Goal: Task Accomplishment & Management: Manage account settings

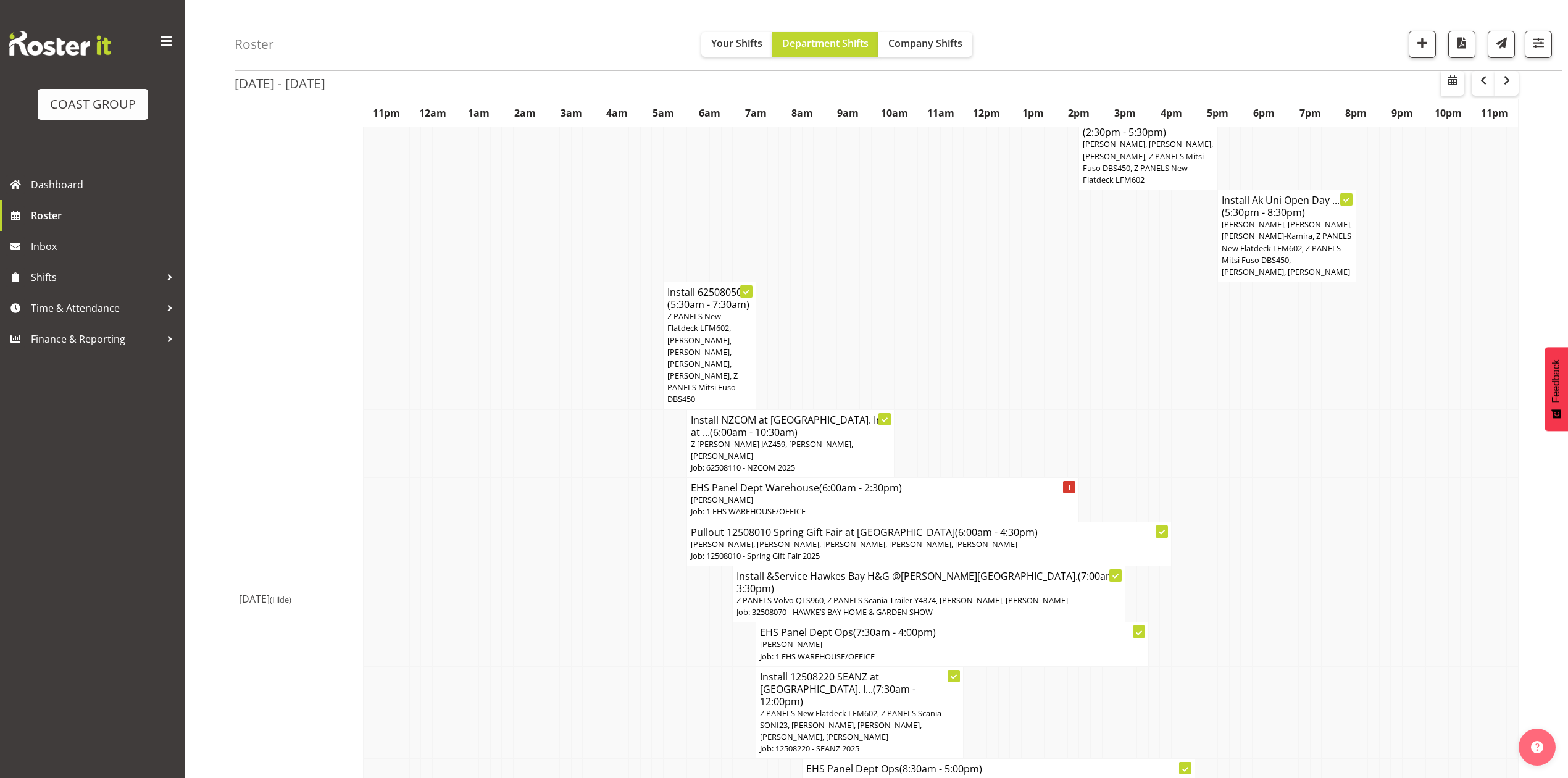
scroll to position [312, 0]
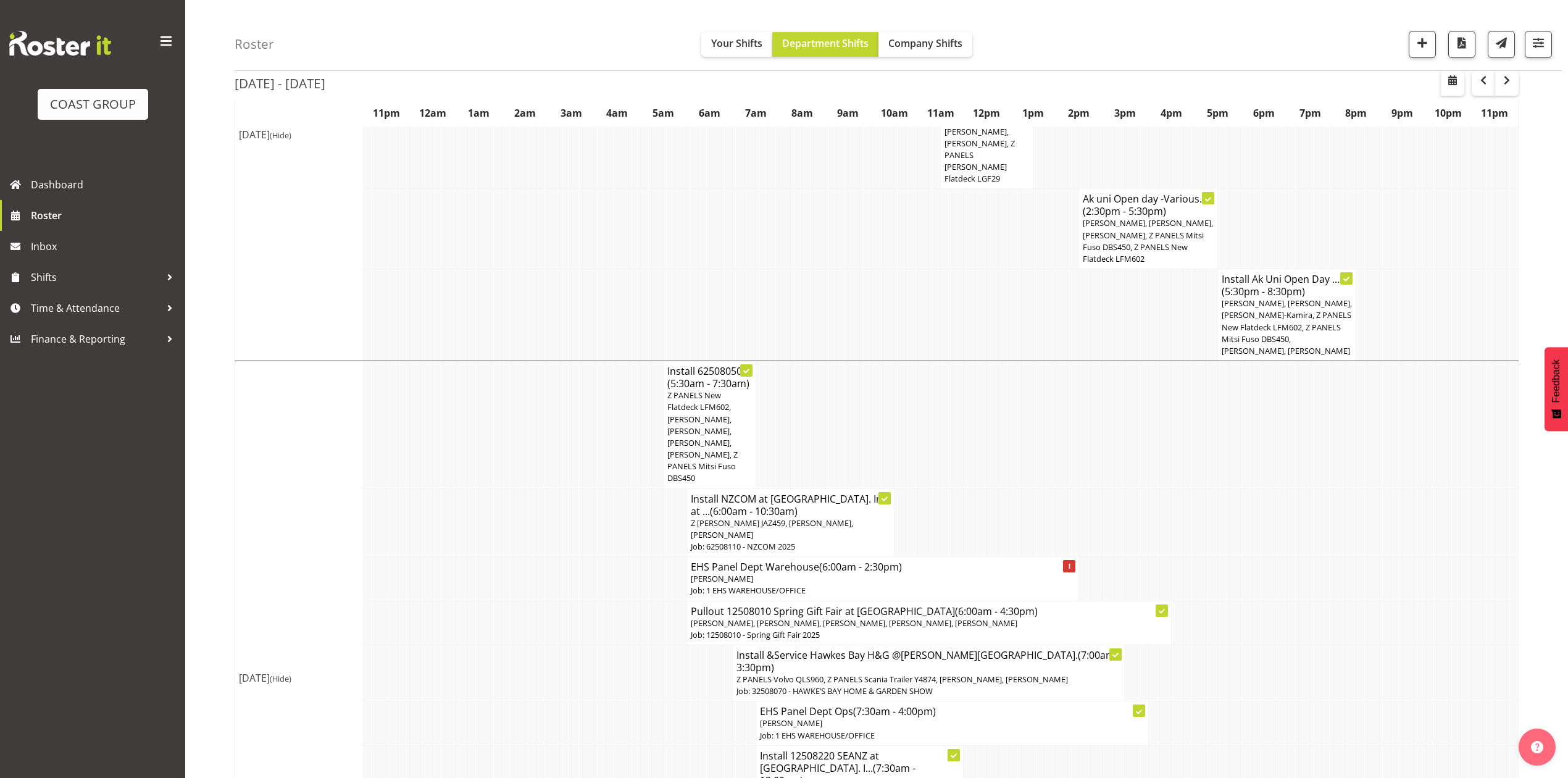
click at [747, 505] on span "(6:00am - 10:30am)" at bounding box center [754, 511] width 88 height 13
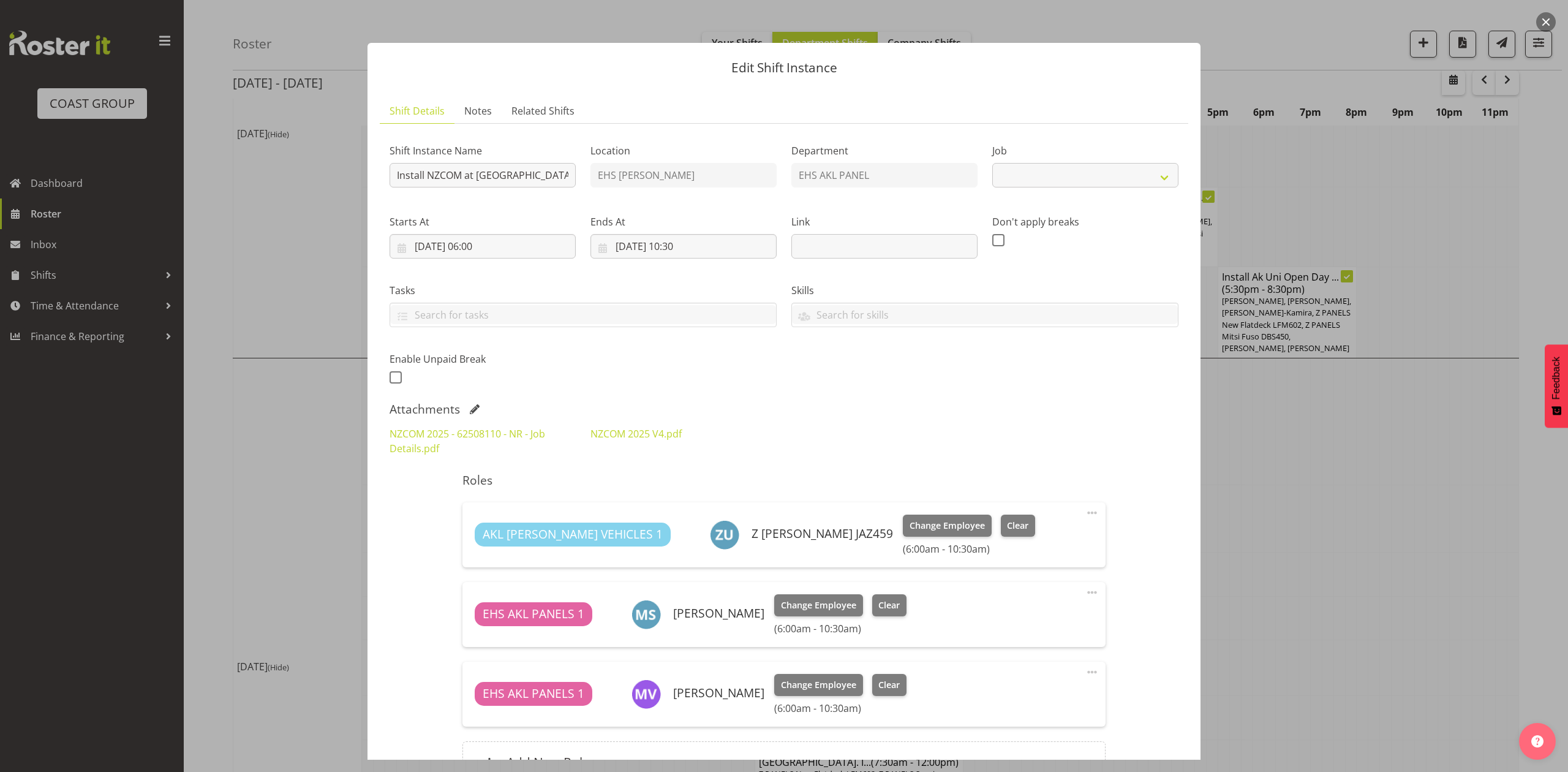
select select "9601"
click at [641, 430] on link "NZCOM 2025 V4.pdf" at bounding box center [636, 433] width 91 height 13
click at [1306, 412] on div at bounding box center [784, 386] width 1568 height 772
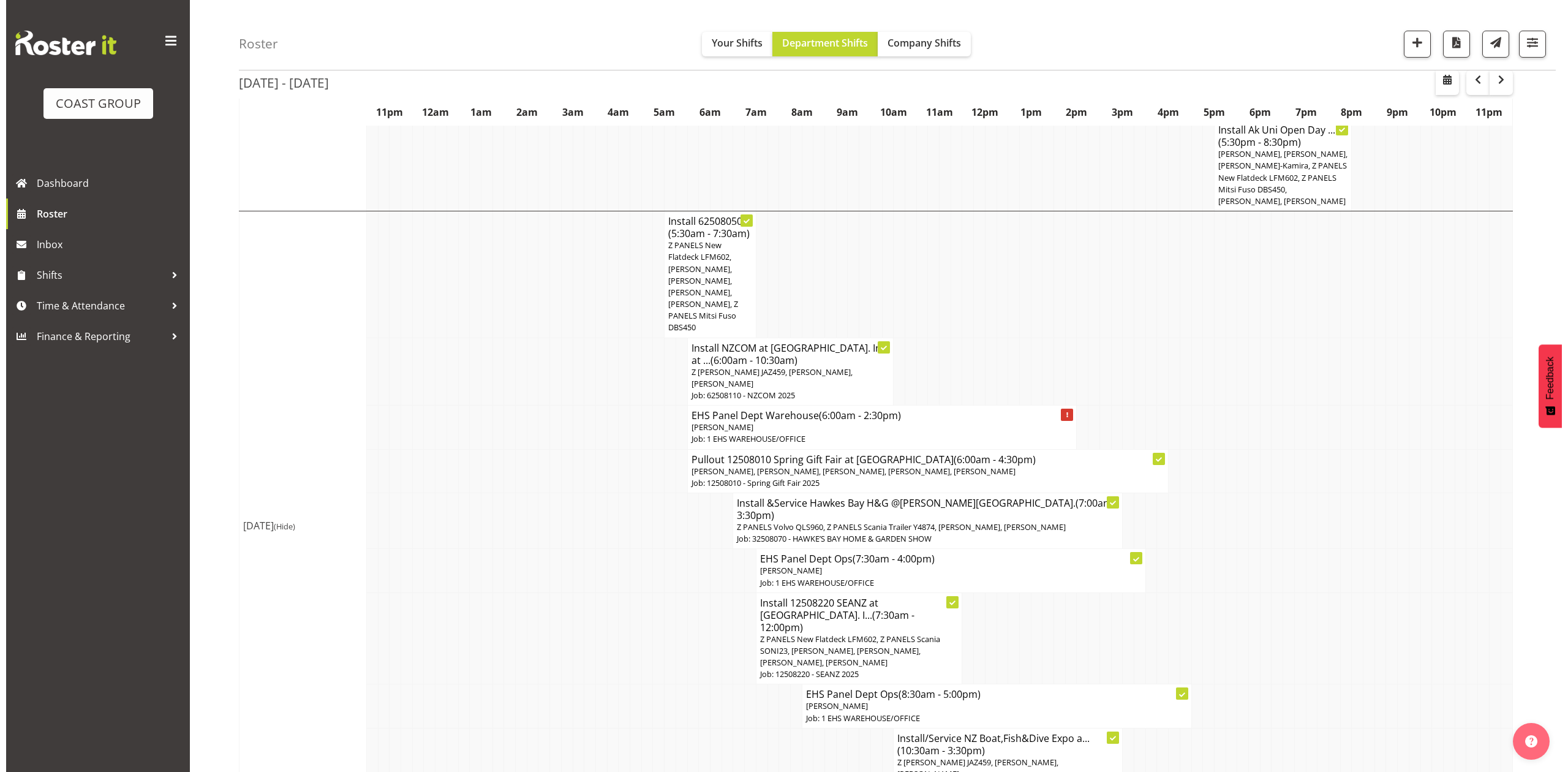
scroll to position [473, 0]
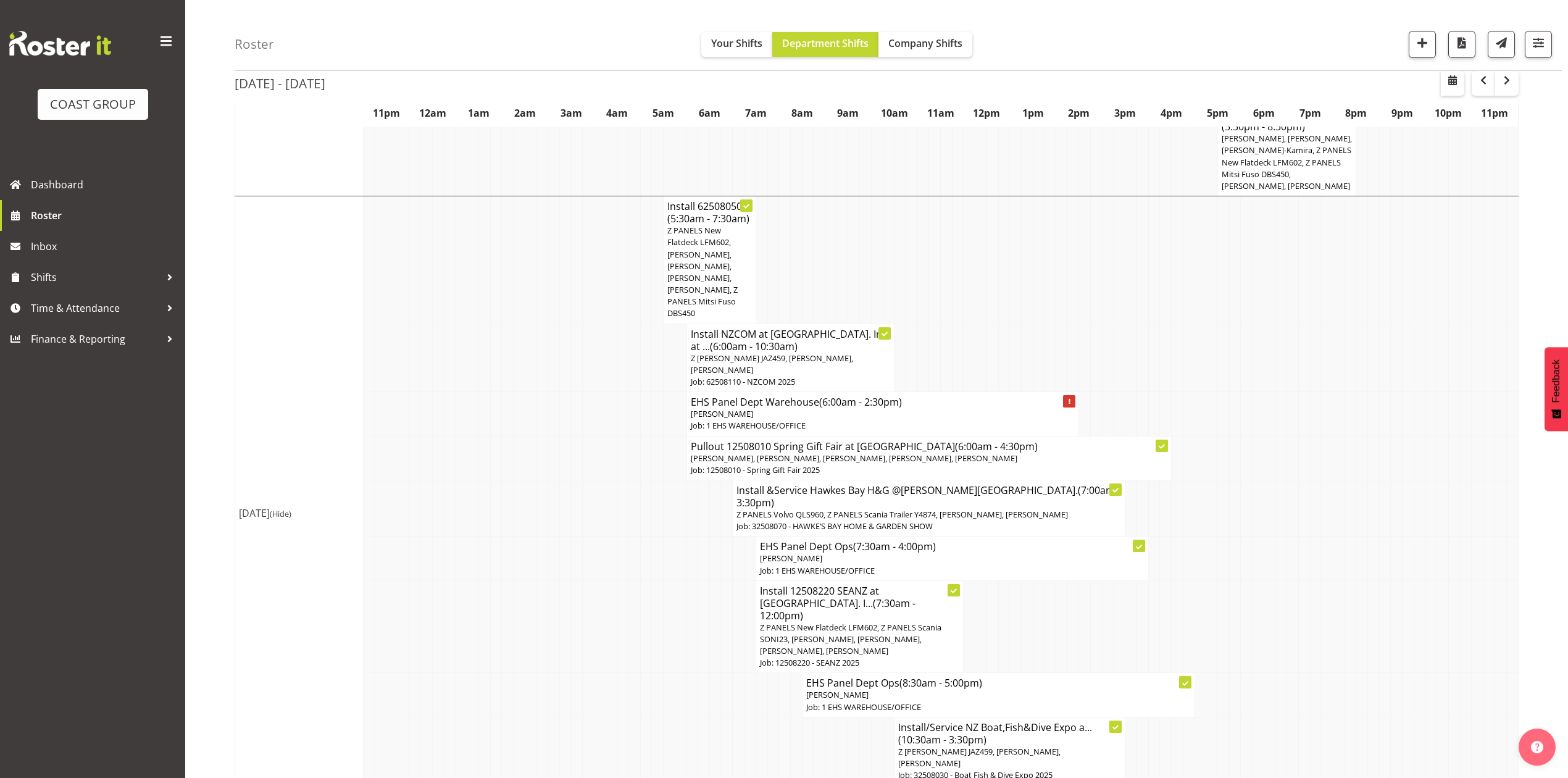
click at [724, 225] on span "Z PANELS New Flatdeck LFM602, [PERSON_NAME], [PERSON_NAME], [PERSON_NAME], [PER…" at bounding box center [702, 272] width 70 height 94
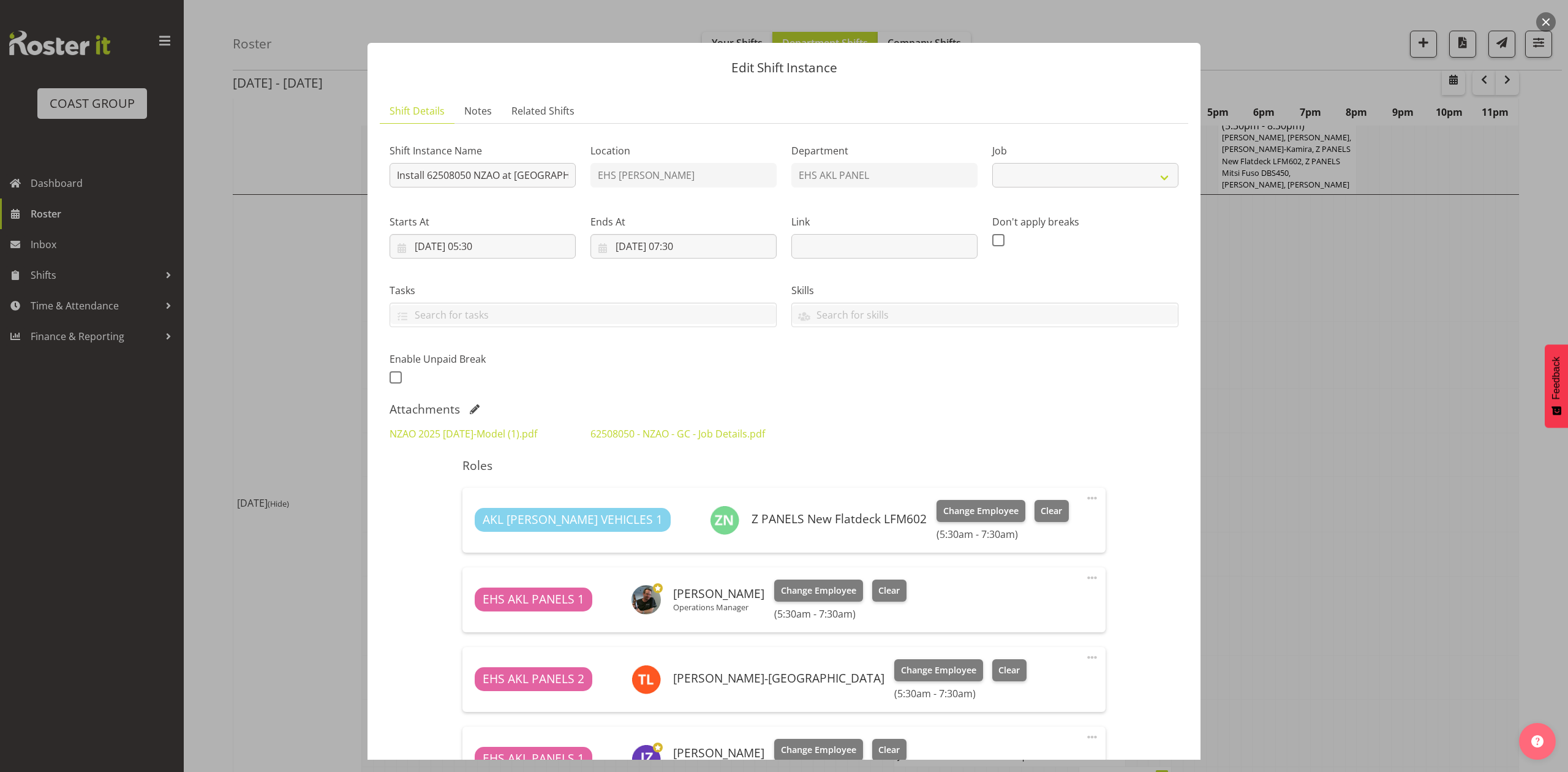
select select "9198"
click at [1538, 18] on button "button" at bounding box center [1546, 22] width 20 height 20
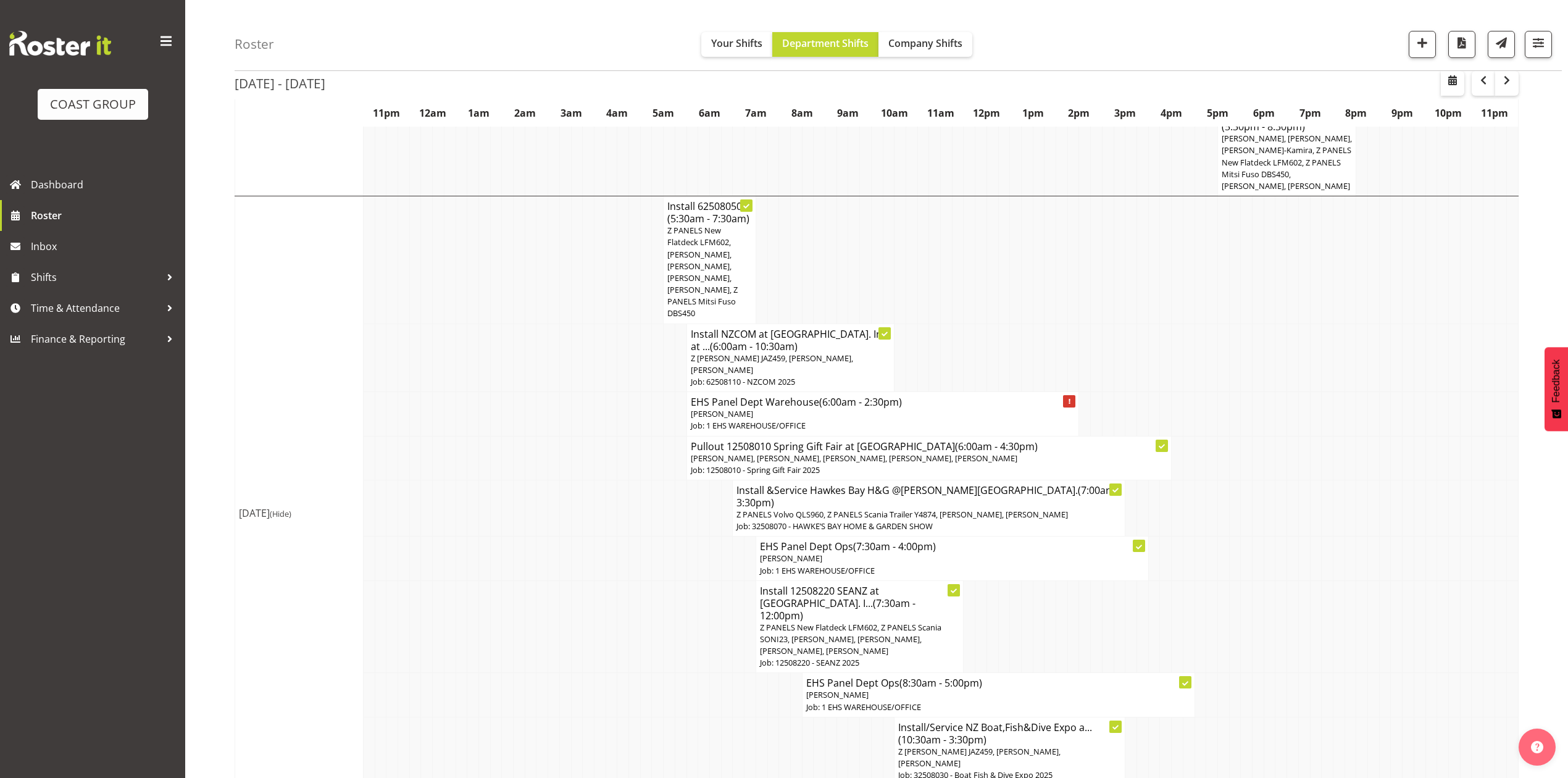
drag, startPoint x: 1535, startPoint y: 224, endPoint x: 1501, endPoint y: 77, distance: 150.9
click at [1452, 79] on span "button" at bounding box center [1452, 80] width 15 height 15
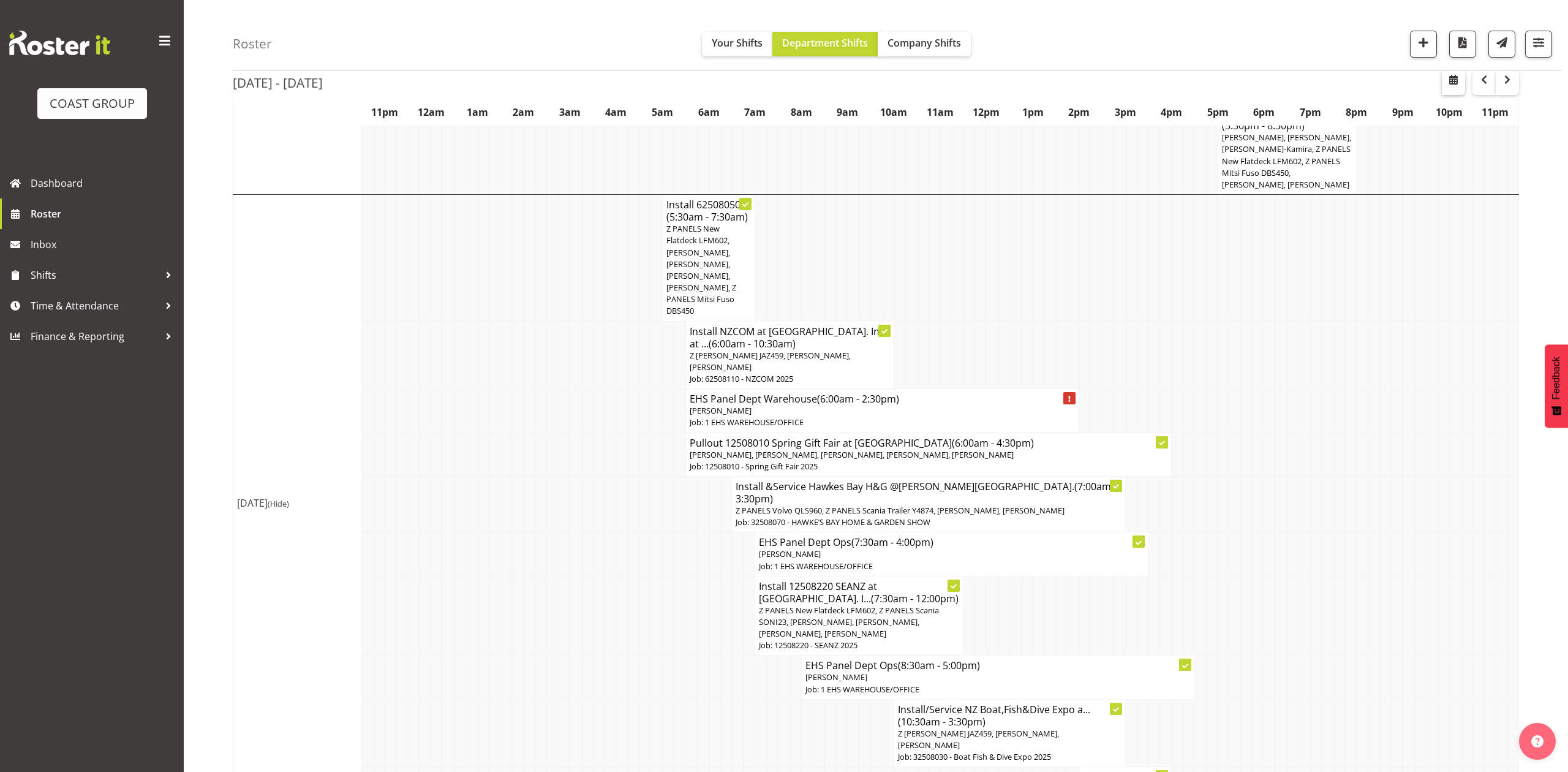
select select "7"
select select "2025"
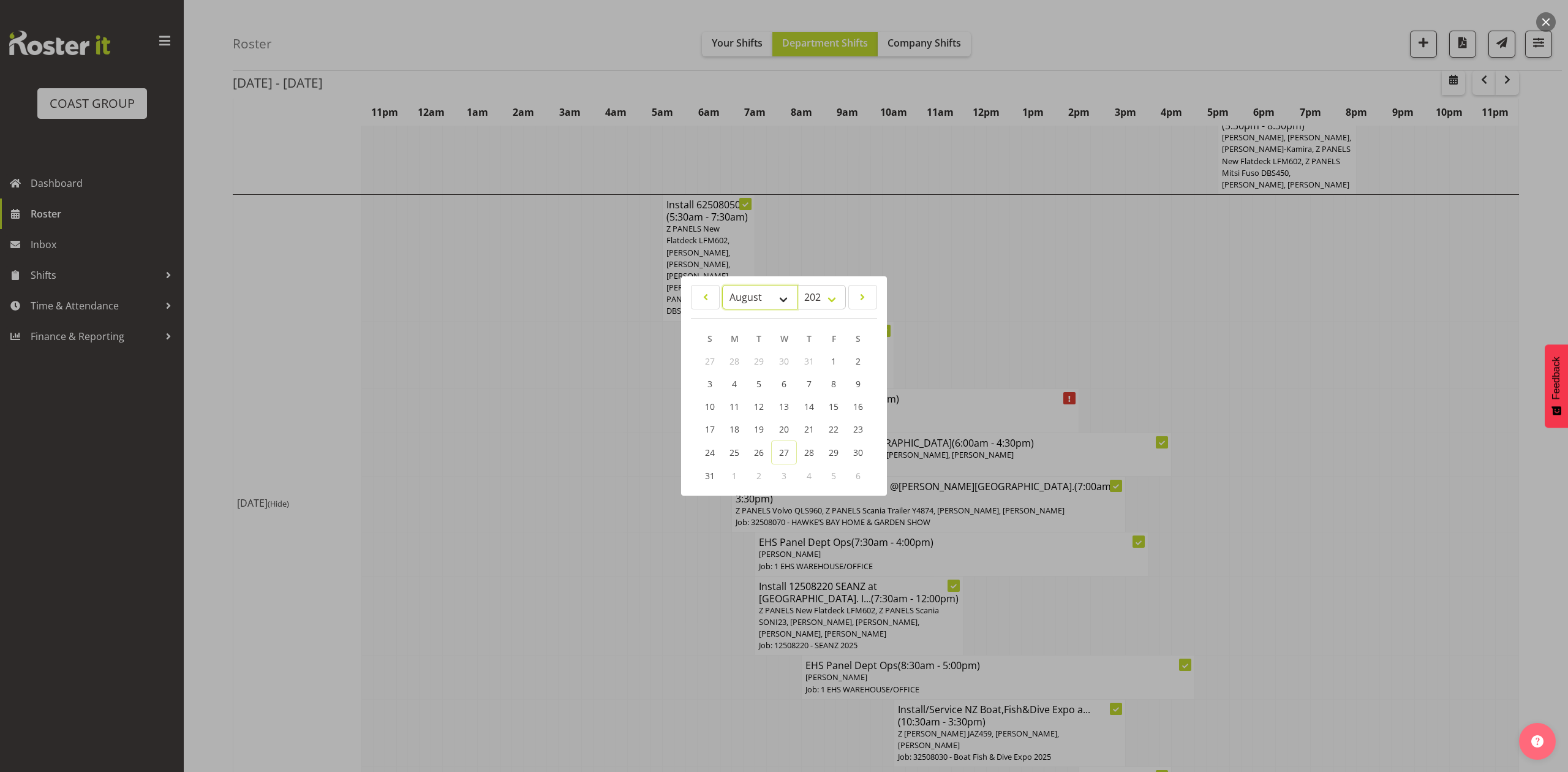
click at [747, 301] on select "January February March April May June July August September October November De…" at bounding box center [760, 297] width 75 height 25
select select "8"
click at [723, 285] on select "January February March April May June July August September October November De…" at bounding box center [760, 297] width 75 height 25
click at [787, 386] on span "10" at bounding box center [784, 384] width 10 height 12
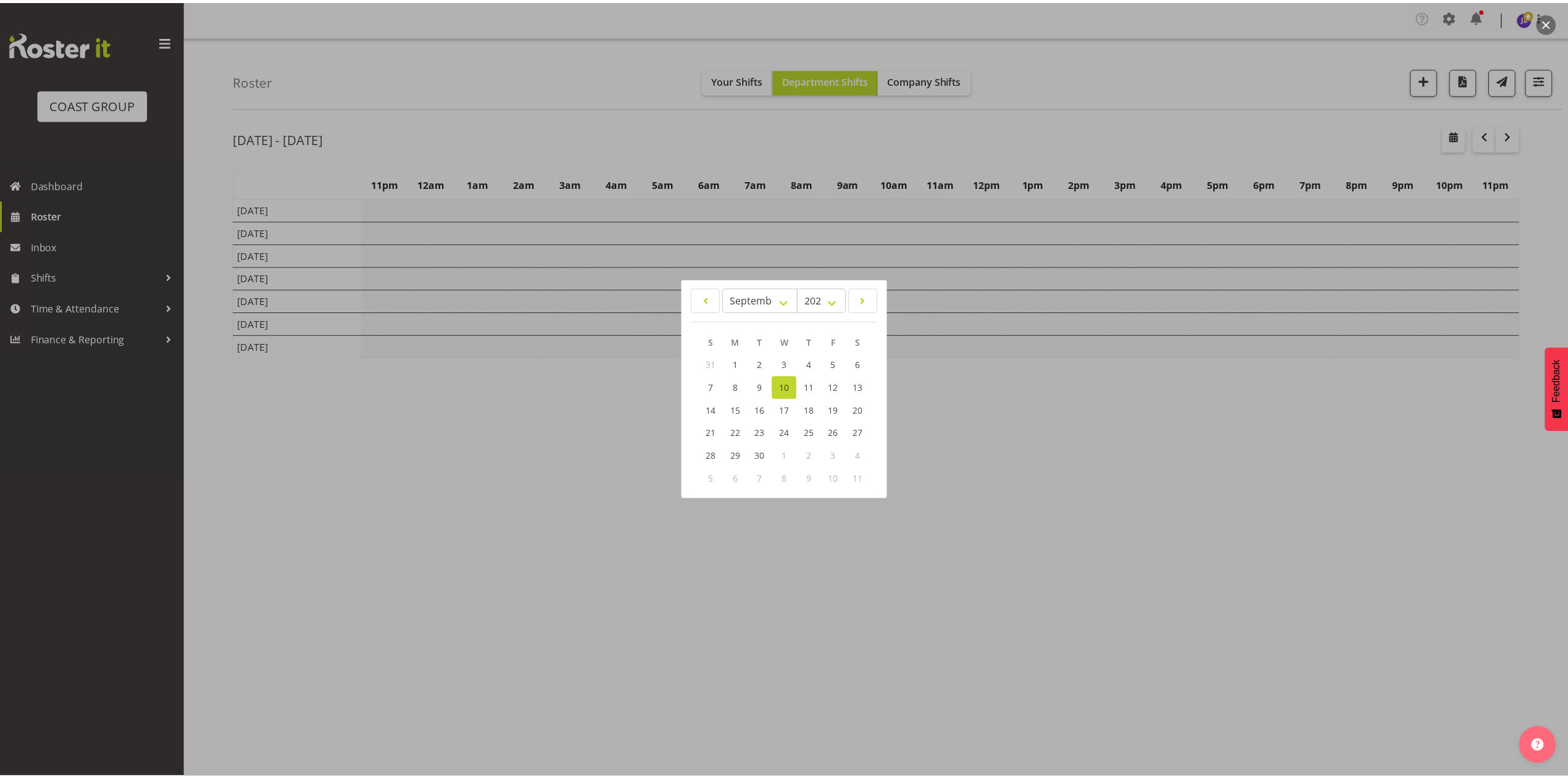
scroll to position [0, 0]
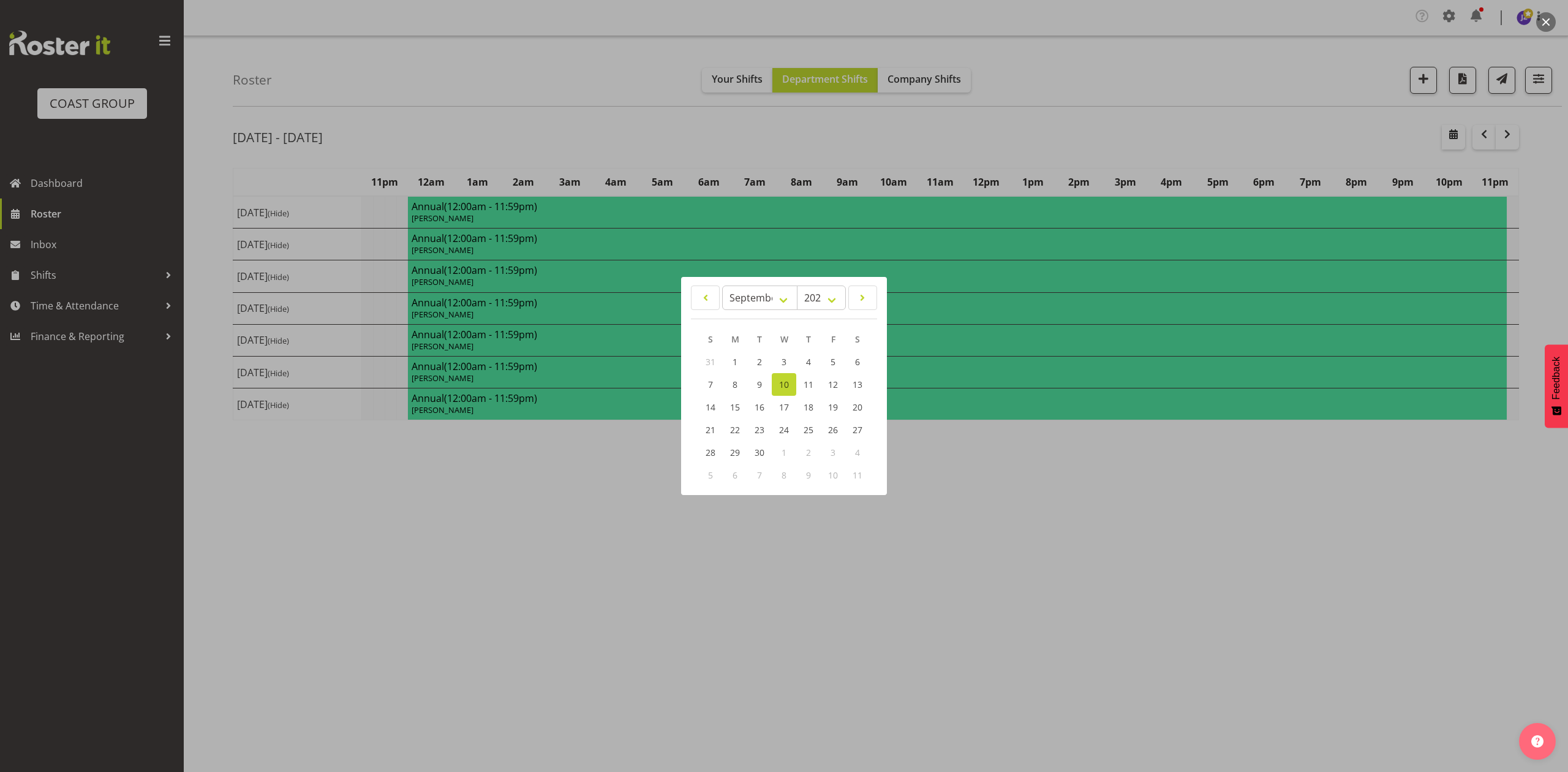
click at [1088, 145] on div at bounding box center [784, 386] width 1568 height 772
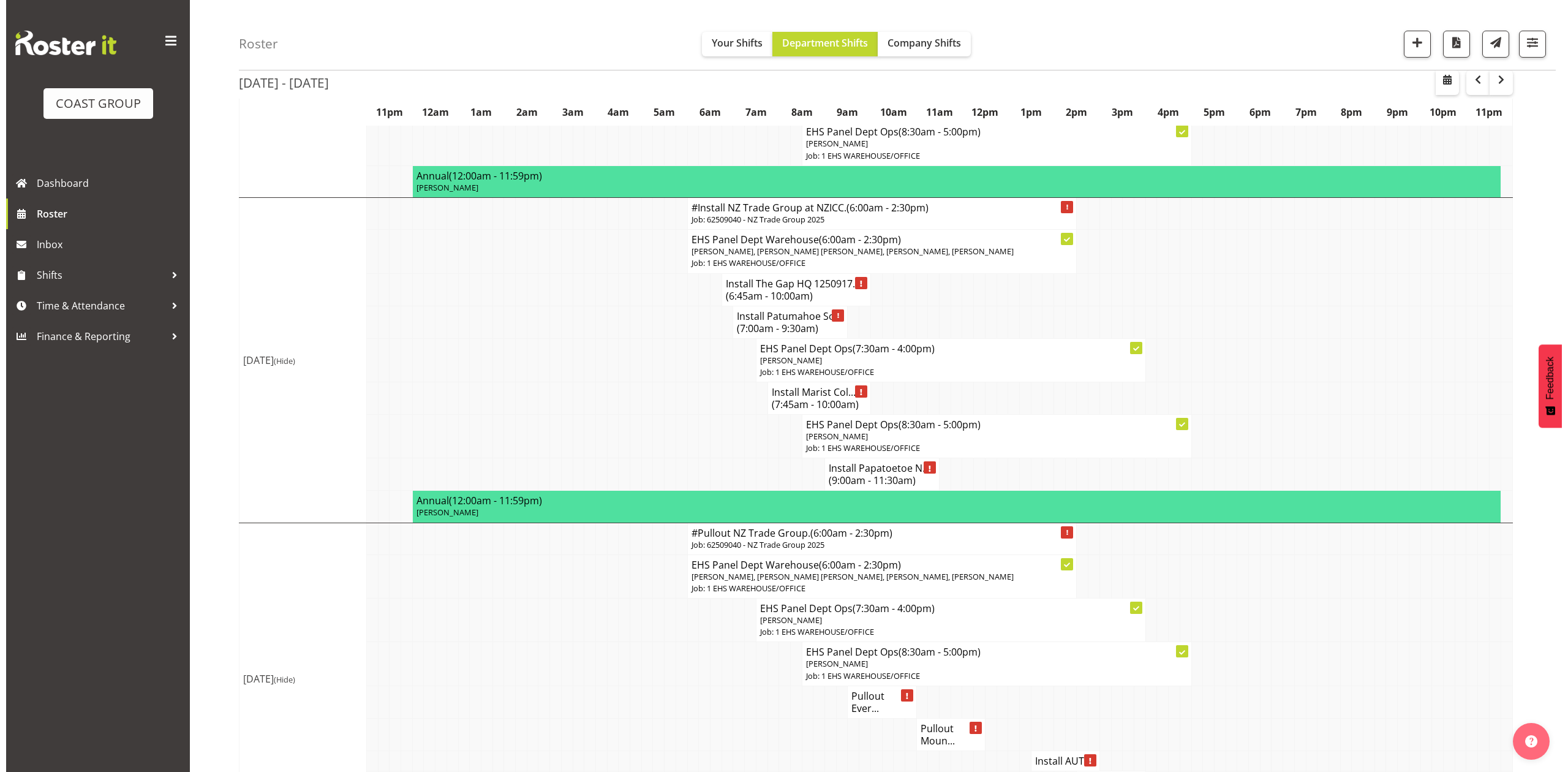
scroll to position [490, 0]
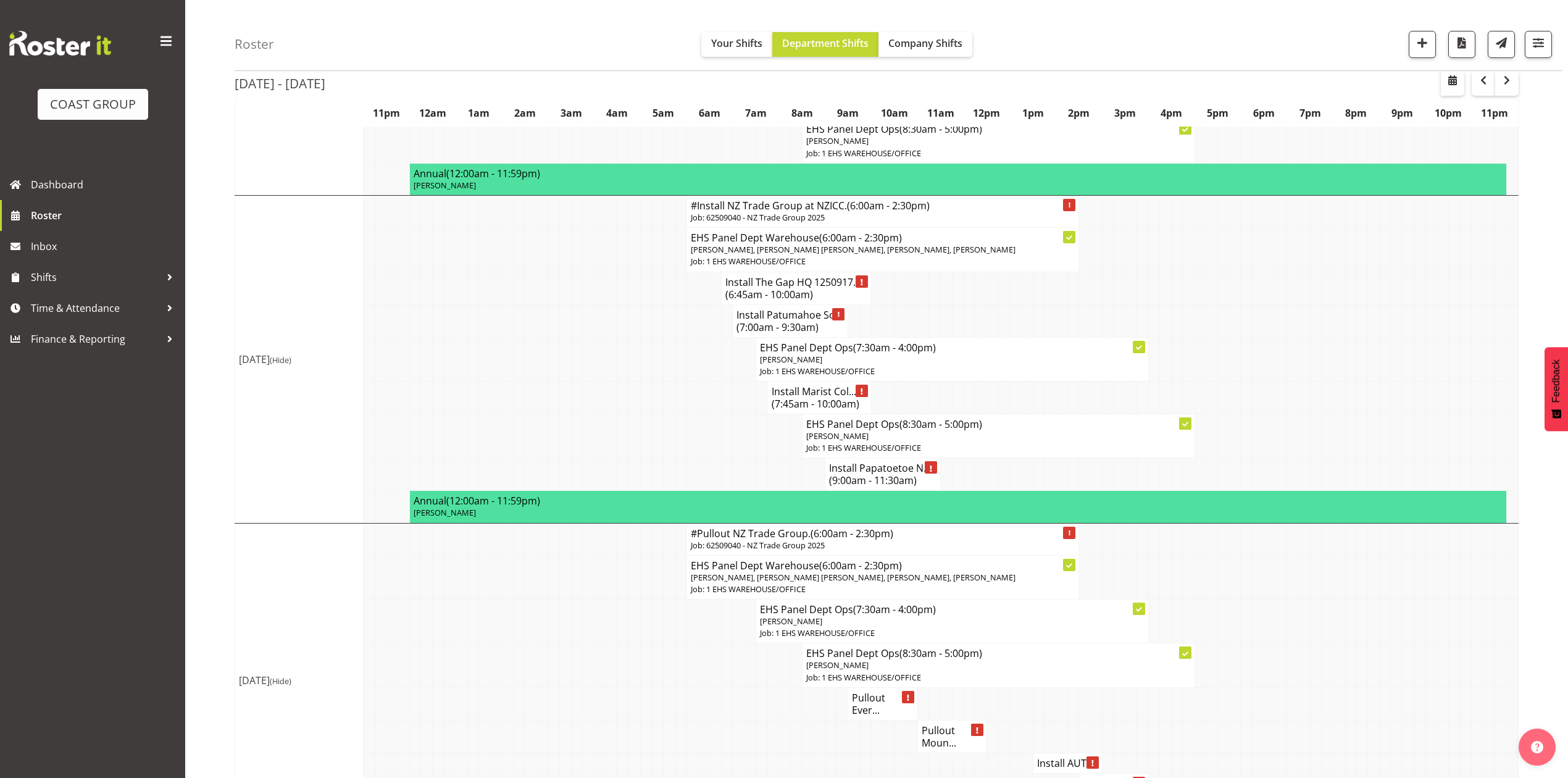
click at [791, 411] on span "(7:45am - 10:00am)" at bounding box center [816, 404] width 88 height 13
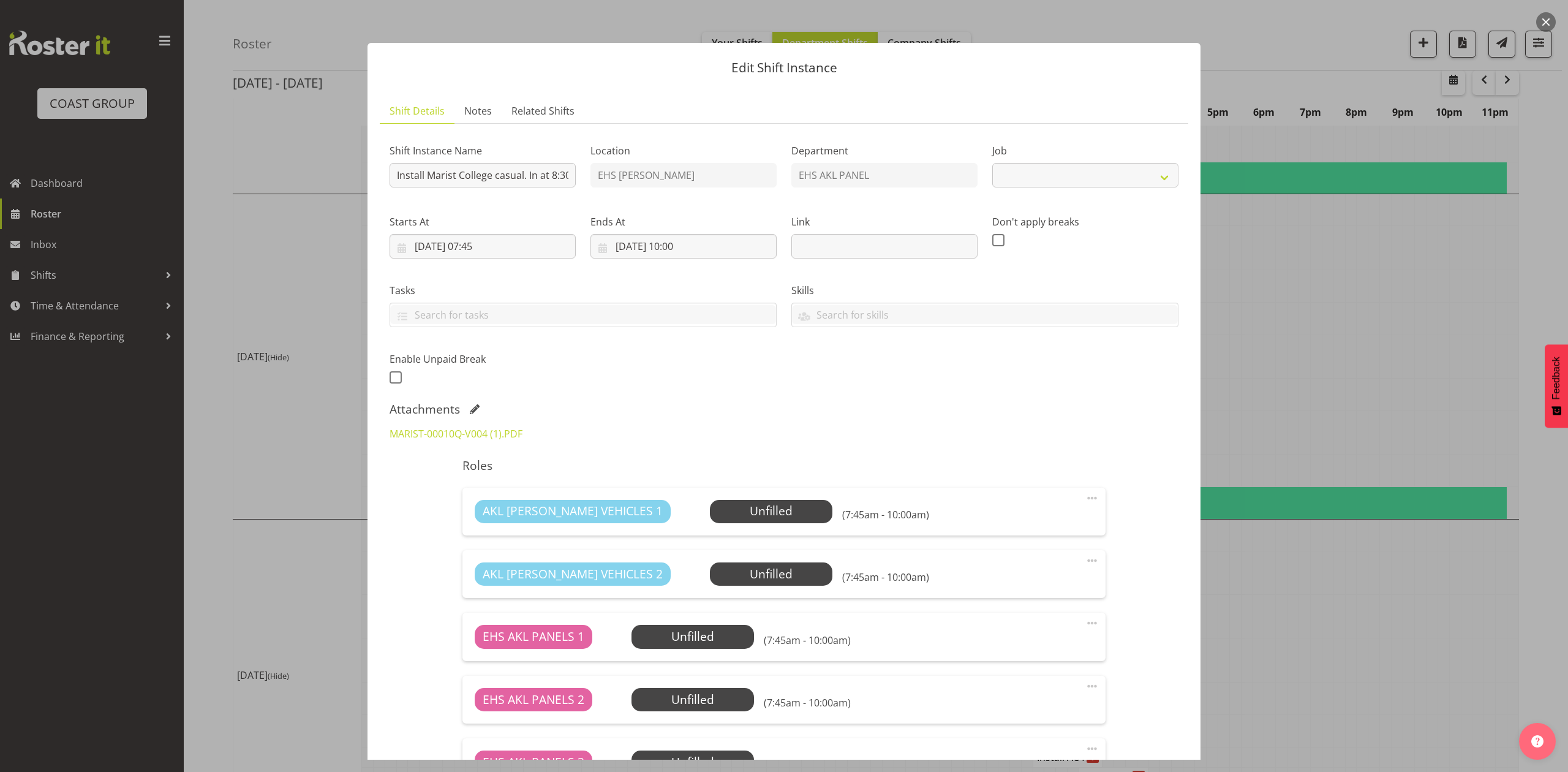
select select "8653"
click at [473, 403] on div "Attachments" at bounding box center [784, 409] width 789 height 15
click at [473, 407] on span at bounding box center [475, 410] width 10 height 10
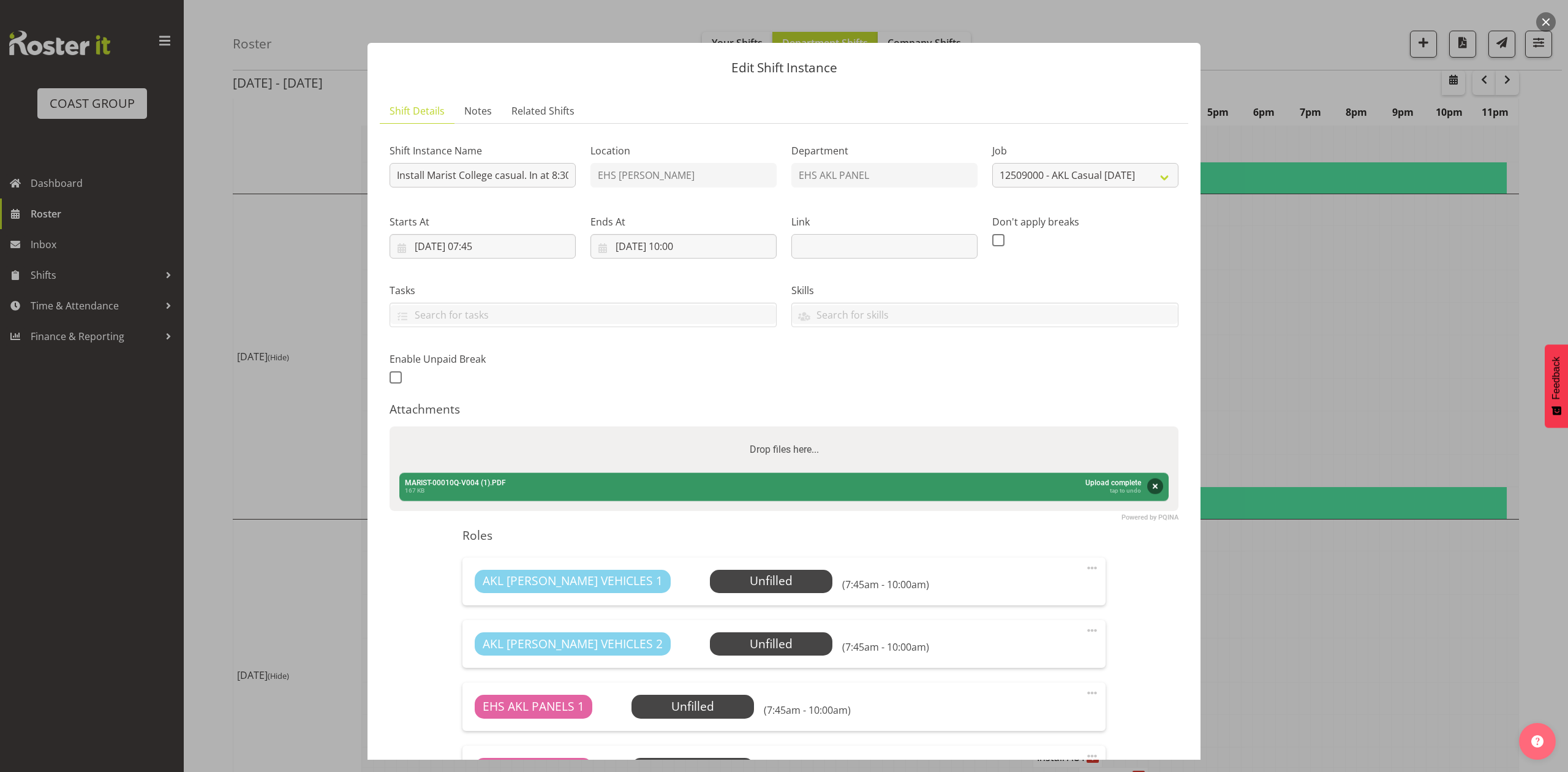
click at [520, 426] on div "Attachments Powered by PQINA Drop files here... MARIST-00010Q-V004 (1).PDF Abor…" at bounding box center [784, 456] width 789 height 109
click at [516, 454] on div "Drop files here..." at bounding box center [784, 450] width 789 height 46
click at [390, 426] on input "Drop files here..." at bounding box center [784, 428] width 789 height 4
type input "C:\fakepath\MARIST-00010Q-V005.PDF"
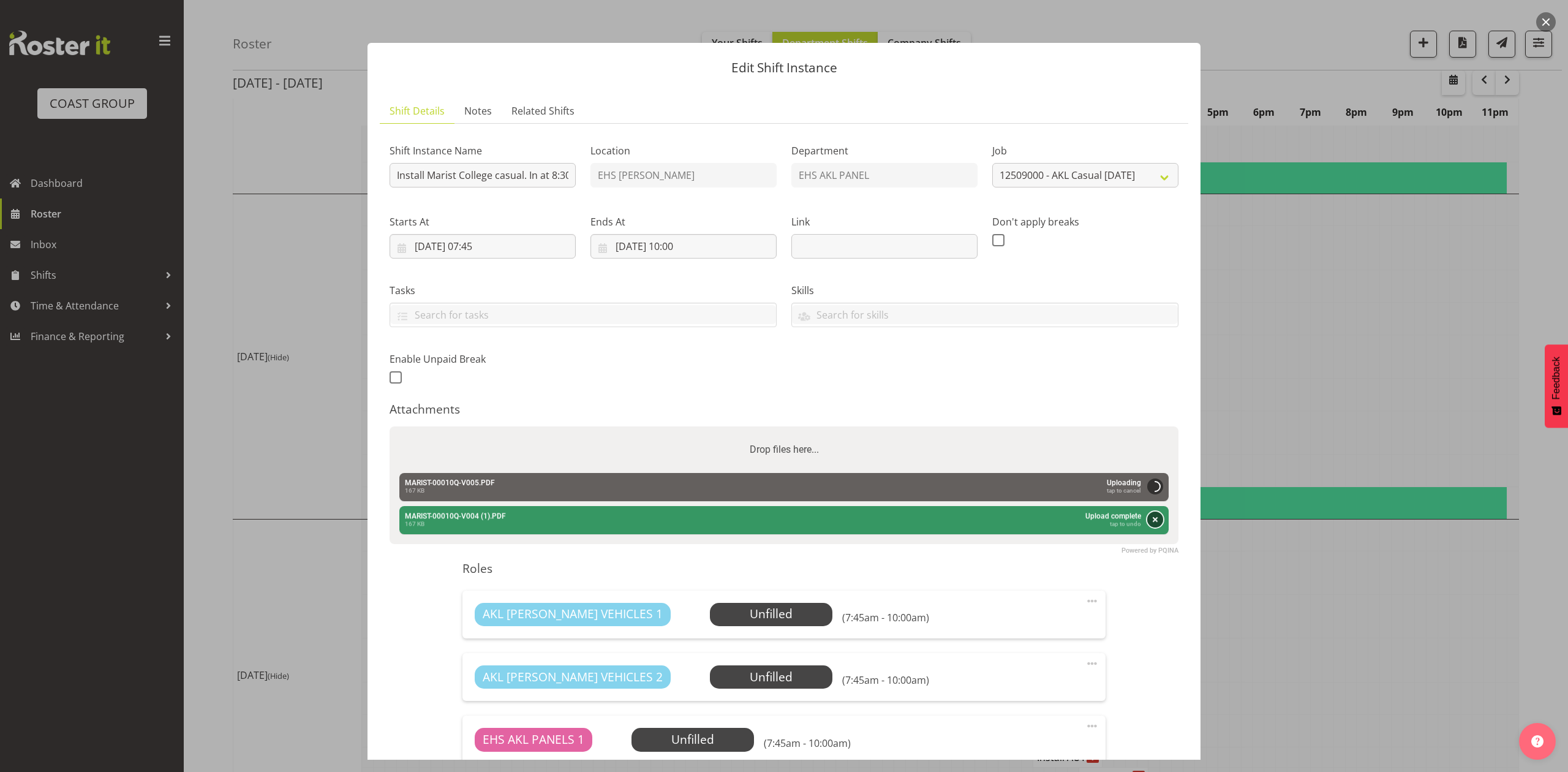
click at [1147, 520] on button "Remove" at bounding box center [1155, 519] width 16 height 16
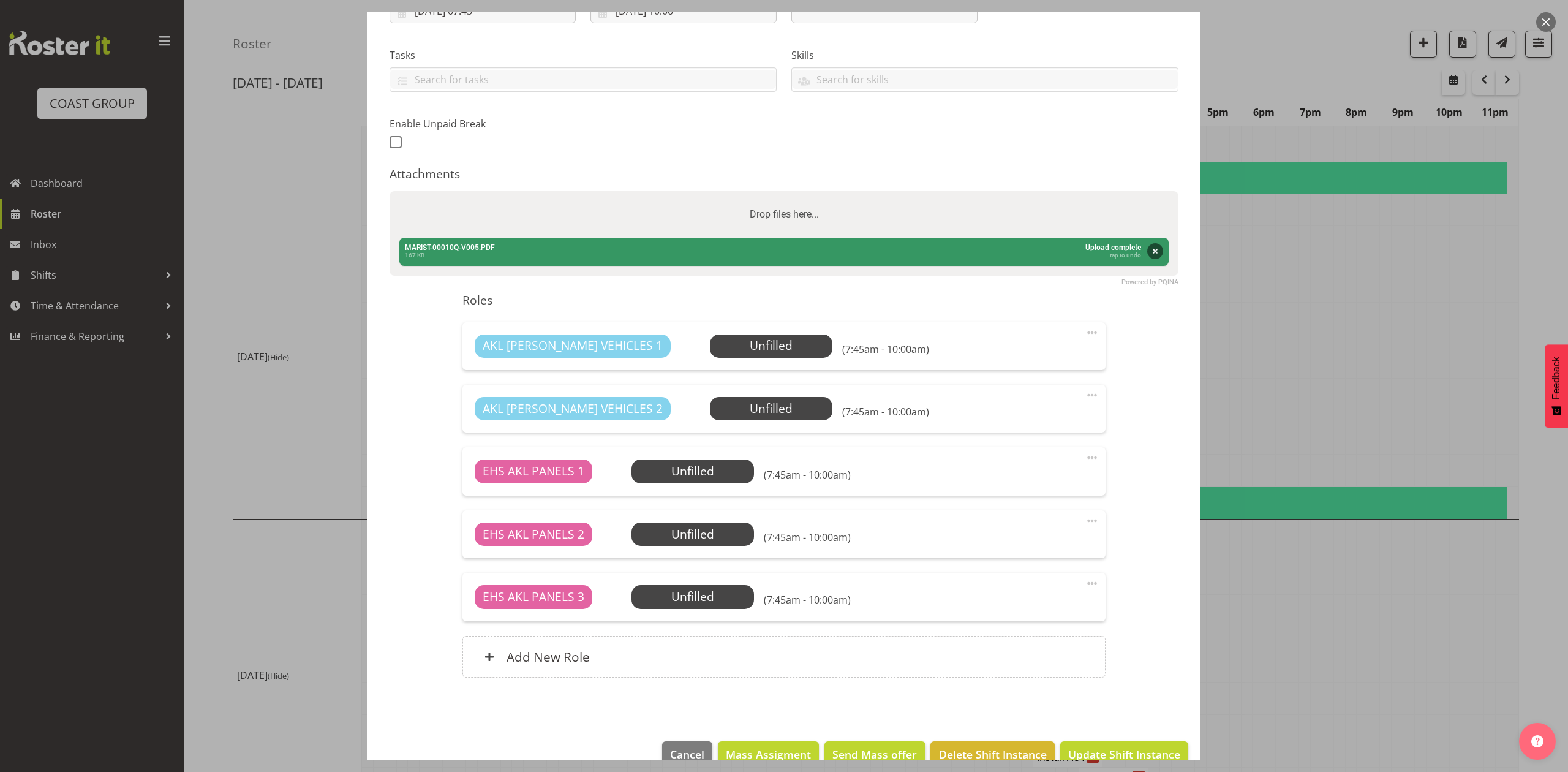
scroll to position [263, 0]
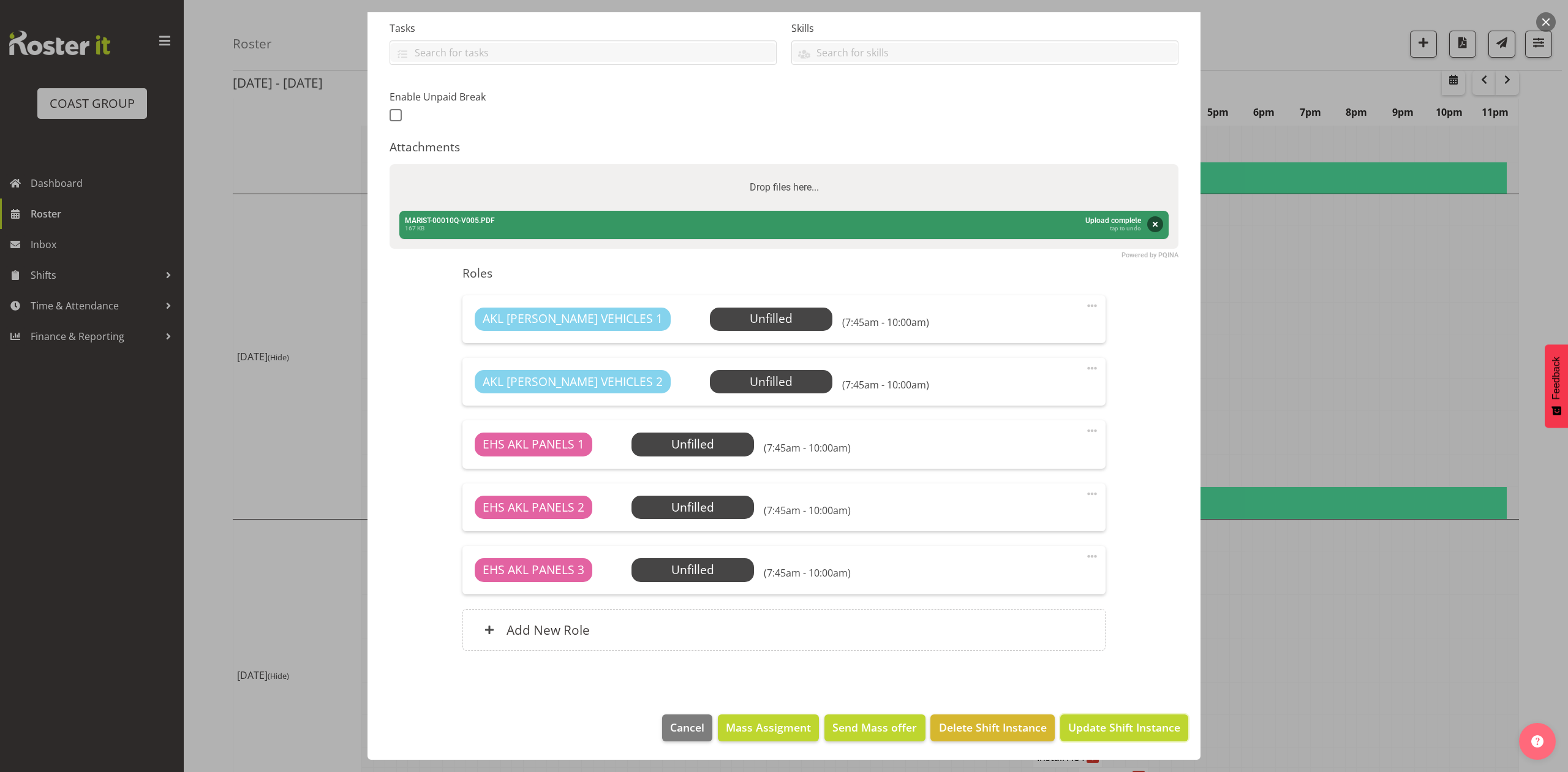
drag, startPoint x: 1128, startPoint y: 726, endPoint x: 1158, endPoint y: 732, distance: 30.6
click at [1128, 728] on span "Update Shift Instance" at bounding box center [1125, 727] width 112 height 16
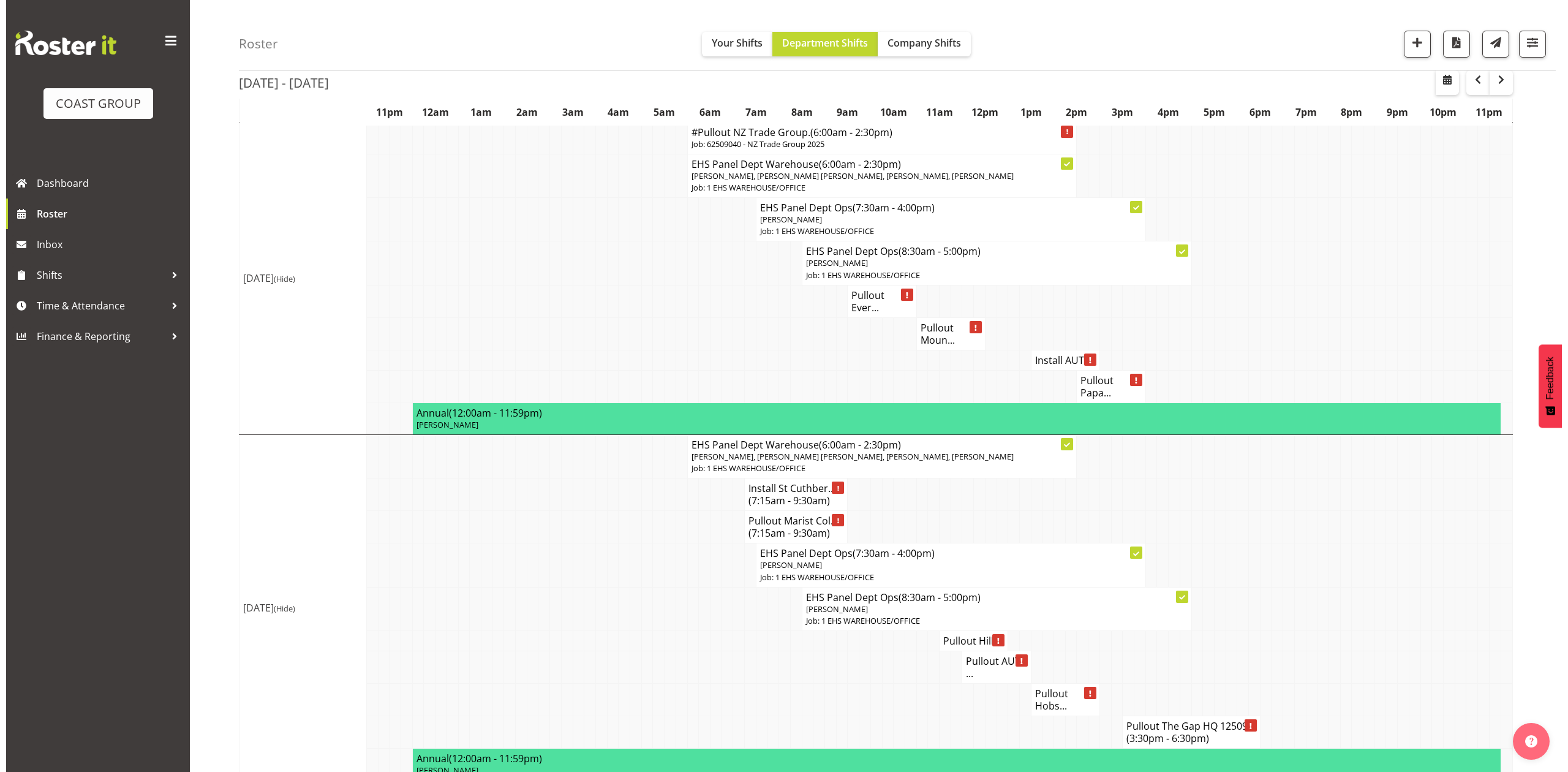
scroll to position [1062, 0]
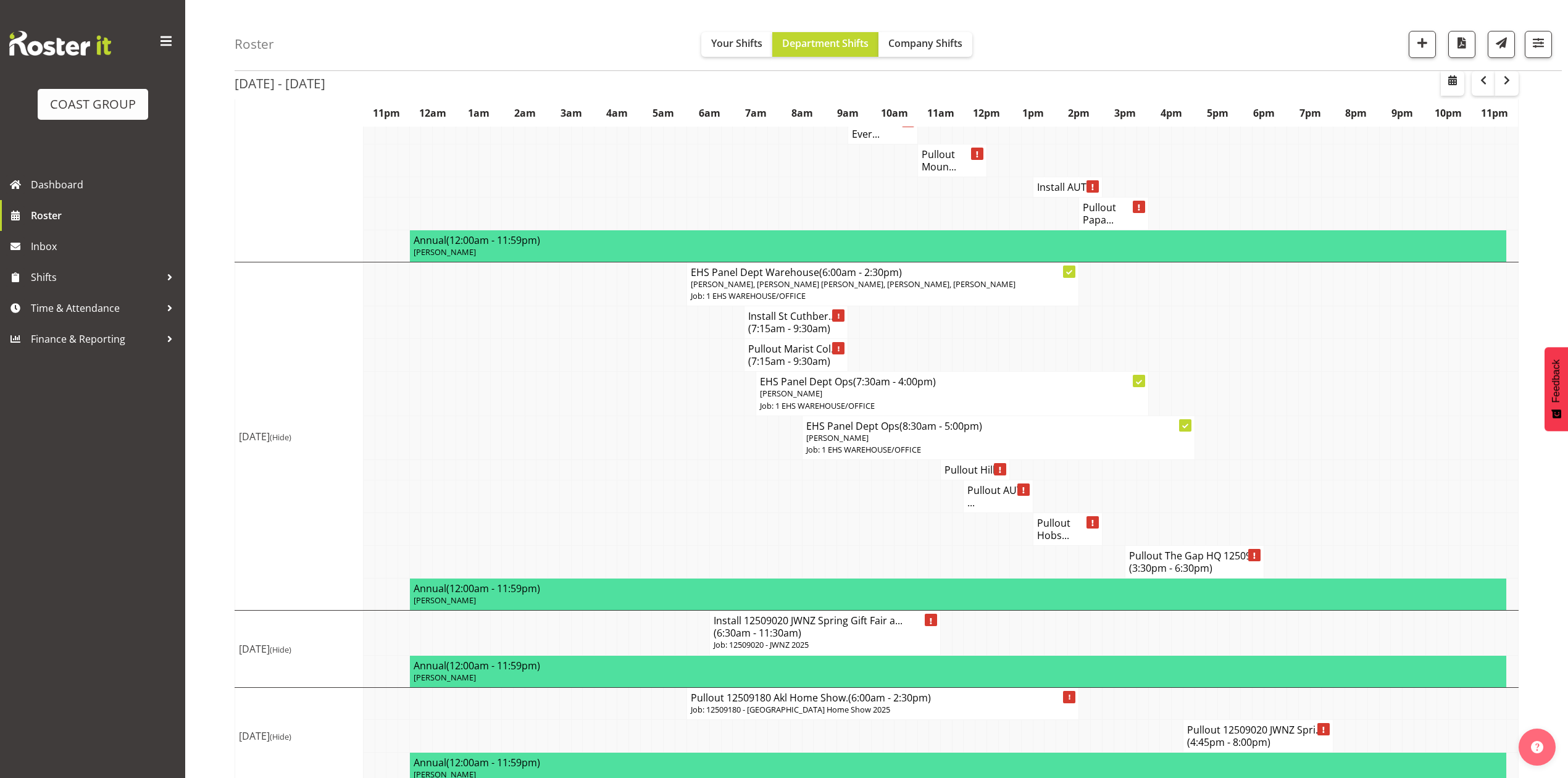
click at [759, 367] on h4 "Pullout Marist Col... (7:15am - 9:30am)" at bounding box center [795, 355] width 96 height 25
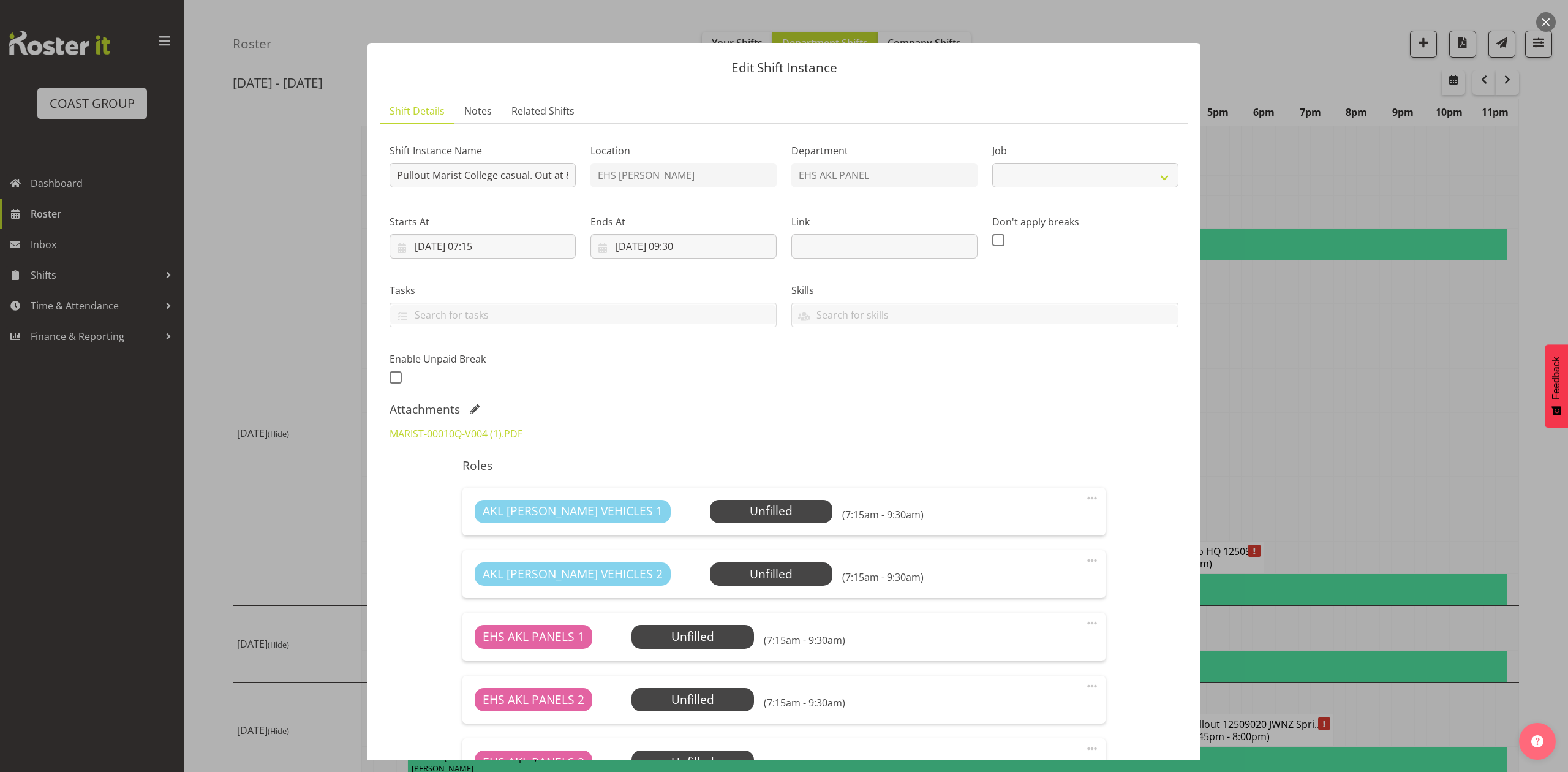
select select "8653"
click at [472, 407] on span at bounding box center [475, 410] width 10 height 10
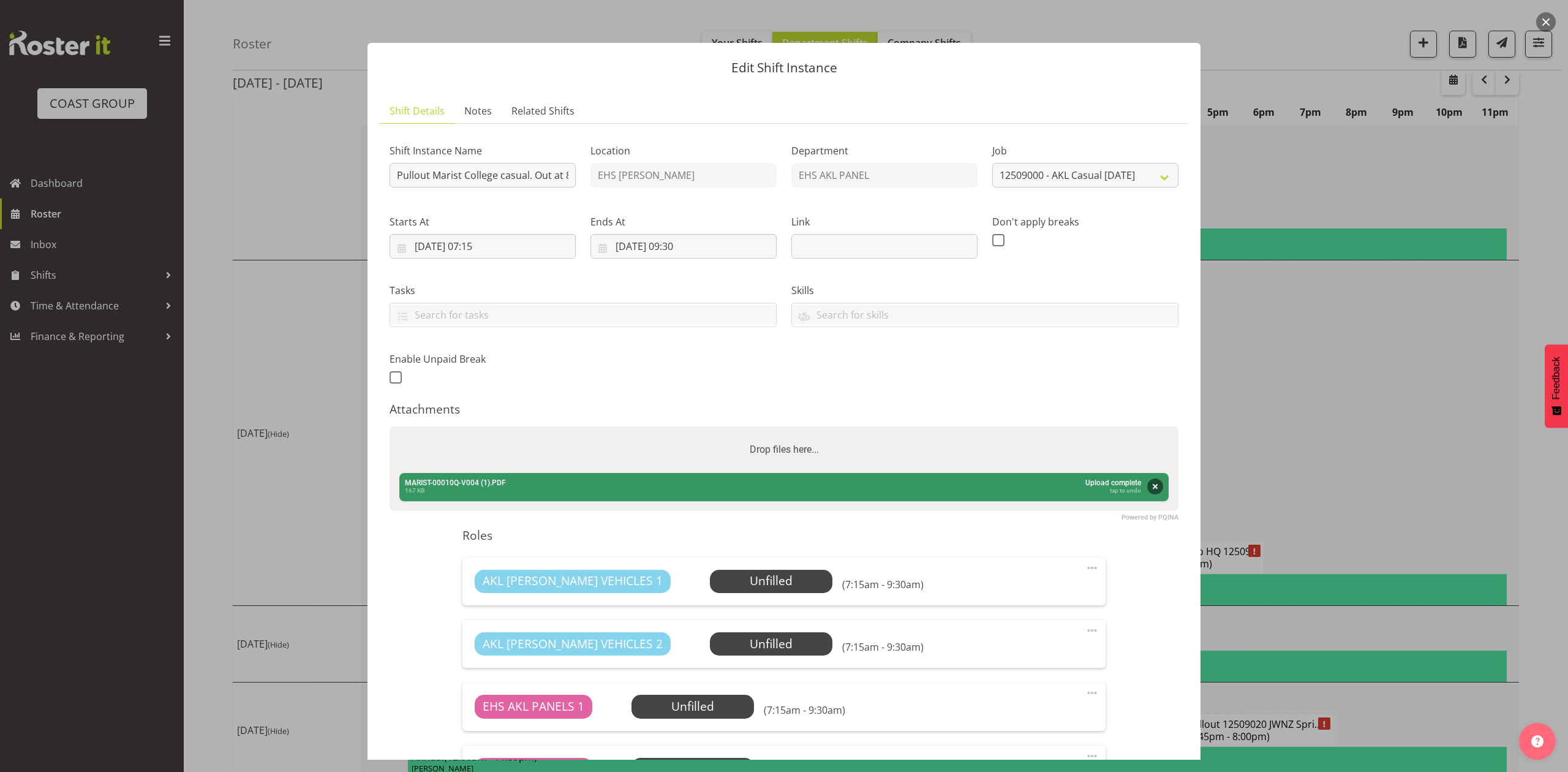
click at [507, 454] on div "Drop files here..." at bounding box center [784, 450] width 789 height 46
click at [390, 426] on input "Drop files here..." at bounding box center [784, 428] width 789 height 4
type input "C:\fakepath\MARIST-00010Q-V005.PDF"
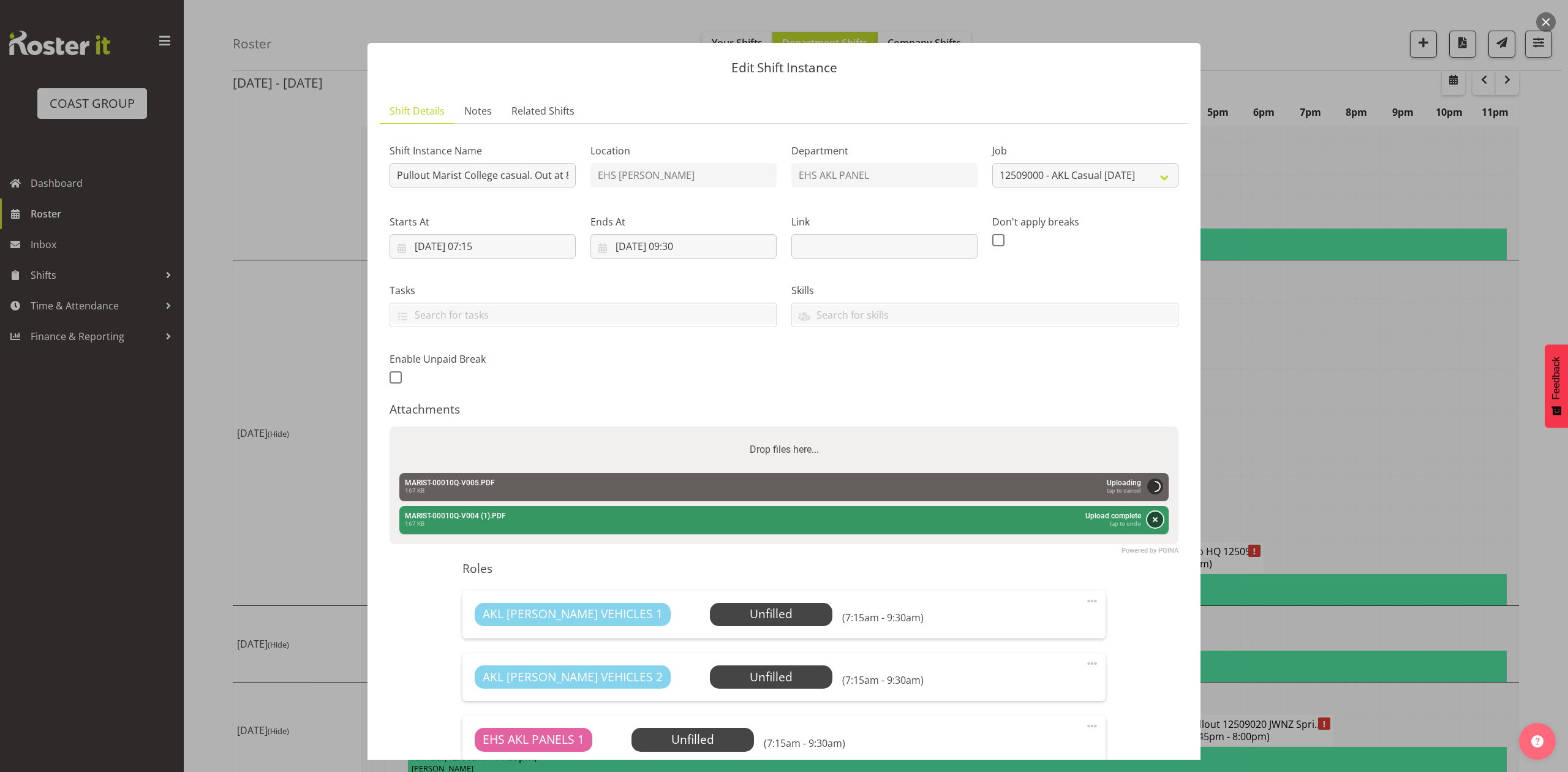
click at [1147, 516] on button "Remove" at bounding box center [1155, 519] width 16 height 16
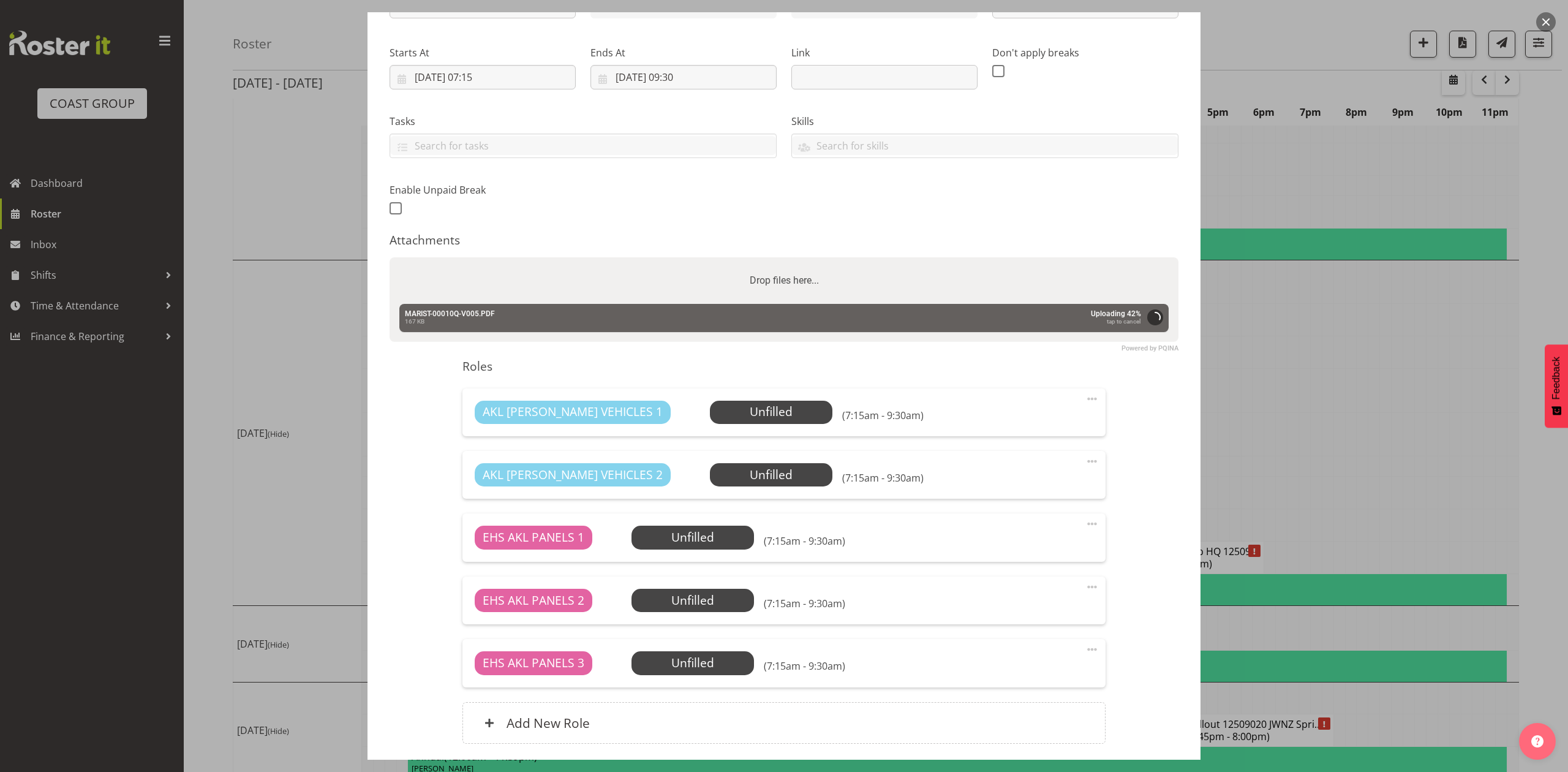
scroll to position [263, 0]
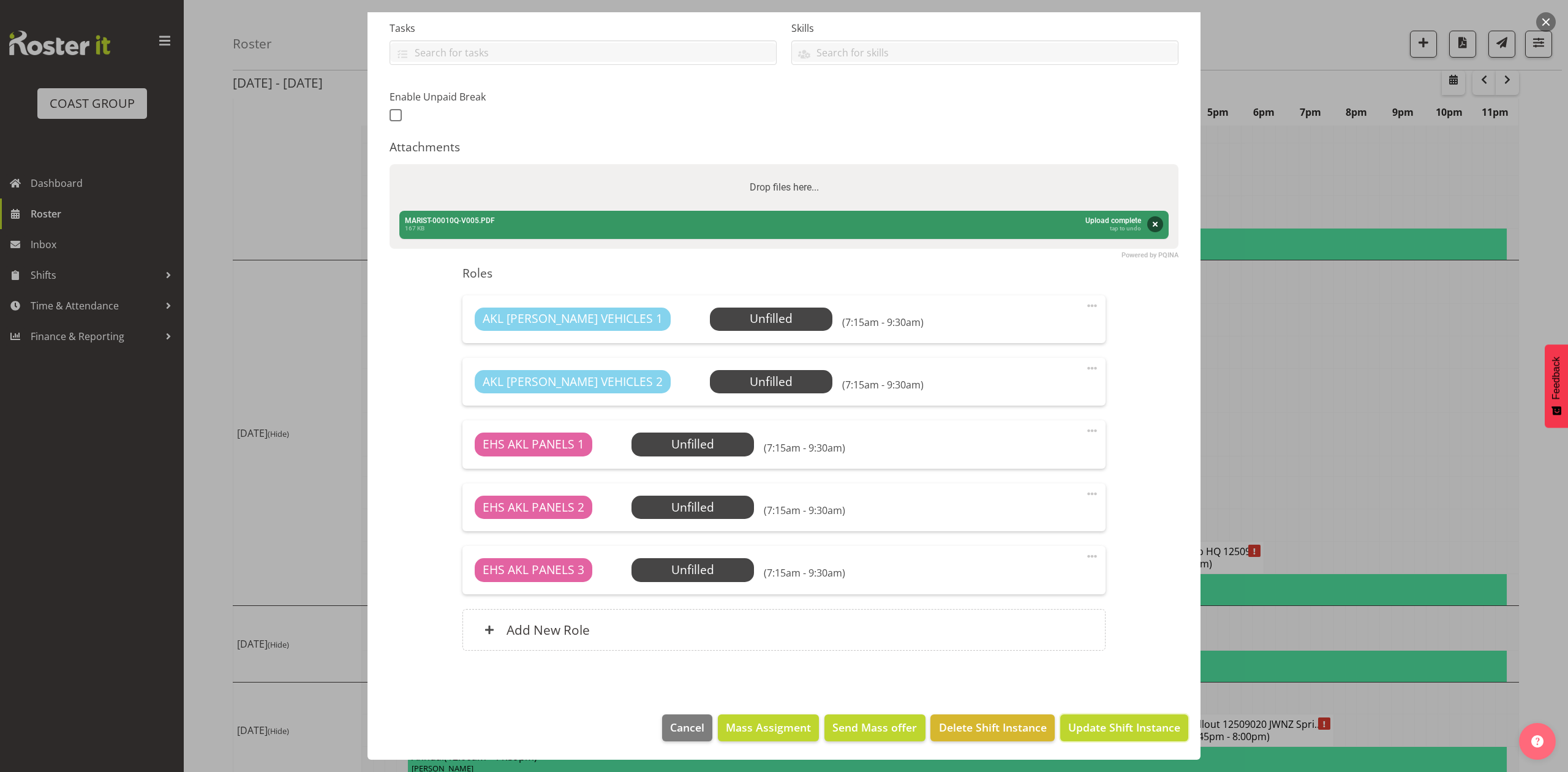
click at [1087, 728] on span "Update Shift Instance" at bounding box center [1125, 727] width 112 height 16
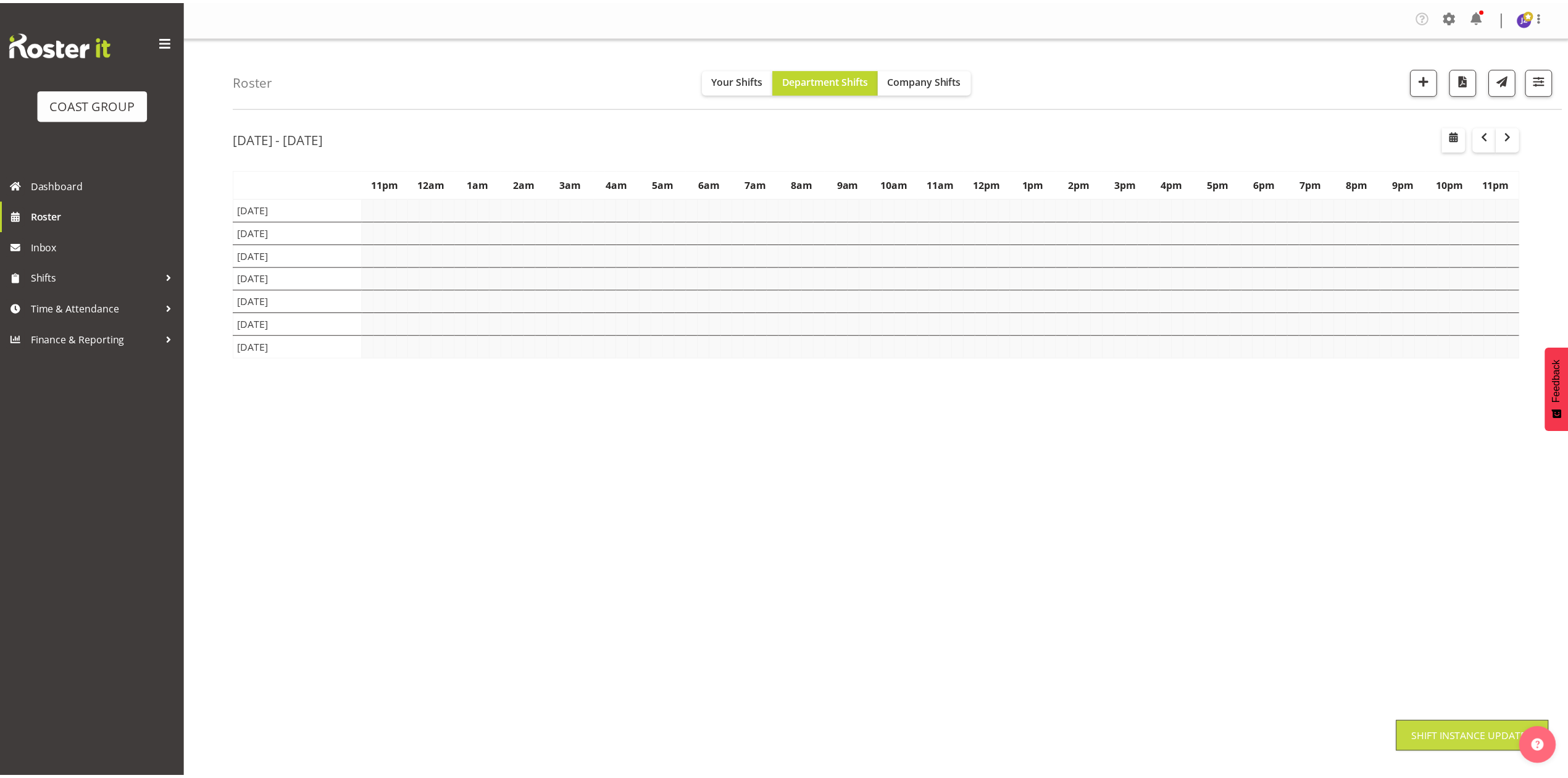
scroll to position [0, 0]
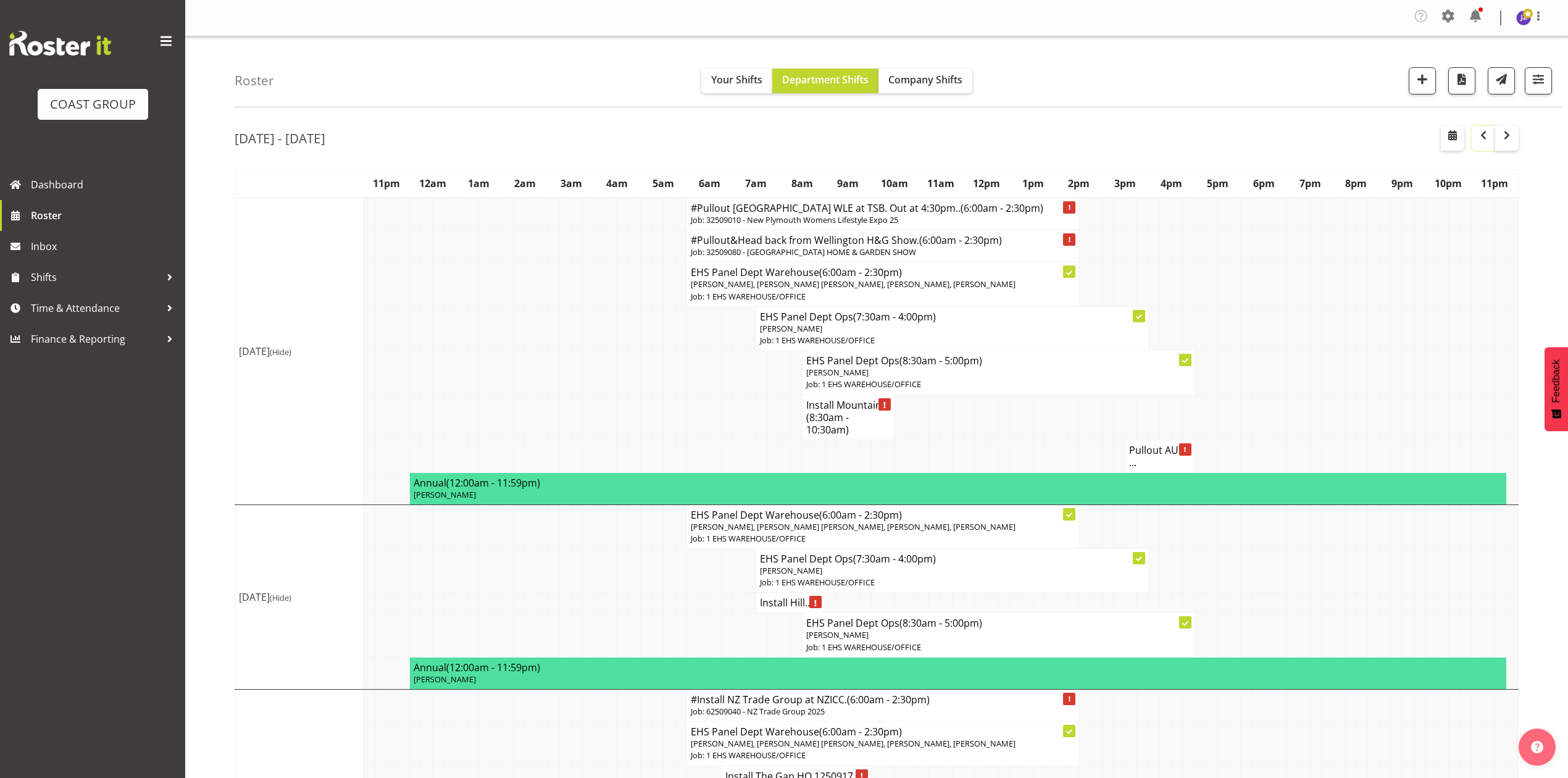
drag, startPoint x: 1477, startPoint y: 139, endPoint x: 1470, endPoint y: 453, distance: 314.1
click at [1477, 139] on span "button" at bounding box center [1483, 135] width 15 height 15
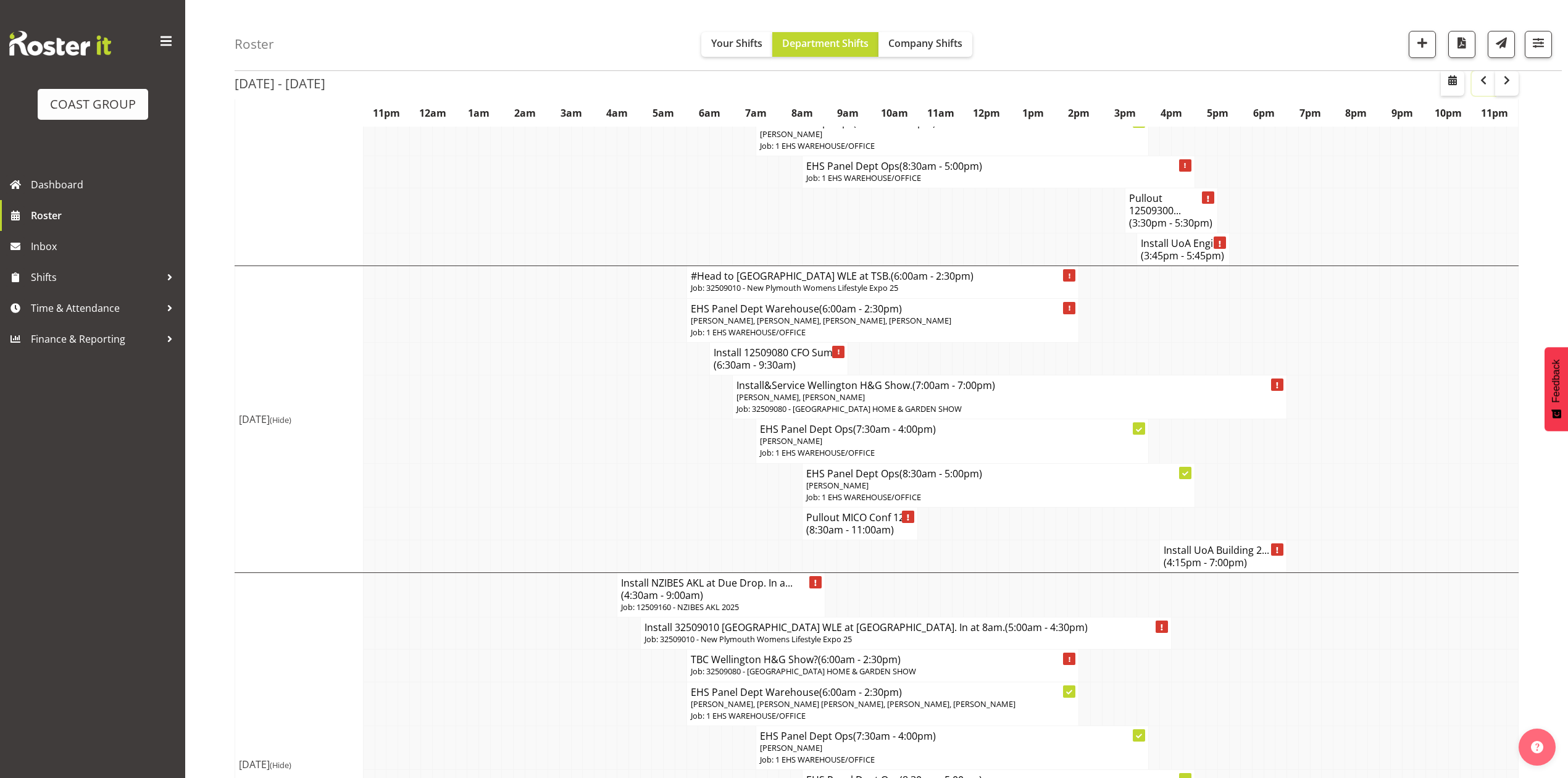
scroll to position [658, 0]
click at [779, 357] on span "(6:30am - 9:30am)" at bounding box center [755, 364] width 82 height 13
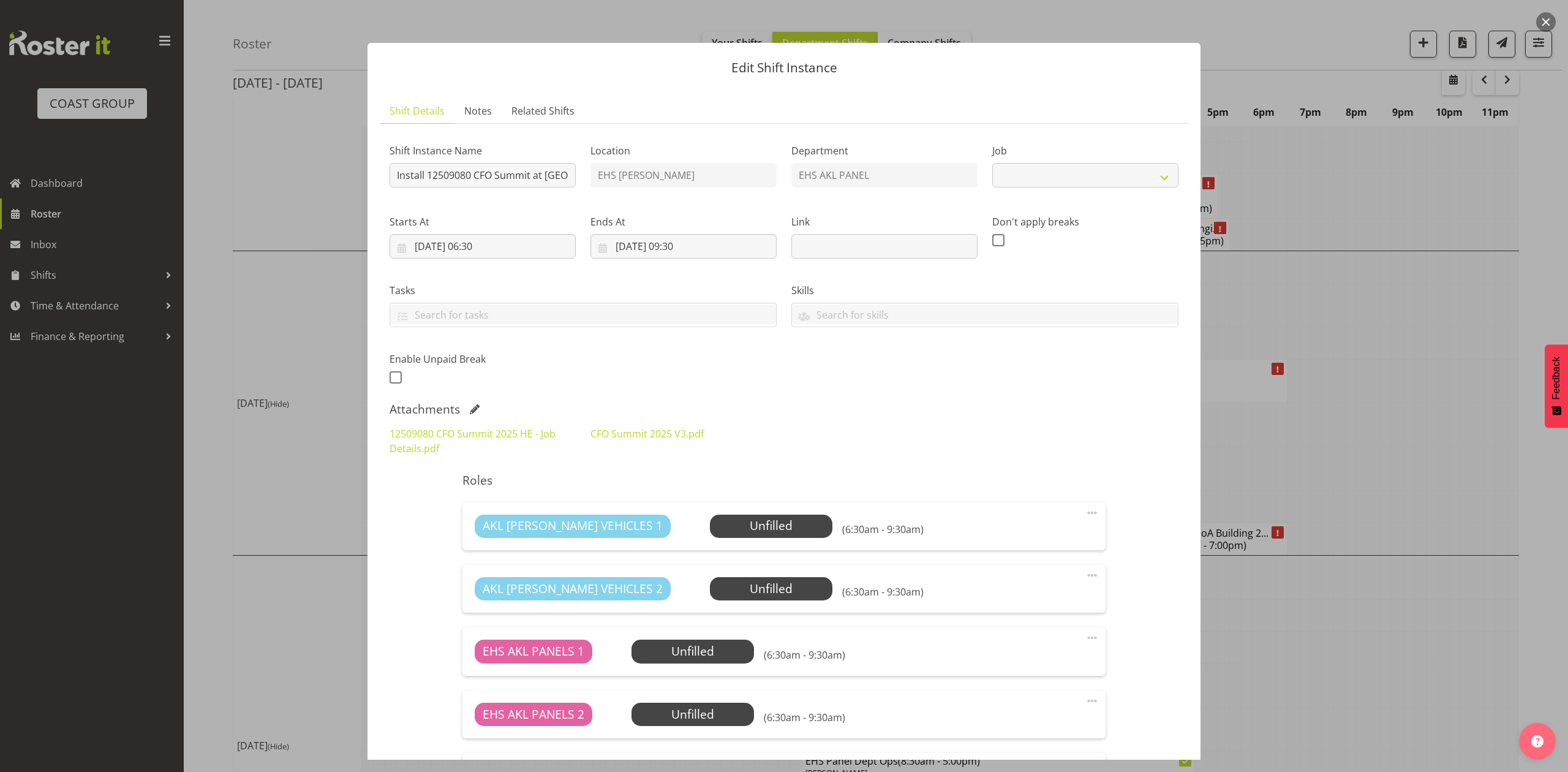
select select "9445"
click at [1363, 346] on div at bounding box center [784, 386] width 1568 height 772
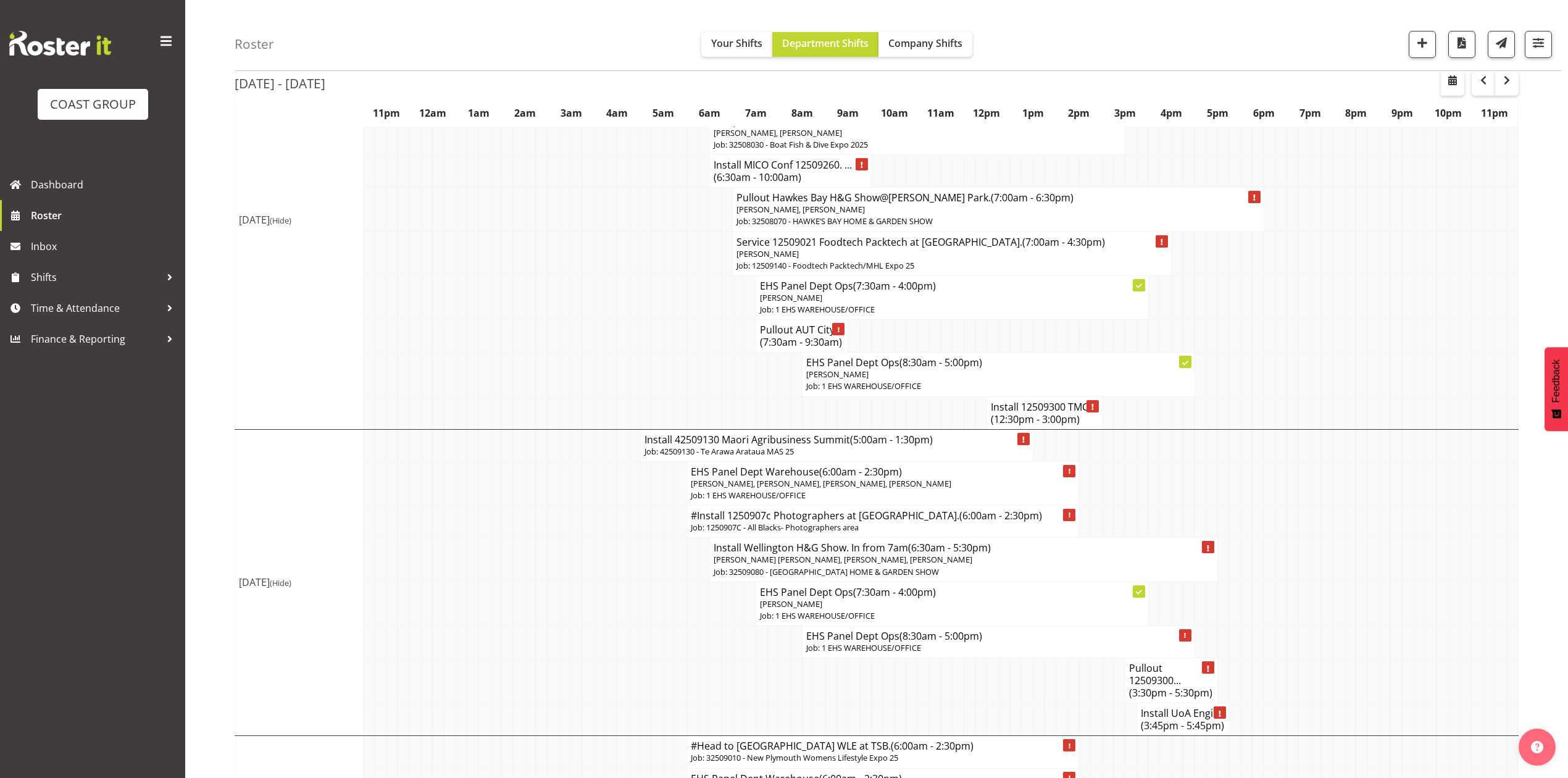
scroll to position [0, 0]
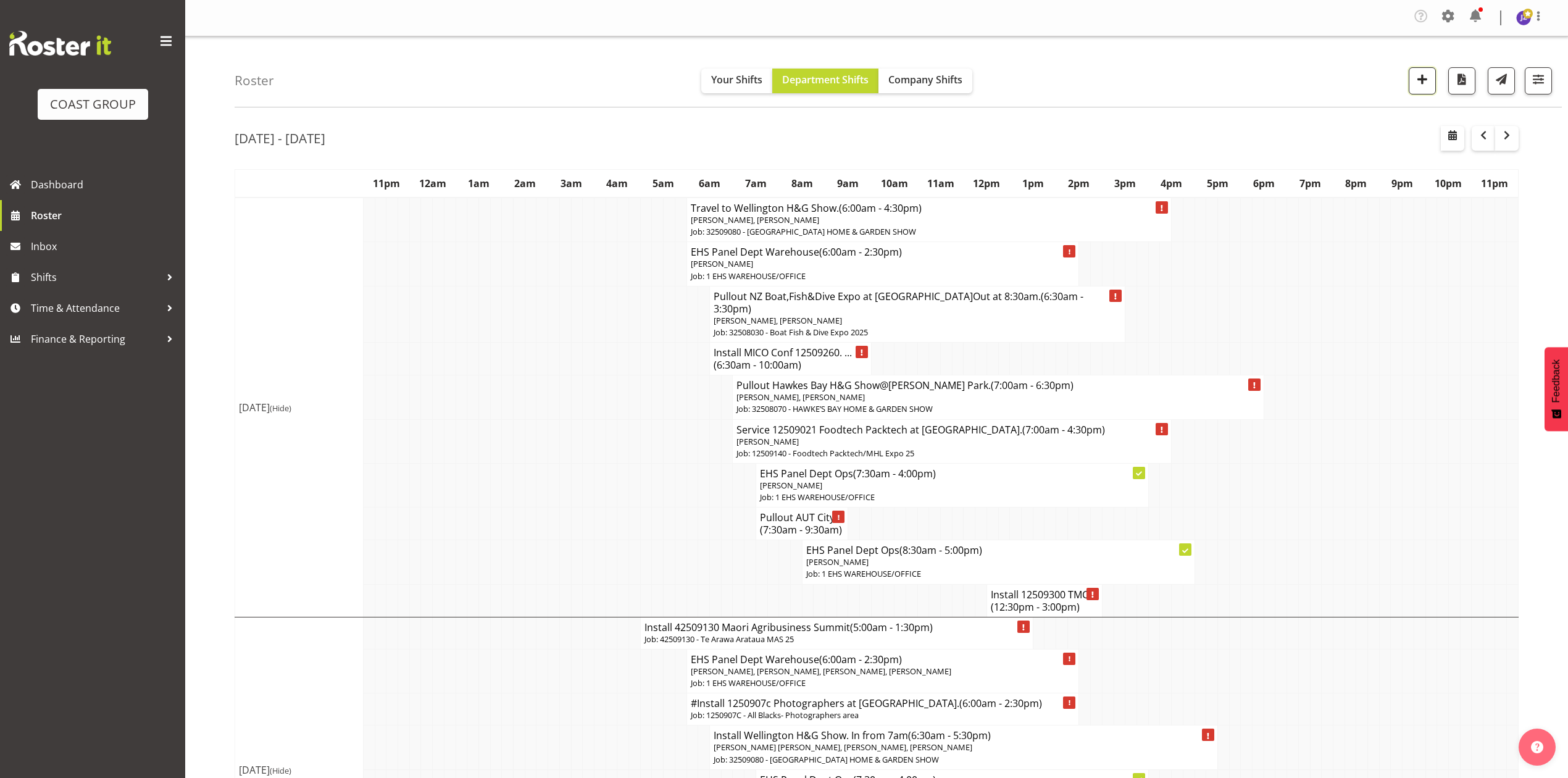
click at [1419, 79] on span "button" at bounding box center [1422, 79] width 16 height 16
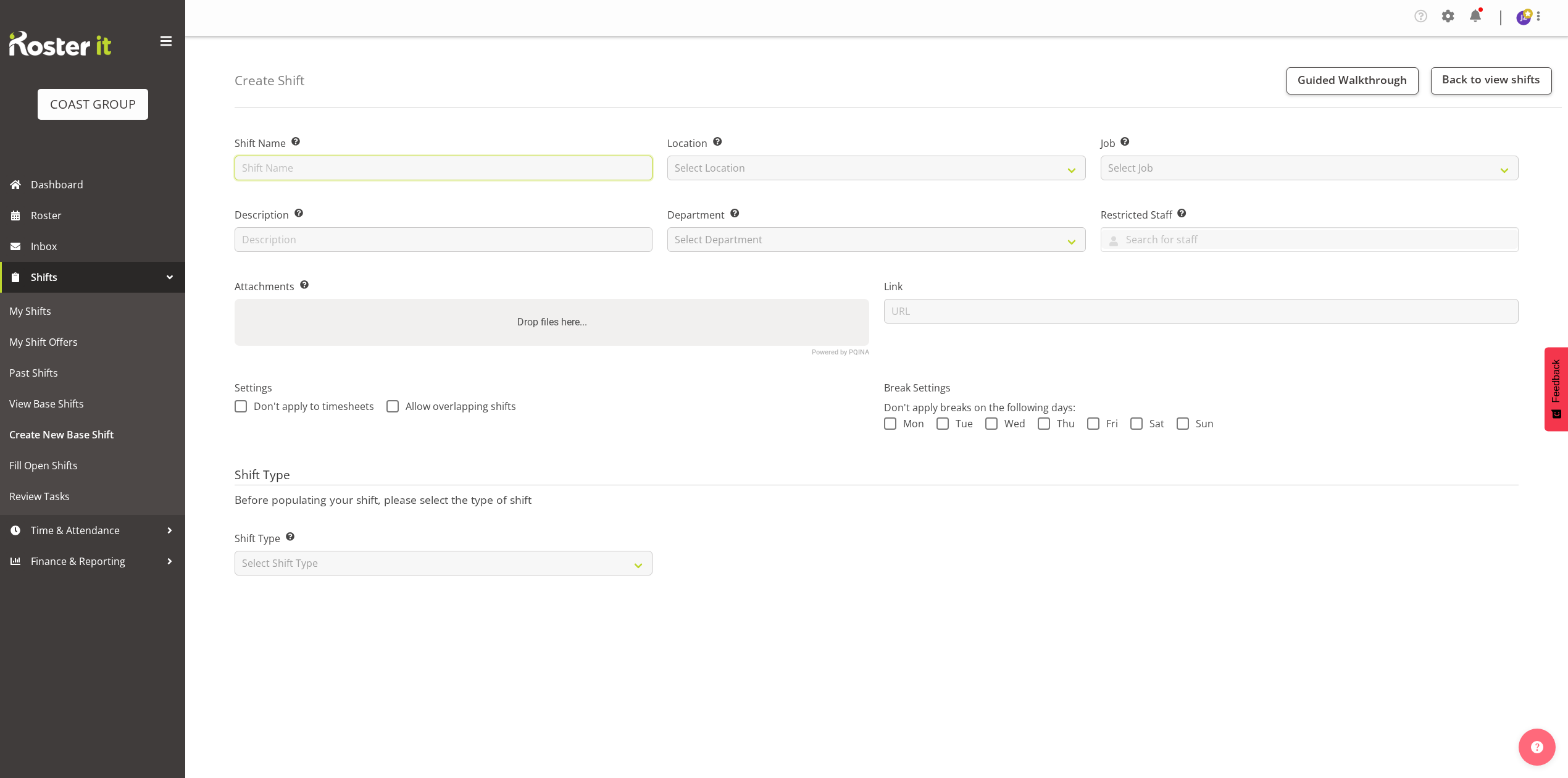
click at [497, 166] on input "text" at bounding box center [444, 168] width 418 height 25
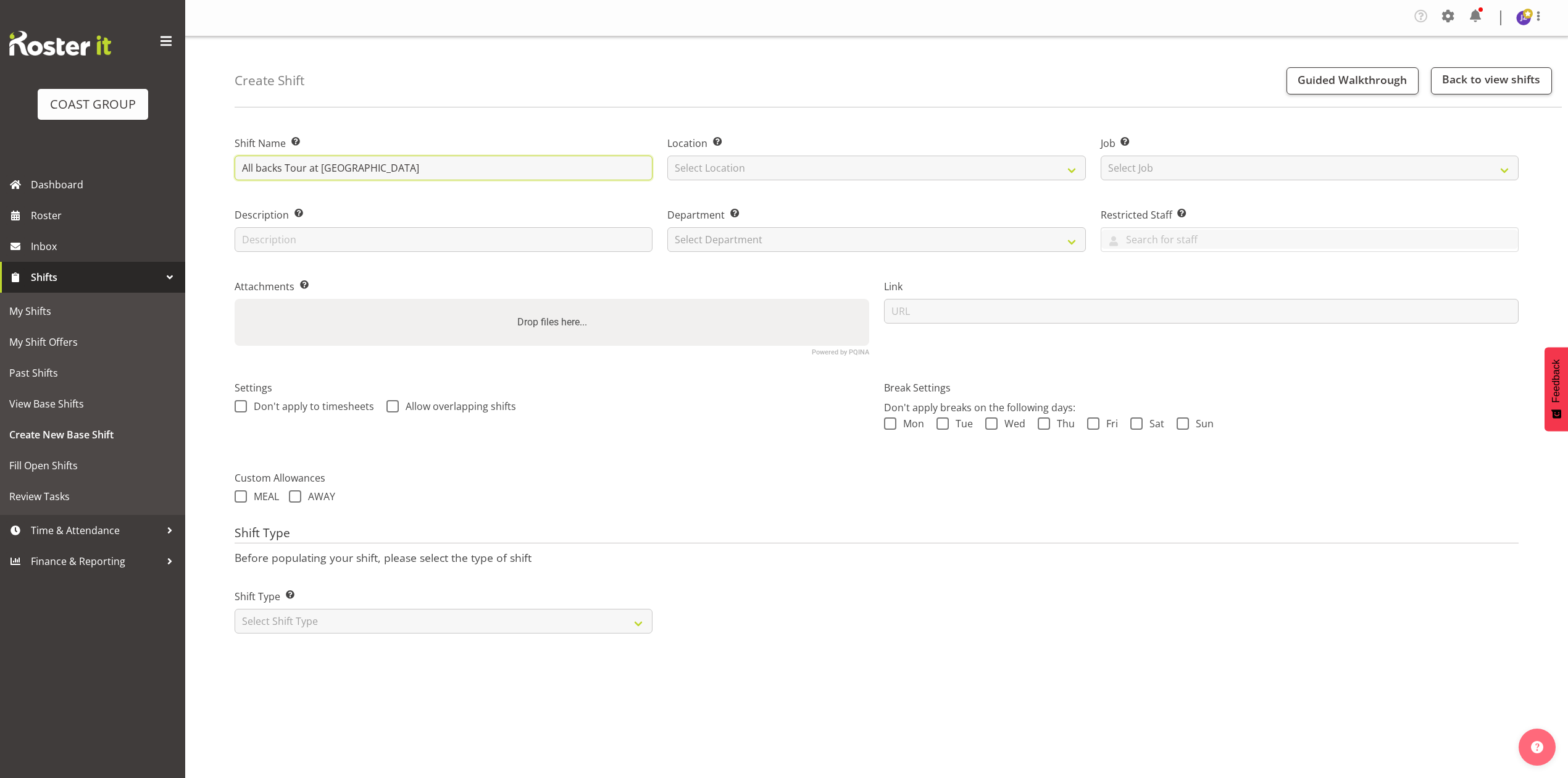
click at [312, 171] on input "All backs Tour at Eden Park" at bounding box center [444, 168] width 418 height 25
click at [309, 168] on input "All backs Tour at Eden Park" at bounding box center [444, 168] width 418 height 25
click at [442, 176] on input "All backs Tour 1250907A at [GEOGRAPHIC_DATA]" at bounding box center [444, 168] width 418 height 25
type input "All backs Tour 1250907A at Eden Park"
click at [681, 172] on select "Select Location EHS RYMER" at bounding box center [876, 168] width 418 height 25
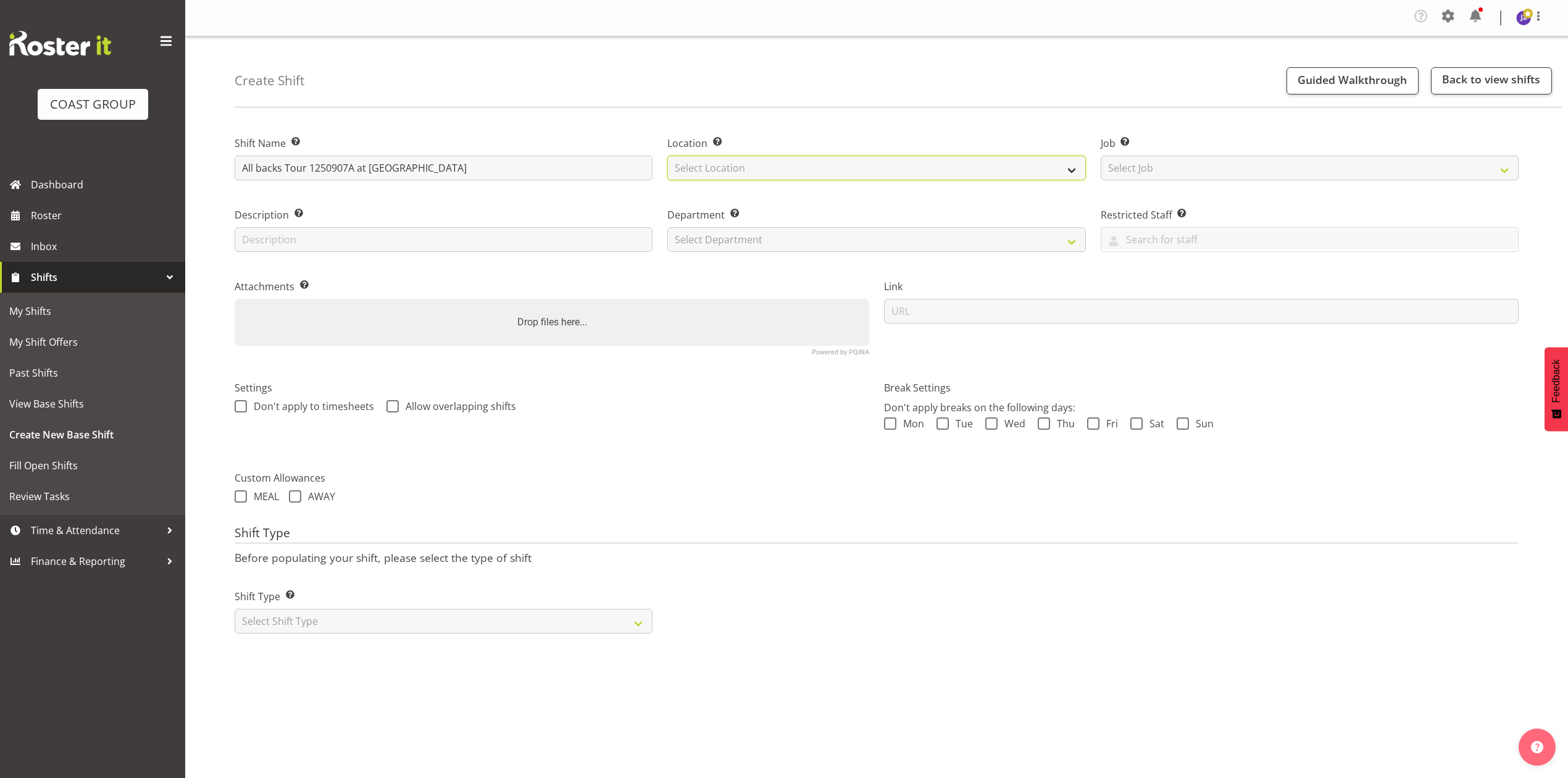
select select "35"
click at [667, 156] on select "Select Location EHS RYMER" at bounding box center [876, 168] width 418 height 25
click at [1137, 169] on select "Select Job Create new job 1 Carlton Events 1 Carlton Hamilton 1 Carlton Welling…" at bounding box center [1310, 168] width 418 height 25
click at [1101, 156] on select "Select Job Create new job 1 Carlton Events 1 Carlton Hamilton 1 Carlton Welling…" at bounding box center [1310, 168] width 418 height 25
click at [1253, 171] on select "Create new job 1 Carlton Events 1 Carlton Hamilton 1 Carlton Wellington 1 EHS W…" at bounding box center [1310, 168] width 418 height 25
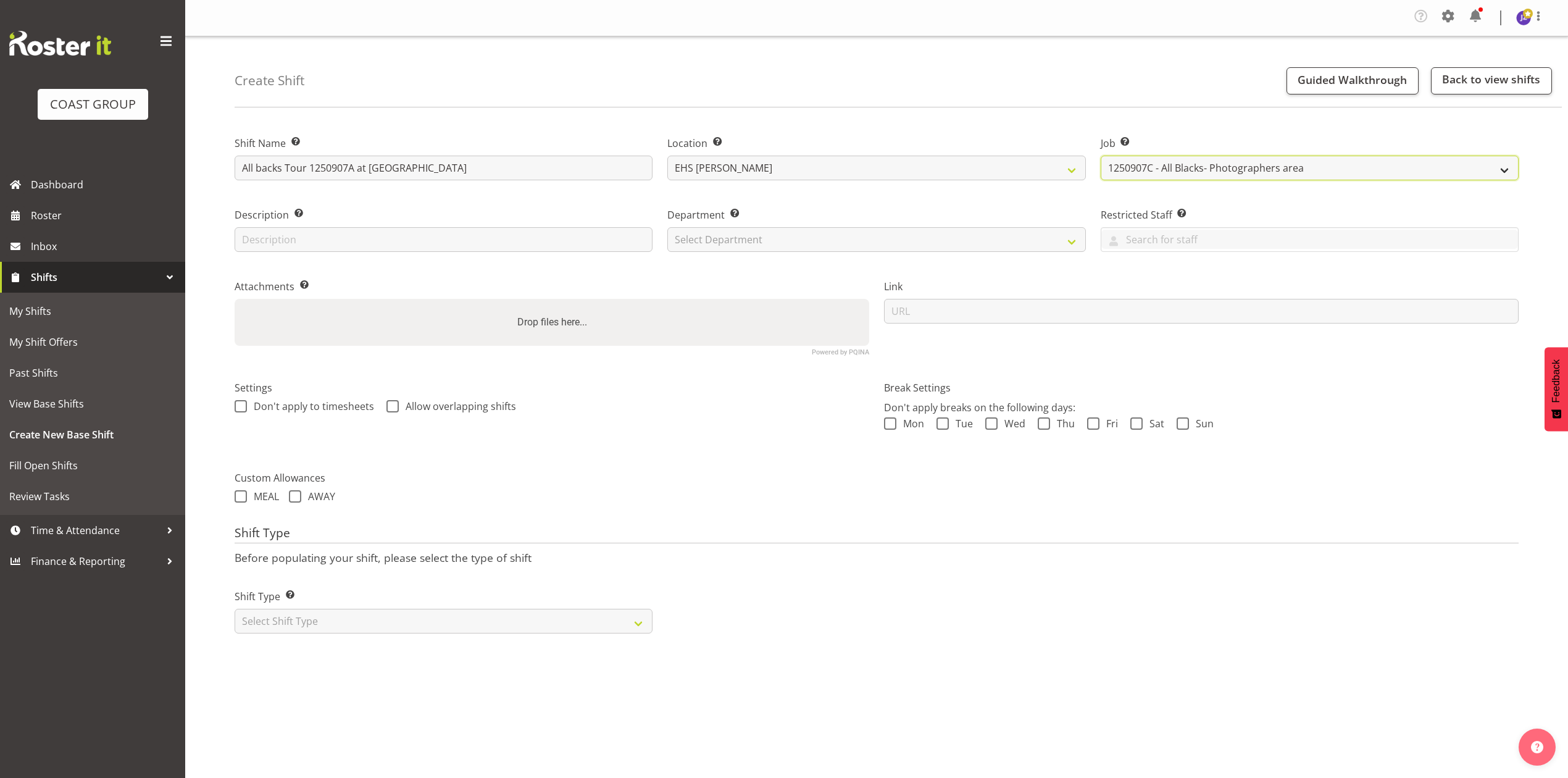
select select "10496"
click at [1101, 156] on select "Create new job 1 Carlton Events 1 Carlton Hamilton 1 Carlton Wellington 1 EHS W…" at bounding box center [1310, 168] width 418 height 25
click at [943, 235] on select "Select Department EHS AKL PANEL EHS AKL PANEL" at bounding box center [876, 239] width 418 height 25
select select "39"
click at [667, 228] on select "Select Department EHS AKL PANEL EHS AKL PANEL" at bounding box center [876, 239] width 418 height 25
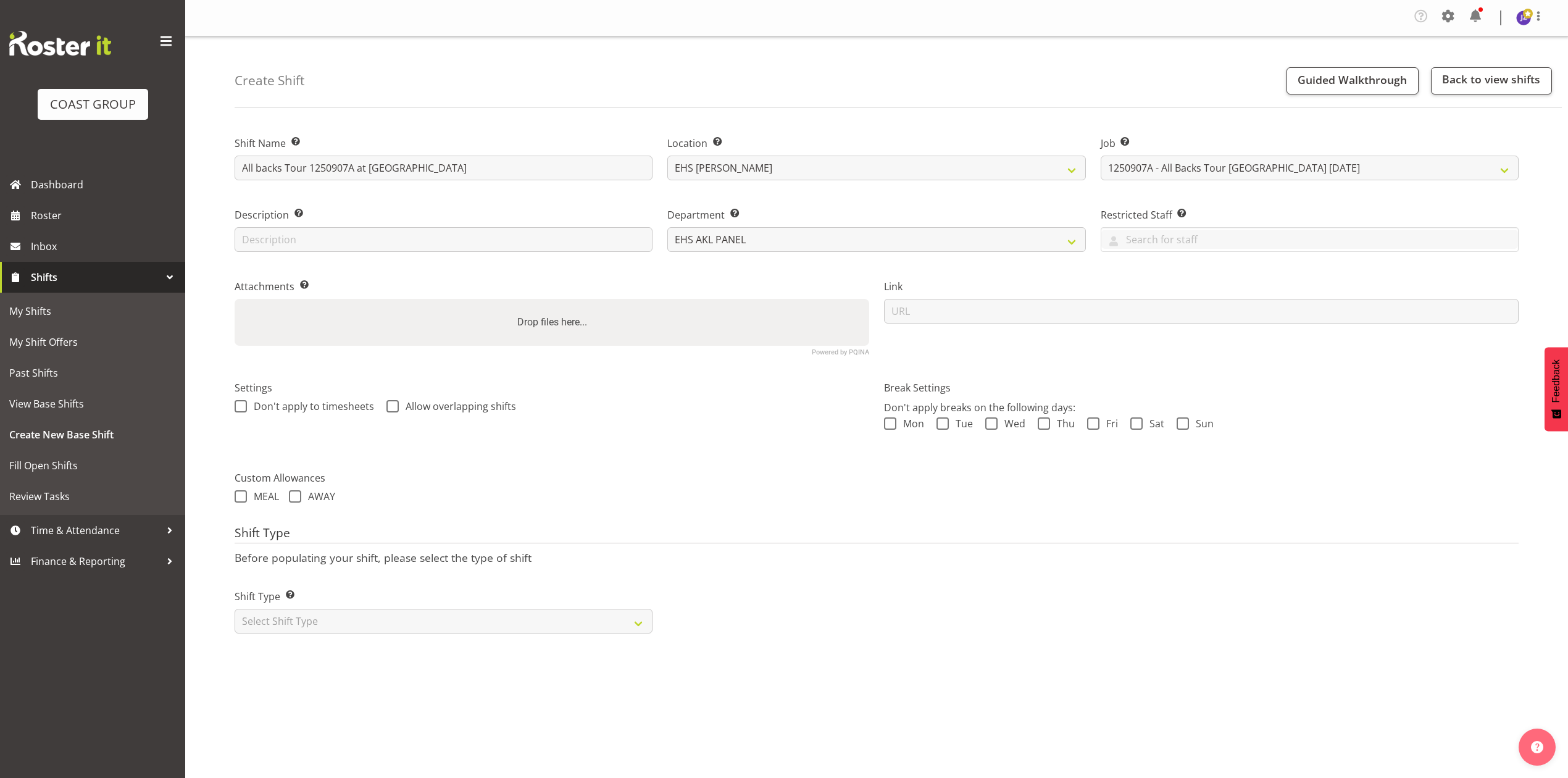
click at [379, 315] on div "Drop files here..." at bounding box center [552, 322] width 635 height 47
click at [235, 299] on input "Drop files here..." at bounding box center [552, 300] width 635 height 4
type input "C:\fakepath\All Black HOSPO 6th Sept 2025Master Jobpack - Job Details.pdf"
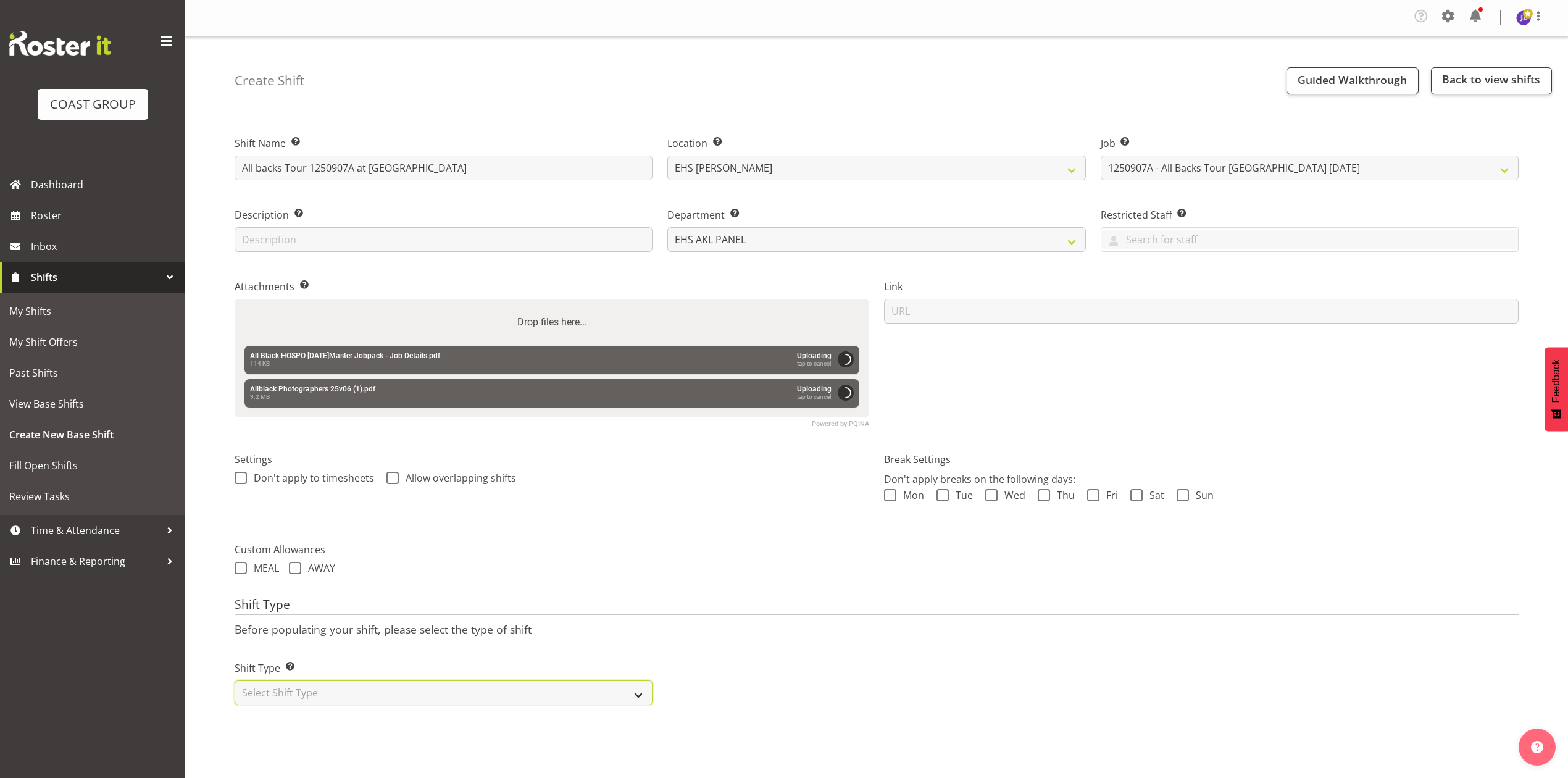
click at [524, 692] on select "Select Shift Type One Off Shift Recurring Shift Rotating Shift" at bounding box center [444, 692] width 418 height 25
select select "recurring"
click at [235, 682] on select "Select Shift Type One Off Shift Recurring Shift Rotating Shift" at bounding box center [444, 692] width 418 height 25
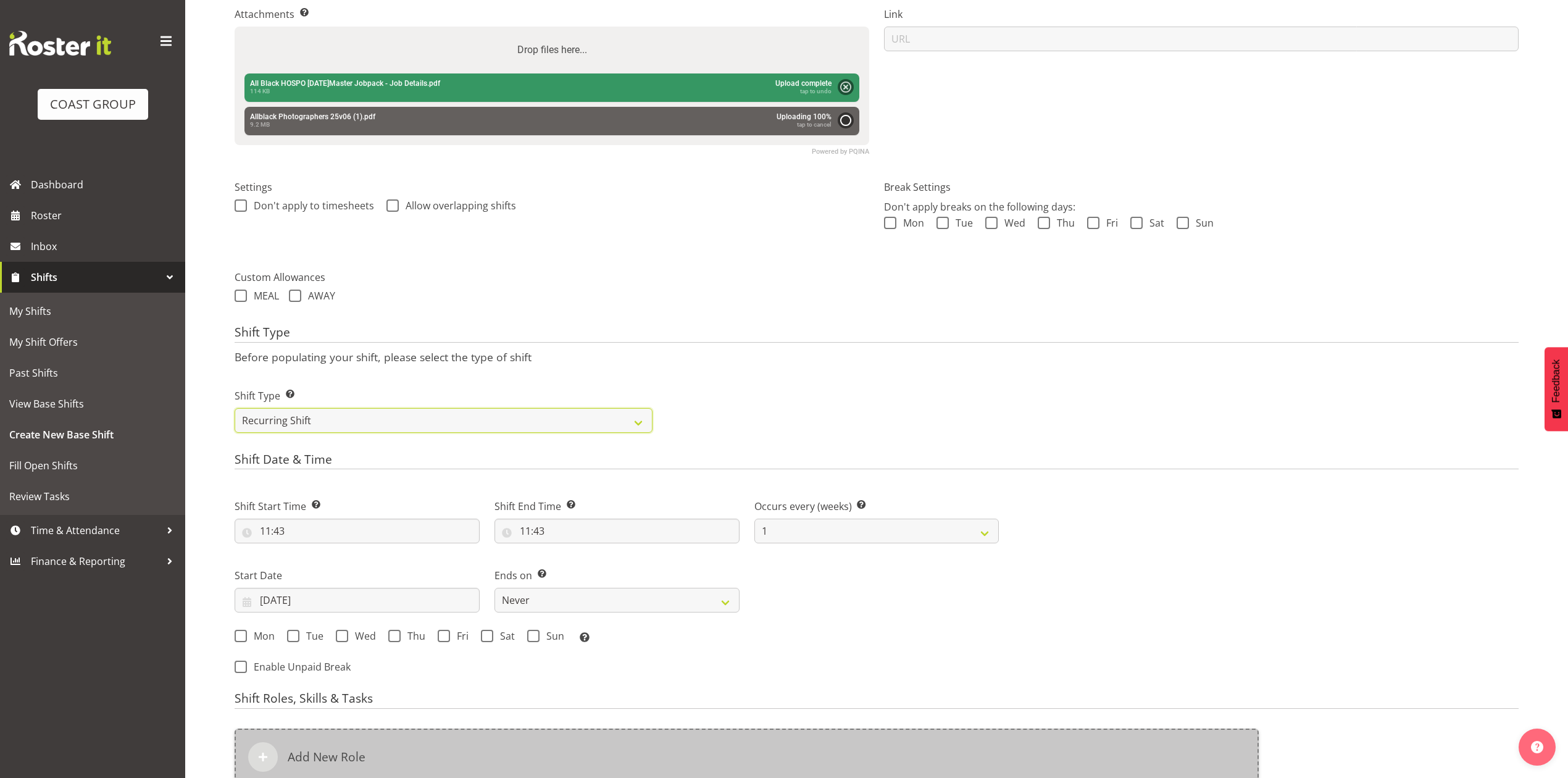
scroll to position [470, 0]
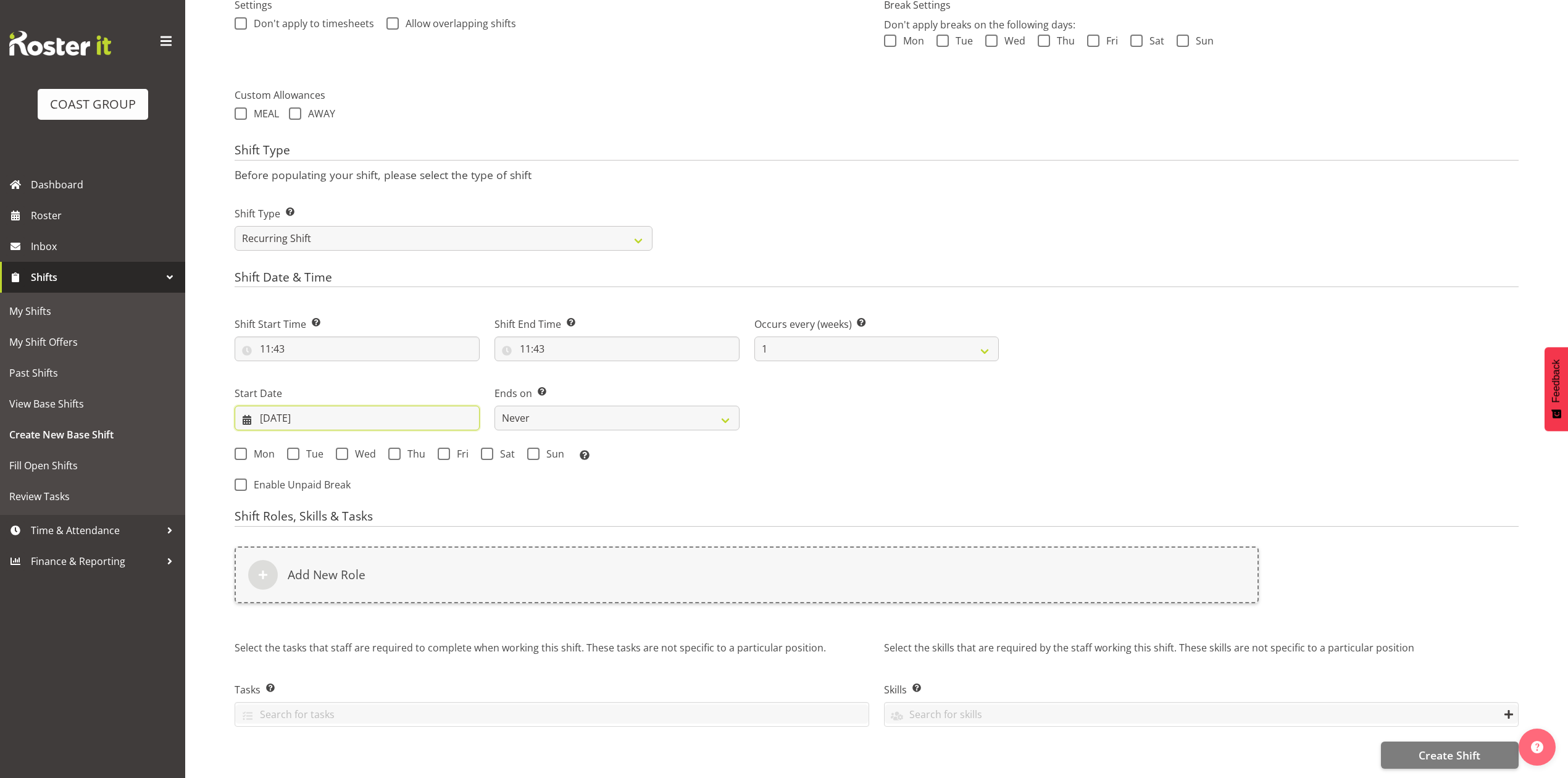
click at [342, 406] on input "27/08/2025" at bounding box center [357, 418] width 245 height 25
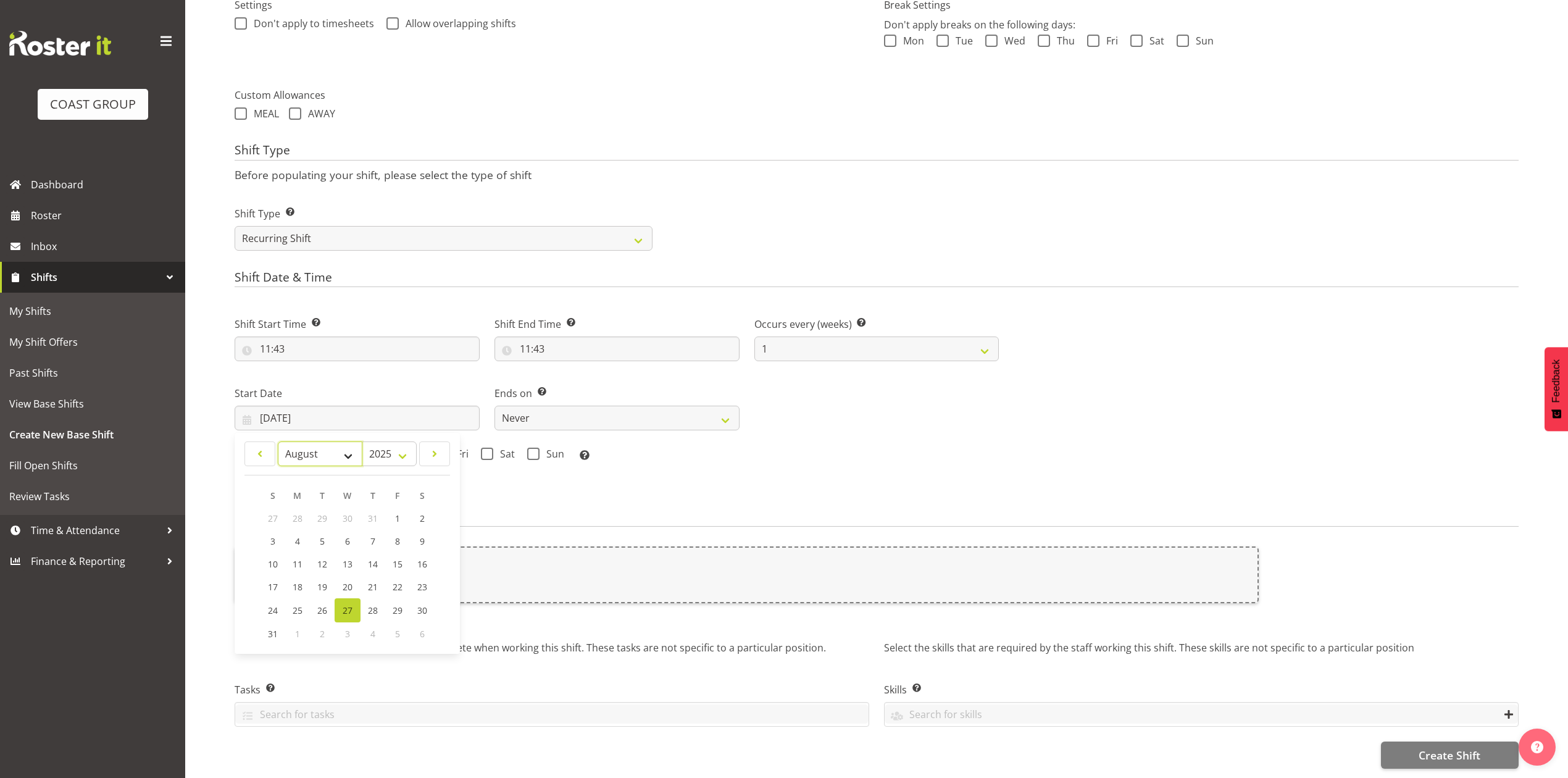
drag, startPoint x: 324, startPoint y: 440, endPoint x: 325, endPoint y: 446, distance: 6.1
click at [324, 442] on select "January February March April May June July August September October November De…" at bounding box center [321, 454] width 85 height 25
select select "8"
click at [278, 442] on select "January February March April May June July August September October November De…" at bounding box center [321, 454] width 85 height 25
click at [348, 537] on link "10" at bounding box center [347, 542] width 25 height 23
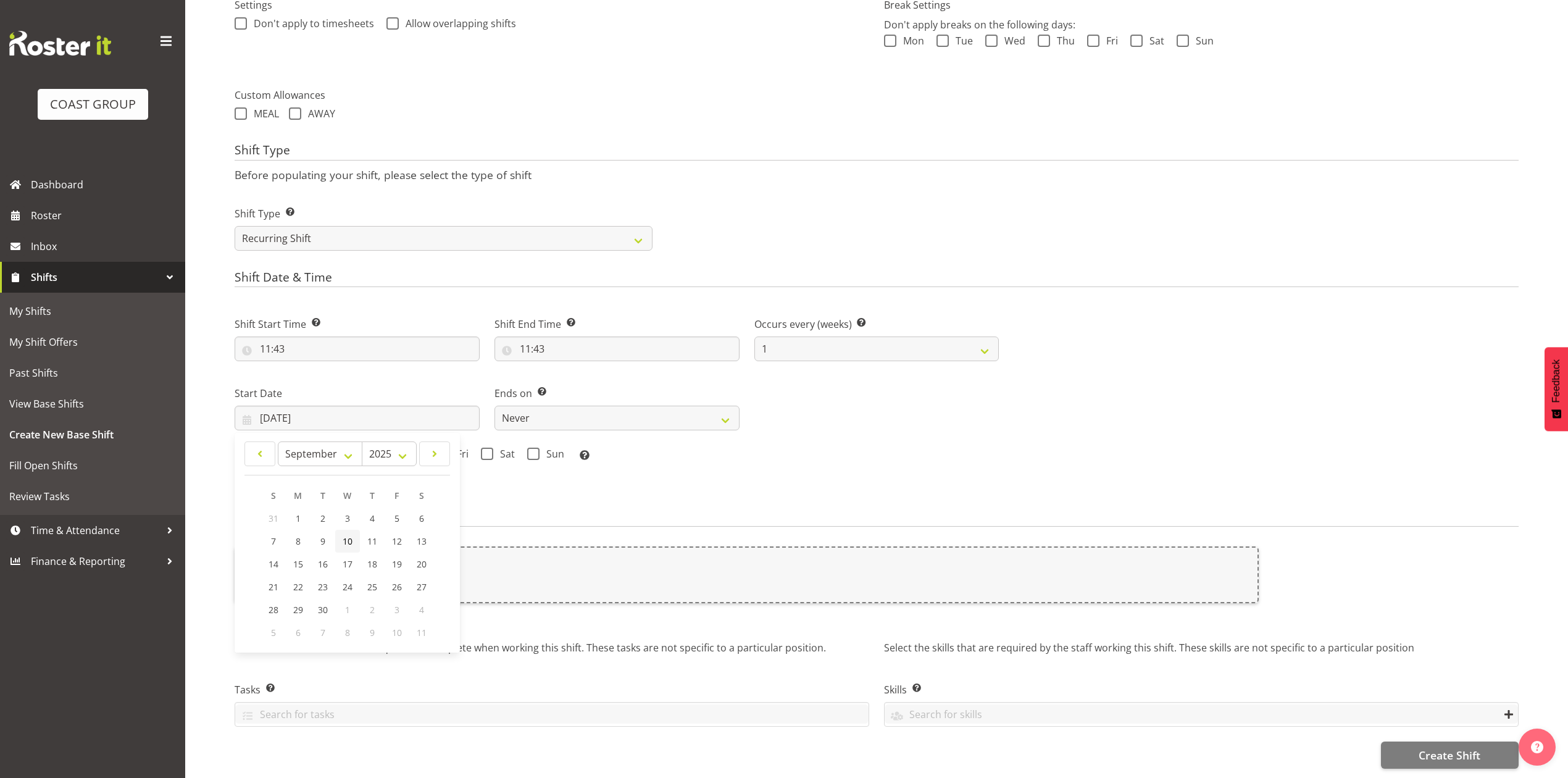
type input "10/09/2025"
drag, startPoint x: 343, startPoint y: 440, endPoint x: 362, endPoint y: 440, distance: 19.0
click at [343, 448] on span at bounding box center [342, 454] width 12 height 12
click at [343, 450] on input "Wed" at bounding box center [340, 454] width 8 height 8
checkbox input "true"
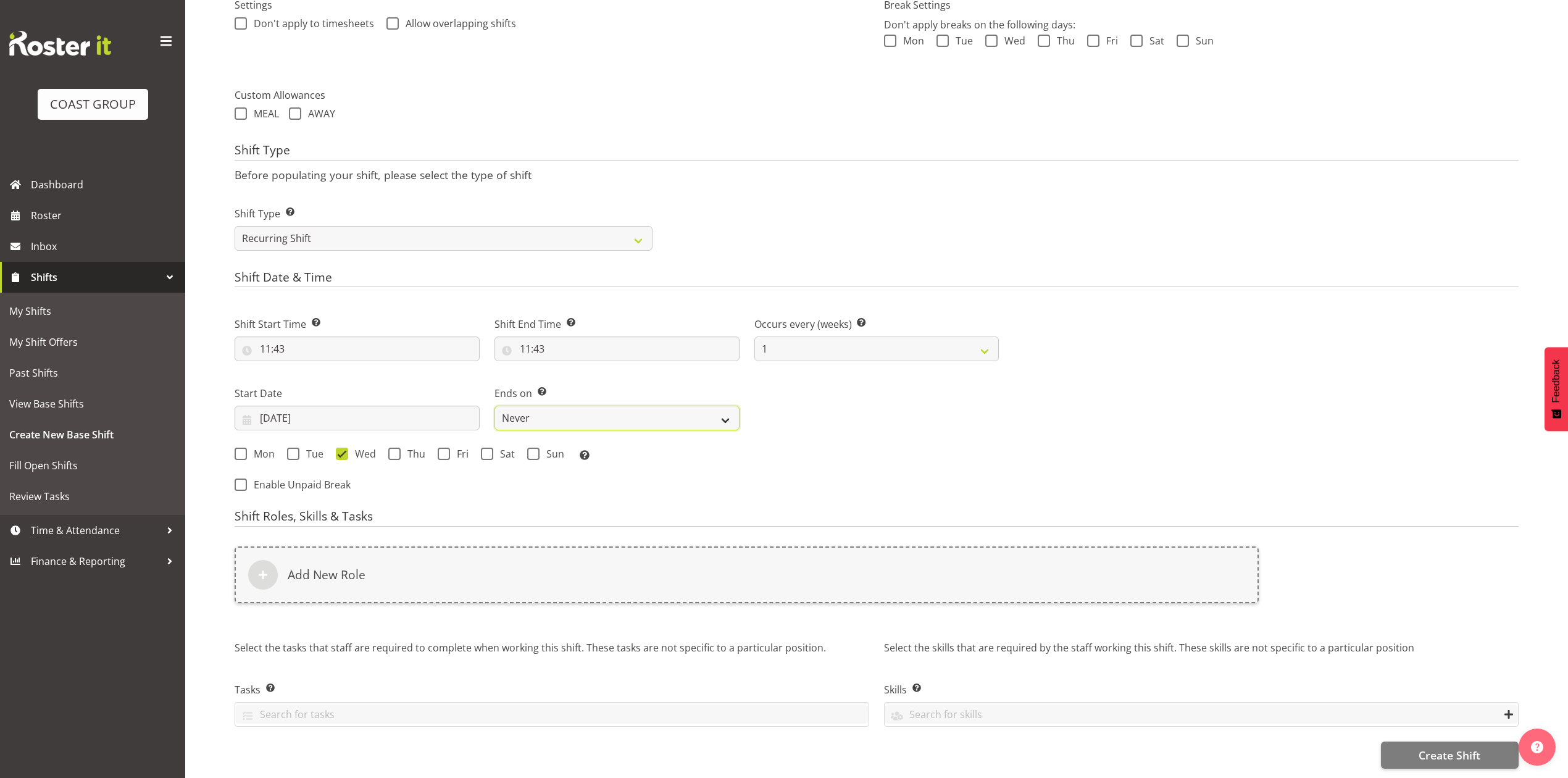
drag, startPoint x: 576, startPoint y: 404, endPoint x: 580, endPoint y: 415, distance: 11.7
click at [576, 406] on select "Never On Date" at bounding box center [617, 418] width 245 height 25
select select "date"
click at [495, 406] on select "Never On Date" at bounding box center [617, 418] width 245 height 25
select select "7"
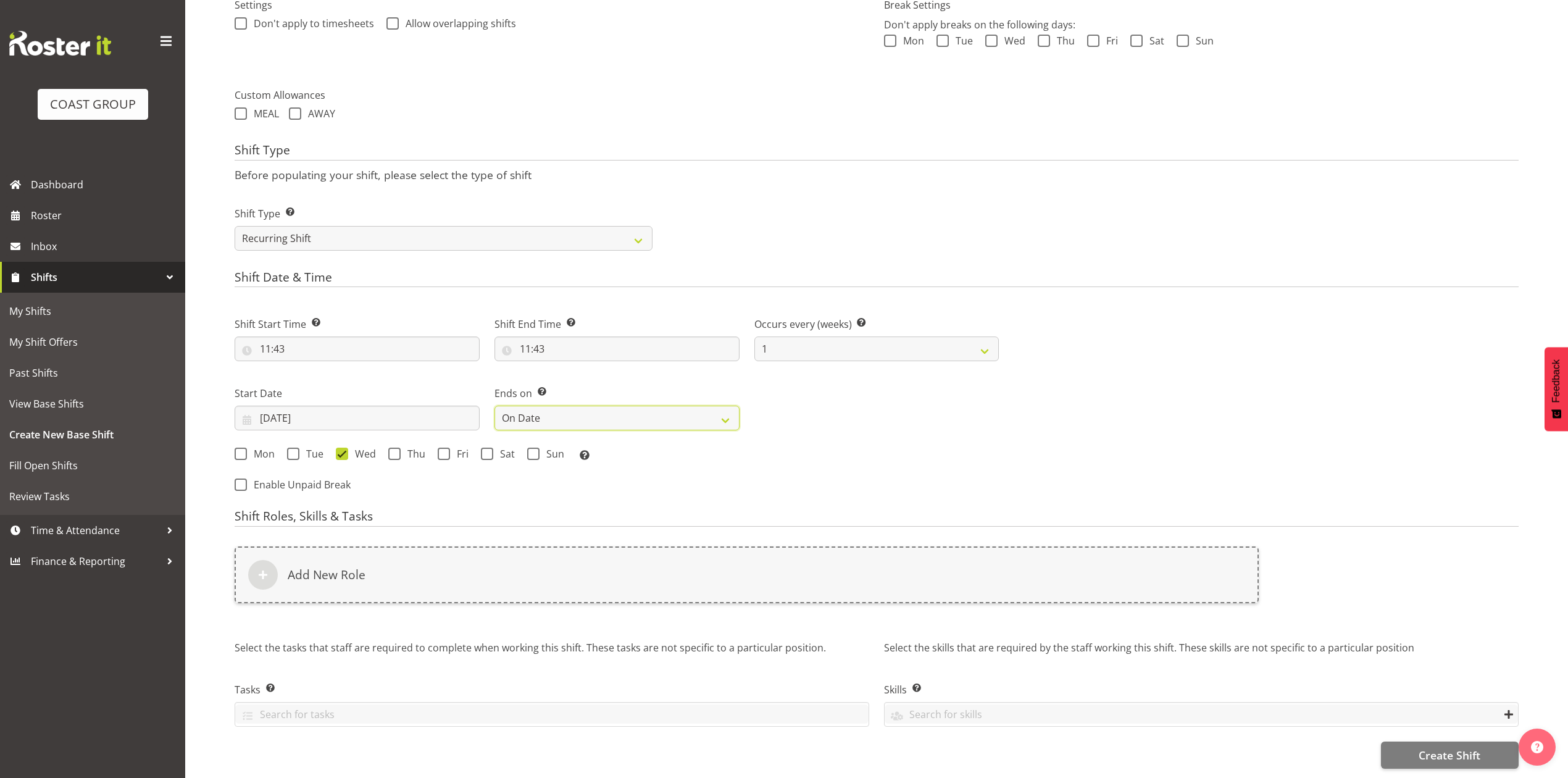
select select "2025"
click at [847, 406] on input "27/08/2025" at bounding box center [877, 418] width 245 height 25
click at [852, 442] on select "January February March April May June July August September October November De…" at bounding box center [859, 454] width 85 height 25
select select "8"
click at [817, 442] on select "January February March April May June July August September October November De…" at bounding box center [859, 454] width 85 height 25
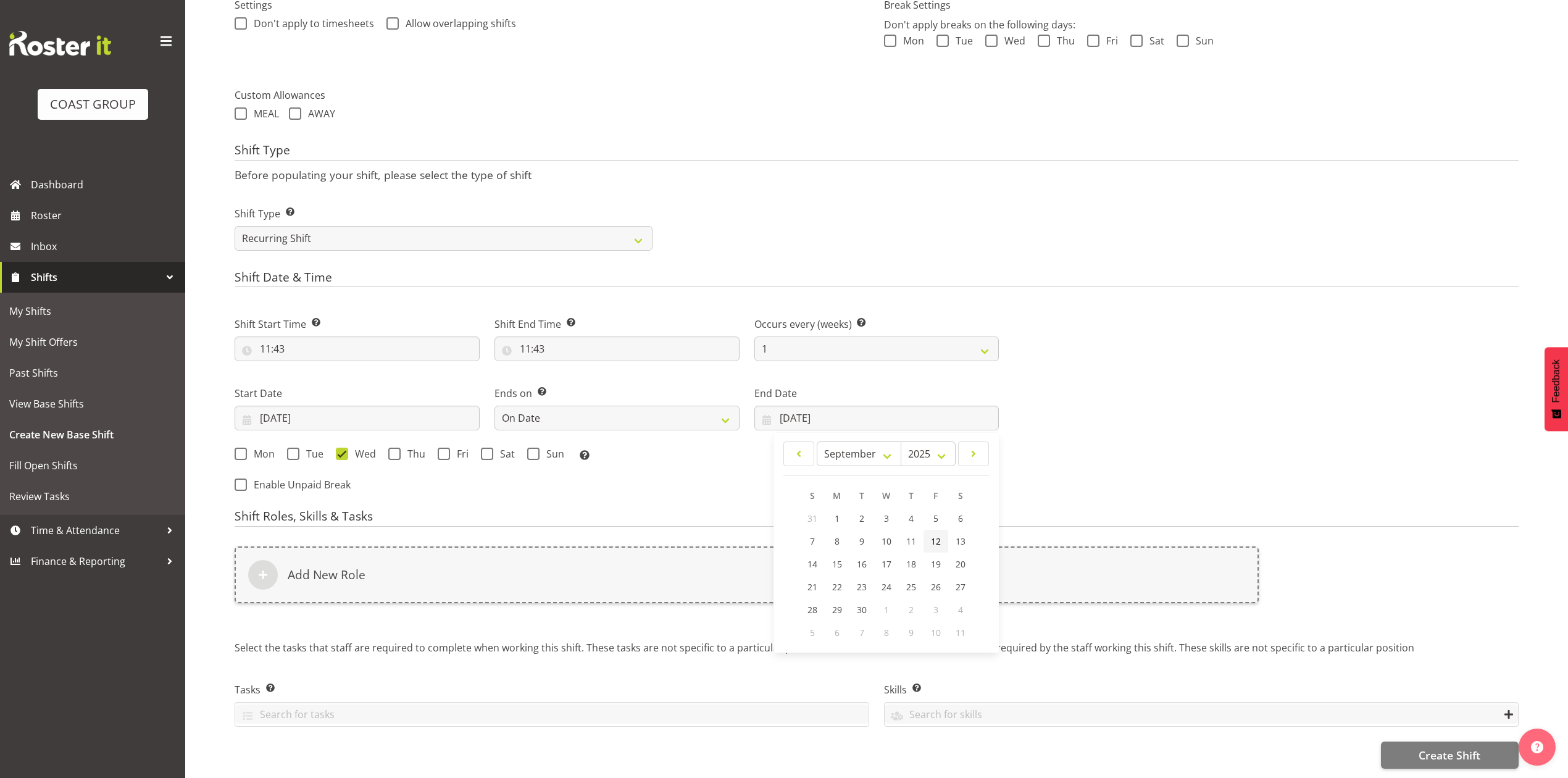
click at [936, 535] on span "12" at bounding box center [936, 541] width 10 height 12
type input "12/09/2025"
click at [442, 448] on span at bounding box center [444, 454] width 12 height 12
click at [442, 450] on input "Fri" at bounding box center [442, 454] width 8 height 8
checkbox input "true"
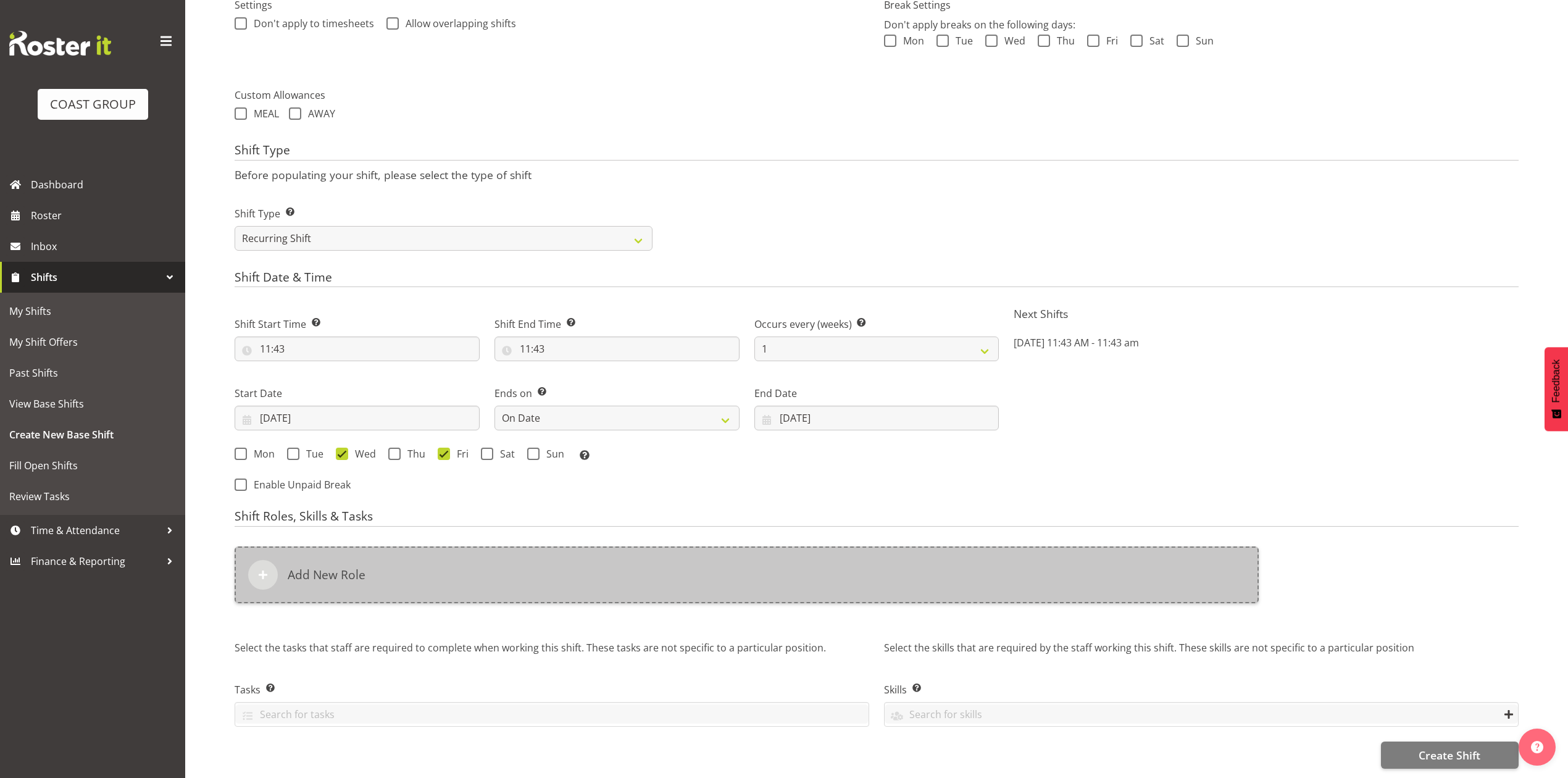
click at [474, 573] on div "Add New Role" at bounding box center [746, 575] width 1024 height 57
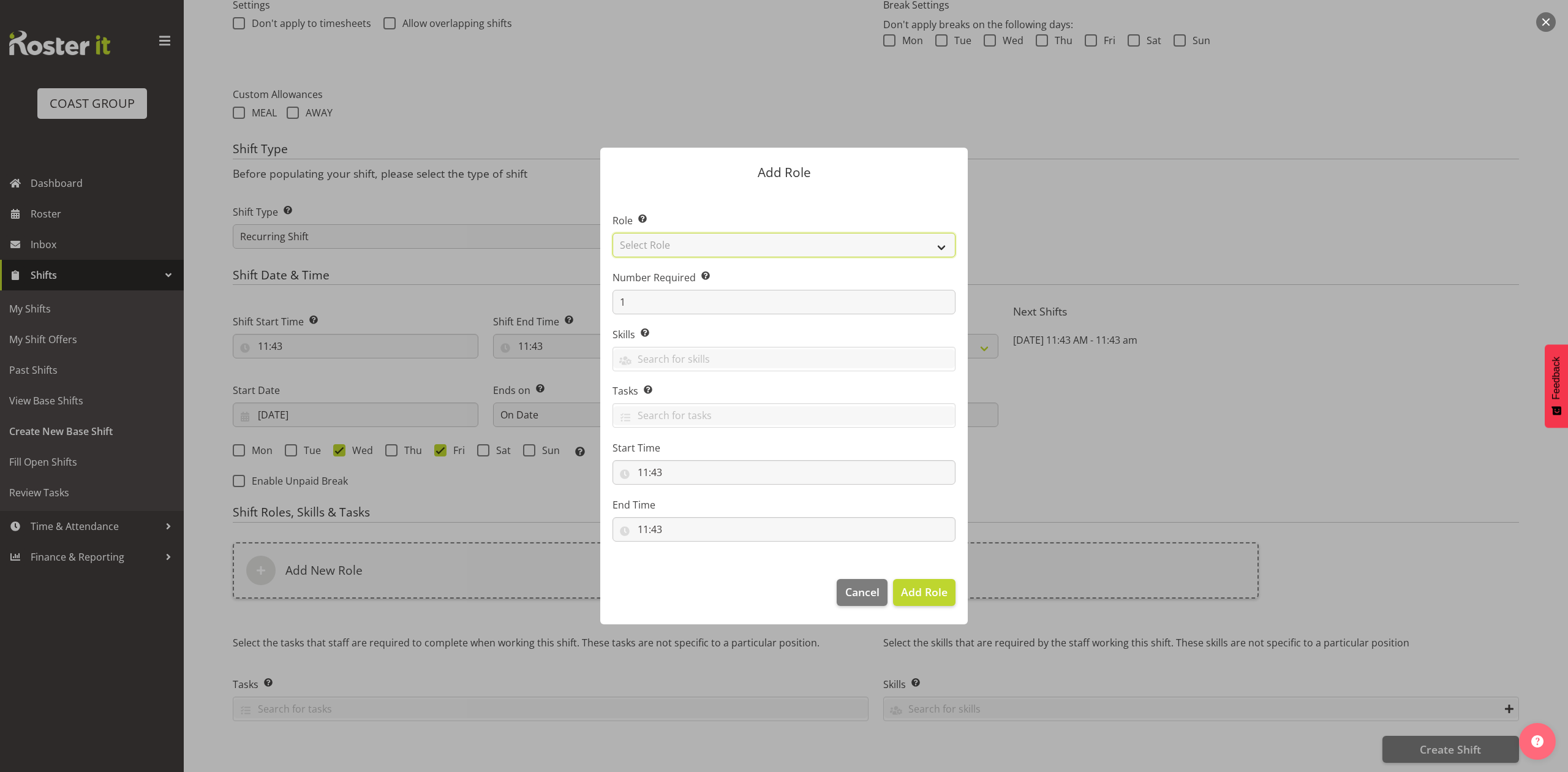
click at [738, 237] on select "Select Role ACCOUNT MANAGER ACCOUNT MANAGER DW ACCOUNTS AKL DIANNA VEHICLES AKL…" at bounding box center [784, 245] width 343 height 25
select select "81"
click at [612, 233] on select "Select Role ACCOUNT MANAGER ACCOUNT MANAGER DW ACCOUNTS AKL DIANNA VEHICLES AKL…" at bounding box center [784, 245] width 343 height 25
click at [919, 599] on span "Add Role" at bounding box center [924, 591] width 46 height 16
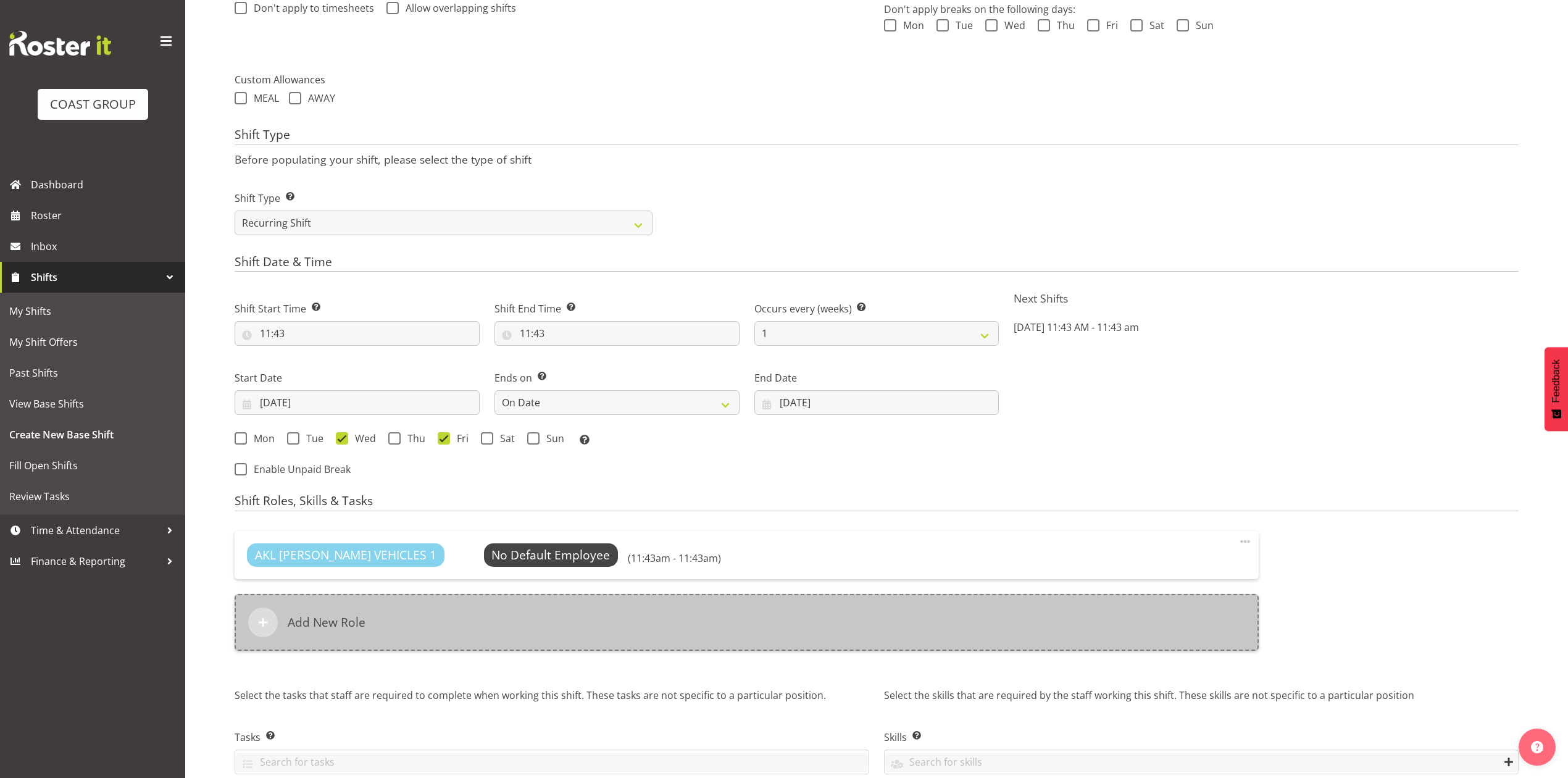
click at [459, 612] on div "Add New Role" at bounding box center [746, 622] width 1024 height 57
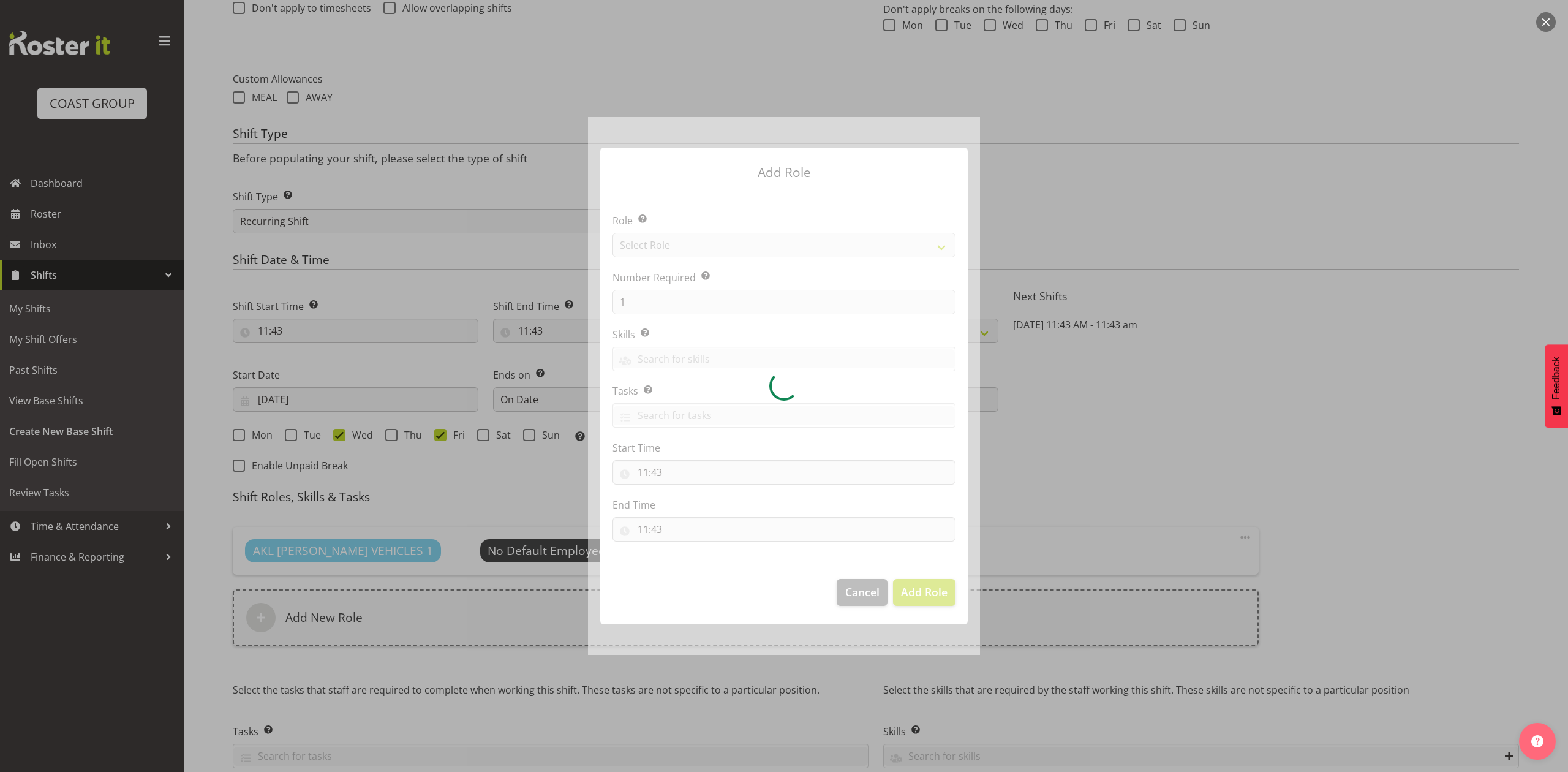
click at [704, 238] on div at bounding box center [784, 386] width 392 height 537
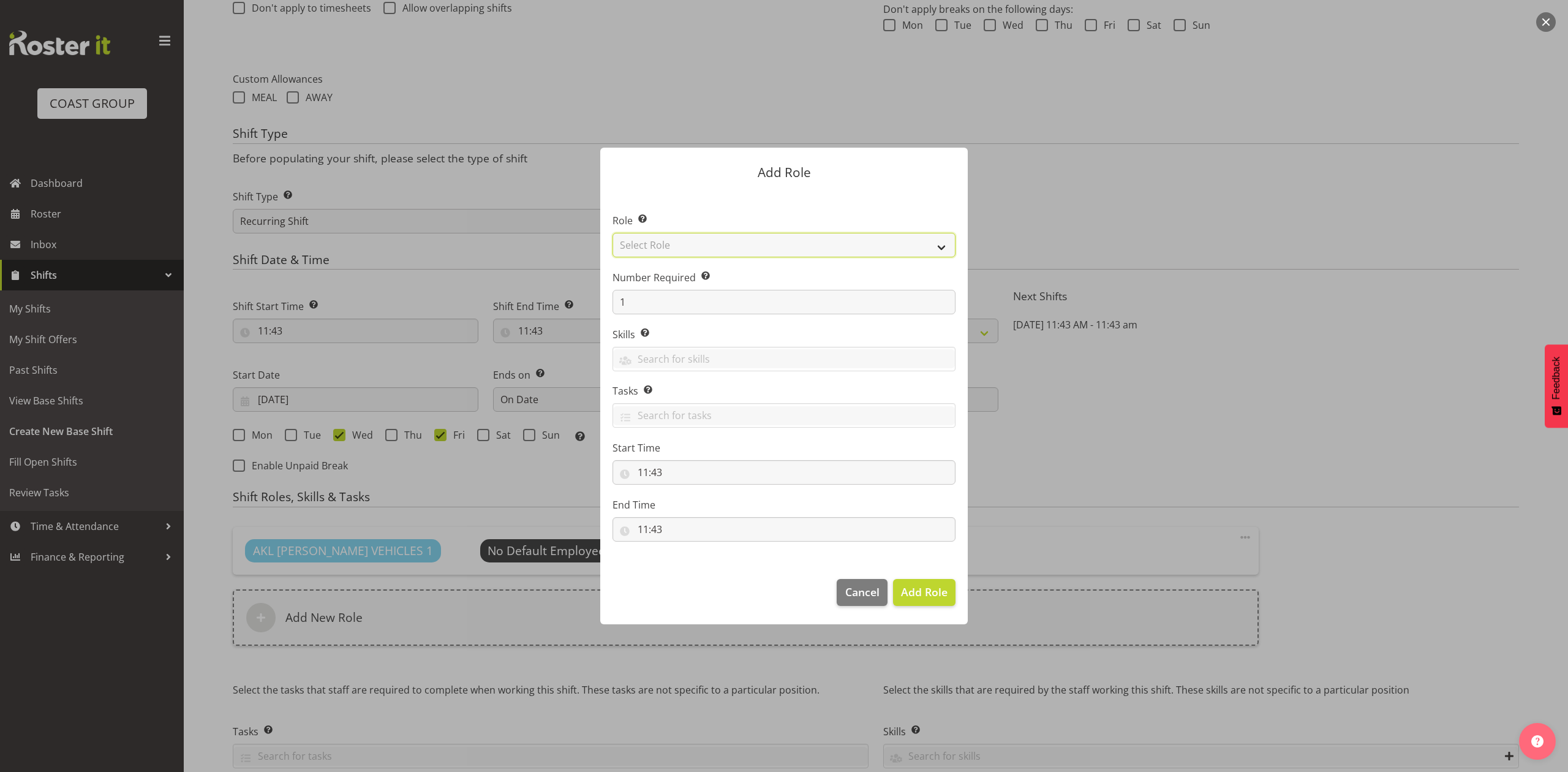
click at [704, 238] on select "Select Role ACCOUNT MANAGER ACCOUNT MANAGER DW ACCOUNTS AKL DIANNA VEHICLES AKL…" at bounding box center [784, 245] width 343 height 25
select select "188"
click at [612, 233] on select "Select Role ACCOUNT MANAGER ACCOUNT MANAGER DW ACCOUNTS AKL DIANNA VEHICLES AKL…" at bounding box center [784, 245] width 343 height 25
click at [647, 304] on input "1" at bounding box center [784, 302] width 343 height 25
type input "2"
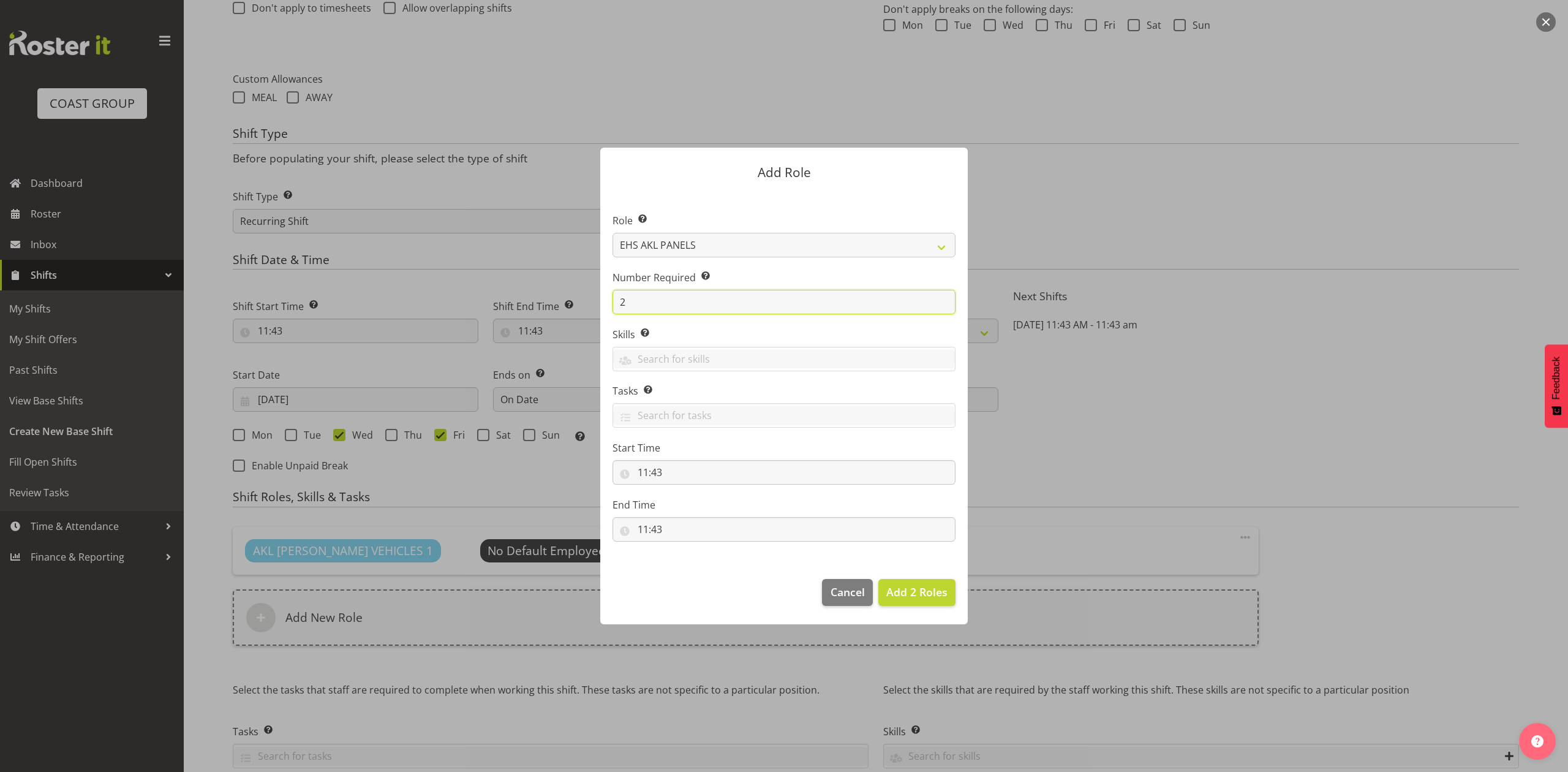
click at [878, 579] on button "Add 2 Roles" at bounding box center [917, 592] width 77 height 27
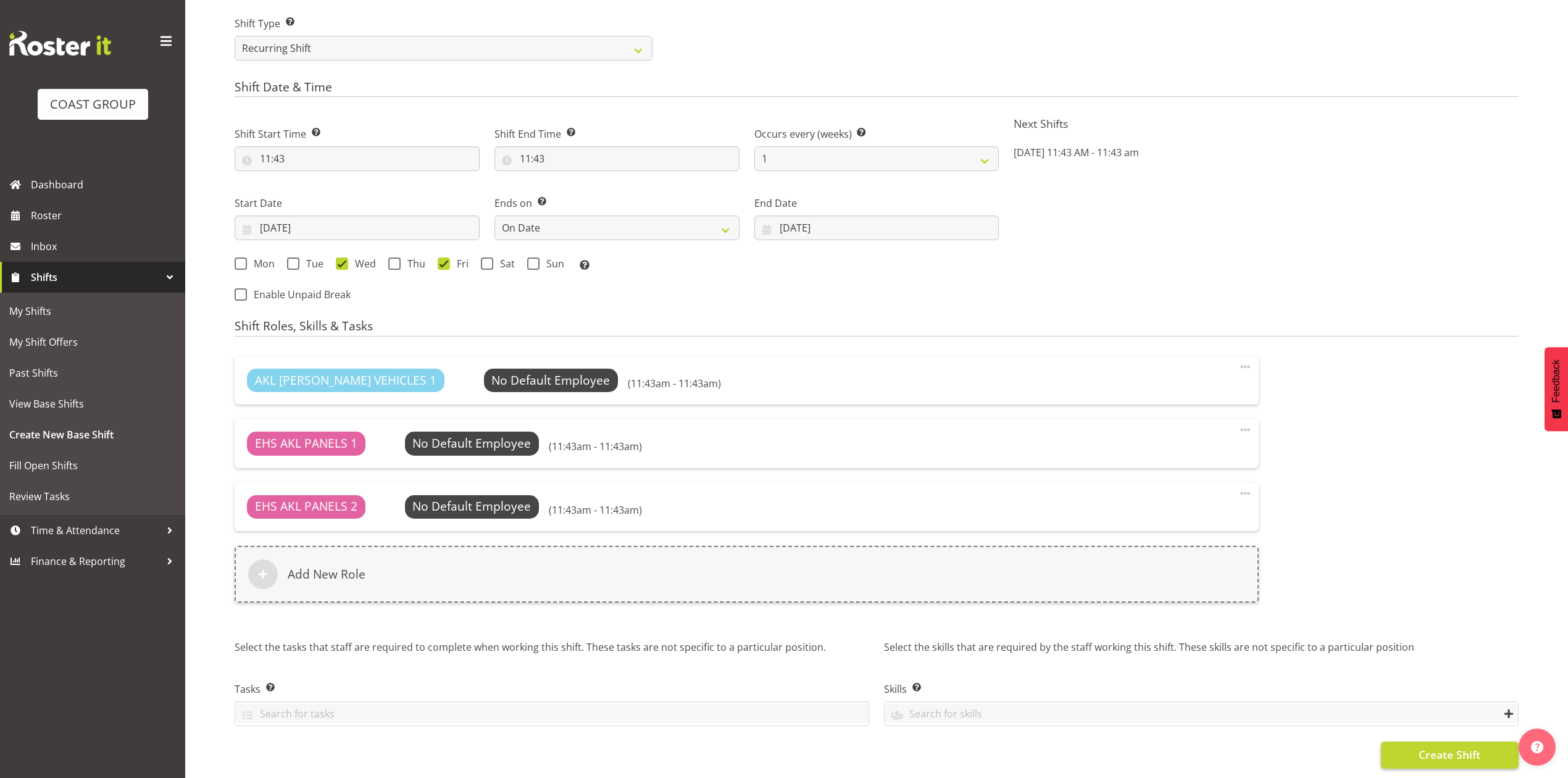
scroll to position [660, 0]
click at [1423, 747] on span "Create Shift" at bounding box center [1449, 755] width 62 height 16
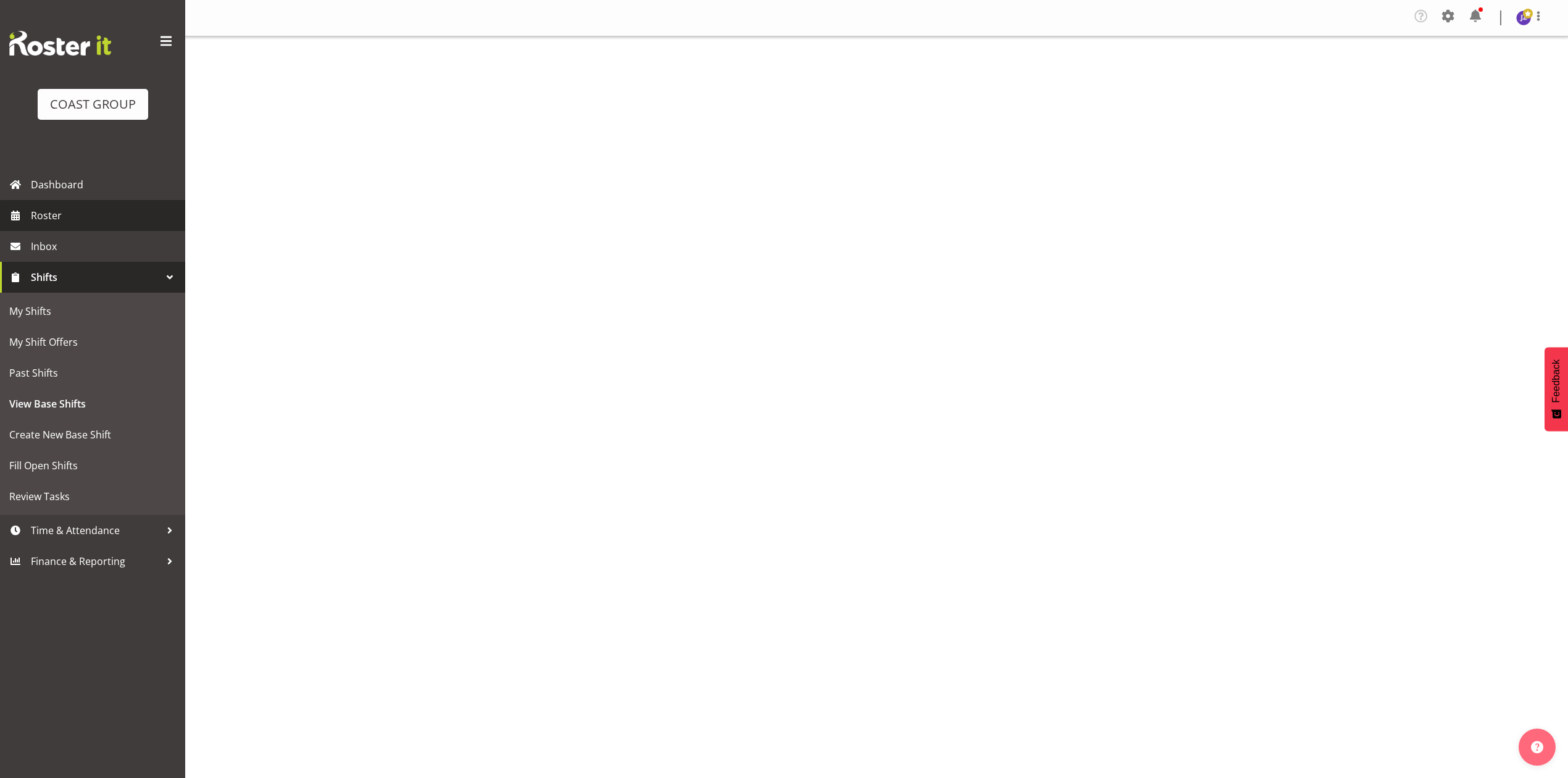
drag, startPoint x: 0, startPoint y: 0, endPoint x: 73, endPoint y: 221, distance: 232.7
click at [73, 221] on span "Roster" at bounding box center [105, 215] width 148 height 18
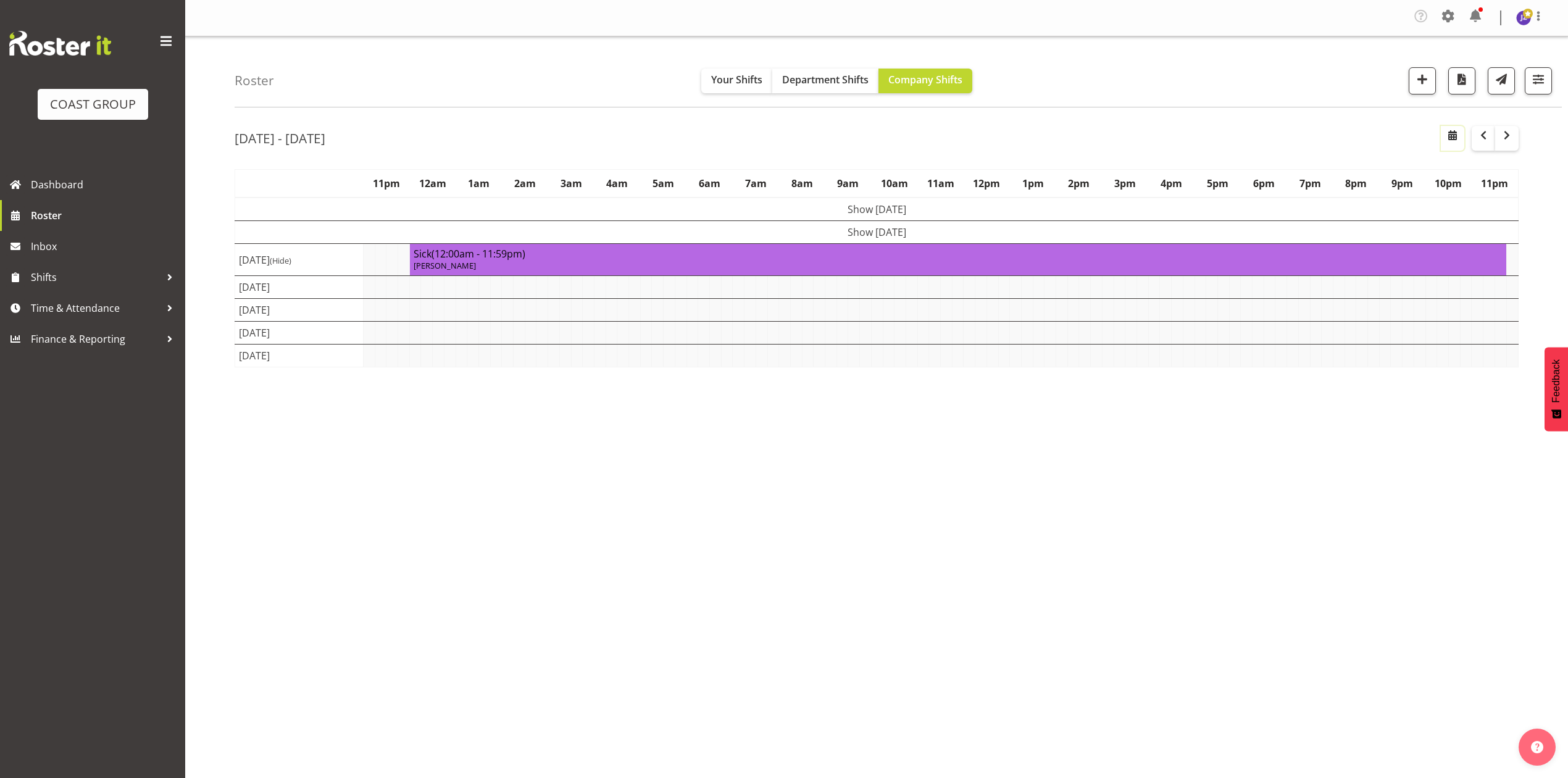
click at [1458, 138] on span "button" at bounding box center [1452, 135] width 15 height 15
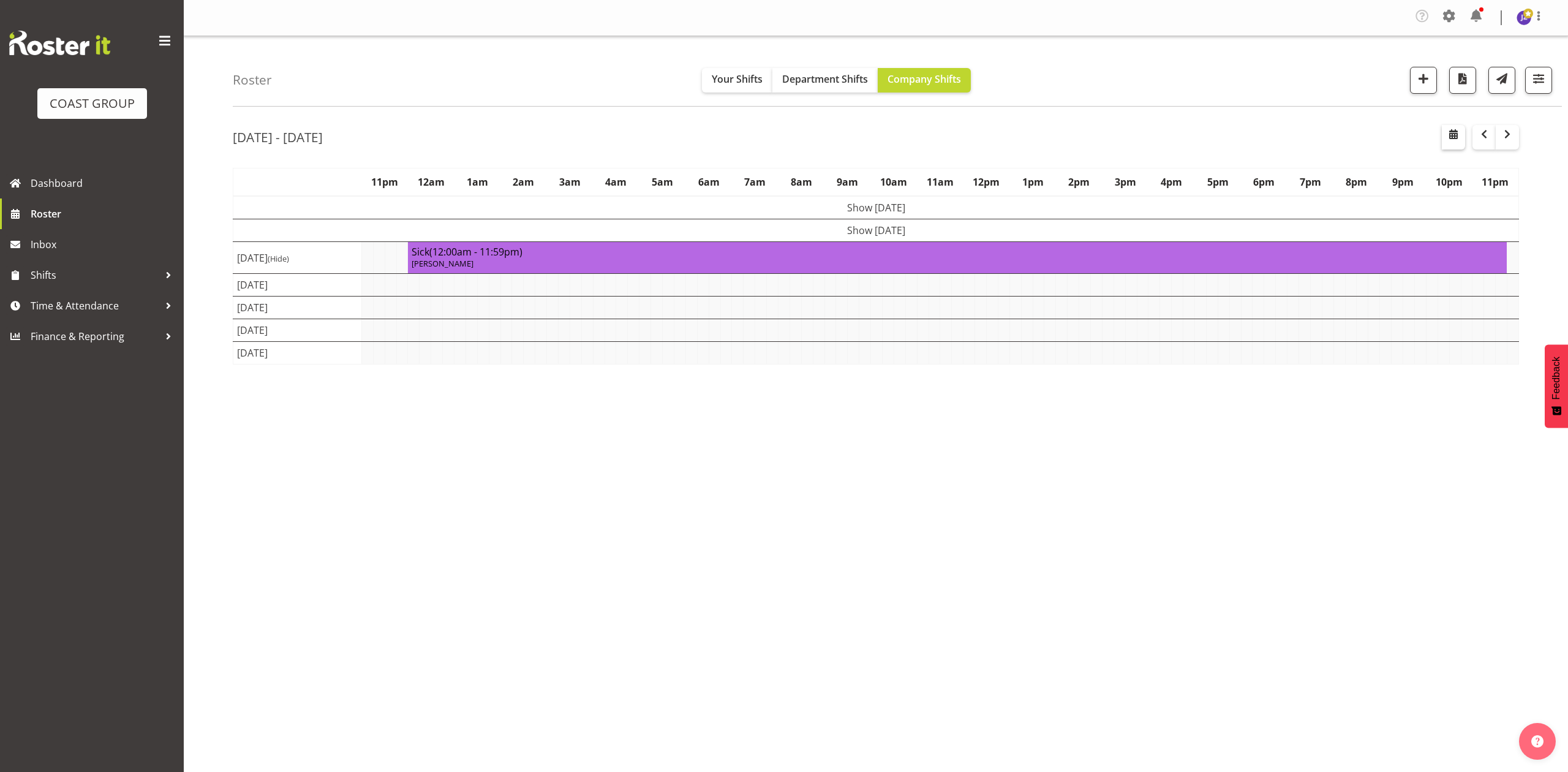
select select "7"
select select "2025"
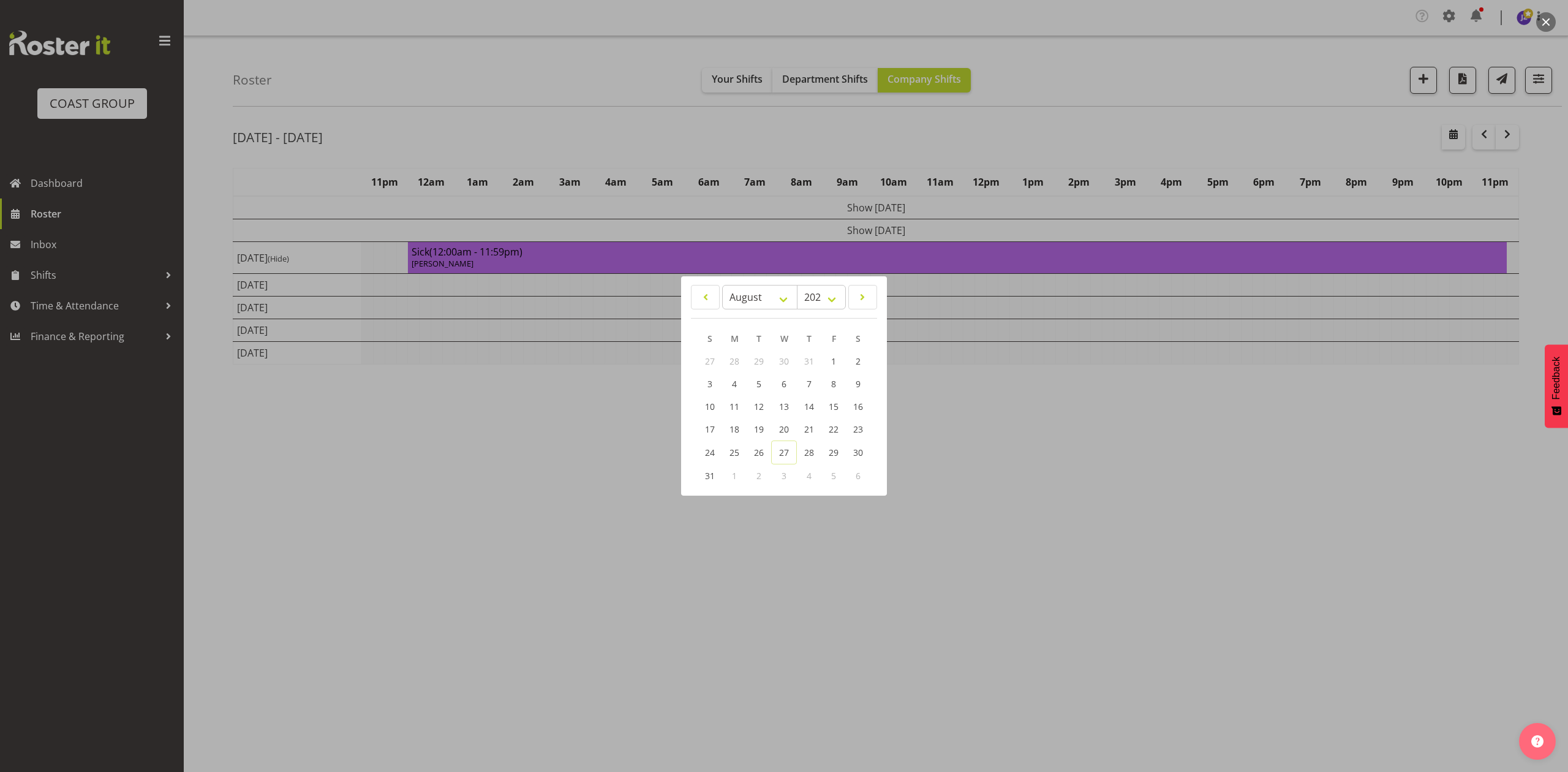
click at [956, 476] on div at bounding box center [784, 386] width 1568 height 772
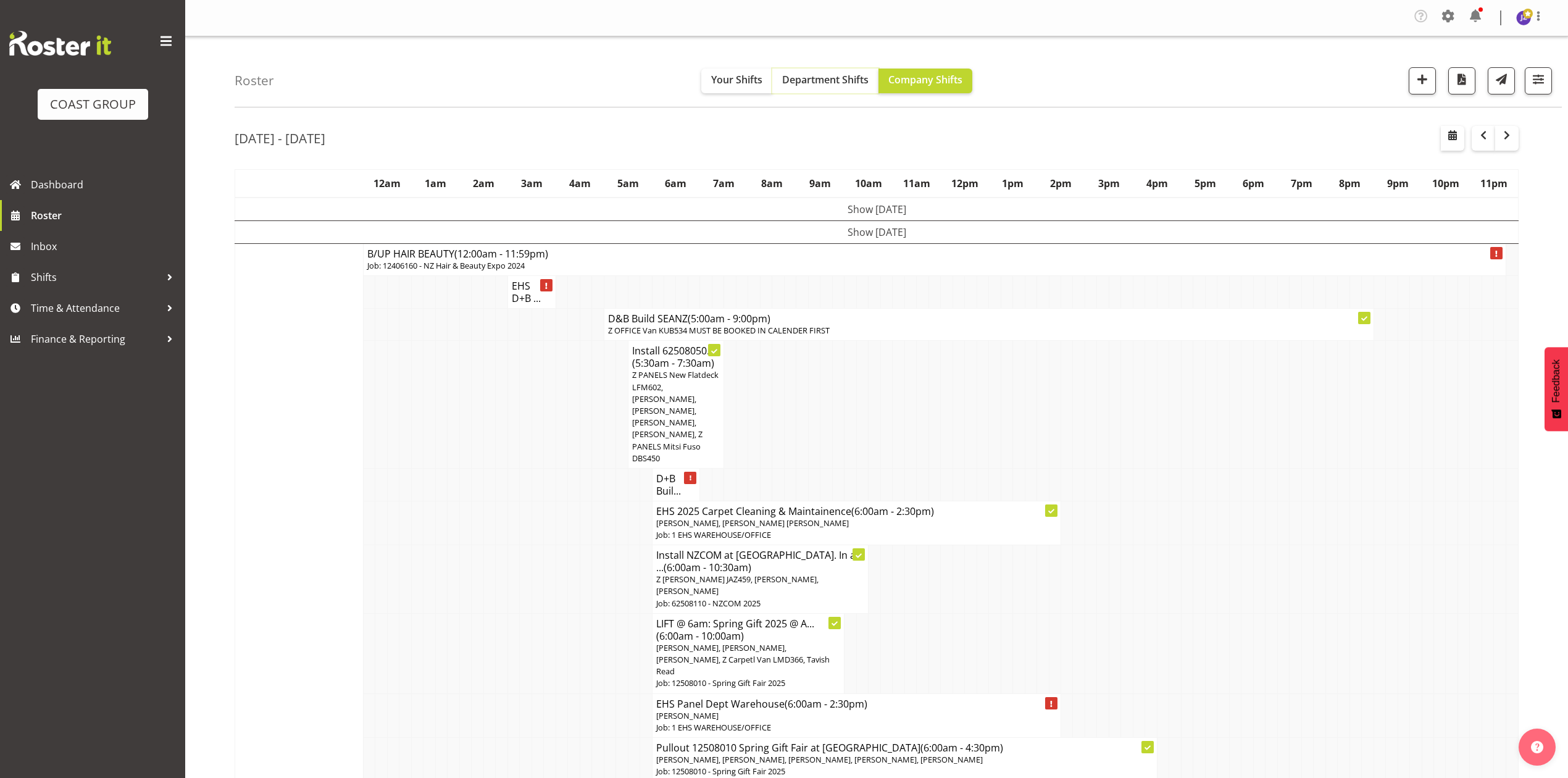
click at [849, 85] on span "Department Shifts" at bounding box center [825, 79] width 86 height 13
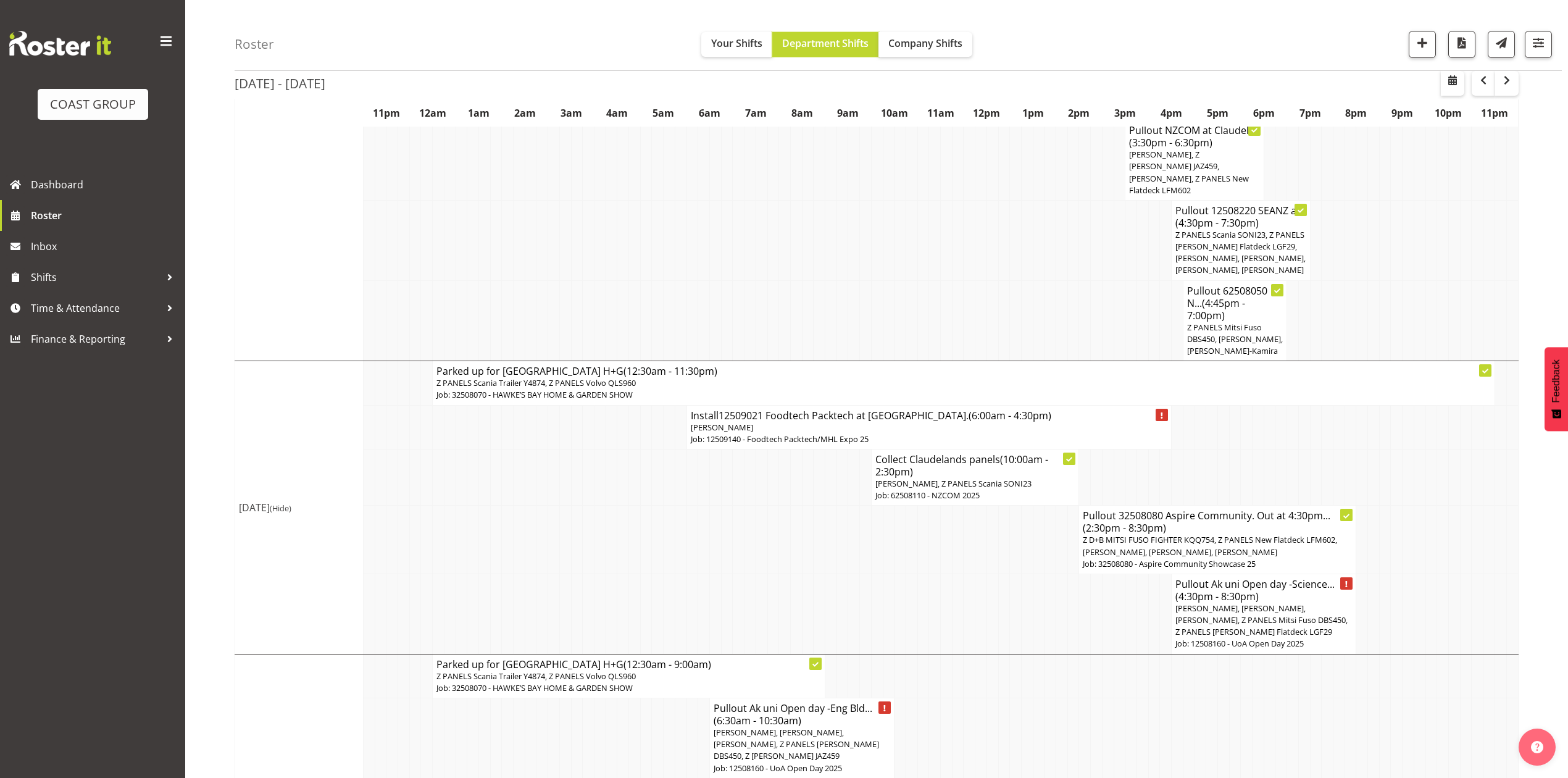
scroll to position [2094, 0]
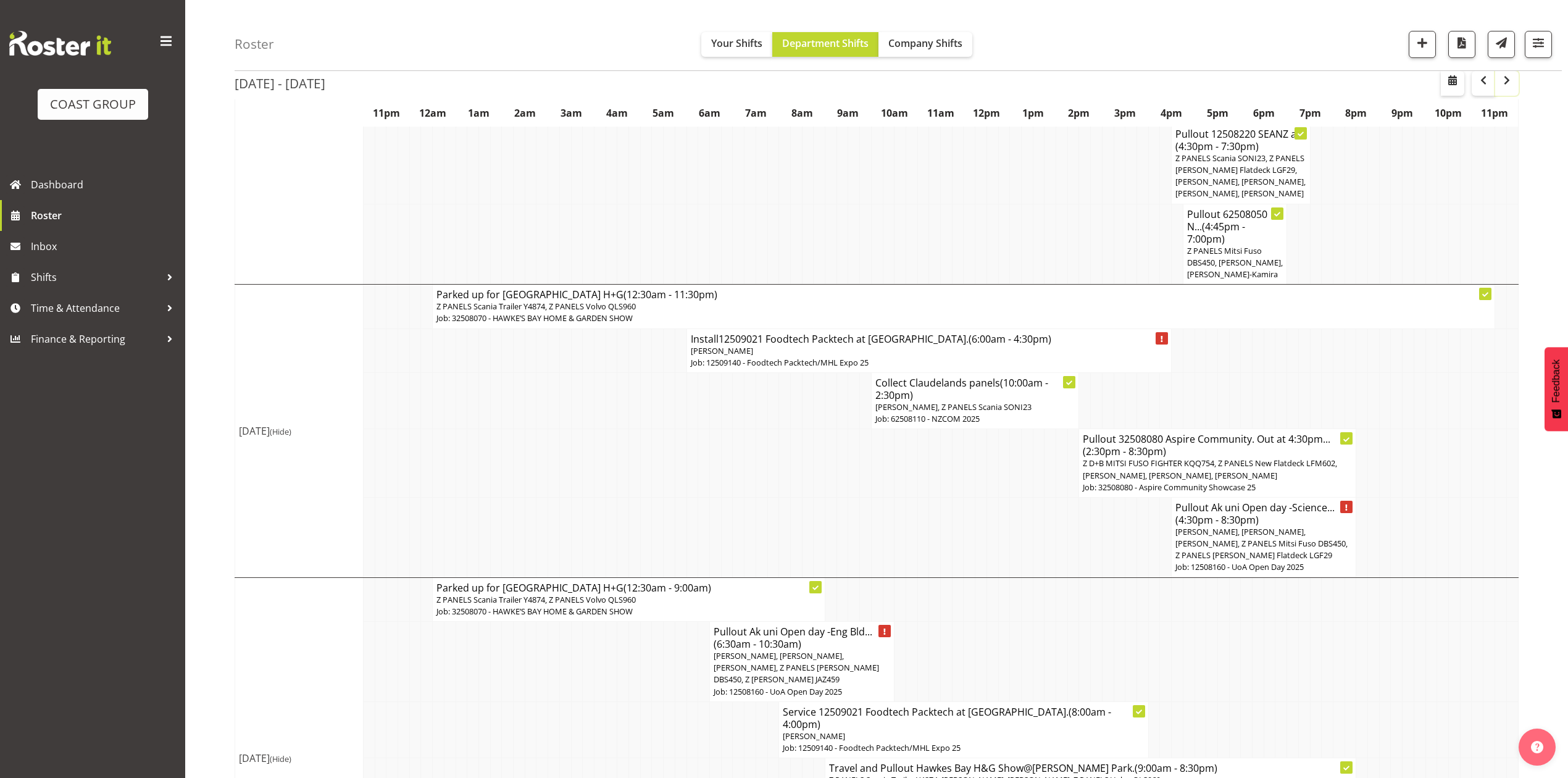
click at [1499, 83] on span "button" at bounding box center [1506, 80] width 15 height 15
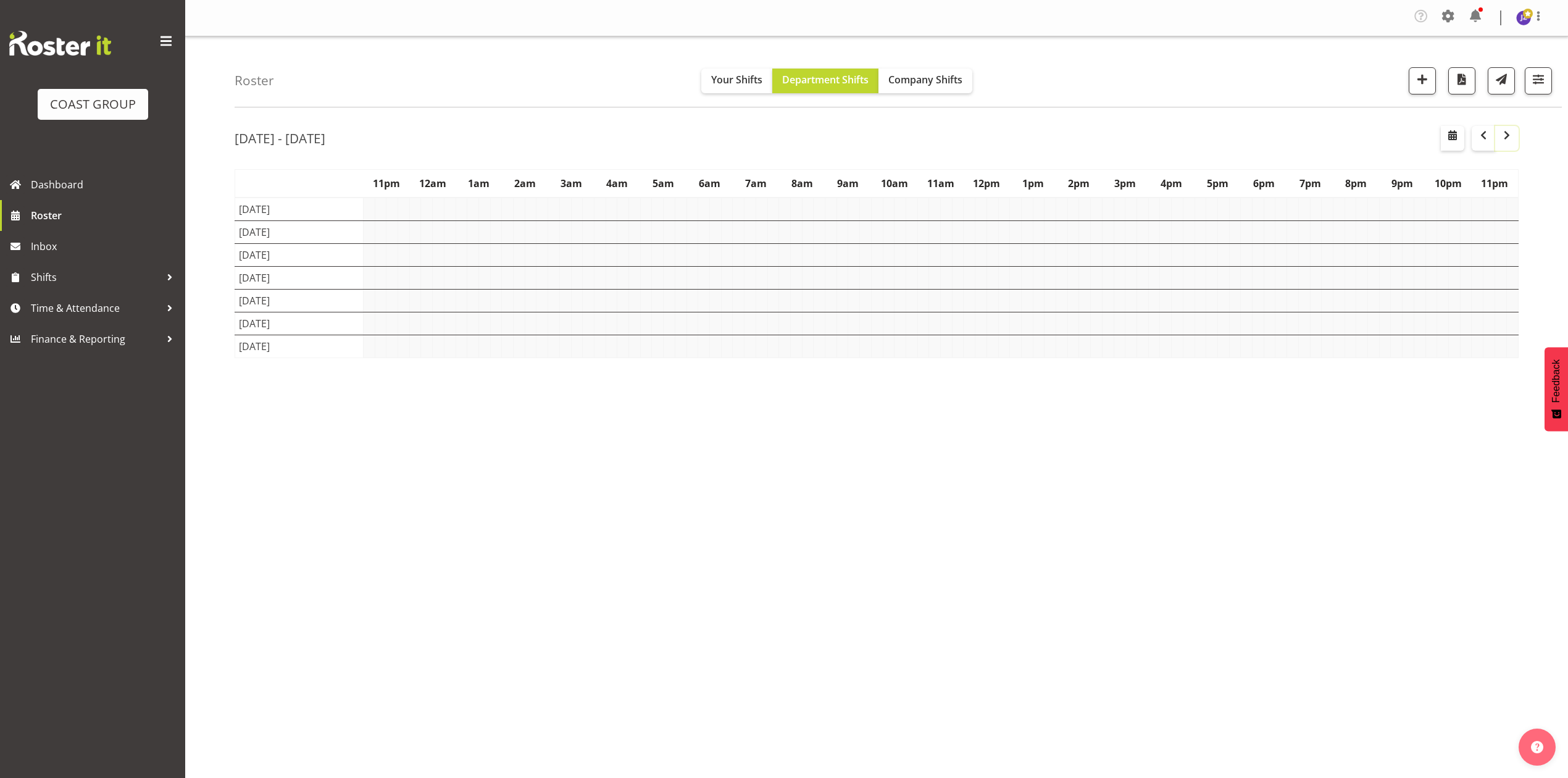
scroll to position [0, 0]
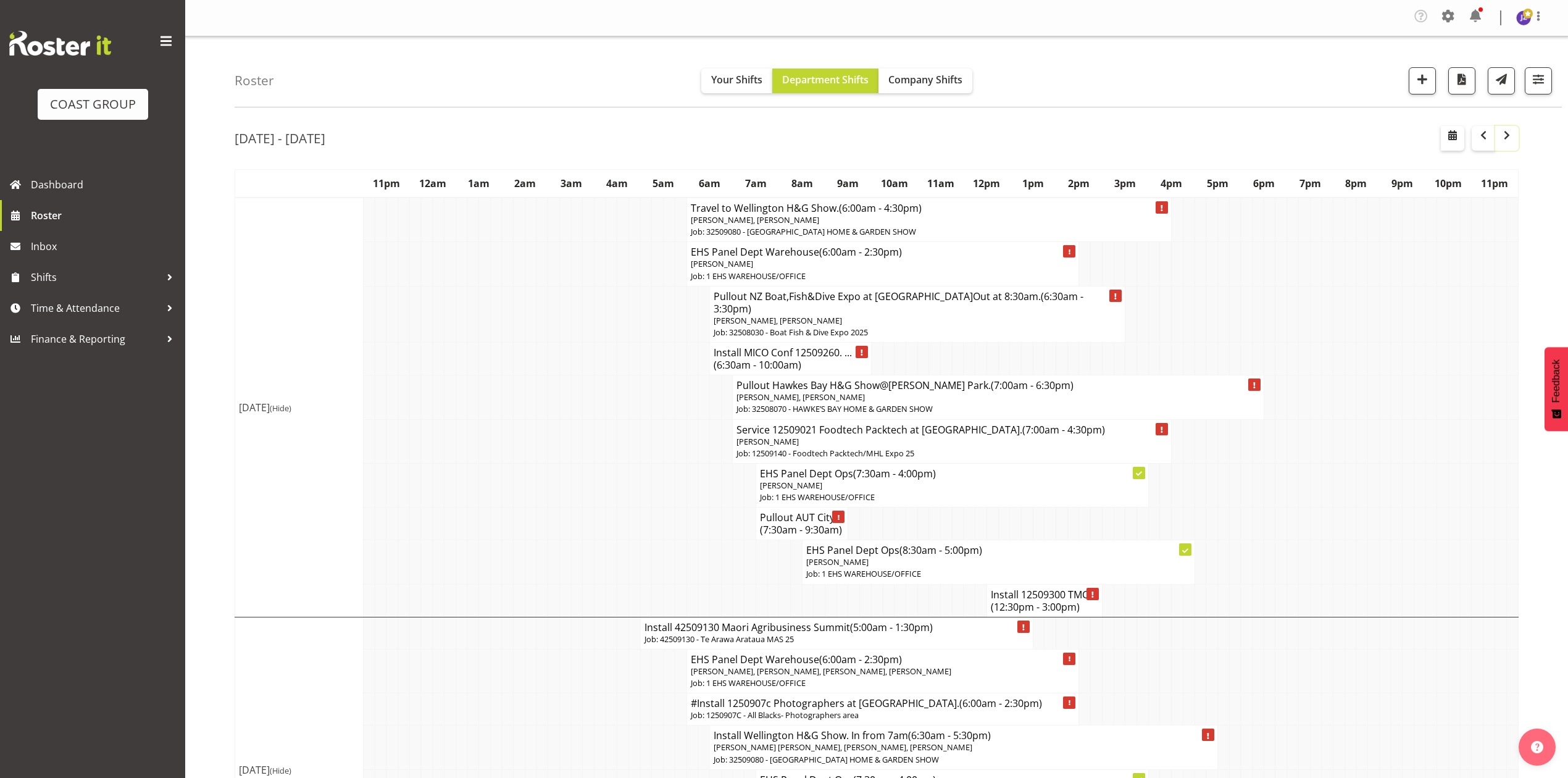
click at [1511, 132] on span "button" at bounding box center [1506, 135] width 15 height 15
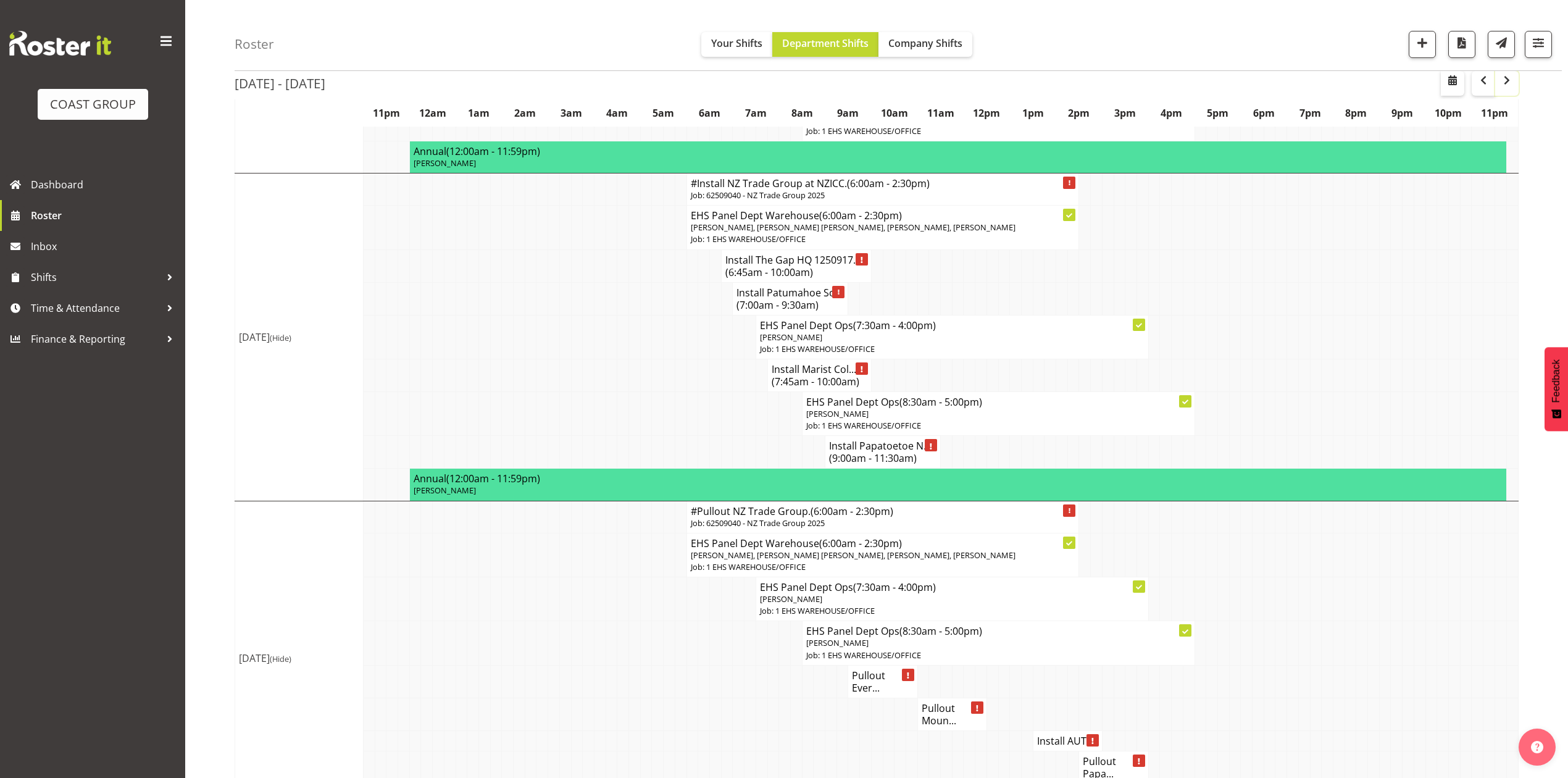
scroll to position [494, 0]
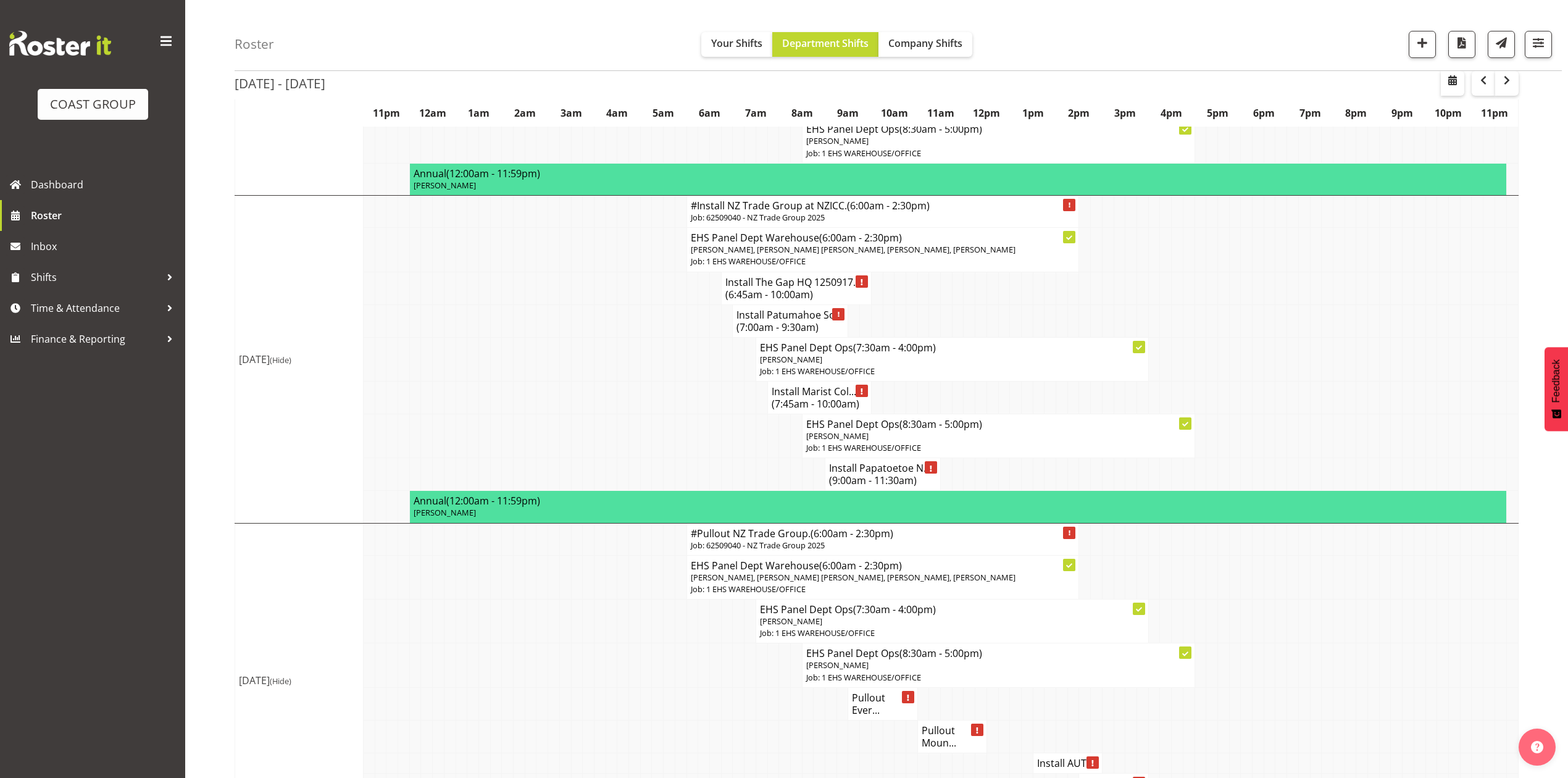
click at [889, 487] on span "(9:00am - 11:30am)" at bounding box center [873, 480] width 88 height 13
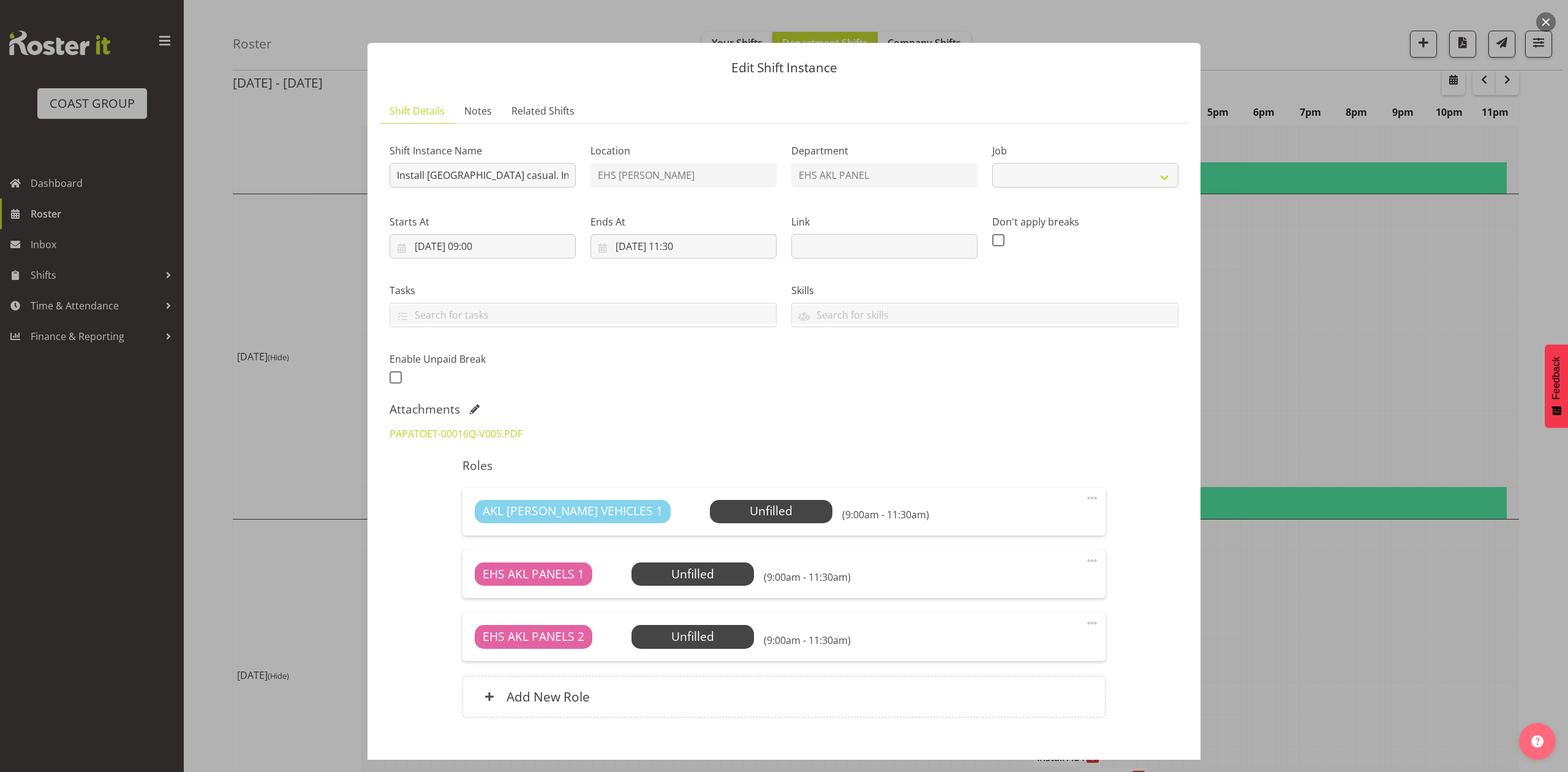
select select "8653"
click at [1307, 390] on div at bounding box center [784, 386] width 1568 height 772
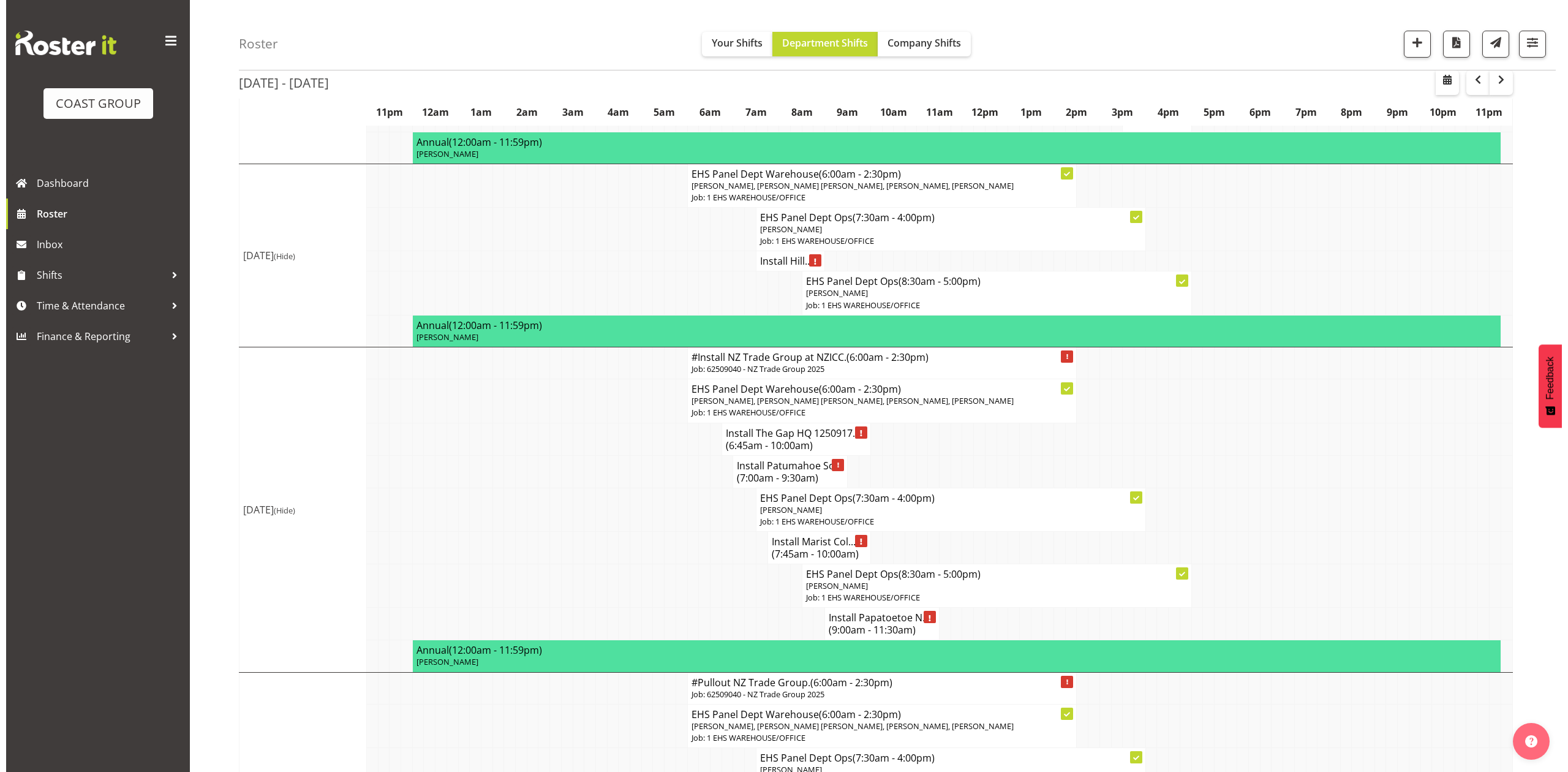
scroll to position [329, 0]
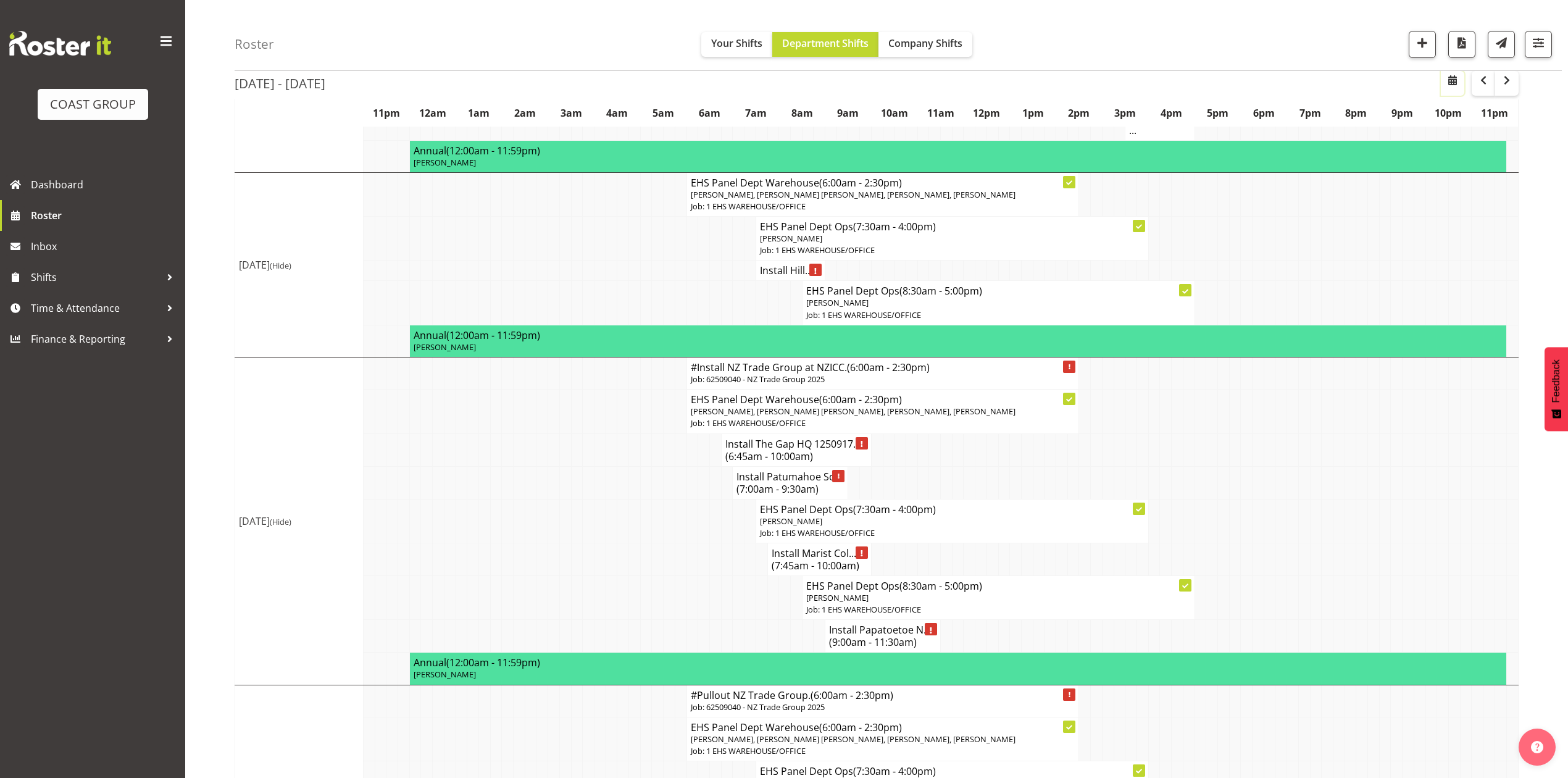
click at [1450, 81] on span "button" at bounding box center [1452, 80] width 15 height 15
select select "7"
select select "2025"
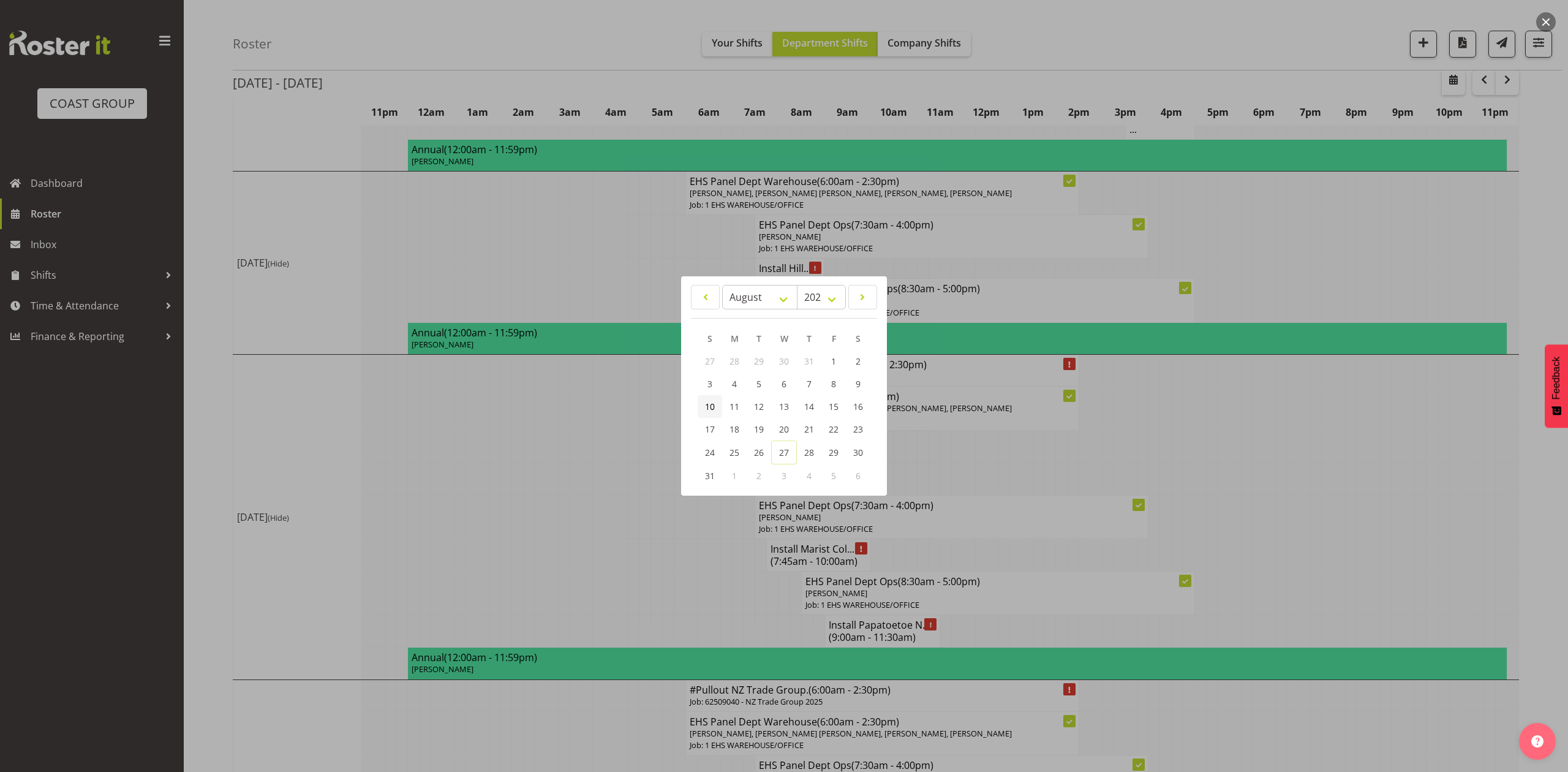
click at [712, 405] on span "10" at bounding box center [710, 407] width 10 height 12
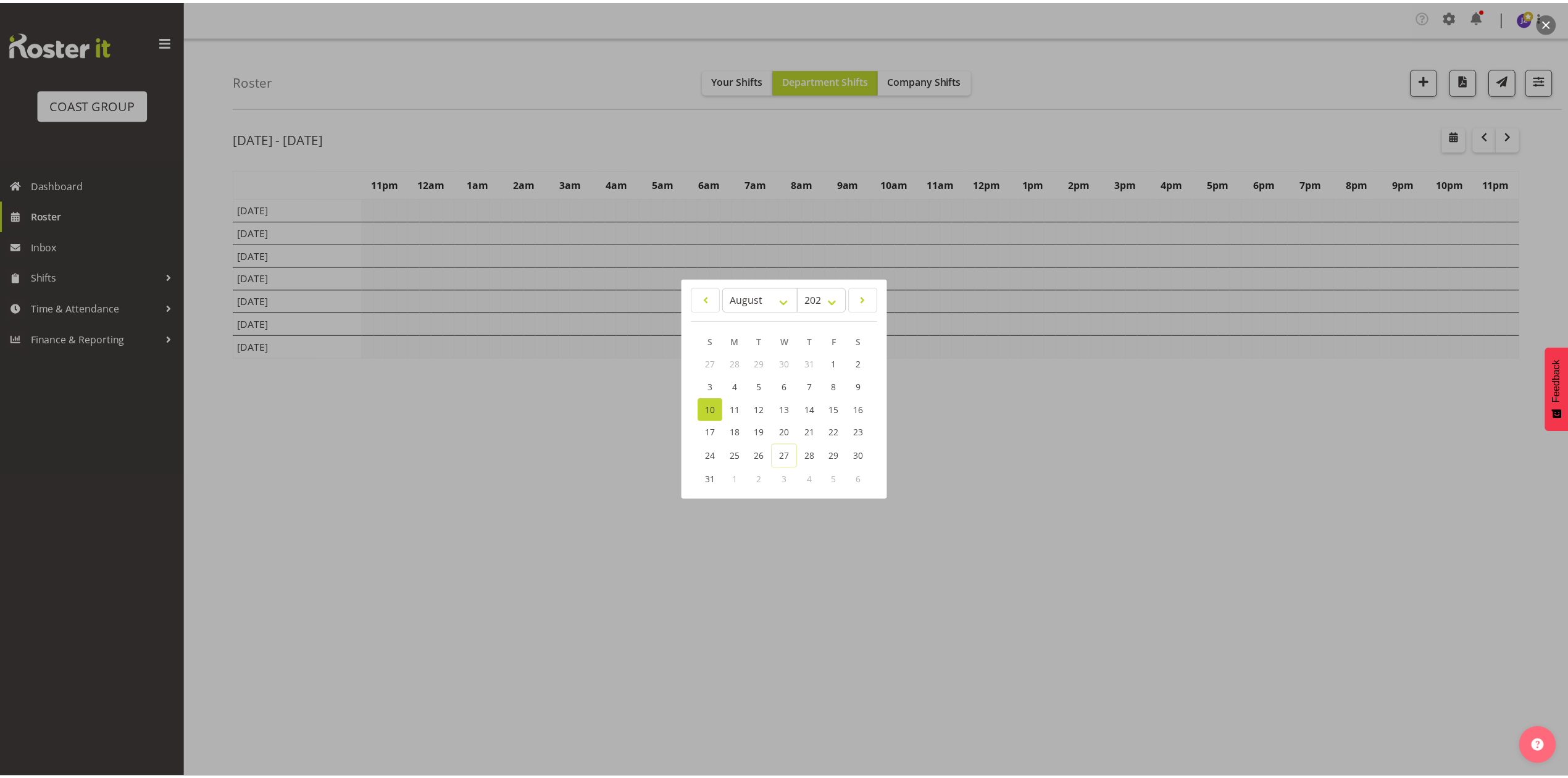
scroll to position [0, 0]
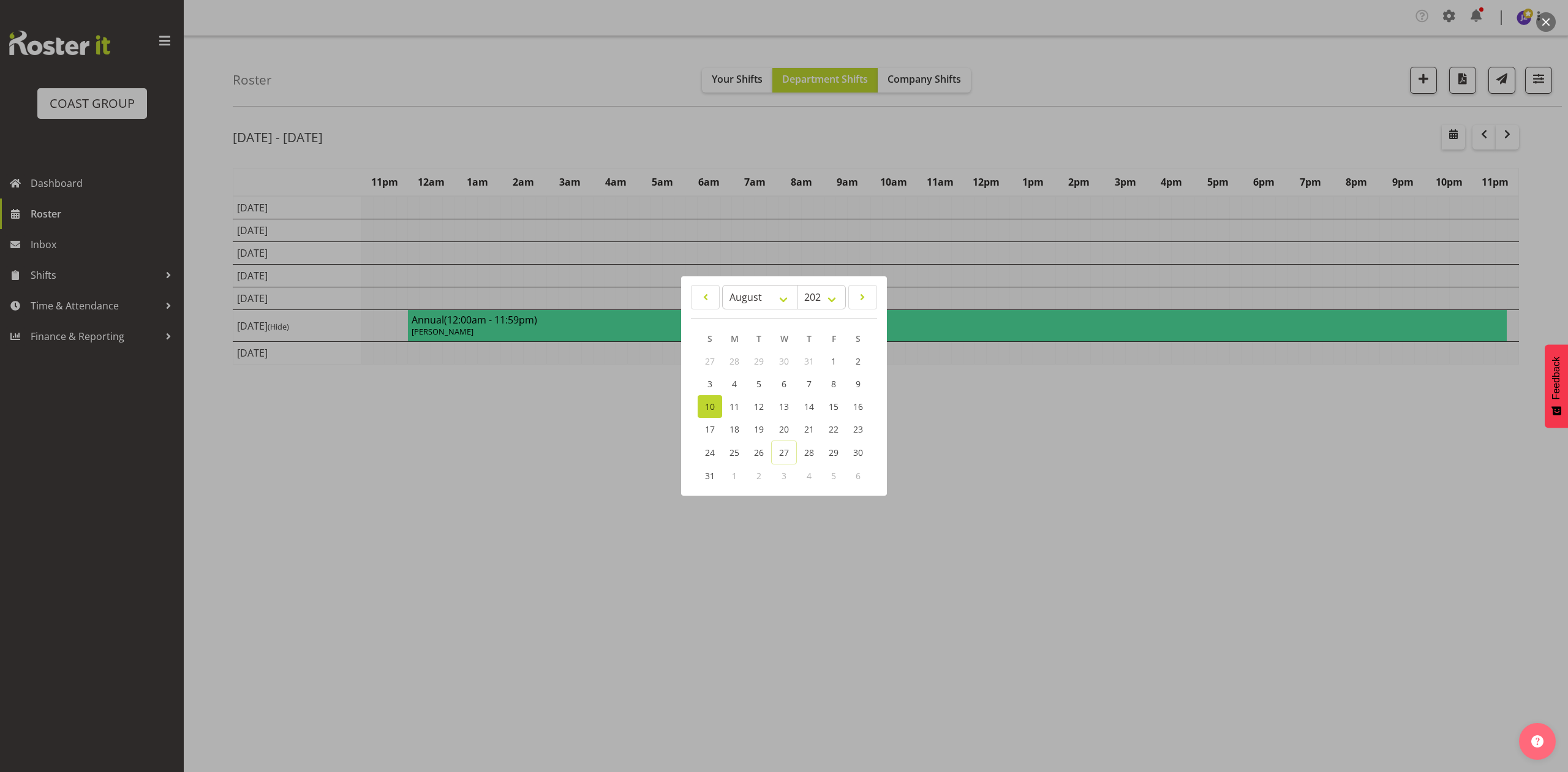
drag, startPoint x: 998, startPoint y: 108, endPoint x: 995, endPoint y: 130, distance: 22.2
click at [998, 108] on div at bounding box center [784, 386] width 1568 height 772
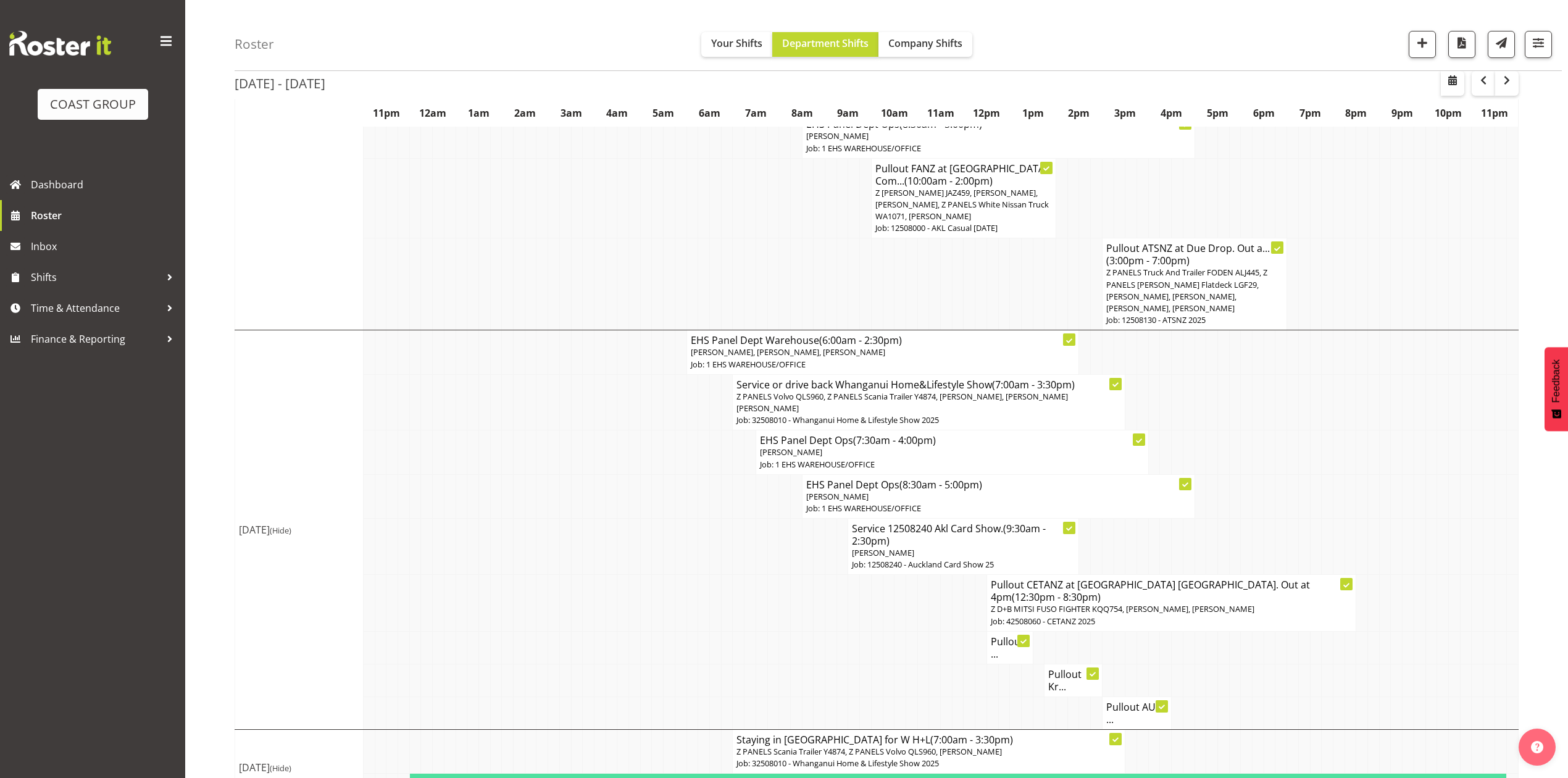
scroll to position [1700, 0]
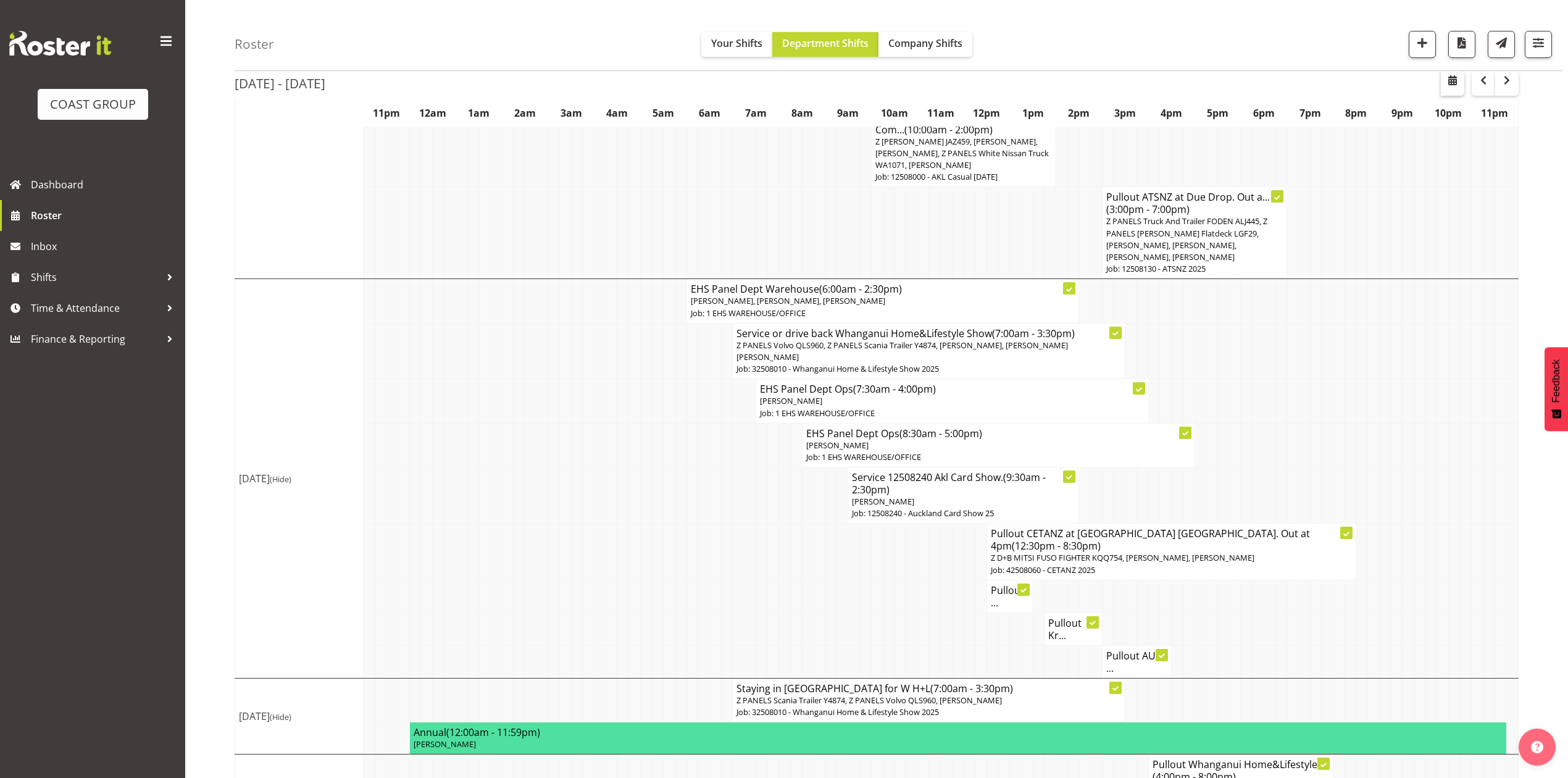
click at [1446, 85] on span "button" at bounding box center [1452, 80] width 15 height 15
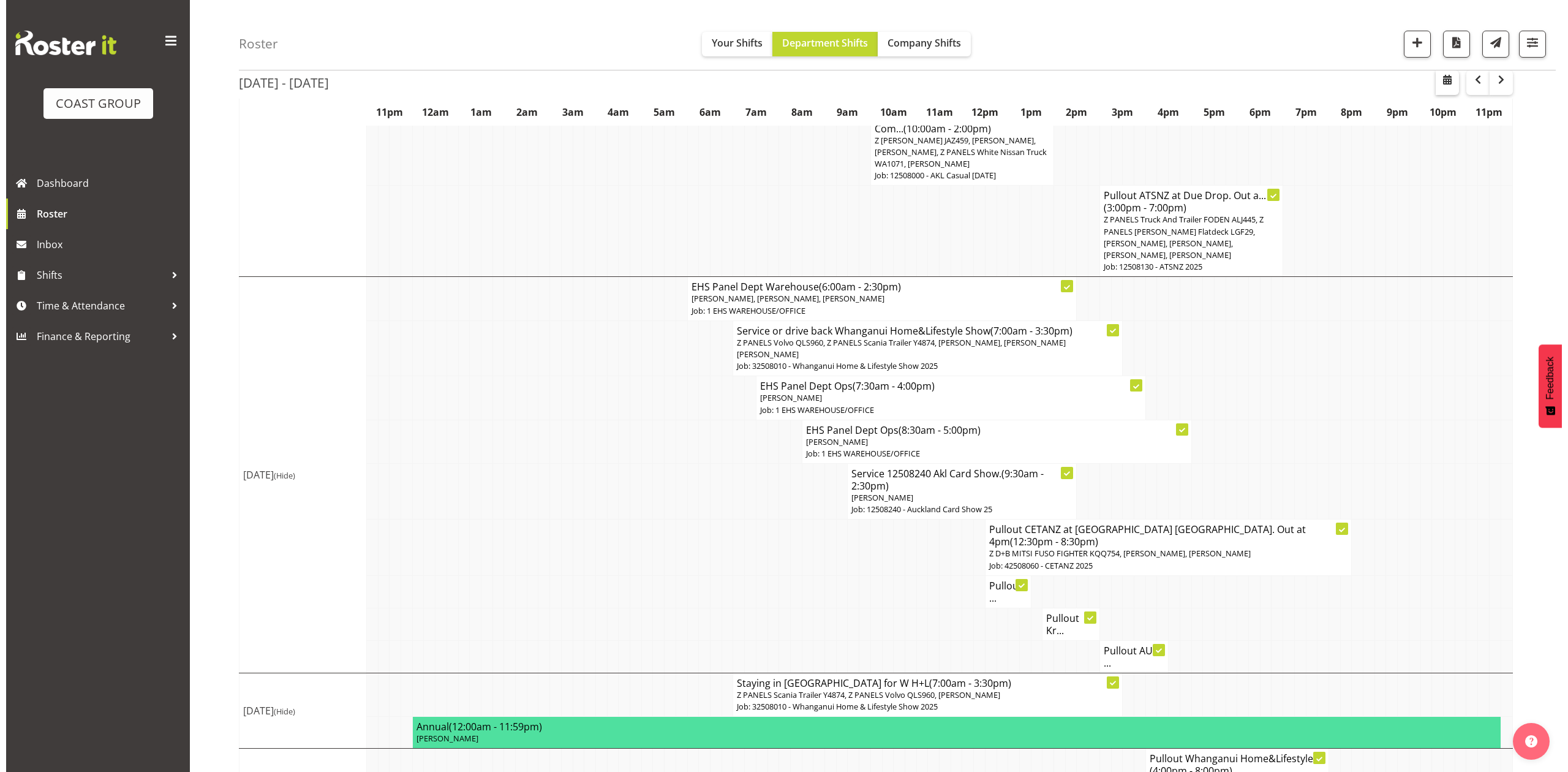
scroll to position [1675, 0]
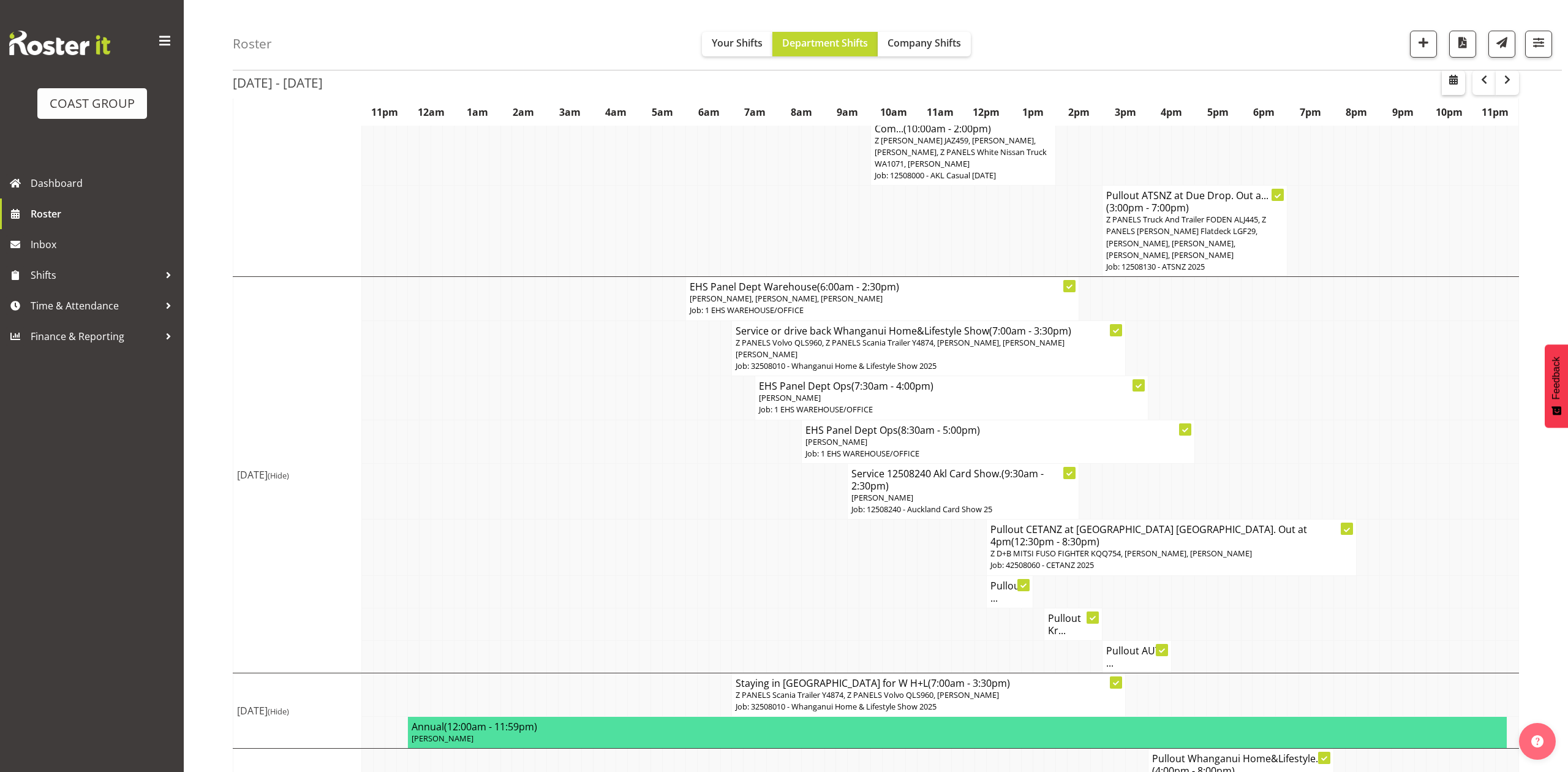
select select "7"
select select "2025"
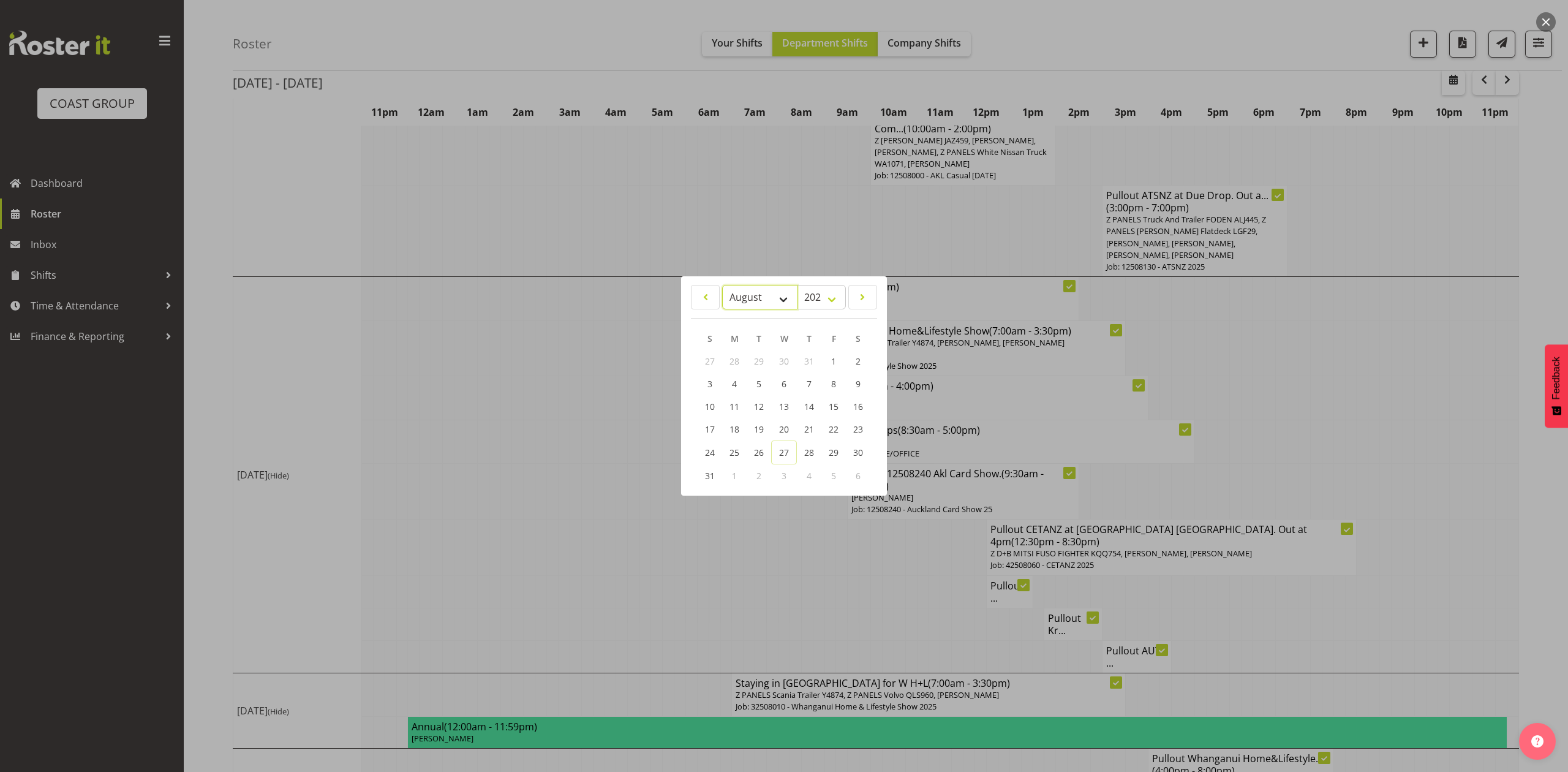
click at [741, 285] on select "January February March April May June July August September October November De…" at bounding box center [760, 297] width 75 height 25
select select "9"
click at [723, 285] on select "January February March April May June July August September October November De…" at bounding box center [760, 297] width 75 height 25
click at [826, 377] on link "10" at bounding box center [833, 384] width 25 height 22
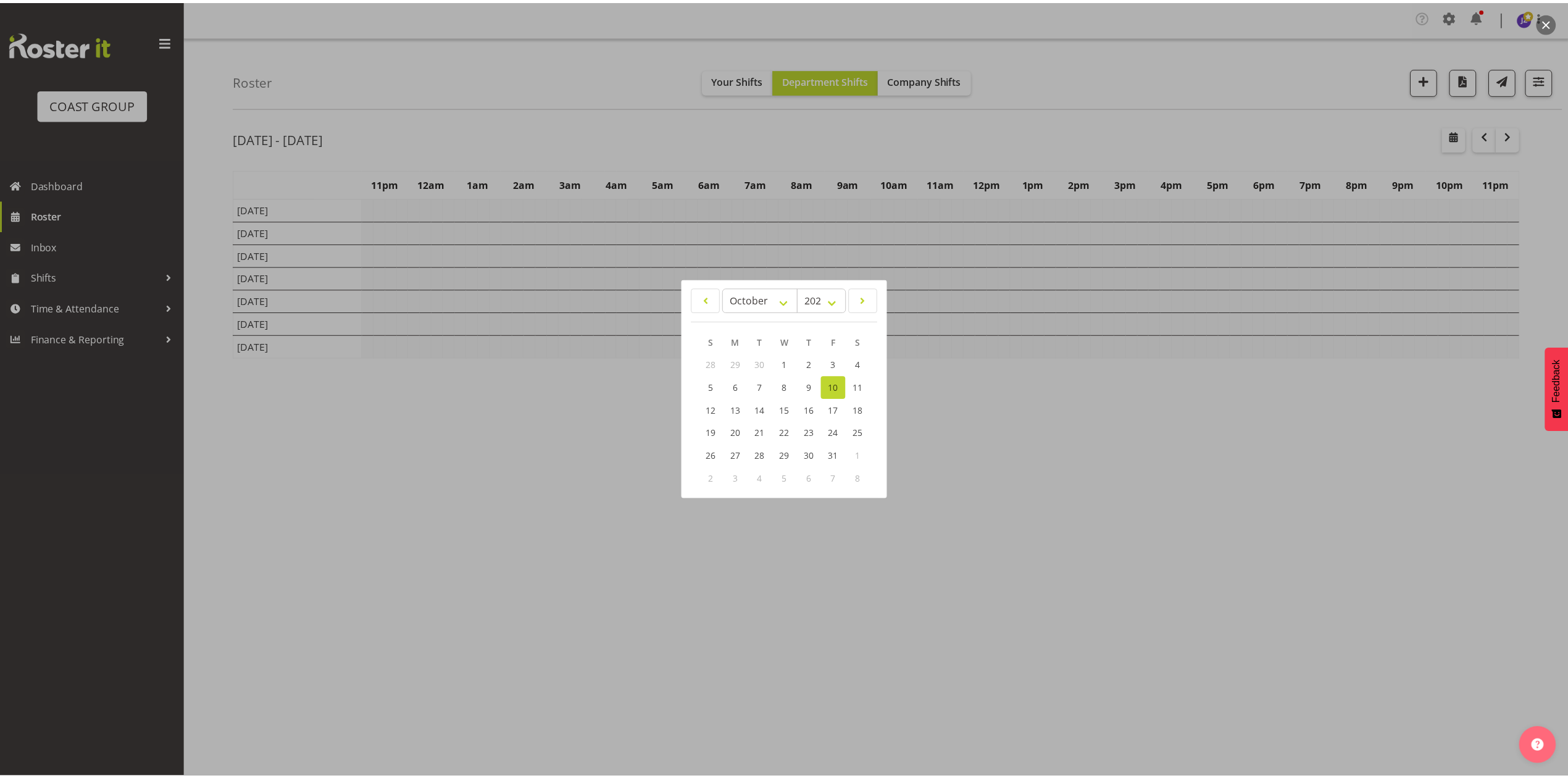
scroll to position [0, 0]
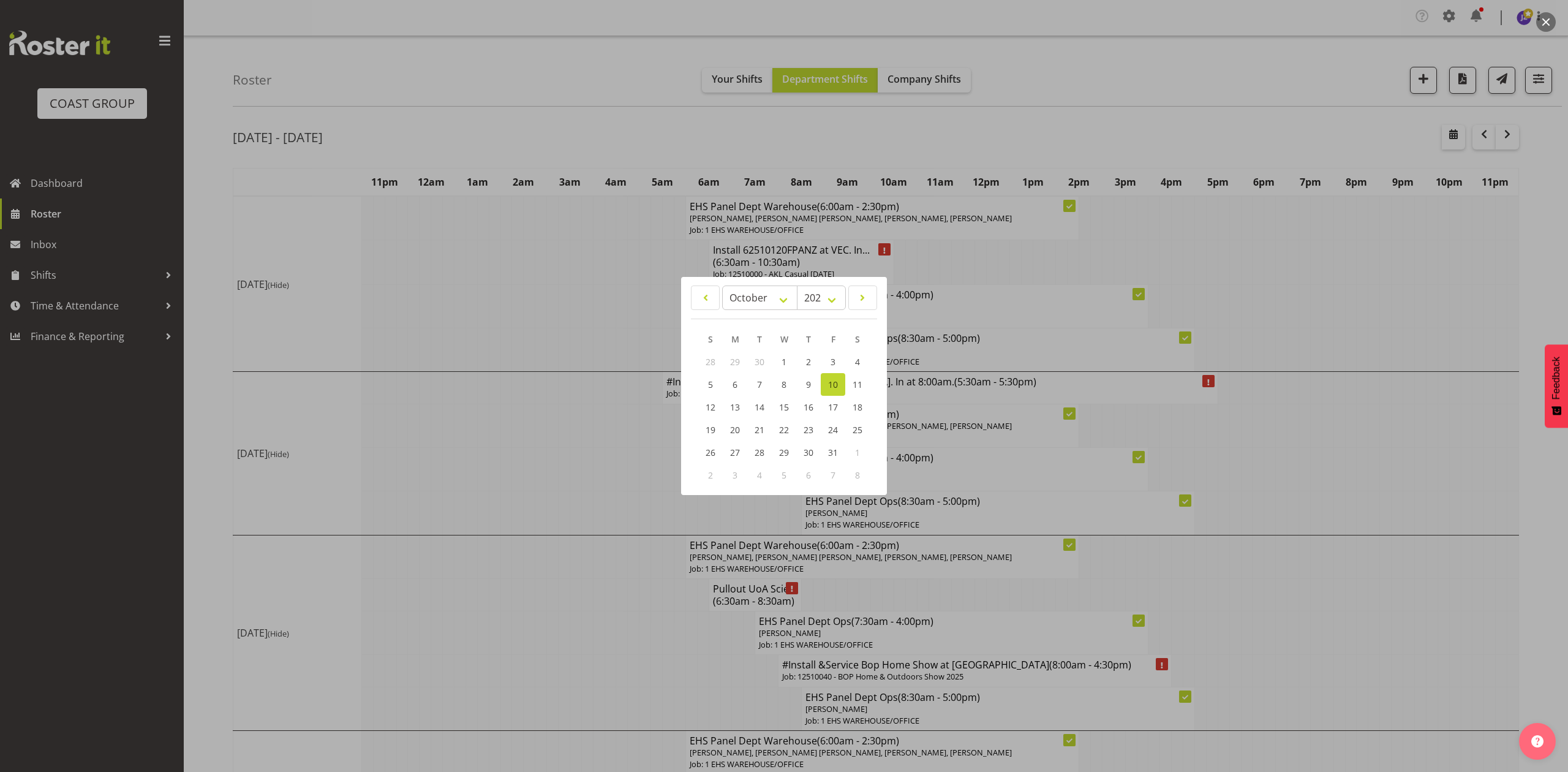
click at [1072, 138] on div at bounding box center [784, 386] width 1568 height 772
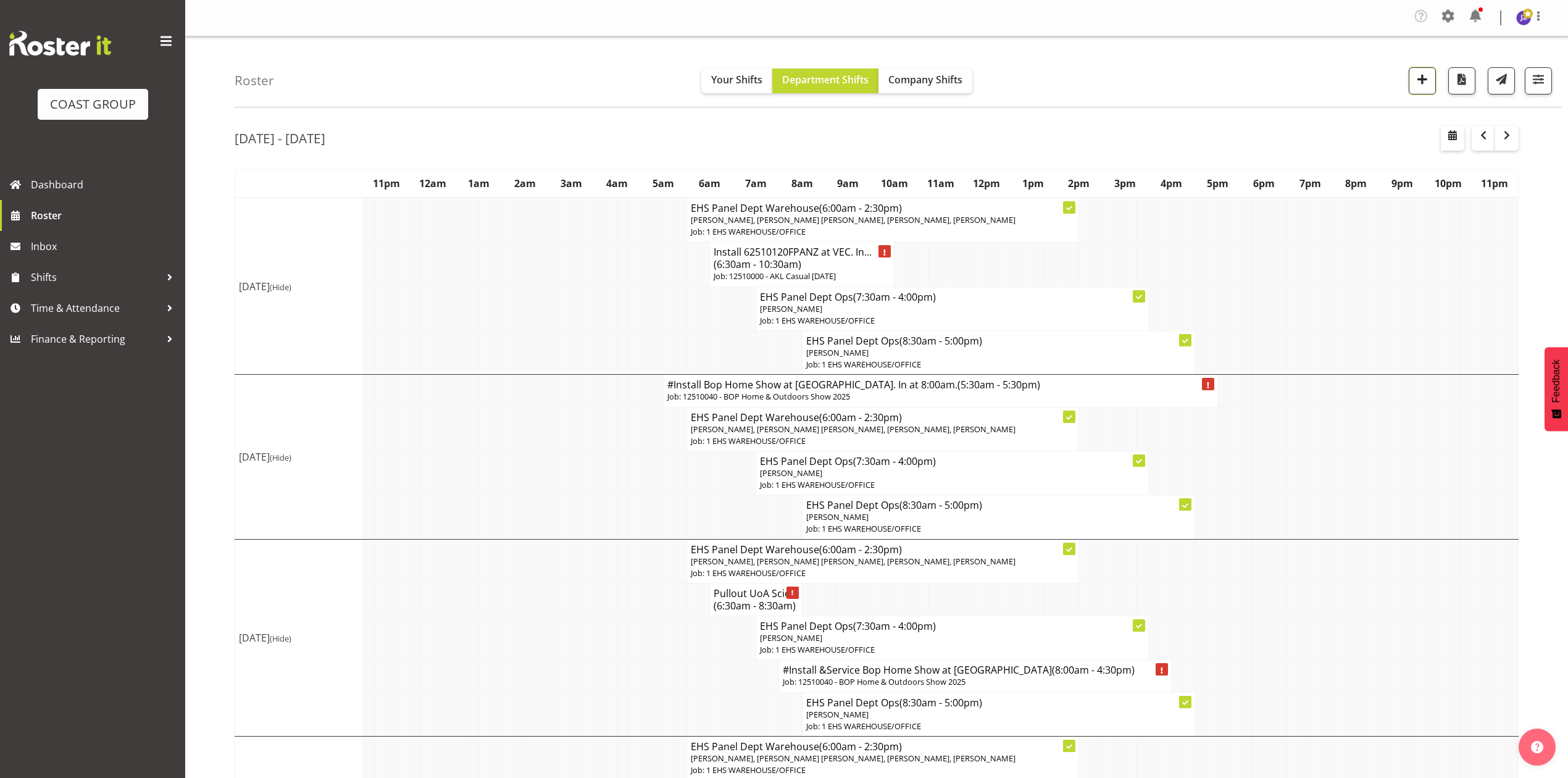
click at [1419, 72] on span "button" at bounding box center [1422, 79] width 16 height 16
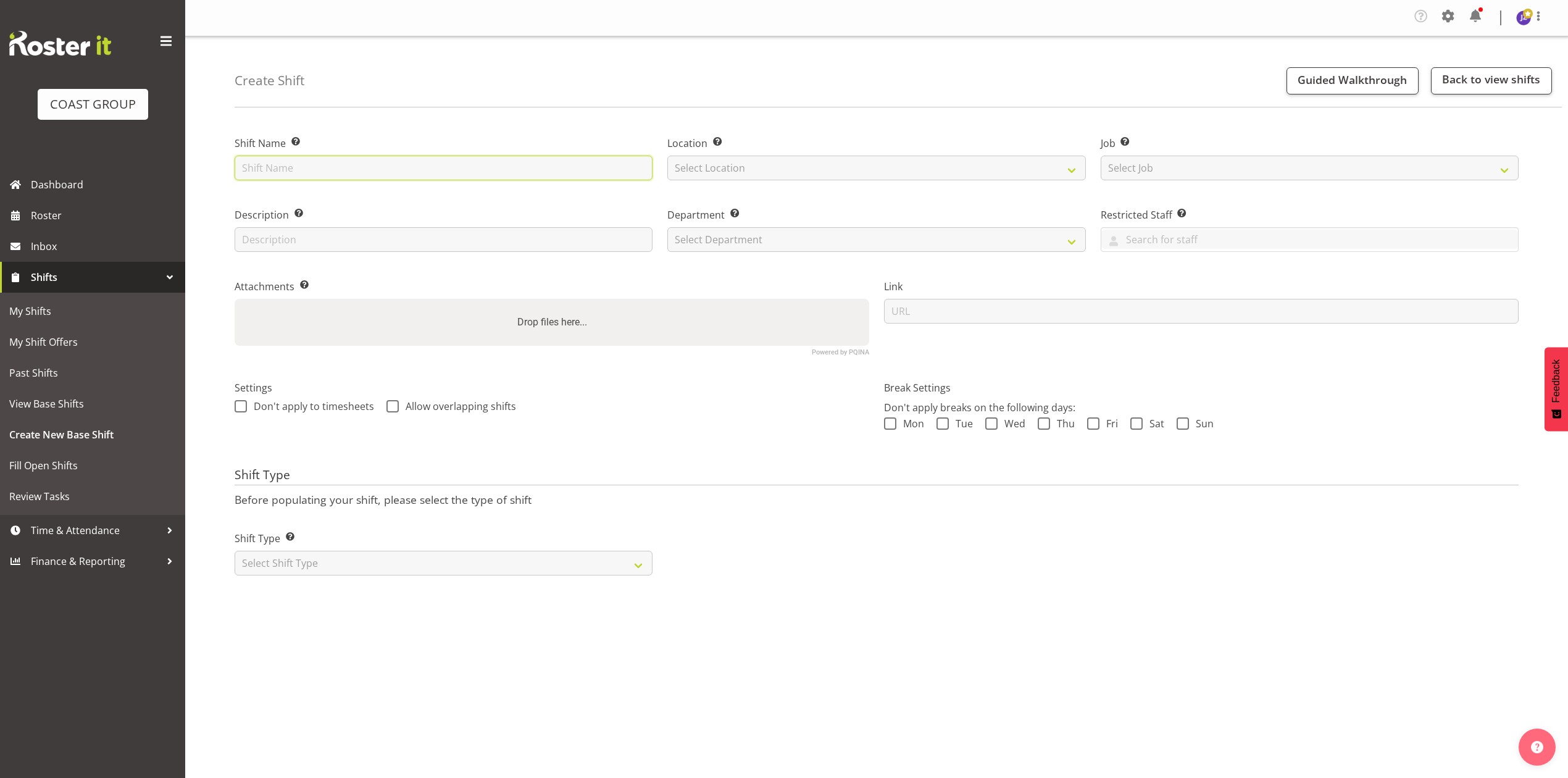
click at [437, 166] on input "text" at bounding box center [444, 168] width 418 height 25
type input "All backs Tour 1250907A at Eden Park"
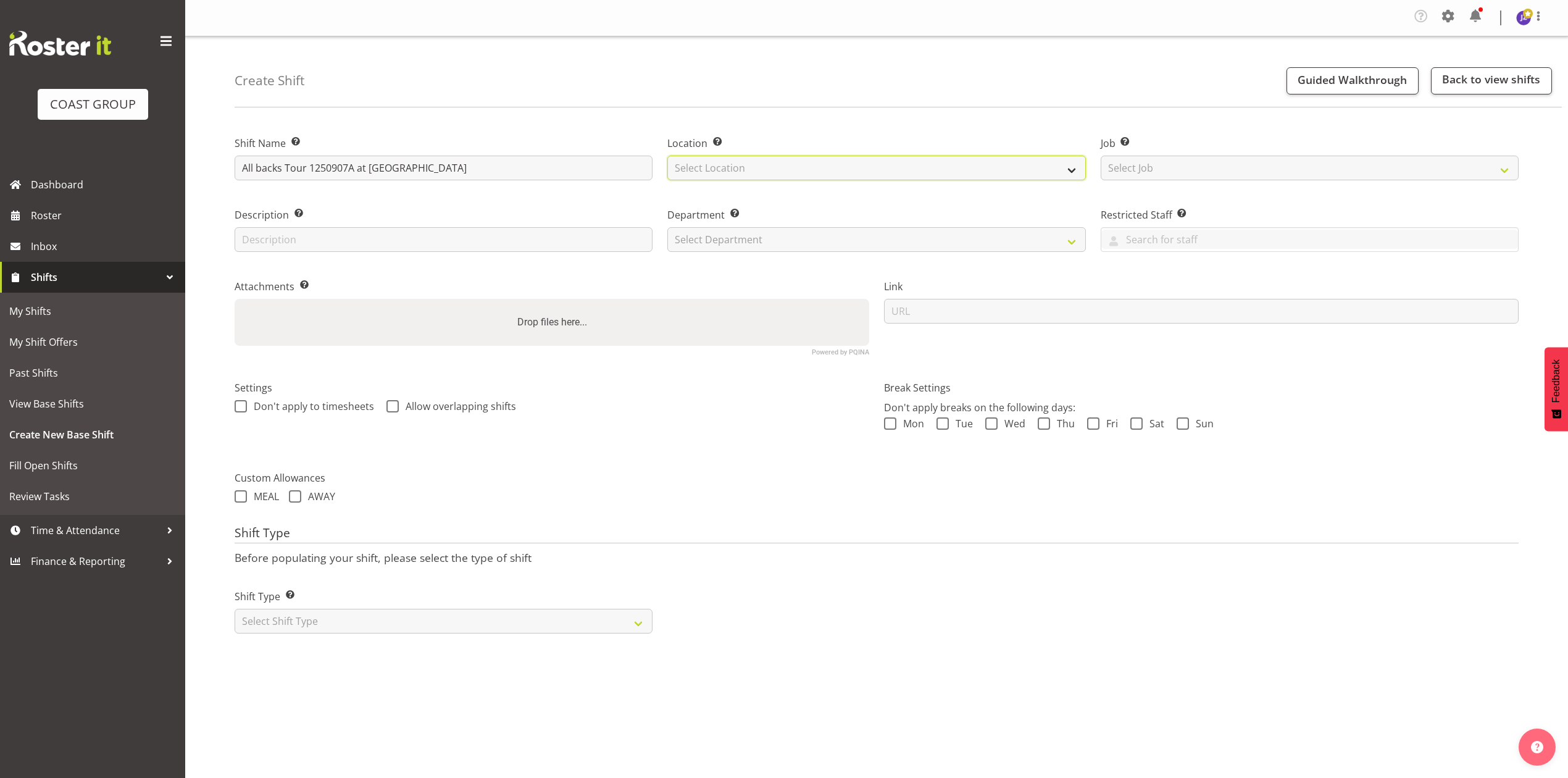
click at [721, 164] on select "Select Location EHS RYMER" at bounding box center [876, 168] width 418 height 25
select select "35"
click at [667, 156] on select "Select Location EHS RYMER" at bounding box center [876, 168] width 418 height 25
click at [1163, 171] on select "Select Job Create new job 1 Carlton Events 1 Carlton Hamilton 1 Carlton Welling…" at bounding box center [1310, 168] width 418 height 25
select select "10496"
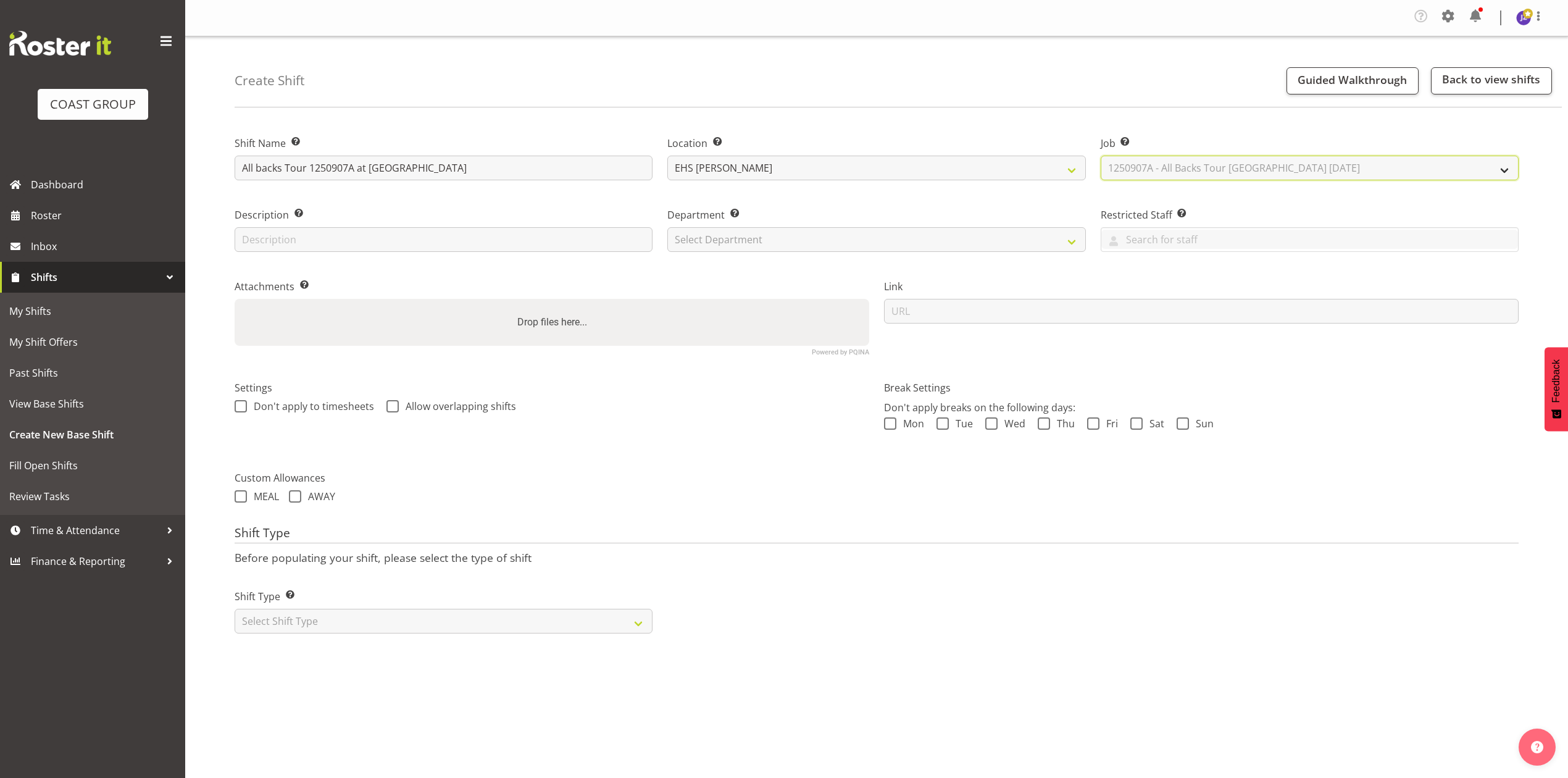
click at [1101, 156] on select "Select Job Create new job 1 Carlton Events 1 Carlton Hamilton 1 Carlton Welling…" at bounding box center [1310, 168] width 418 height 25
click at [741, 240] on select "Select Department EHS AKL PANEL EHS AKL PANEL" at bounding box center [876, 239] width 418 height 25
select select "39"
click at [667, 228] on select "Select Department EHS AKL PANEL EHS AKL PANEL" at bounding box center [876, 239] width 418 height 25
click at [695, 312] on div "Drop files here..." at bounding box center [552, 322] width 635 height 47
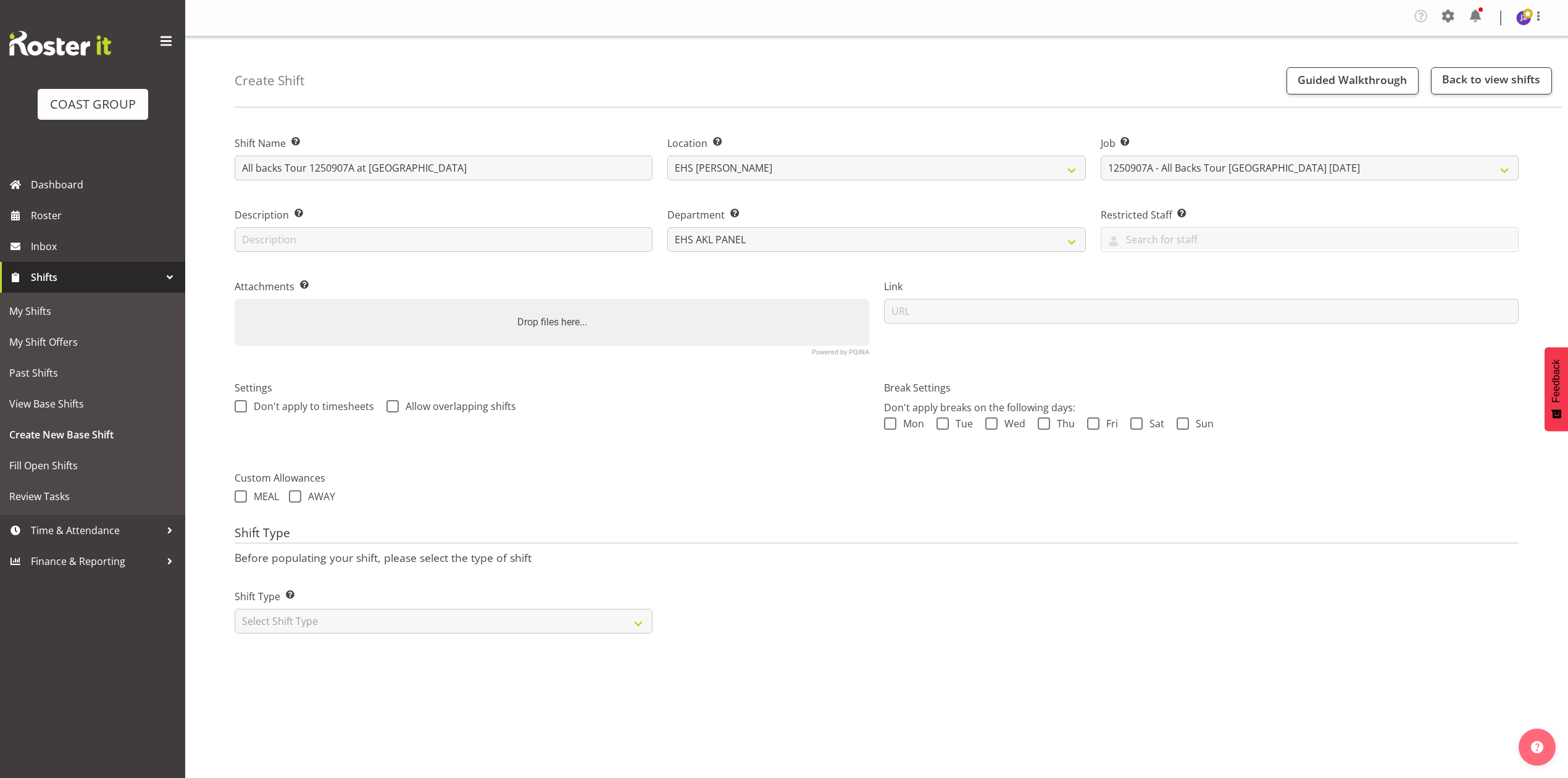
click at [235, 299] on input "Drop files here..." at bounding box center [552, 300] width 635 height 4
type input "C:\fakepath\Allblack Photographers 25v06 (2).pdf"
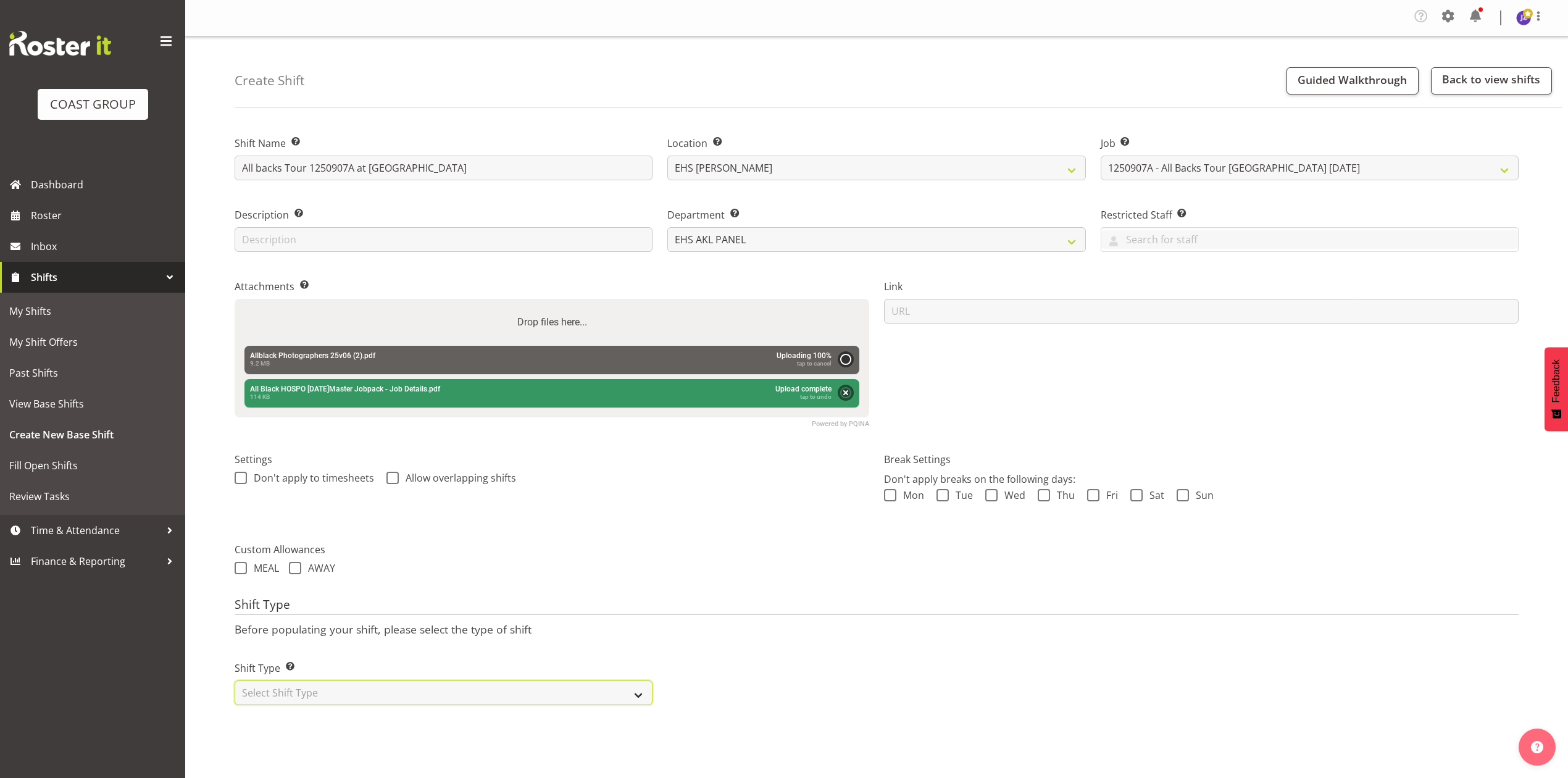
click at [425, 690] on select "Select Shift Type One Off Shift Recurring Shift Rotating Shift" at bounding box center [444, 692] width 418 height 25
select select "recurring"
click at [235, 682] on select "Select Shift Type One Off Shift Recurring Shift Rotating Shift" at bounding box center [444, 692] width 418 height 25
select select "7"
select select "2025"
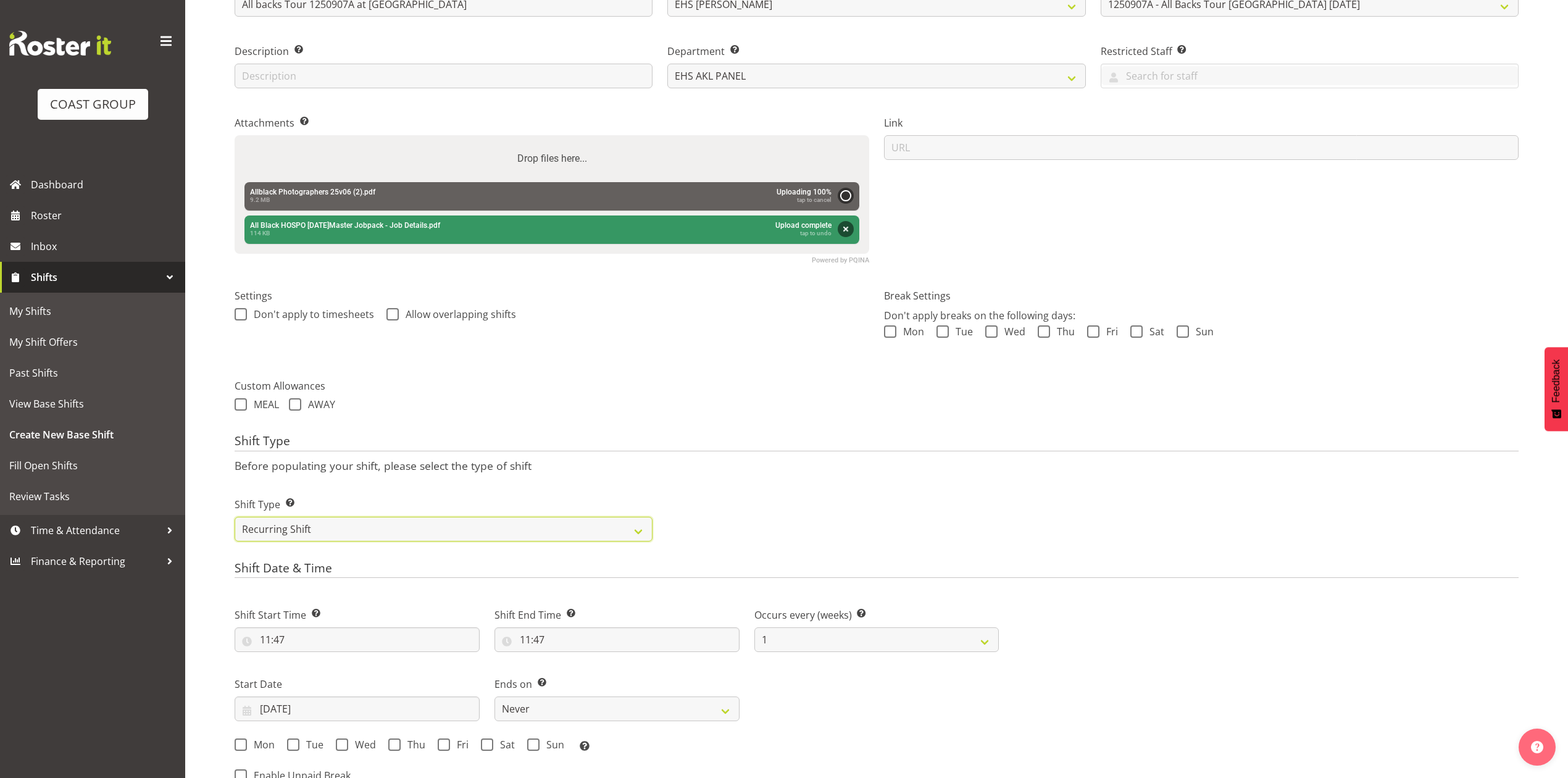
scroll to position [411, 0]
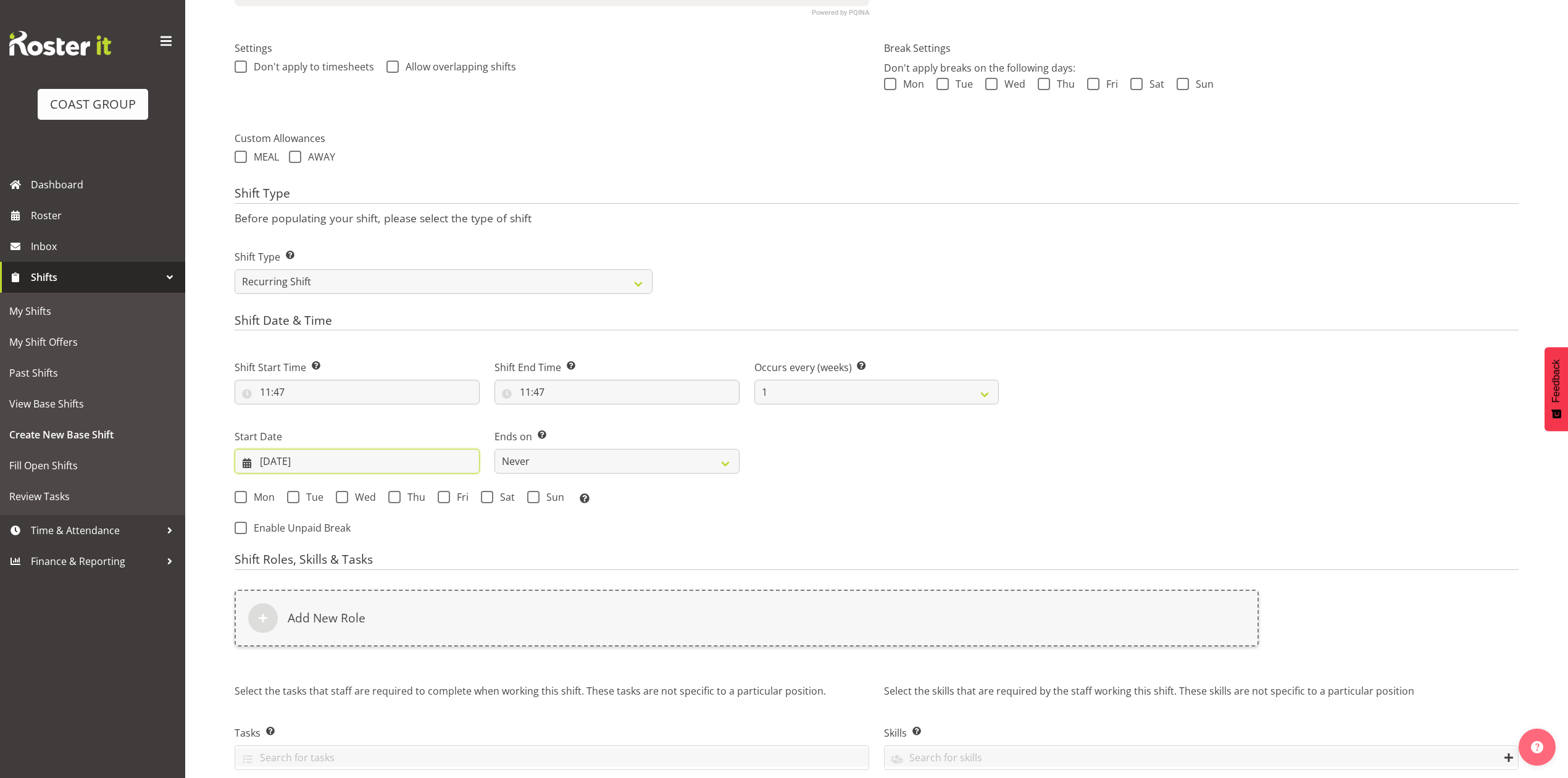
click at [296, 467] on input "27/08/2025" at bounding box center [357, 461] width 245 height 25
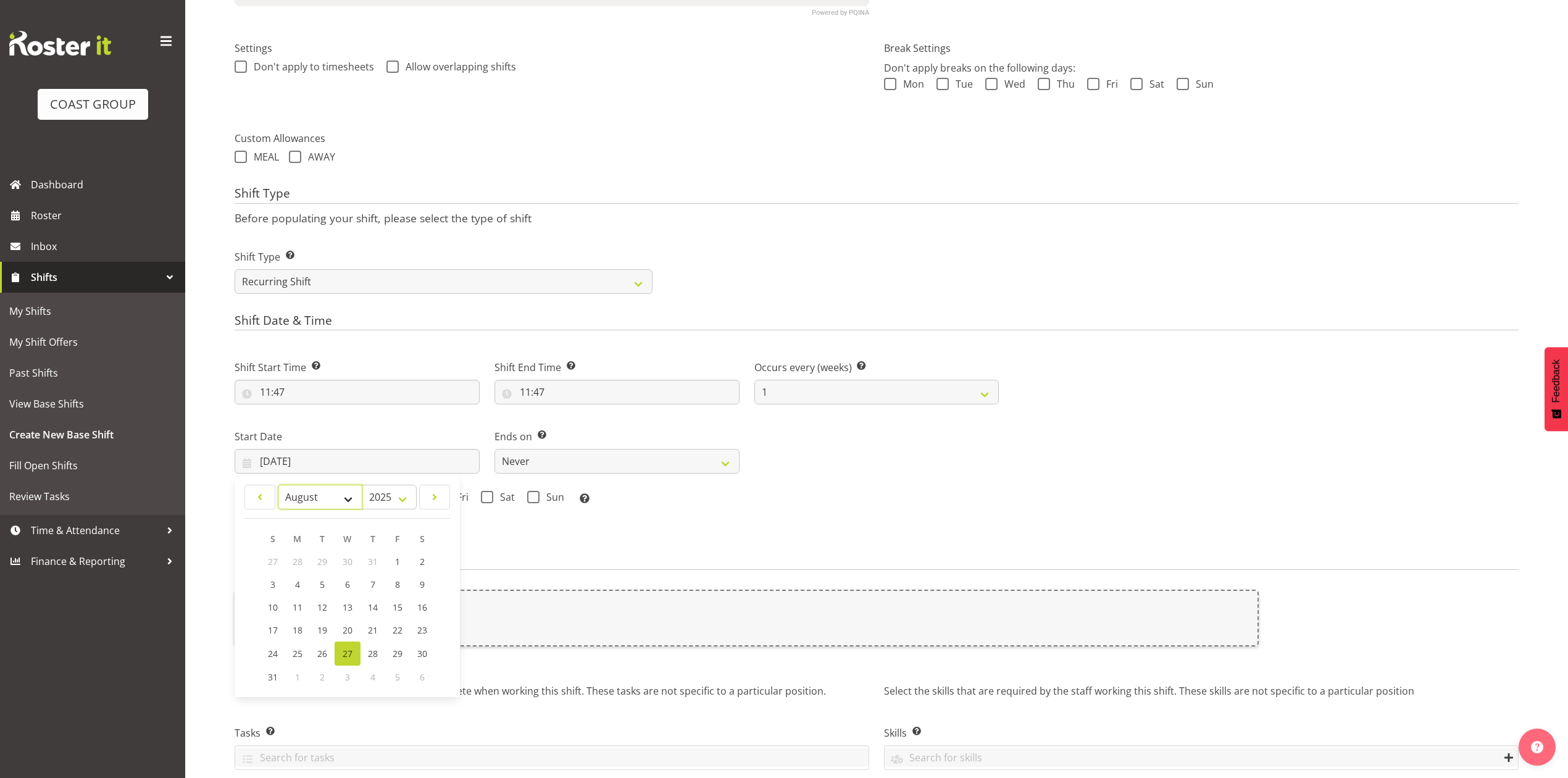
drag, startPoint x: 320, startPoint y: 503, endPoint x: 320, endPoint y: 510, distance: 7.0
click at [320, 503] on select "January February March April May June July August September October November De…" at bounding box center [321, 497] width 85 height 25
select select "8"
click at [278, 486] on select "January February March April May June July August September October November De…" at bounding box center [321, 497] width 85 height 25
click at [345, 594] on link "10" at bounding box center [347, 585] width 25 height 23
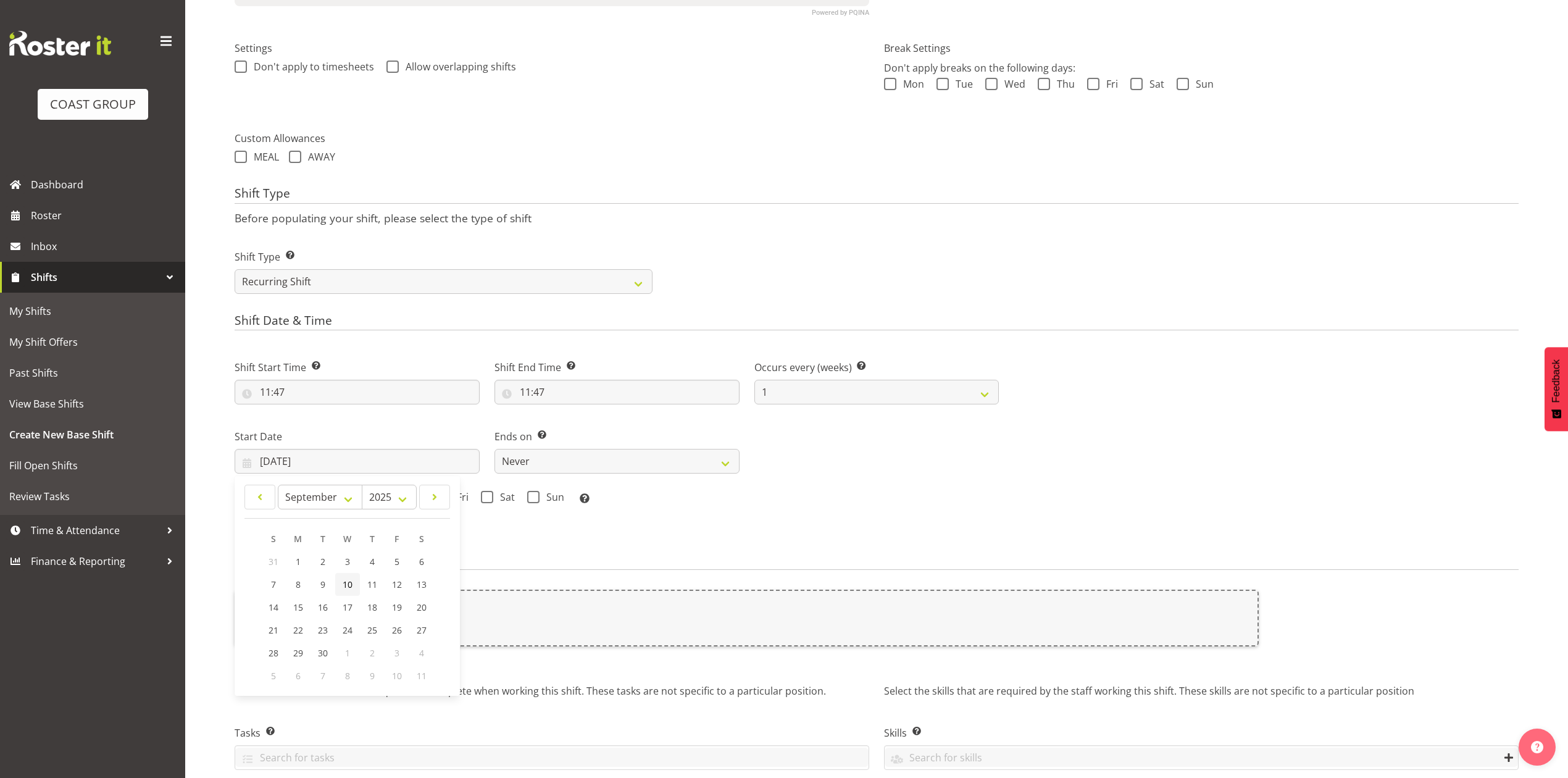
type input "10/09/2025"
click at [335, 507] on div "Mon Tue Wed Thu Fri Sat Sun Select the days of the week you wish to create this…" at bounding box center [617, 499] width 764 height 16
click at [336, 502] on span at bounding box center [342, 497] width 12 height 12
click at [336, 501] on input "Wed" at bounding box center [340, 497] width 8 height 8
checkbox input "true"
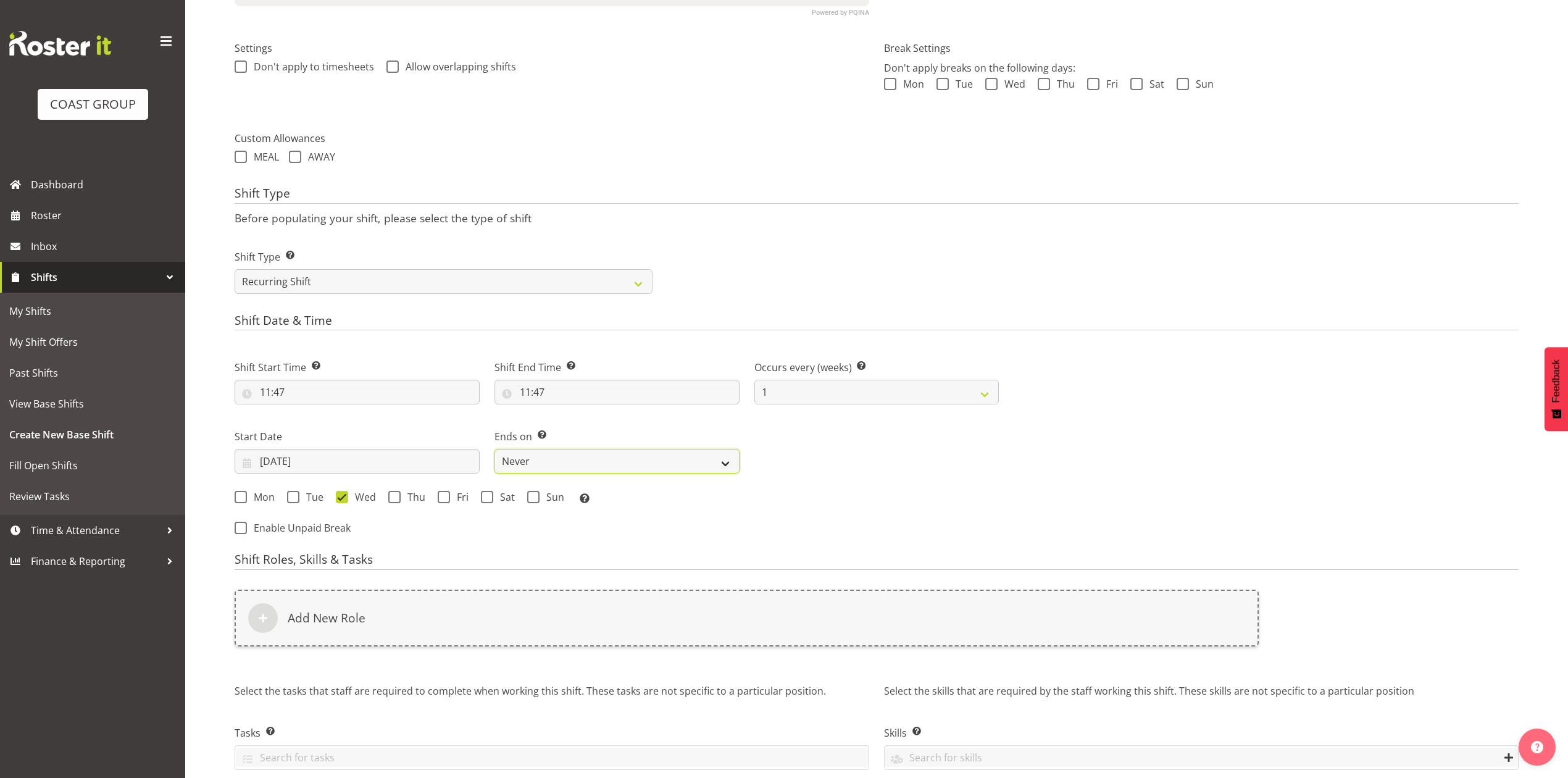
drag, startPoint x: 526, startPoint y: 466, endPoint x: 529, endPoint y: 472, distance: 6.7
click at [526, 466] on select "Never On Date" at bounding box center [617, 461] width 245 height 25
select select "date"
click at [495, 450] on select "Never On Date" at bounding box center [617, 461] width 245 height 25
select select "7"
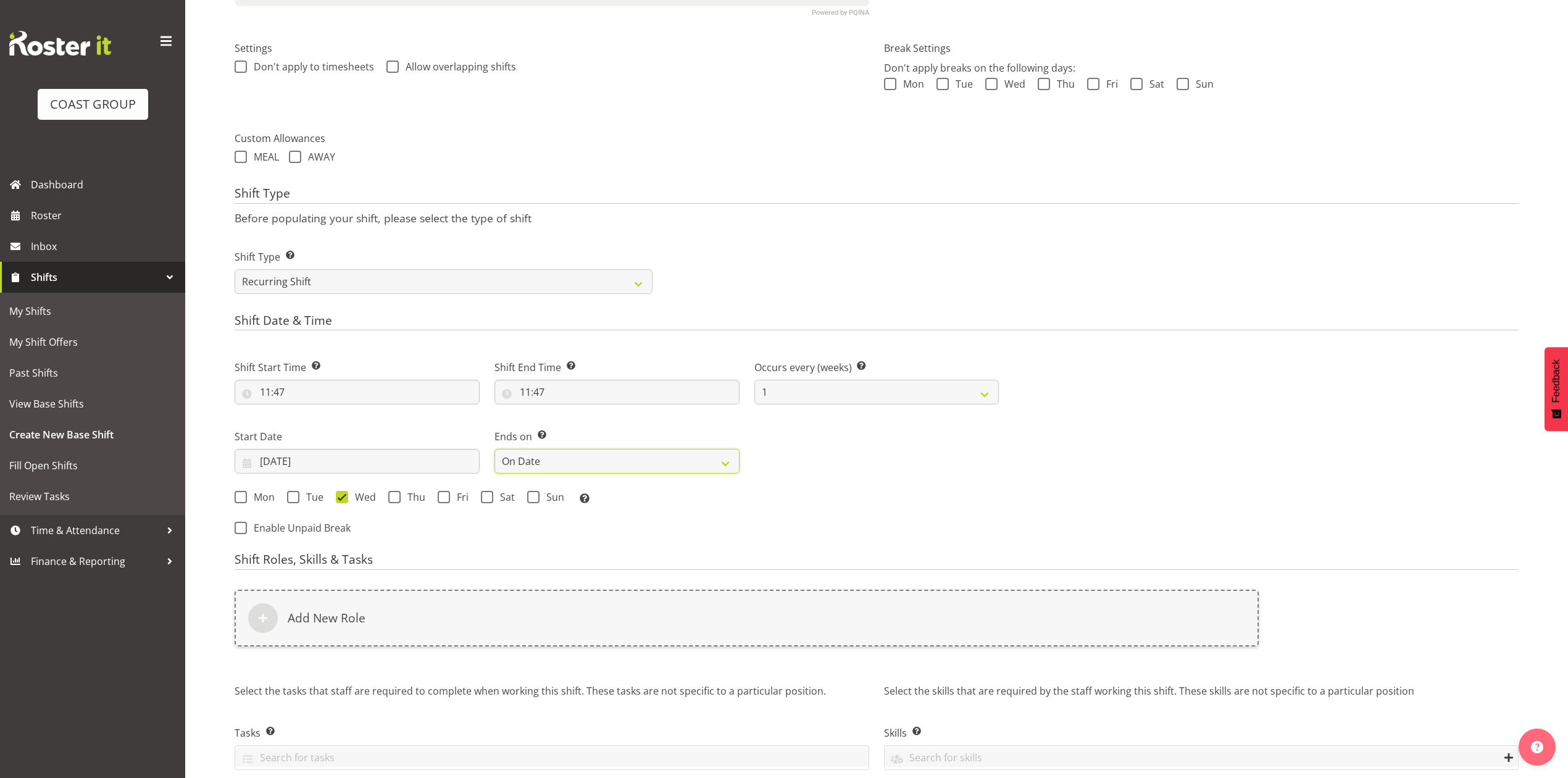
select select "2025"
click at [806, 462] on input "27/08/2025" at bounding box center [877, 461] width 245 height 25
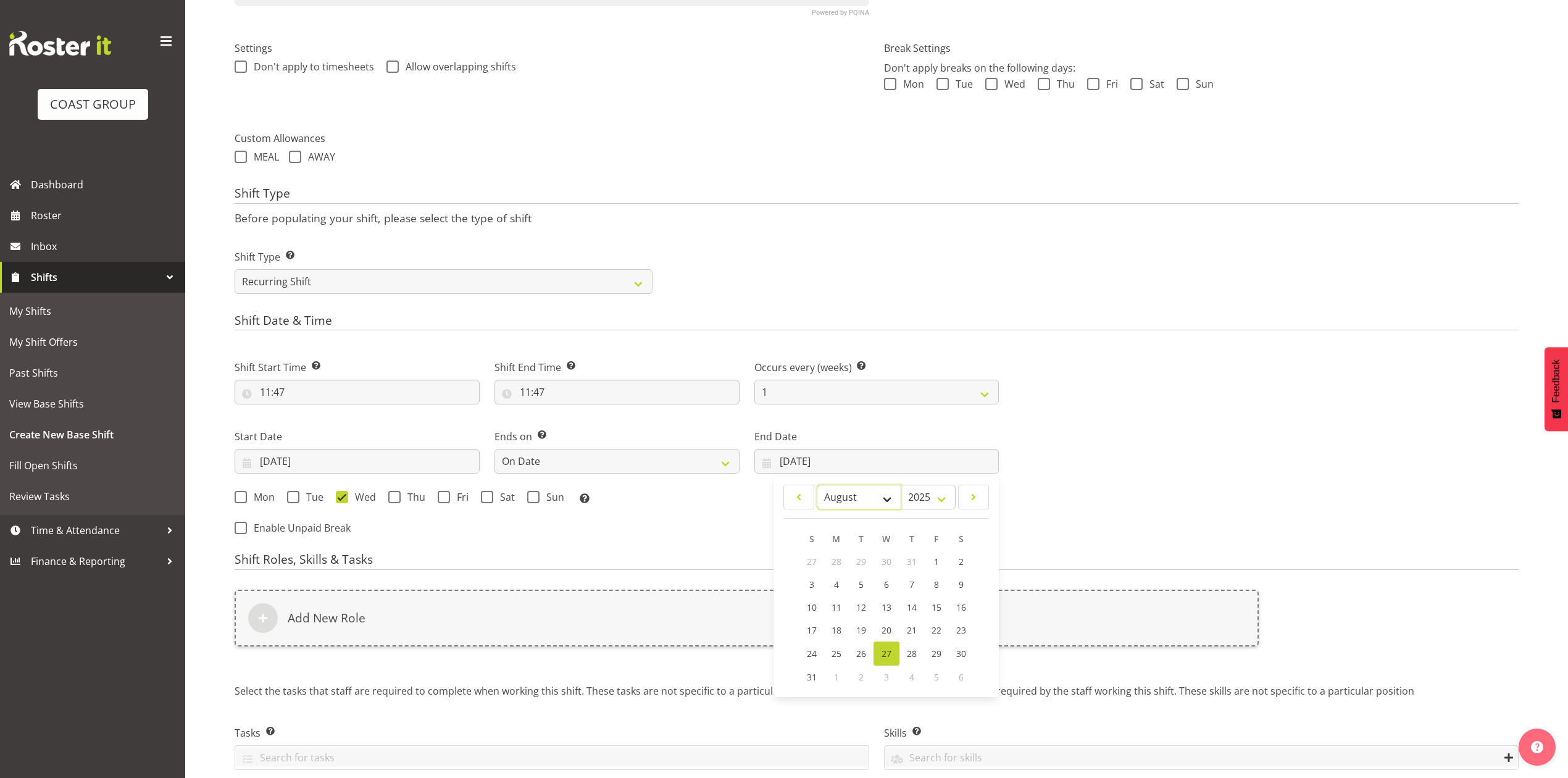
click at [853, 496] on select "January February March April May June July August September October November De…" at bounding box center [859, 497] width 85 height 25
select select "8"
click at [817, 486] on select "January February March April May June July August September October November De…" at bounding box center [859, 497] width 85 height 25
click at [935, 588] on span "12" at bounding box center [936, 584] width 10 height 12
type input "12/09/2025"
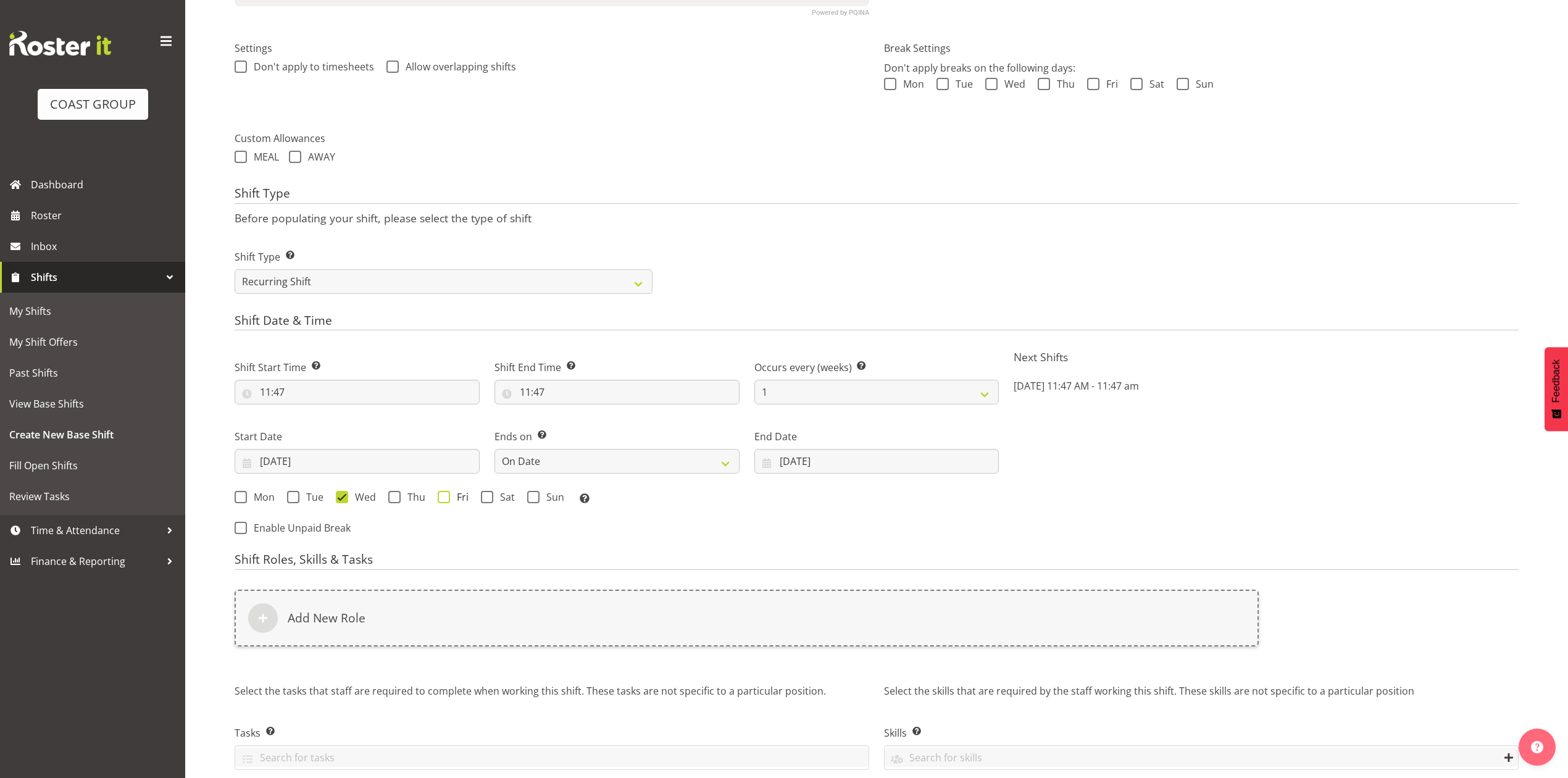
click at [442, 498] on span at bounding box center [444, 497] width 12 height 12
click at [442, 498] on input "Fri" at bounding box center [442, 497] width 8 height 8
checkbox input "true"
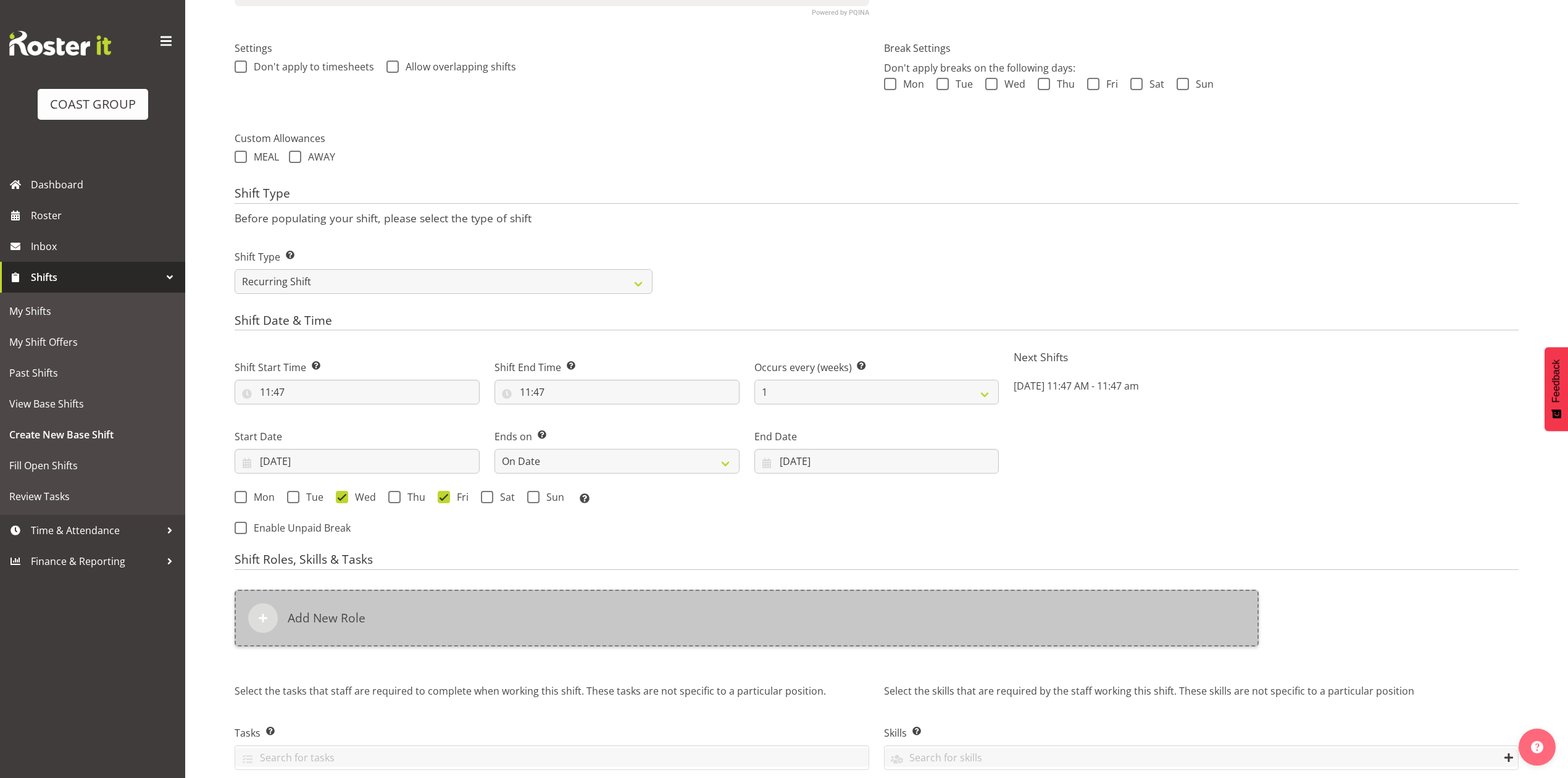
click at [468, 636] on div "Add New Role" at bounding box center [746, 618] width 1024 height 57
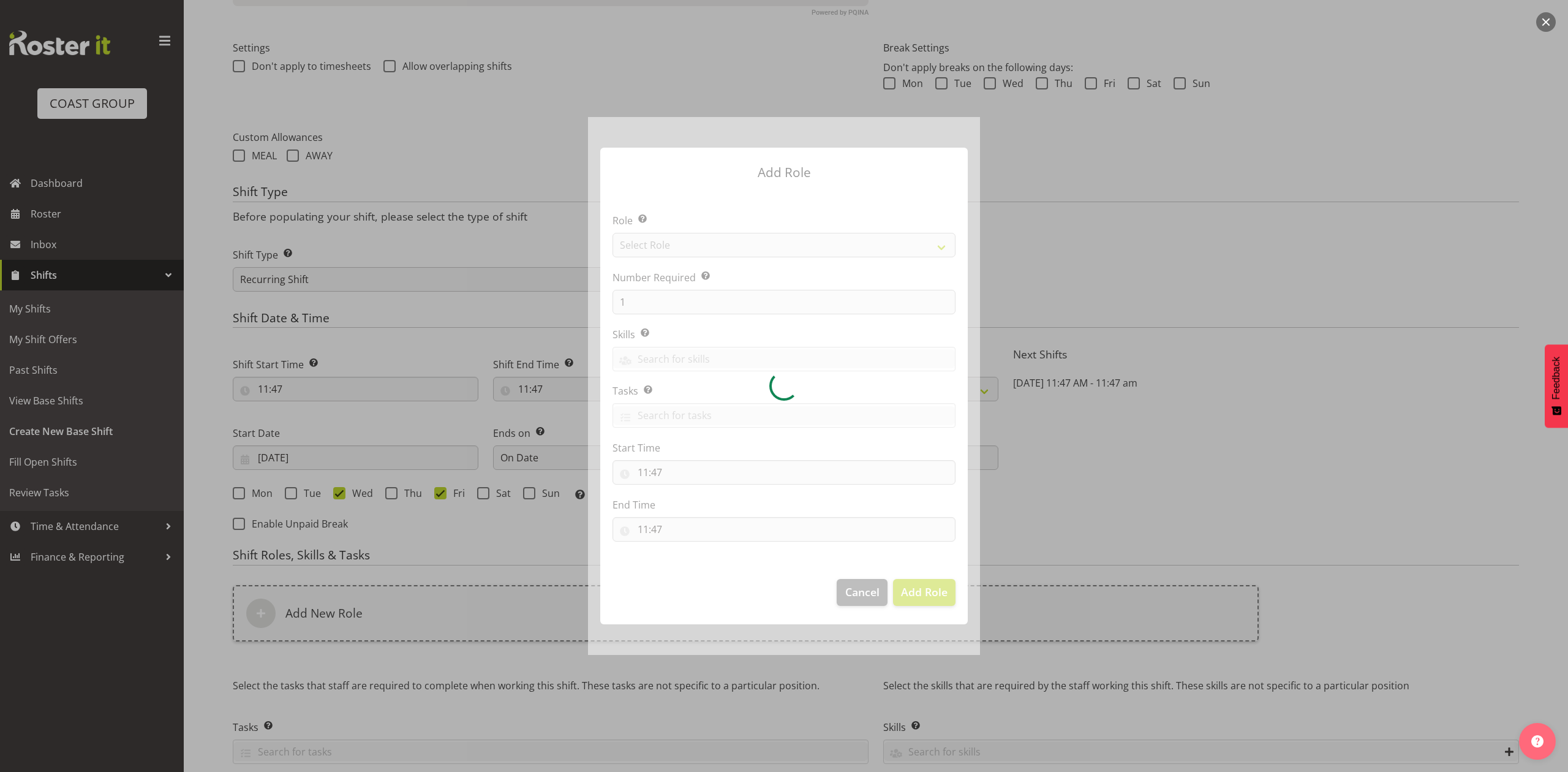
click at [675, 247] on div at bounding box center [784, 386] width 392 height 537
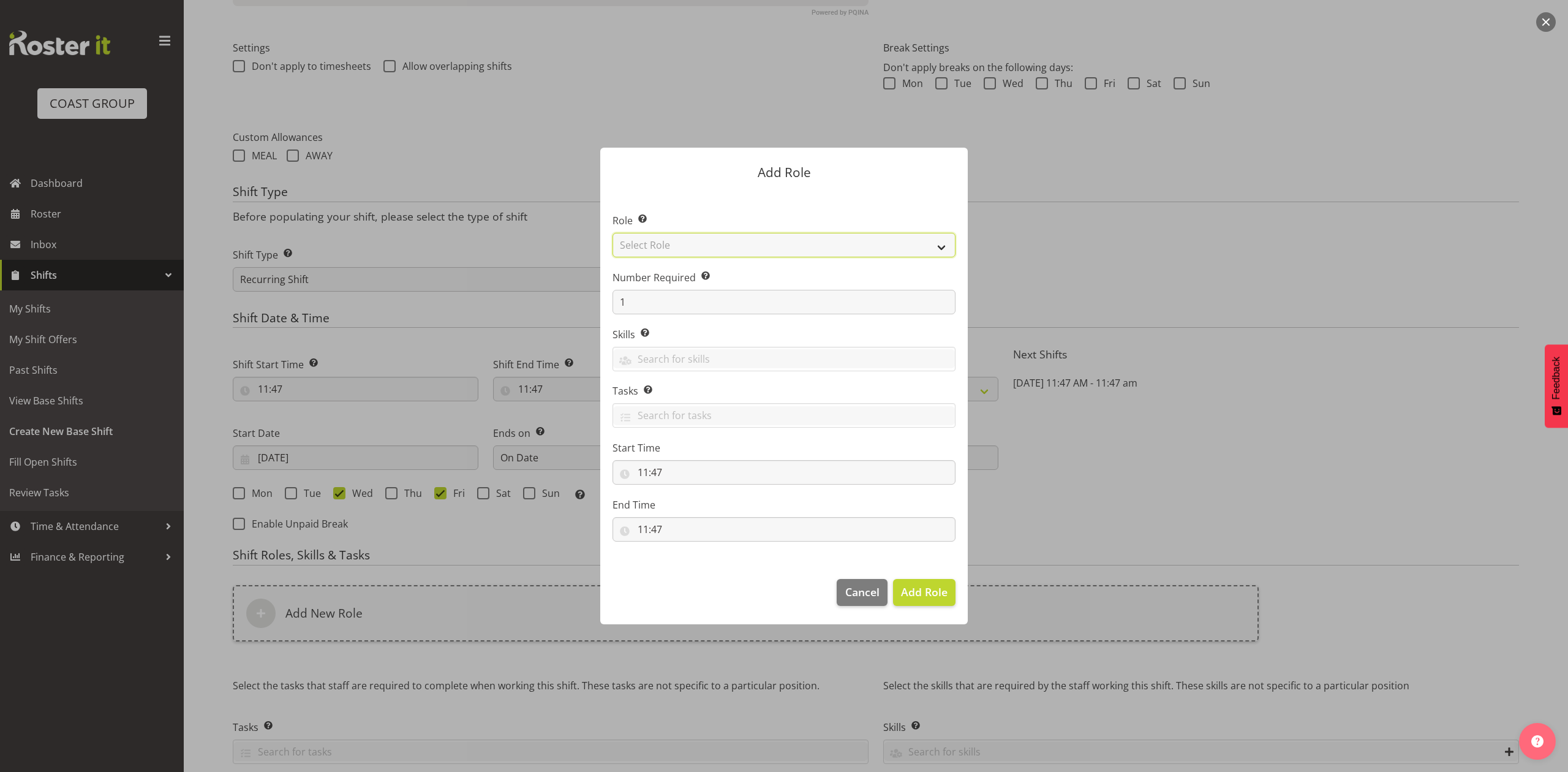
click at [675, 246] on select "Select Role ACCOUNT MANAGER ACCOUNT MANAGER DW ACCOUNTS AKL DIANNA VEHICLES AKL…" at bounding box center [784, 245] width 343 height 25
select select "81"
click at [612, 233] on select "Select Role ACCOUNT MANAGER ACCOUNT MANAGER DW ACCOUNTS AKL DIANNA VEHICLES AKL…" at bounding box center [784, 245] width 343 height 25
click at [914, 596] on span "Add Role" at bounding box center [924, 591] width 46 height 15
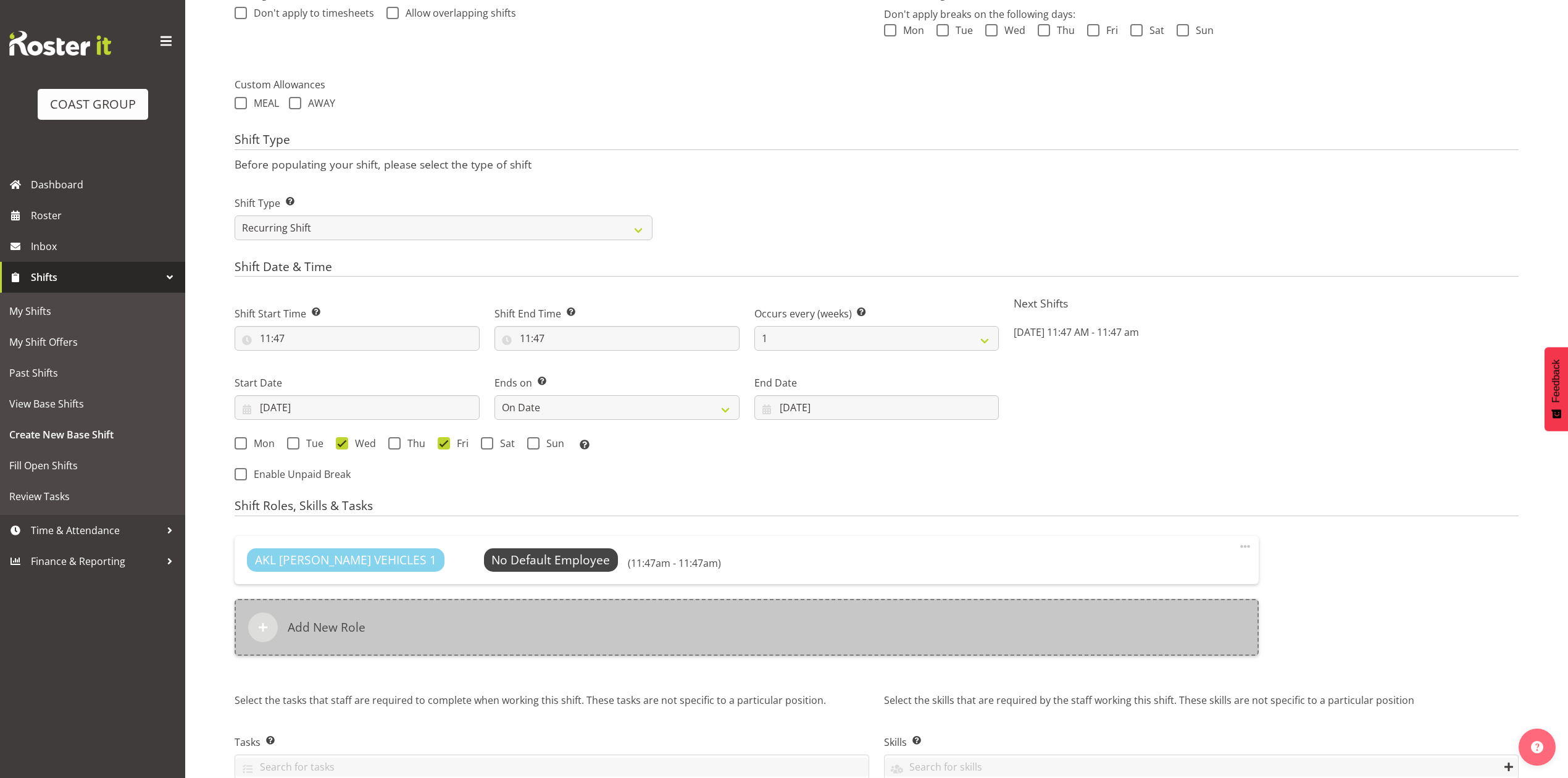
scroll to position [494, 0]
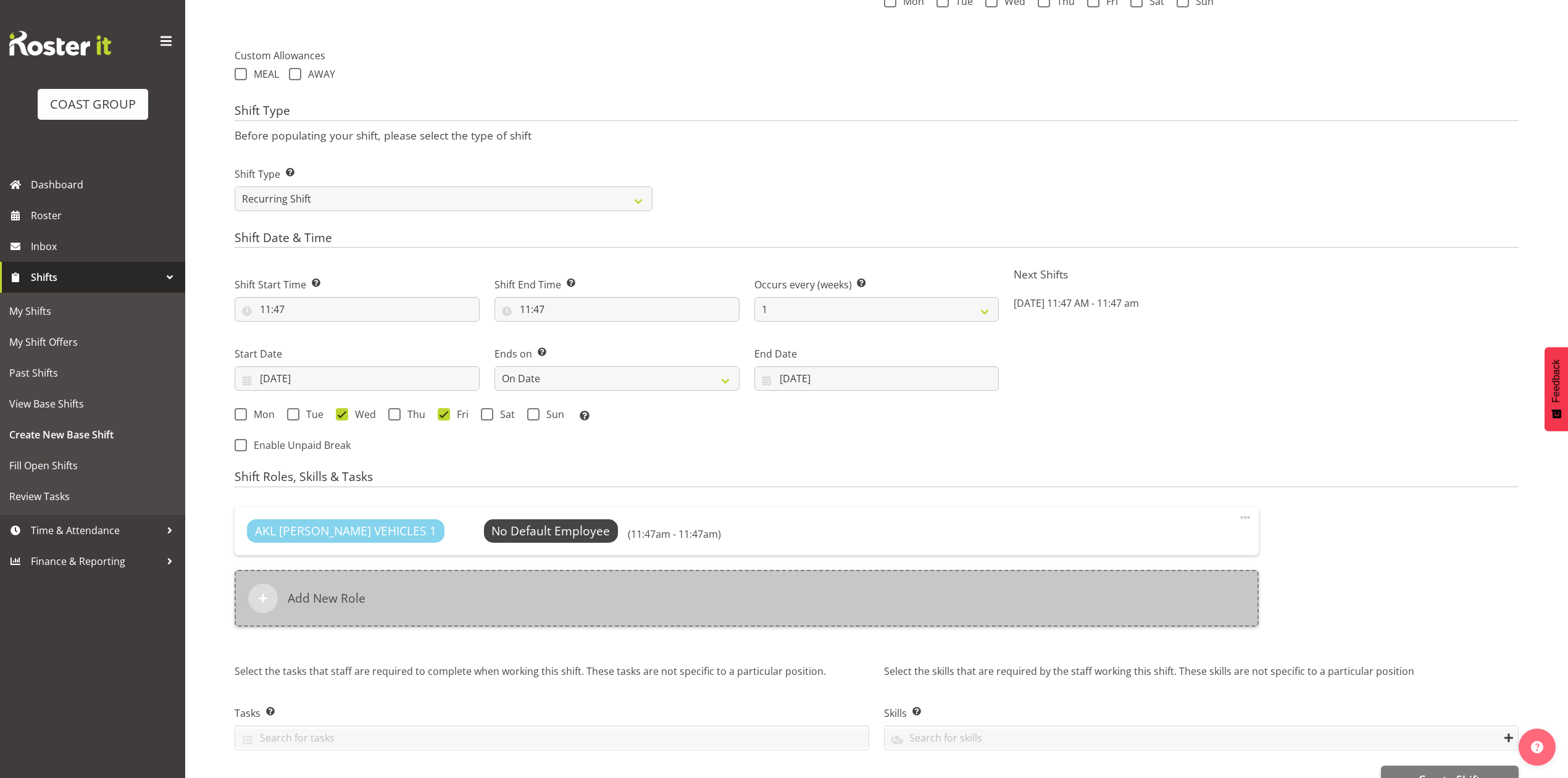
click at [502, 598] on div "Add New Role" at bounding box center [746, 598] width 1024 height 57
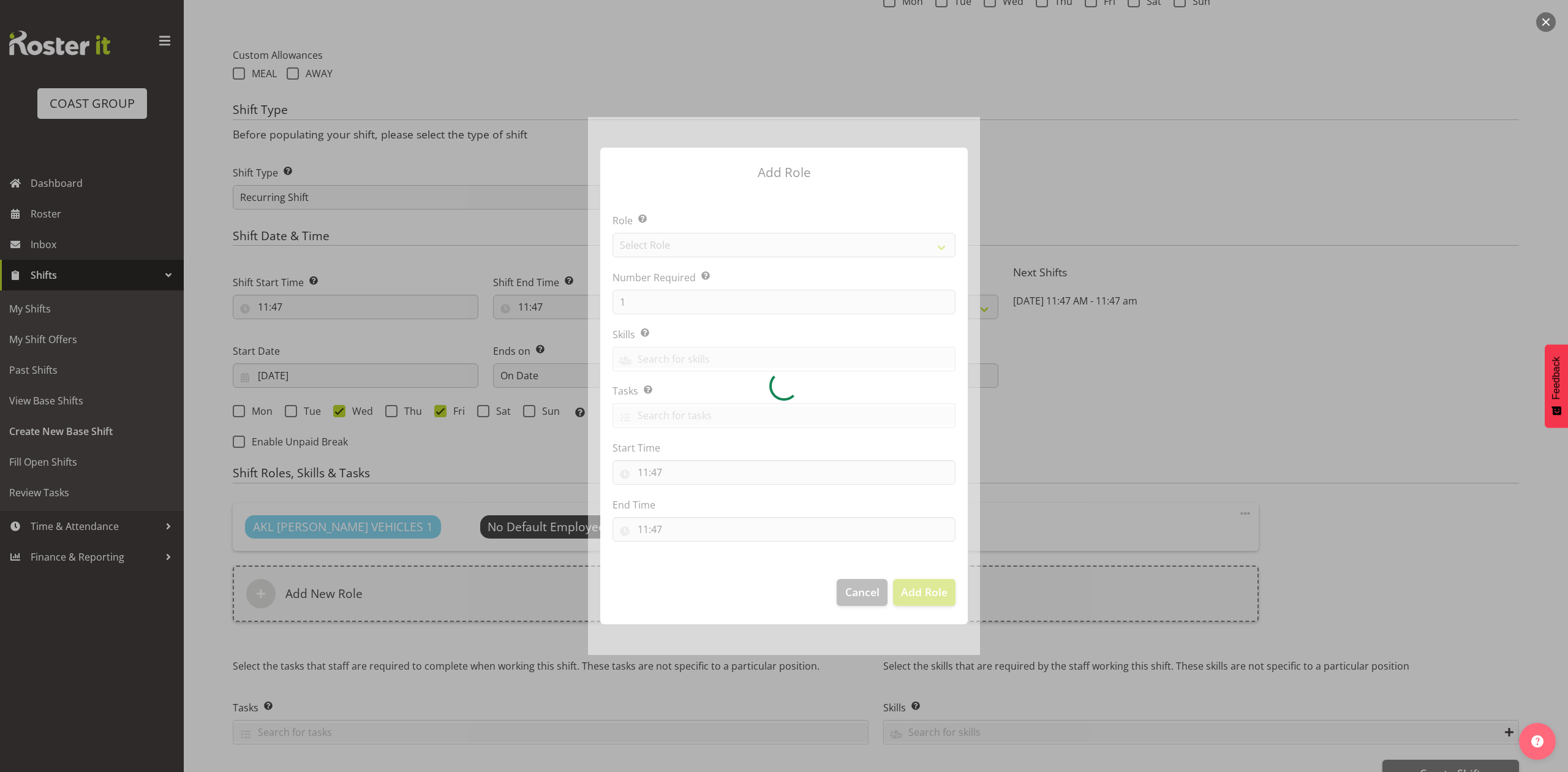
click at [684, 247] on div at bounding box center [784, 386] width 392 height 537
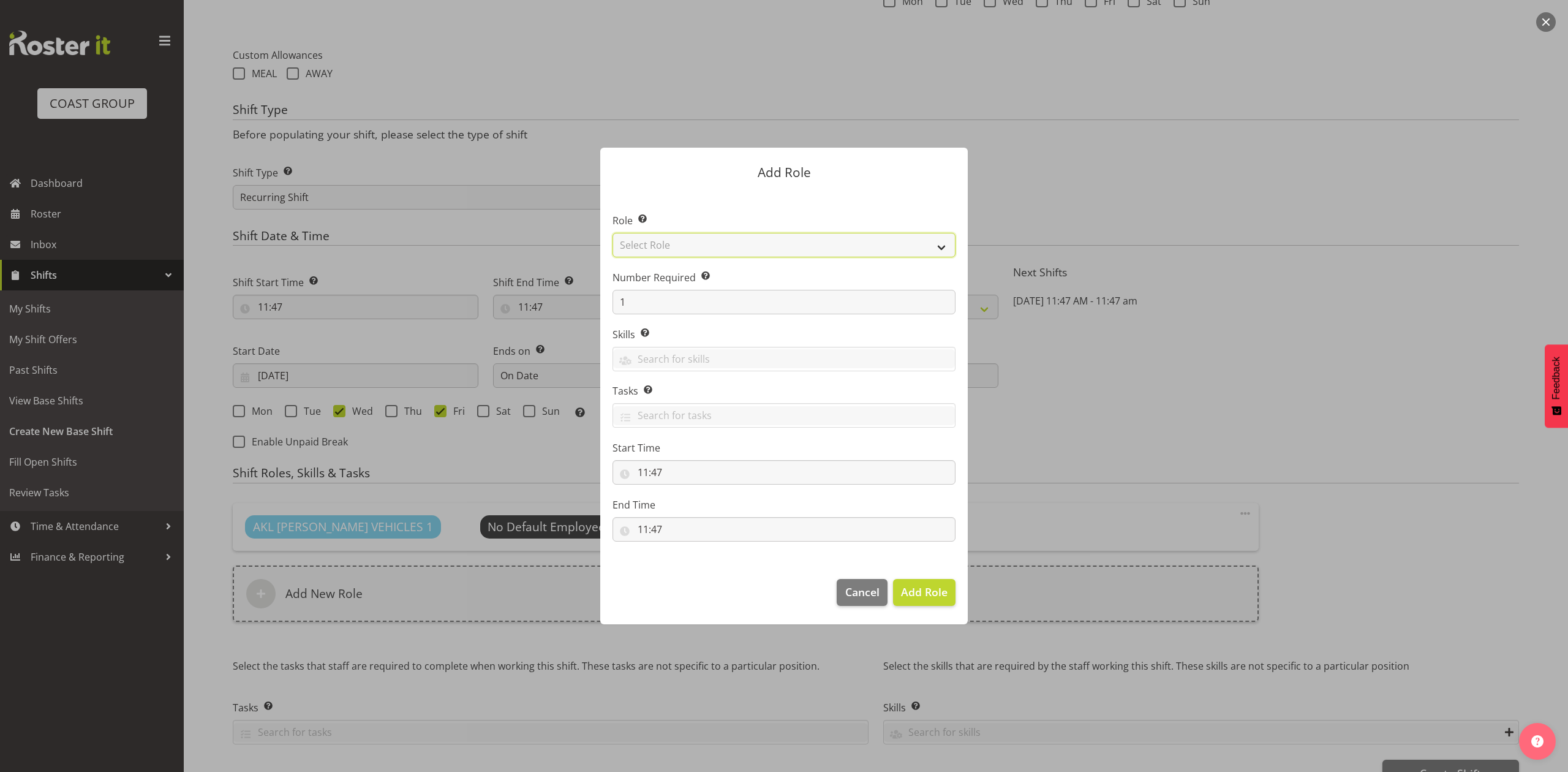
click at [683, 249] on select "Select Role ACCOUNT MANAGER ACCOUNT MANAGER DW ACCOUNTS AKL DIANNA VEHICLES AKL…" at bounding box center [784, 245] width 343 height 25
click at [612, 233] on select "Select Role ACCOUNT MANAGER ACCOUNT MANAGER DW ACCOUNTS AKL DIANNA VEHICLES AKL…" at bounding box center [784, 245] width 343 height 25
click at [694, 240] on select "ACCOUNT MANAGER ACCOUNT MANAGER DW ACCOUNTS AKL DIANNA VEHICLES AKL RYMER VEHIC…" at bounding box center [784, 245] width 343 height 25
select select "188"
click at [612, 233] on select "ACCOUNT MANAGER ACCOUNT MANAGER DW ACCOUNTS AKL DIANNA VEHICLES AKL RYMER VEHIC…" at bounding box center [784, 245] width 343 height 25
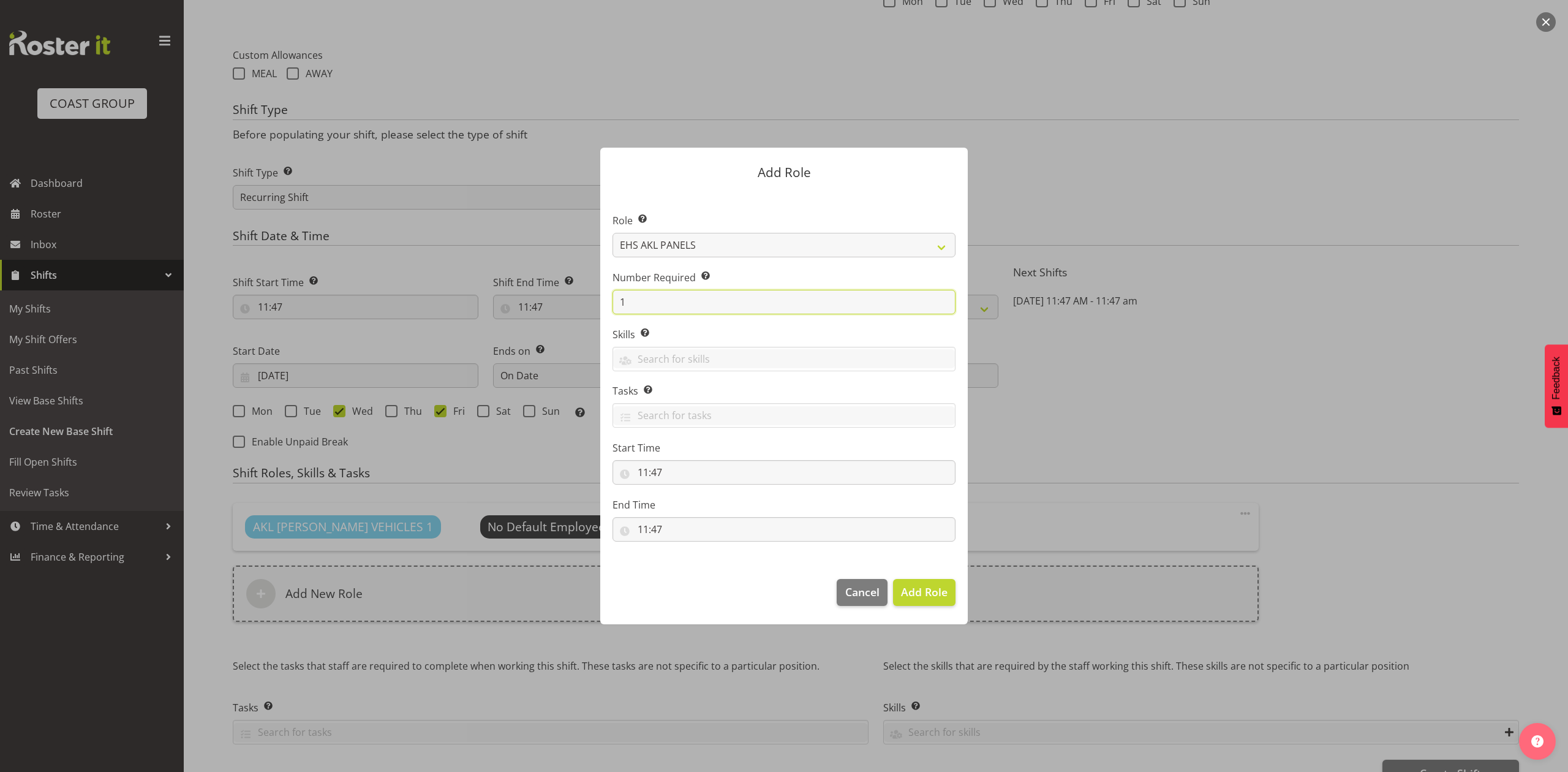
click at [671, 292] on input "1" at bounding box center [784, 302] width 343 height 25
type input "2"
click at [920, 587] on span "Add 2 Roles" at bounding box center [916, 591] width 61 height 15
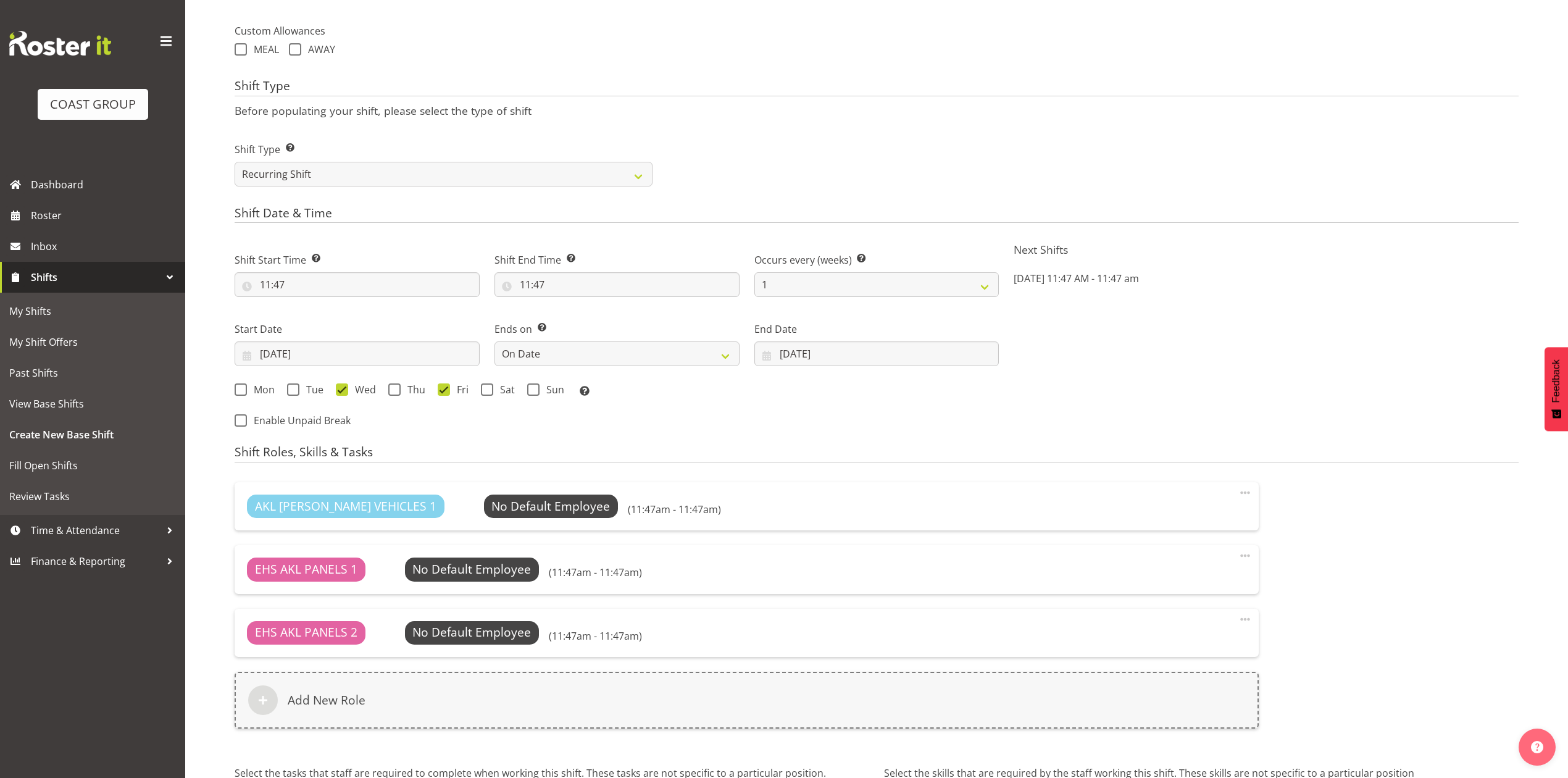
scroll to position [660, 0]
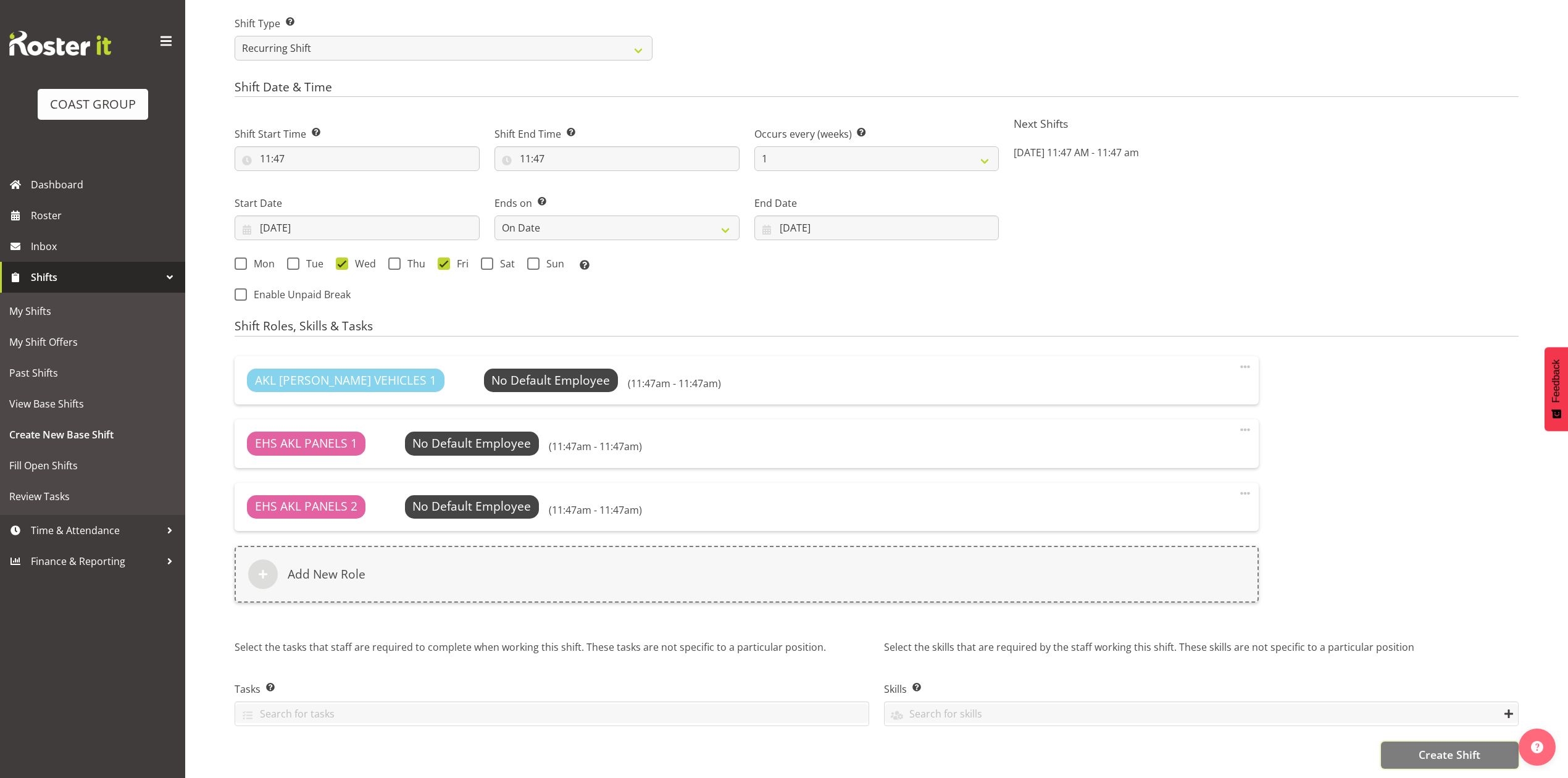
drag, startPoint x: 1422, startPoint y: 742, endPoint x: 1401, endPoint y: 732, distance: 23.3
click at [1421, 747] on span "Create Shift" at bounding box center [1449, 755] width 62 height 16
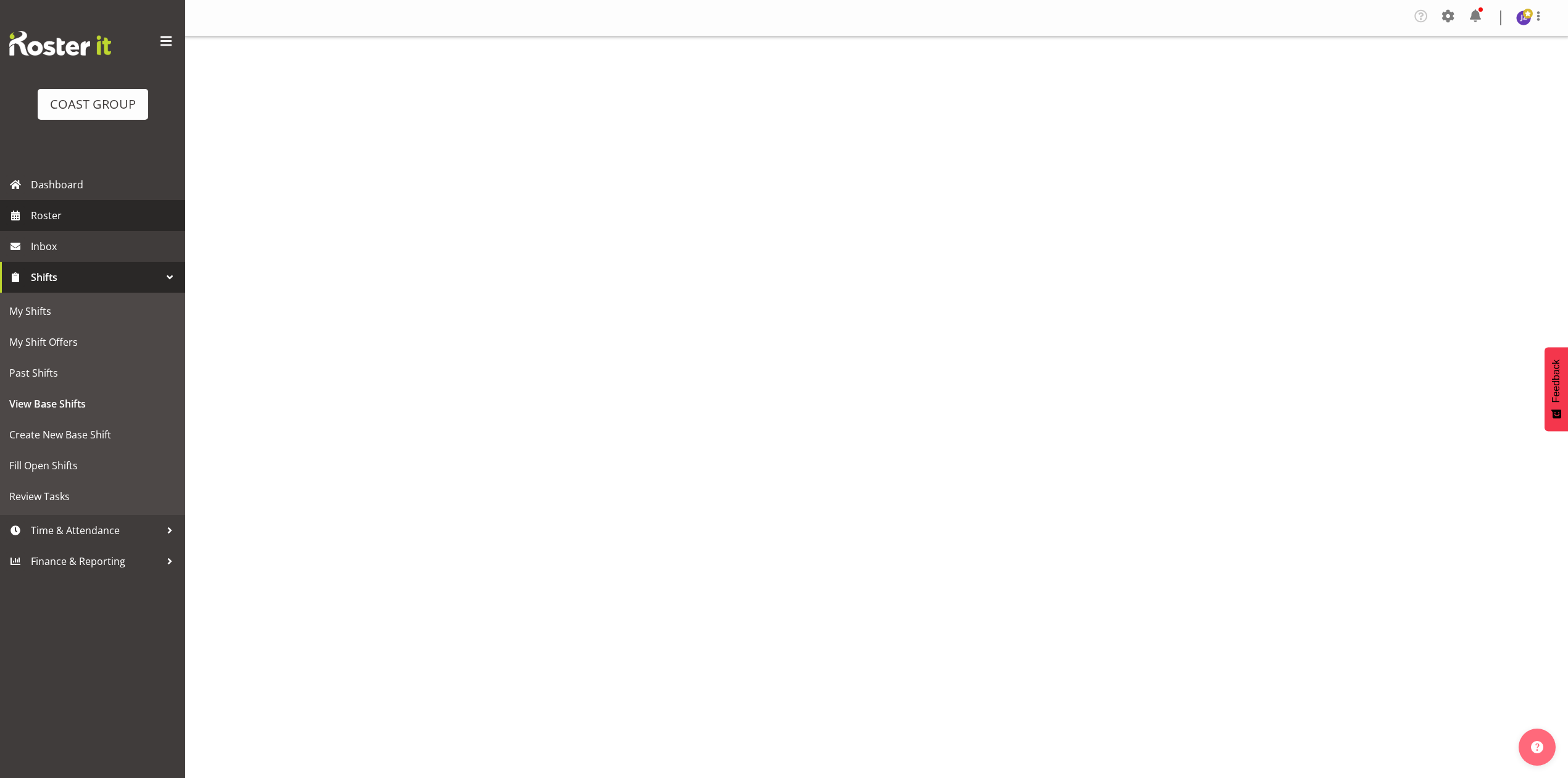
click at [56, 208] on span "Roster" at bounding box center [105, 215] width 148 height 18
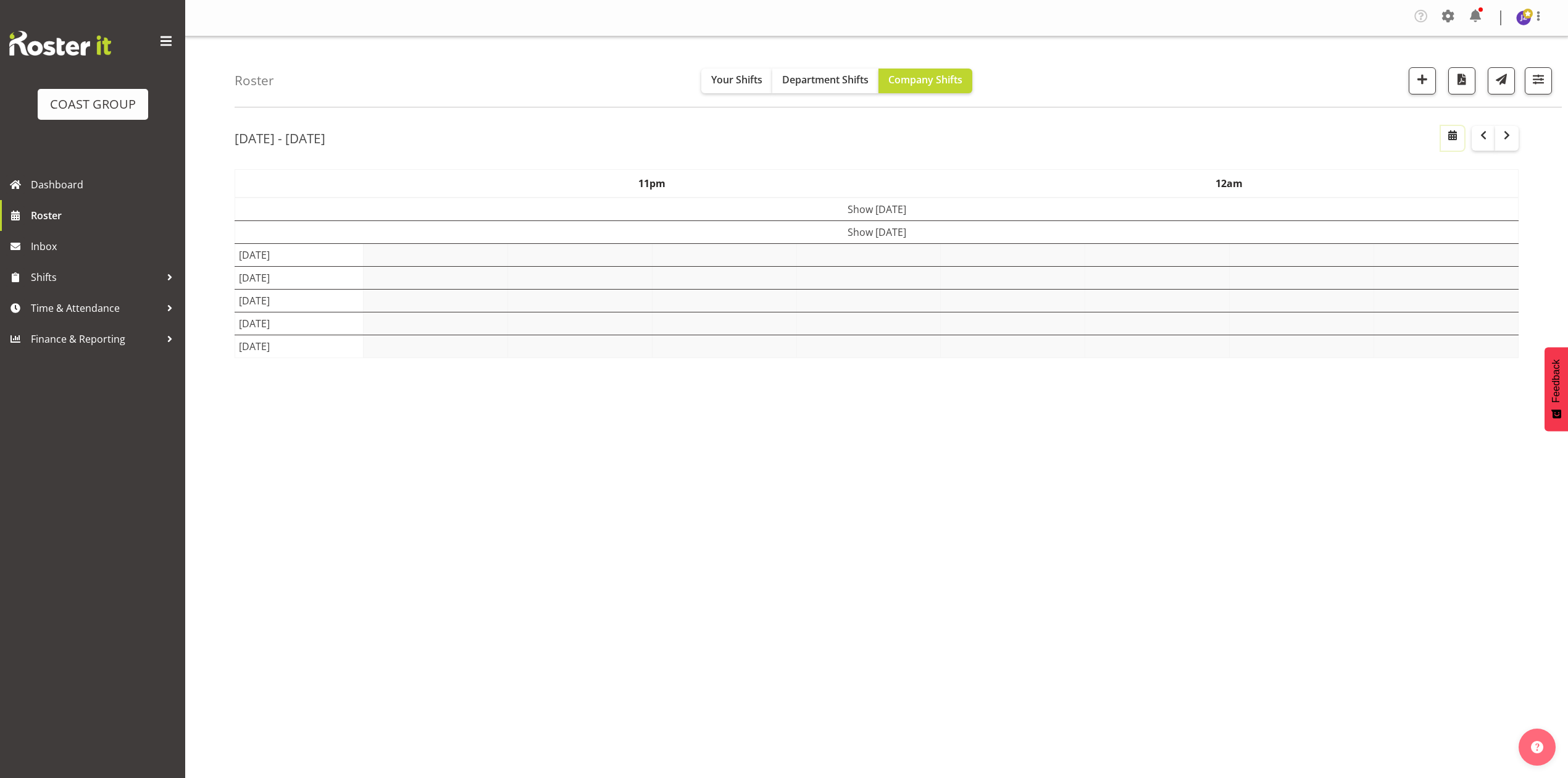
click at [1443, 141] on button "button" at bounding box center [1452, 138] width 23 height 25
select select "7"
select select "2025"
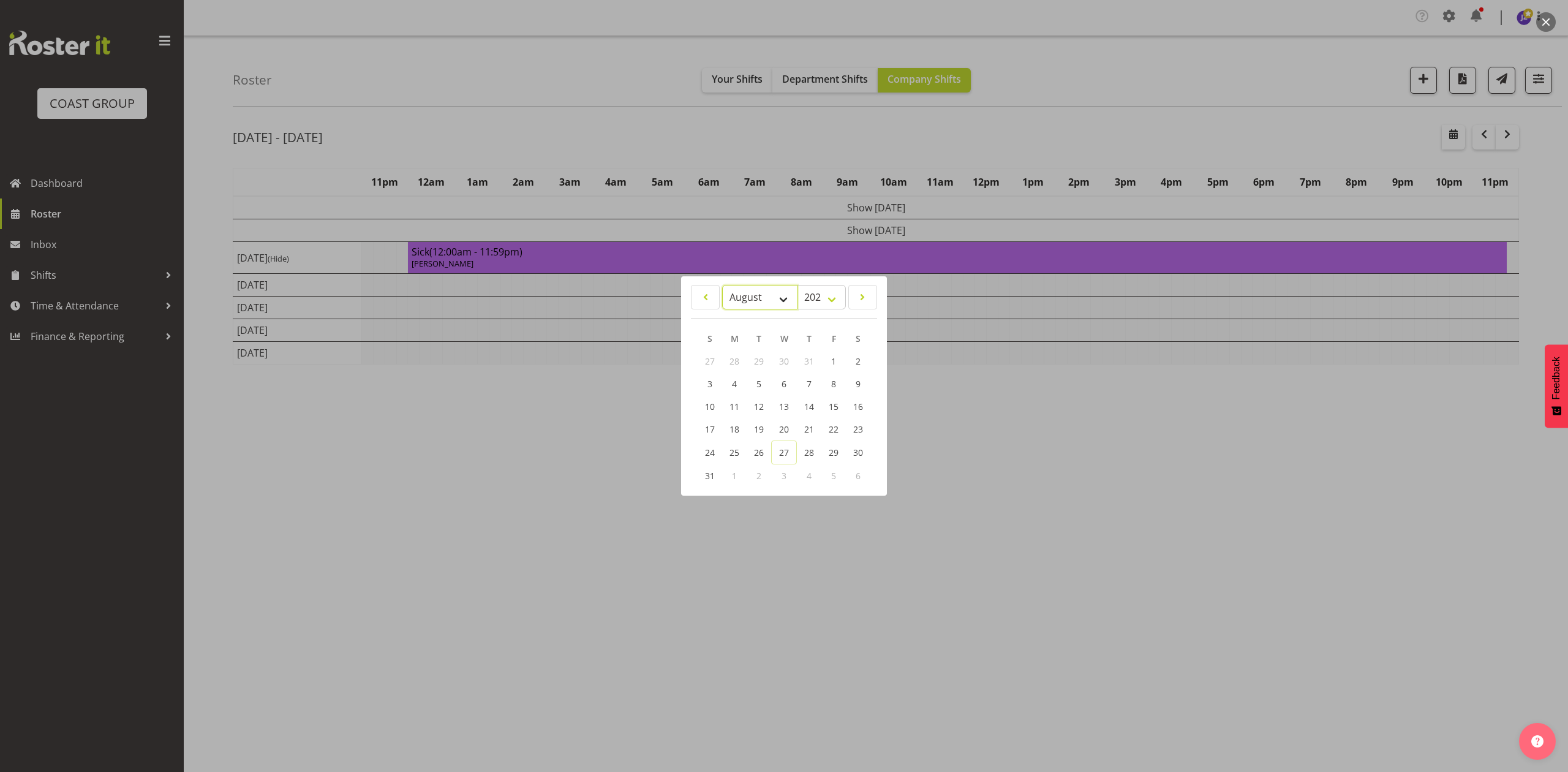
click at [740, 299] on select "January February March April May June July August September October November De…" at bounding box center [760, 297] width 75 height 25
select select "8"
click at [723, 285] on select "January February March April May June July August September October November De…" at bounding box center [760, 297] width 75 height 25
click at [785, 387] on span "10" at bounding box center [784, 384] width 10 height 12
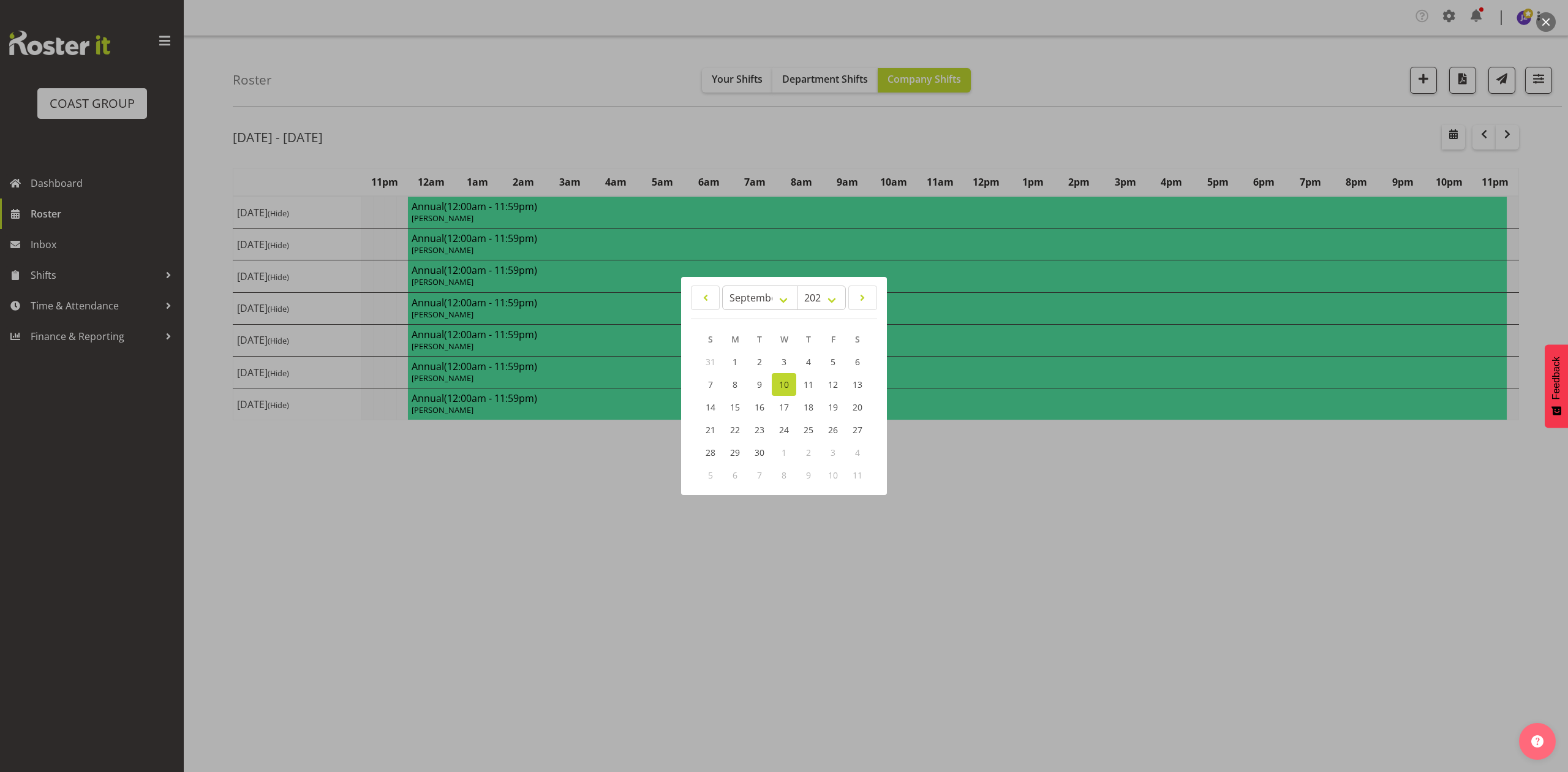
drag, startPoint x: 994, startPoint y: 114, endPoint x: 959, endPoint y: 254, distance: 144.3
click at [994, 115] on div at bounding box center [784, 386] width 1568 height 772
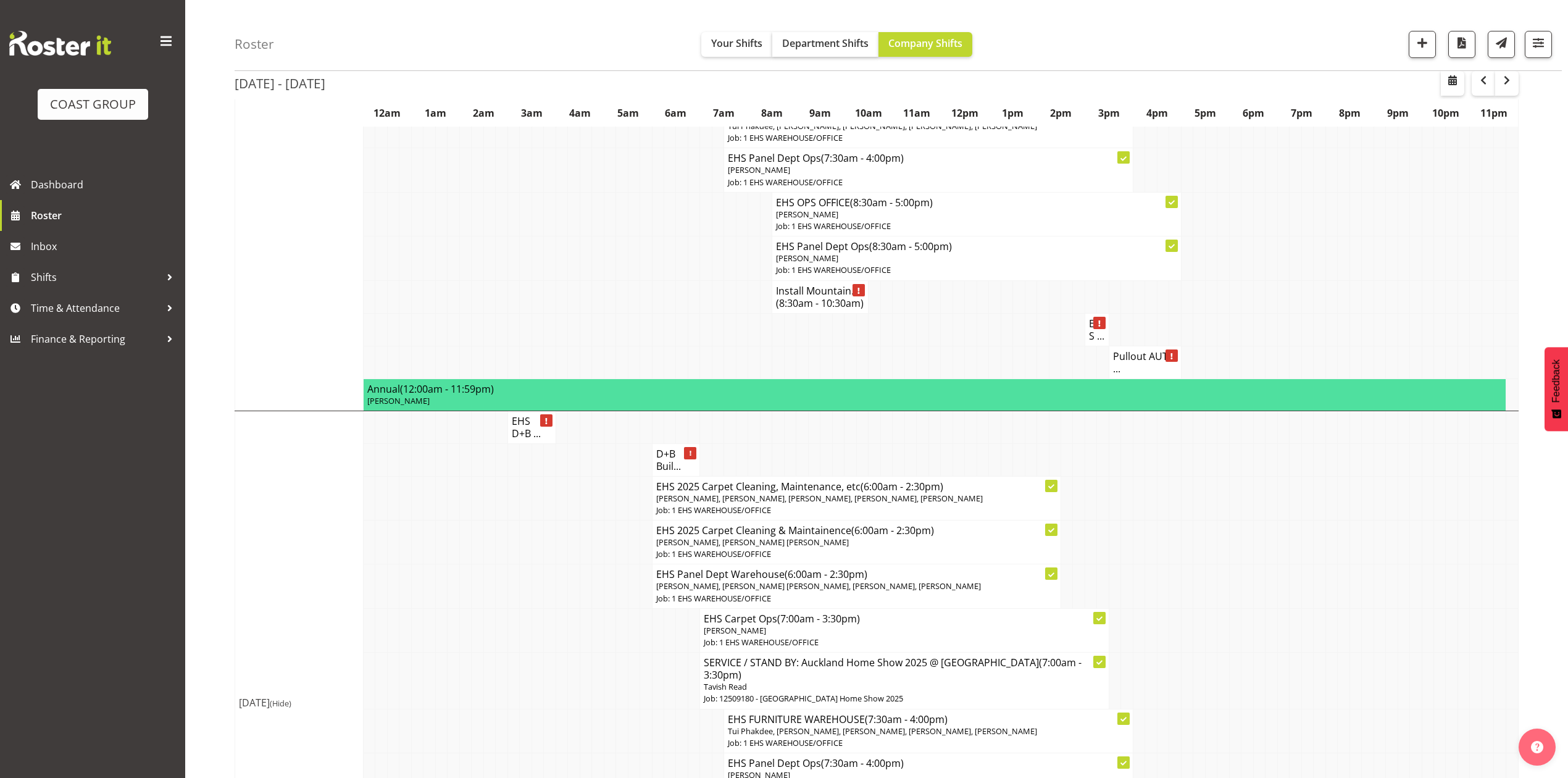
scroll to position [576, 0]
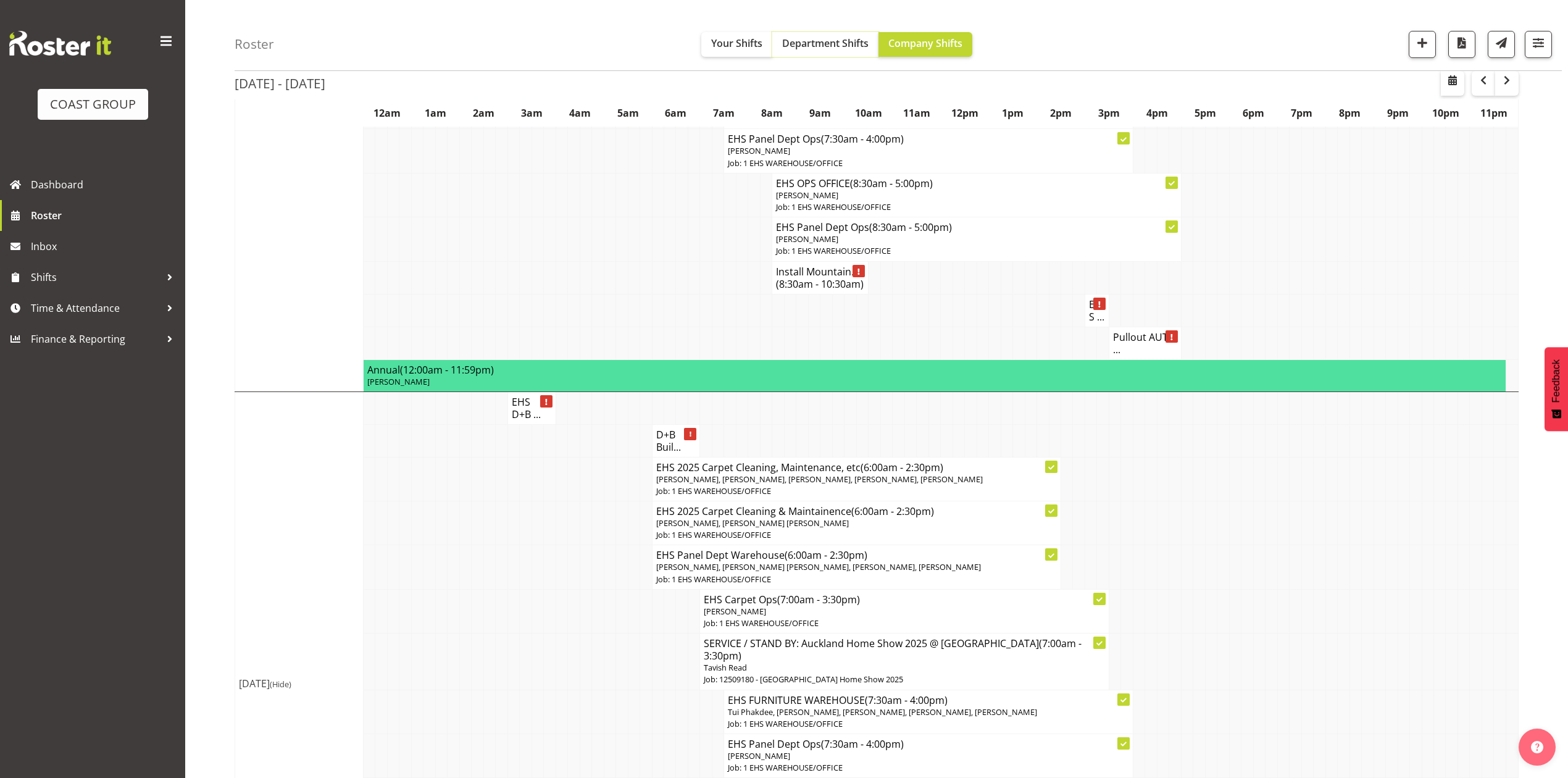
click at [817, 55] on button "Department Shifts" at bounding box center [825, 44] width 106 height 25
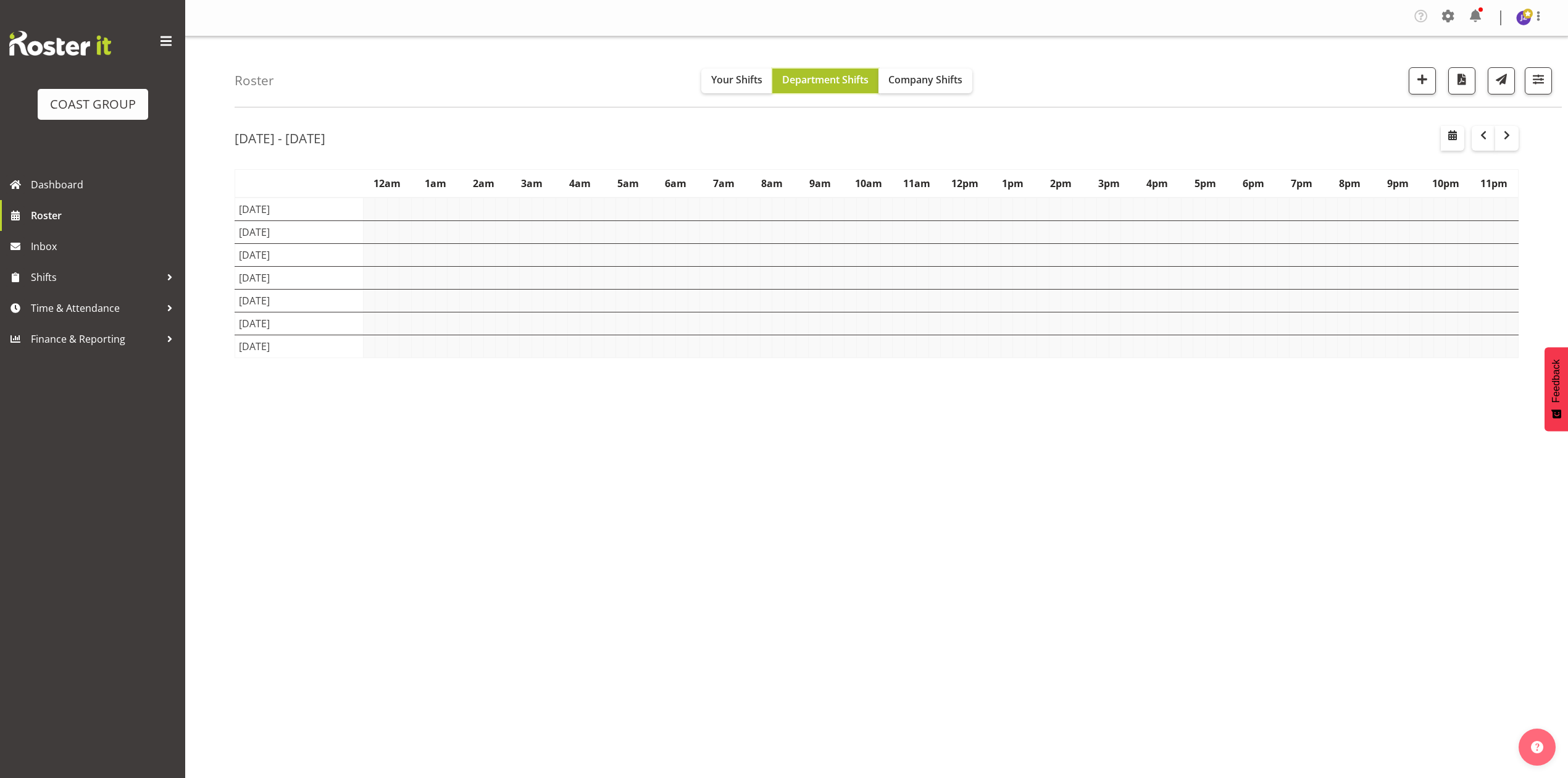
scroll to position [0, 0]
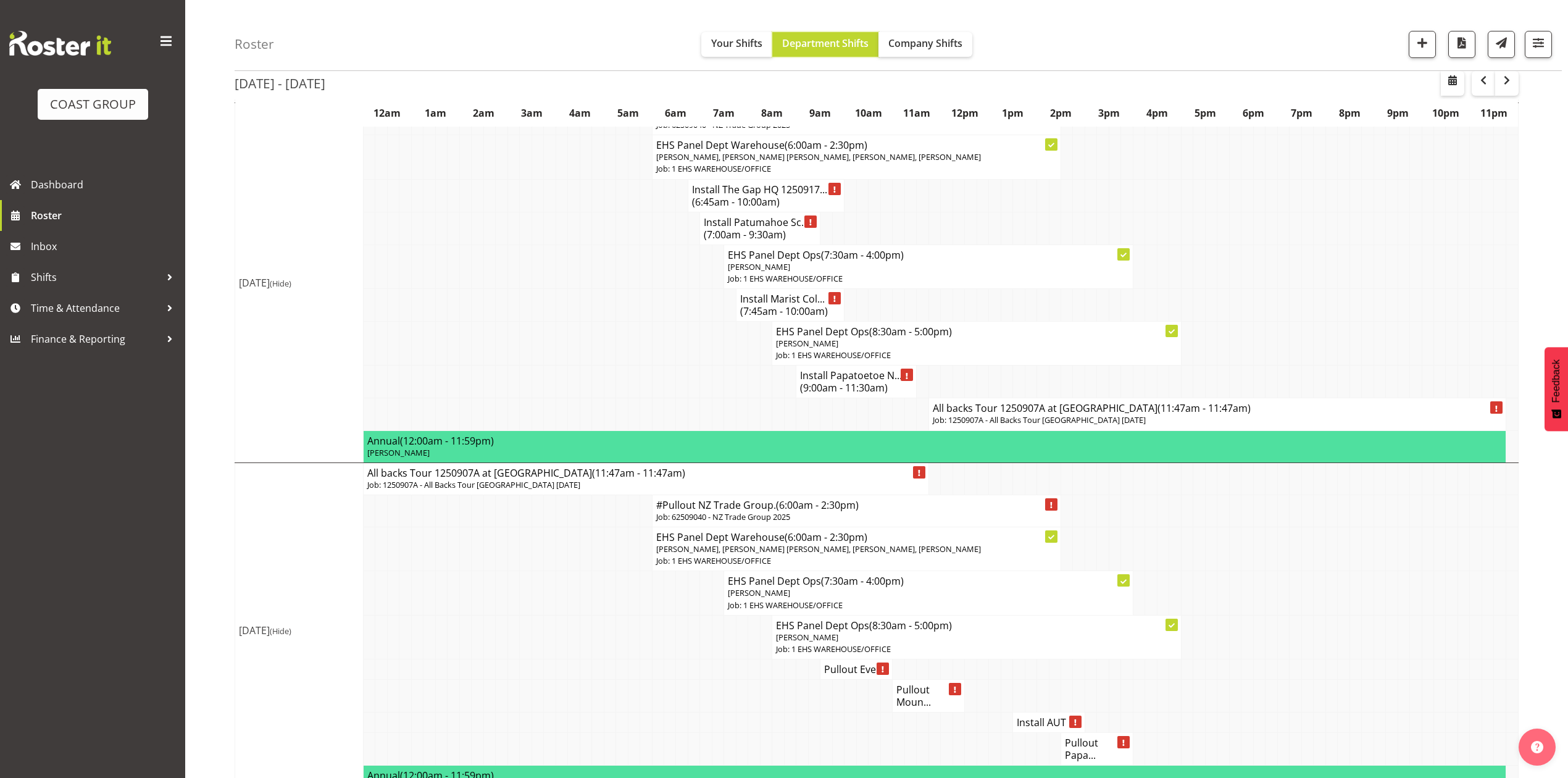
scroll to position [576, 0]
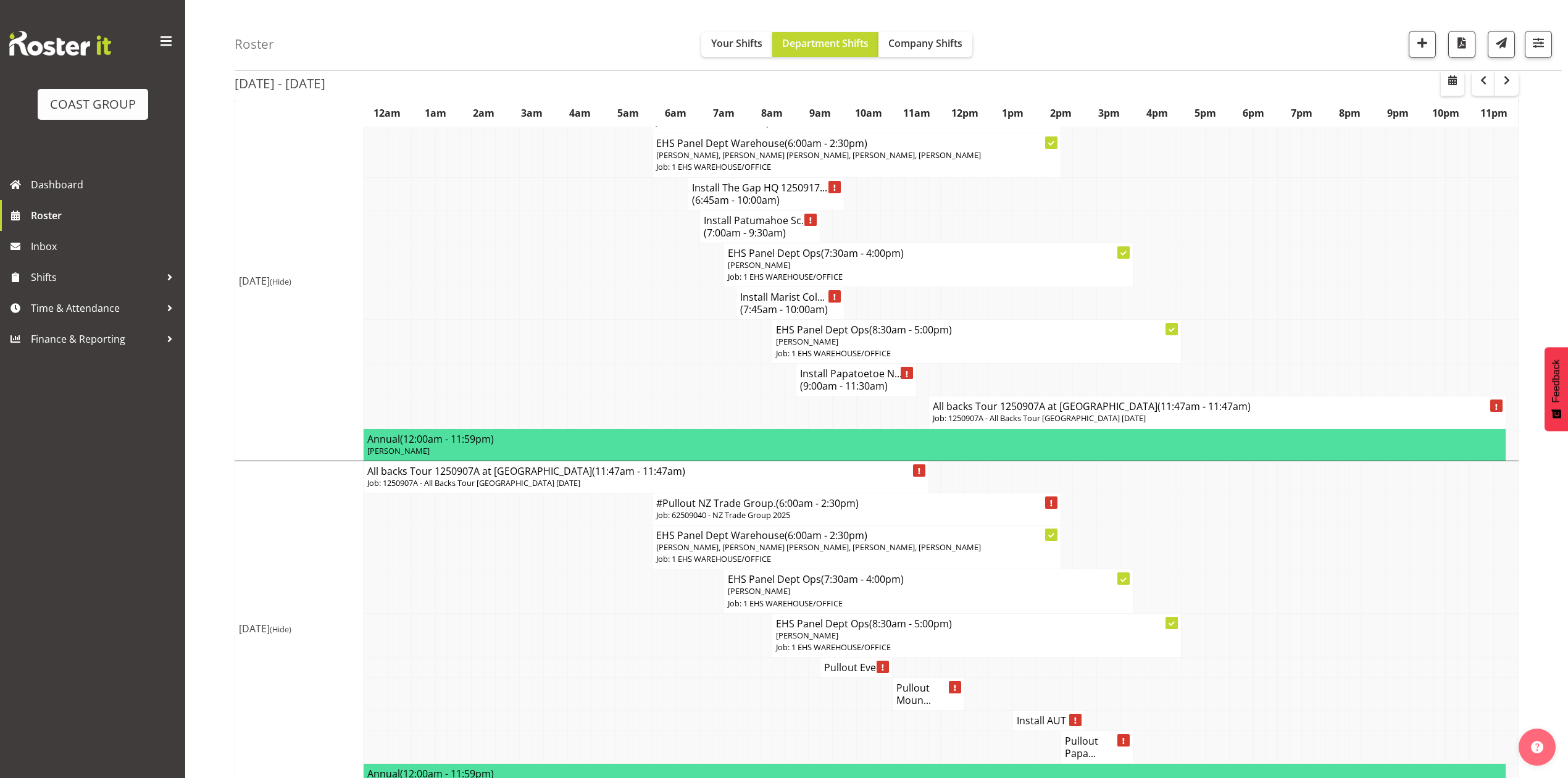
click at [991, 413] on h4 "All backs Tour 1250907A at Eden Park (11:47am - 11:47am)" at bounding box center [1217, 406] width 569 height 12
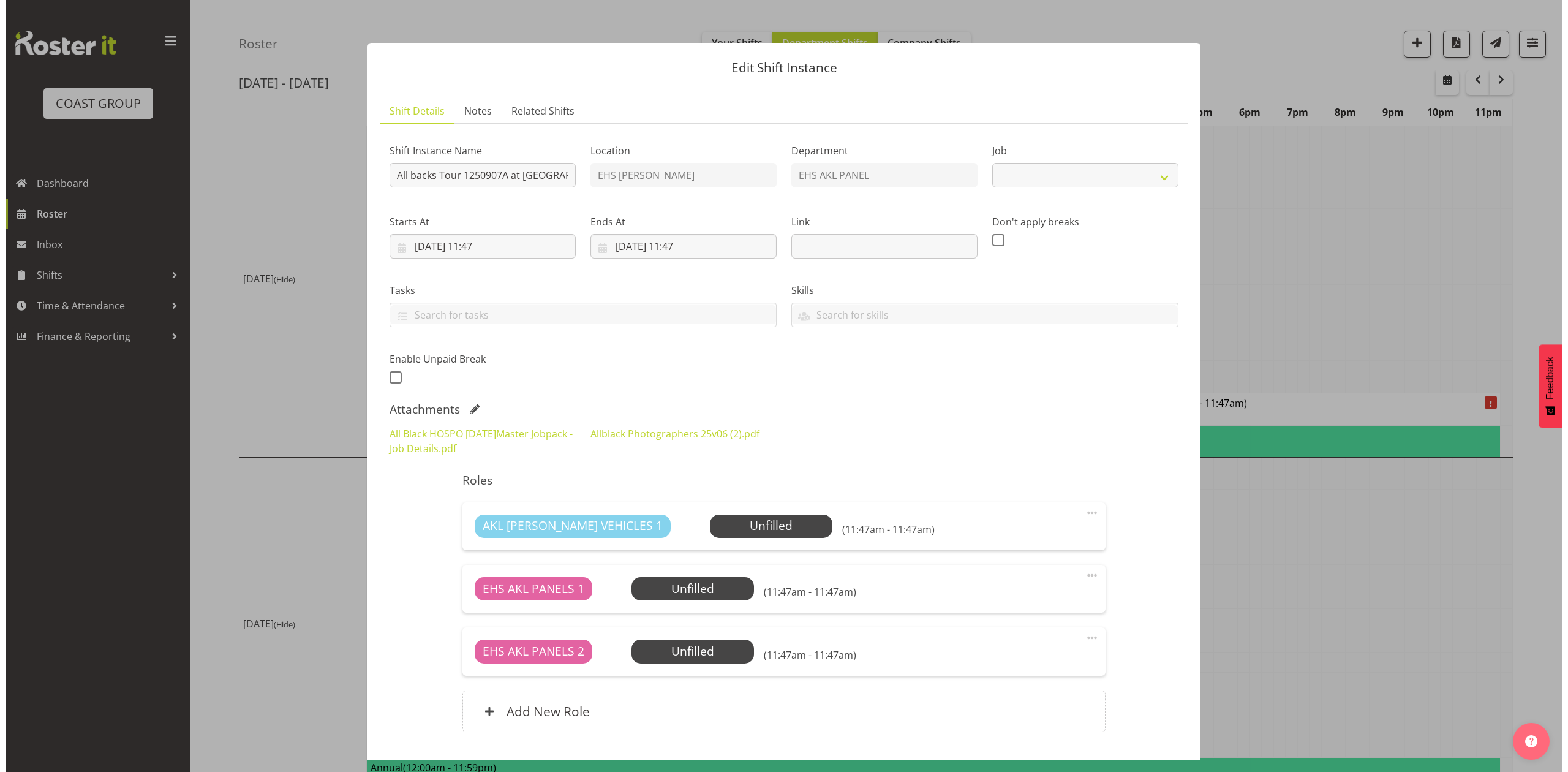
scroll to position [547, 0]
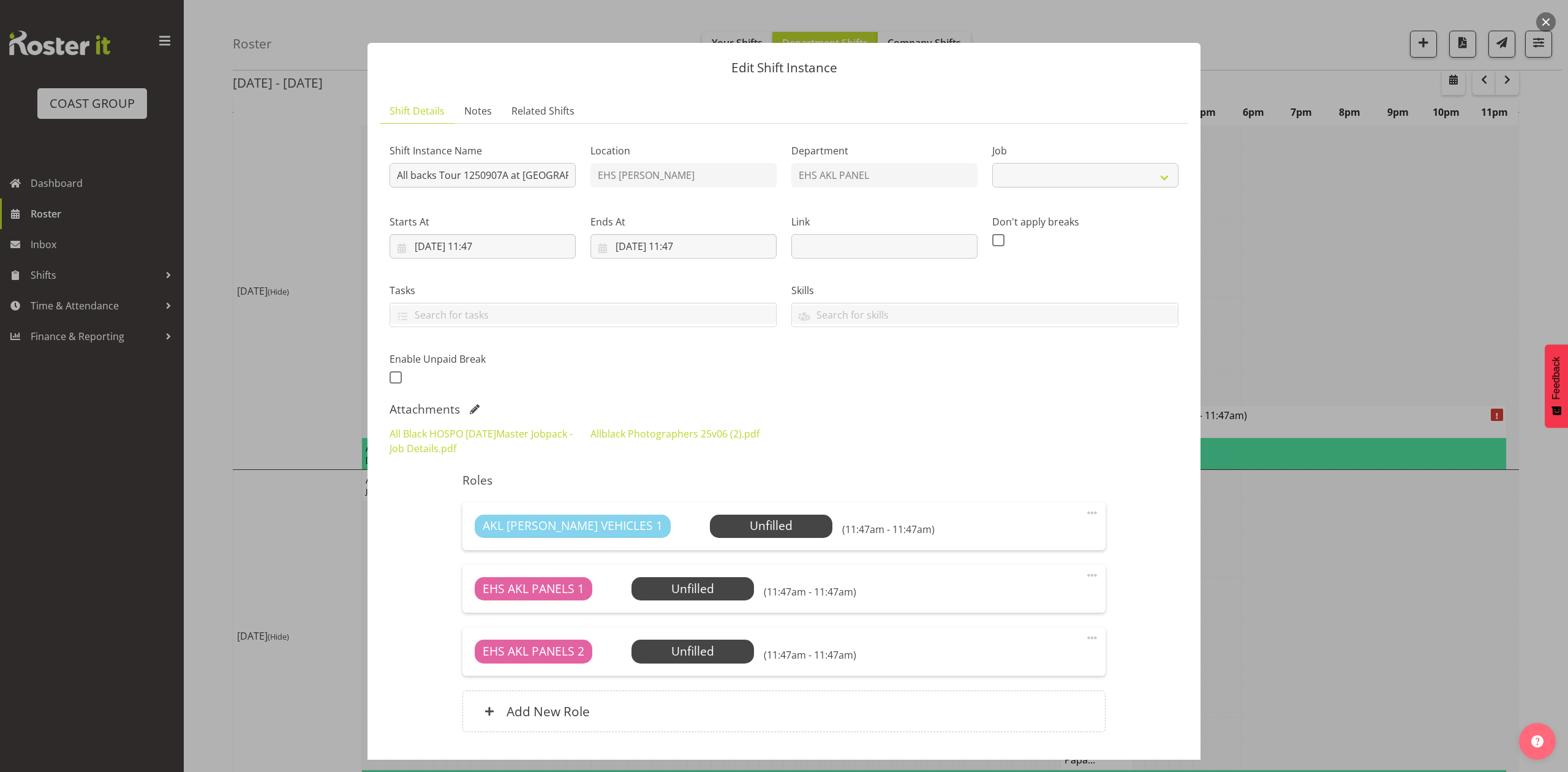
select select "10496"
click at [393, 166] on input "All backs Tour 1250907A at Eden Park" at bounding box center [482, 175] width 186 height 25
click at [584, 177] on div "Location EHS RYMER" at bounding box center [684, 162] width 201 height 71
click at [553, 174] on input "Install All backs Tour 1250907A at Eden Park" at bounding box center [482, 175] width 186 height 25
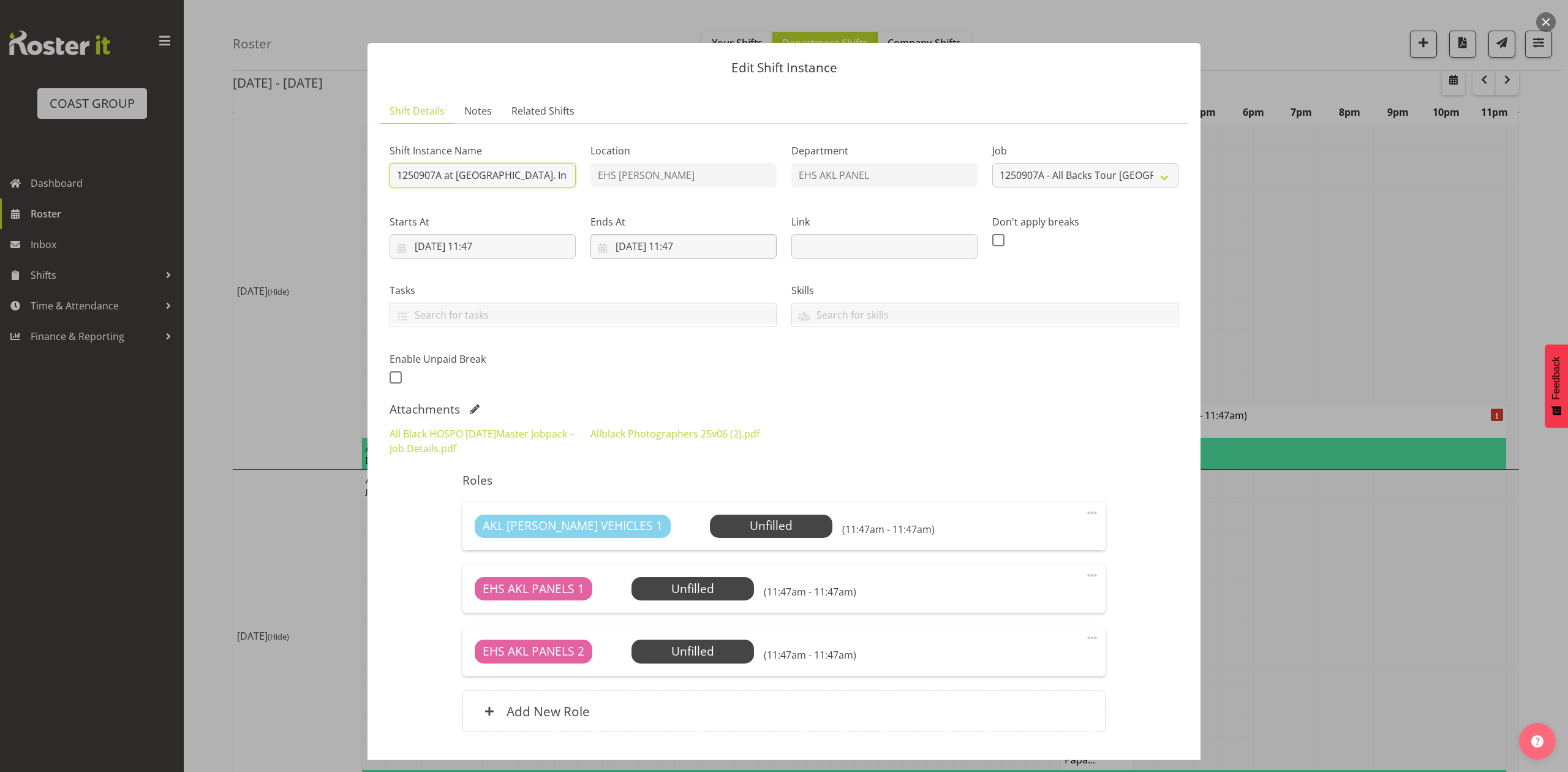
type input "Install All backs Tour 1250907A at Eden Park. In at 8:30am."
click at [617, 246] on input "11/09/2025, 11:47" at bounding box center [683, 246] width 186 height 25
click at [694, 372] on span "10" at bounding box center [699, 368] width 10 height 12
type input "10/09/2025, 11:47"
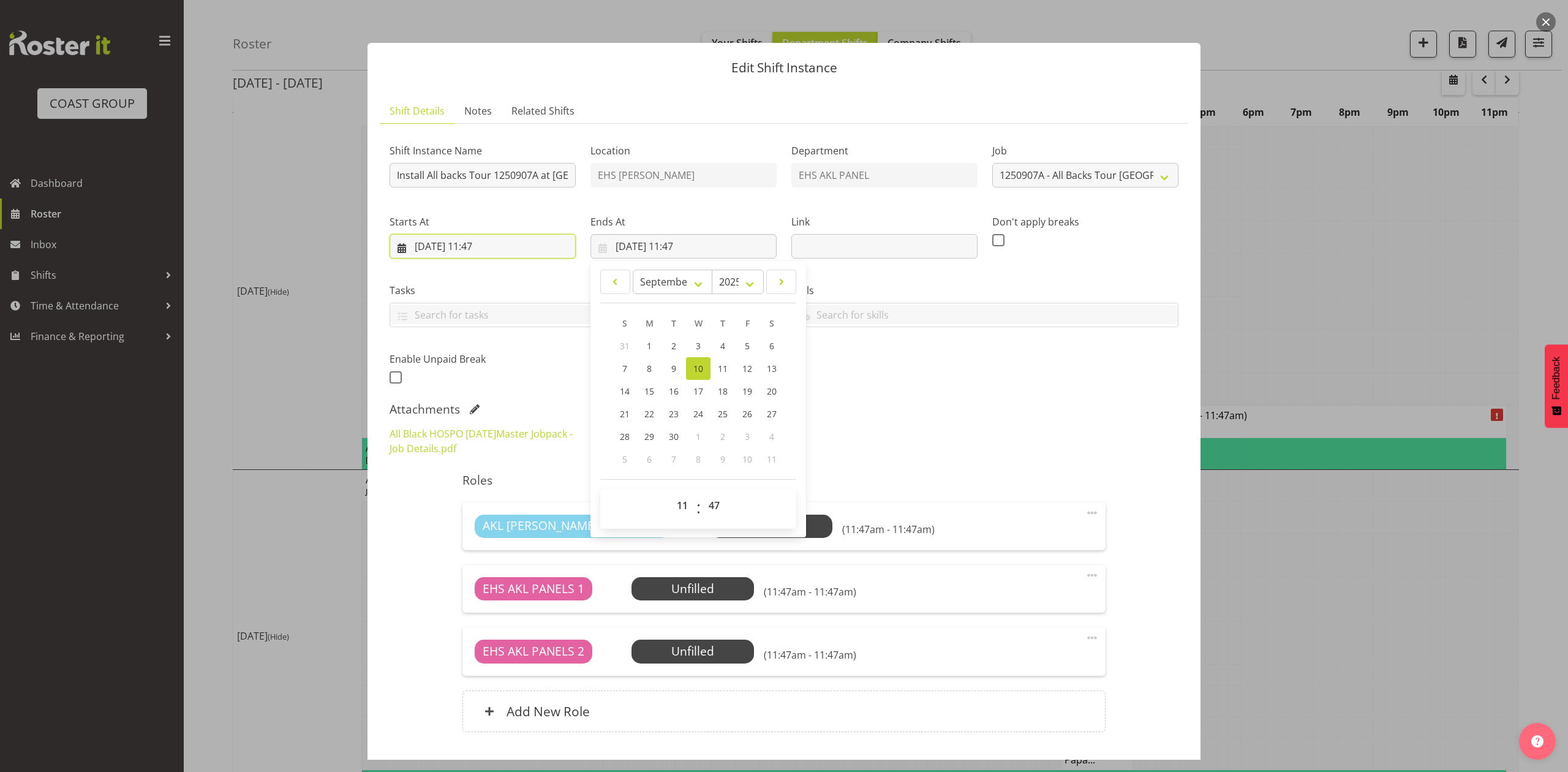
click at [497, 247] on input "10/09/2025, 11:47" at bounding box center [482, 246] width 186 height 25
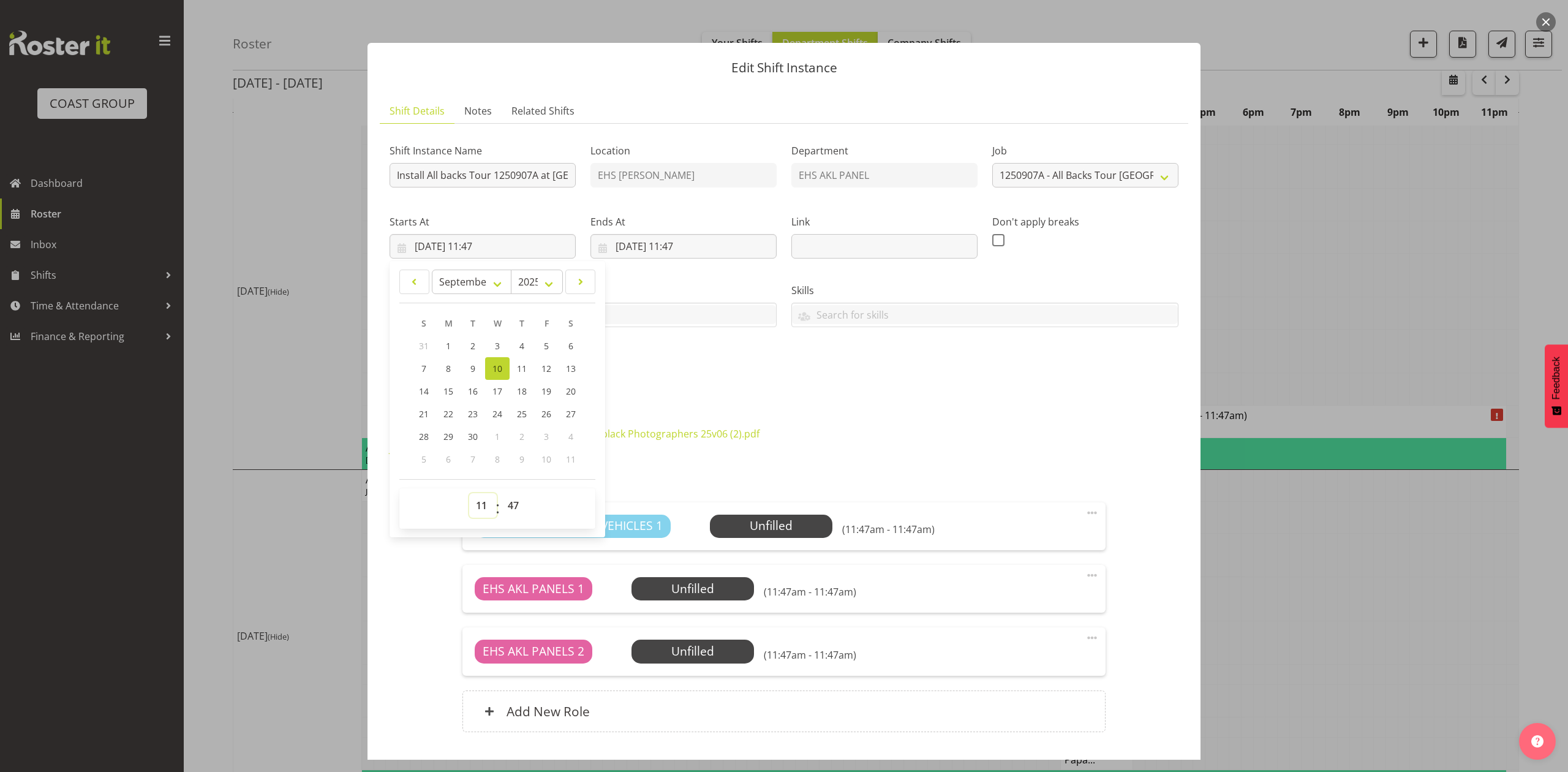
click at [491, 510] on select "00 01 02 03 04 05 06 07 08 09 10 11 12 13 14 15 16 17 18 19 20 21 22 23" at bounding box center [482, 505] width 27 height 25
select select "0"
click at [469, 494] on select "00 01 02 03 04 05 06 07 08 09 10 11 12 13 14 15 16 17 18 19 20 21 22 23" at bounding box center [482, 505] width 27 height 25
type input "10/09/2025, 00:47"
drag, startPoint x: 503, startPoint y: 506, endPoint x: 503, endPoint y: 494, distance: 12.0
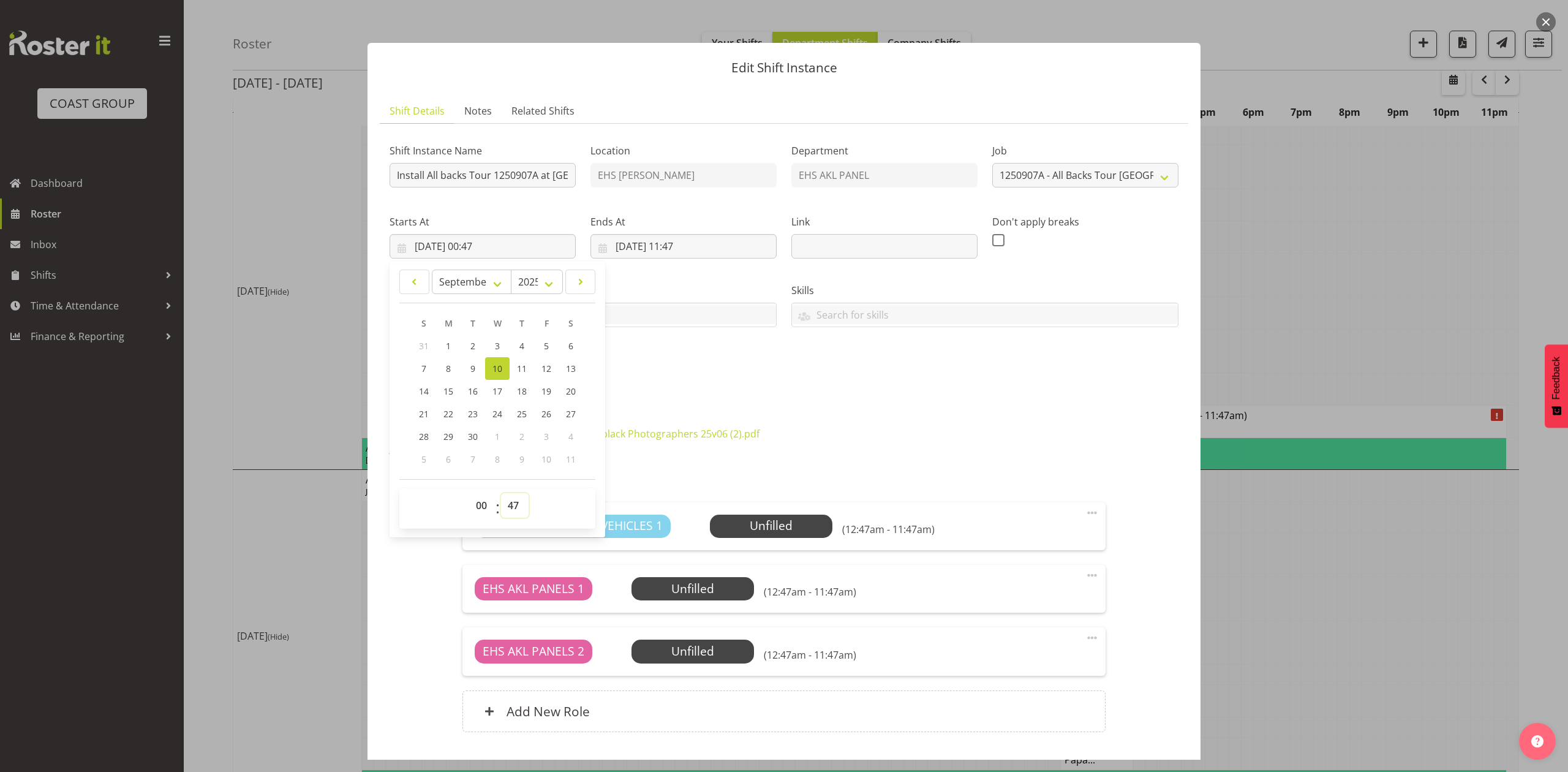
click at [503, 506] on select "00 01 02 03 04 05 06 07 08 09 10 11 12 13 14 15 16 17 18 19 20 21 22 23 24 25 2…" at bounding box center [515, 505] width 27 height 25
click at [478, 505] on select "00 01 02 03 04 05 06 07 08 09 10 11 12 13 14 15 16 17 18 19 20 21 22 23" at bounding box center [482, 505] width 27 height 25
select select "8"
click at [469, 494] on select "00 01 02 03 04 05 06 07 08 09 10 11 12 13 14 15 16 17 18 19 20 21 22 23" at bounding box center [482, 505] width 27 height 25
type input "10/09/2025, 08:47"
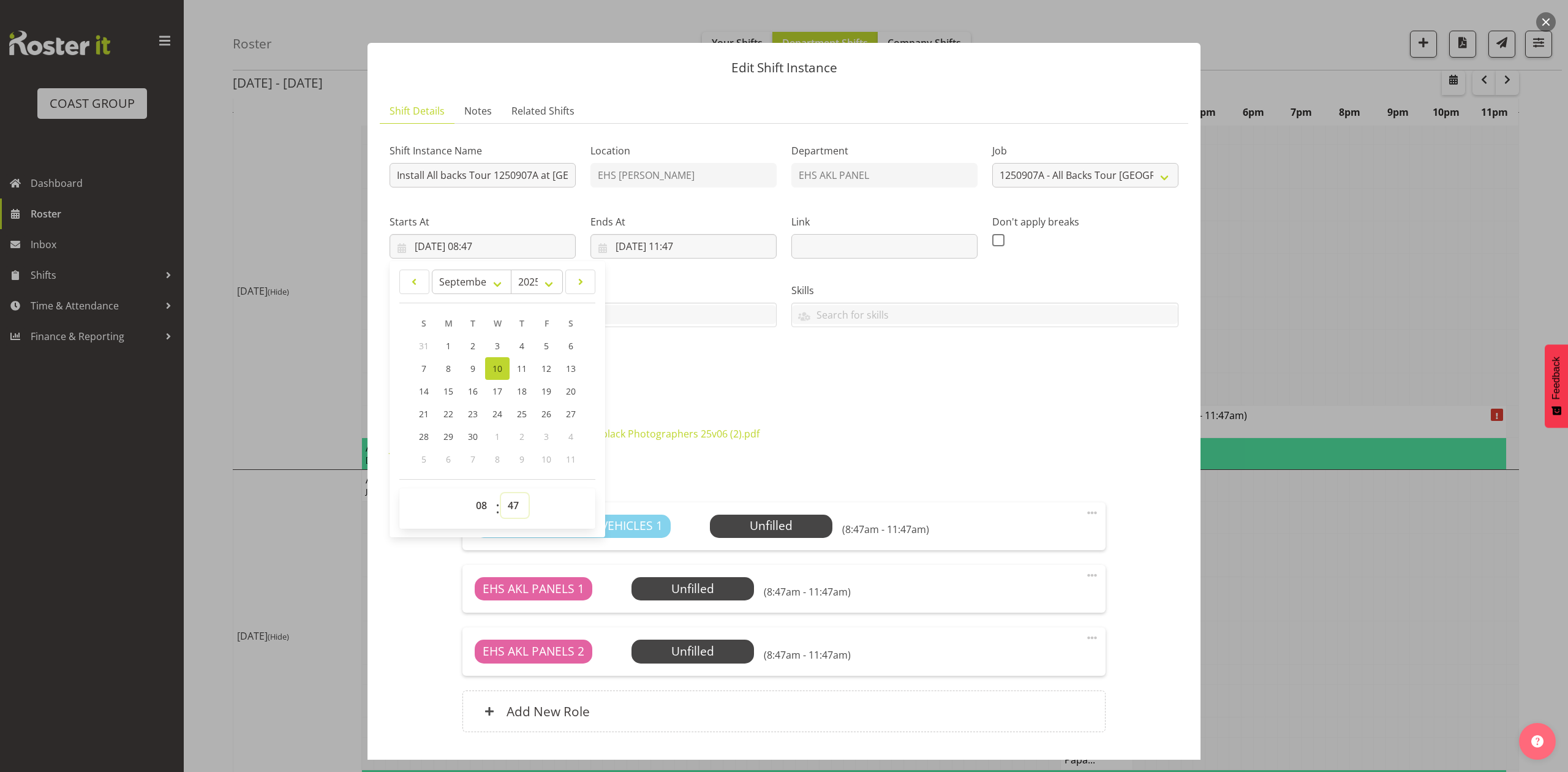
click at [510, 508] on select "00 01 02 03 04 05 06 07 08 09 10 11 12 13 14 15 16 17 18 19 20 21 22 23 24 25 2…" at bounding box center [515, 505] width 27 height 25
select select "0"
click at [501, 494] on select "00 01 02 03 04 05 06 07 08 09 10 11 12 13 14 15 16 17 18 19 20 21 22 23 24 25 2…" at bounding box center [515, 505] width 27 height 25
type input "10/09/2025, 08:00"
click at [841, 374] on div "Shift Instance Name Install All backs Tour 1250907A at Eden Park. In at 8:30am.…" at bounding box center [784, 261] width 804 height 268
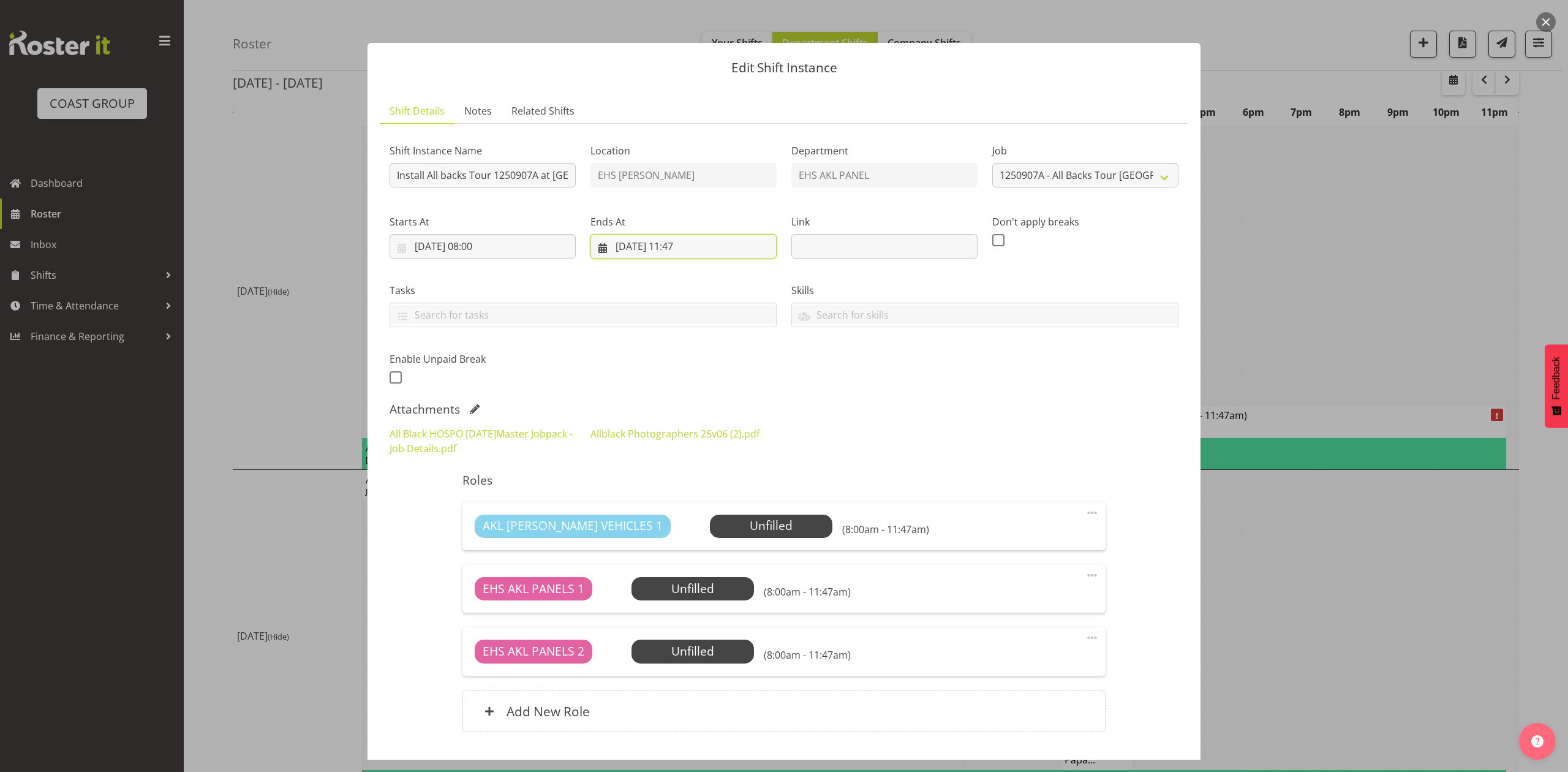
click at [694, 243] on input "10/09/2025, 11:47" at bounding box center [683, 246] width 186 height 25
click at [683, 507] on select "00 01 02 03 04 05 06 07 08 09 10 11 12 13 14 15 16 17 18 19 20 21 22 23" at bounding box center [683, 505] width 27 height 25
click at [670, 494] on select "00 01 02 03 04 05 06 07 08 09 10 11 12 13 14 15 16 17 18 19 20 21 22 23" at bounding box center [683, 505] width 27 height 25
click at [716, 498] on select "00 01 02 03 04 05 06 07 08 09 10 11 12 13 14 15 16 17 18 19 20 21 22 23 24 25 2…" at bounding box center [716, 505] width 27 height 25
select select "0"
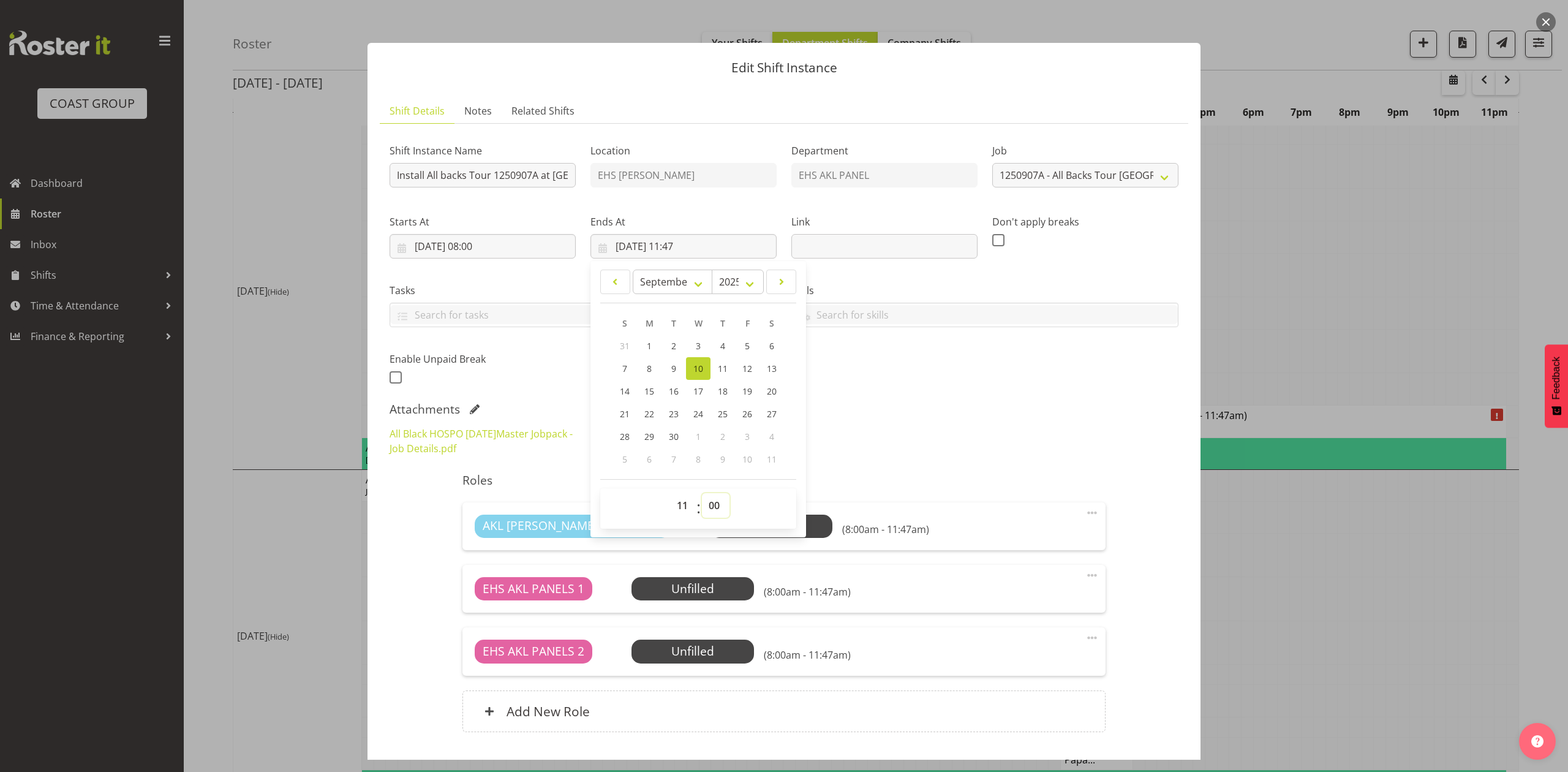
click at [702, 494] on select "00 01 02 03 04 05 06 07 08 09 10 11 12 13 14 15 16 17 18 19 20 21 22 23 24 25 2…" at bounding box center [716, 505] width 27 height 25
type input "10/09/2025, 11:00"
click at [930, 522] on div "AKL RYMER VEHICLES 1 Unfilled Select Employee (8:00am - 11:00am)" at bounding box center [784, 526] width 618 height 23
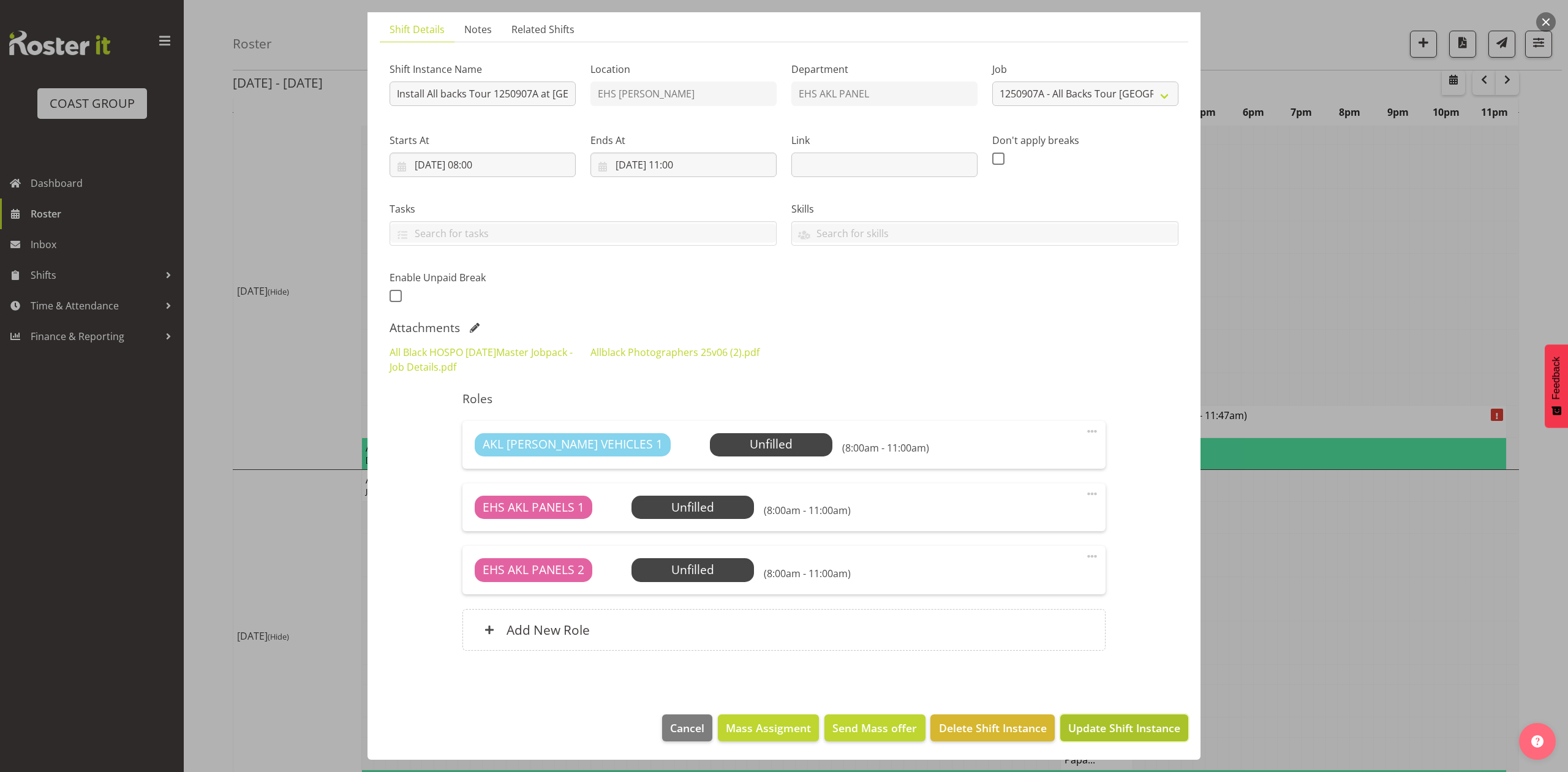
click at [1135, 738] on button "Update Shift Instance" at bounding box center [1124, 728] width 128 height 27
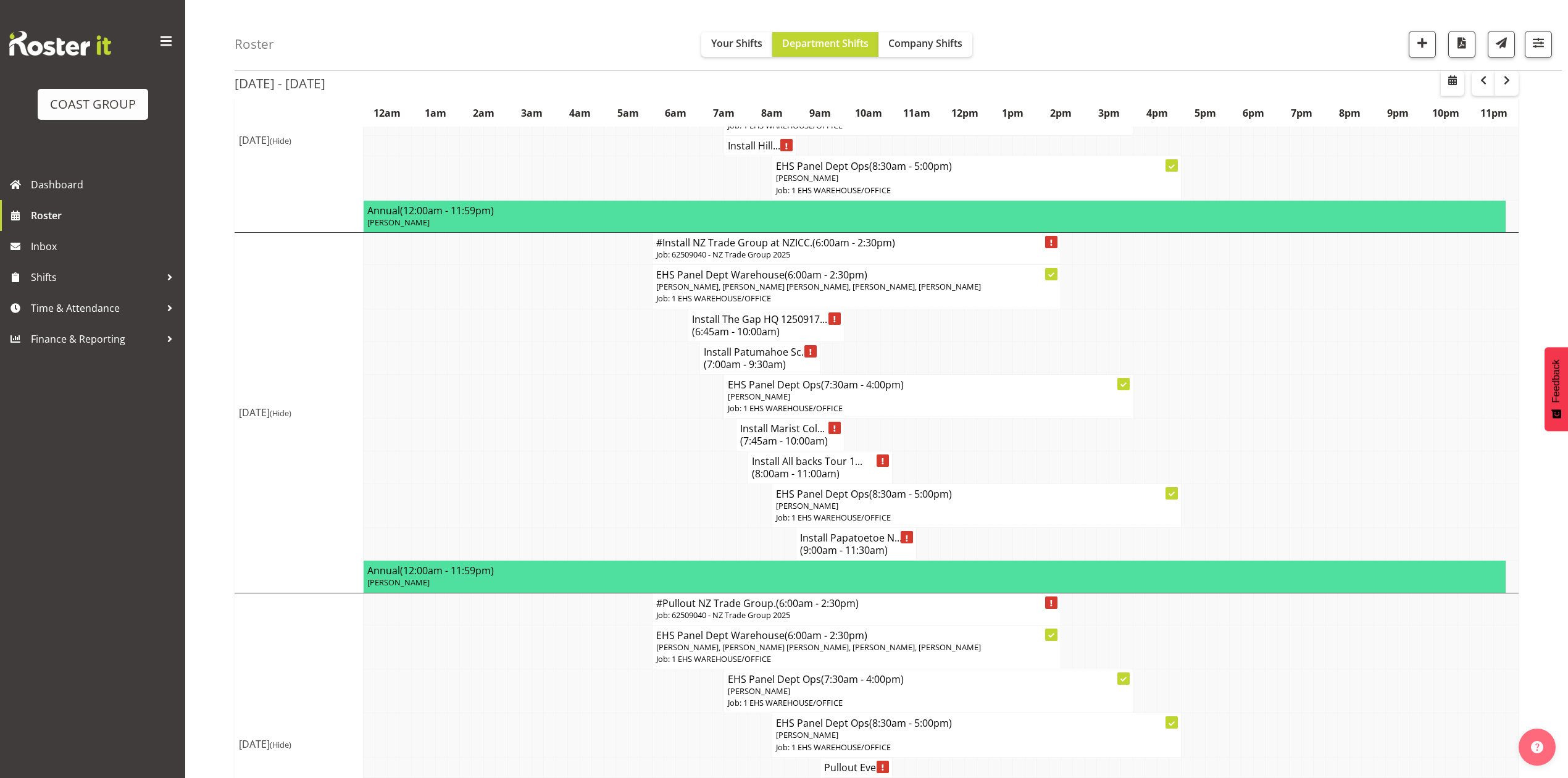
scroll to position [576, 0]
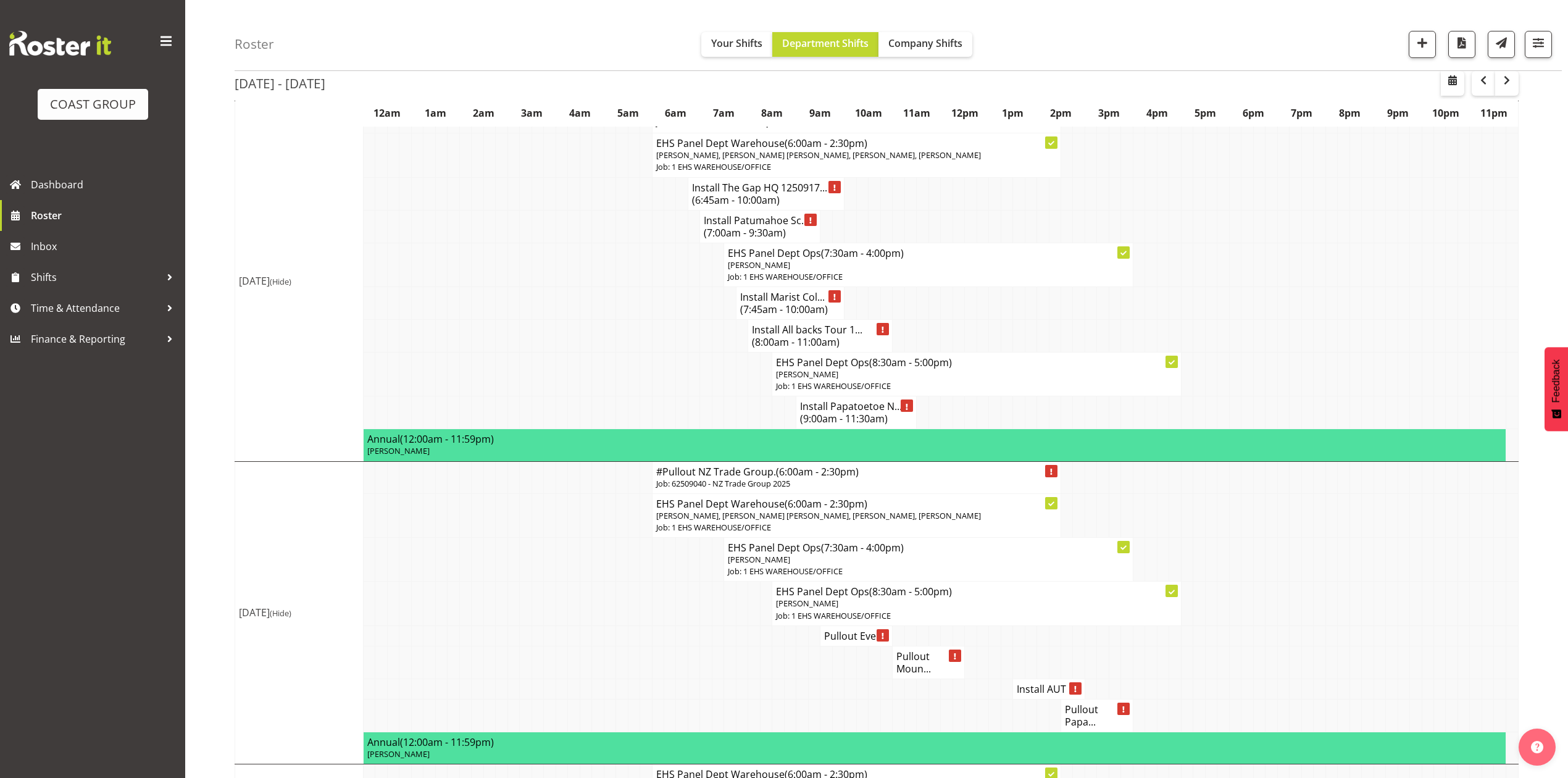
click at [825, 425] on h4 "Install Papatoetoe N... (9:00am - 11:30am)" at bounding box center [856, 412] width 113 height 25
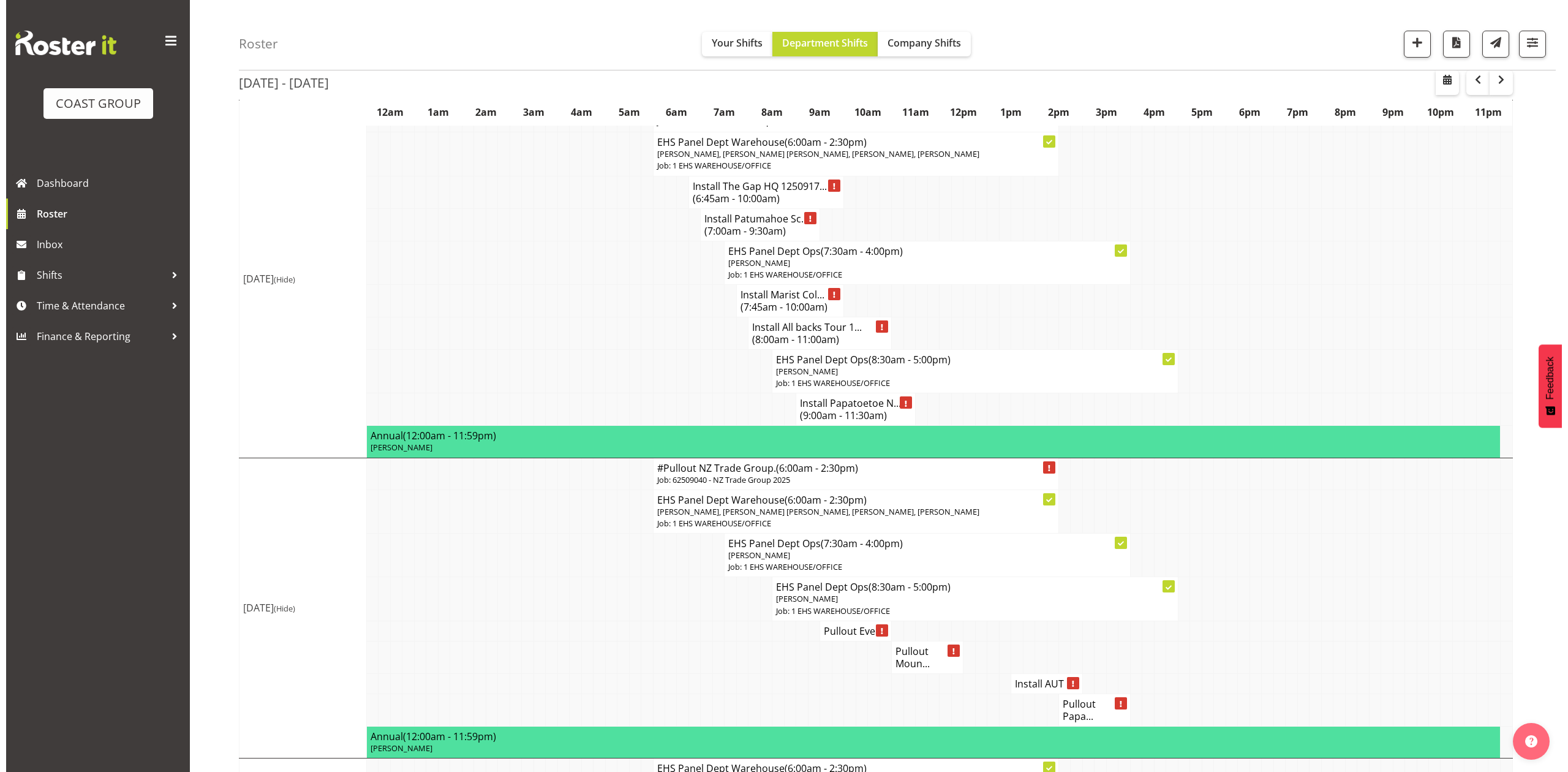
scroll to position [547, 0]
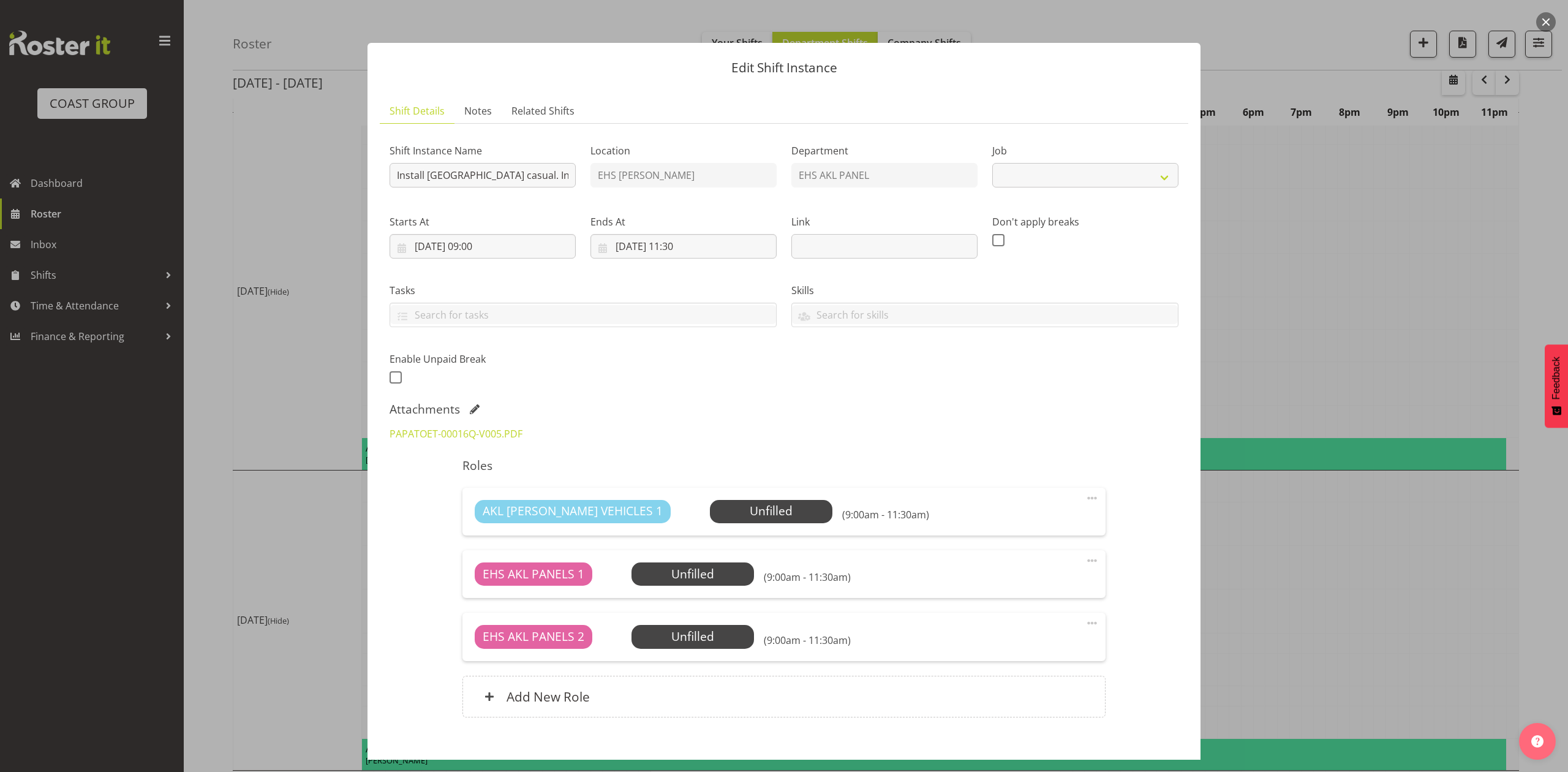
select select "8653"
click at [1390, 336] on div at bounding box center [784, 386] width 1568 height 772
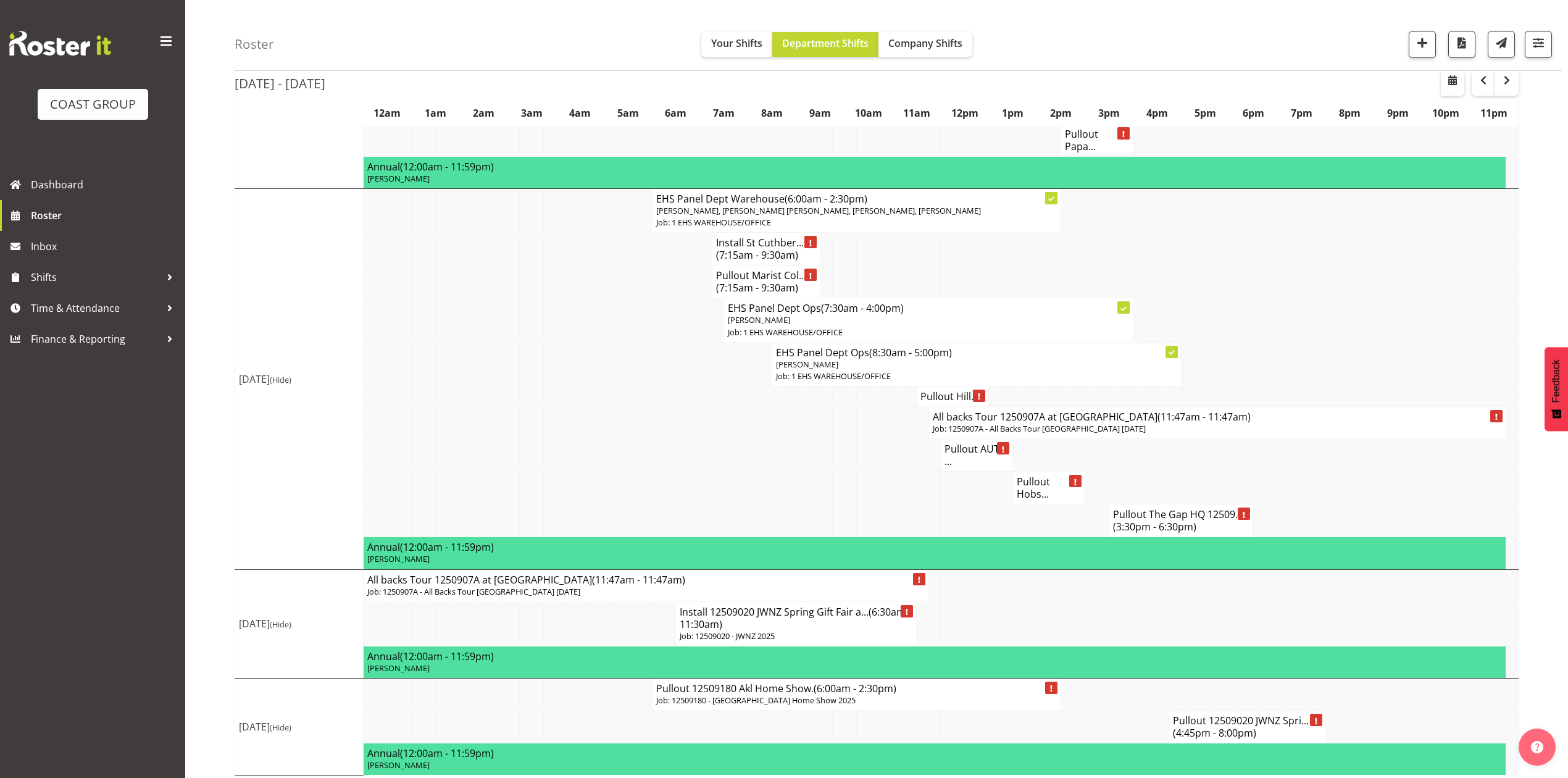
scroll to position [1152, 0]
click at [984, 434] on p "Job: 1250907A - All Backs Tour Eden Park 6 Sep" at bounding box center [1217, 428] width 569 height 12
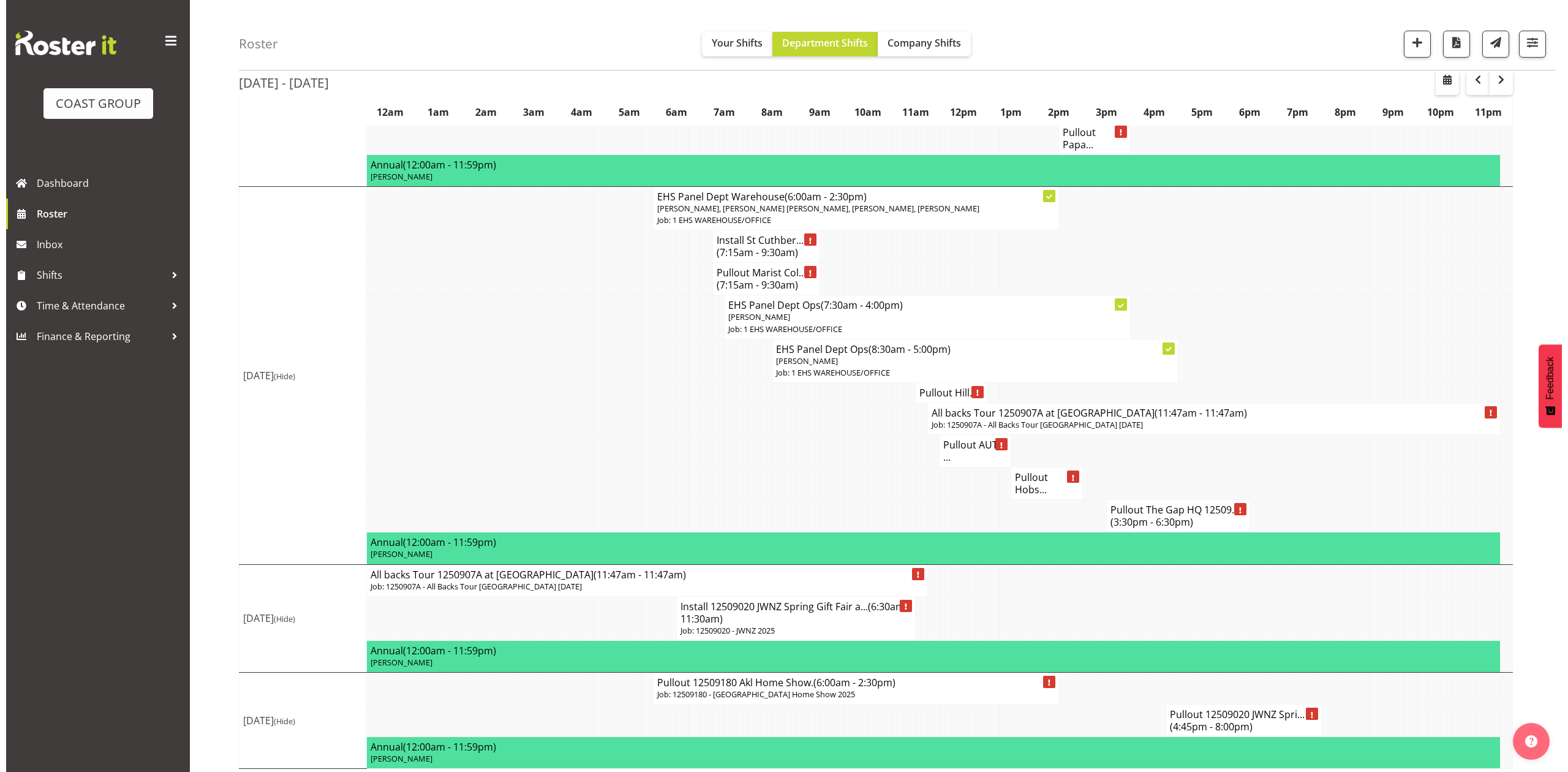
scroll to position [1119, 0]
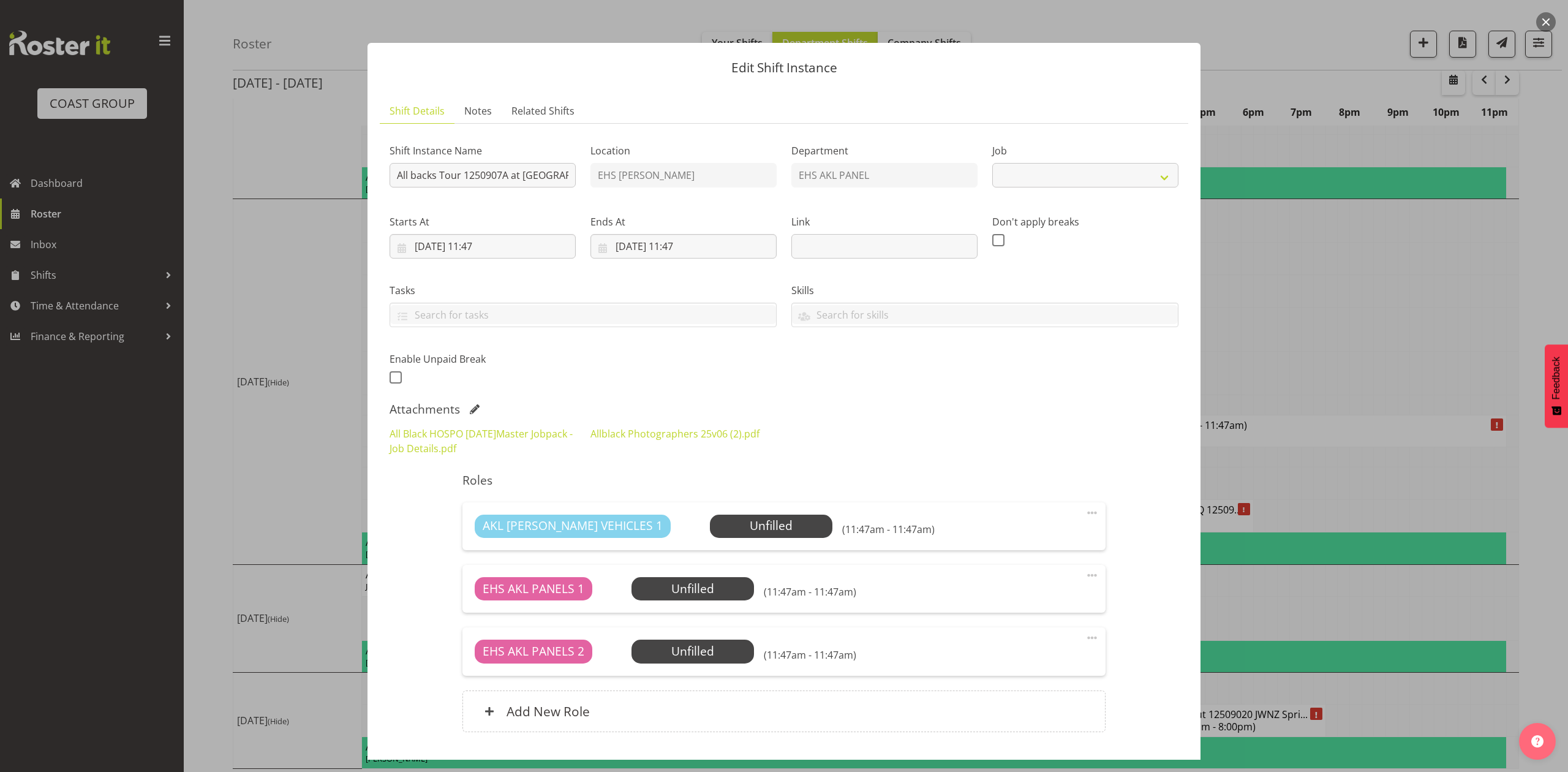
select select "10496"
click at [397, 174] on input "All backs Tour 1250907A at Eden Park" at bounding box center [482, 175] width 186 height 25
click at [515, 172] on input "Pullout All backs Tour 1250907A at Eden Park" at bounding box center [482, 175] width 186 height 25
type input "Pullout All backs Tour 1250907A at Eden Park. Out at 8am."
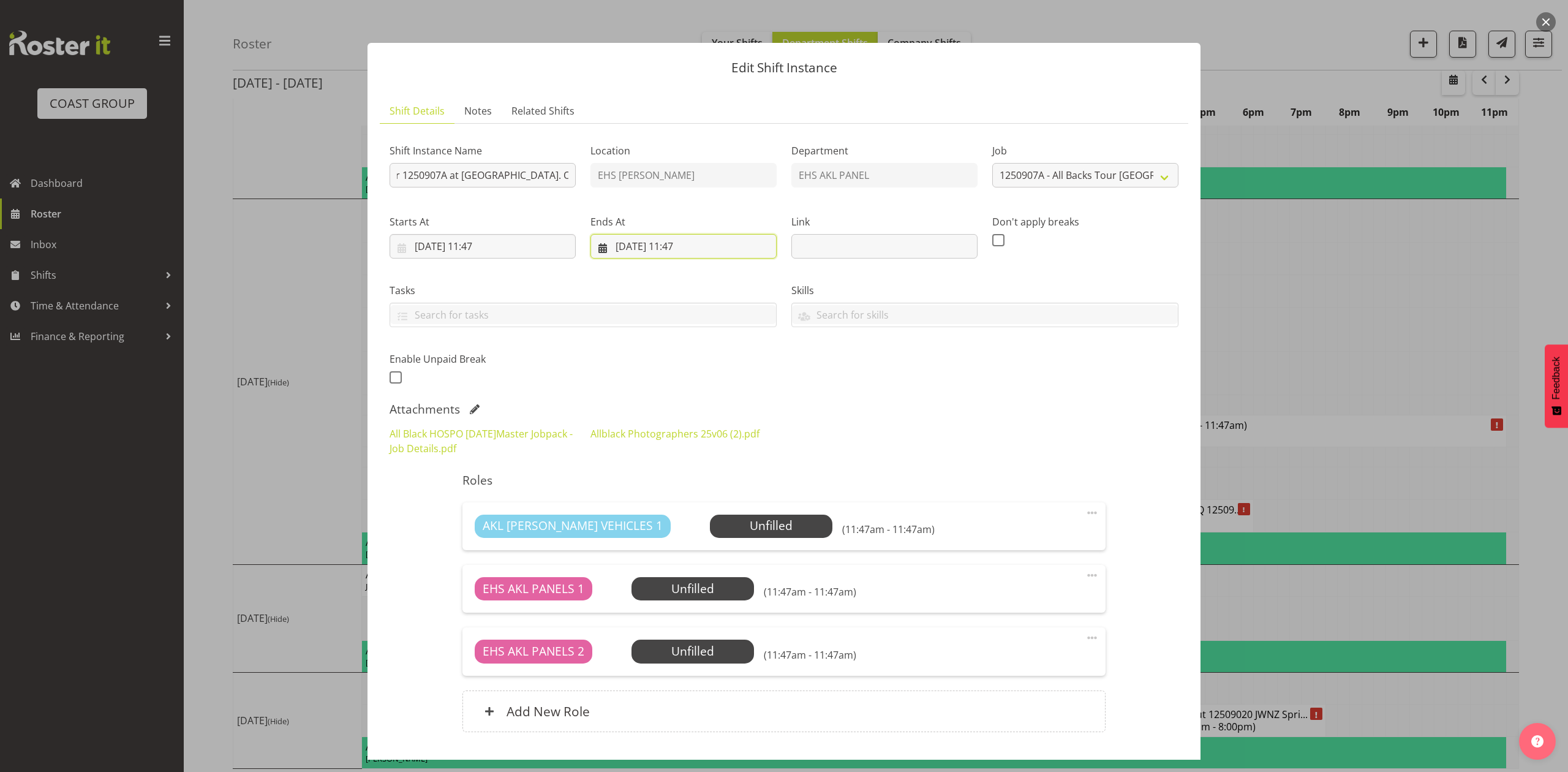
scroll to position [0, 0]
click at [614, 243] on input "13/09/2025, 11:47" at bounding box center [683, 246] width 186 height 25
click at [735, 364] on link "12" at bounding box center [747, 369] width 25 height 22
type input "12/09/2025, 11:47"
click at [505, 239] on input "12/09/2025, 11:47" at bounding box center [482, 246] width 186 height 25
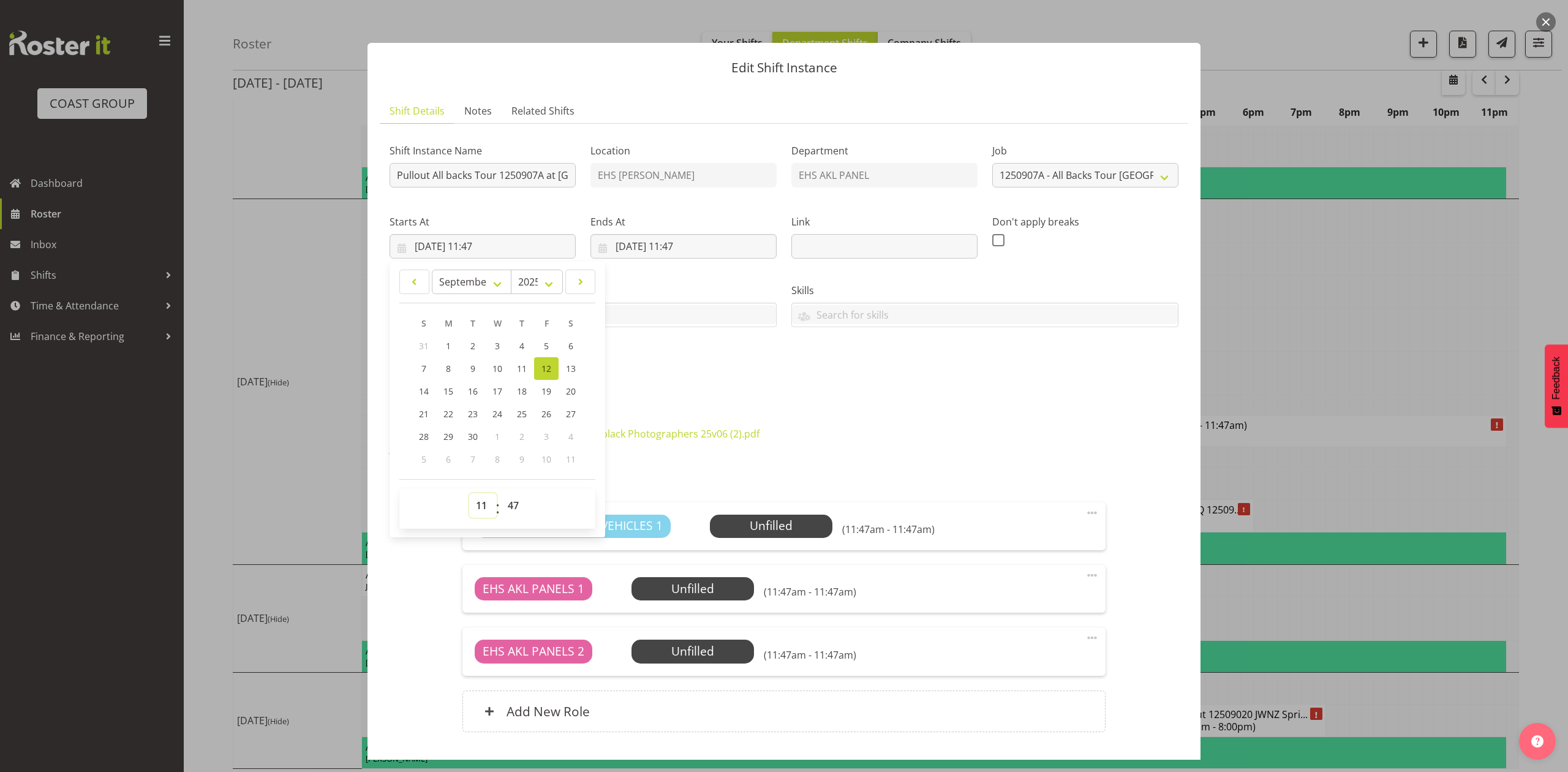
click at [475, 511] on select "00 01 02 03 04 05 06 07 08 09 10 11 12 13 14 15 16 17 18 19 20 21 22 23" at bounding box center [482, 505] width 27 height 25
select select "7"
click at [469, 494] on select "00 01 02 03 04 05 06 07 08 09 10 11 12 13 14 15 16 17 18 19 20 21 22 23" at bounding box center [482, 505] width 27 height 25
type input "12/09/2025, 07:47"
drag, startPoint x: 508, startPoint y: 504, endPoint x: 508, endPoint y: 495, distance: 9.0
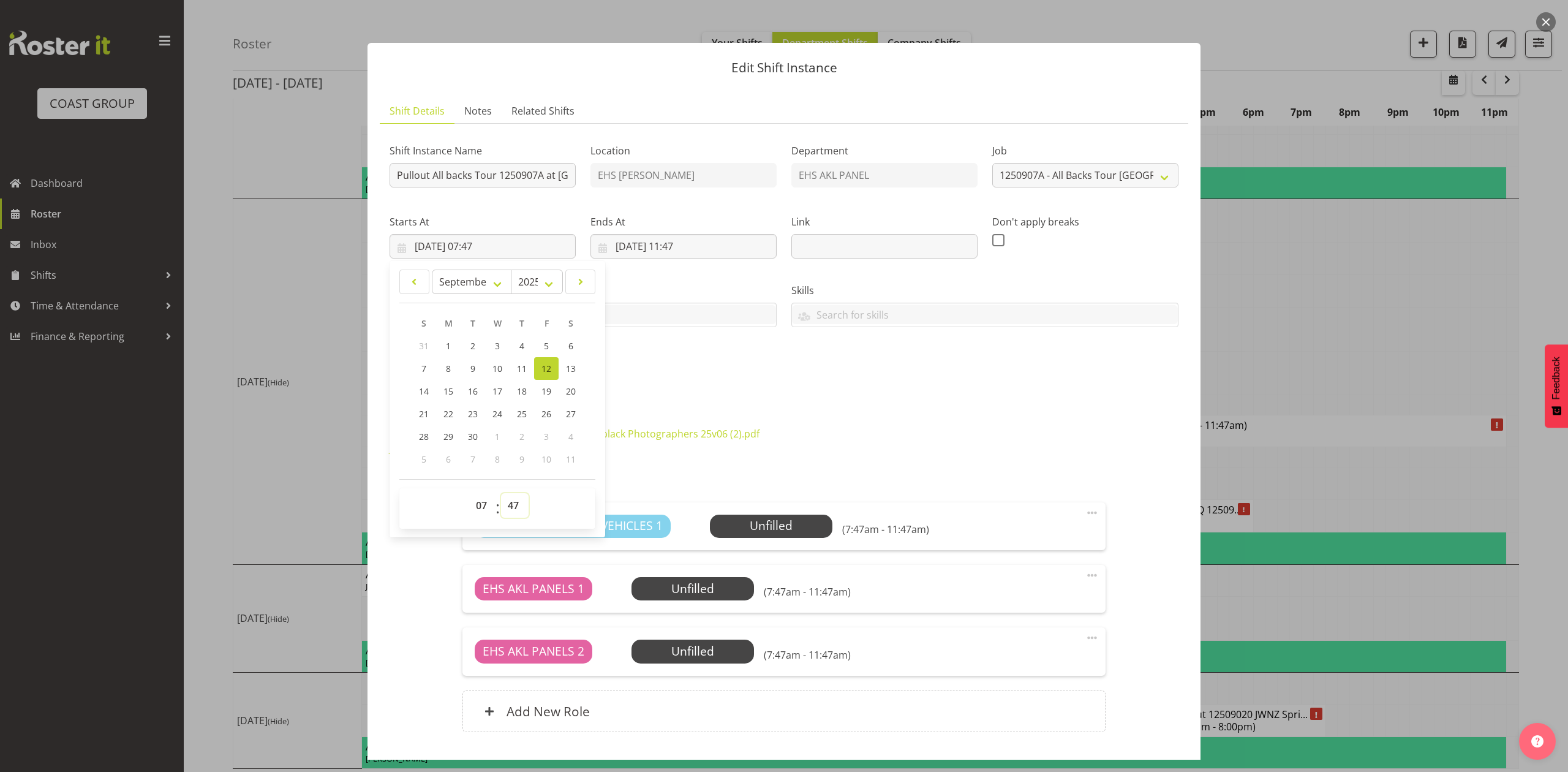
click at [508, 504] on select "00 01 02 03 04 05 06 07 08 09 10 11 12 13 14 15 16 17 18 19 20 21 22 23 24 25 2…" at bounding box center [515, 505] width 27 height 25
select select "15"
click at [501, 494] on select "00 01 02 03 04 05 06 07 08 09 10 11 12 13 14 15 16 17 18 19 20 21 22 23 24 25 2…" at bounding box center [515, 505] width 27 height 25
type input "12/09/2025, 07:15"
drag, startPoint x: 902, startPoint y: 339, endPoint x: 895, endPoint y: 339, distance: 7.0
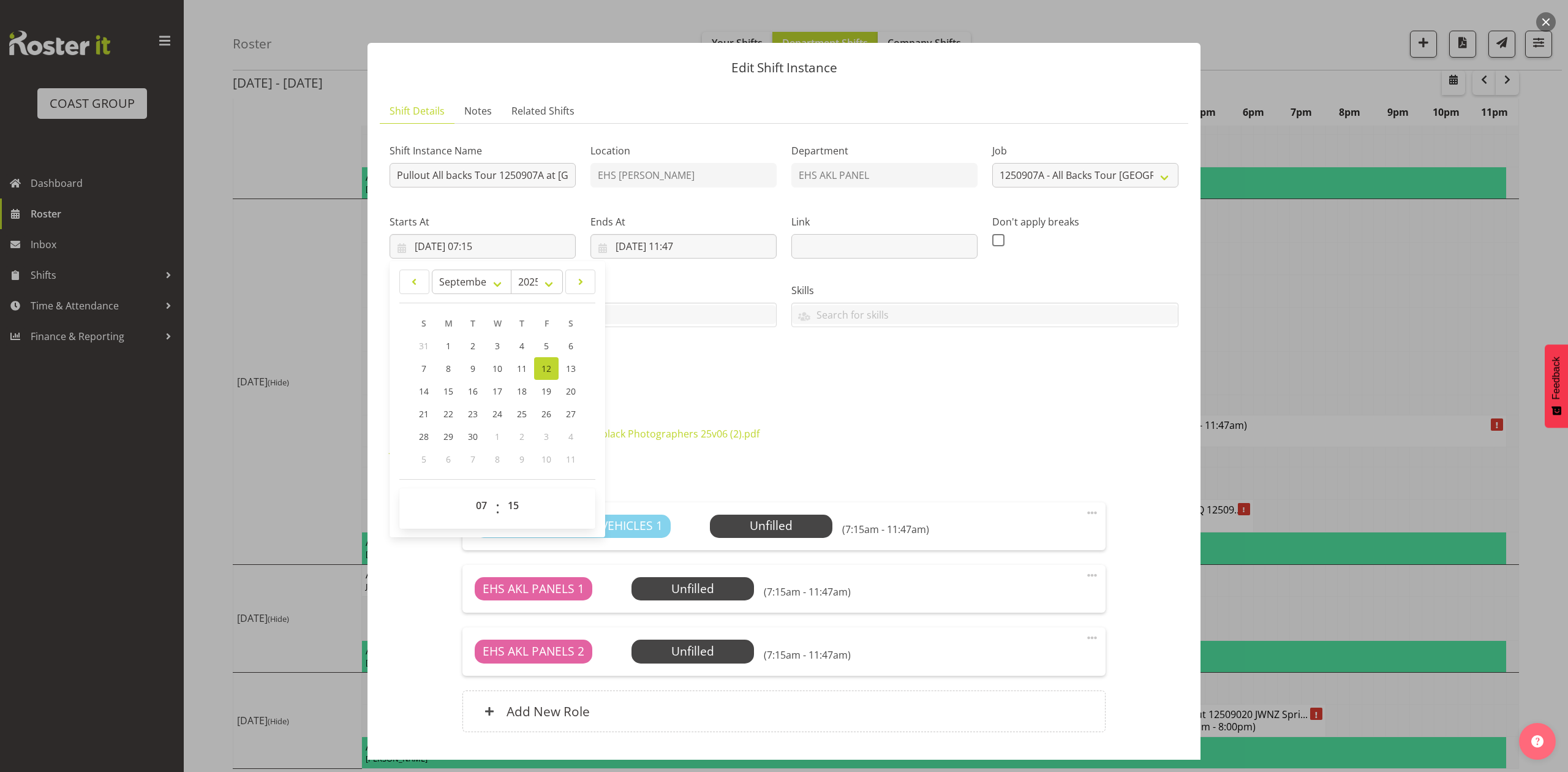
click at [902, 339] on div "Shift Instance Name Pullout All backs Tour 1250907A at Eden Park. Out at 8am. L…" at bounding box center [784, 261] width 804 height 268
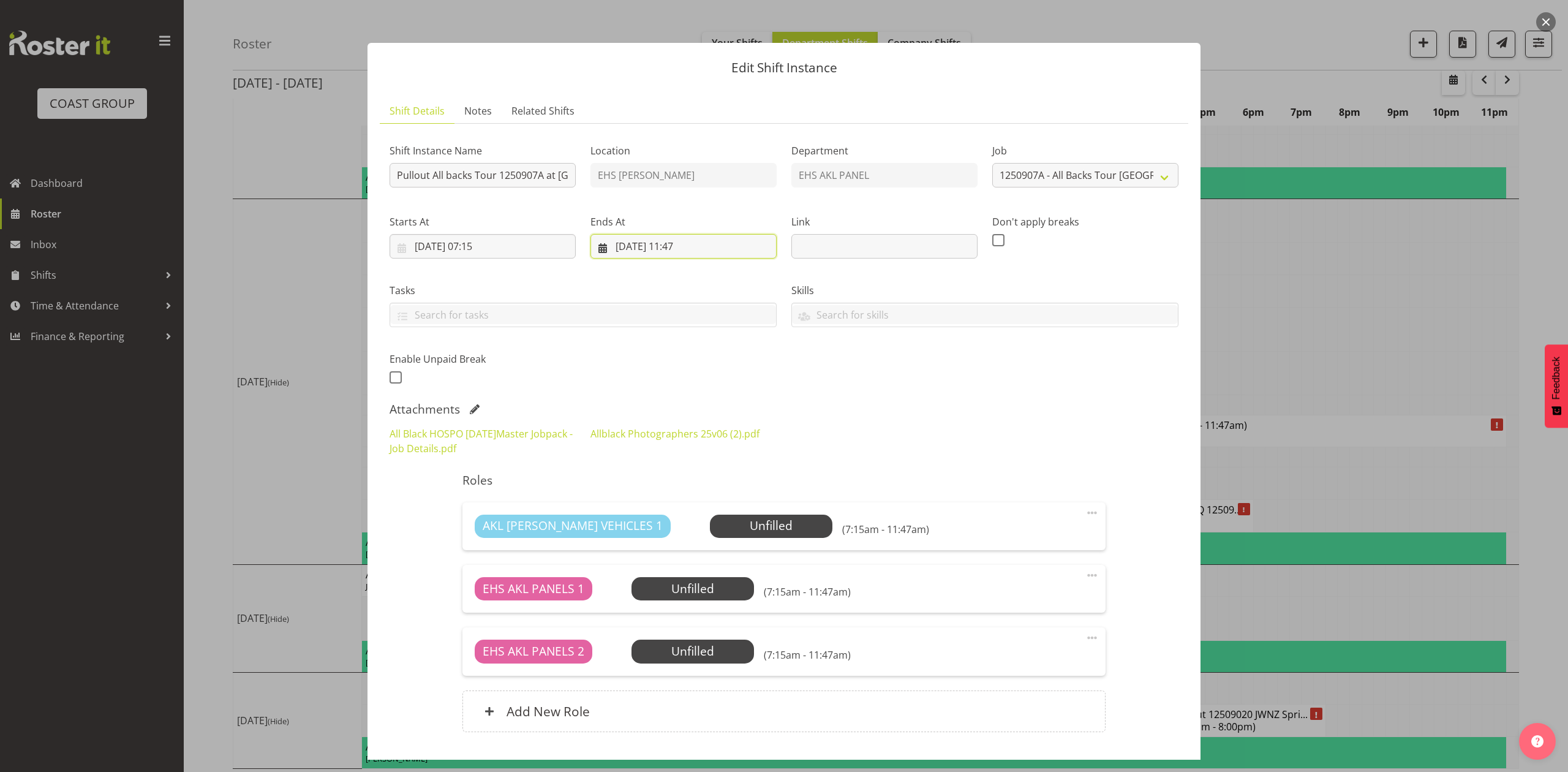
click at [690, 234] on input "12/09/2025, 11:47" at bounding box center [683, 246] width 186 height 25
drag, startPoint x: 690, startPoint y: 510, endPoint x: 685, endPoint y: 496, distance: 14.9
click at [690, 510] on select "00 01 02 03 04 05 06 07 08 09 10 11 12 13 14 15 16 17 18 19 20 21 22 23" at bounding box center [683, 505] width 27 height 25
select select "9"
click at [670, 494] on select "00 01 02 03 04 05 06 07 08 09 10 11 12 13 14 15 16 17 18 19 20 21 22 23" at bounding box center [683, 505] width 27 height 25
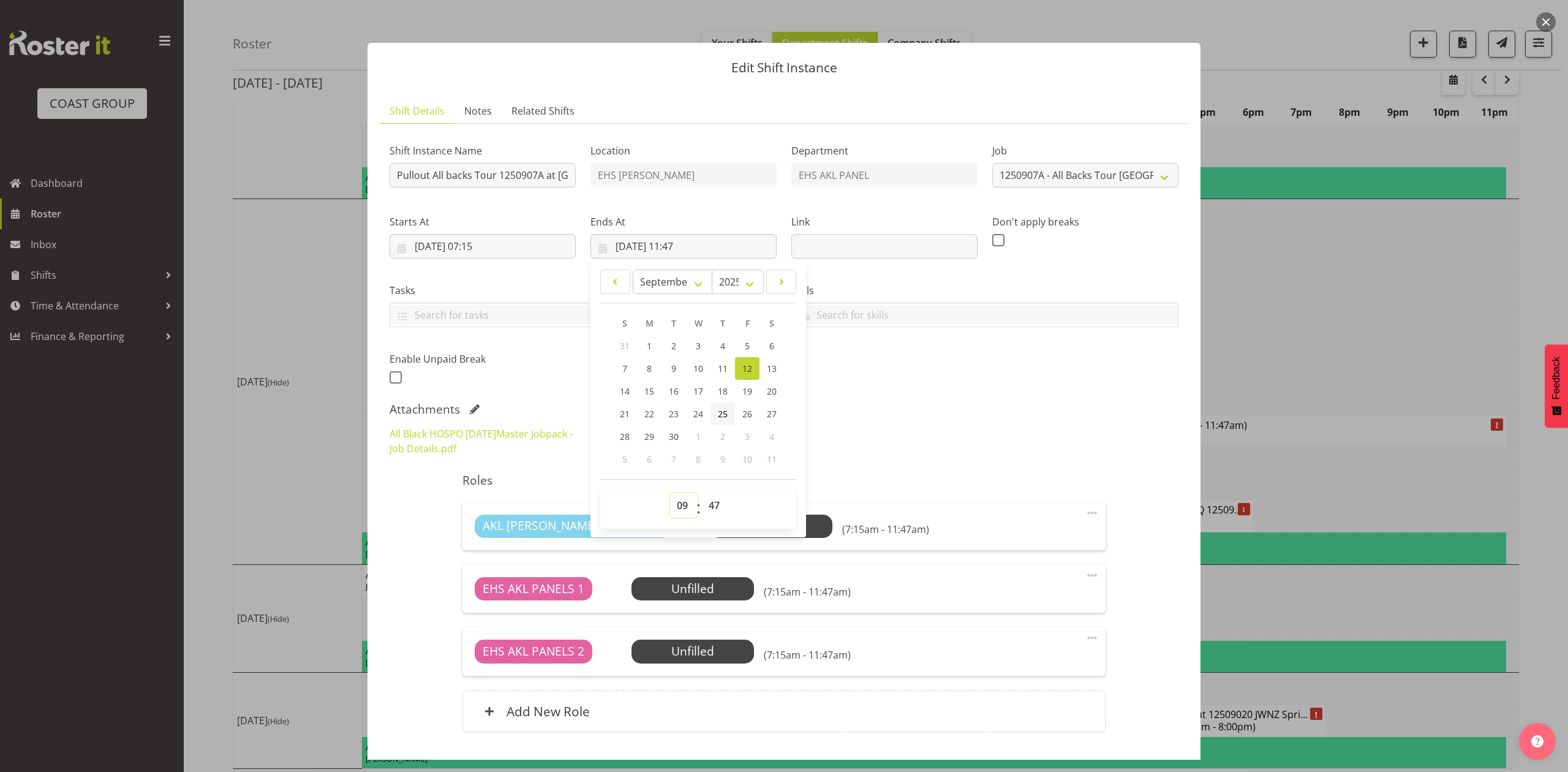
type input "12/09/2025, 09:47"
click at [707, 510] on select "00 01 02 03 04 05 06 07 08 09 10 11 12 13 14 15 16 17 18 19 20 21 22 23 24 25 2…" at bounding box center [716, 505] width 27 height 25
select select "30"
click at [702, 494] on select "00 01 02 03 04 05 06 07 08 09 10 11 12 13 14 15 16 17 18 19 20 21 22 23 24 25 2…" at bounding box center [716, 505] width 27 height 25
type input "12/09/2025, 09:30"
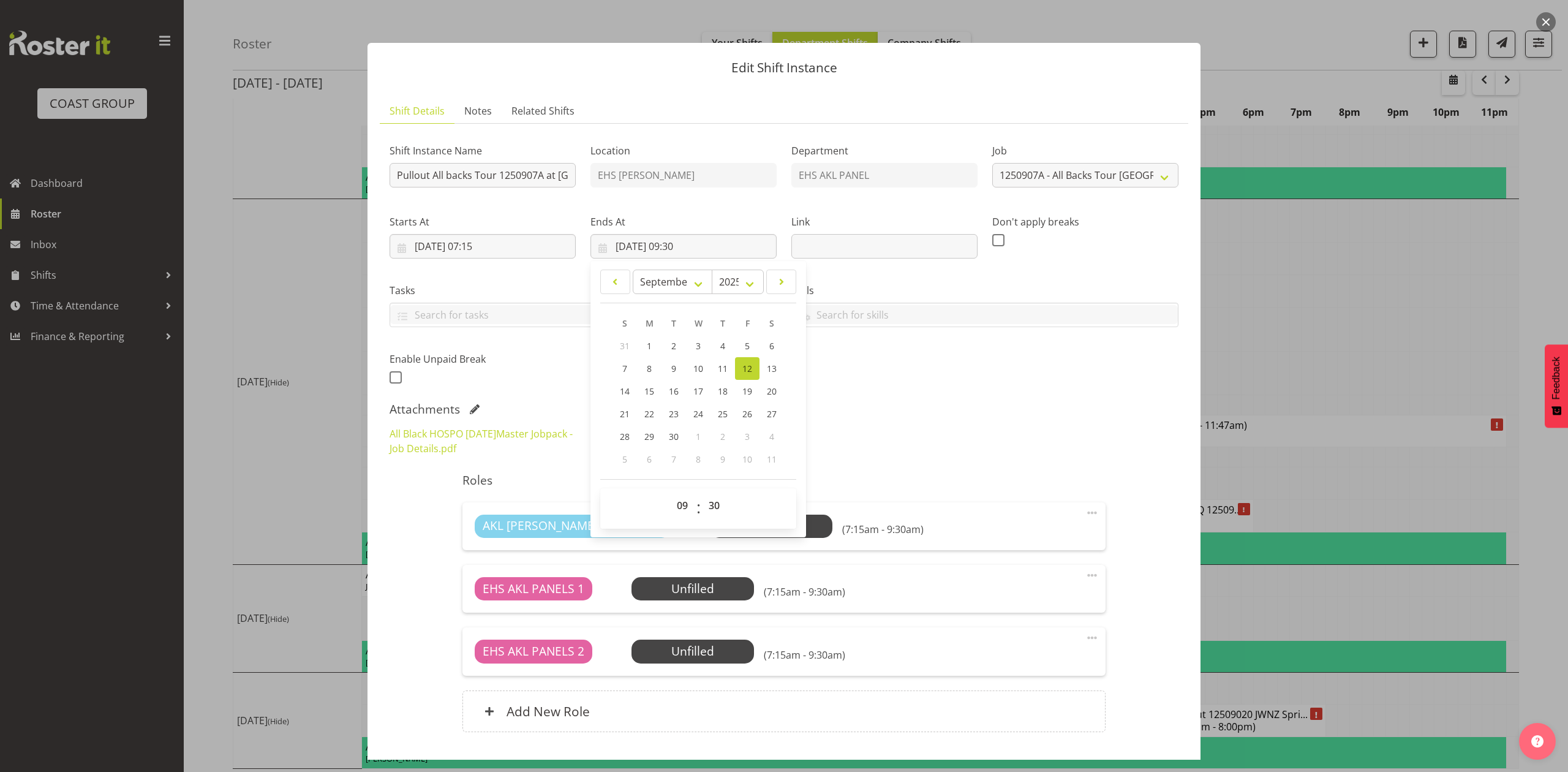
click at [898, 421] on div "All Black HOSPO 6th Sept 2025Master Jobpack - Job Details.pdf Allblack Photogra…" at bounding box center [784, 441] width 804 height 44
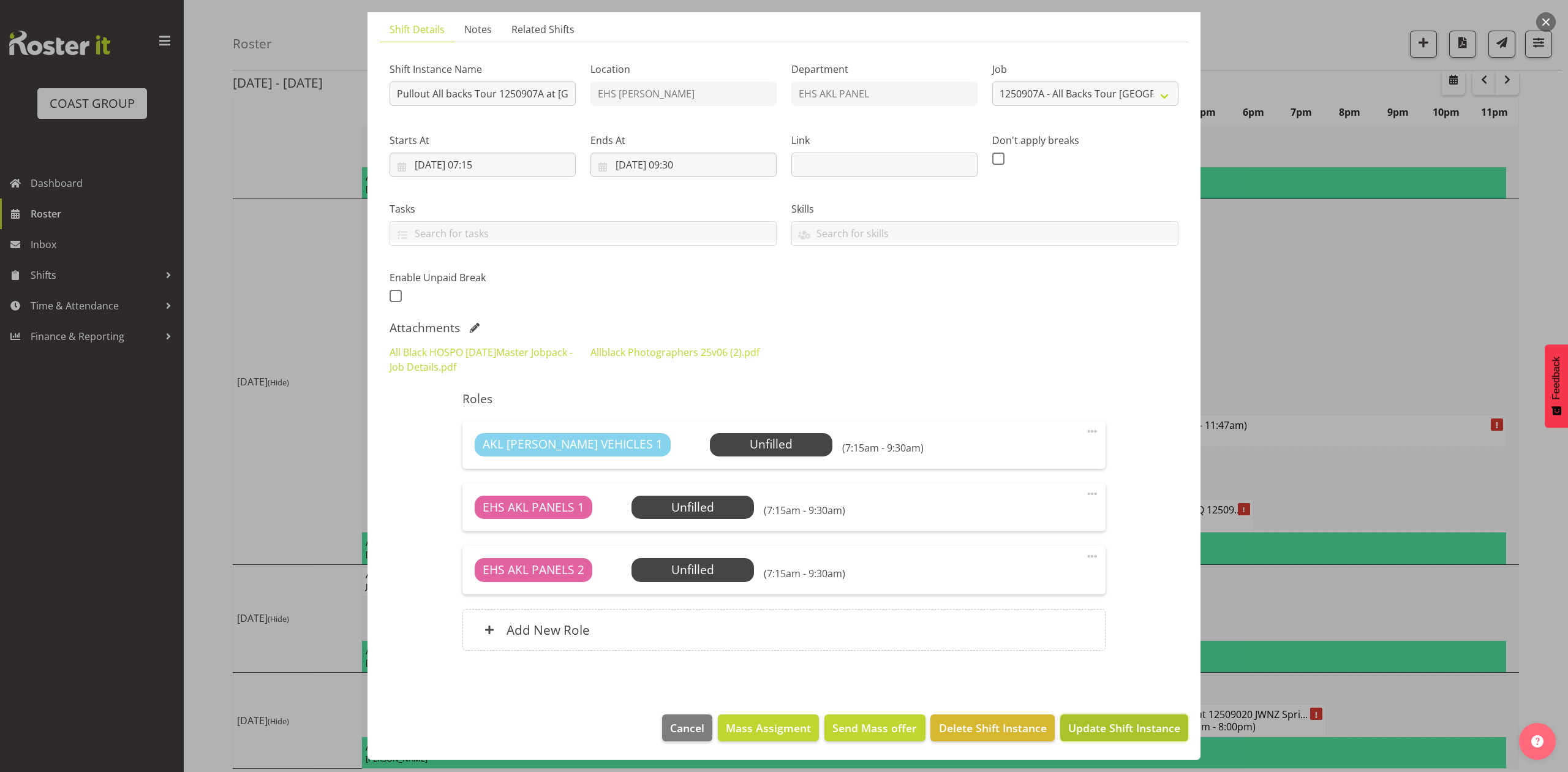
click at [1098, 720] on span "Update Shift Instance" at bounding box center [1125, 728] width 112 height 16
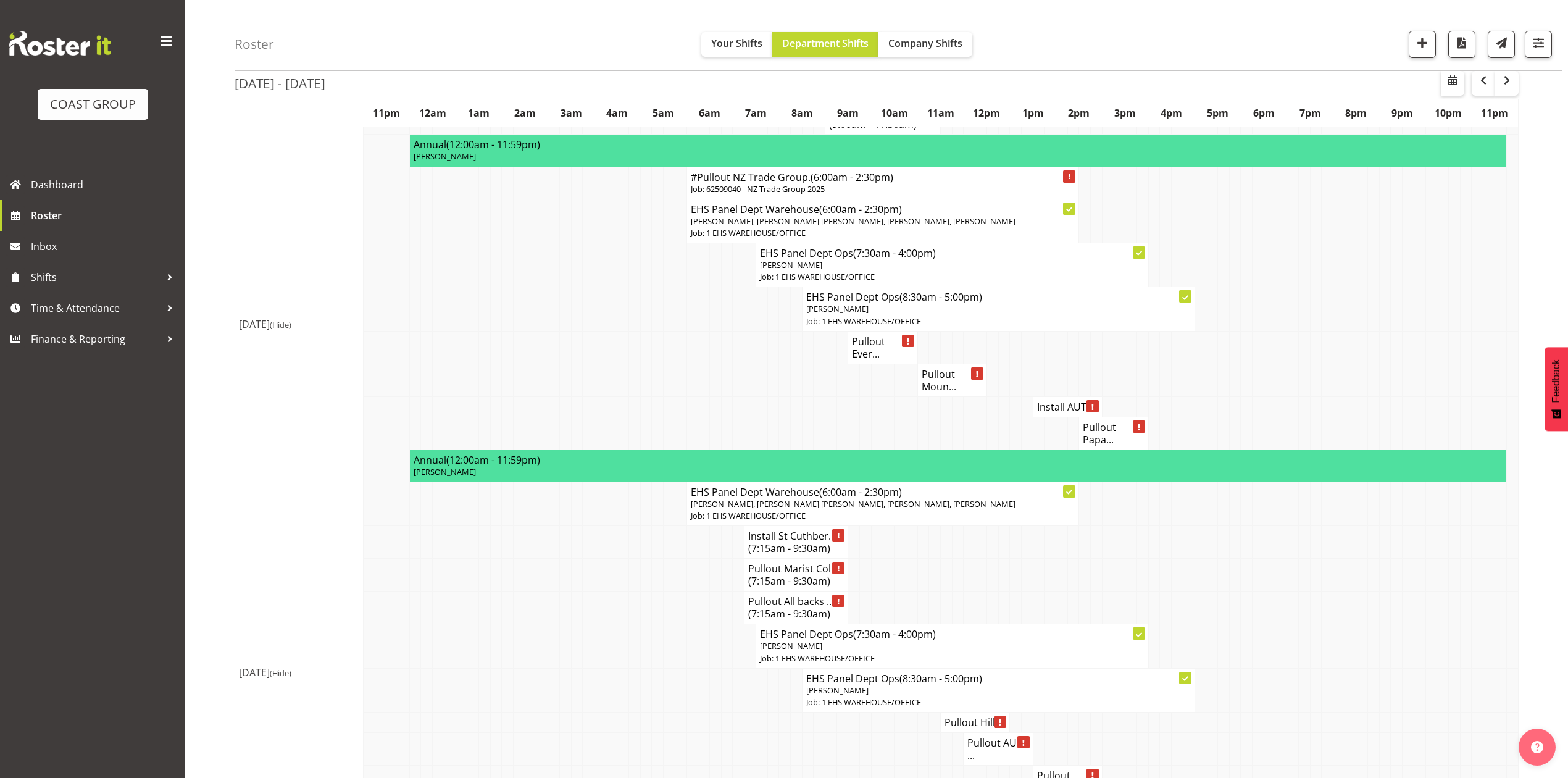
scroll to position [1070, 0]
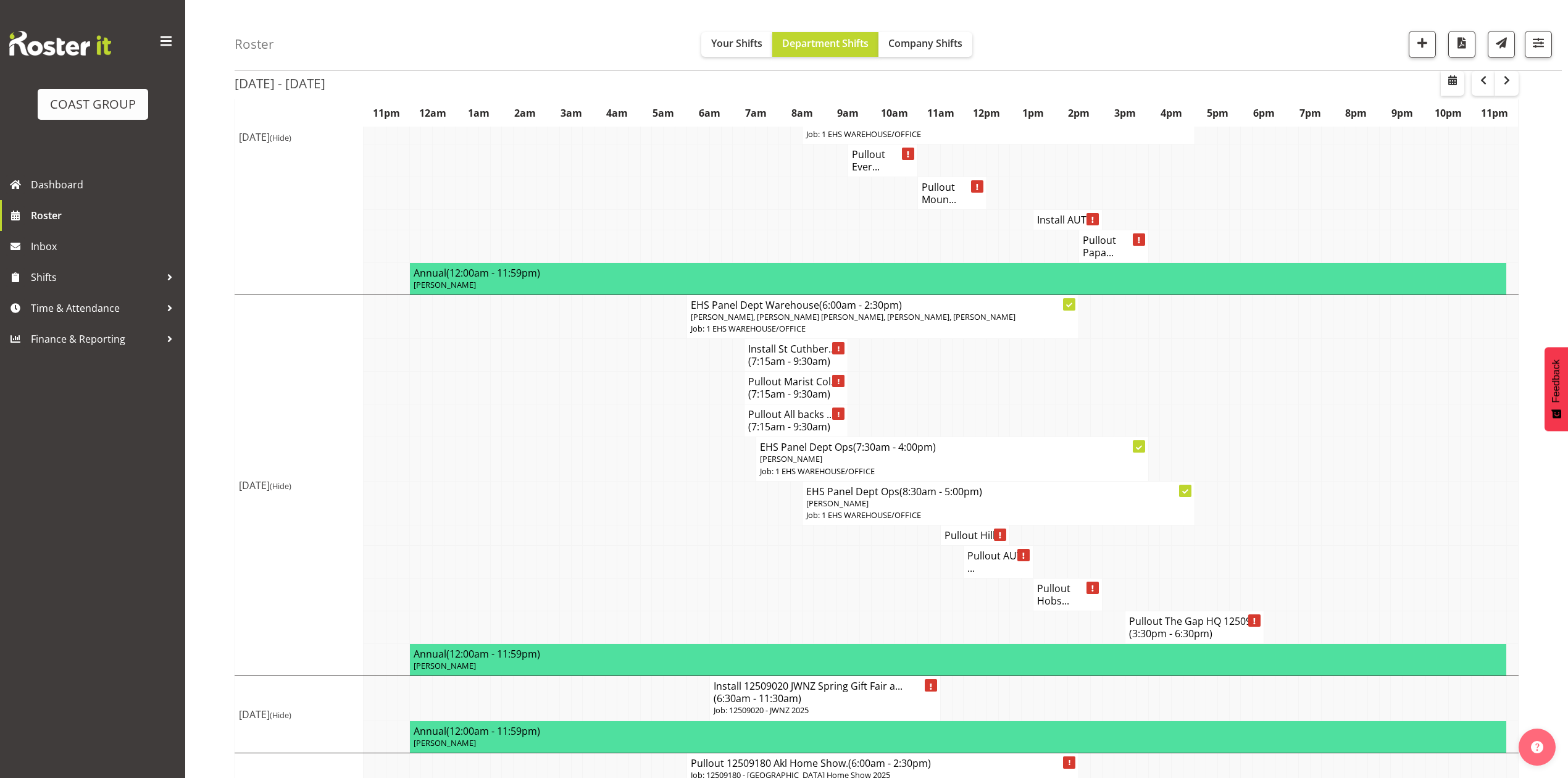
click at [1178, 404] on td at bounding box center [1177, 388] width 12 height 33
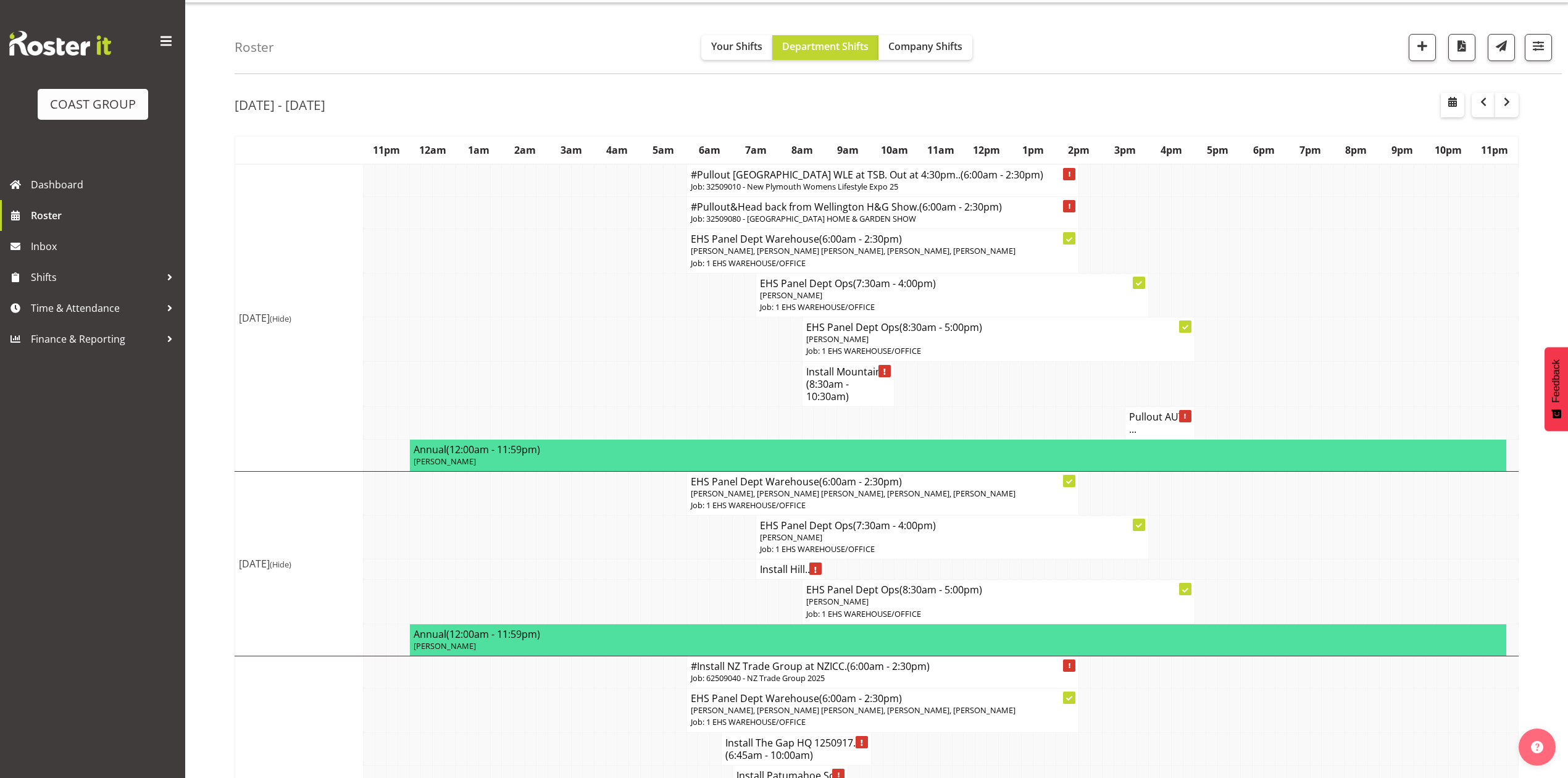
scroll to position [0, 0]
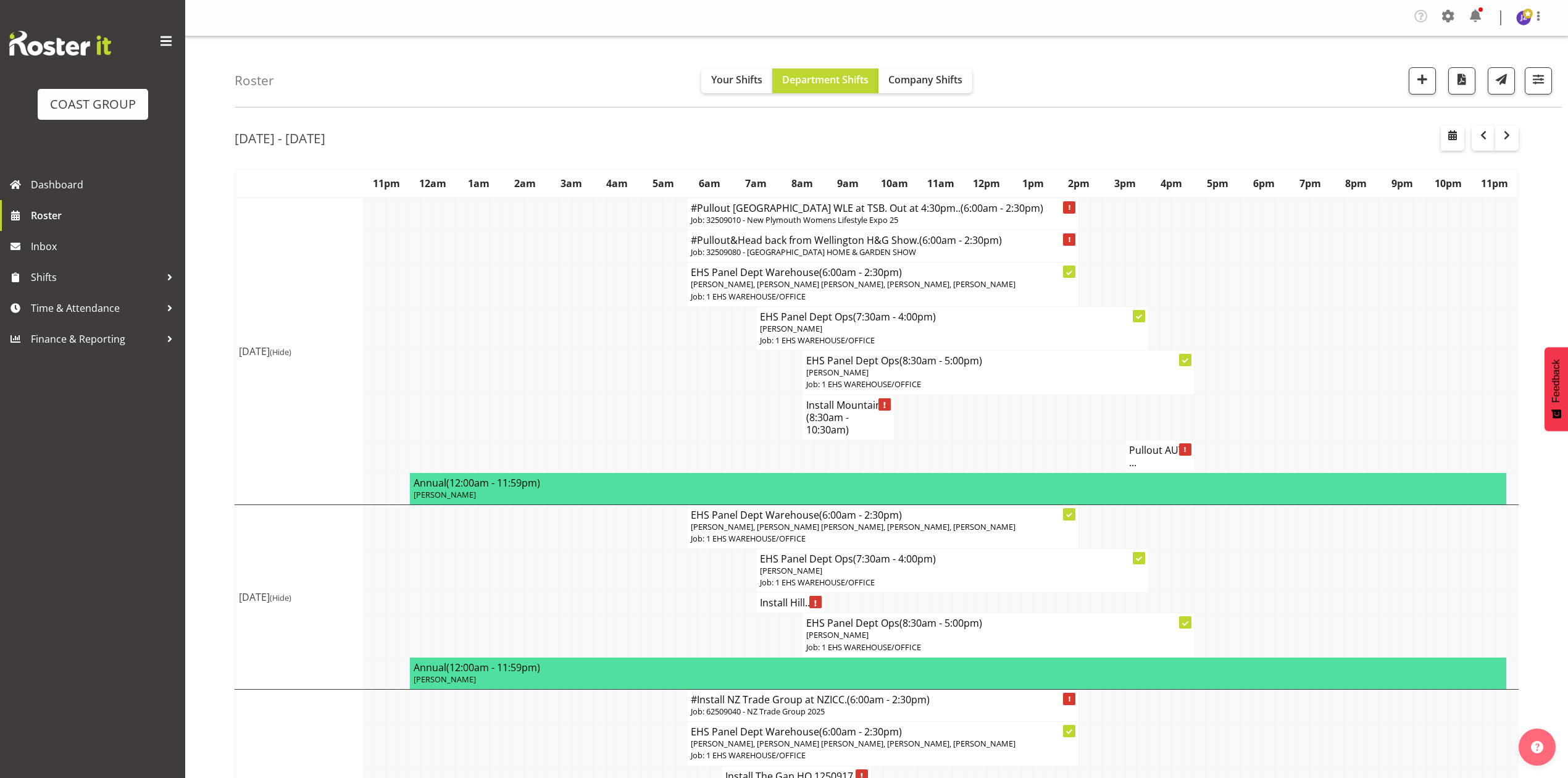
click at [1448, 328] on td at bounding box center [1454, 328] width 12 height 44
click at [1482, 144] on span "button" at bounding box center [1483, 137] width 4 height 18
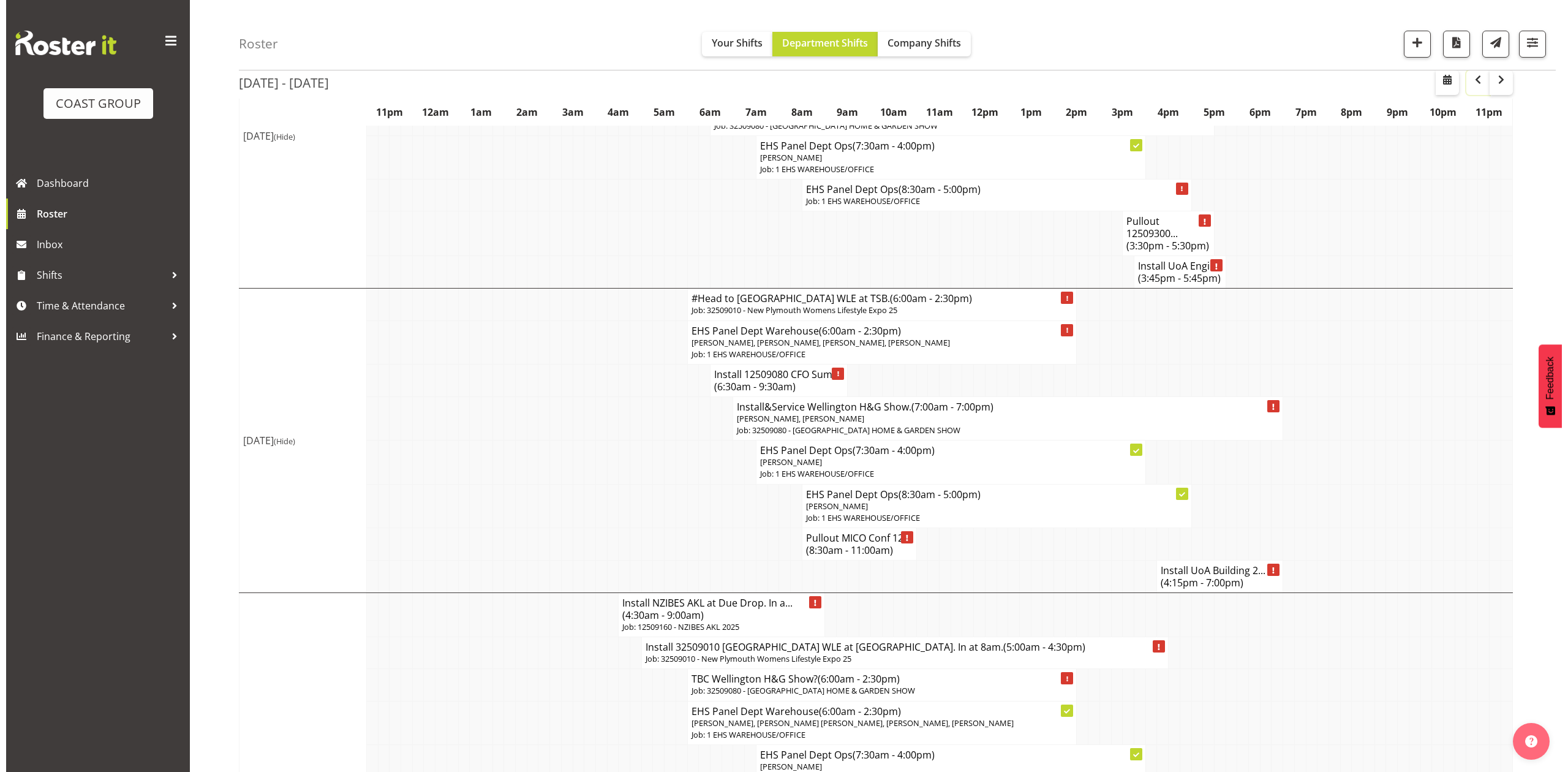
scroll to position [653, 0]
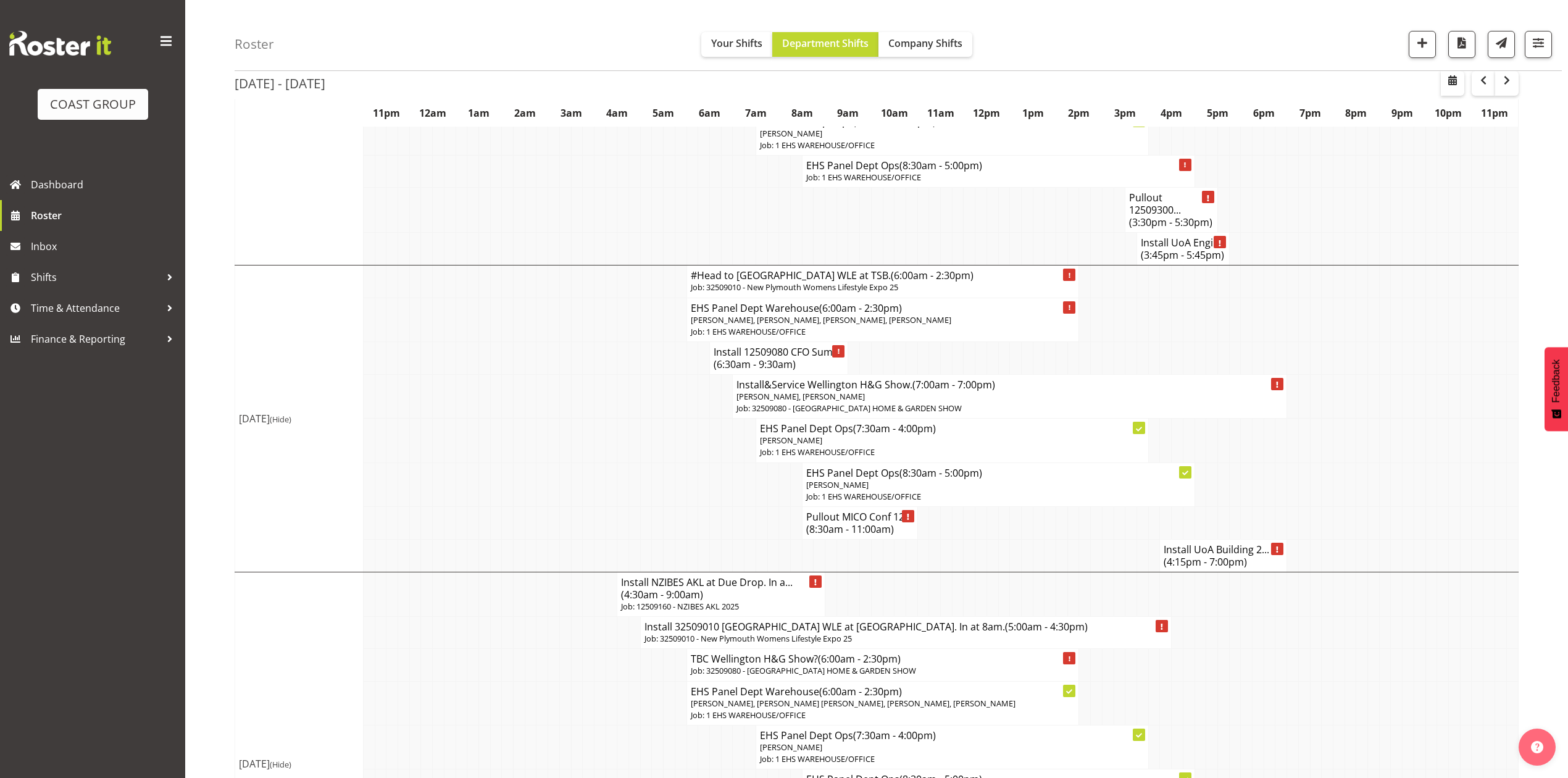
click at [1267, 233] on td at bounding box center [1269, 249] width 12 height 33
click at [1453, 85] on span "button" at bounding box center [1452, 80] width 15 height 15
select select "7"
select select "2025"
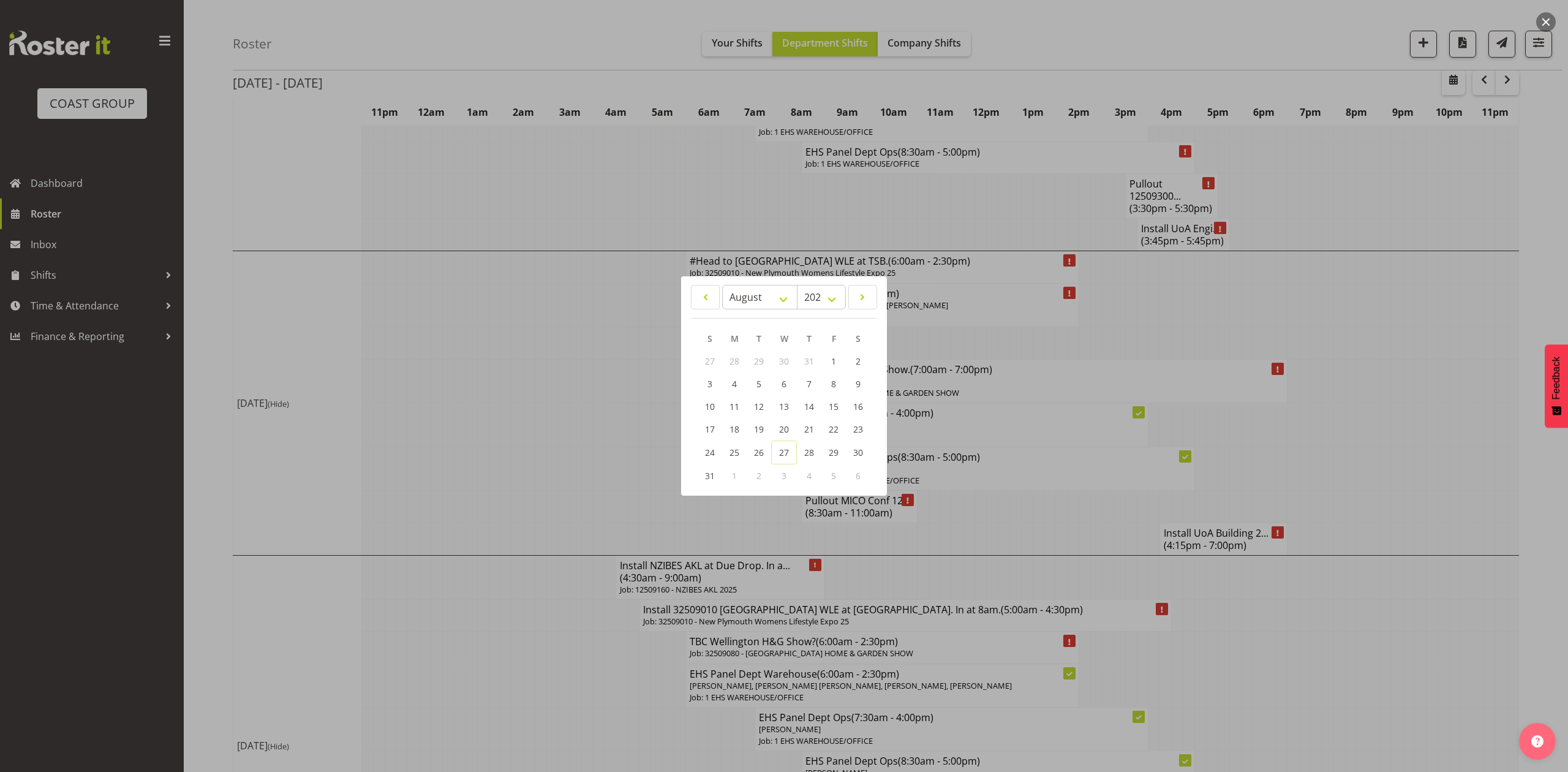
click at [732, 476] on span "1" at bounding box center [734, 476] width 5 height 12
click at [716, 476] on link "31" at bounding box center [710, 476] width 25 height 22
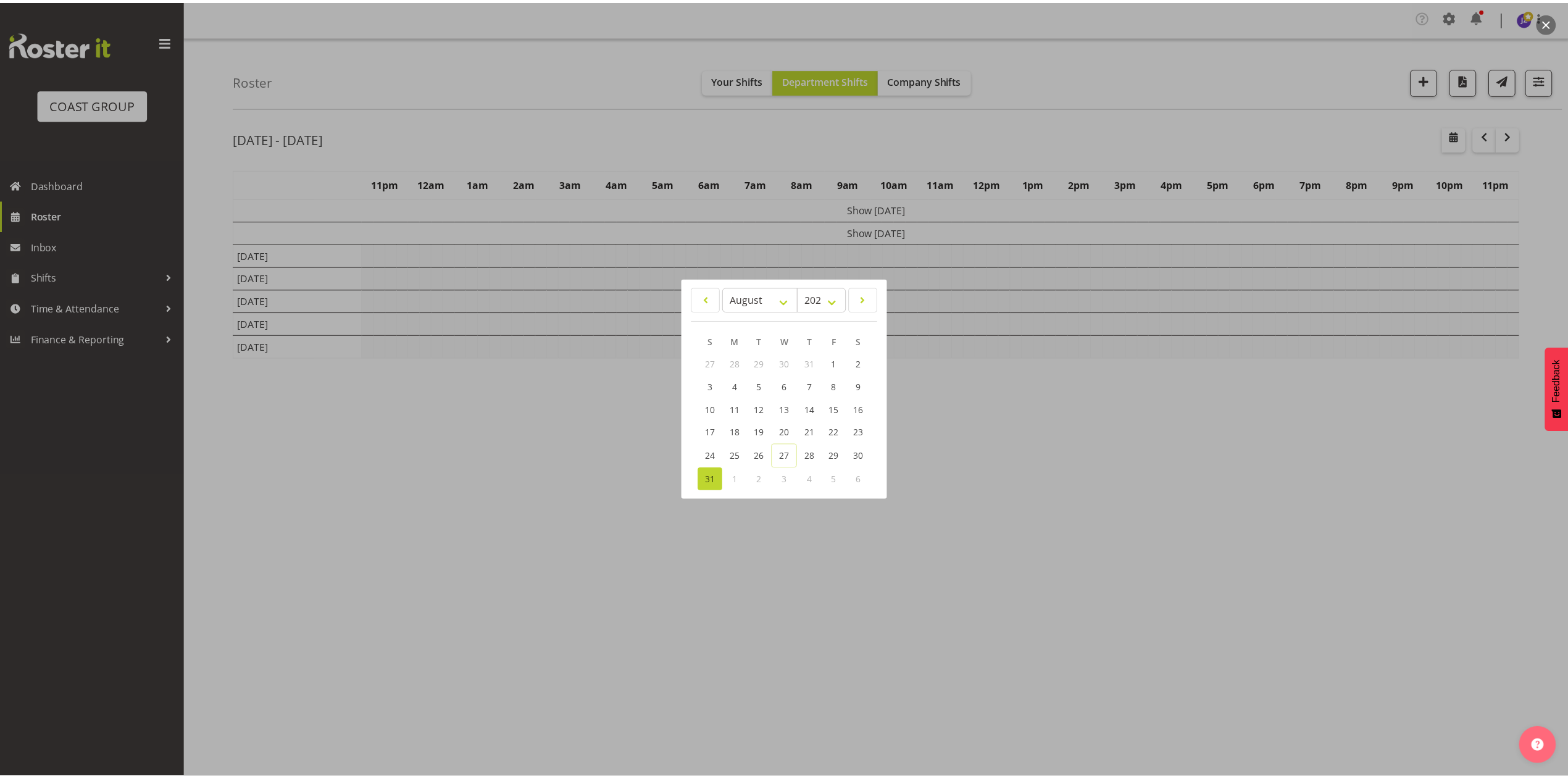
scroll to position [0, 0]
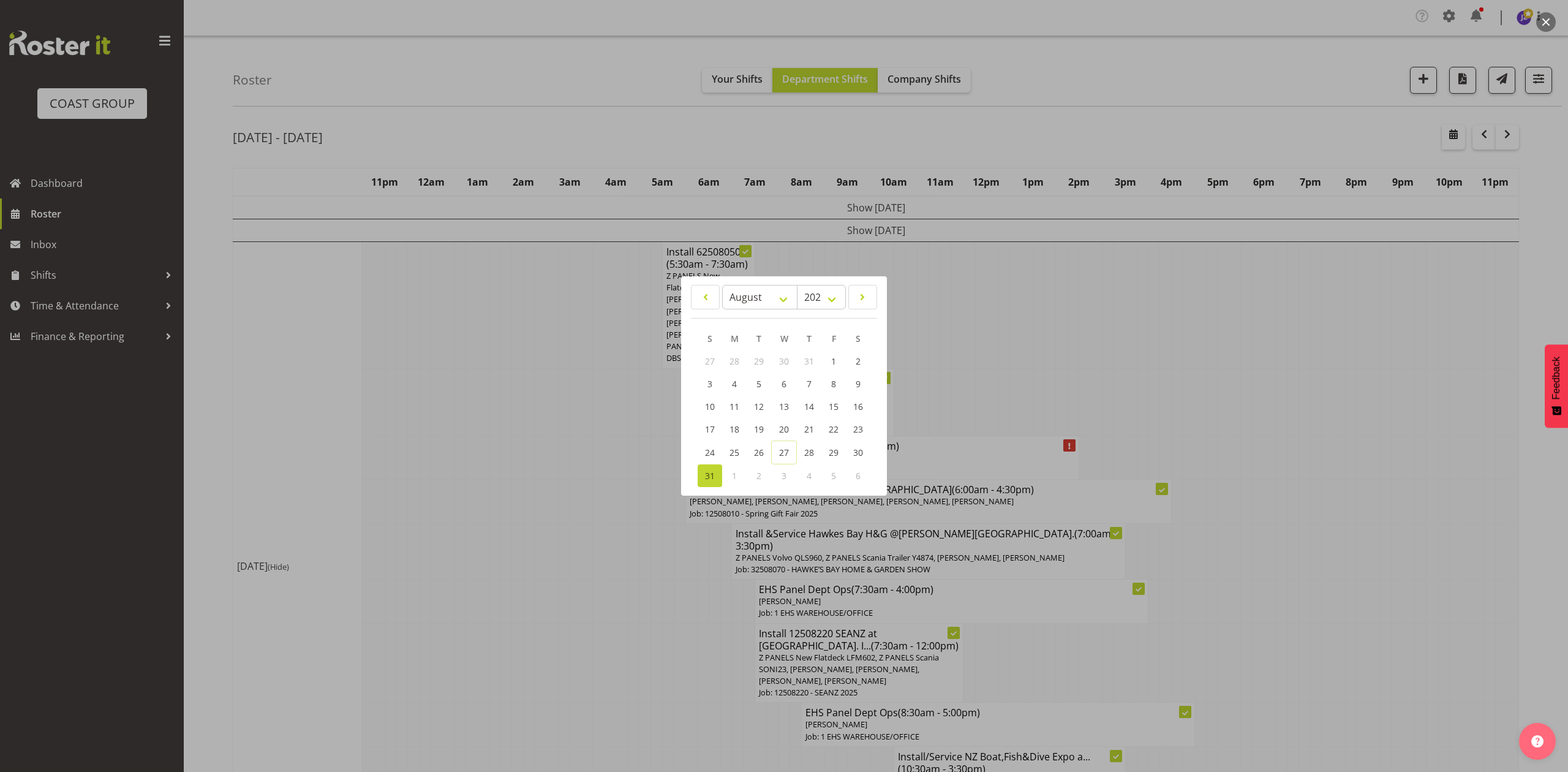
click at [1547, 22] on button "button" at bounding box center [1546, 22] width 20 height 20
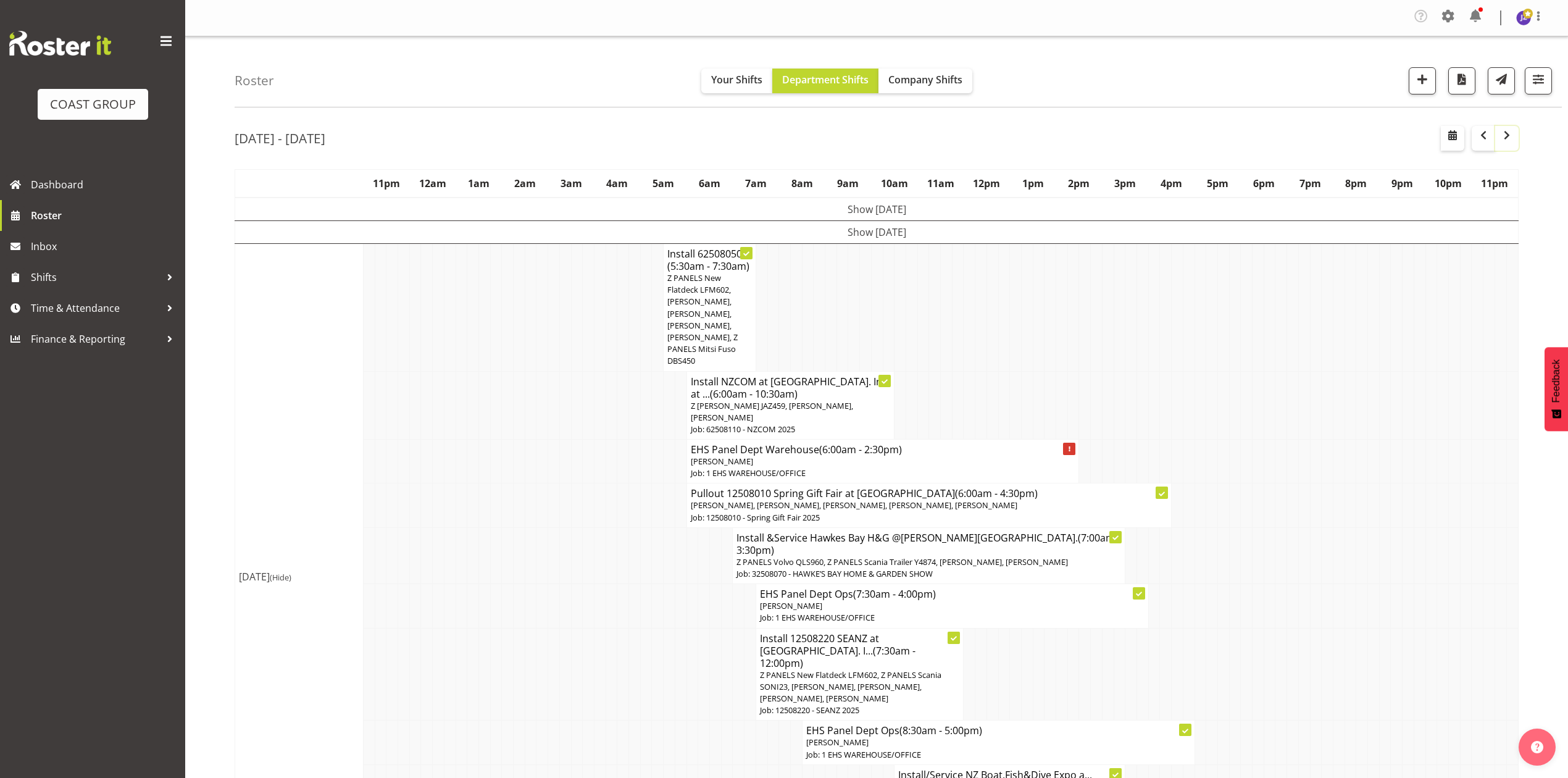
click at [1509, 139] on span "button" at bounding box center [1506, 135] width 15 height 15
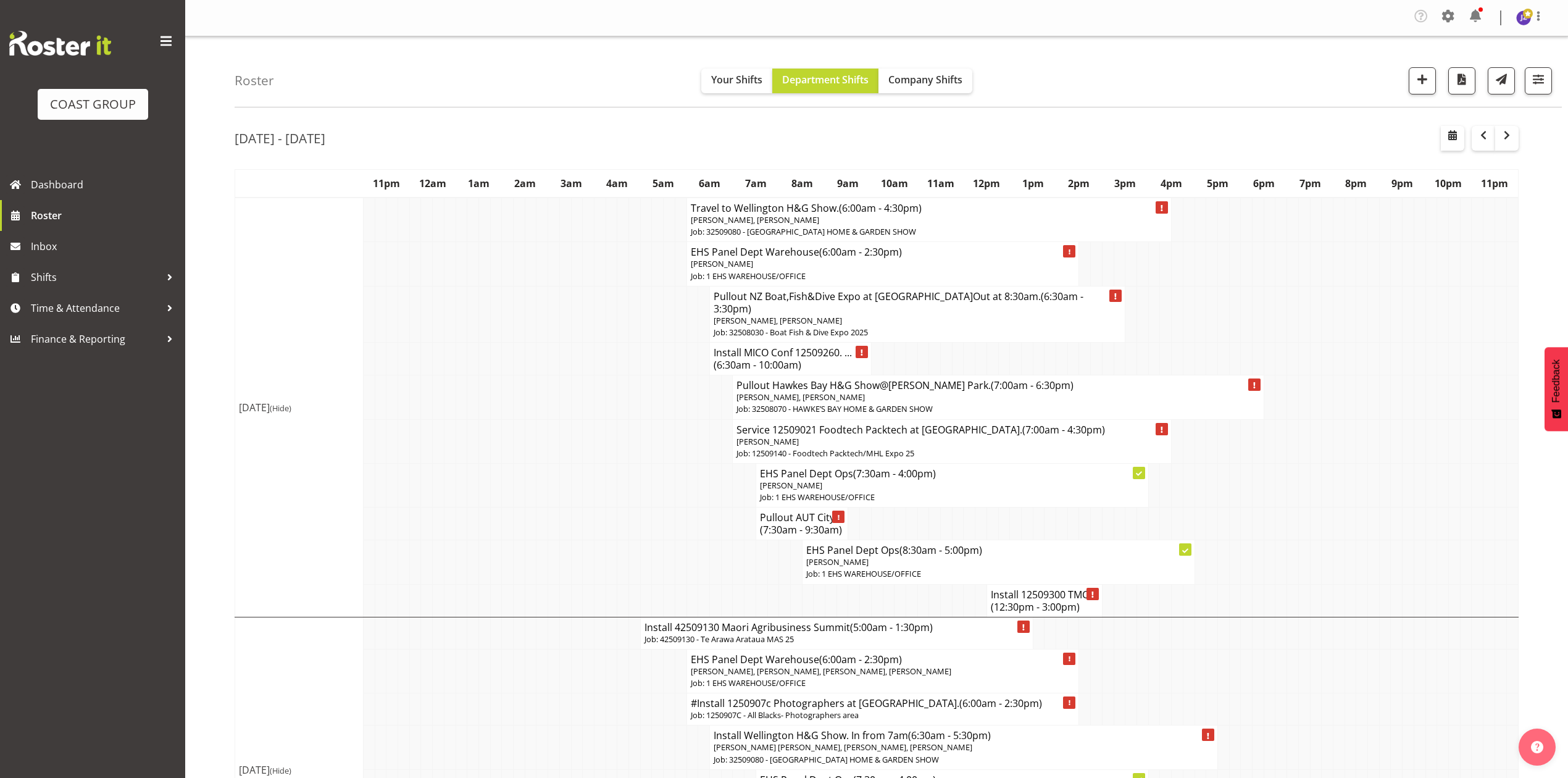
click at [620, 540] on td at bounding box center [623, 562] width 12 height 44
click at [777, 358] on span "(6:30am - 10:00am)" at bounding box center [758, 365] width 88 height 13
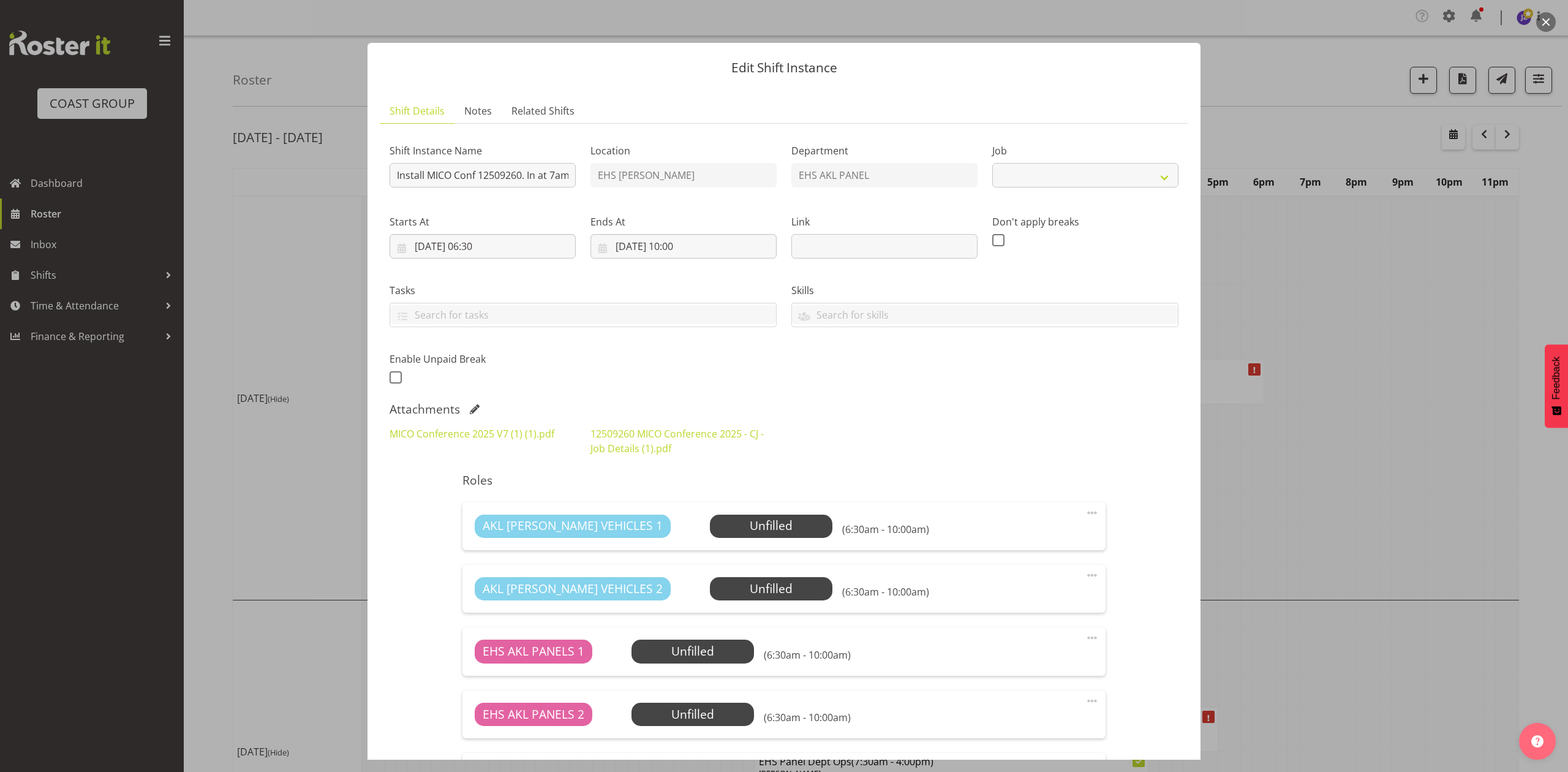
select select "10275"
click at [617, 446] on link "12509260 MICO Conference 2025 - CJ - Job Details (1).pdf" at bounding box center [677, 441] width 173 height 28
click at [501, 425] on div "MICO Conference 2025 V7 (1) (1).pdf" at bounding box center [482, 441] width 201 height 44
click at [500, 430] on link "MICO Conference 2025 V7 (1) (1).pdf" at bounding box center [472, 433] width 165 height 13
click at [1552, 18] on button "button" at bounding box center [1546, 22] width 20 height 20
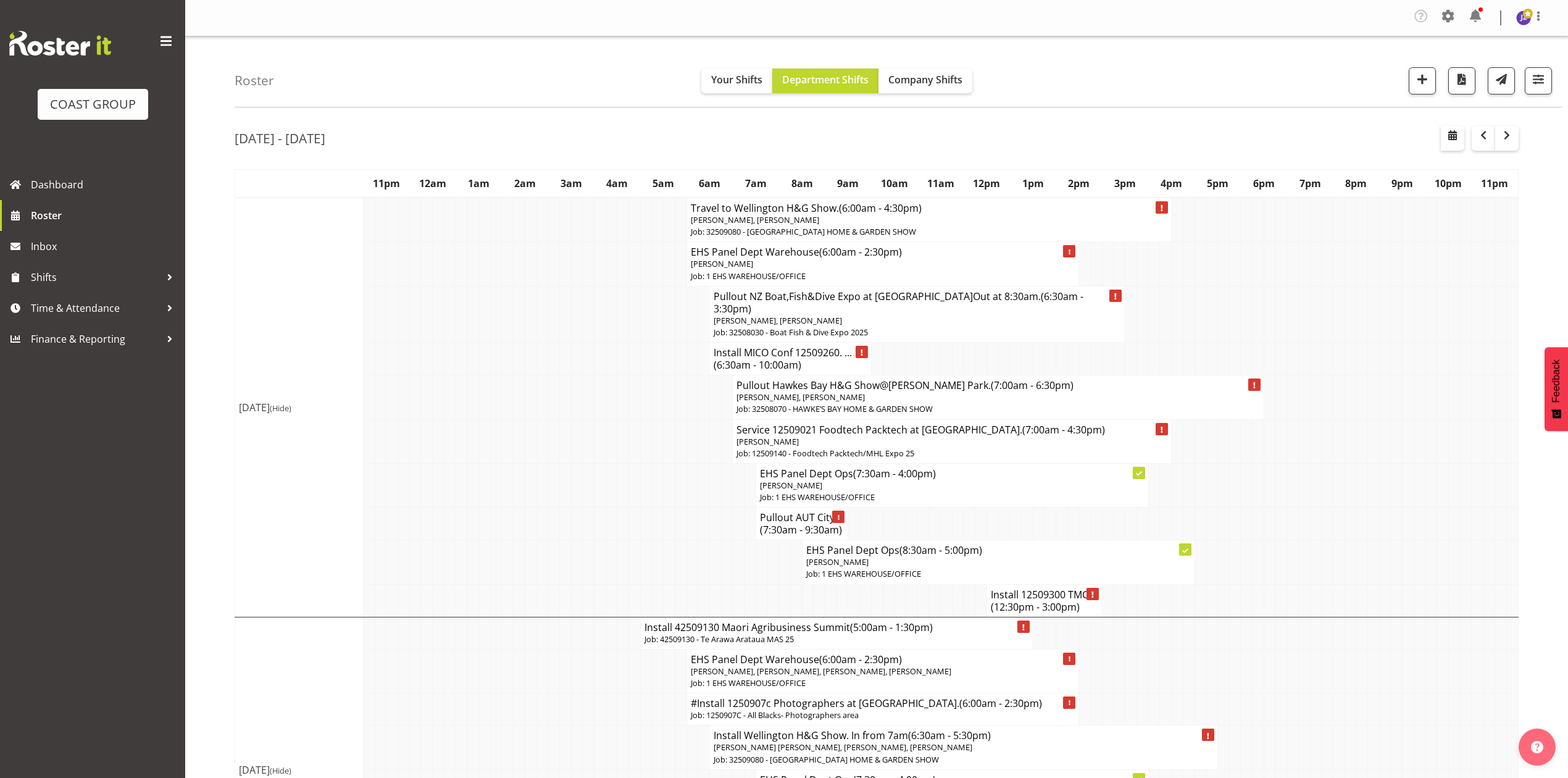
click at [1498, 225] on td at bounding box center [1500, 219] width 12 height 45
drag, startPoint x: 1488, startPoint y: 268, endPoint x: 1574, endPoint y: 210, distance: 103.7
click at [1494, 268] on tr "EHS Panel Dept Warehouse (6:00am - 2:30pm) Grace Kaiuha Job: 1 EHS WAREHOUSE/OF…" at bounding box center [877, 264] width 1284 height 44
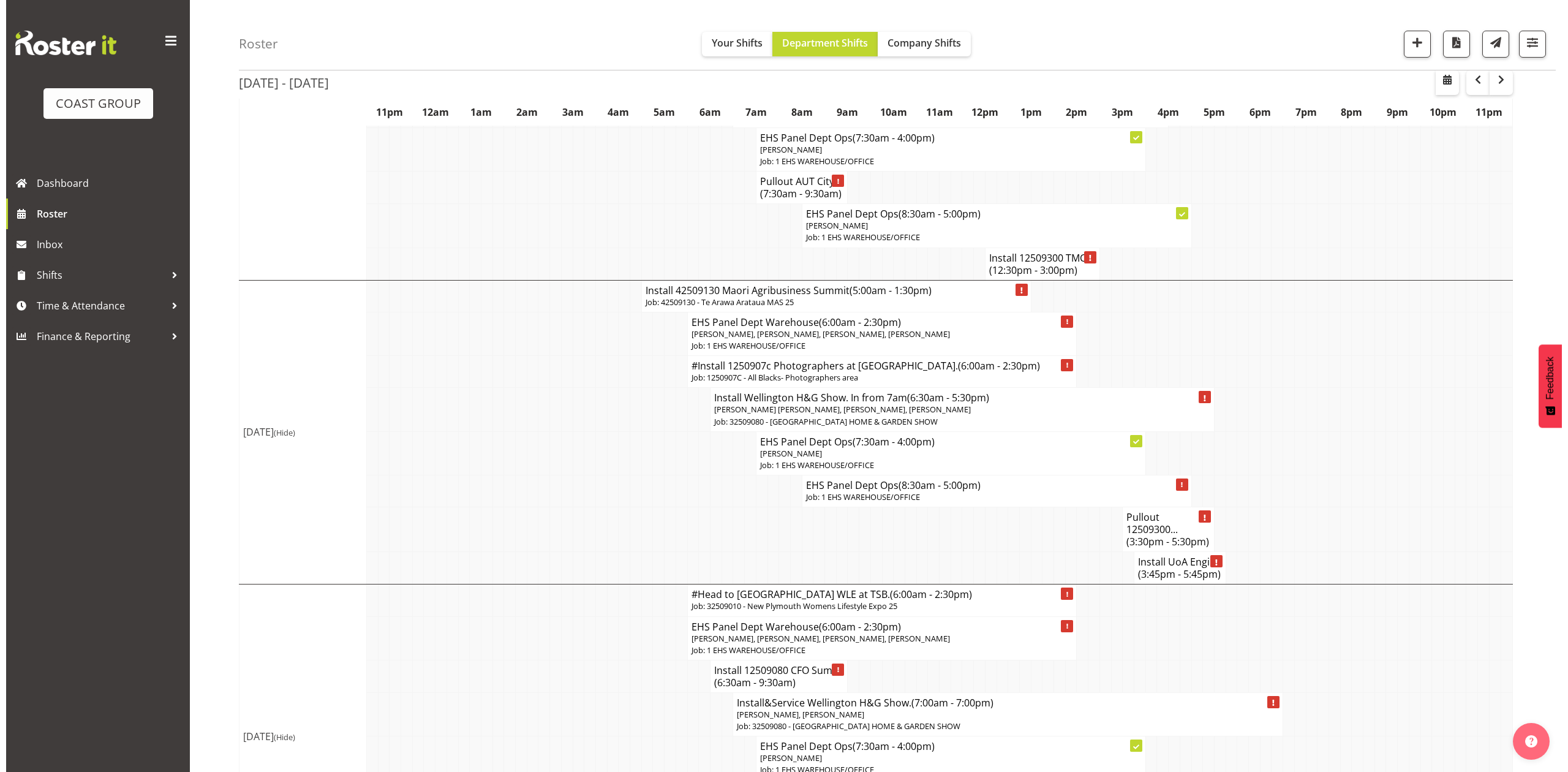
scroll to position [653, 0]
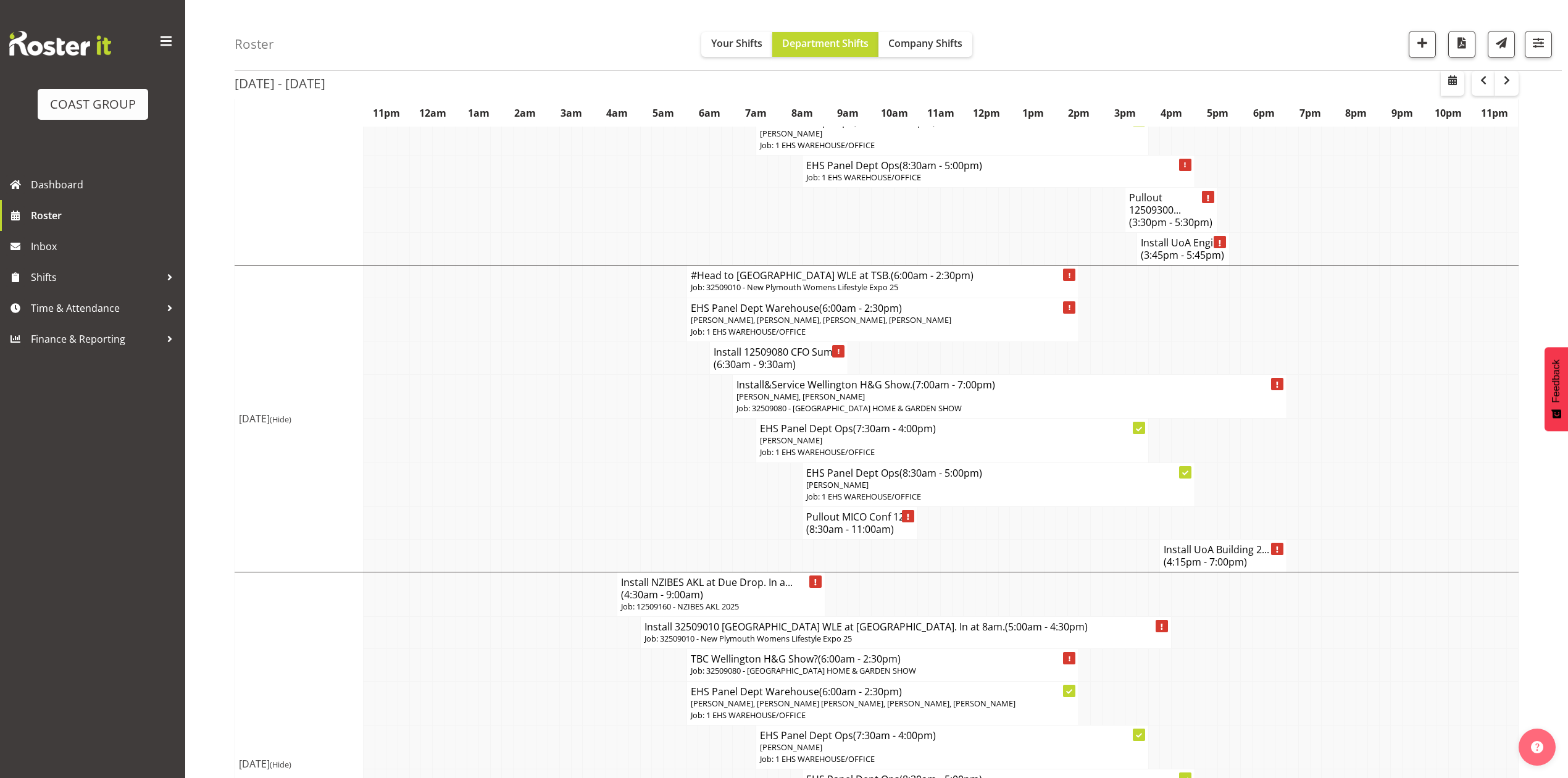
click at [771, 357] on span "(6:30am - 9:30am)" at bounding box center [755, 364] width 82 height 13
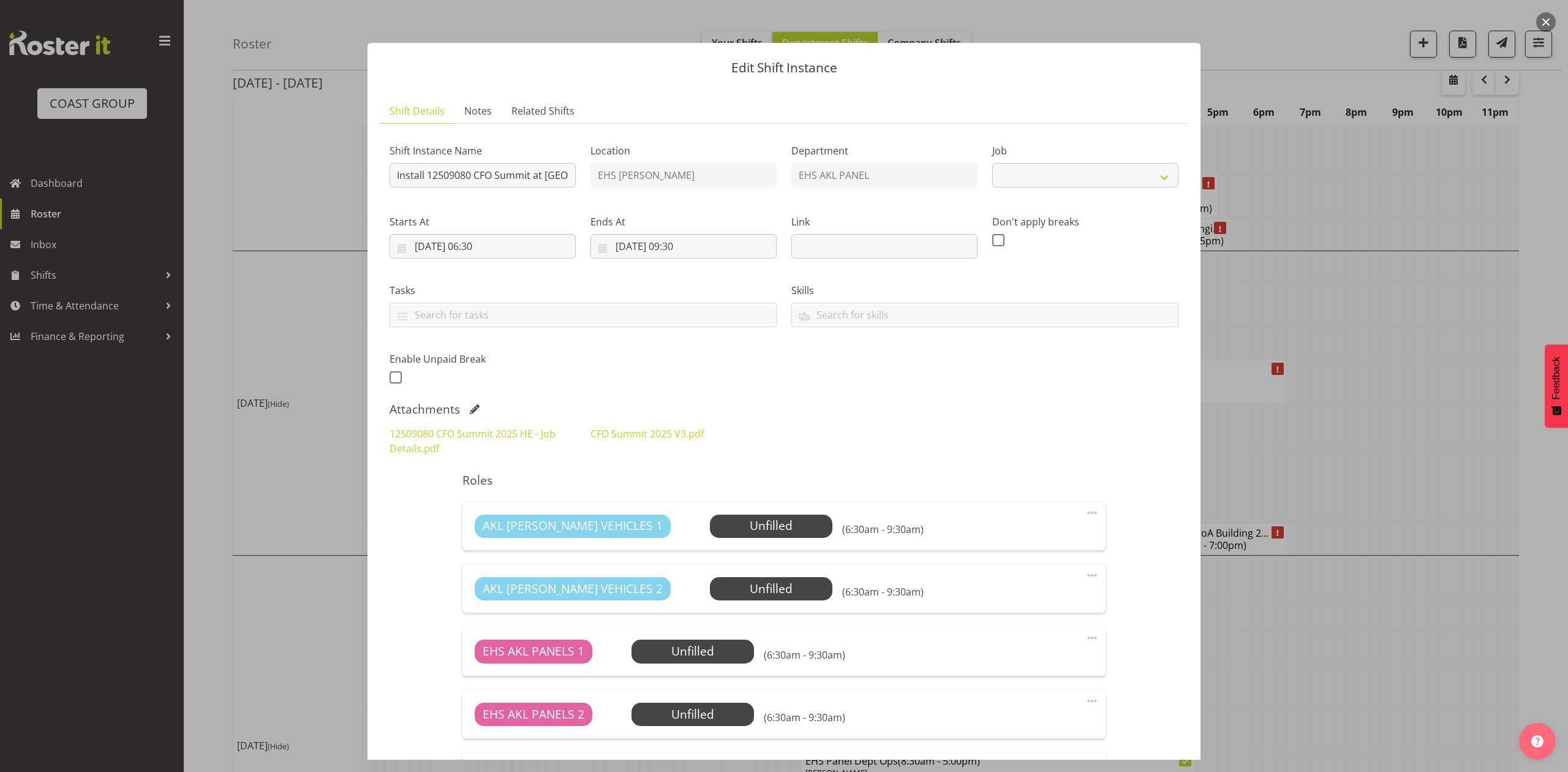
select select "9445"
click at [468, 412] on div "Attachments" at bounding box center [784, 409] width 789 height 15
click at [472, 407] on span at bounding box center [475, 410] width 10 height 10
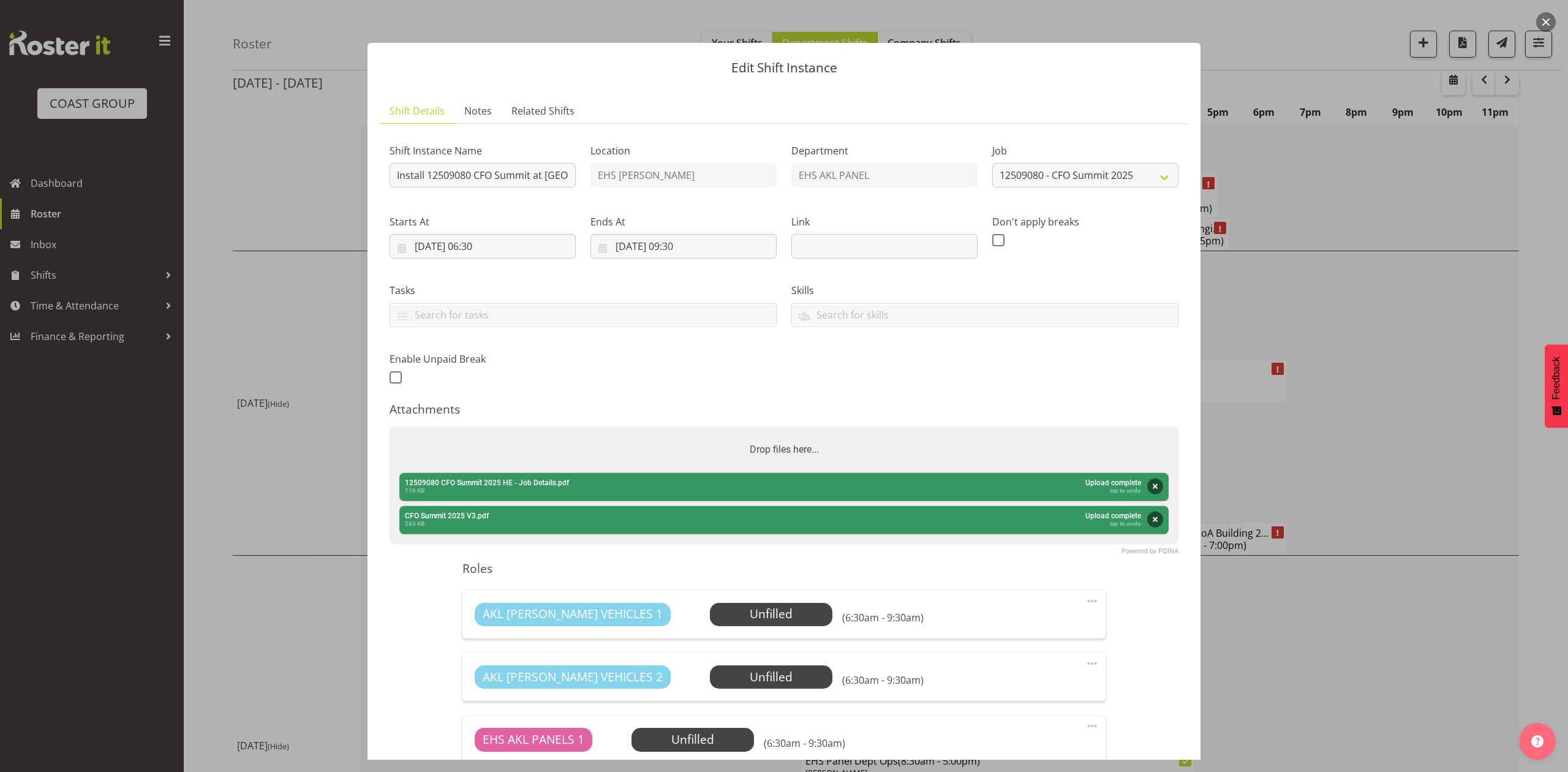
click at [531, 442] on div "Drop files here..." at bounding box center [784, 450] width 789 height 46
click at [390, 426] on input "Drop files here..." at bounding box center [784, 428] width 789 height 4
type input "C:\fakepath\CFO Summit 2025 V6.pdf"
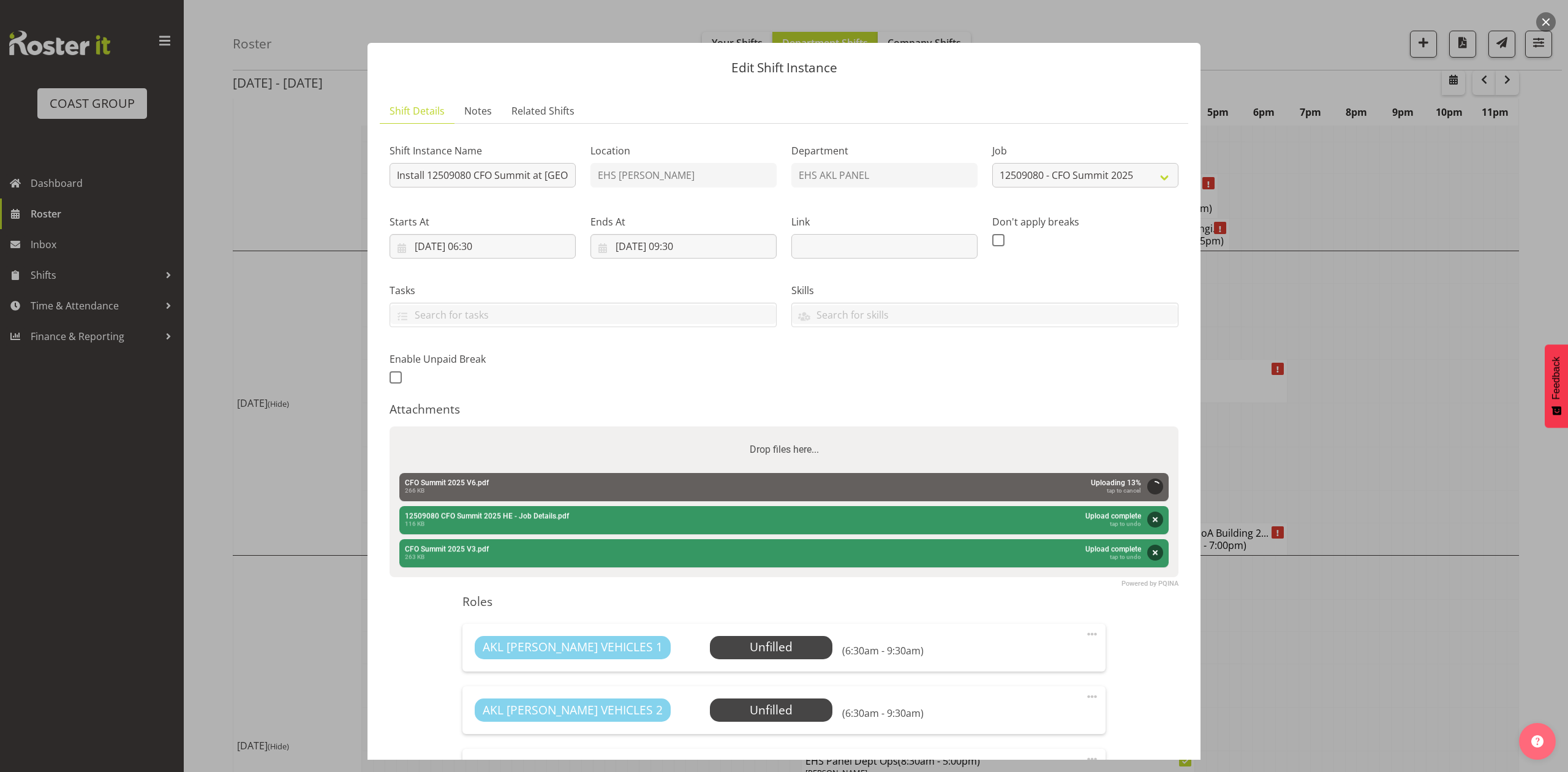
click at [643, 452] on div "Drop files here..." at bounding box center [784, 450] width 789 height 46
click at [390, 426] on input "Drop files here..." at bounding box center [784, 428] width 789 height 4
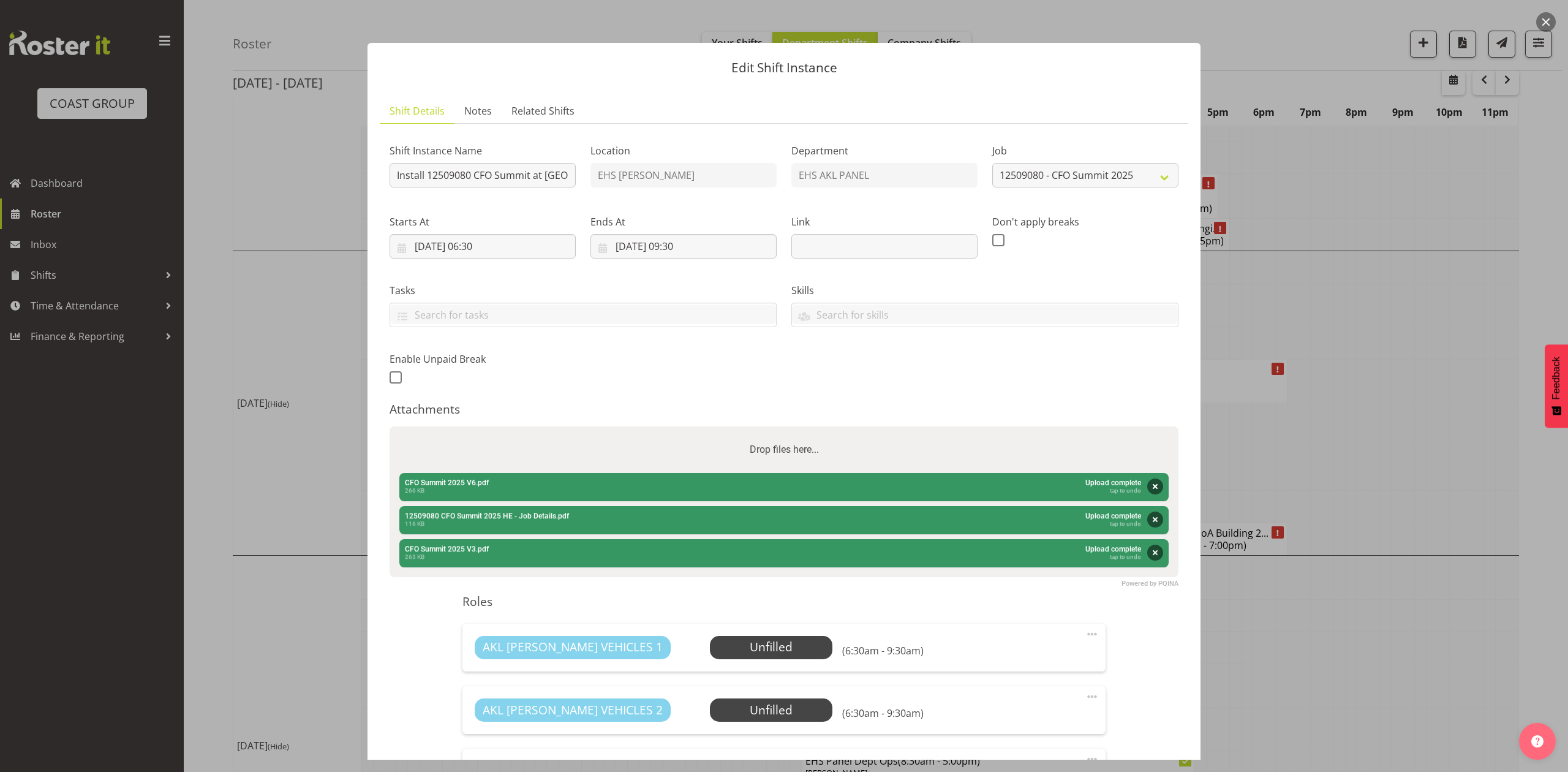
type input "C:\fakepath\12509080 CFO Summit 2025 HE - Job Details (1).pdf"
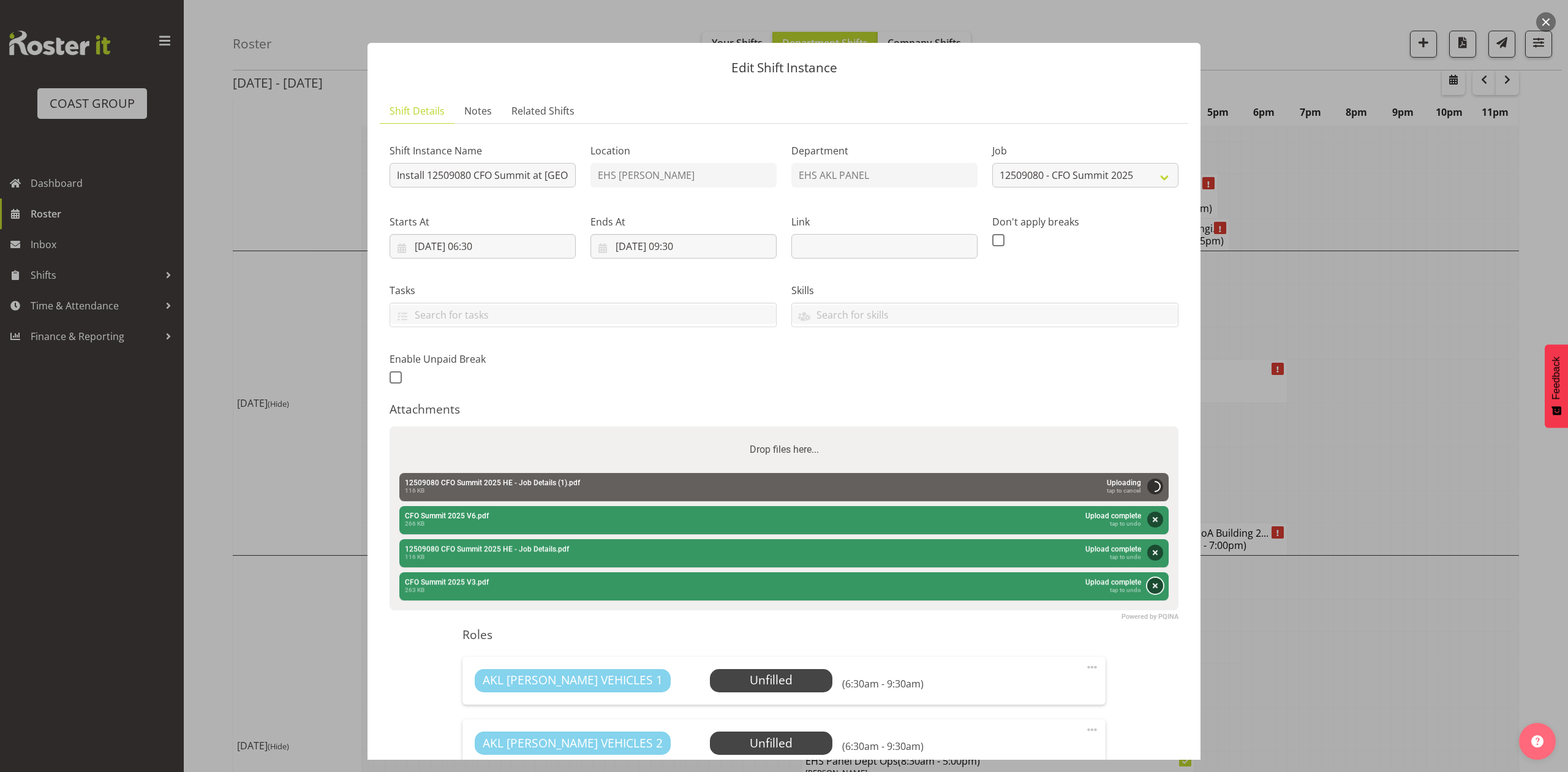
click at [1147, 582] on button "Remove" at bounding box center [1155, 586] width 16 height 16
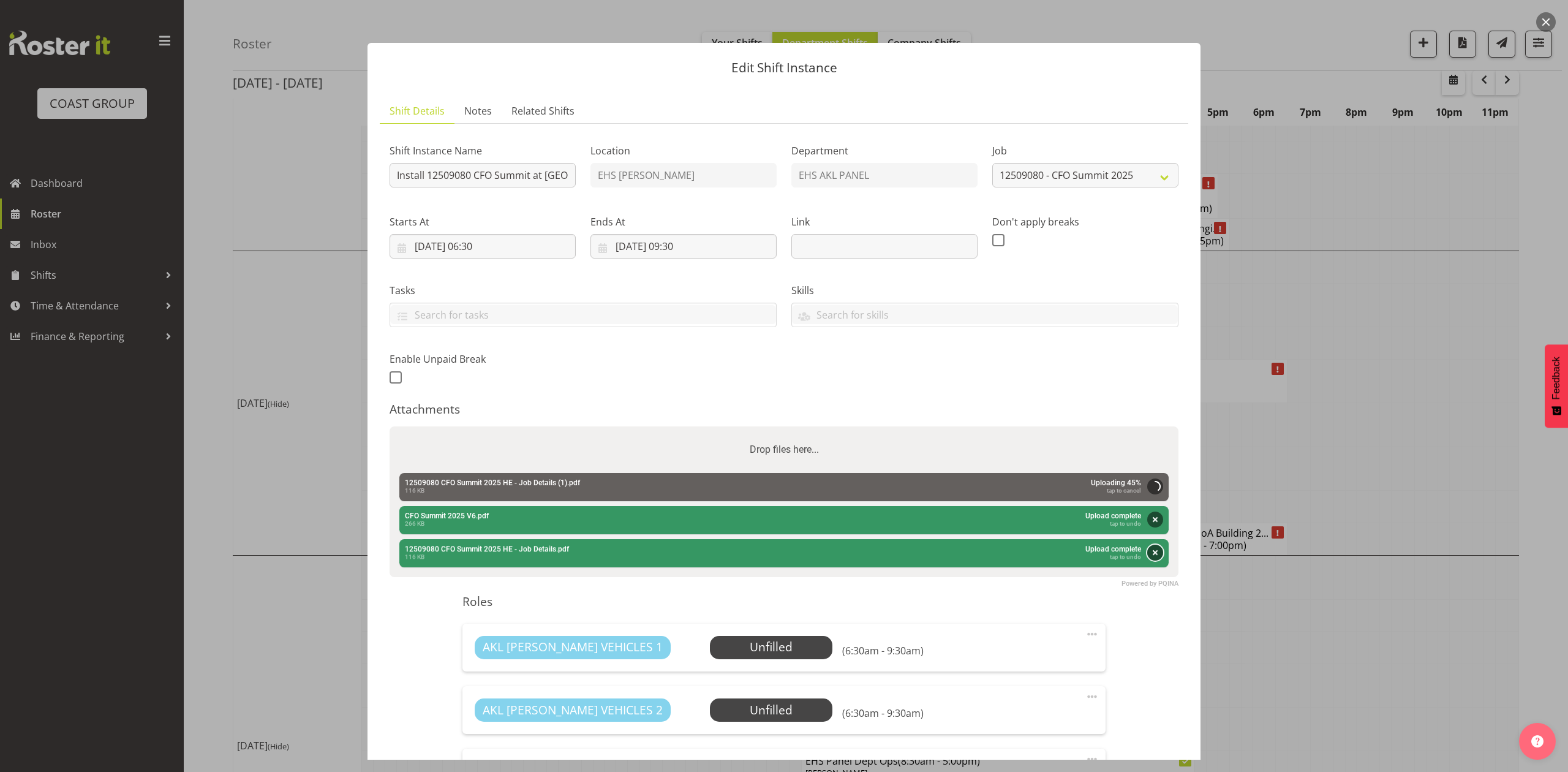
click at [1147, 555] on button "Remove" at bounding box center [1155, 553] width 16 height 16
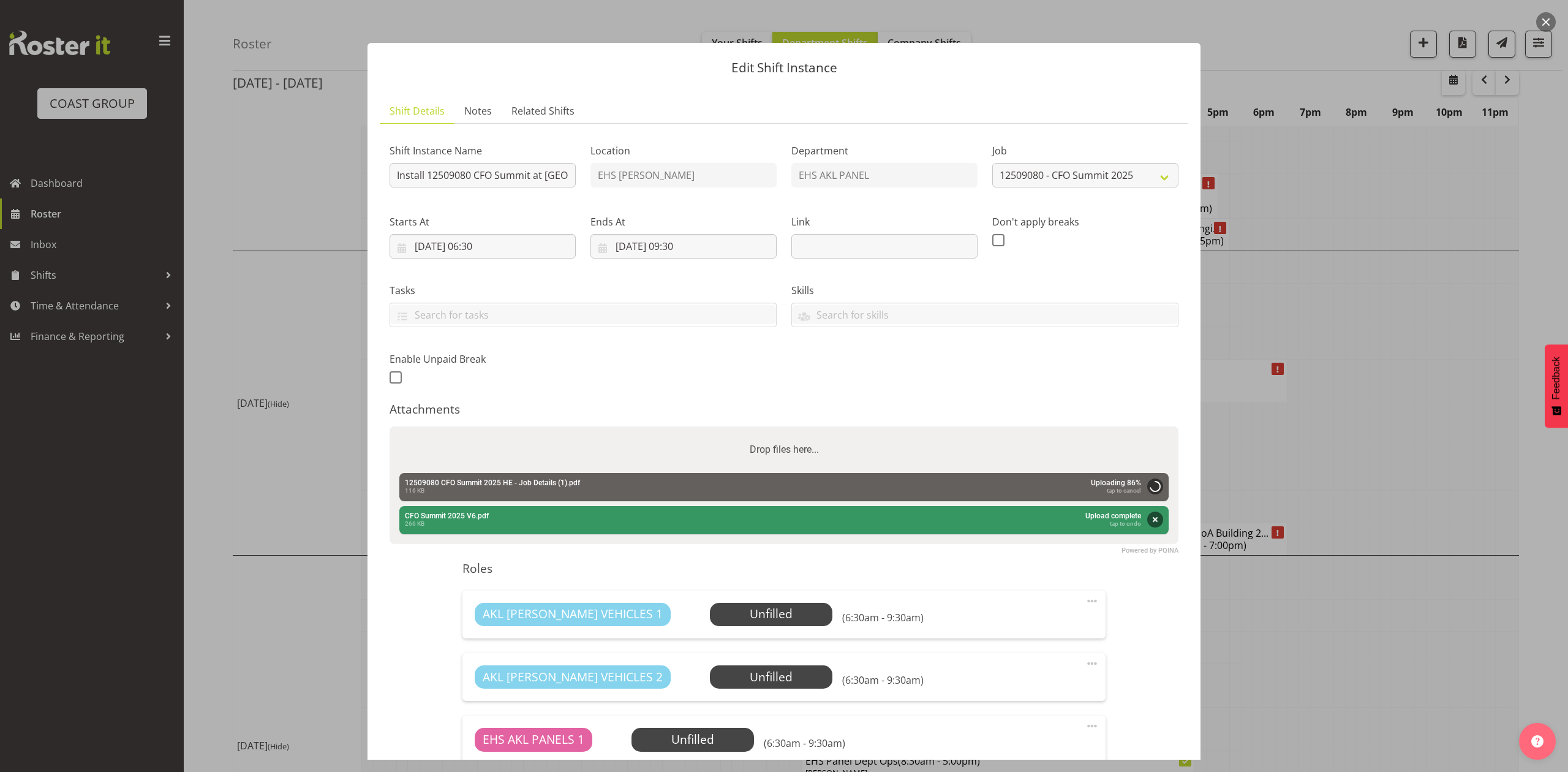
scroll to position [359, 0]
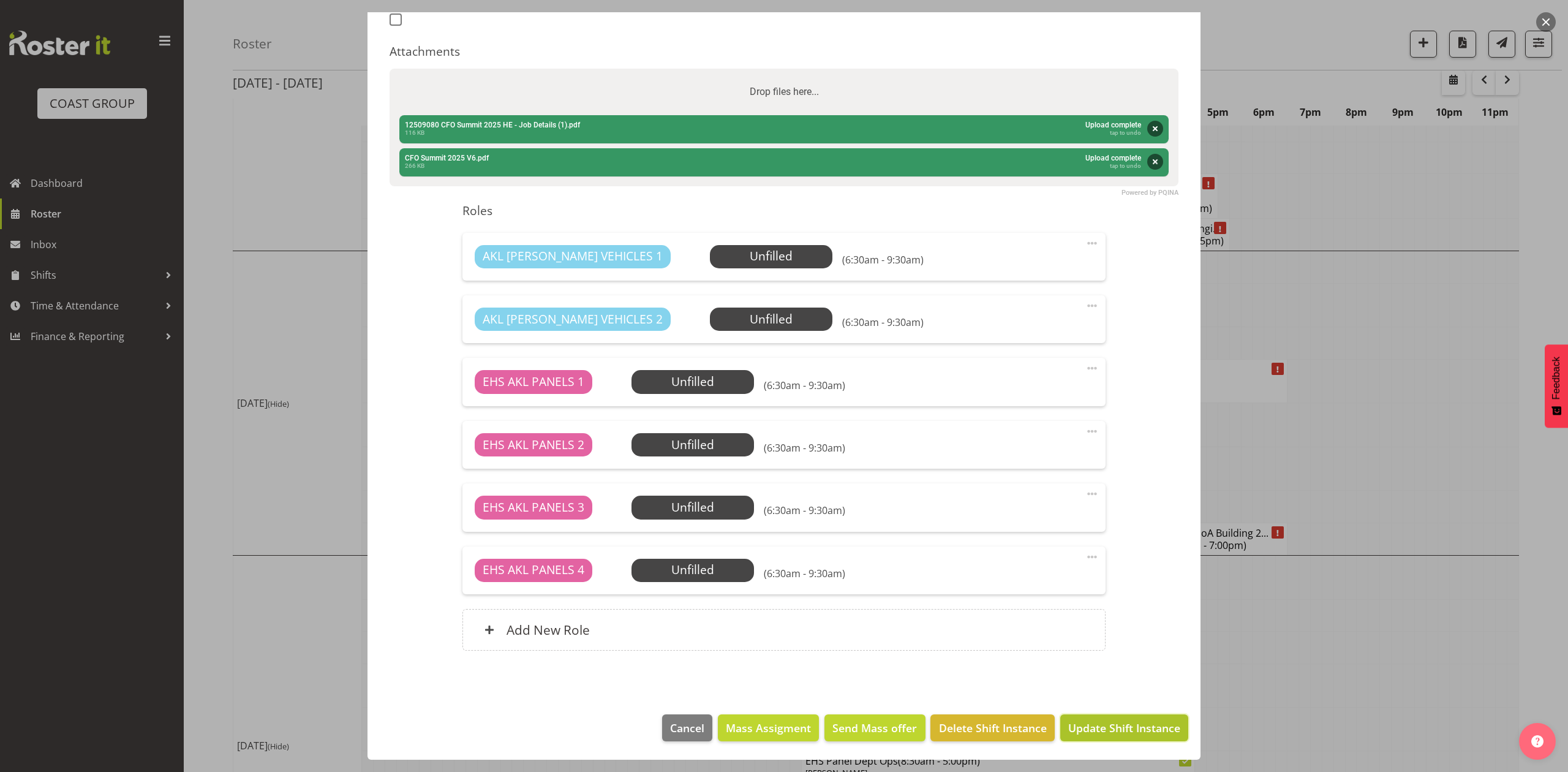
click at [1127, 724] on span "Update Shift Instance" at bounding box center [1125, 728] width 112 height 16
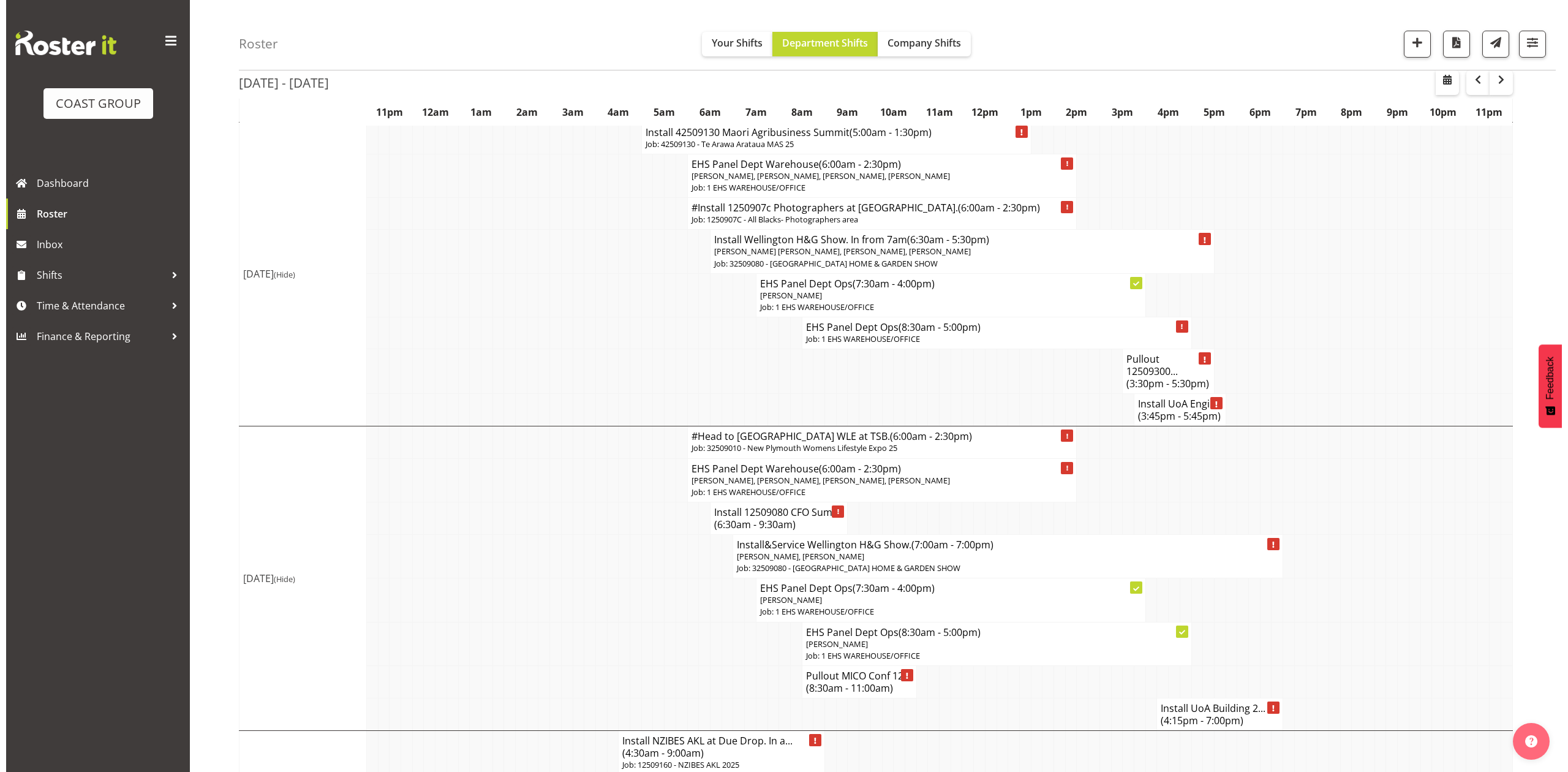
scroll to position [898, 0]
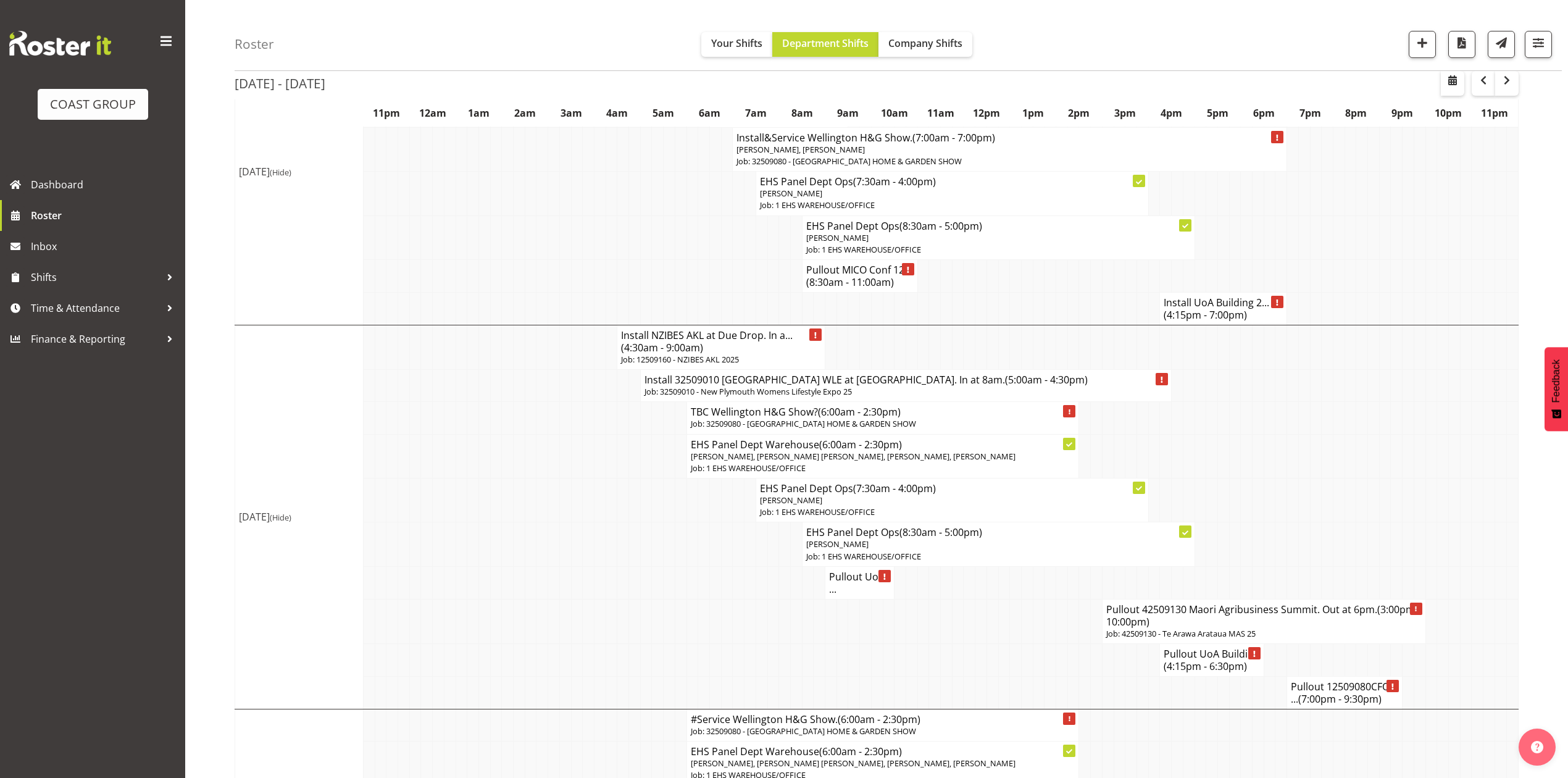
click at [1134, 676] on td at bounding box center [1131, 660] width 12 height 33
click at [1359, 695] on h4 "Pullout 12509080CFO ... (7:00pm - 9:30pm)" at bounding box center [1344, 692] width 108 height 25
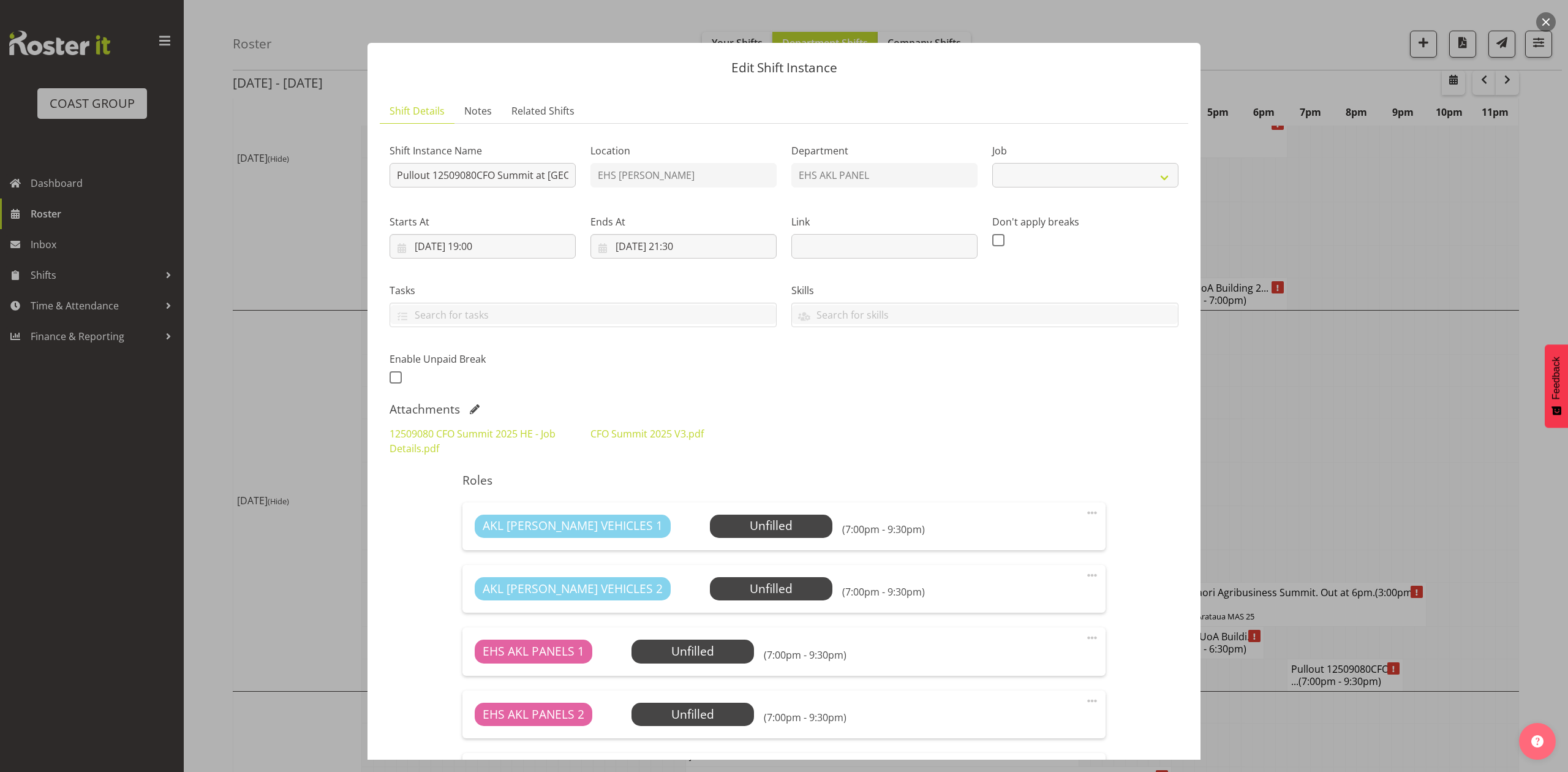
select select "9445"
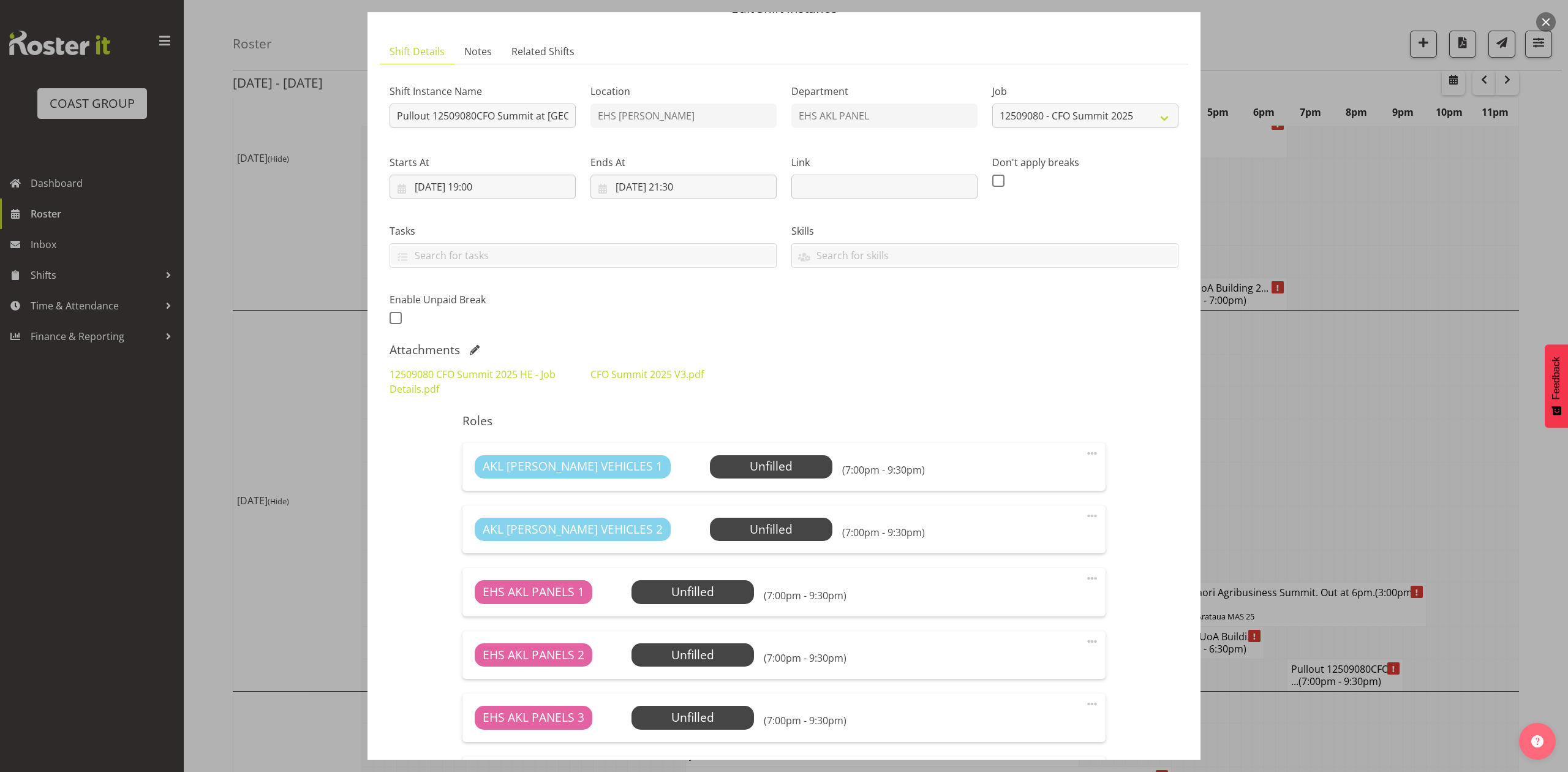
scroll to position [81, 0]
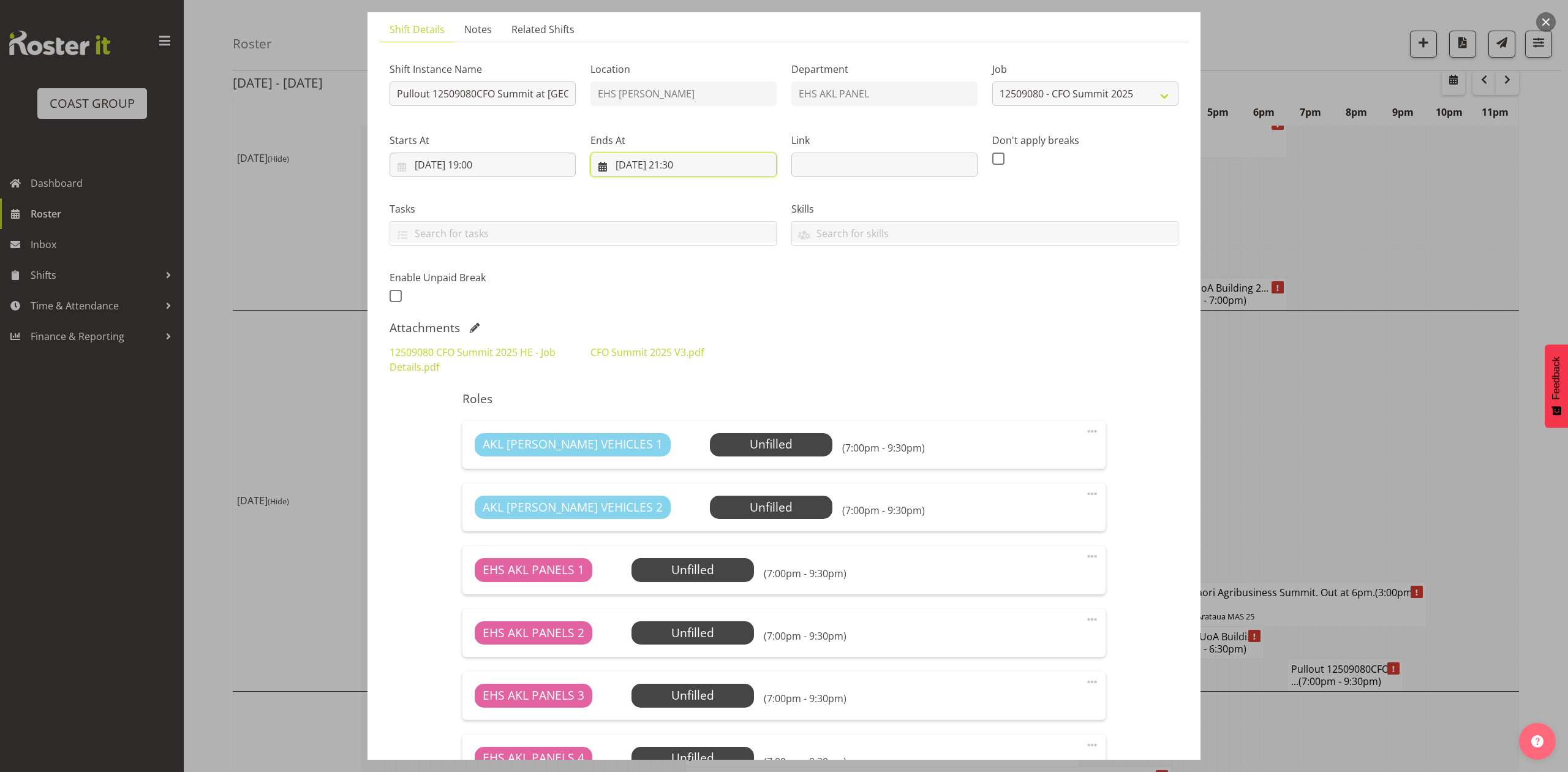
click at [671, 166] on input "04/09/2025, 21:30" at bounding box center [683, 164] width 186 height 25
click at [675, 421] on select "00 01 02 03 04 05 06 07 08 09 10 11 12 13 14 15 16 17 18 19 20 21 22 23" at bounding box center [683, 424] width 27 height 25
select select "22"
click at [670, 412] on select "00 01 02 03 04 05 06 07 08 09 10 11 12 13 14 15 16 17 18 19 20 21 22 23" at bounding box center [683, 424] width 27 height 25
type input "04/09/2025, 22:30"
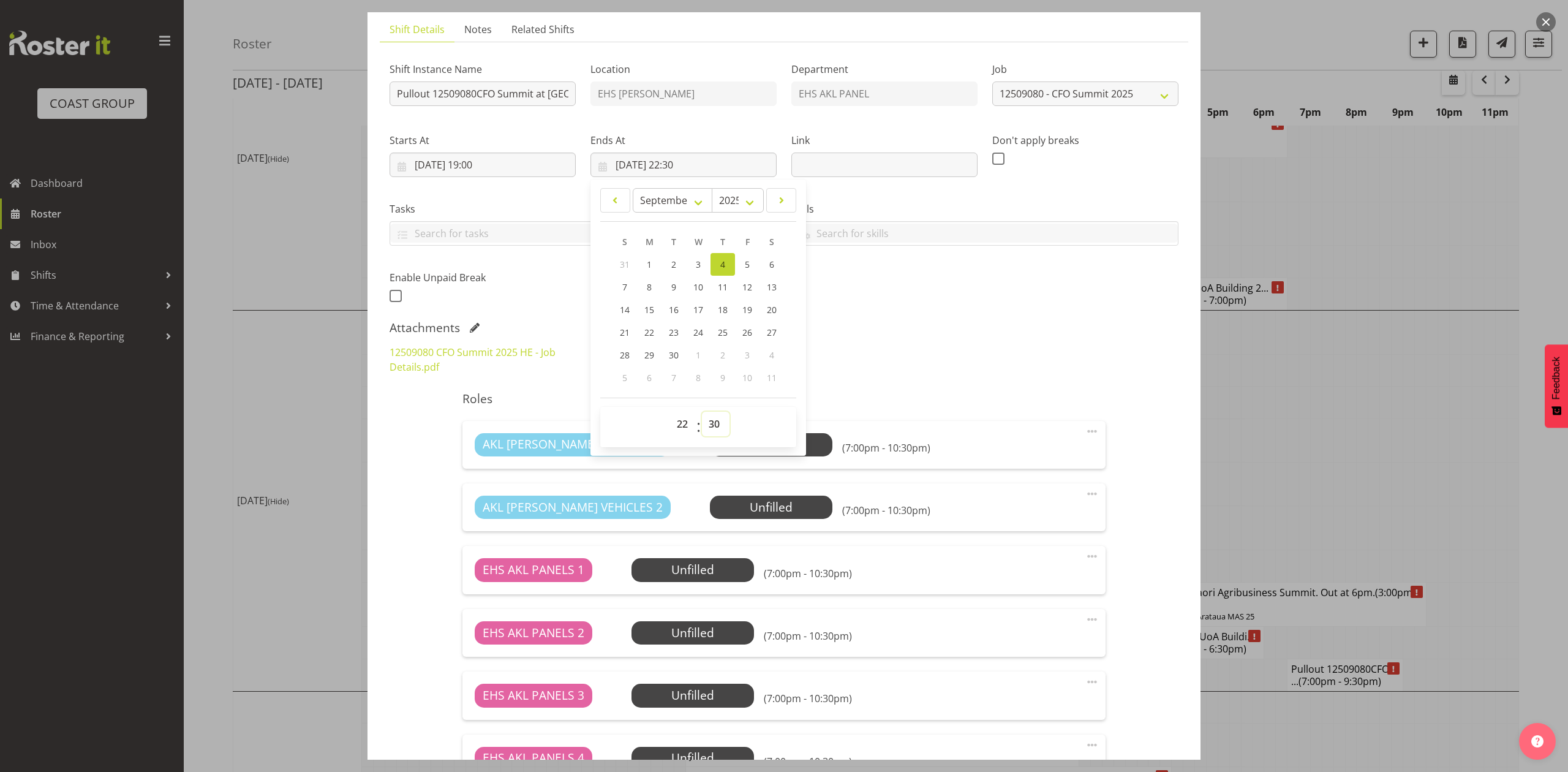
click at [718, 430] on select "00 01 02 03 04 05 06 07 08 09 10 11 12 13 14 15 16 17 18 19 20 21 22 23 24 25 2…" at bounding box center [716, 424] width 27 height 25
select select "0"
click at [702, 412] on select "00 01 02 03 04 05 06 07 08 09 10 11 12 13 14 15 16 17 18 19 20 21 22 23 24 25 2…" at bounding box center [716, 424] width 27 height 25
type input "04/09/2025, 22:00"
click at [883, 272] on div "Shift Instance Name Pullout 12509080CFO Summit at Cordis. Out at 7:30pm. Locati…" at bounding box center [784, 179] width 804 height 268
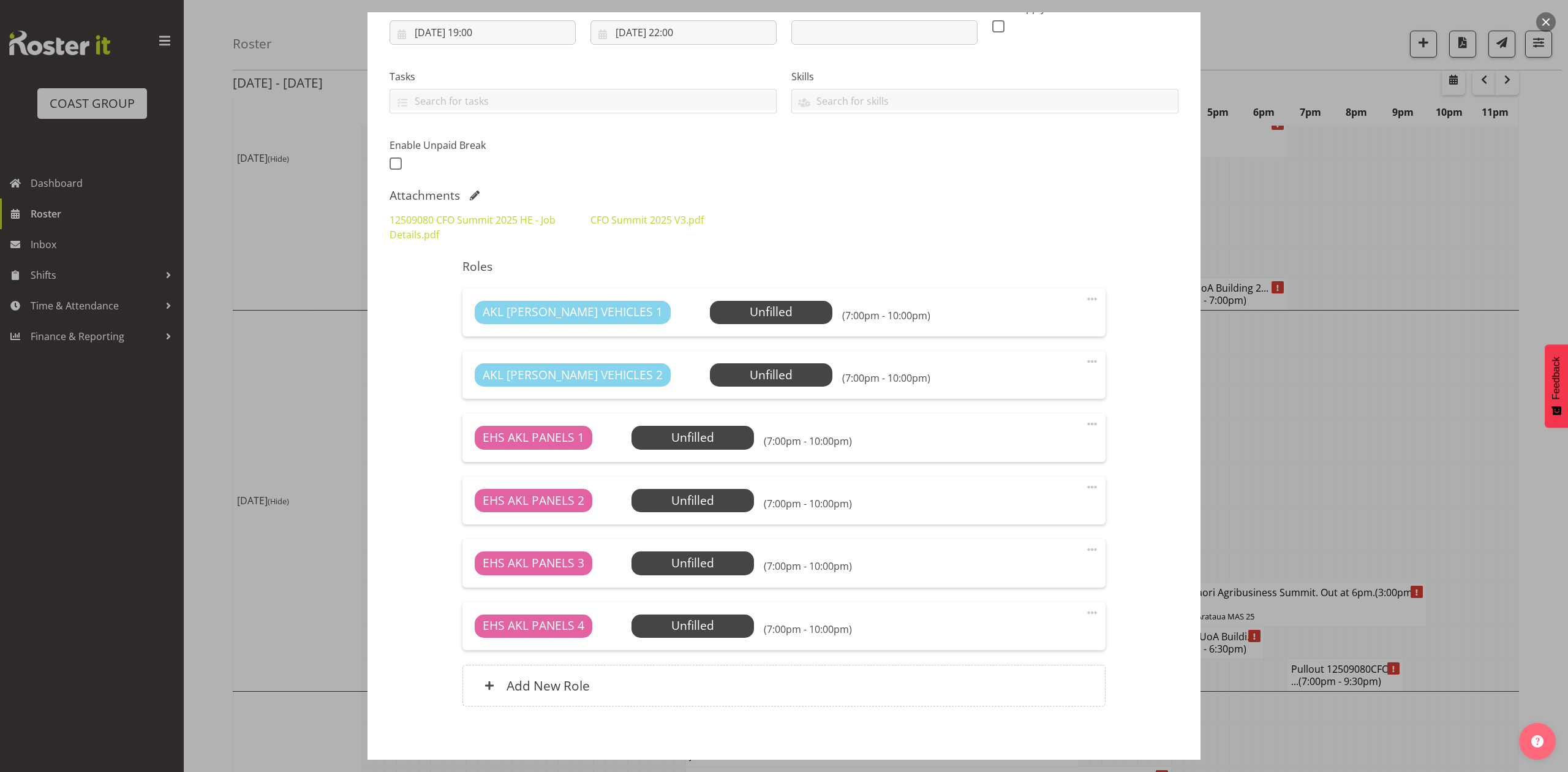
scroll to position [271, 0]
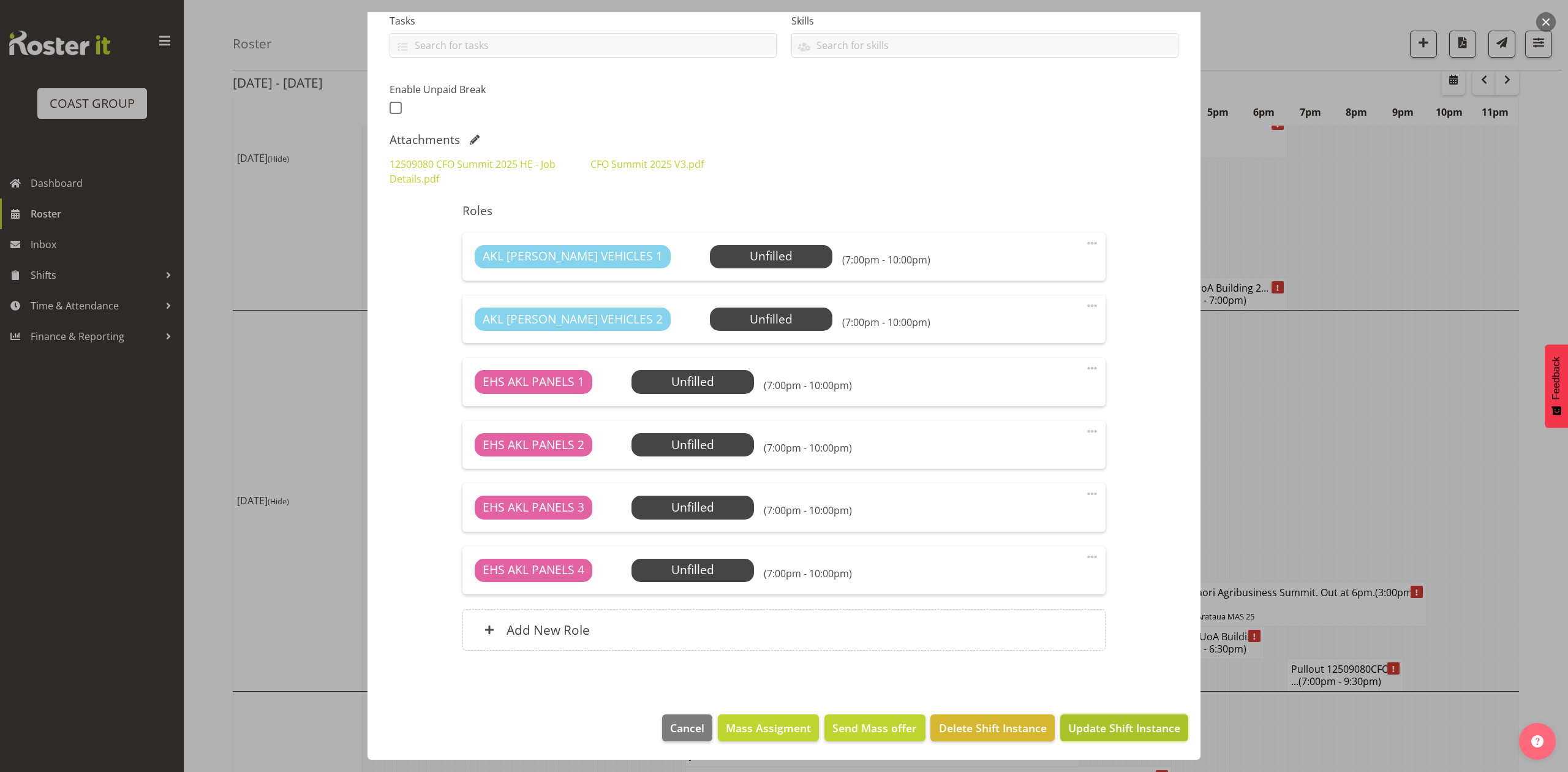
click at [1091, 727] on span "Update Shift Instance" at bounding box center [1125, 728] width 112 height 16
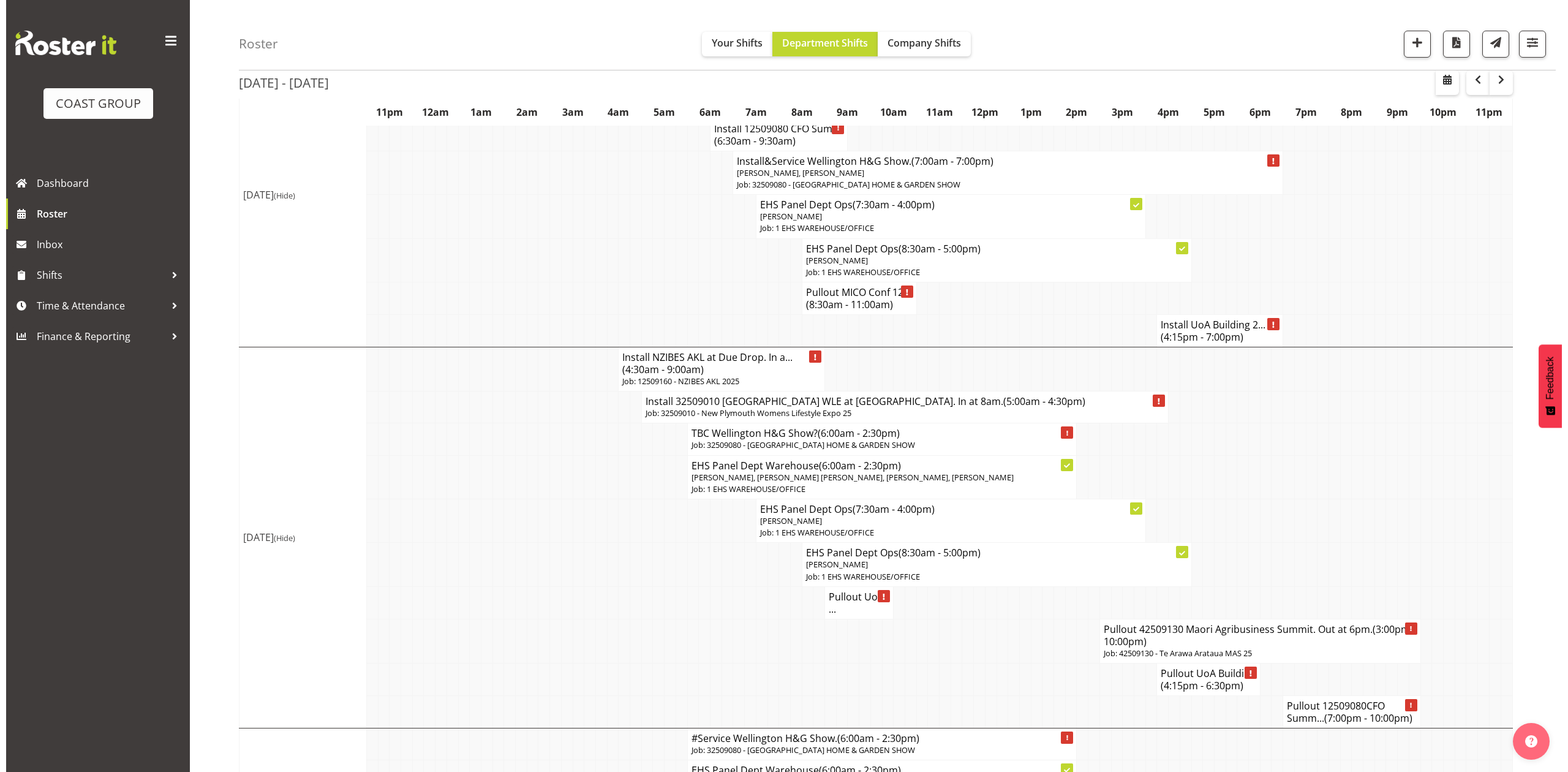
scroll to position [898, 0]
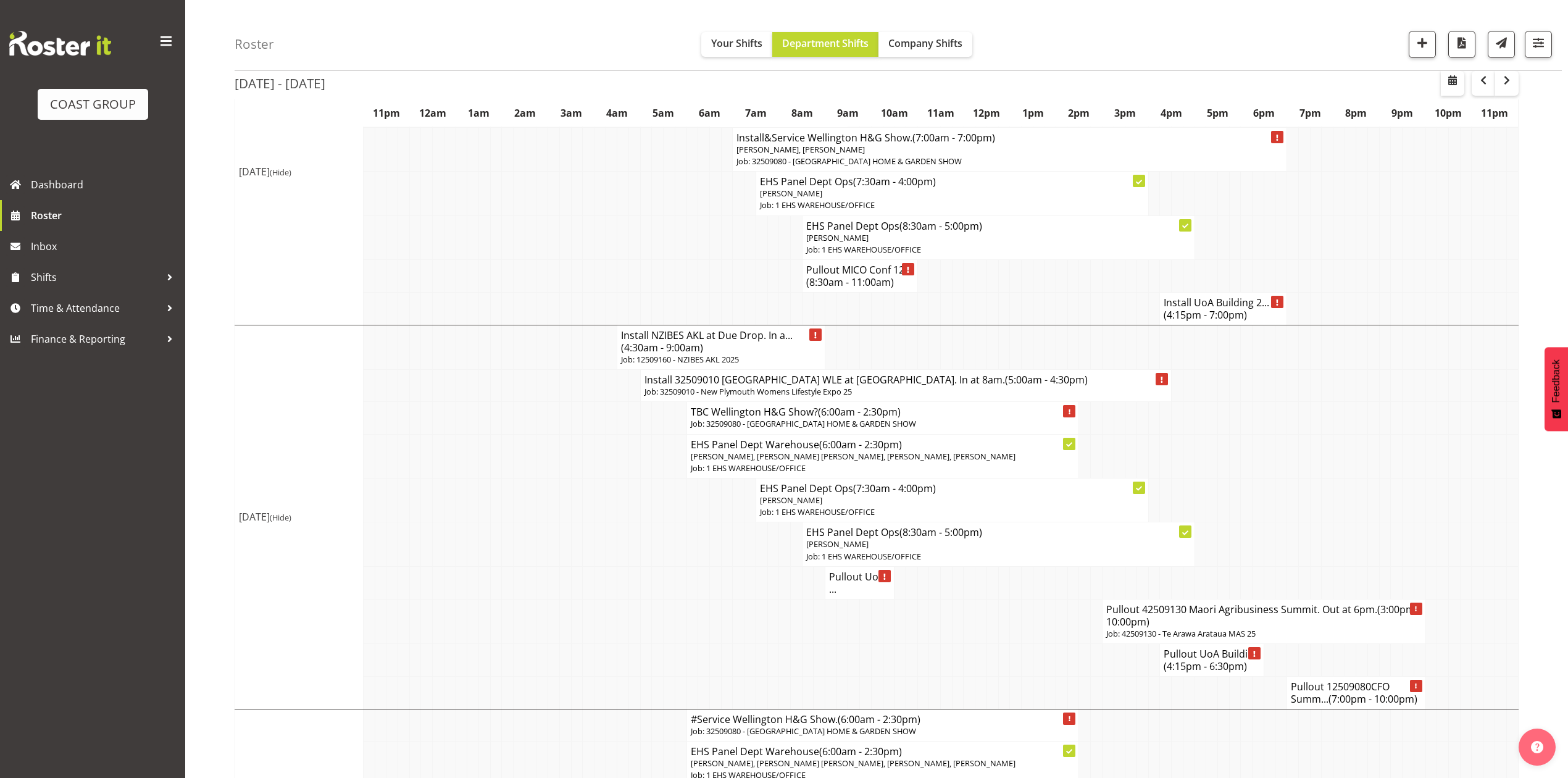
click at [1303, 703] on h4 "Pullout 12509080CFO Summ... (7:00pm - 10:00pm)" at bounding box center [1356, 692] width 130 height 25
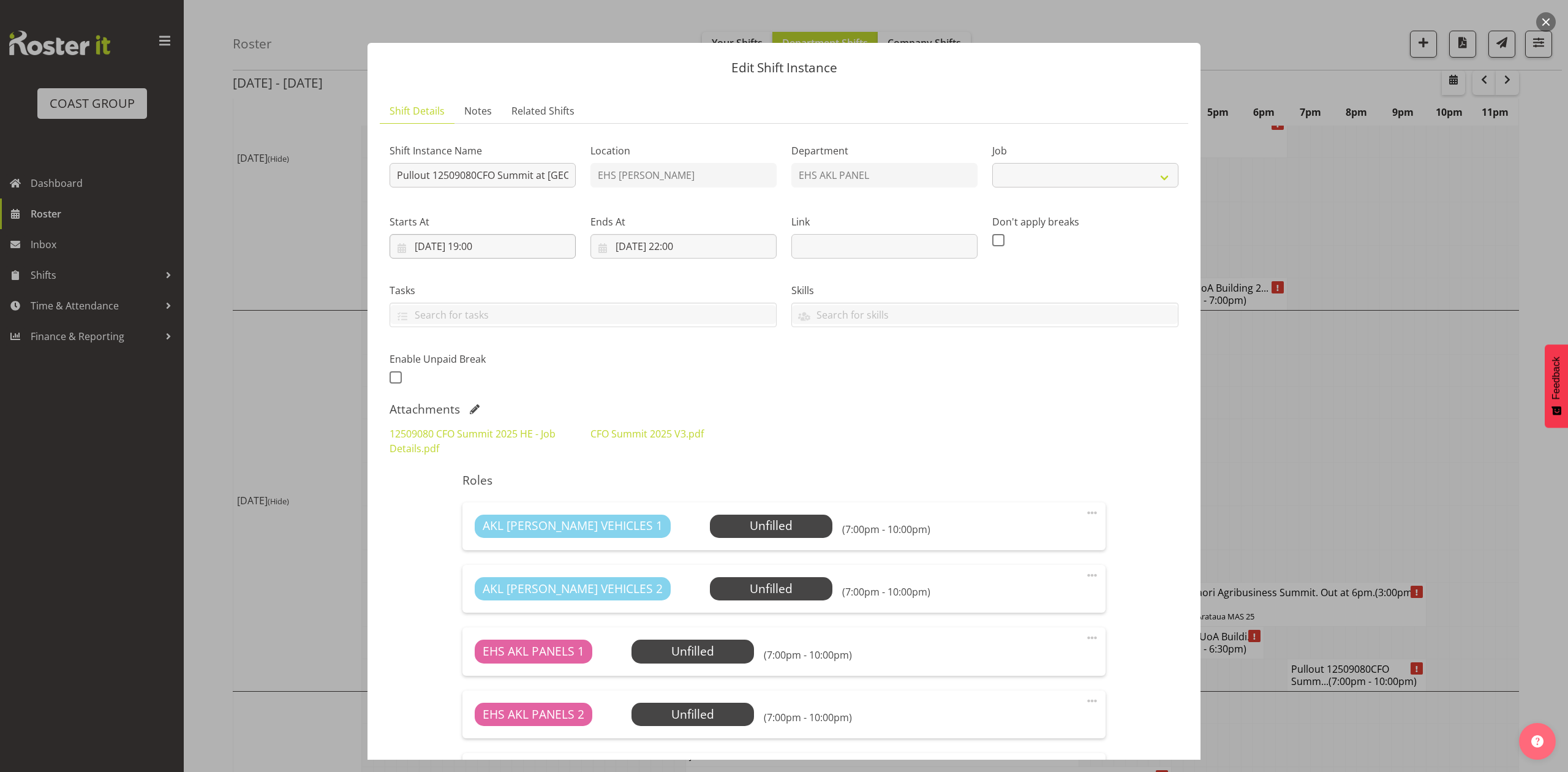
select select "9445"
click at [496, 243] on input "04/09/2025, 19:00" at bounding box center [482, 246] width 186 height 25
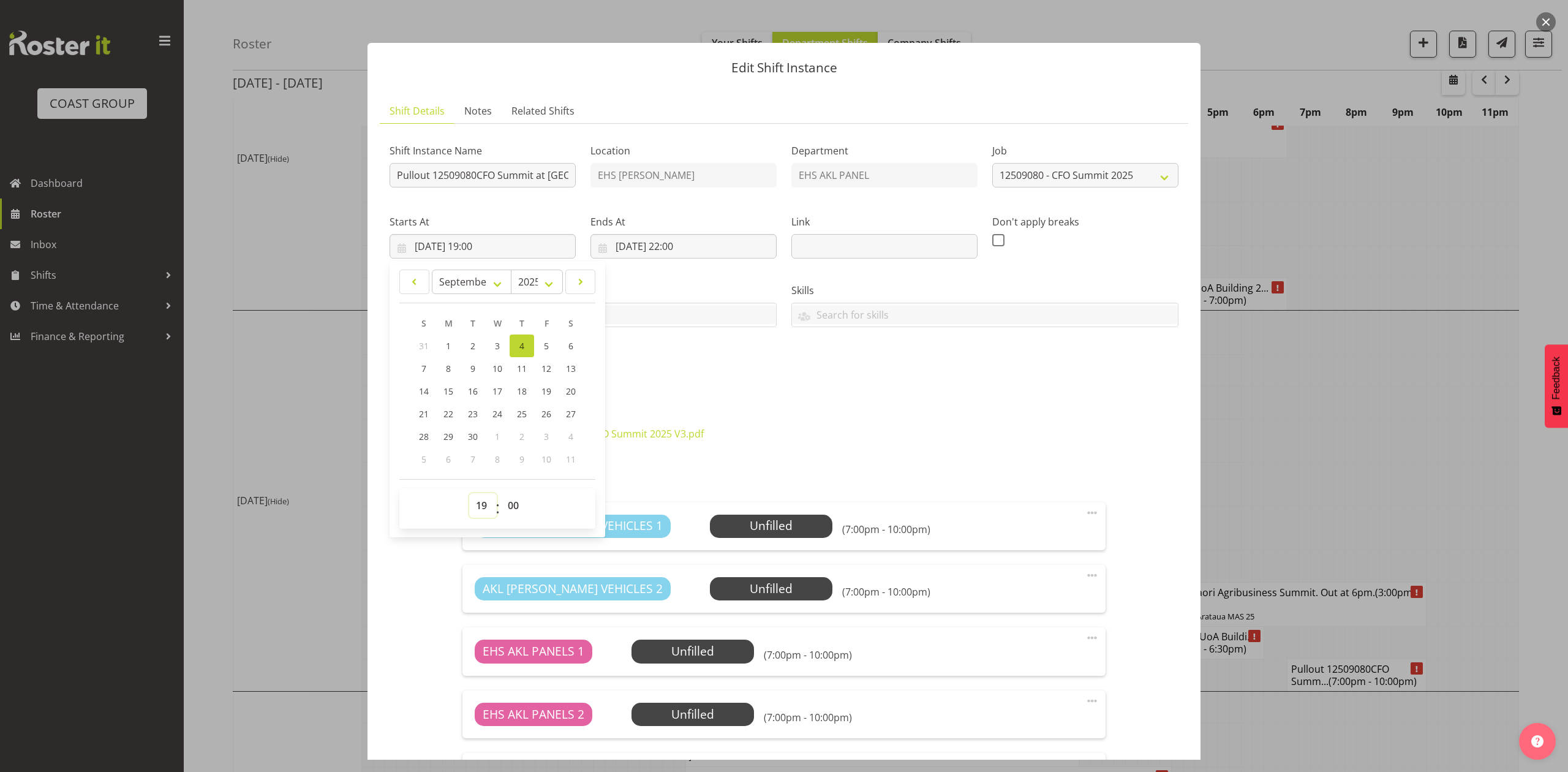
click at [478, 512] on select "00 01 02 03 04 05 06 07 08 09 10 11 12 13 14 15 16 17 18 19 20 21 22 23" at bounding box center [482, 505] width 27 height 25
click at [939, 421] on div "12509080 CFO Summit 2025 HE - Job Details.pdf CFO Summit 2025 V3.pdf" at bounding box center [784, 441] width 804 height 44
click at [472, 405] on div "Attachments" at bounding box center [784, 409] width 789 height 15
click at [472, 407] on span at bounding box center [475, 410] width 10 height 10
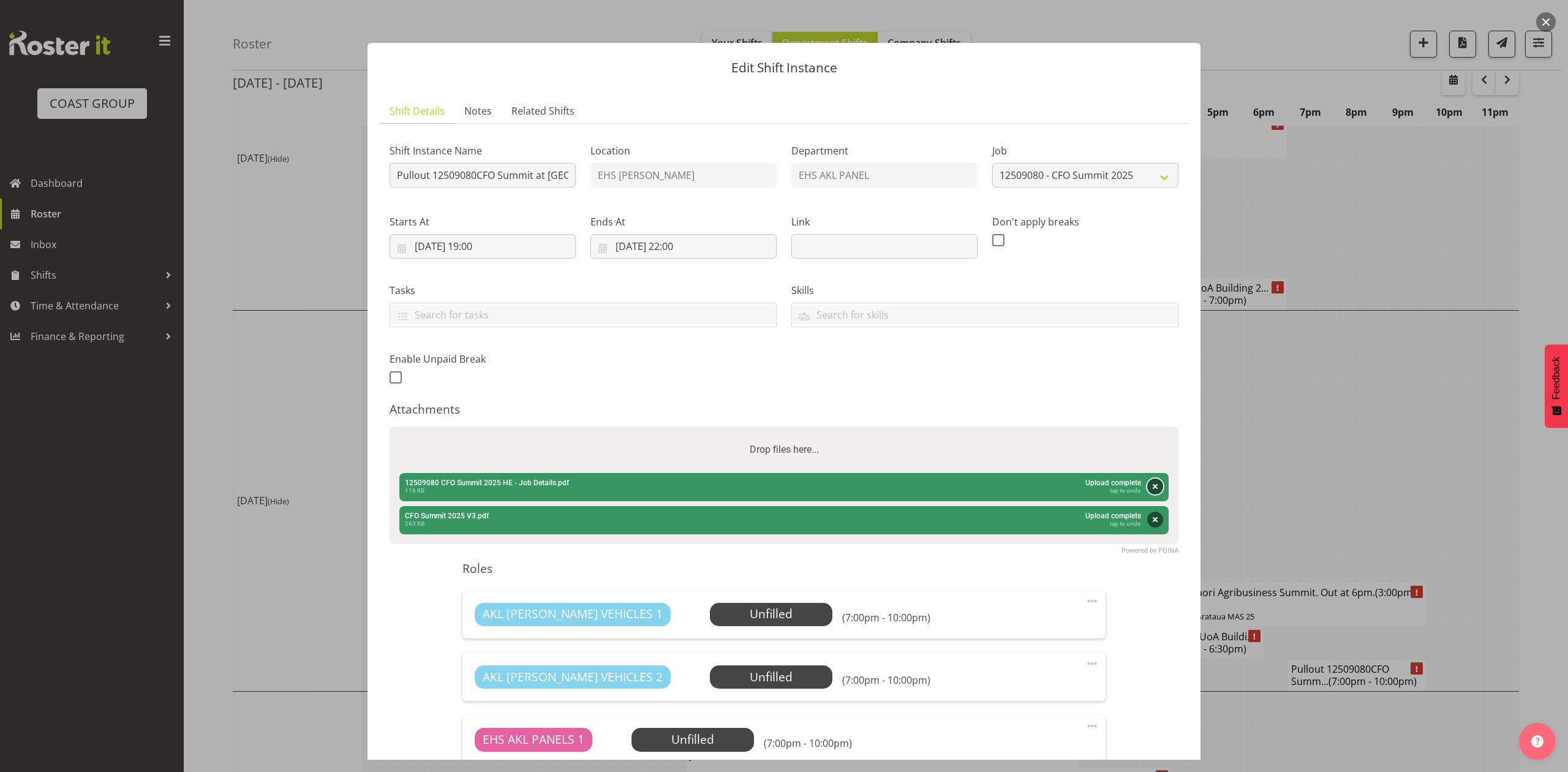
click at [1147, 485] on button "Remove" at bounding box center [1155, 486] width 16 height 16
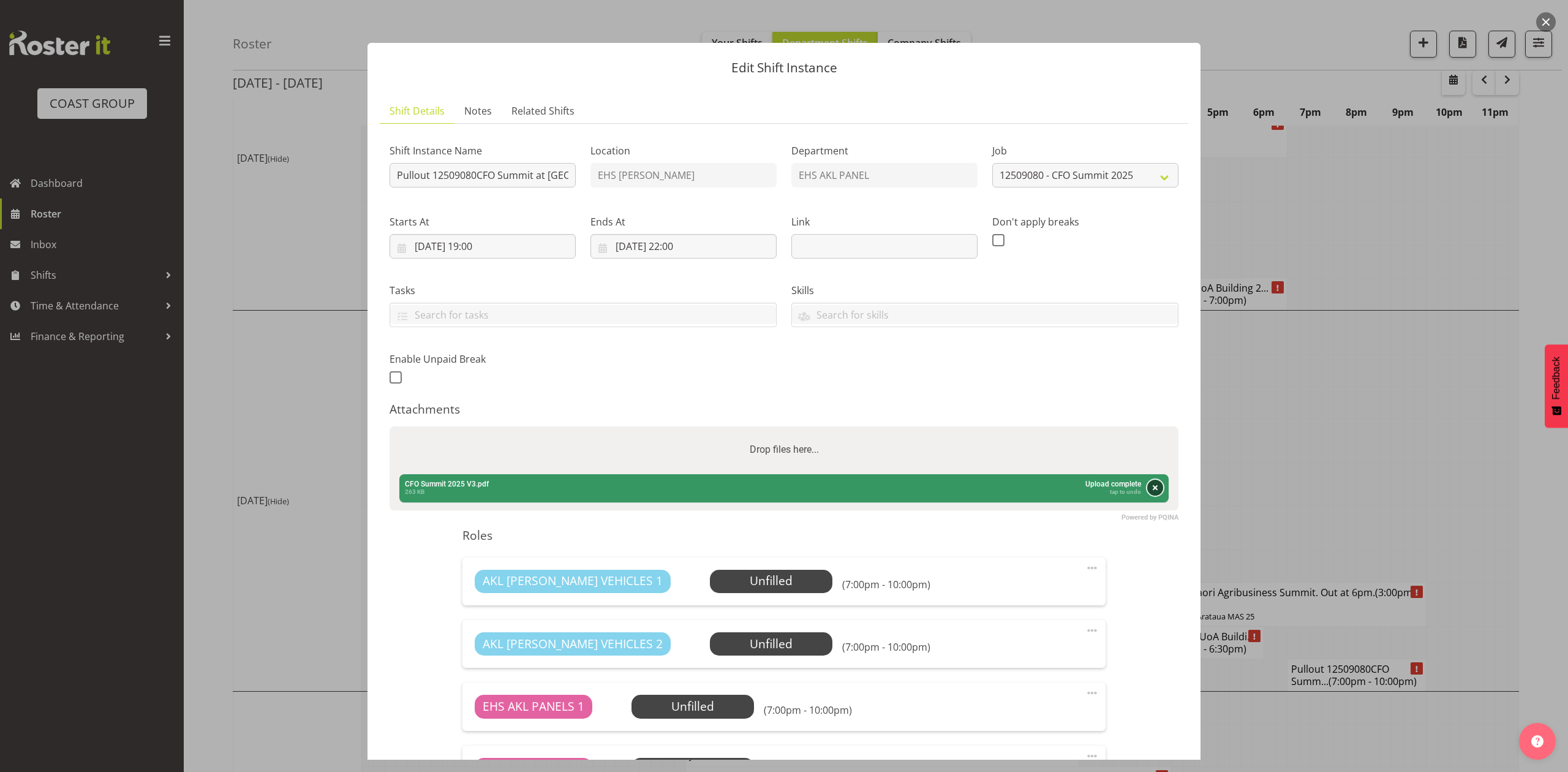
click at [1147, 489] on button "Remove" at bounding box center [1155, 488] width 16 height 16
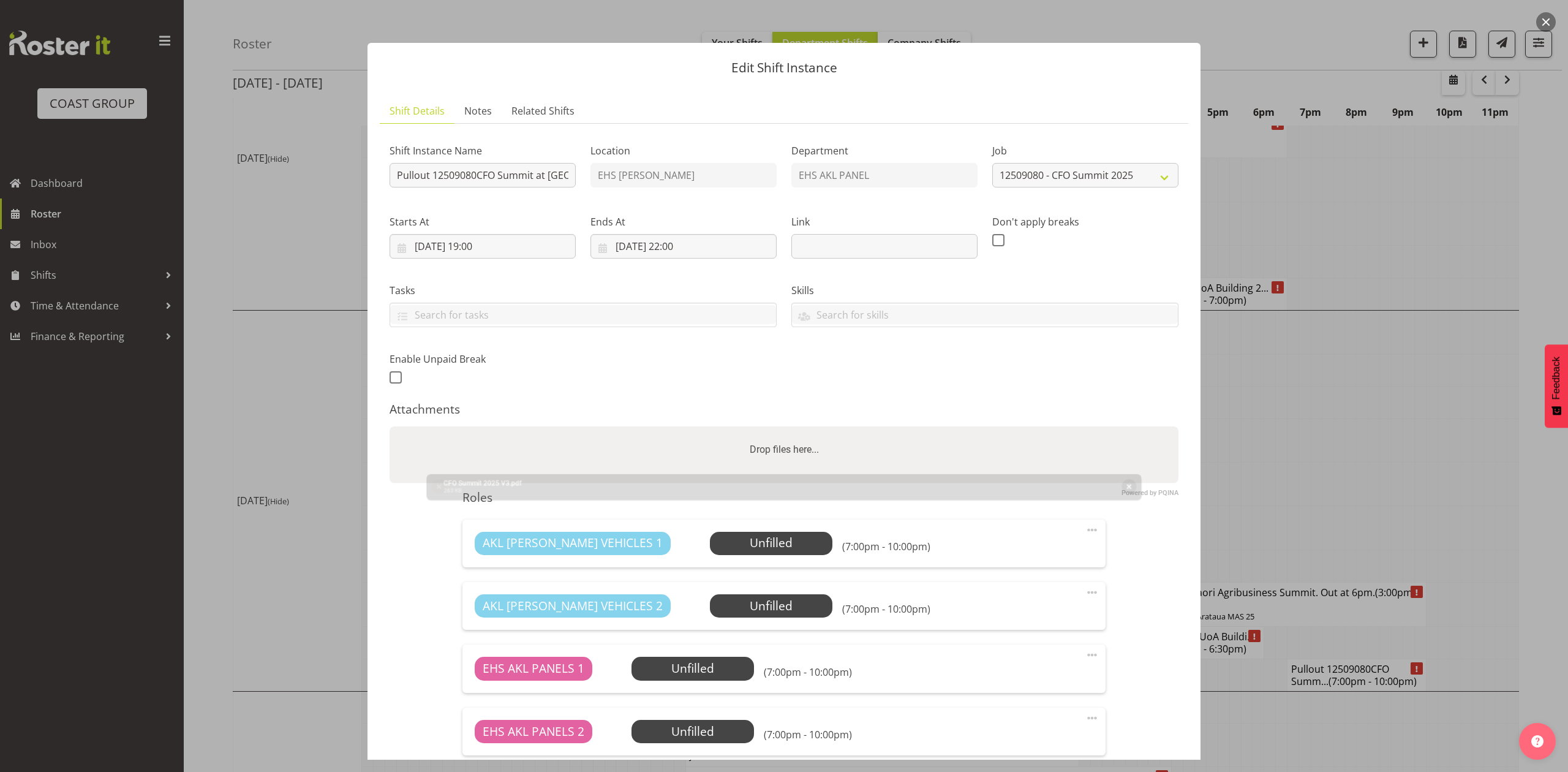
click at [1056, 456] on div "Drop files here..." at bounding box center [784, 450] width 789 height 46
click at [390, 426] on input "Drop files here..." at bounding box center [784, 428] width 789 height 4
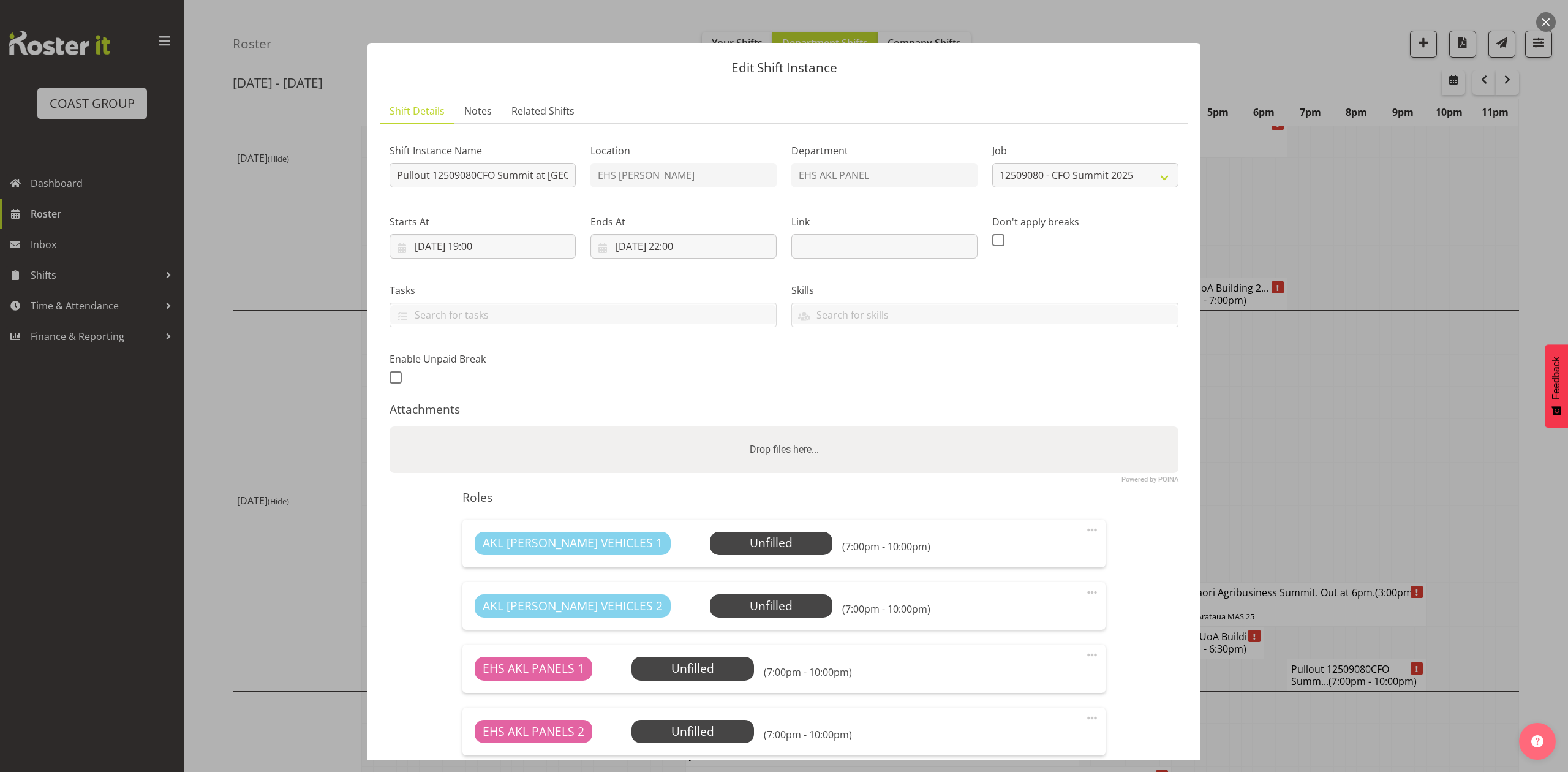
type input "C:\fakepath\12509080 CFO Summit 2025 HE - Job Details (1).pdf"
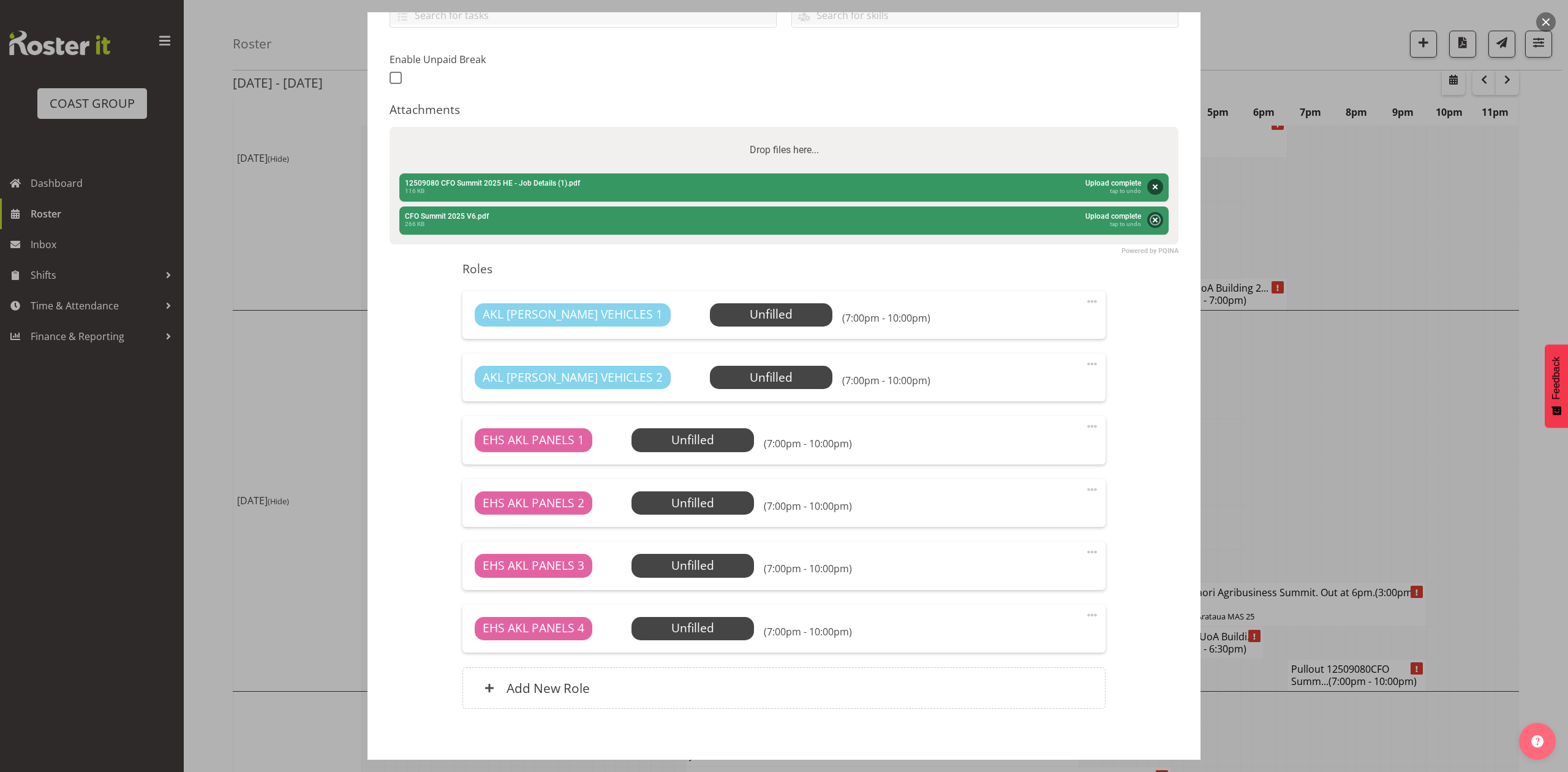
scroll to position [359, 0]
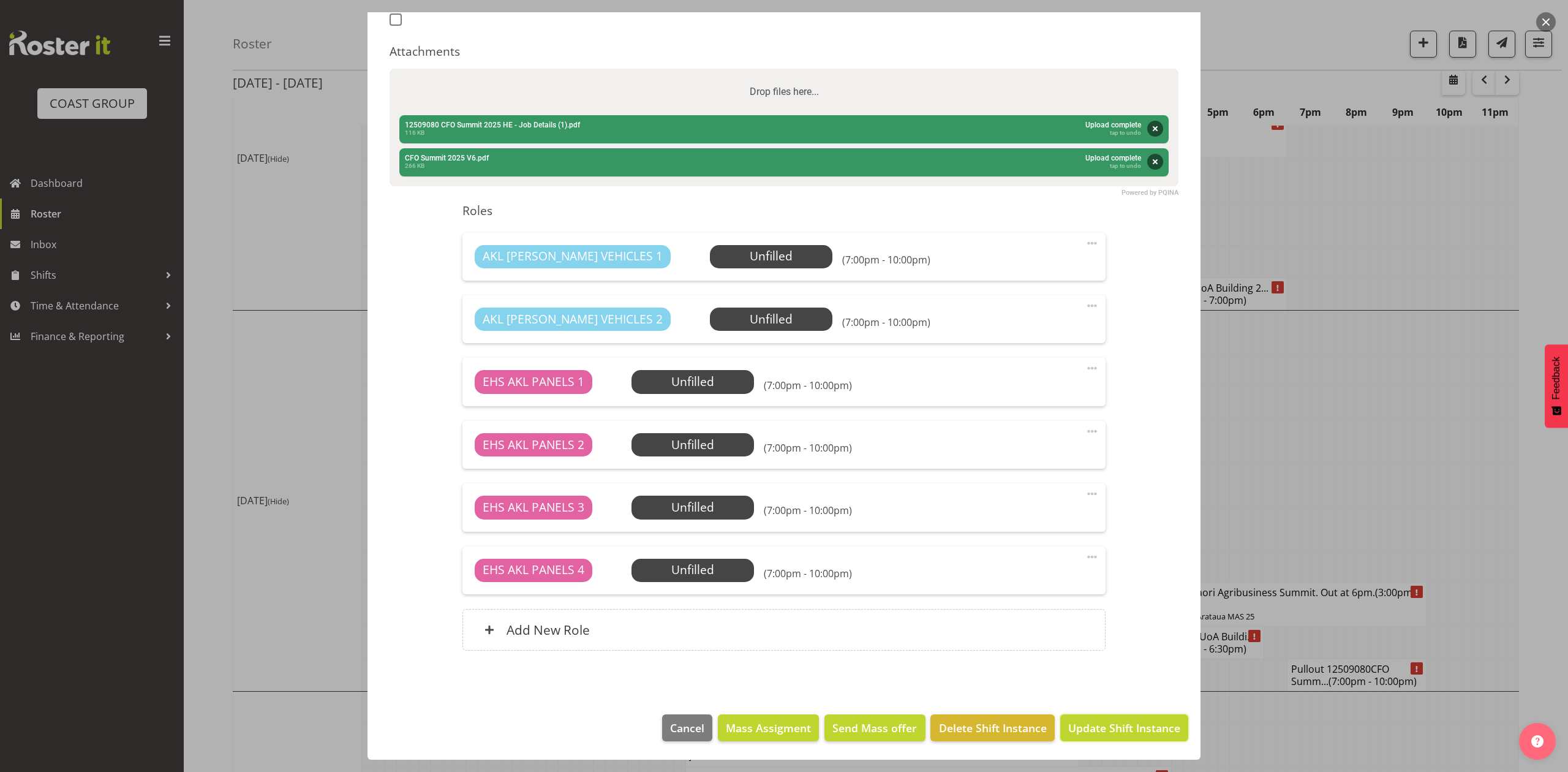
drag, startPoint x: 1093, startPoint y: 727, endPoint x: 1100, endPoint y: 727, distance: 7.0
click at [1093, 728] on span "Update Shift Instance" at bounding box center [1125, 728] width 112 height 16
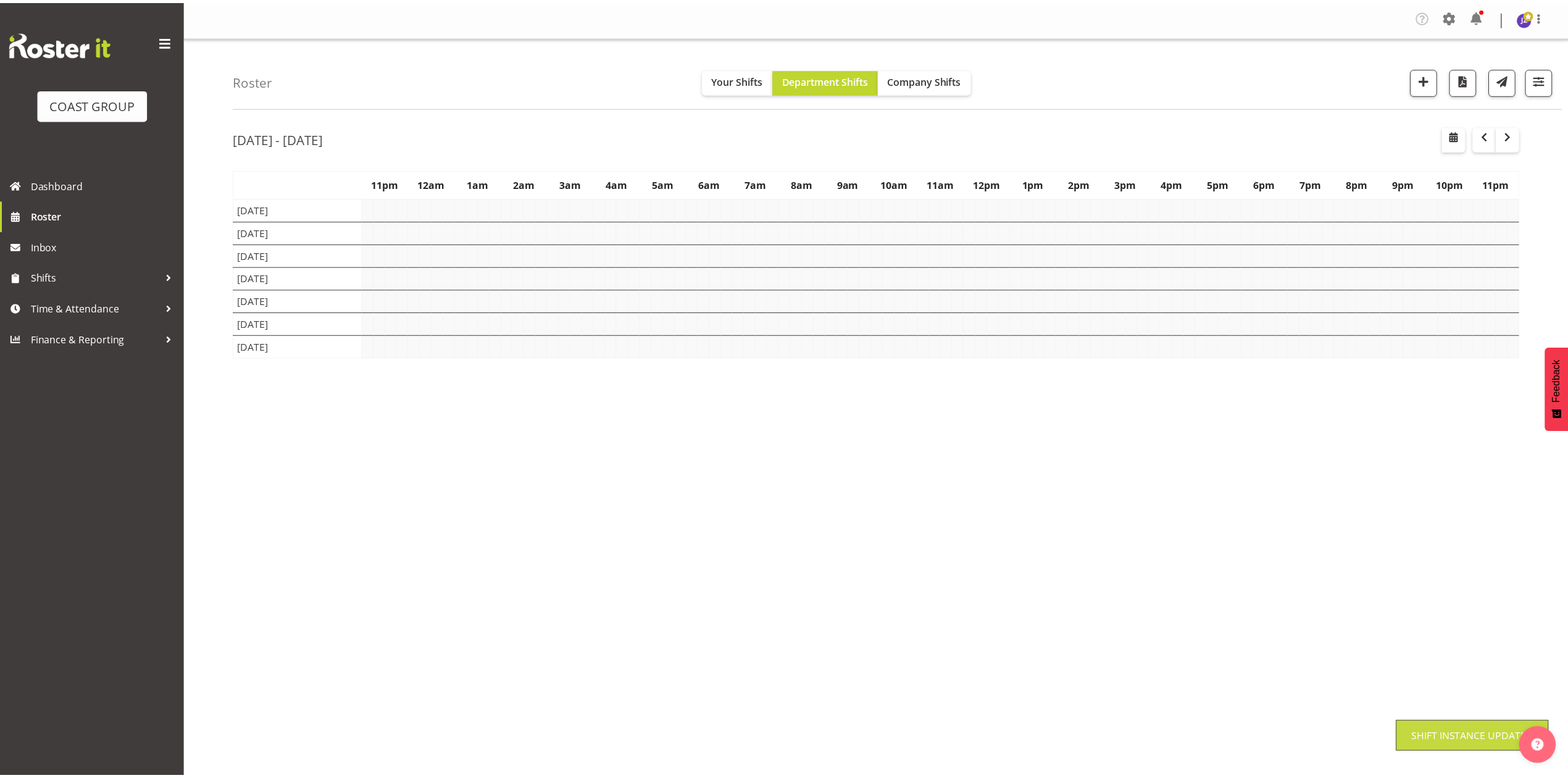
scroll to position [0, 0]
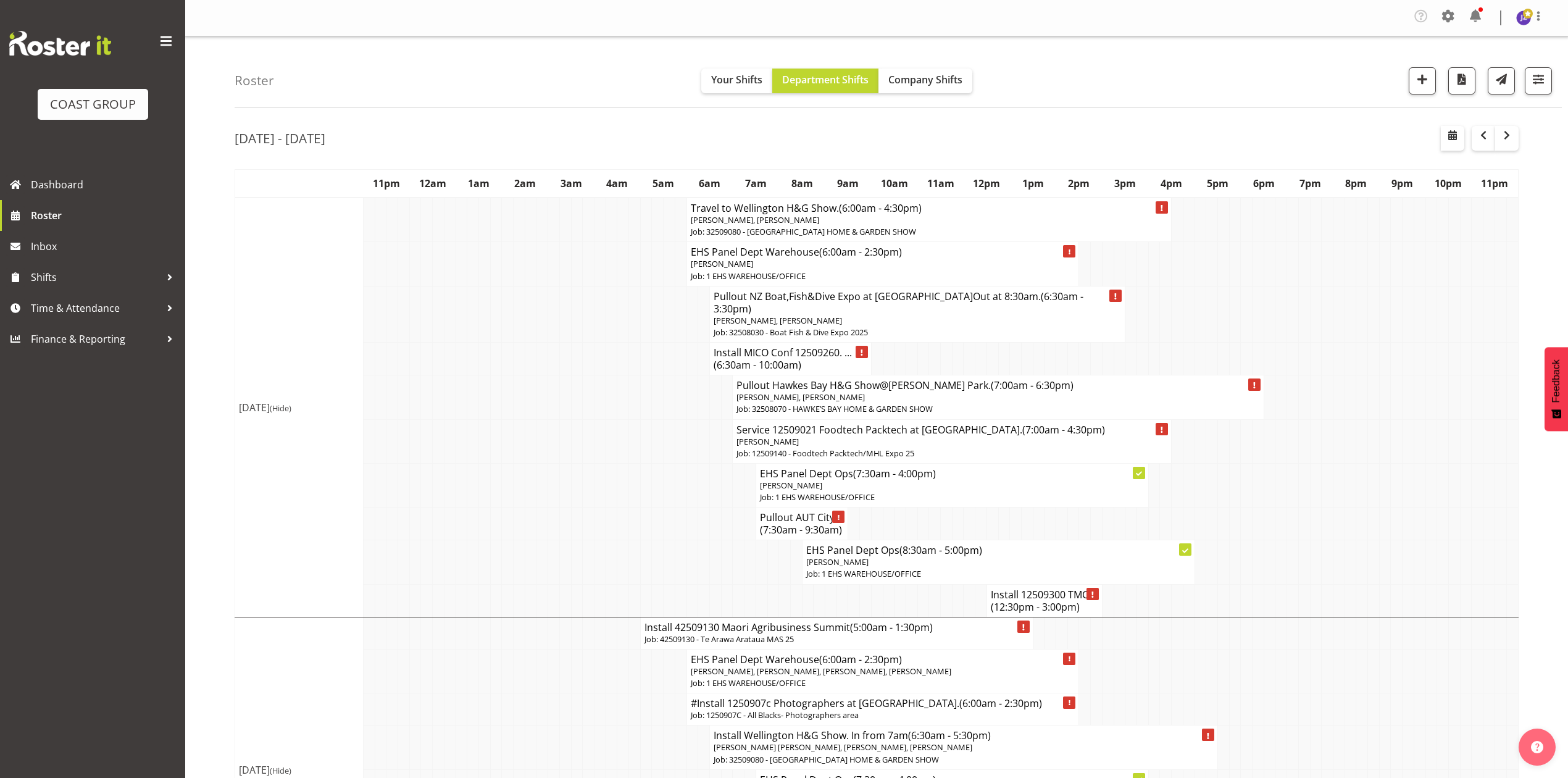
click at [1416, 246] on td at bounding box center [1419, 264] width 12 height 44
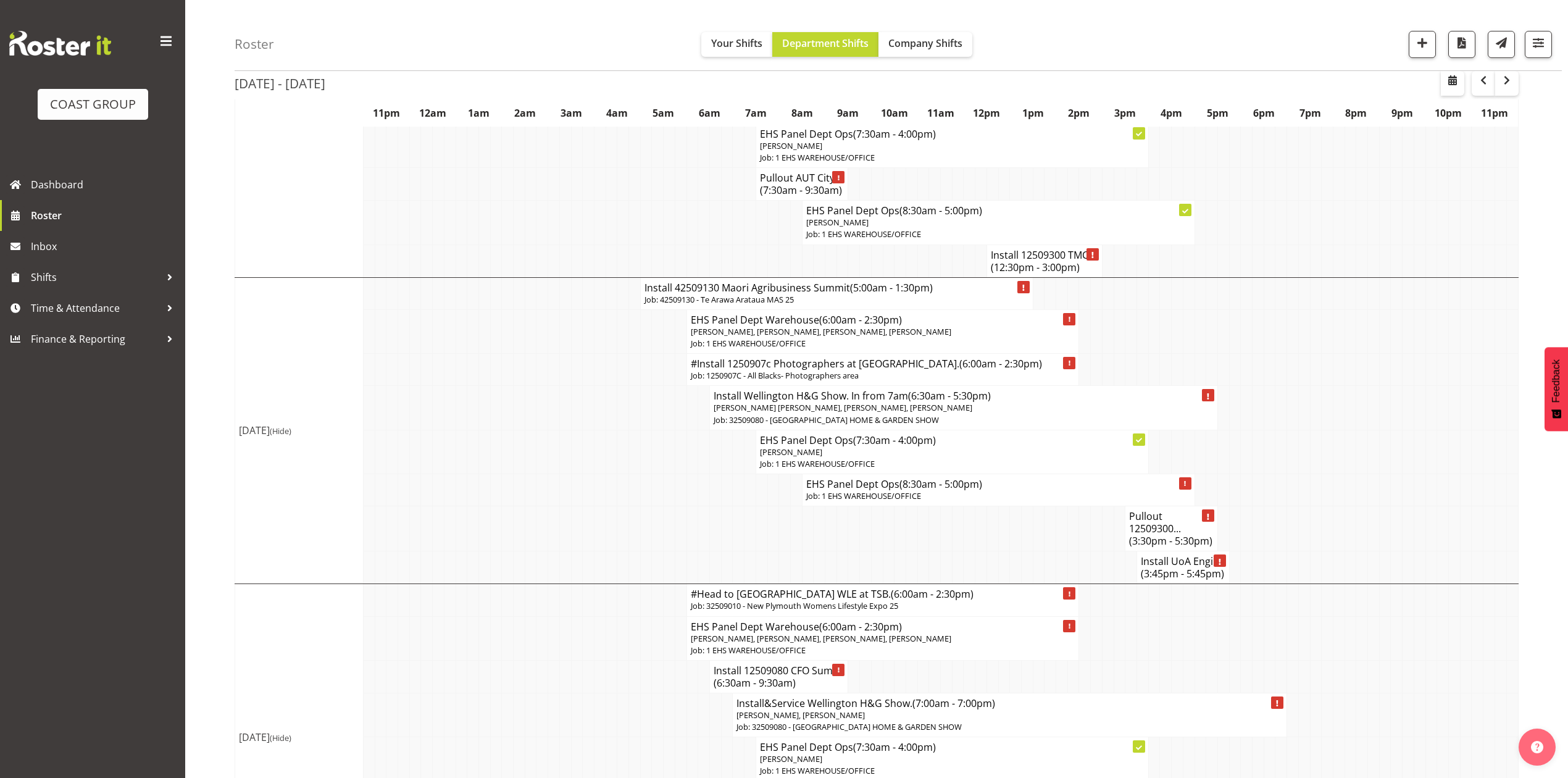
scroll to position [576, 0]
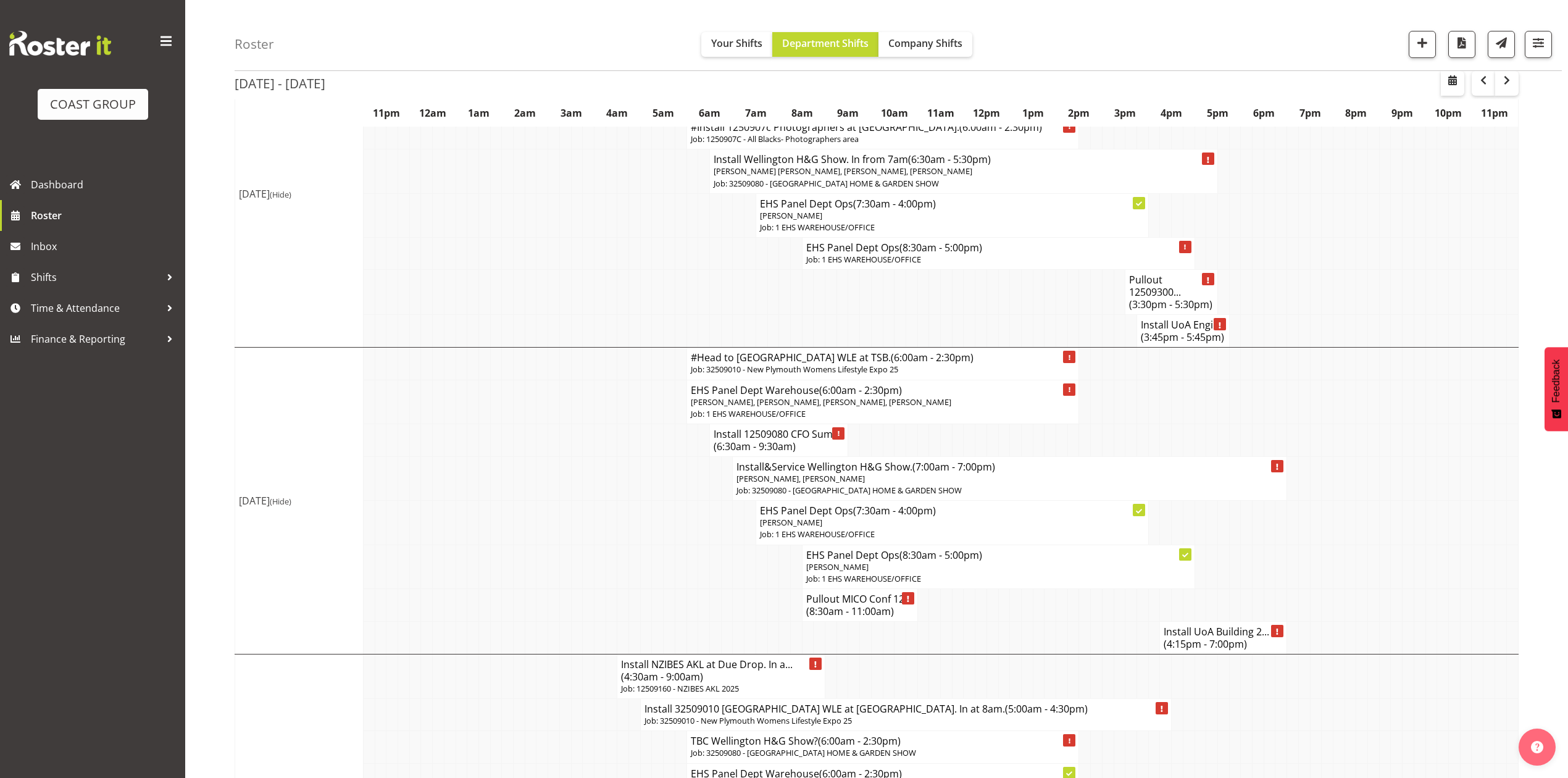
click at [1402, 501] on td at bounding box center [1408, 523] width 12 height 44
click at [1194, 637] on span "(4:15pm - 7:00pm)" at bounding box center [1206, 643] width 83 height 13
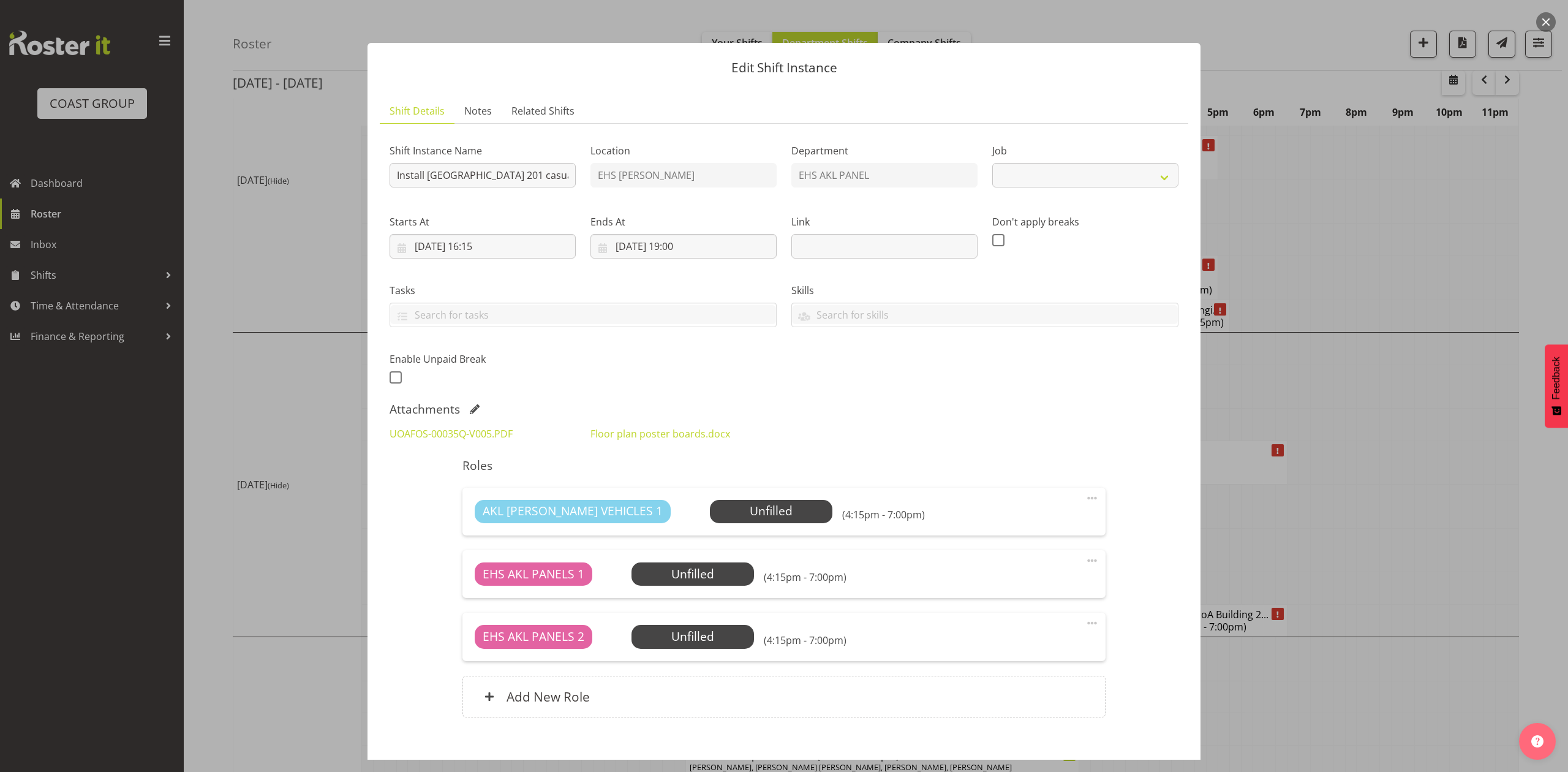
select select "8653"
click at [1353, 476] on div at bounding box center [784, 386] width 1568 height 772
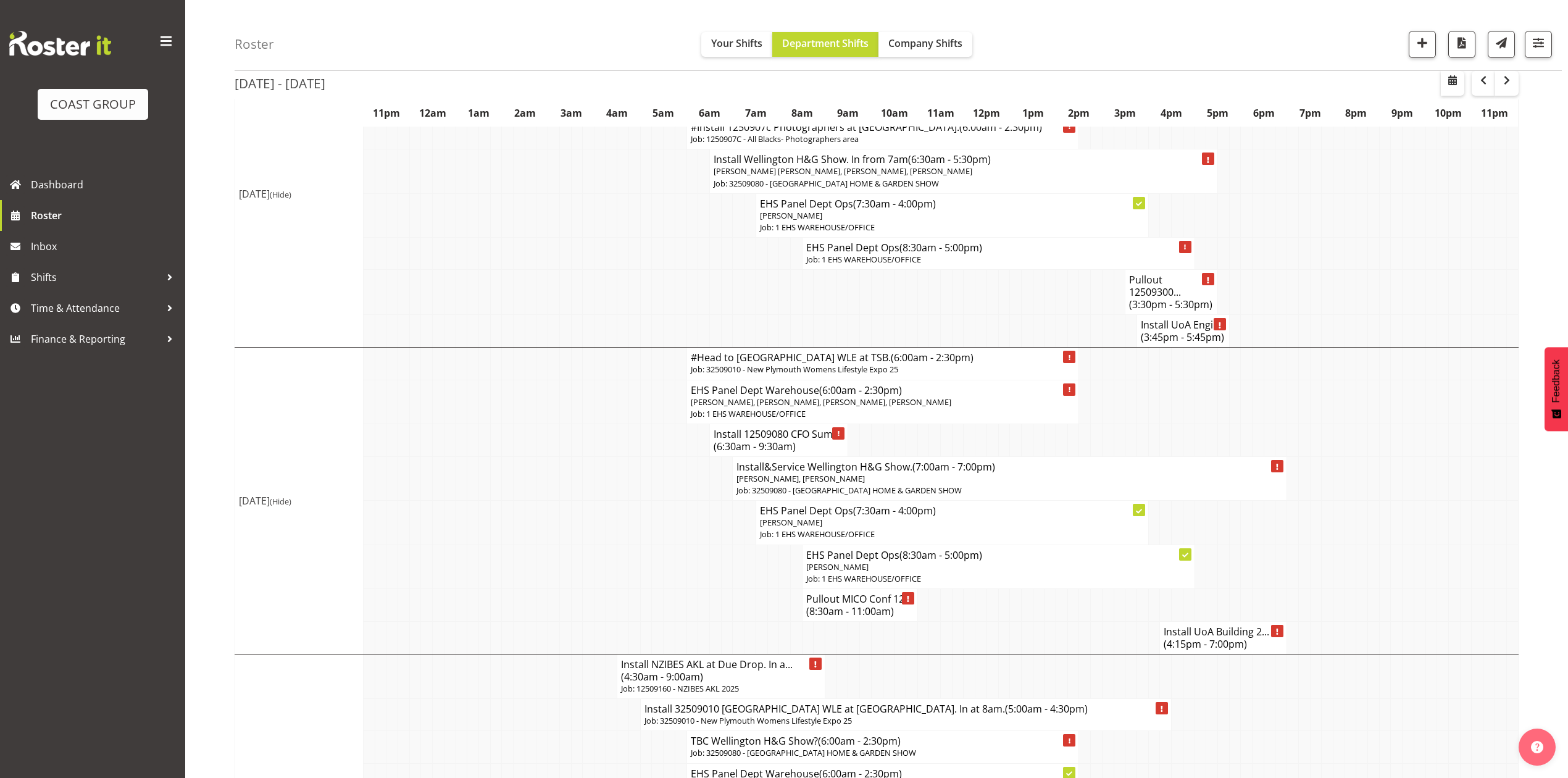
click at [1228, 627] on h4 "Install UoA Building 2... (4:15pm - 7:00pm)" at bounding box center [1223, 638] width 119 height 25
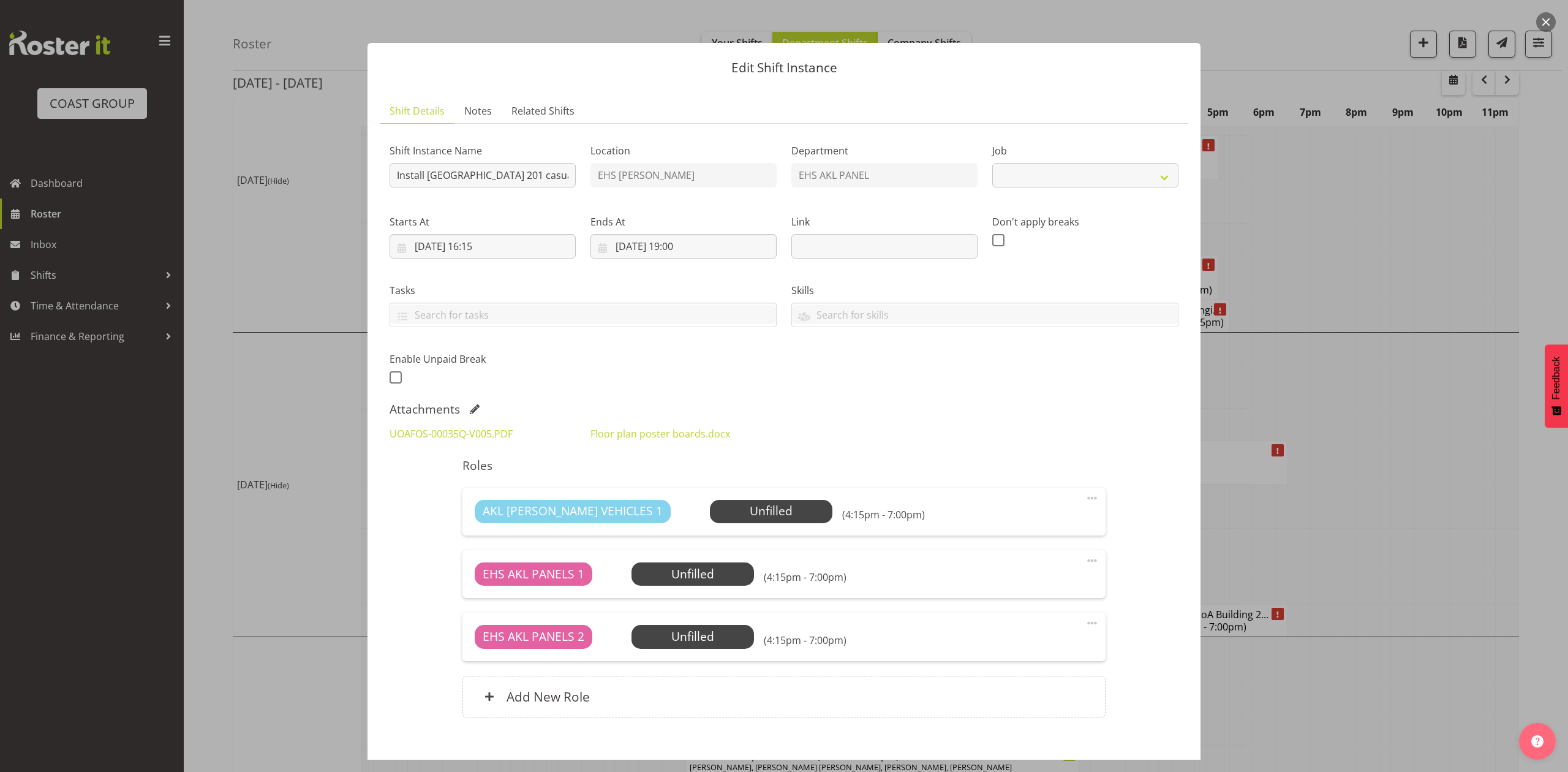
select select "8653"
click at [1336, 452] on div at bounding box center [784, 386] width 1568 height 772
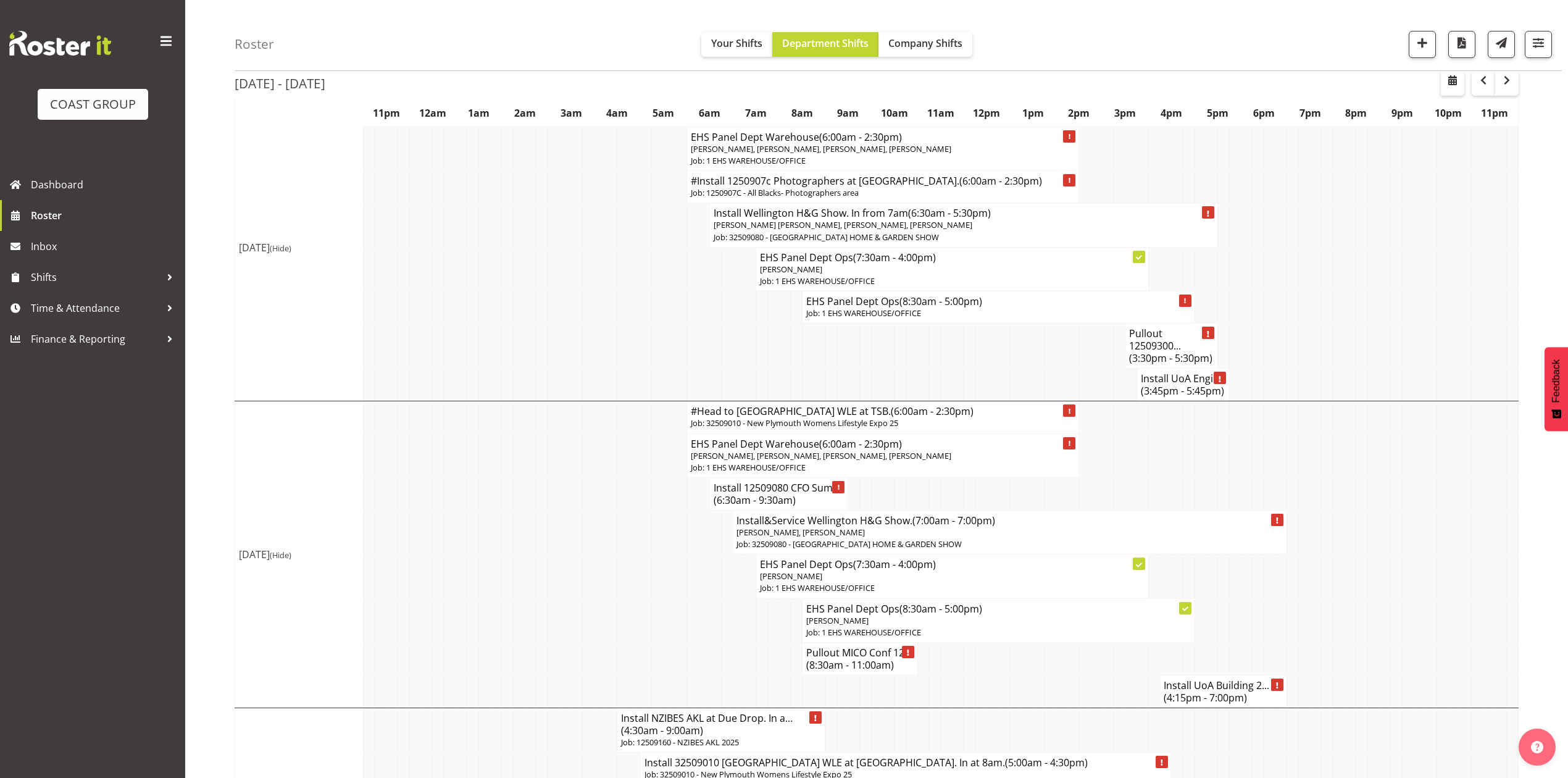
scroll to position [494, 0]
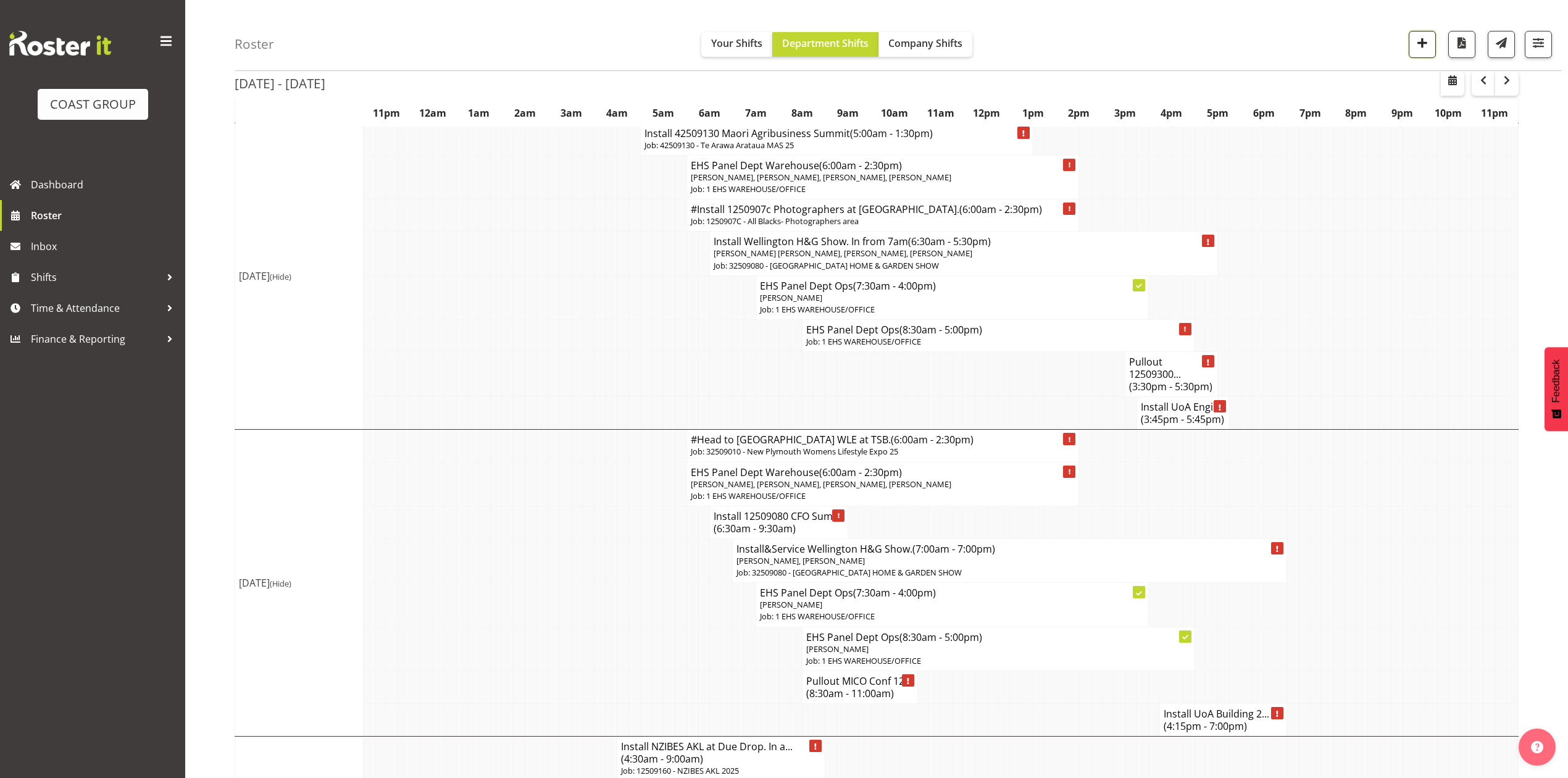
click at [1421, 43] on span "button" at bounding box center [1422, 42] width 16 height 16
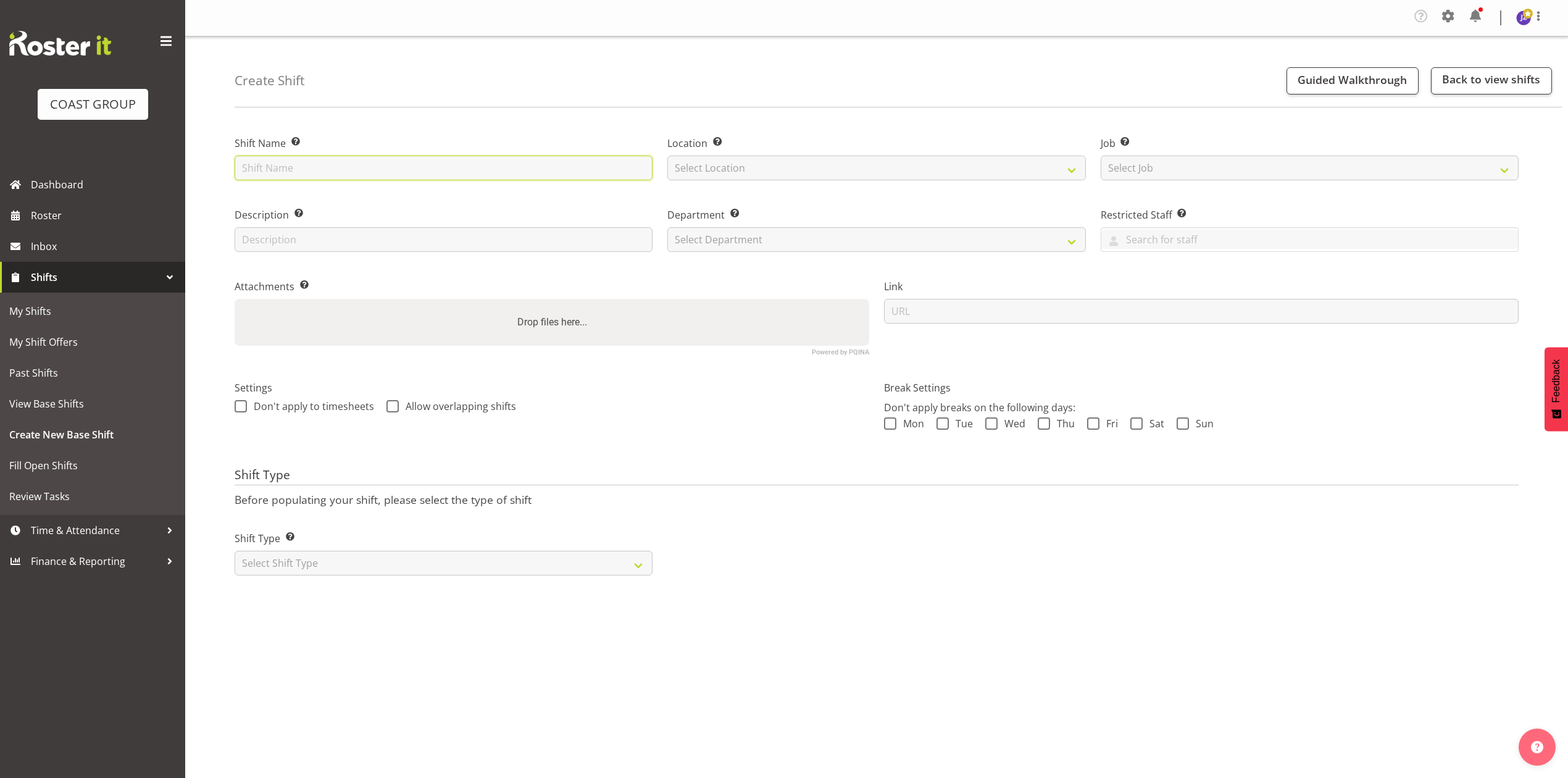
click at [376, 161] on input "text" at bounding box center [444, 168] width 418 height 25
type input "[GEOGRAPHIC_DATA] casual"
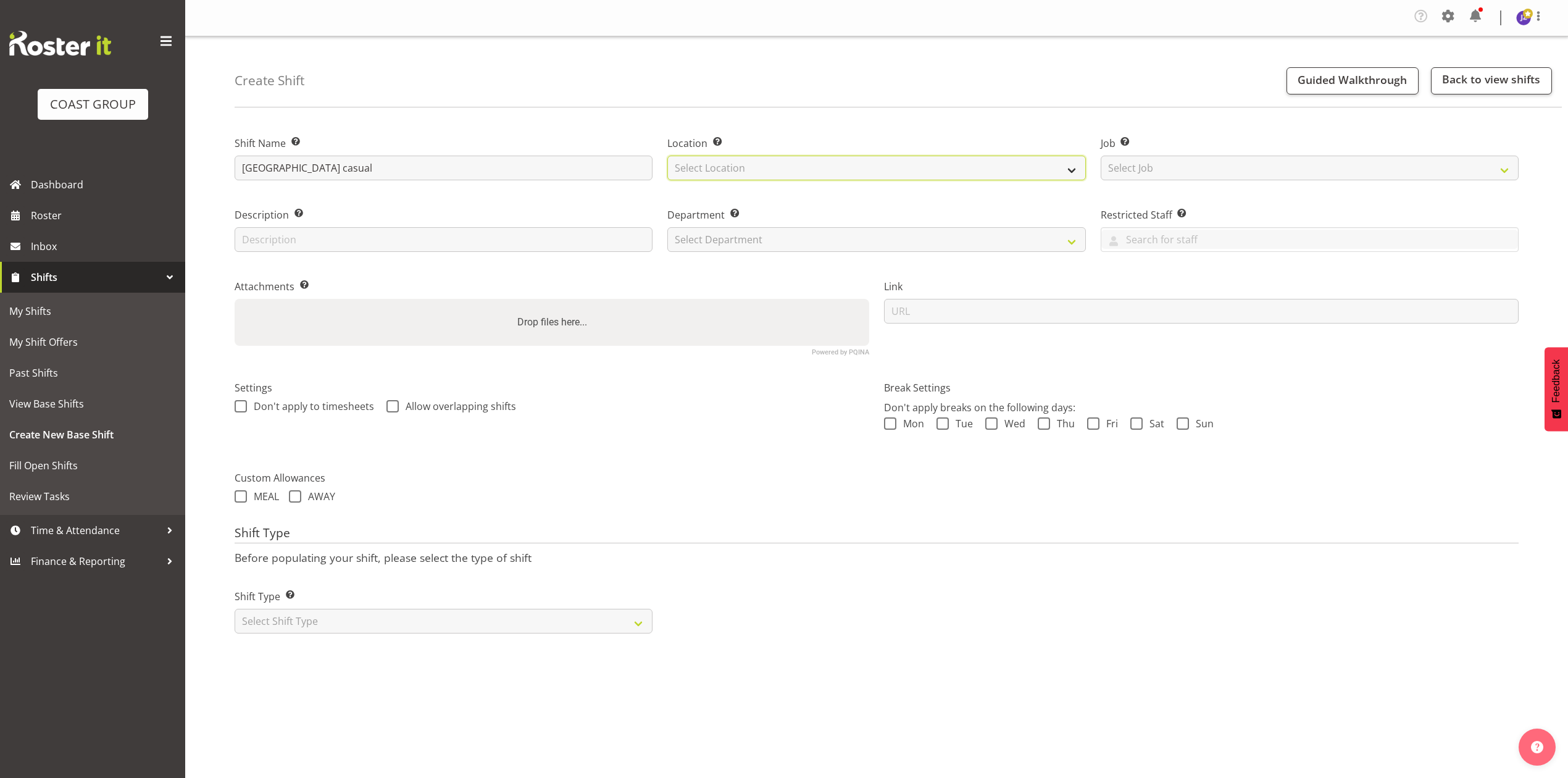
drag, startPoint x: 806, startPoint y: 166, endPoint x: 807, endPoint y: 178, distance: 12.0
click at [806, 166] on select "Select Location" at bounding box center [876, 168] width 418 height 25
select select "35"
click at [667, 156] on select "Select Location EHS [PERSON_NAME]" at bounding box center [876, 168] width 418 height 25
click at [1159, 166] on select "Select Job Create new job 1 Carlton Events 1 [PERSON_NAME][GEOGRAPHIC_DATA] 1 […" at bounding box center [1310, 168] width 418 height 25
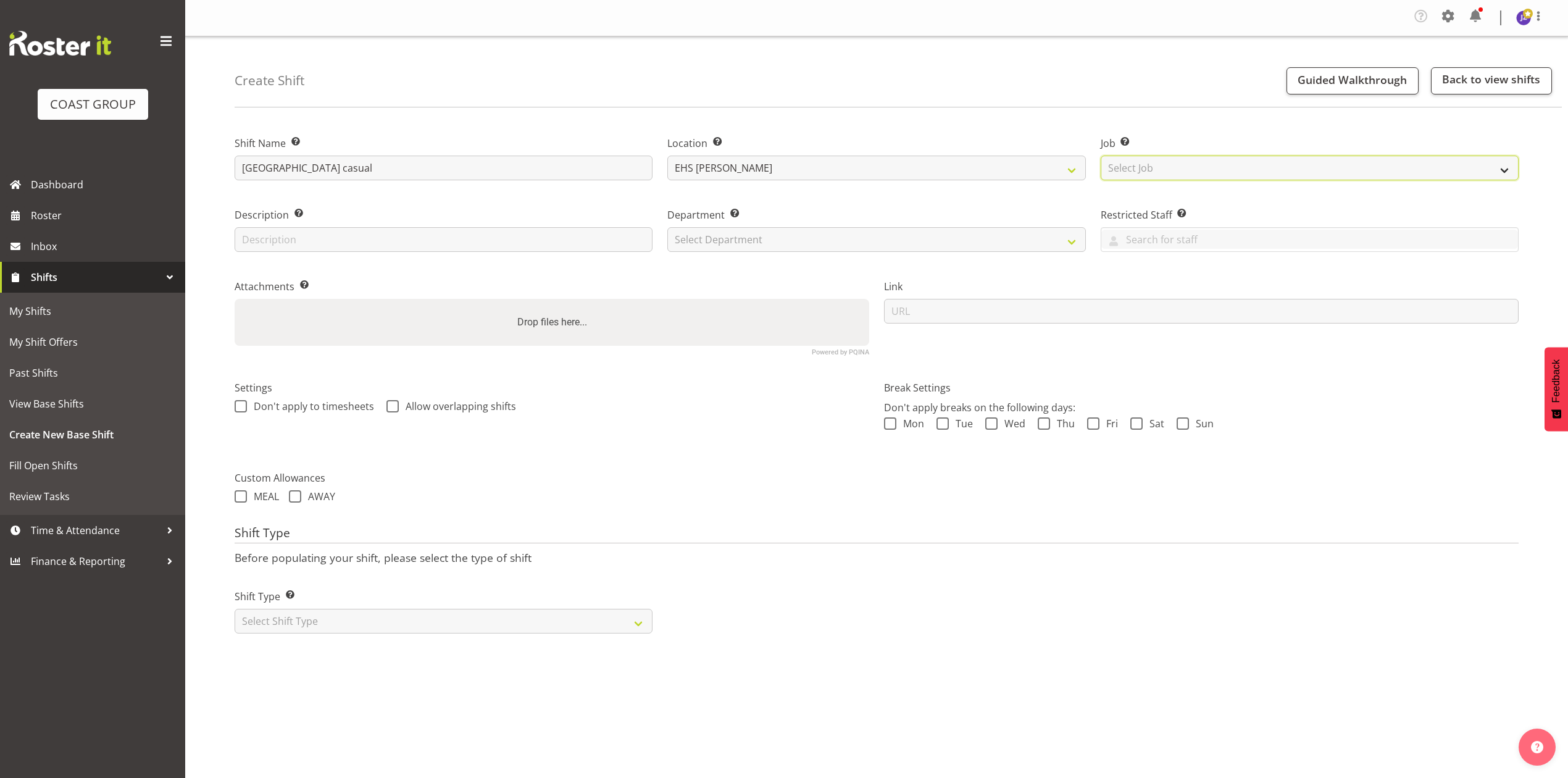
select select "8653"
click at [1101, 156] on select "Select Job Create new job 1 Carlton Events 1 [PERSON_NAME][GEOGRAPHIC_DATA] 1 […" at bounding box center [1310, 168] width 418 height 25
click at [781, 232] on select "Select Department EHS AKL PANEL EHS AKL PANEL" at bounding box center [876, 239] width 418 height 25
select select "39"
click at [667, 228] on select "Select Department EHS AKL PANEL EHS AKL PANEL" at bounding box center [876, 239] width 418 height 25
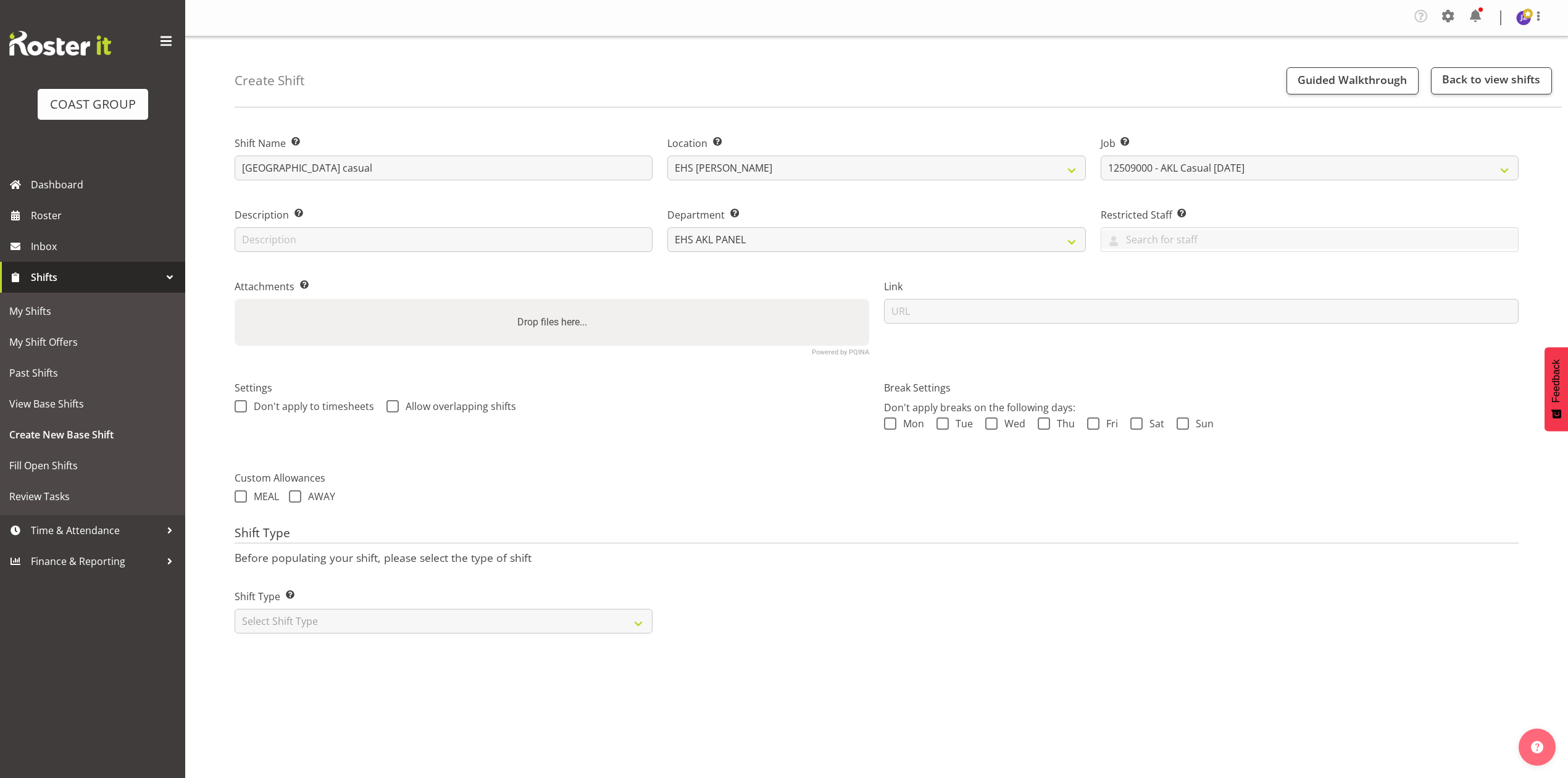
click at [714, 327] on div "Drop files here..." at bounding box center [552, 322] width 635 height 47
click at [235, 299] on input "Drop files here..." at bounding box center [552, 300] width 635 height 4
type input "C:\fakepath\AUTUNIV-00110Q-V001.PDF"
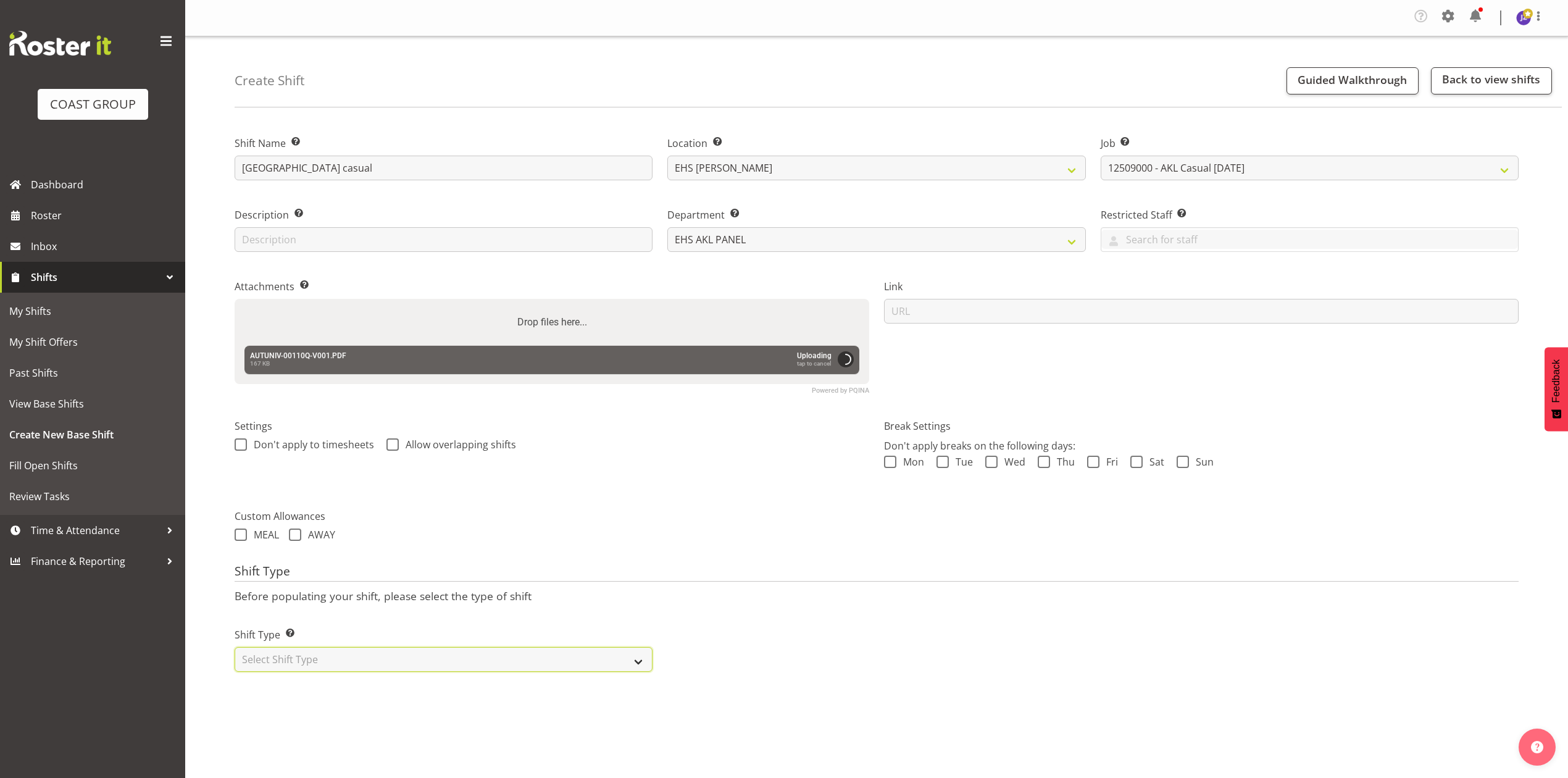
click at [443, 665] on select "Select Shift Type One Off Shift Recurring Shift Rotating Shift" at bounding box center [444, 659] width 418 height 25
select select "recurring"
click at [235, 648] on select "Select Shift Type One Off Shift Recurring Shift Rotating Shift" at bounding box center [444, 659] width 418 height 25
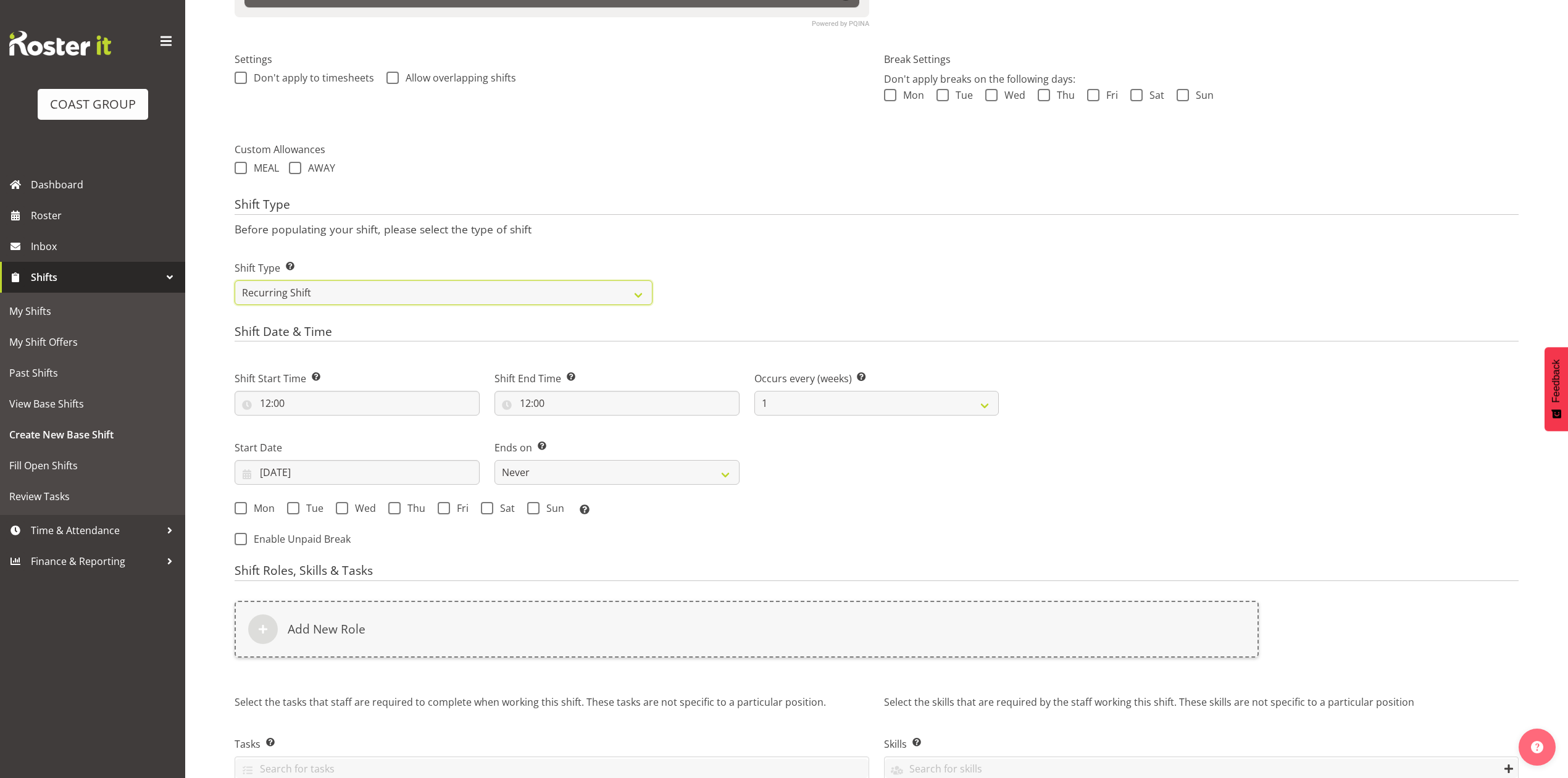
scroll to position [411, 0]
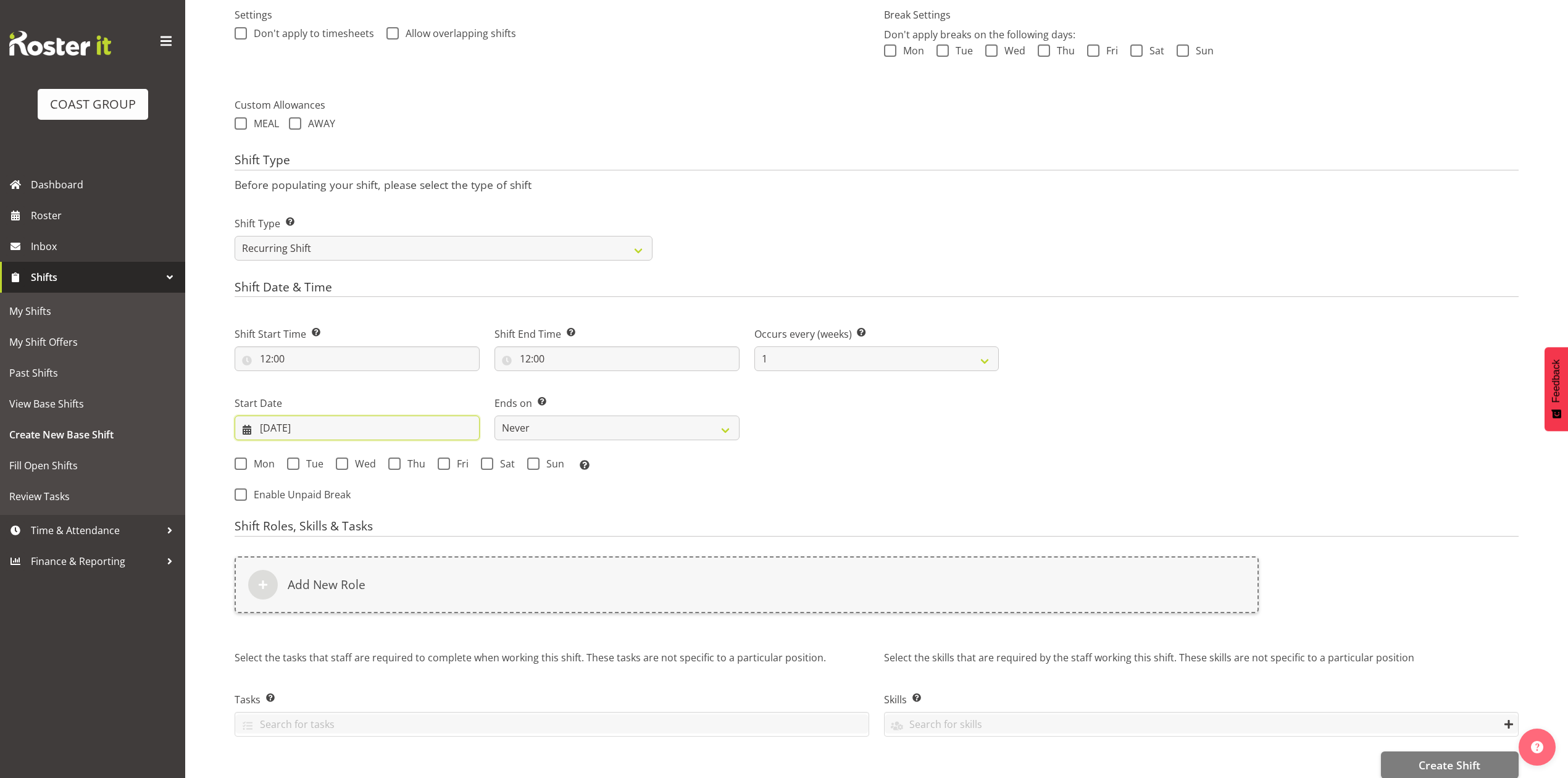
click at [295, 433] on input "[DATE]" at bounding box center [357, 428] width 245 height 25
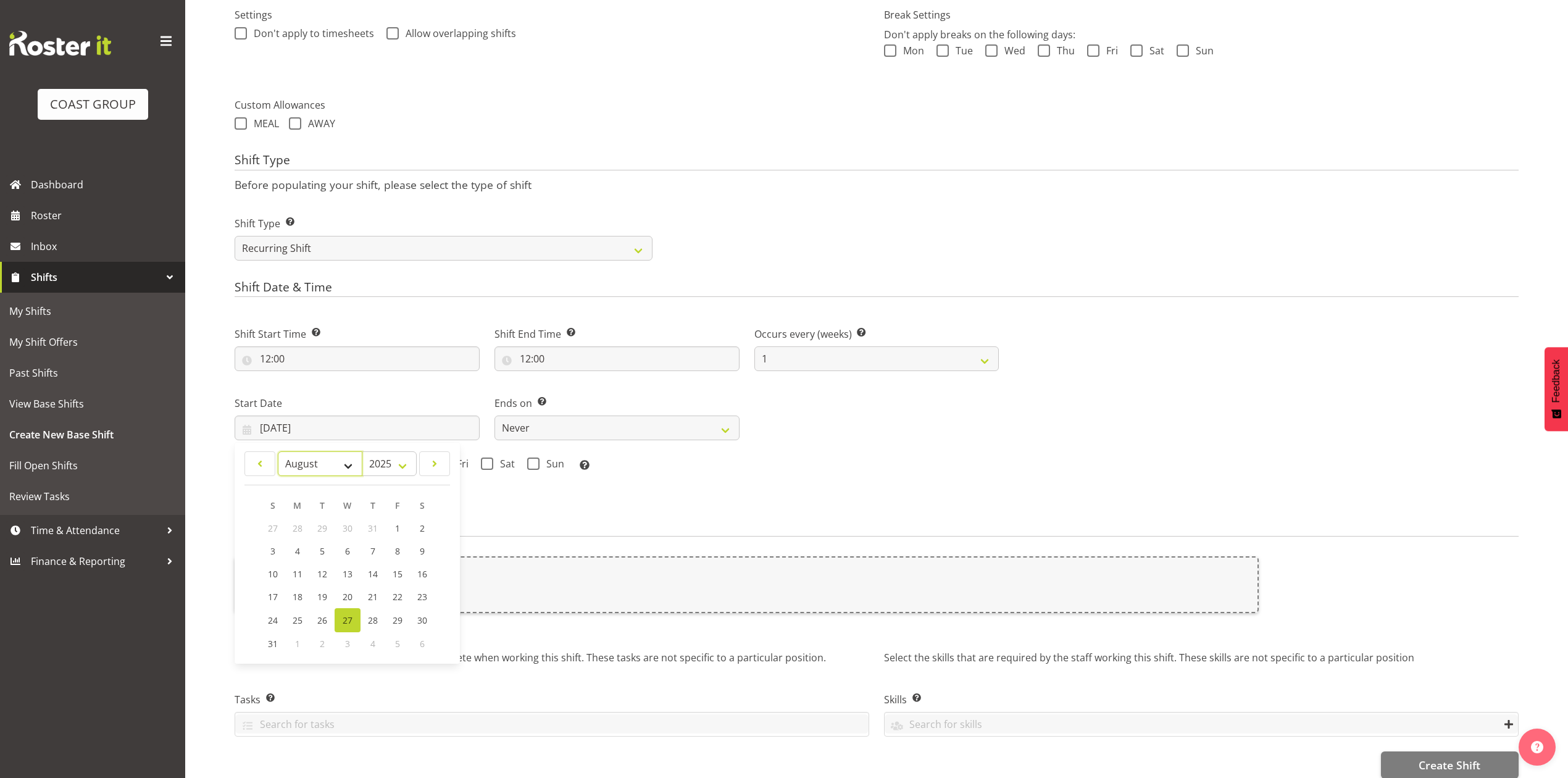
click at [309, 467] on select "January February March April May June July August September October November De…" at bounding box center [321, 464] width 85 height 25
select select "8"
click at [278, 453] on select "January February March April May June July August September October November De…" at bounding box center [321, 464] width 85 height 25
click at [341, 532] on link "3" at bounding box center [347, 528] width 25 height 23
type input "[DATE]"
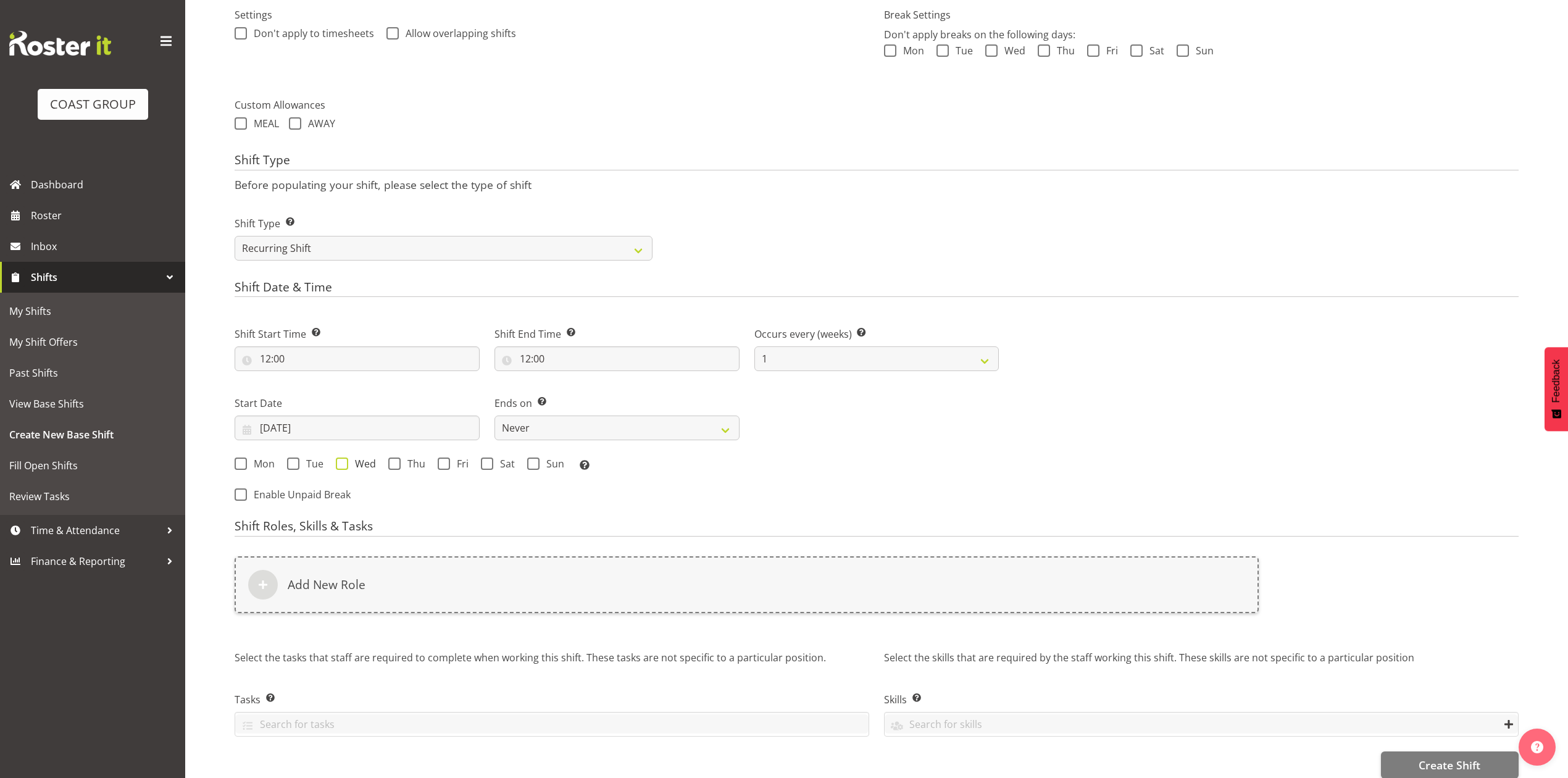
click at [341, 468] on span at bounding box center [342, 463] width 12 height 12
click at [341, 468] on input "Wed" at bounding box center [340, 464] width 8 height 8
checkbox input "true"
click at [562, 437] on select "Never On Date" at bounding box center [617, 428] width 245 height 25
select select "date"
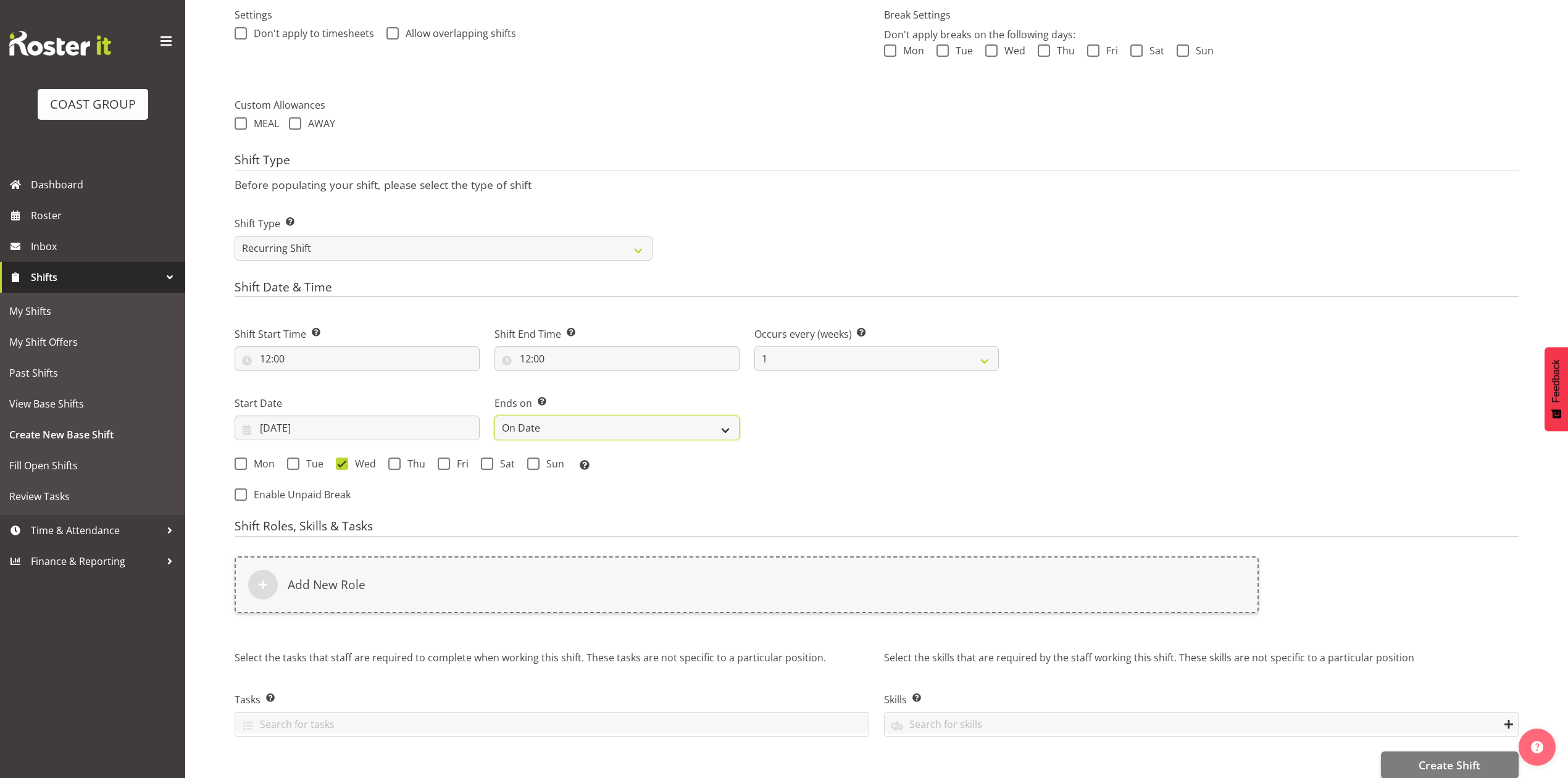
click at [495, 417] on select "Never On Date" at bounding box center [617, 428] width 245 height 25
click at [805, 428] on input "[DATE]" at bounding box center [877, 428] width 245 height 25
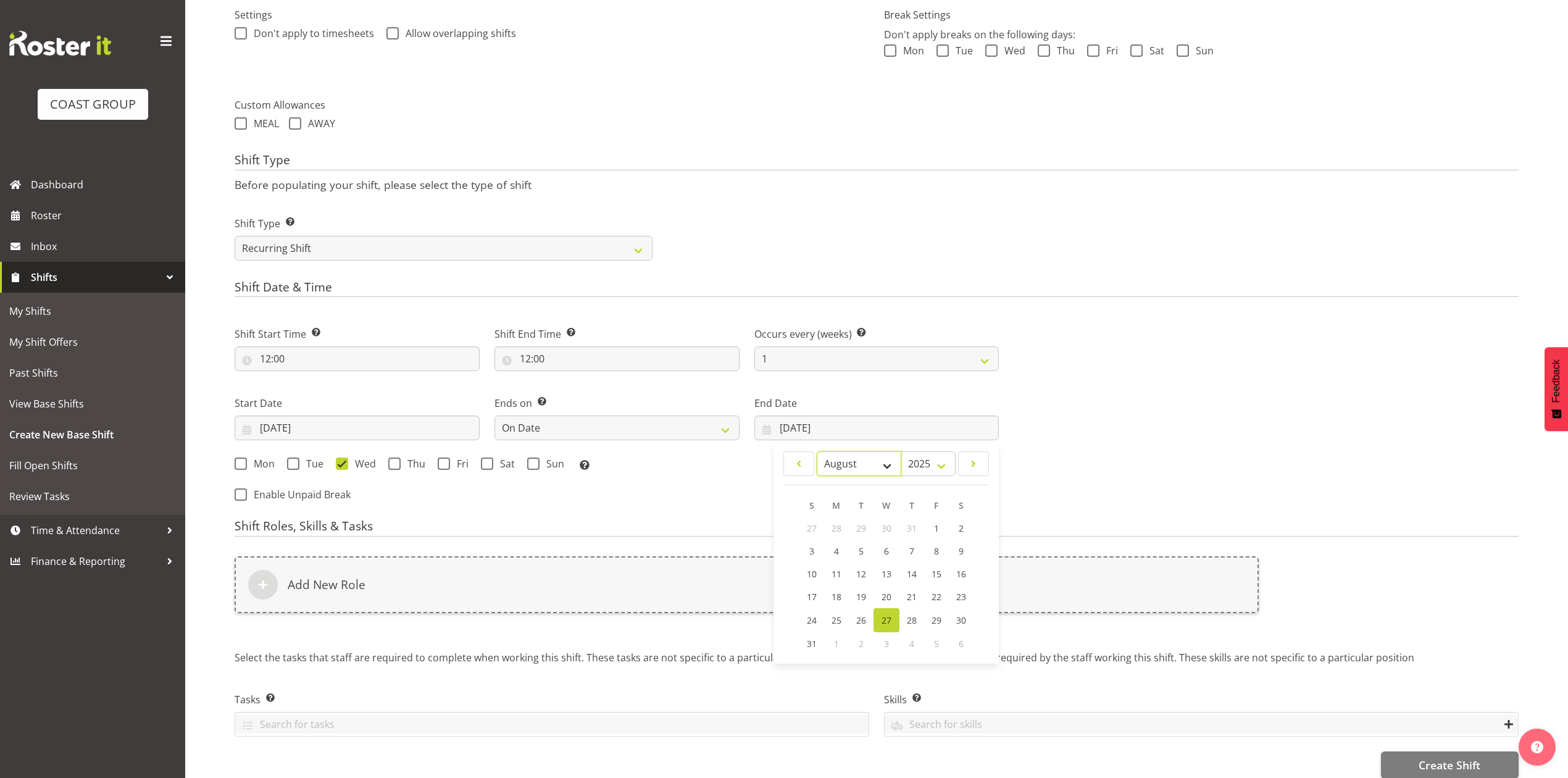
click at [837, 463] on select "January February March April May June July August September October November De…" at bounding box center [859, 464] width 85 height 25
select select "8"
click at [817, 453] on select "January February March April May June July August September October November De…" at bounding box center [859, 464] width 85 height 25
click at [905, 527] on link "4" at bounding box center [911, 528] width 25 height 23
type input "[DATE]"
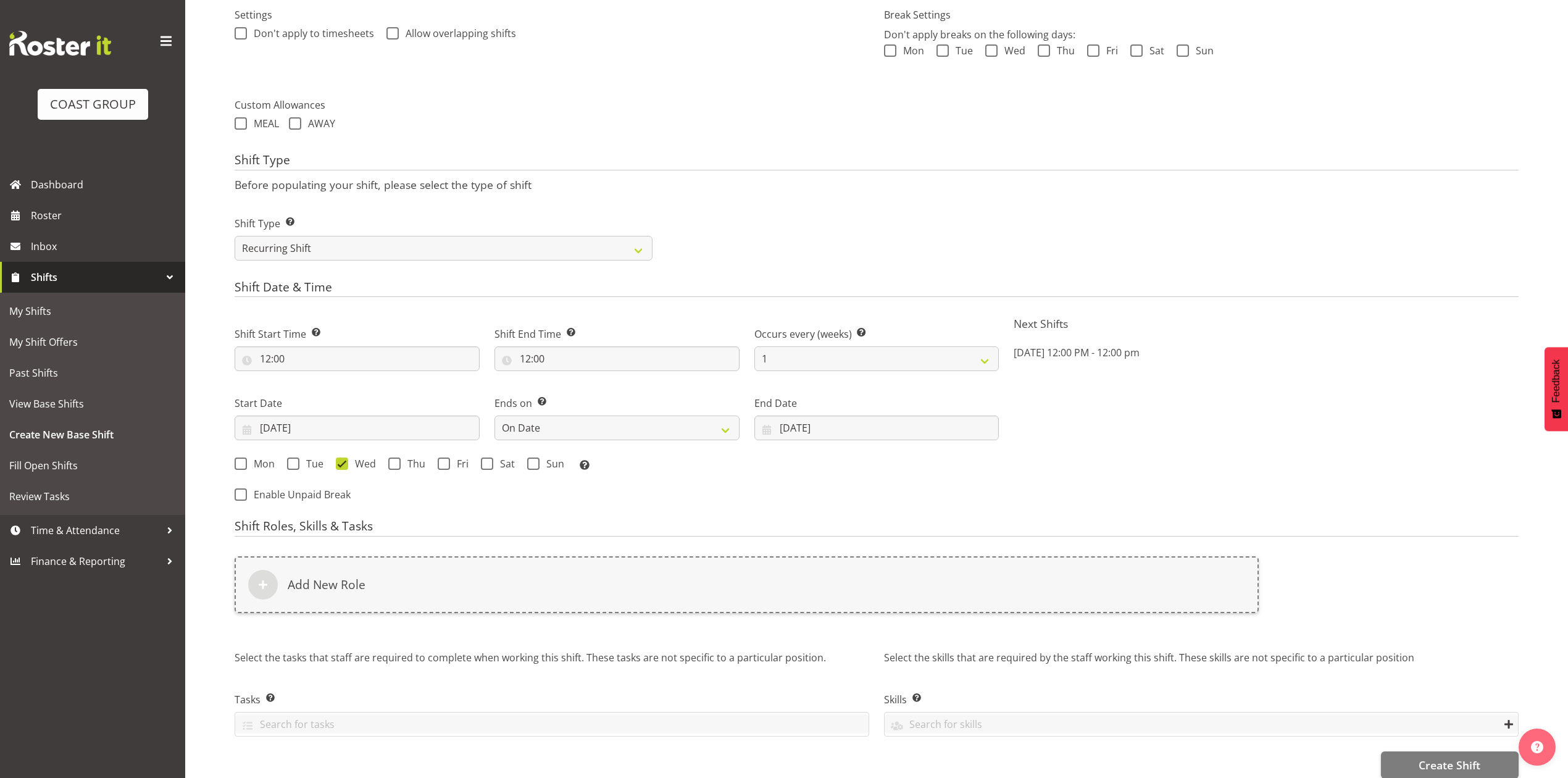
click at [386, 468] on div "Mon Tue Wed Thu Fri Sat Sun Select the days of the week you wish to create this…" at bounding box center [617, 465] width 764 height 16
click at [391, 467] on span at bounding box center [394, 463] width 12 height 12
click at [391, 467] on input "Thu" at bounding box center [392, 464] width 8 height 8
checkbox input "true"
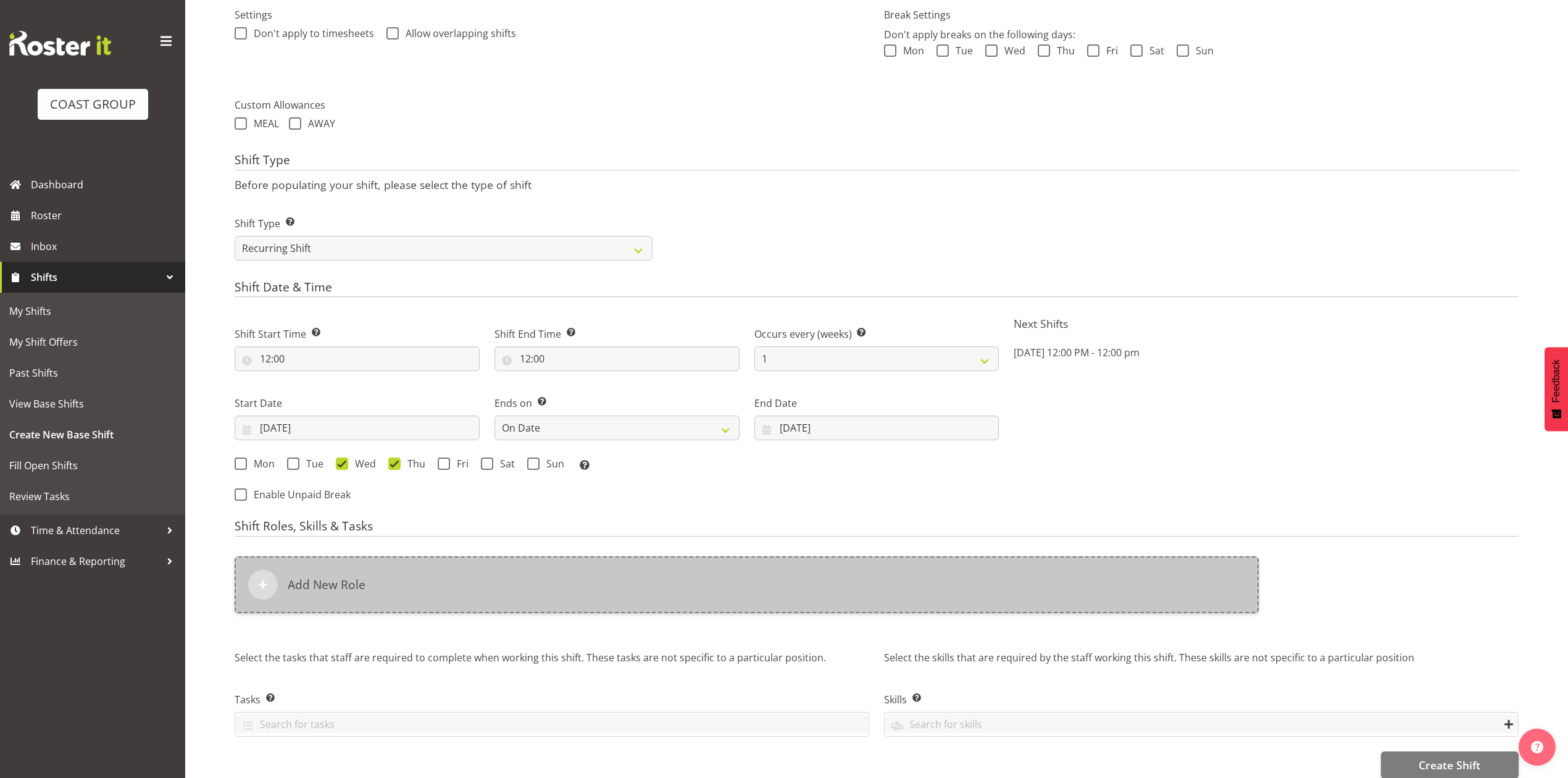
click at [618, 596] on div "Add New Role" at bounding box center [746, 585] width 1024 height 57
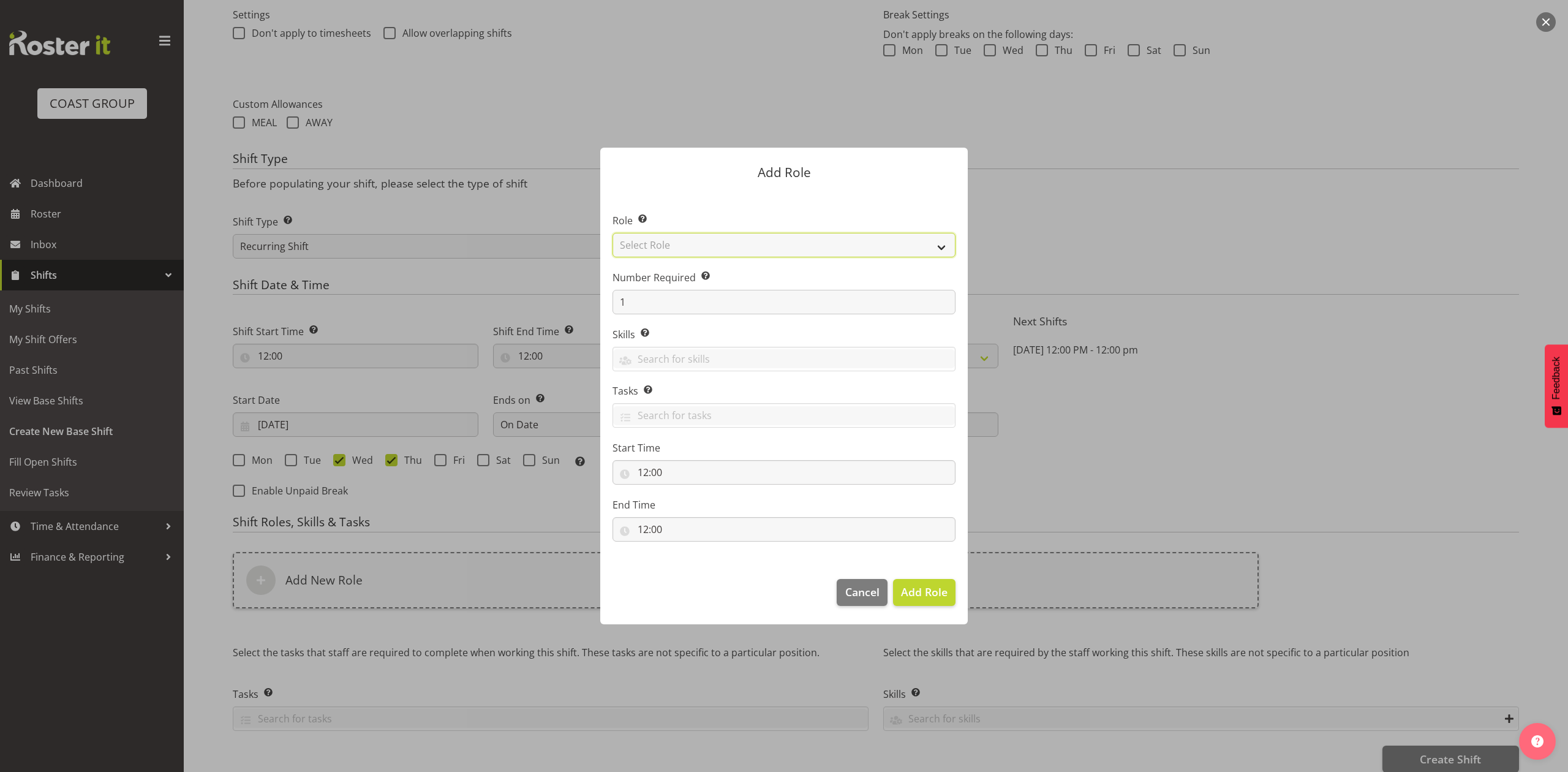
drag, startPoint x: 660, startPoint y: 248, endPoint x: 667, endPoint y: 255, distance: 9.9
click at [661, 248] on select "Select Role ACCOUNT MANAGER ACCOUNT MANAGER DW ACCOUNTS [PERSON_NAME] VEHICLES …" at bounding box center [784, 245] width 343 height 25
select select "81"
click at [612, 233] on select "Select Role ACCOUNT MANAGER ACCOUNT MANAGER DW ACCOUNTS [PERSON_NAME] VEHICLES …" at bounding box center [784, 245] width 343 height 25
click at [932, 598] on span "Add Role" at bounding box center [924, 591] width 46 height 15
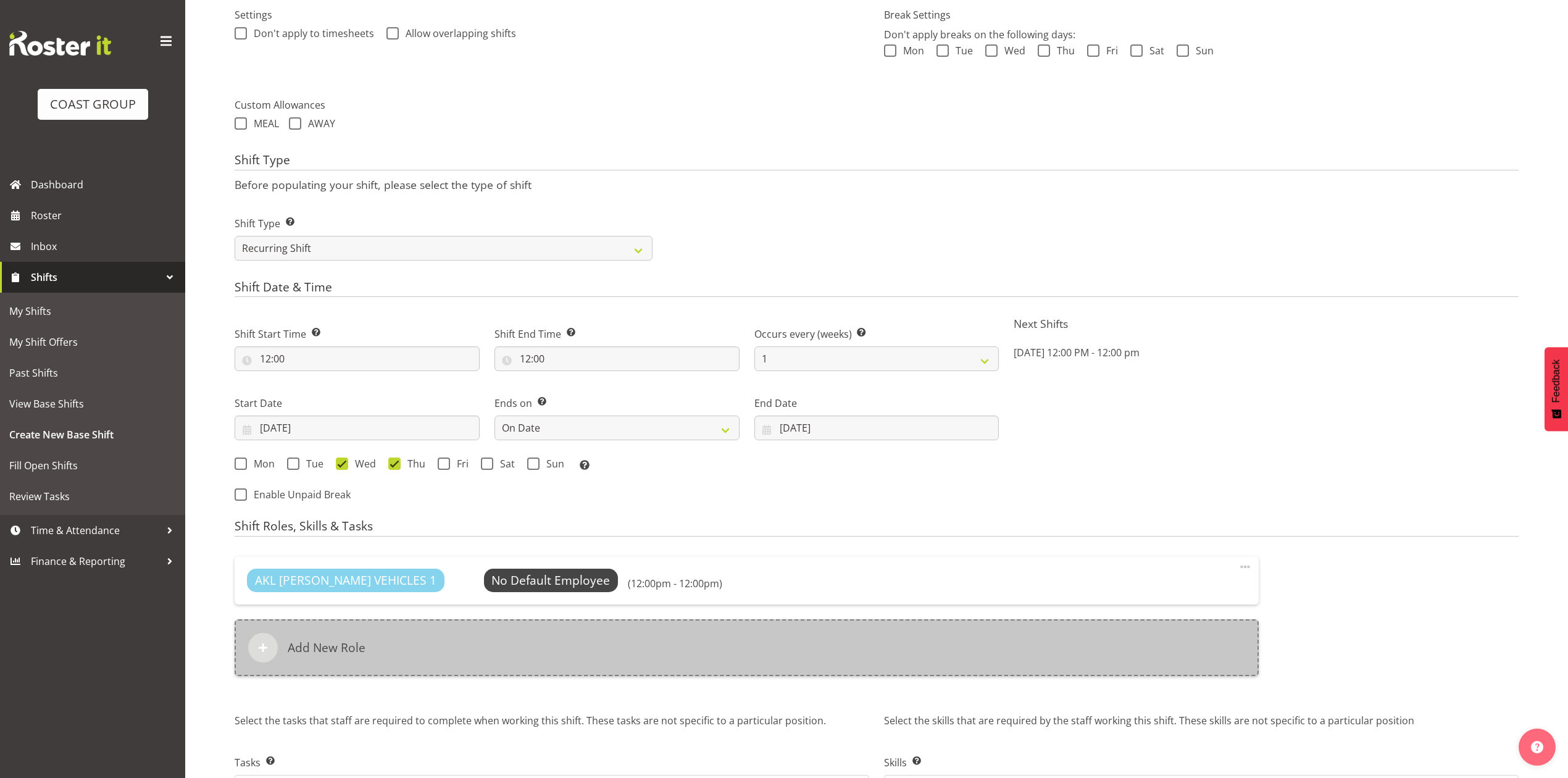
click at [648, 656] on div "Add New Role" at bounding box center [746, 648] width 1024 height 57
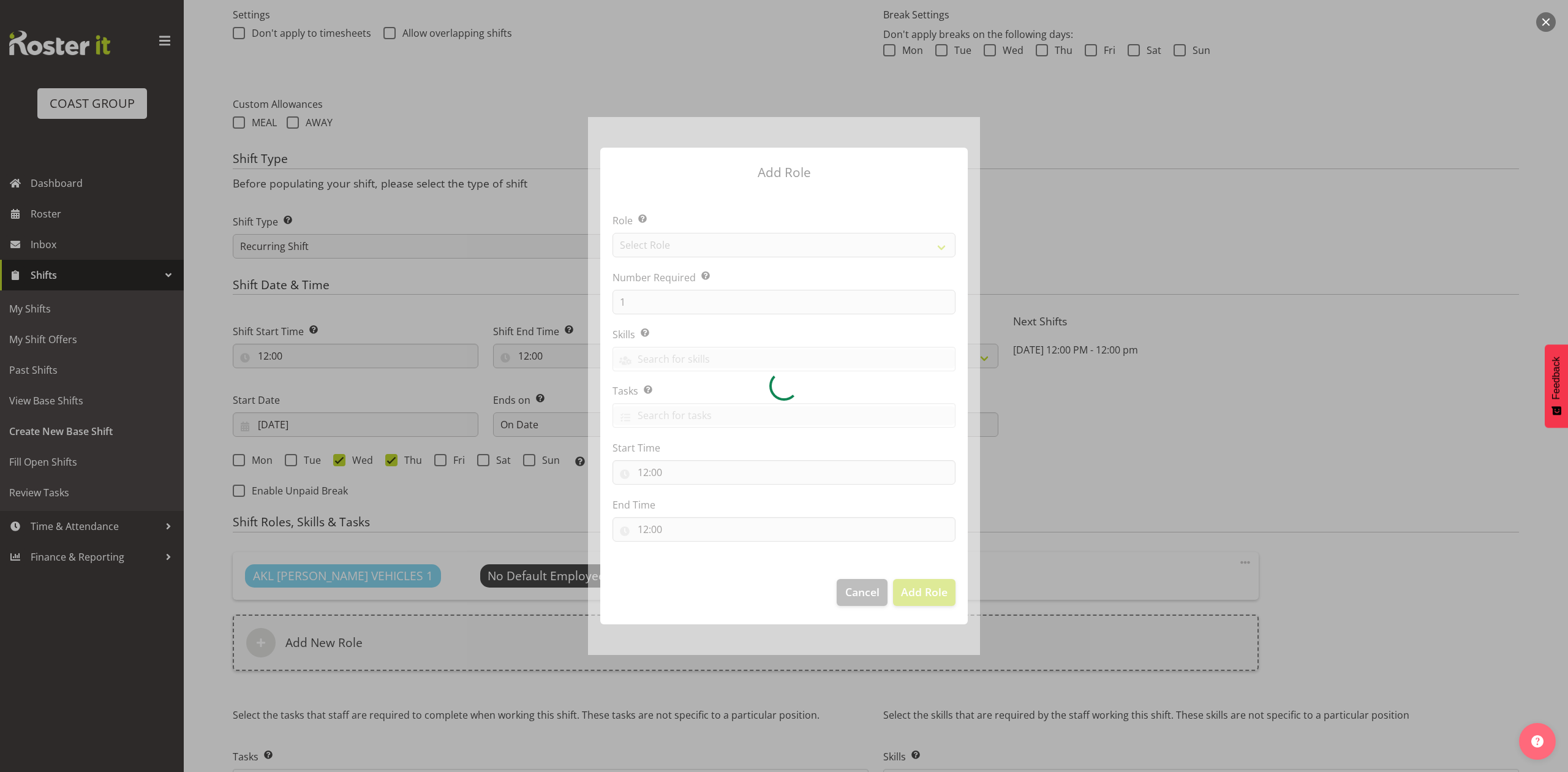
click at [701, 245] on div at bounding box center [784, 386] width 392 height 537
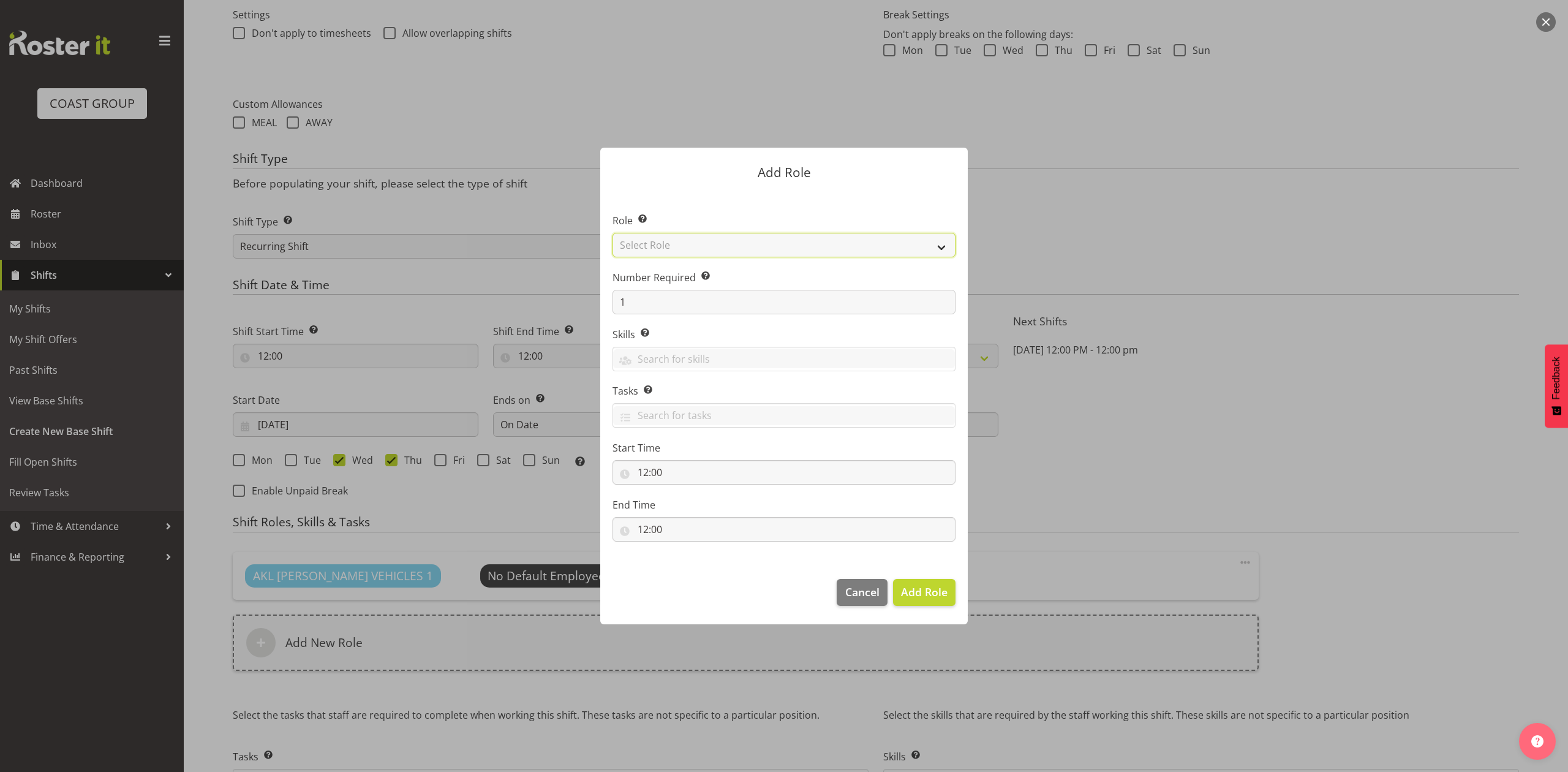
click at [701, 245] on select "Select Role ACCOUNT MANAGER ACCOUNT MANAGER DW ACCOUNTS AKL DIANNA VEHICLES AKL…" at bounding box center [784, 245] width 343 height 25
select select "188"
click at [612, 233] on select "Select Role ACCOUNT MANAGER ACCOUNT MANAGER DW ACCOUNTS AKL DIANNA VEHICLES AKL…" at bounding box center [784, 245] width 343 height 25
click at [675, 296] on input "1" at bounding box center [784, 302] width 343 height 25
type input "2"
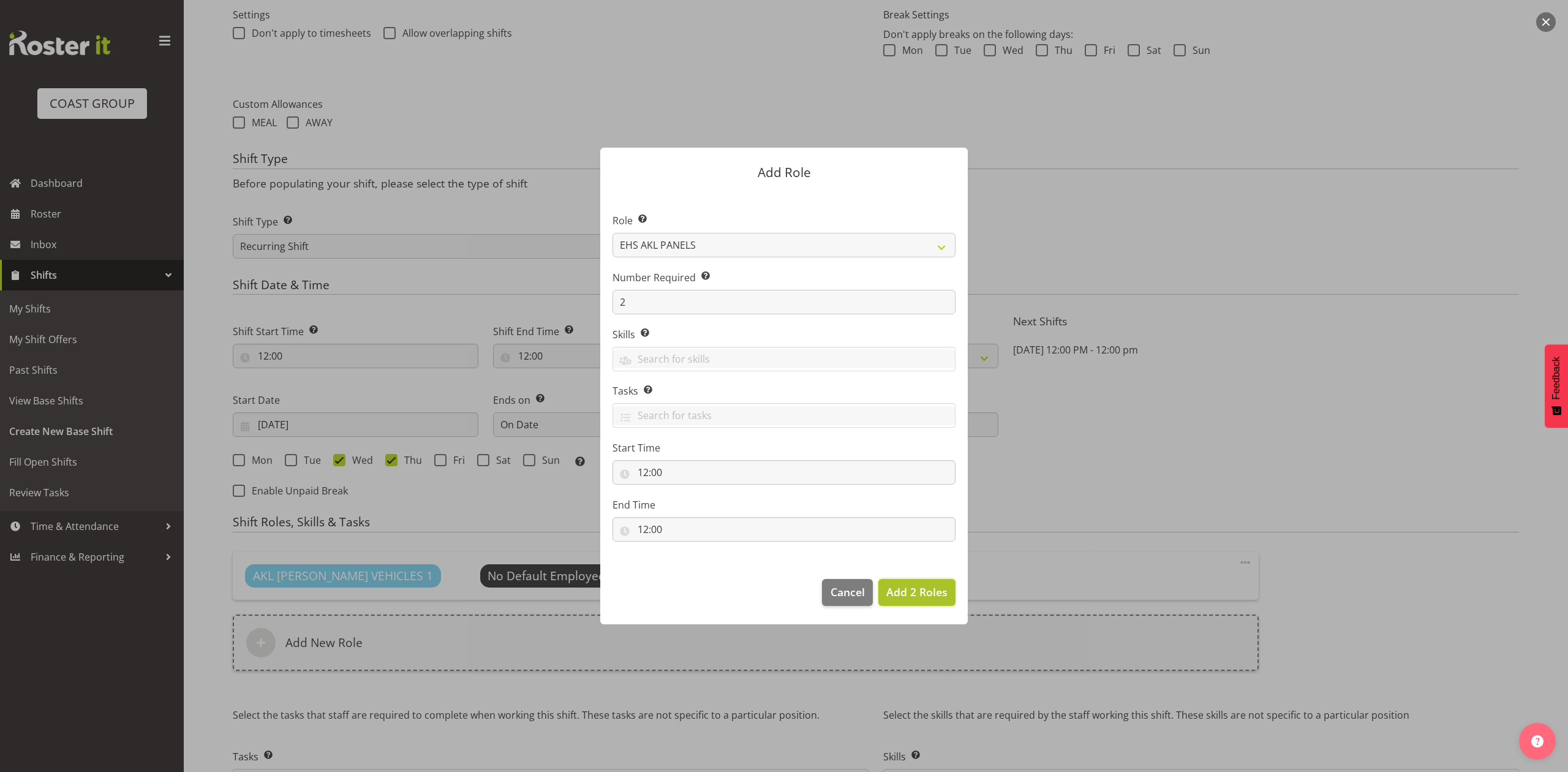
click at [937, 597] on span "Add 2 Roles" at bounding box center [916, 591] width 61 height 15
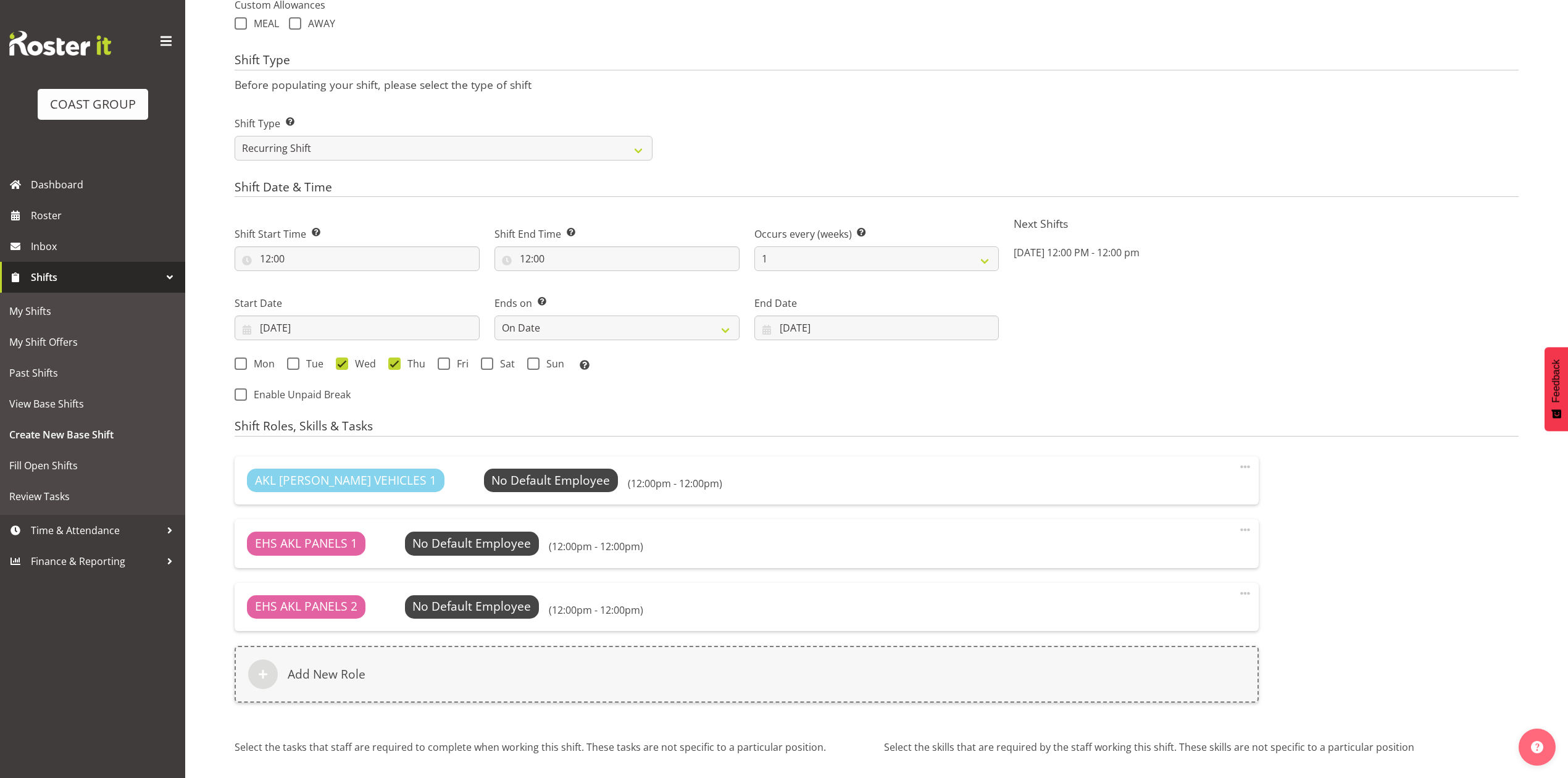
scroll to position [626, 0]
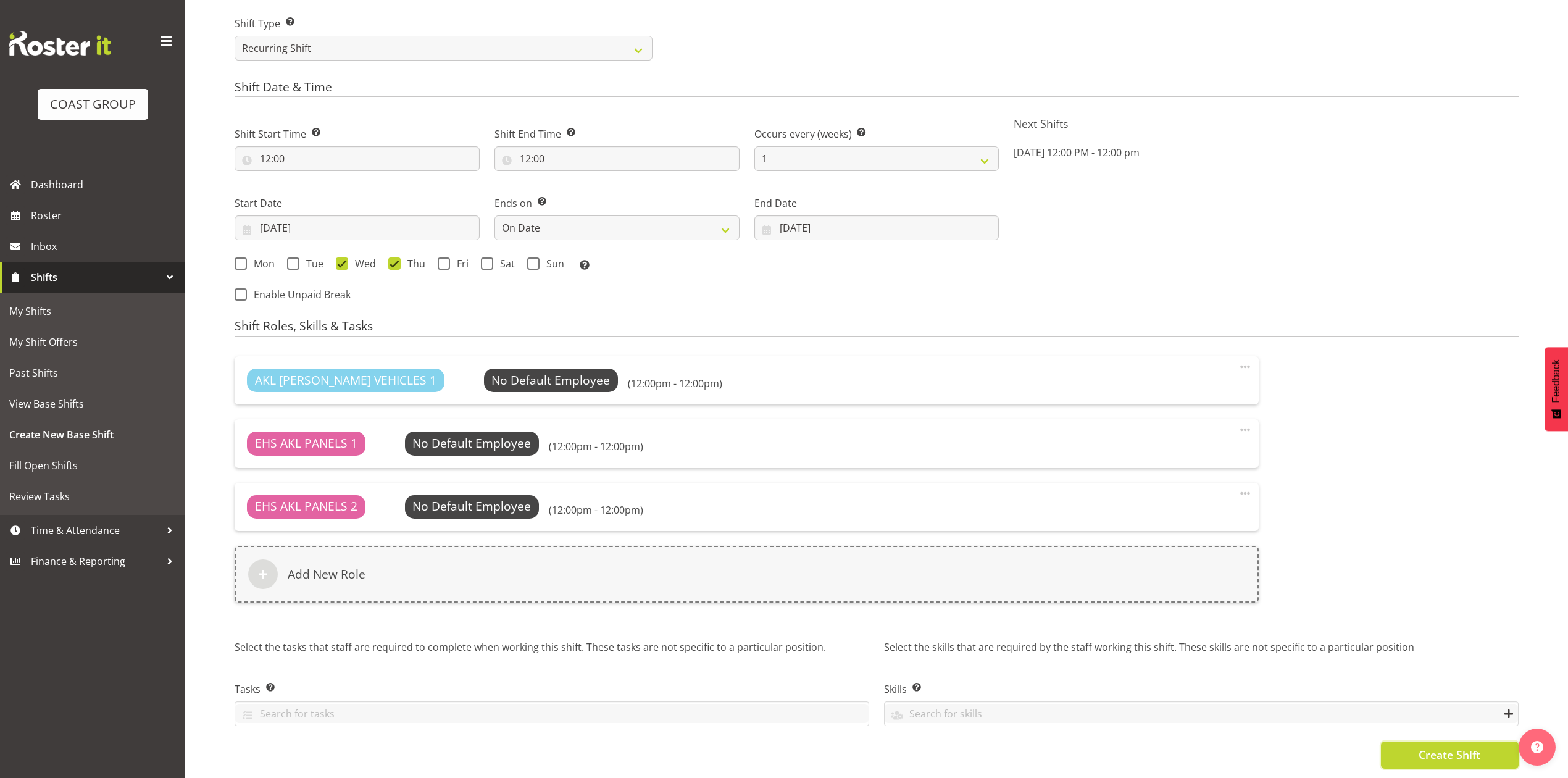
click at [1446, 747] on span "Create Shift" at bounding box center [1449, 755] width 62 height 16
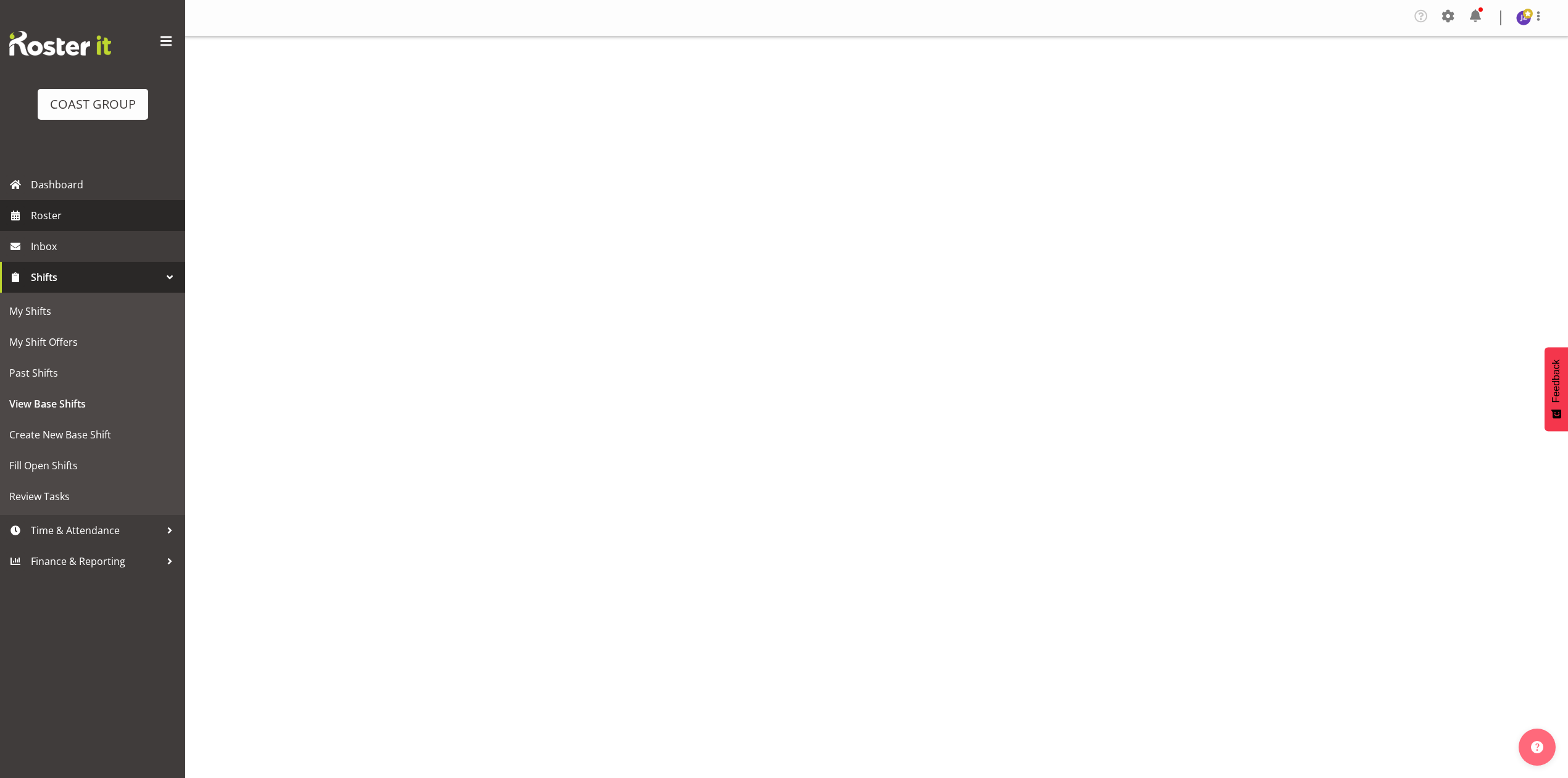
click at [74, 212] on span "Roster" at bounding box center [105, 215] width 148 height 18
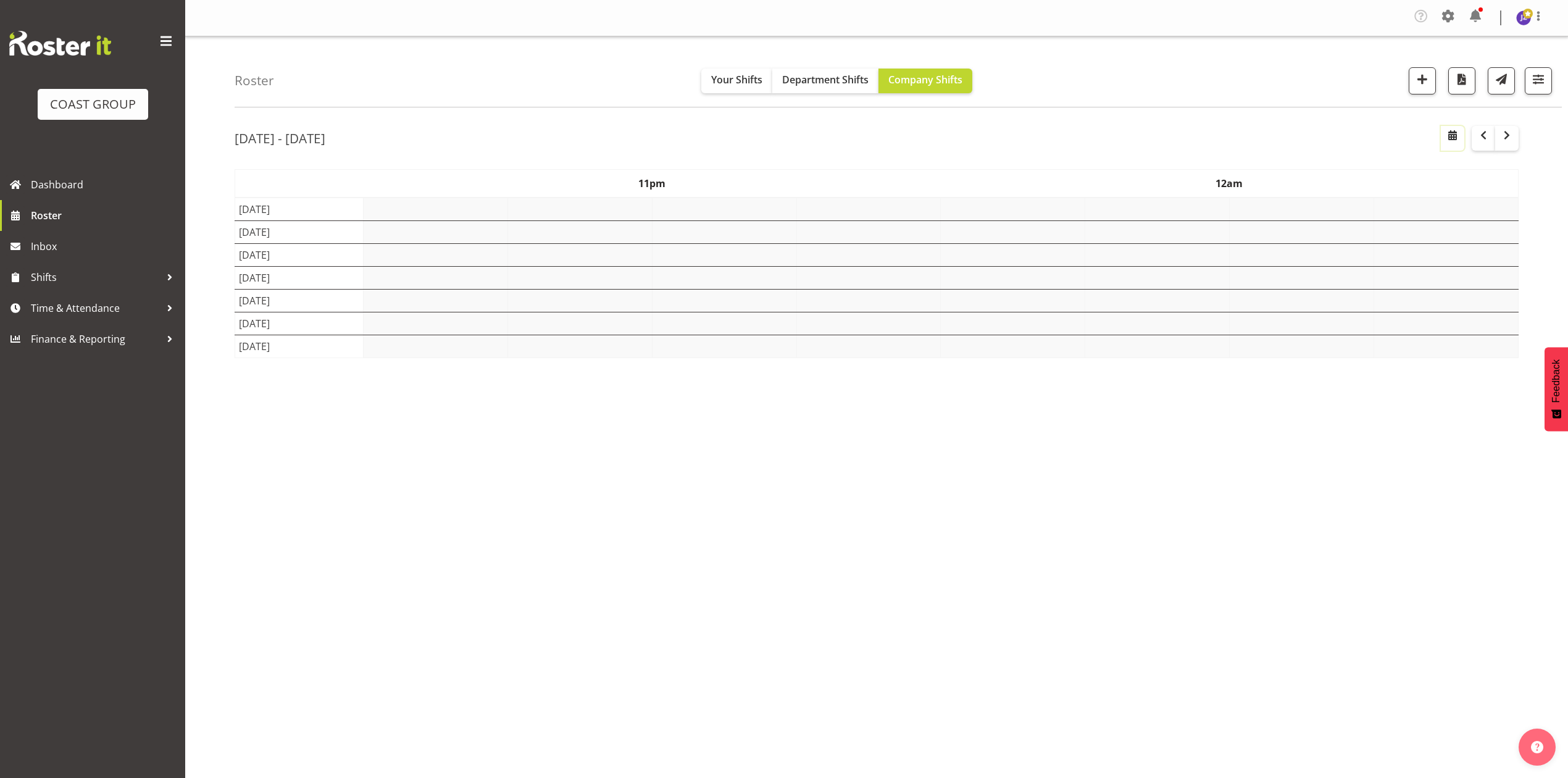
click at [1450, 137] on span "button" at bounding box center [1452, 135] width 15 height 15
select select "7"
select select "2025"
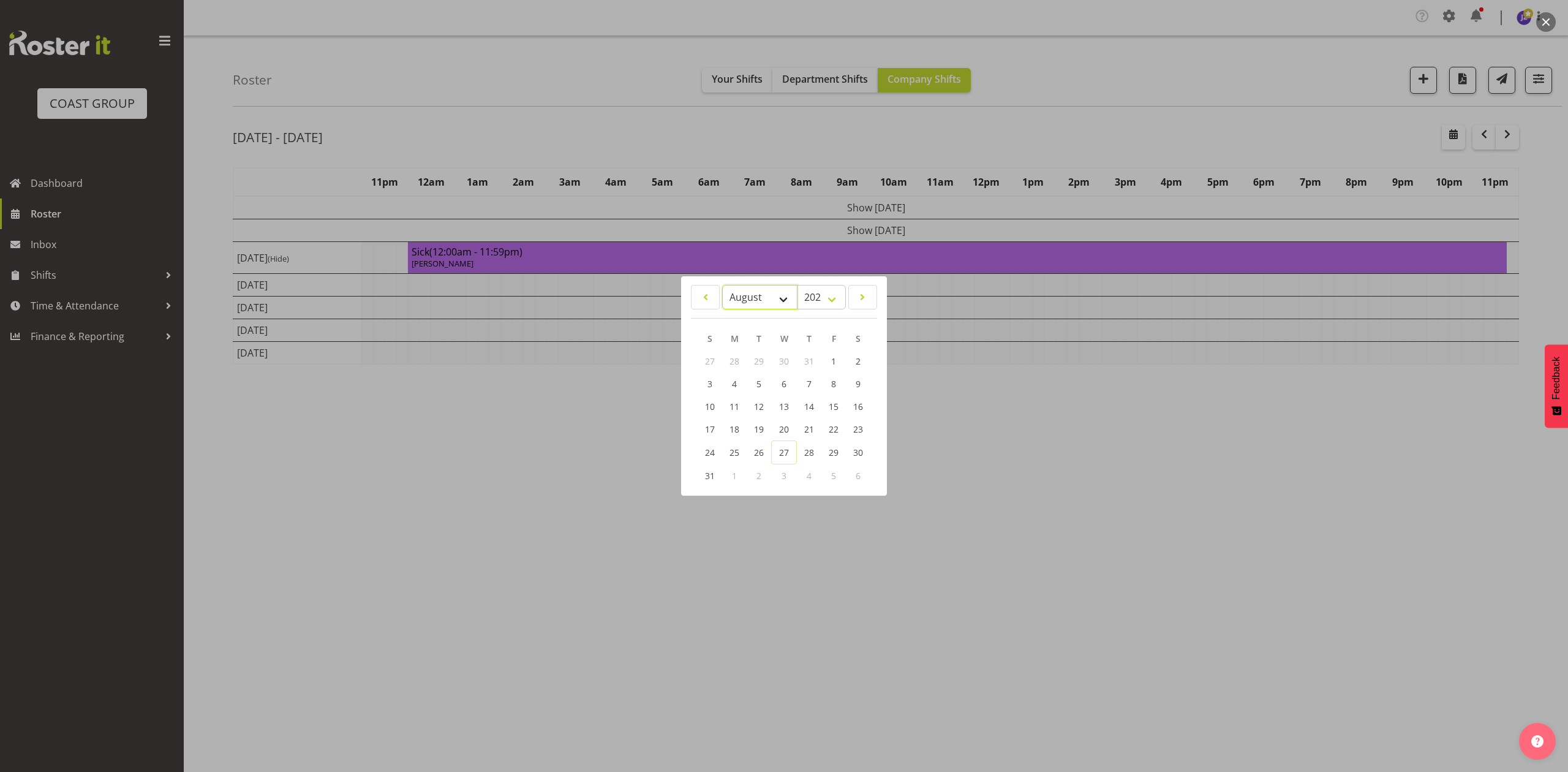
click at [746, 295] on select "January February March April May June July August September October November De…" at bounding box center [760, 297] width 75 height 25
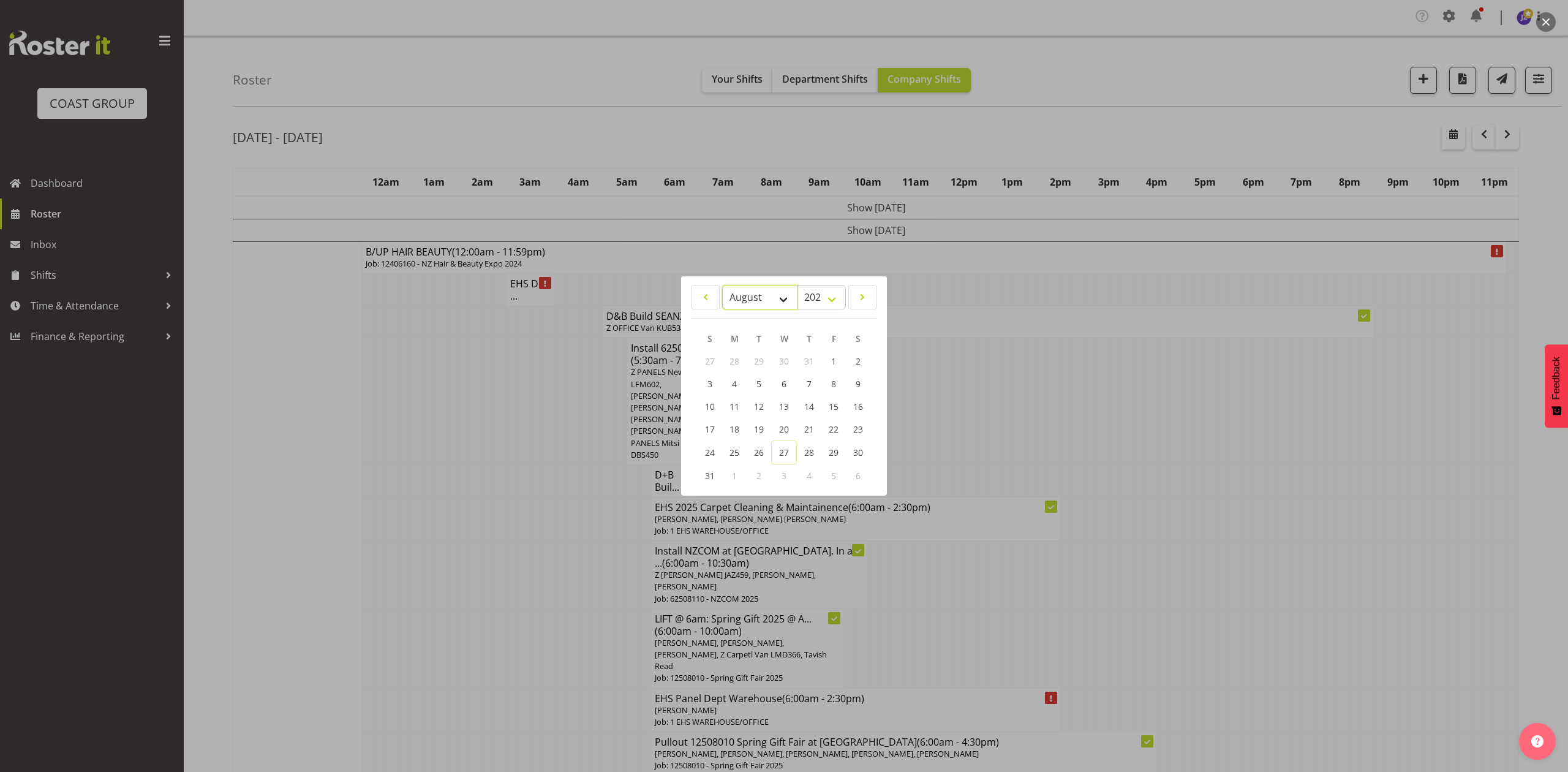
select select "8"
click at [723, 285] on select "January February March April May June July August September October November De…" at bounding box center [760, 297] width 75 height 25
click at [788, 348] on div "W" at bounding box center [784, 339] width 25 height 22
click at [773, 366] on link "3" at bounding box center [784, 362] width 25 height 22
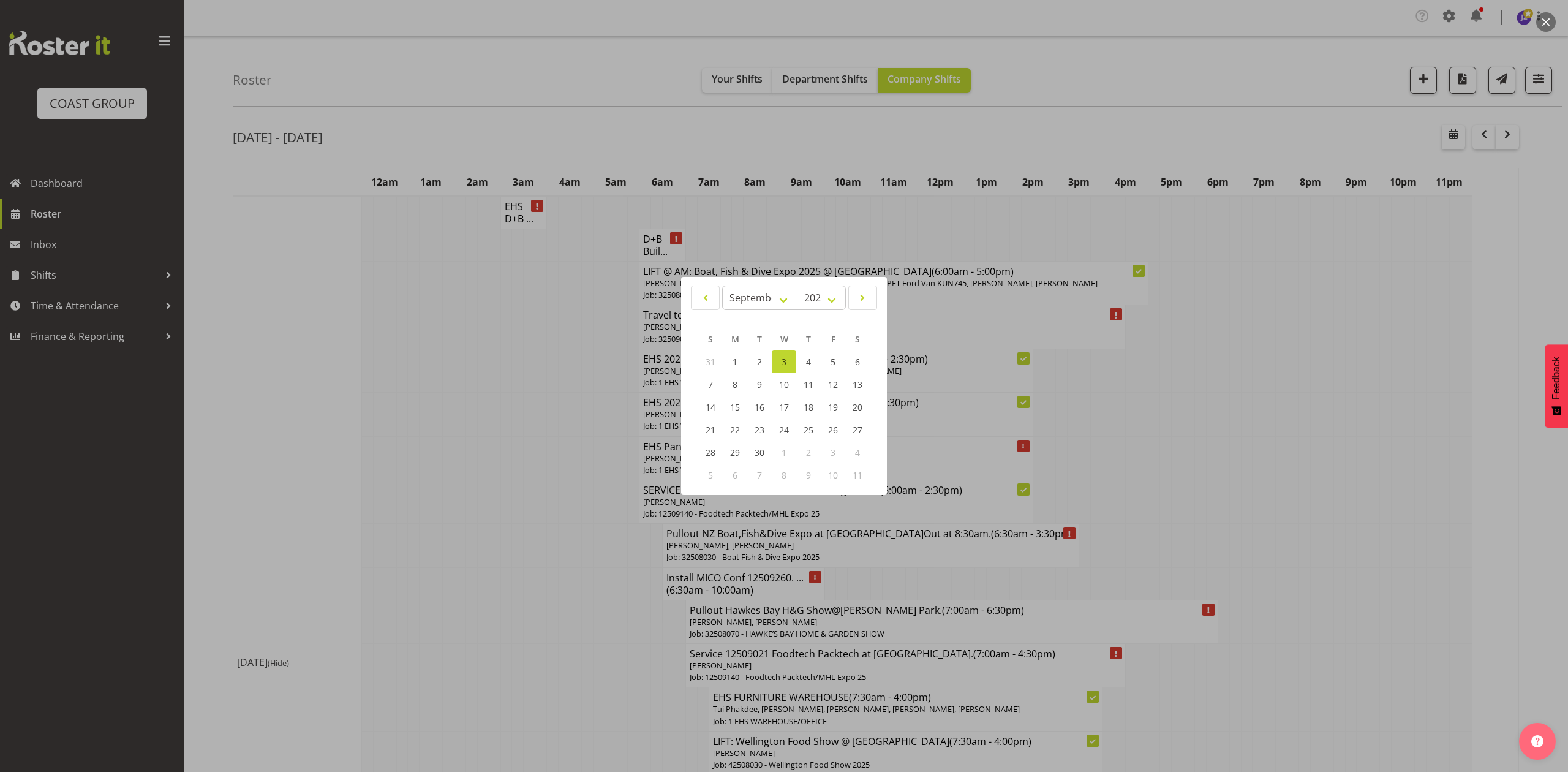
click at [910, 219] on div at bounding box center [784, 386] width 1568 height 772
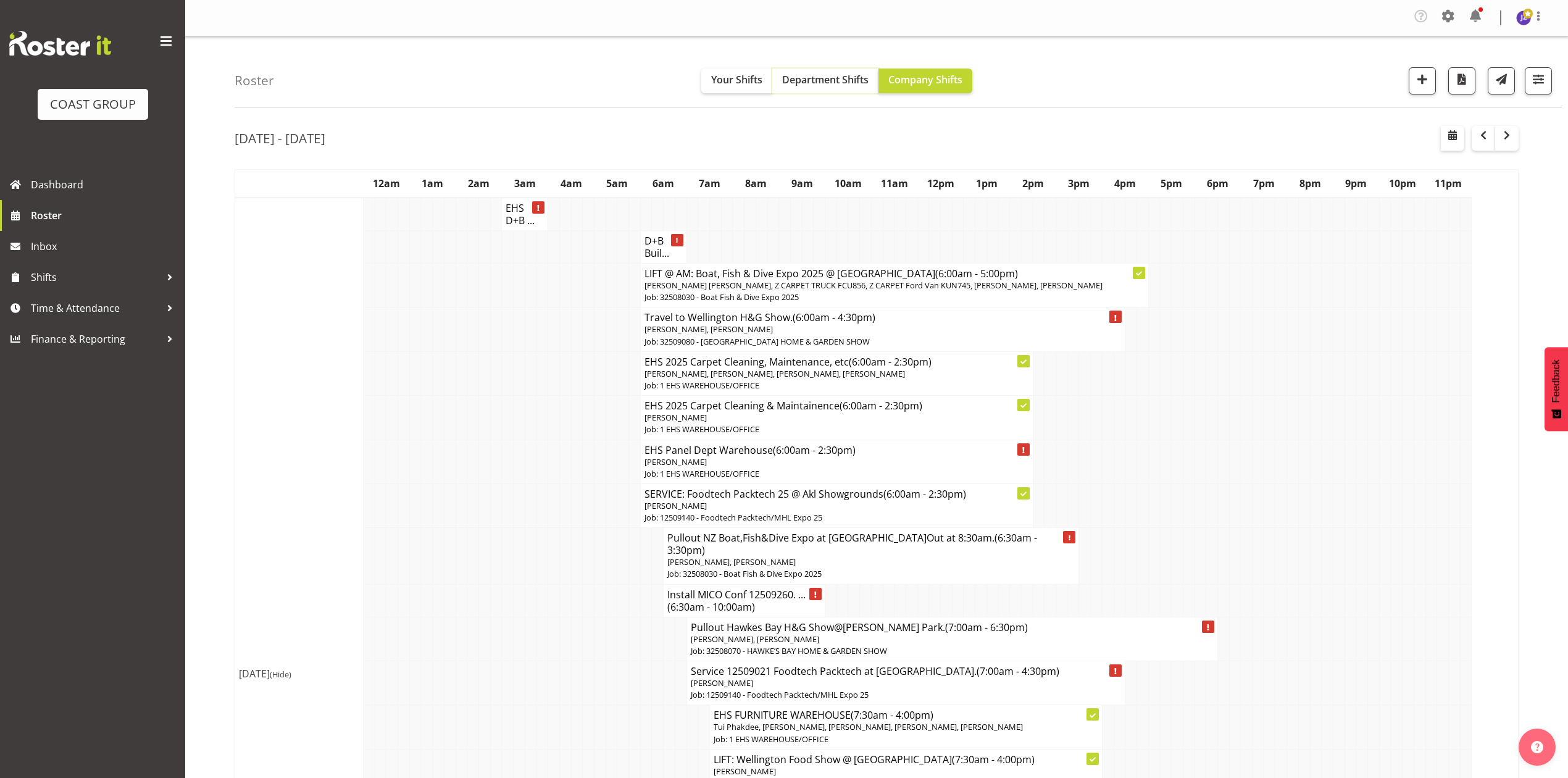
click at [816, 82] on span "Department Shifts" at bounding box center [825, 79] width 86 height 13
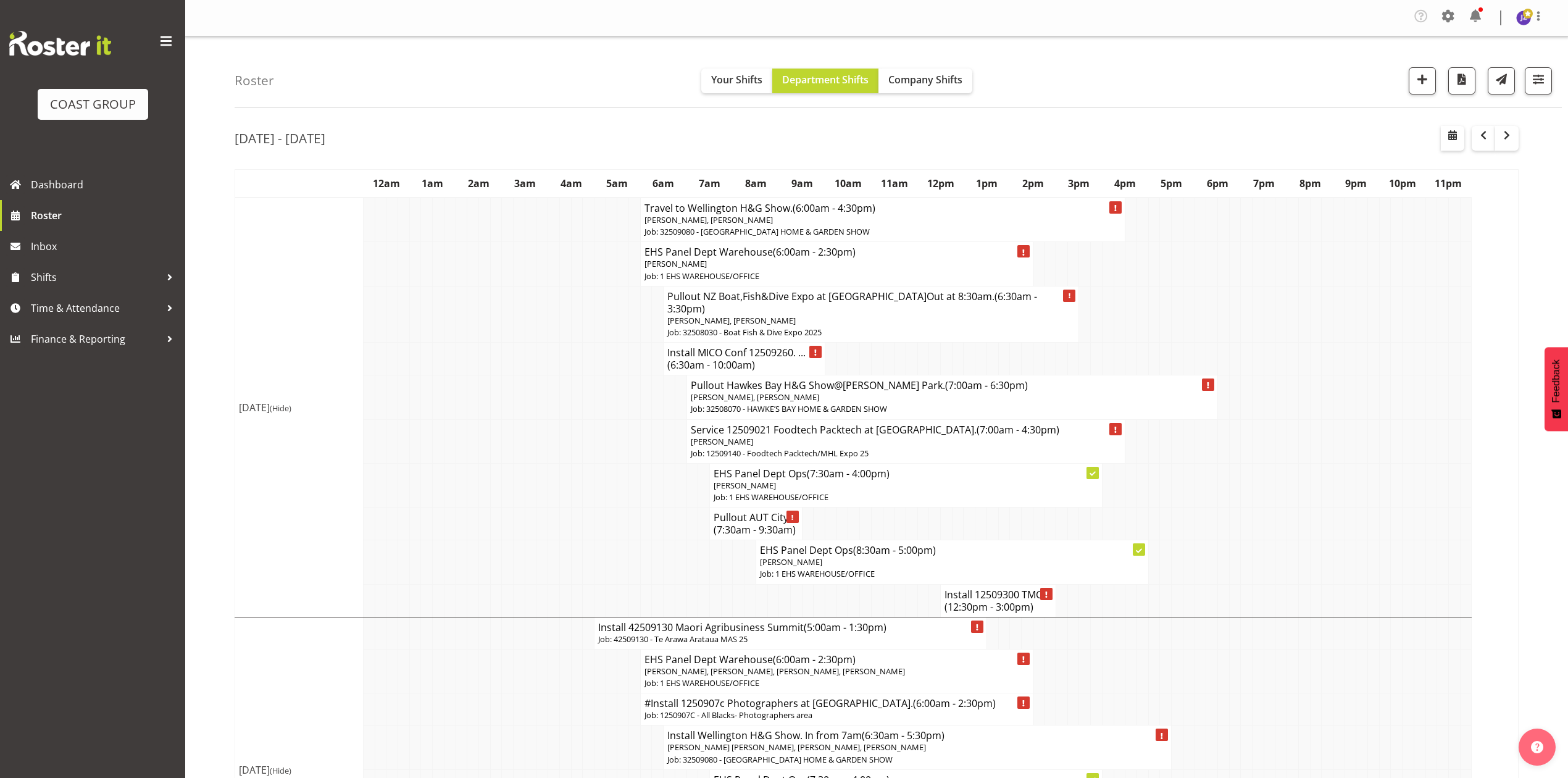
click at [1187, 319] on td at bounding box center [1189, 314] width 12 height 56
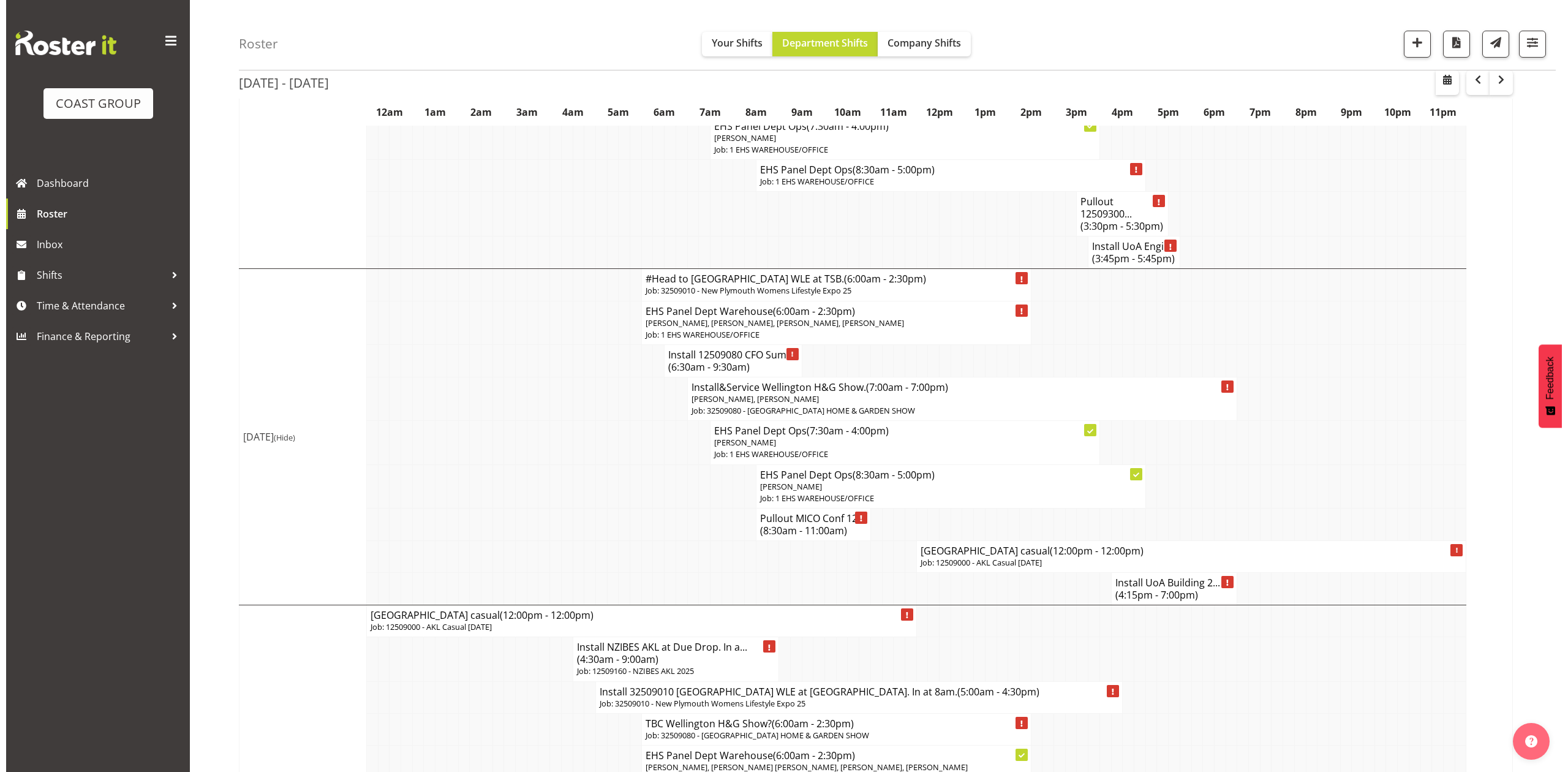
scroll to position [653, 0]
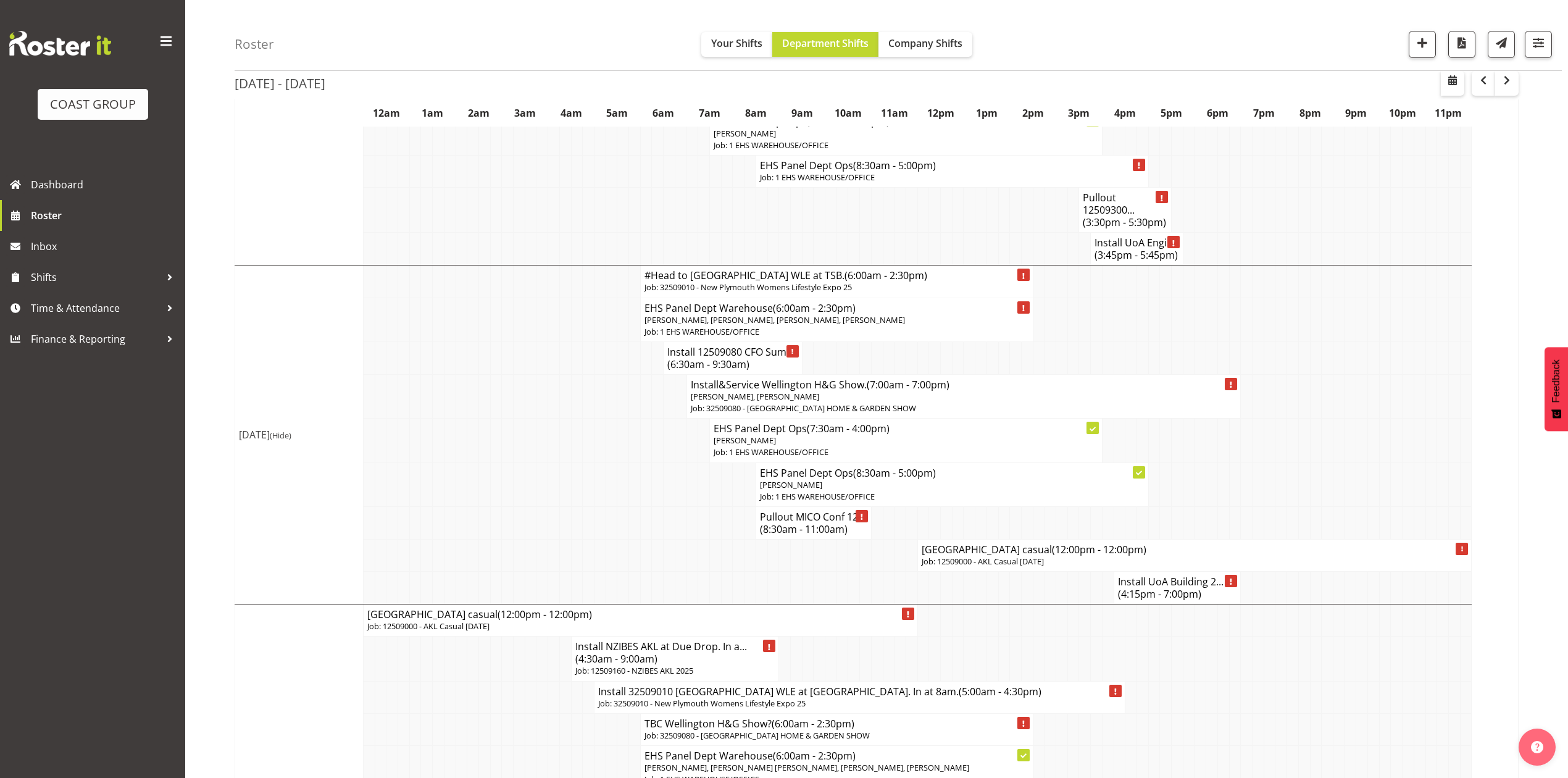
click at [1058, 543] on span "(12:00pm - 12:00pm)" at bounding box center [1099, 549] width 94 height 13
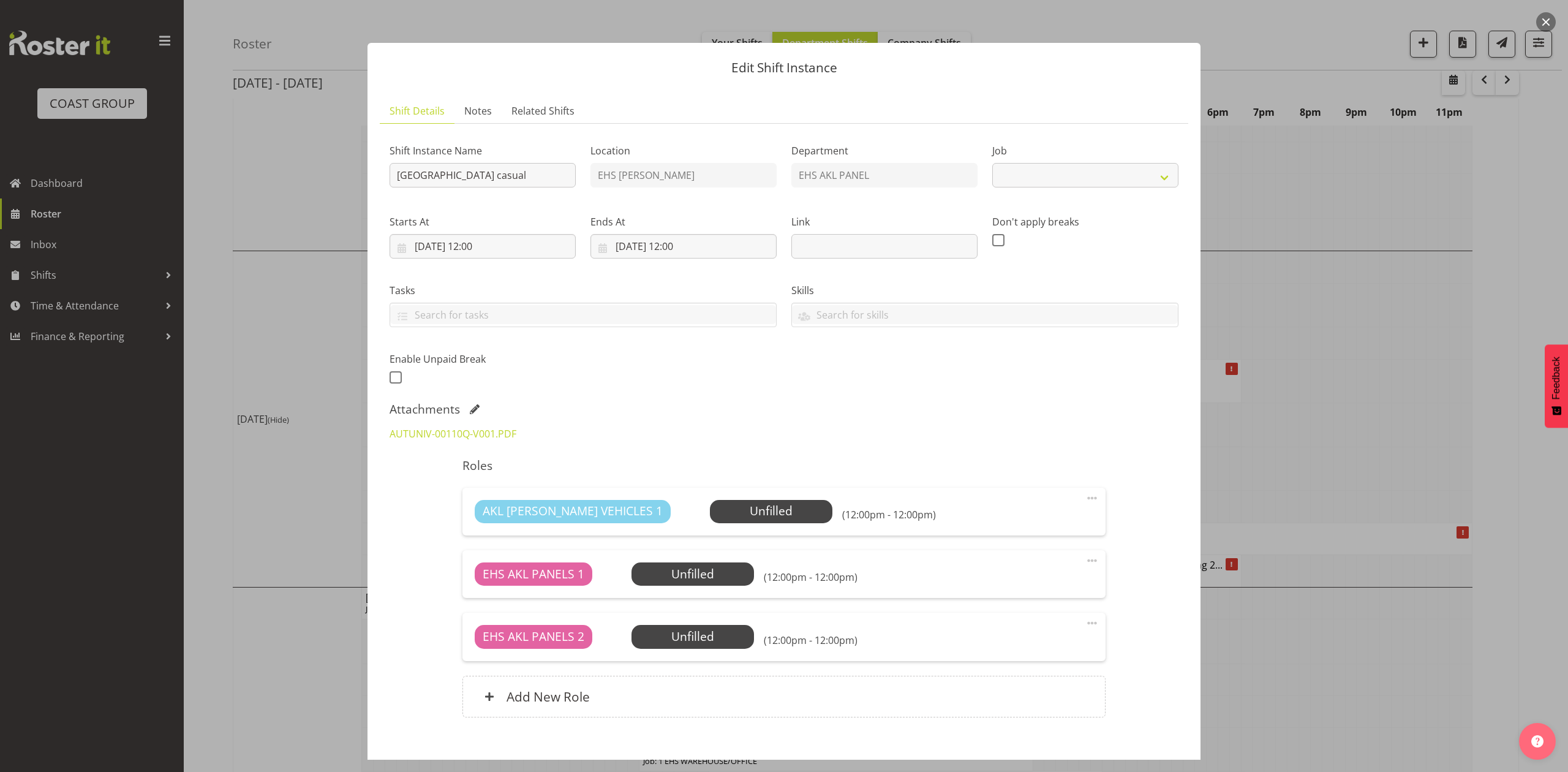
select select "8653"
click at [393, 171] on input "AUT City Campus casual" at bounding box center [482, 175] width 186 height 25
click at [409, 172] on input "Insrtall AUT City Campus casual" at bounding box center [482, 175] width 186 height 25
click at [415, 175] on input "Insrtall AUT City Campus casual" at bounding box center [482, 175] width 186 height 25
click at [555, 171] on input "Install AUT City Campus casual" at bounding box center [482, 175] width 186 height 25
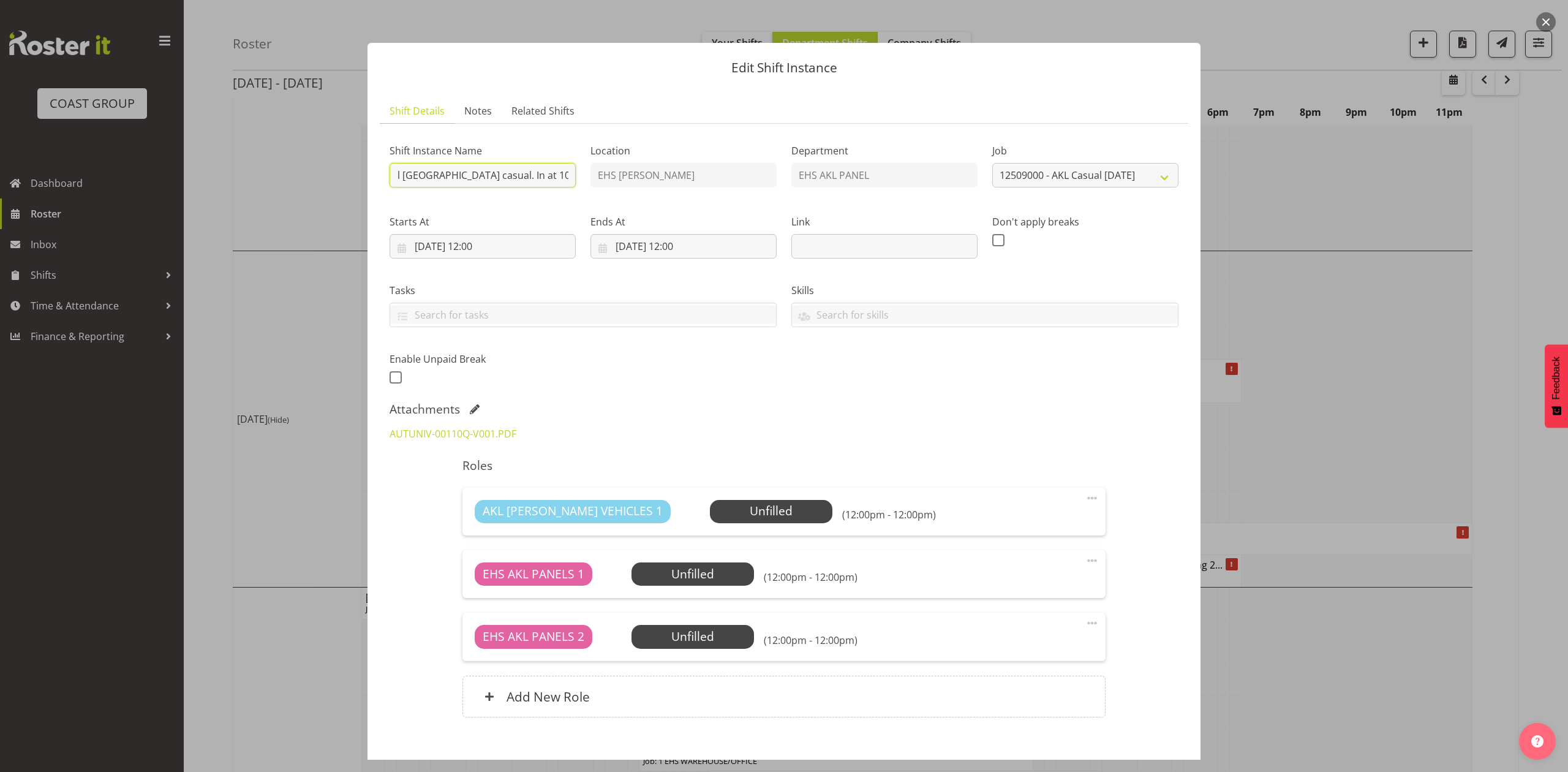
scroll to position [0, 27]
type input "Install AUT City Campus casual. In at 10am."
click at [654, 243] on input "04/09/2025, 12:00" at bounding box center [683, 246] width 186 height 25
click at [699, 344] on link "3" at bounding box center [698, 346] width 25 height 22
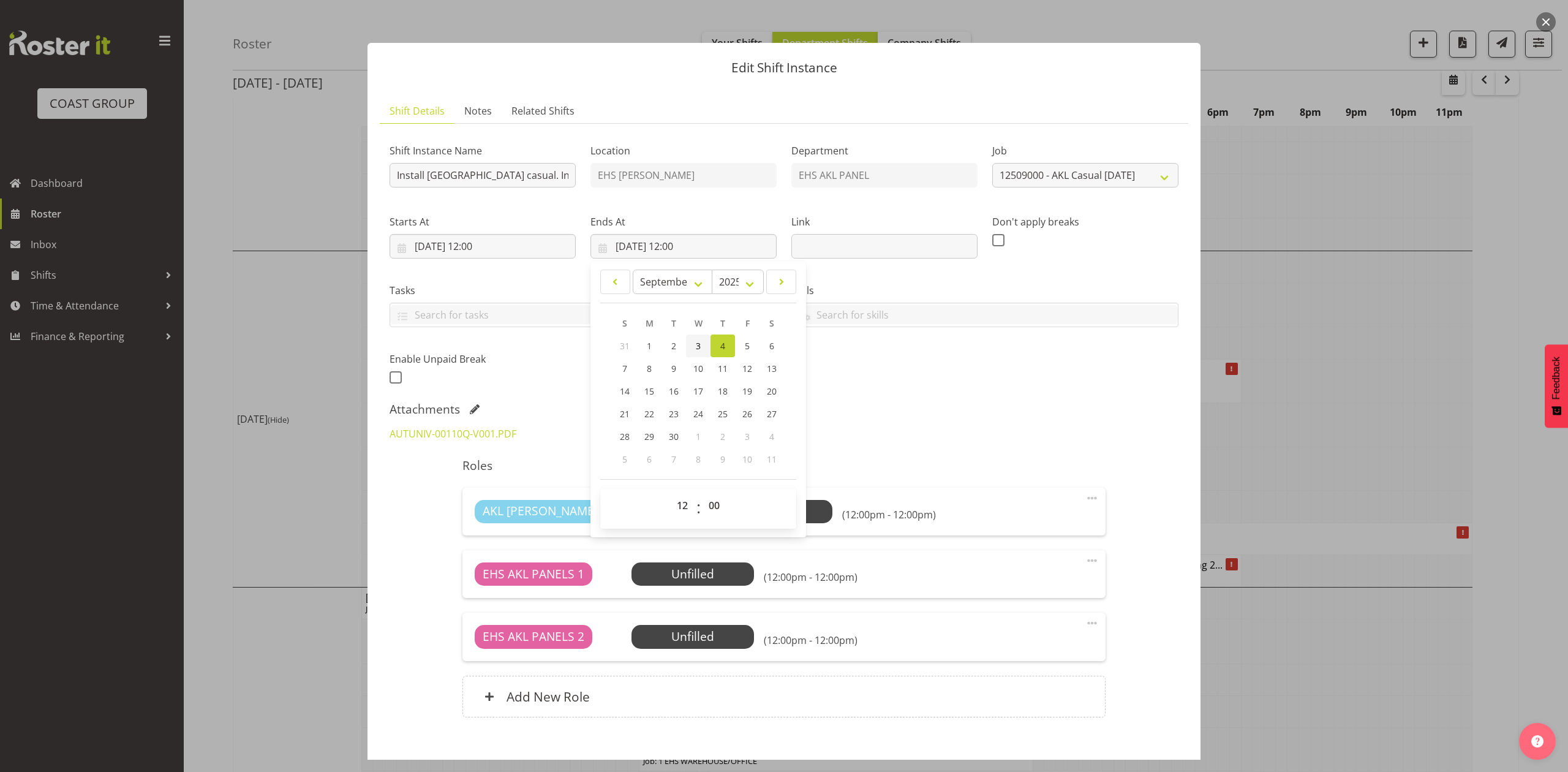
type input "03/09/2025, 12:00"
click at [500, 241] on input "03/09/2025, 12:00" at bounding box center [482, 246] width 186 height 25
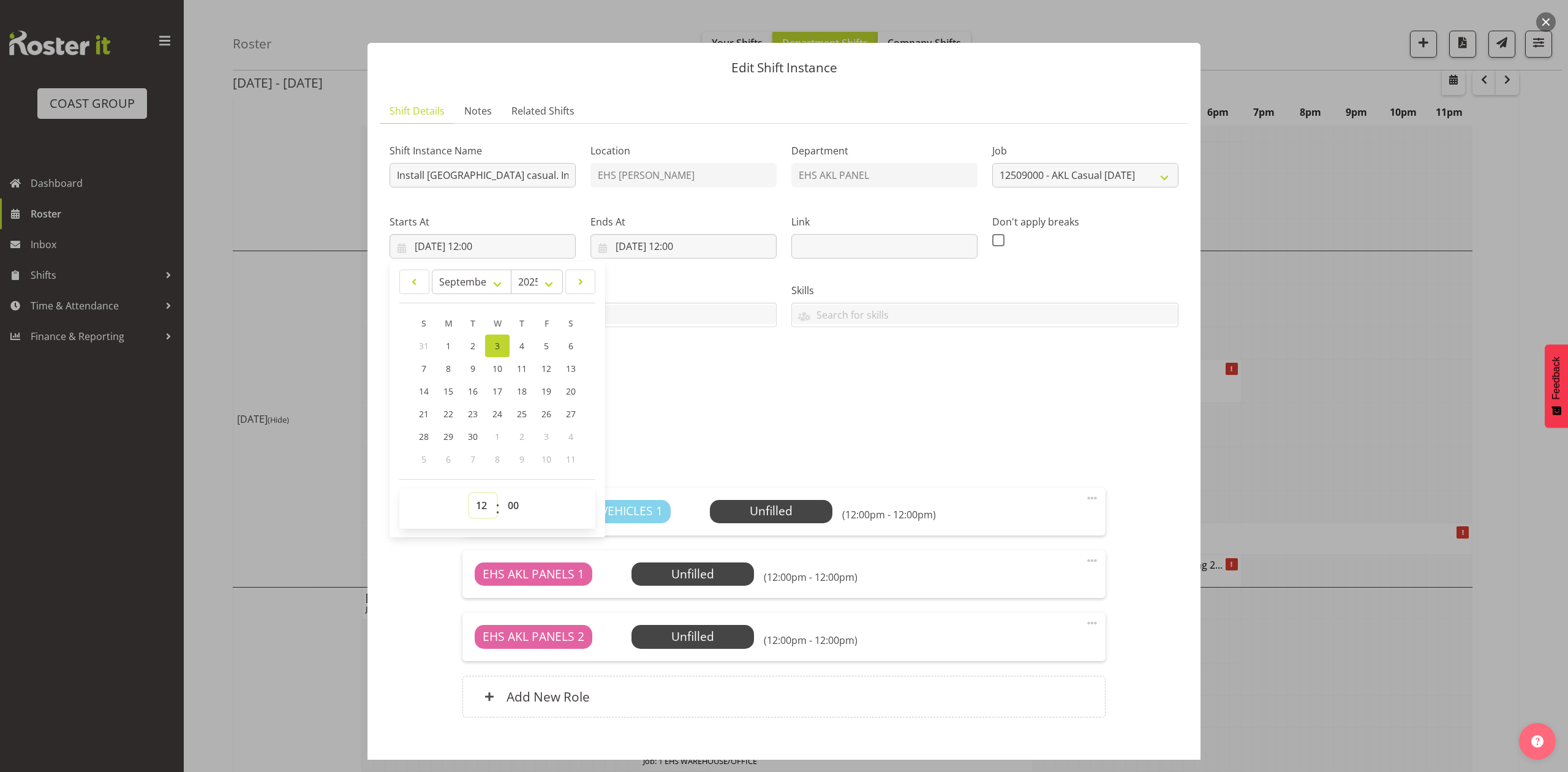
click at [484, 506] on select "00 01 02 03 04 05 06 07 08 09 10 11 12 13 14 15 16 17 18 19 20 21 22 23" at bounding box center [482, 505] width 27 height 25
select select "9"
click at [469, 494] on select "00 01 02 03 04 05 06 07 08 09 10 11 12 13 14 15 16 17 18 19 20 21 22 23" at bounding box center [482, 505] width 27 height 25
type input "03/09/2025, 09:00"
click at [515, 511] on select "00 01 02 03 04 05 06 07 08 09 10 11 12 13 14 15 16 17 18 19 20 21 22 23 24 25 2…" at bounding box center [515, 505] width 27 height 25
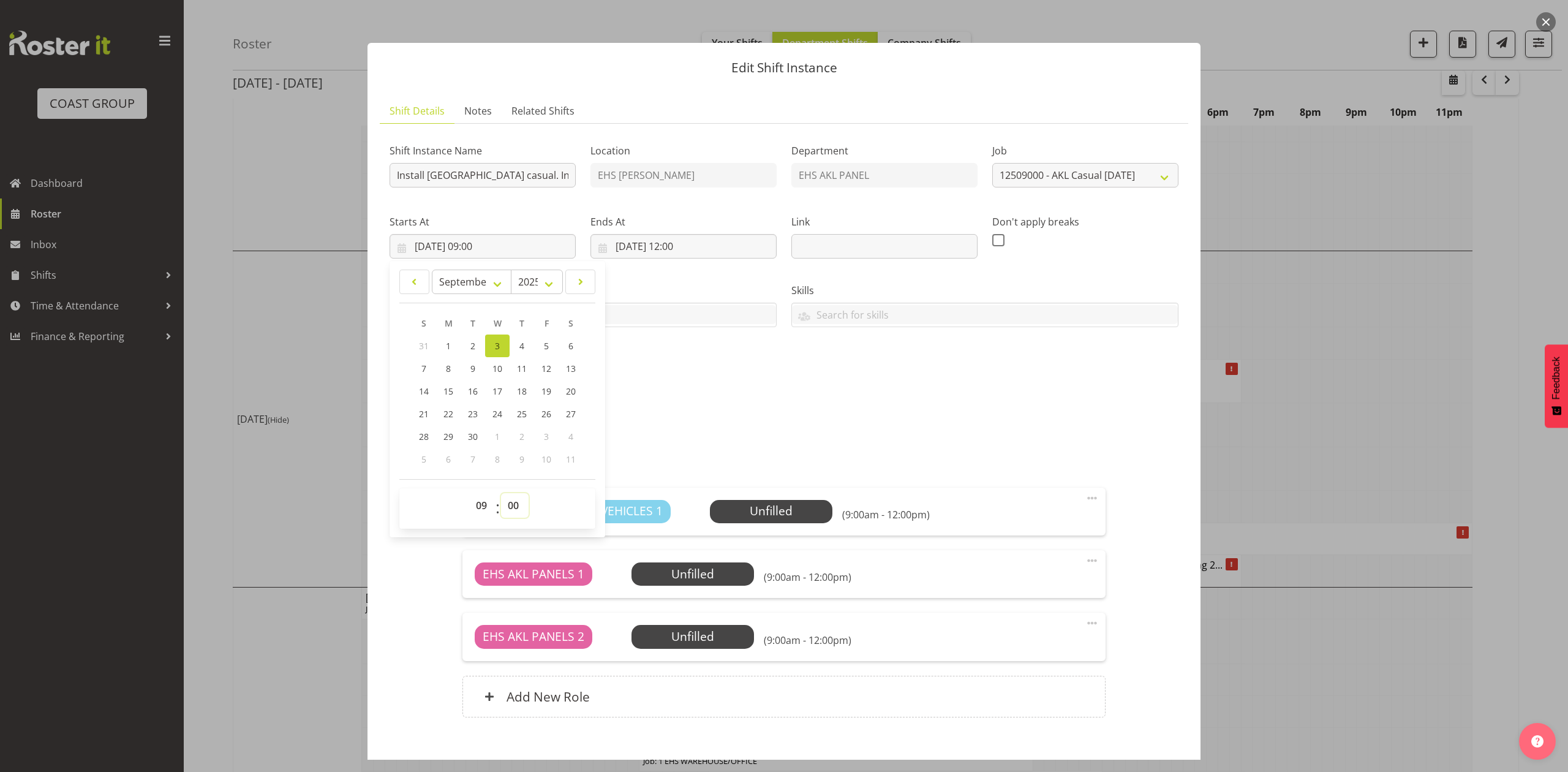
select select "30"
click at [501, 494] on select "00 01 02 03 04 05 06 07 08 09 10 11 12 13 14 15 16 17 18 19 20 21 22 23 24 25 2…" at bounding box center [515, 505] width 27 height 25
type input "03/09/2025, 09:30"
click at [692, 272] on div "Tasks Do toolbox talk Give mark a cuddle See client before you leave Unload tru…" at bounding box center [583, 301] width 402 height 69
click at [691, 248] on input "03/09/2025, 12:00" at bounding box center [683, 246] width 186 height 25
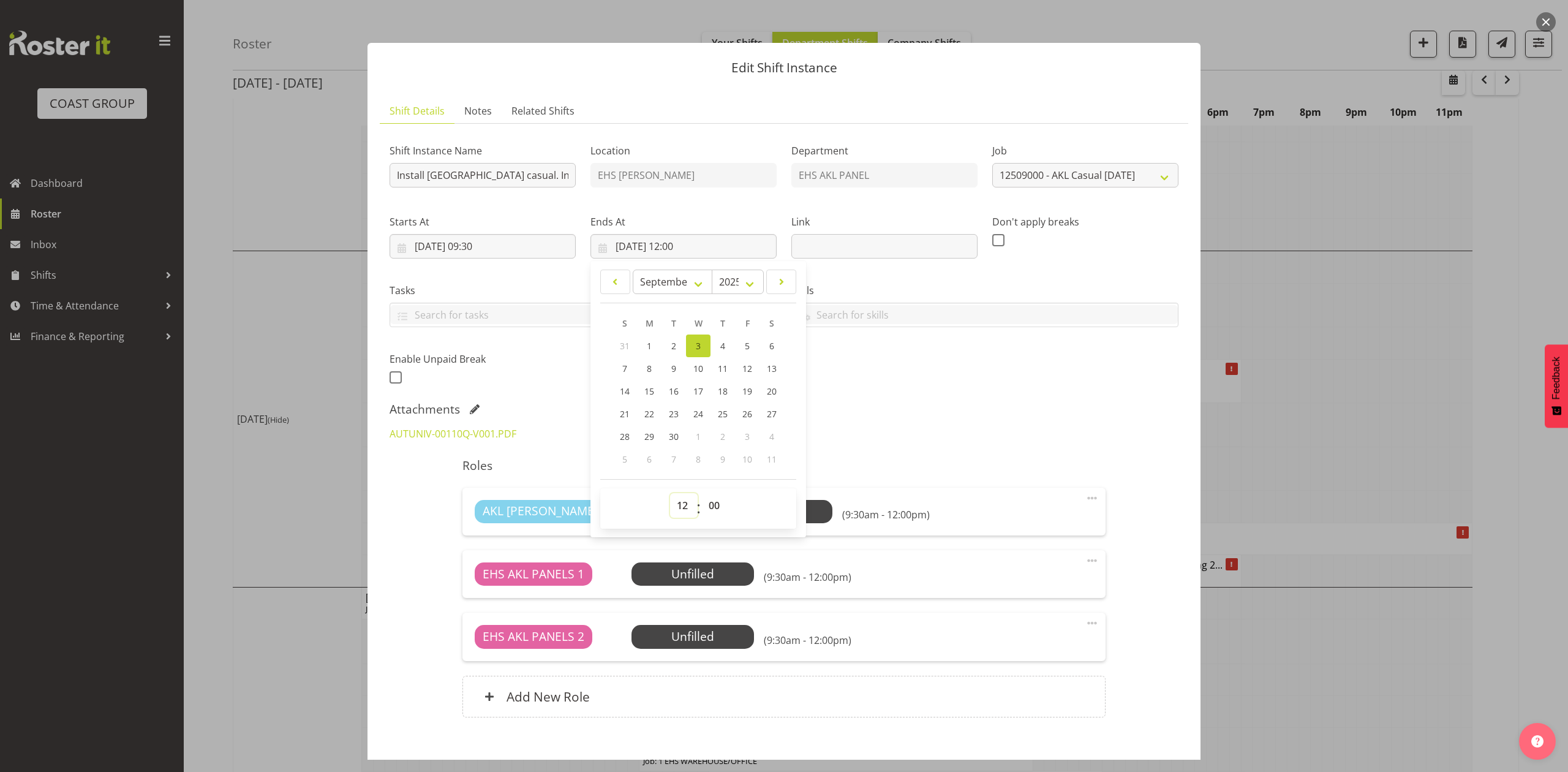
click at [685, 503] on select "00 01 02 03 04 05 06 07 08 09 10 11 12 13 14 15 16 17 18 19 20 21 22 23" at bounding box center [683, 505] width 27 height 25
select select "11"
click at [670, 494] on select "00 01 02 03 04 05 06 07 08 09 10 11 12 13 14 15 16 17 18 19 20 21 22 23" at bounding box center [683, 505] width 27 height 25
type input "03/09/2025, 11:00"
click at [718, 511] on select "00 01 02 03 04 05 06 07 08 09 10 11 12 13 14 15 16 17 18 19 20 21 22 23 24 25 2…" at bounding box center [716, 505] width 27 height 25
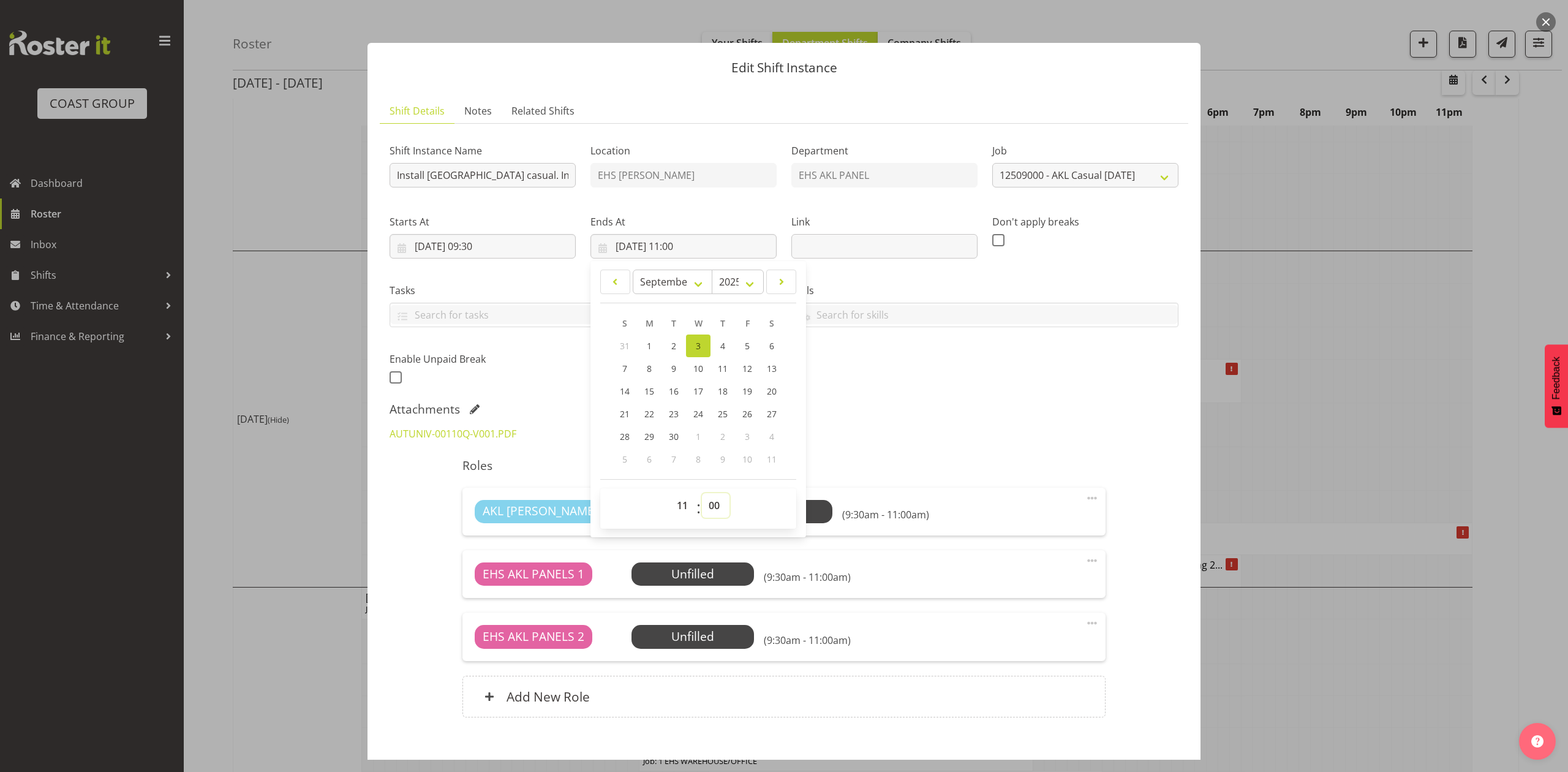
select select "30"
click at [702, 494] on select "00 01 02 03 04 05 06 07 08 09 10 11 12 13 14 15 16 17 18 19 20 21 22 23 24 25 2…" at bounding box center [716, 505] width 27 height 25
type input "03/09/2025, 11:30"
click at [891, 424] on div "AUTUNIV-00110Q-V001.PDF" at bounding box center [784, 434] width 804 height 30
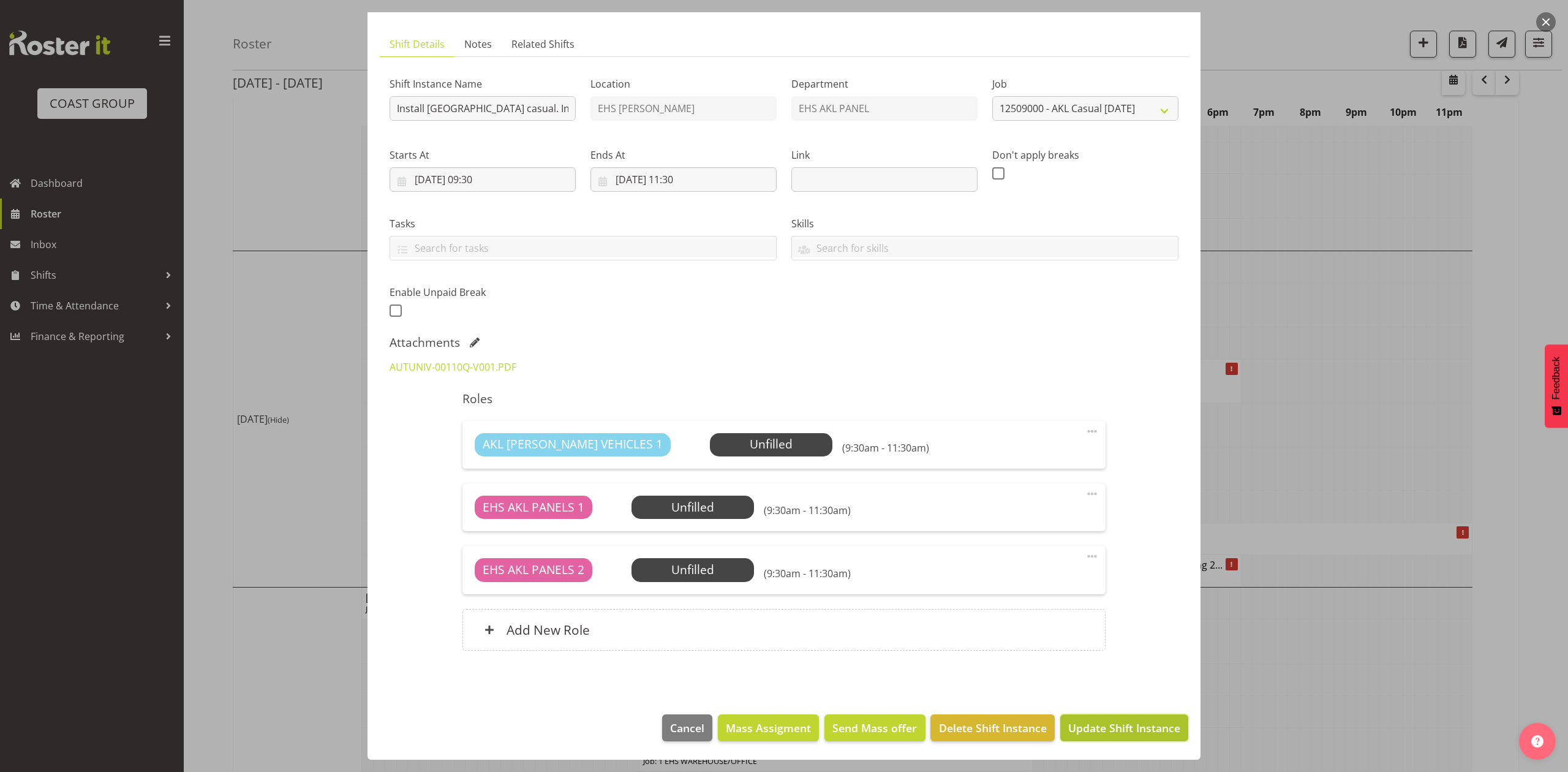
click at [1122, 731] on span "Update Shift Instance" at bounding box center [1125, 728] width 112 height 16
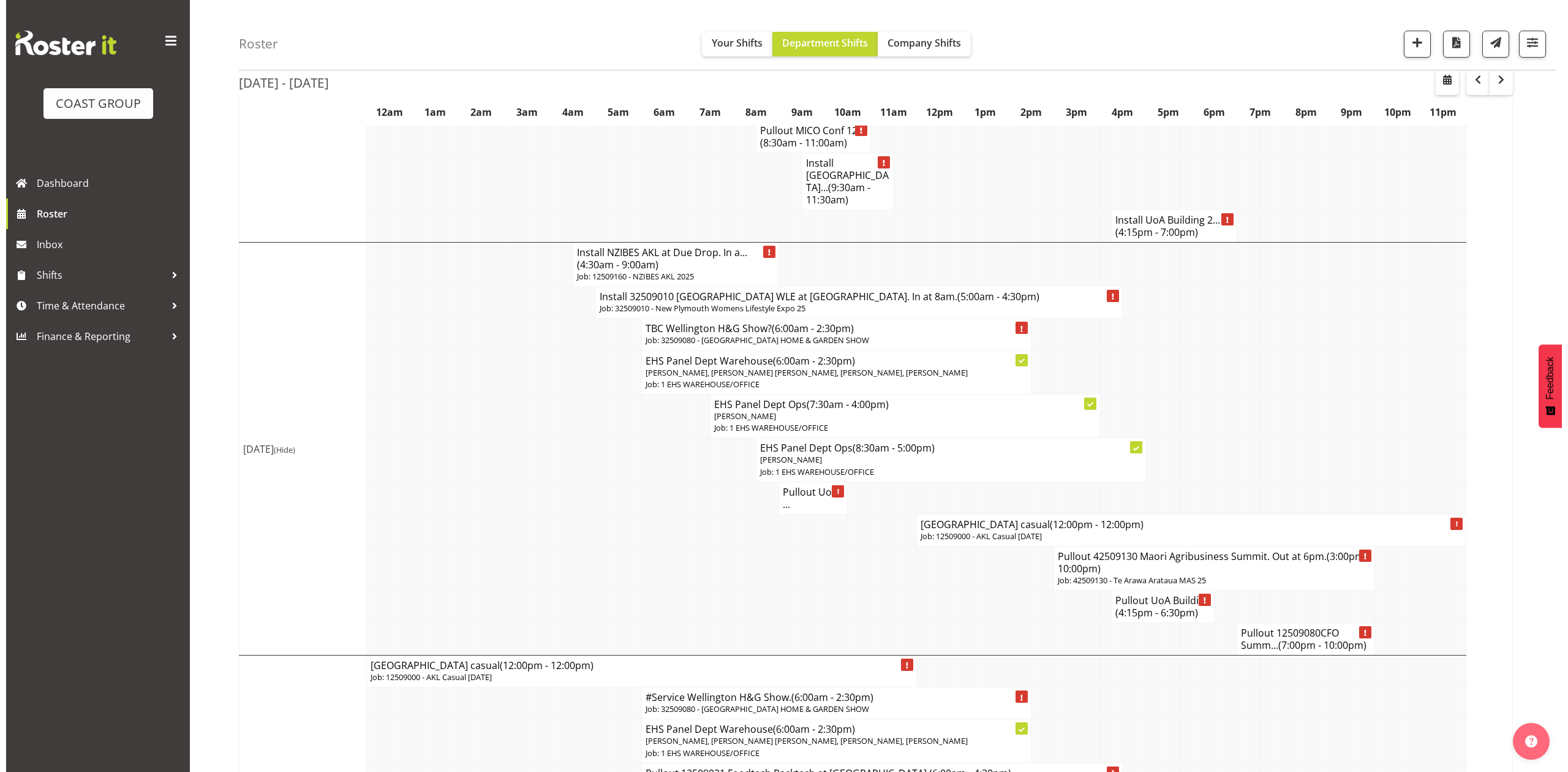
scroll to position [1062, 0]
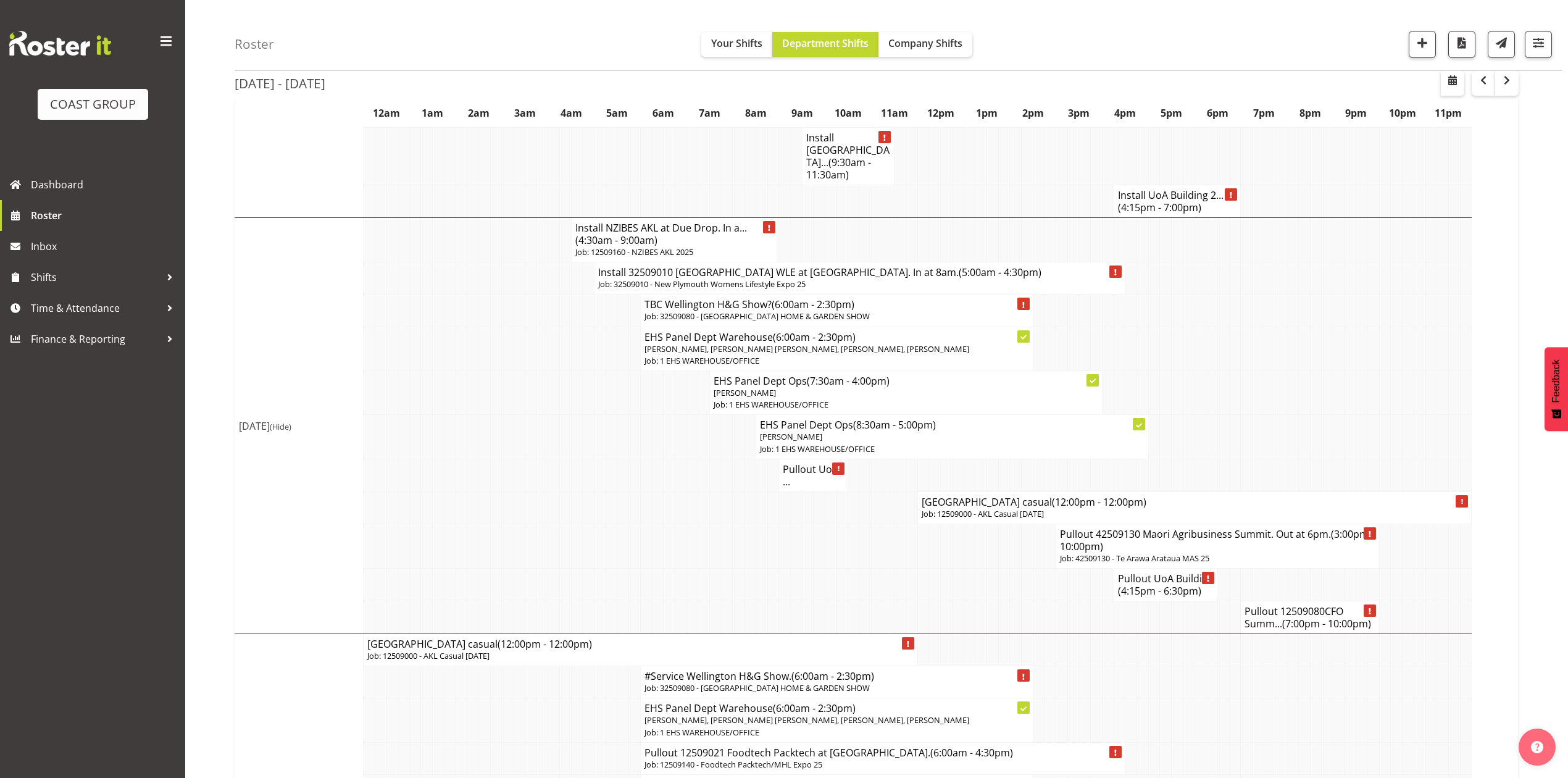
click at [979, 496] on h4 "AUT City Campus casual (12:00pm - 12:00pm)" at bounding box center [1195, 502] width 546 height 12
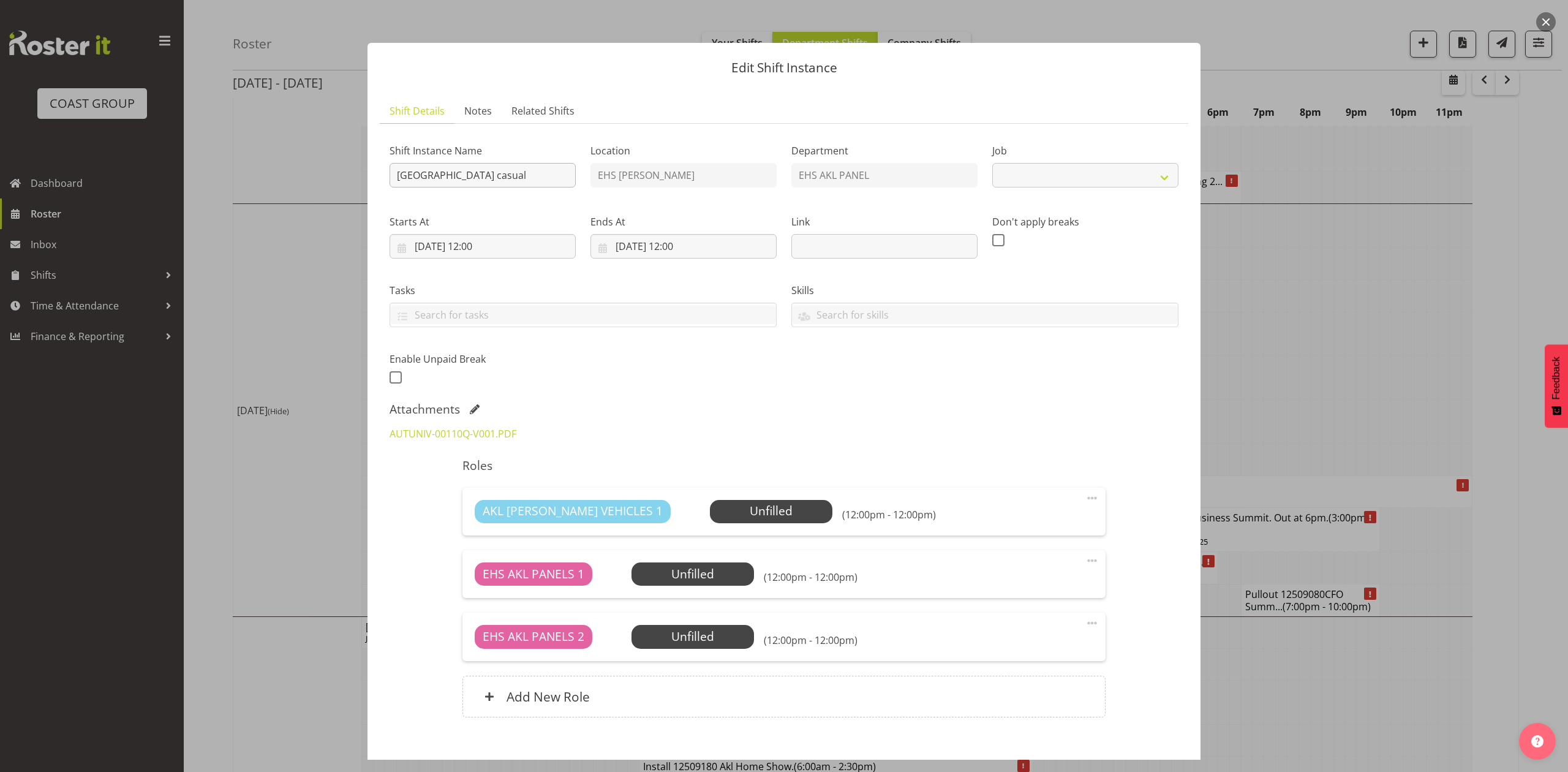
select select "8653"
click at [401, 170] on input "AUT City Campus casual" at bounding box center [482, 175] width 186 height 25
click at [395, 172] on input "AUT City Campus casual" at bounding box center [482, 175] width 186 height 25
drag, startPoint x: 553, startPoint y: 171, endPoint x: 552, endPoint y: 162, distance: 9.1
click at [553, 171] on input "Pullout AUT City Campus casual" at bounding box center [482, 175] width 186 height 25
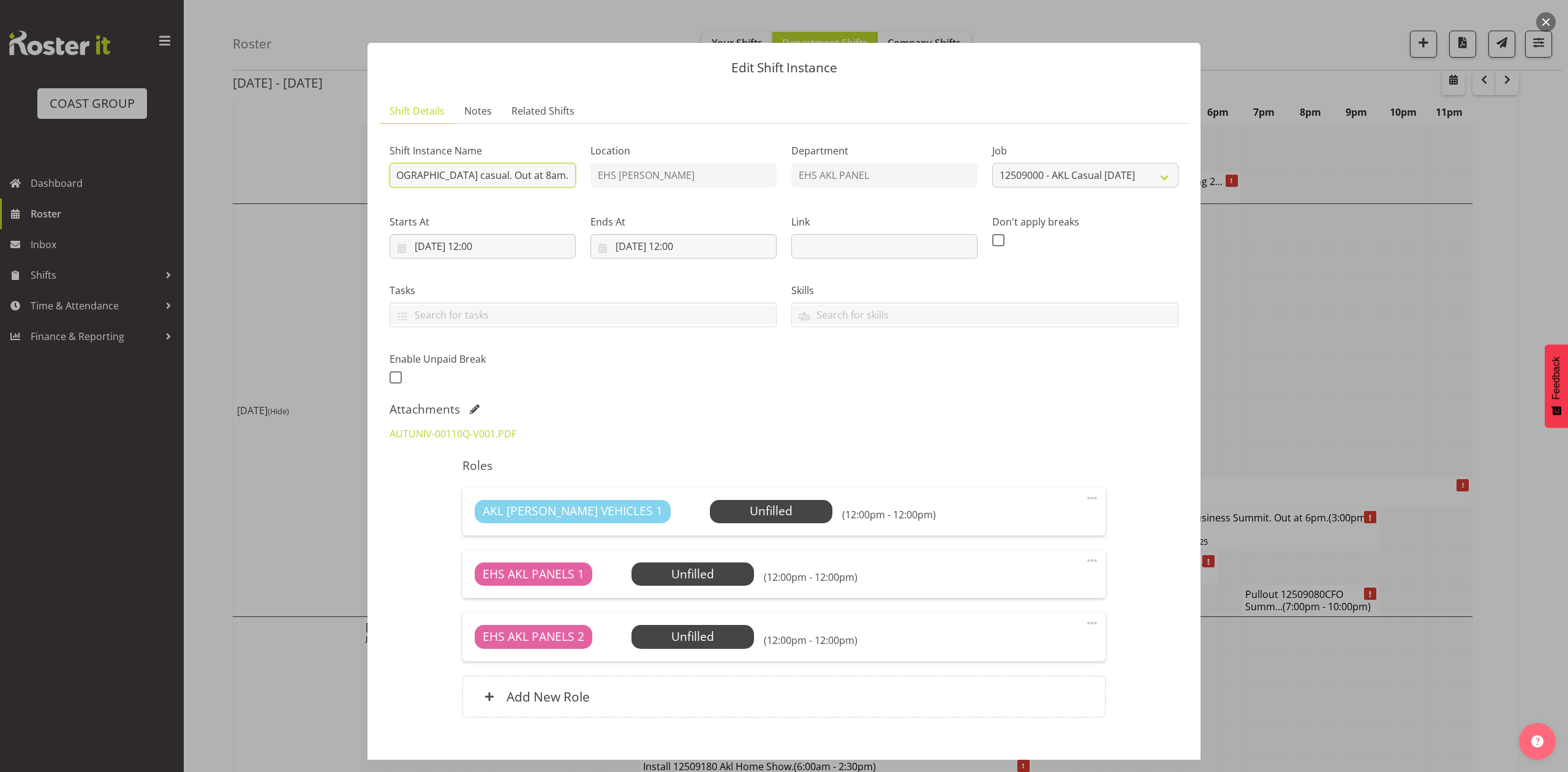
scroll to position [0, 35]
type input "Pullout AUT City Campus casual. Out at 8am."
click at [617, 242] on input "05/09/2025, 12:00" at bounding box center [683, 246] width 186 height 25
click at [711, 344] on link "4" at bounding box center [723, 346] width 25 height 22
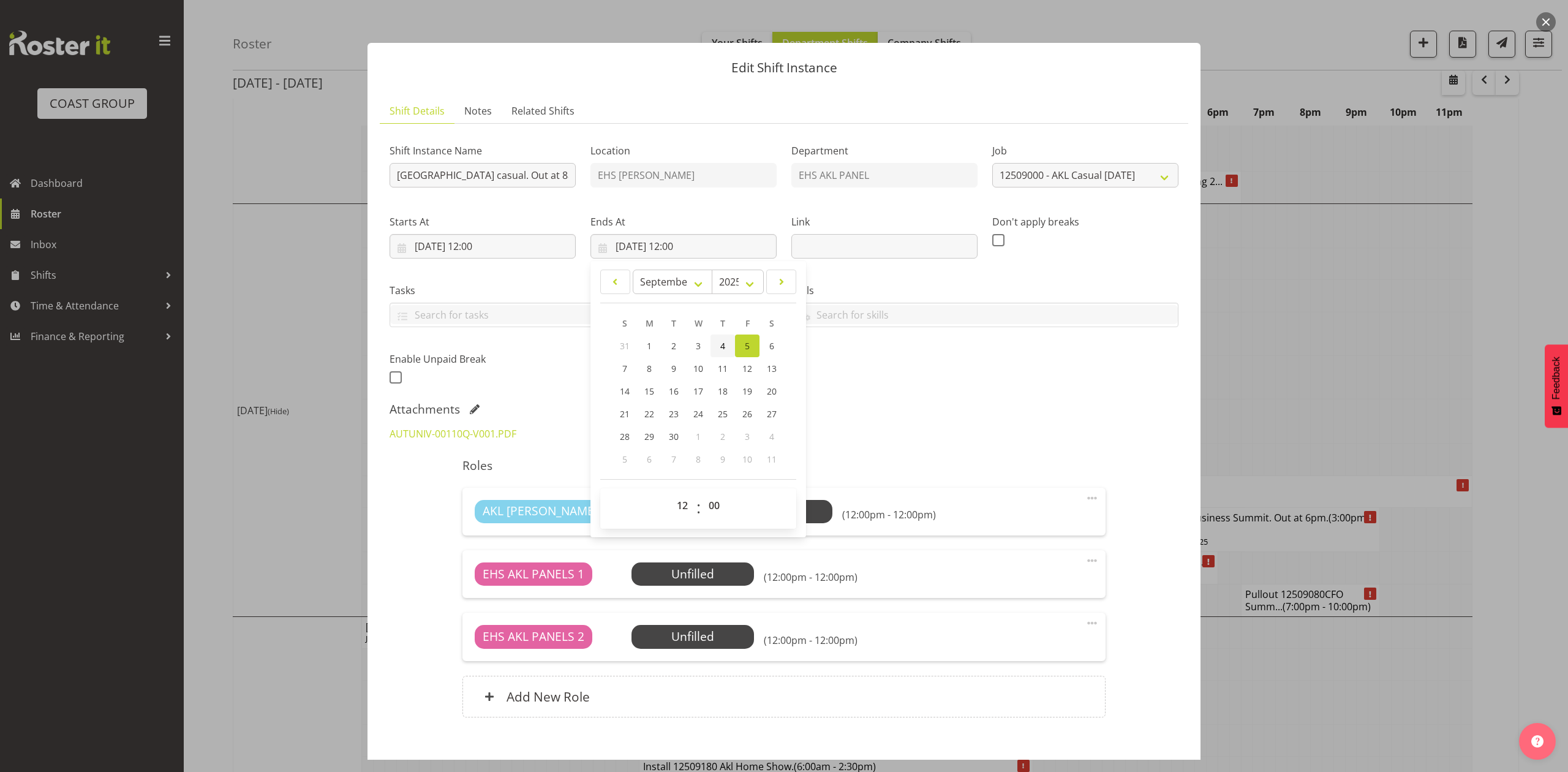
type input "04/09/2025, 12:00"
click at [520, 290] on label "Tasks" at bounding box center [583, 290] width 387 height 15
click at [486, 243] on input "04/09/2025, 12:00" at bounding box center [482, 246] width 186 height 25
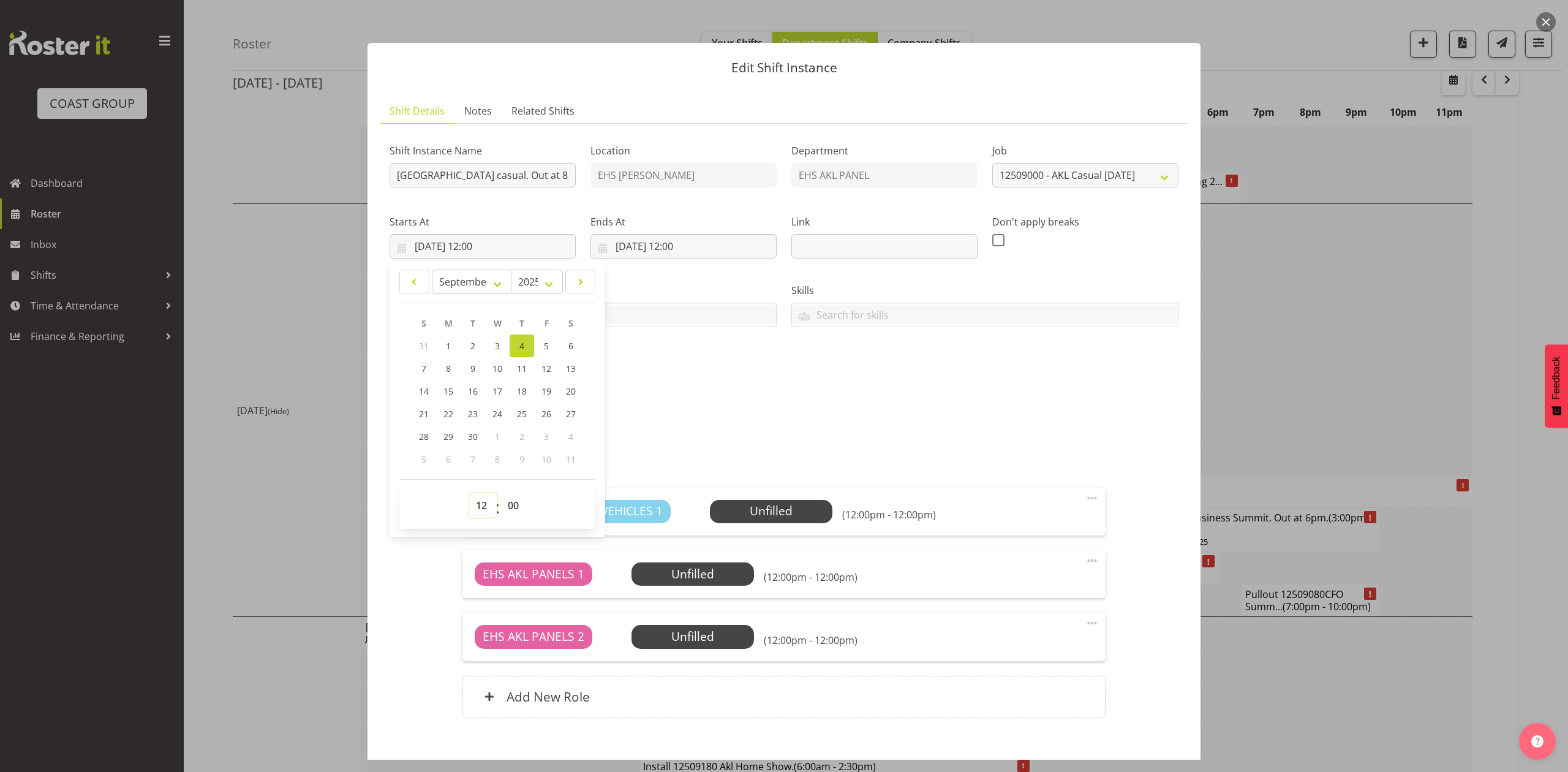
click at [482, 507] on select "00 01 02 03 04 05 06 07 08 09 10 11 12 13 14 15 16 17 18 19 20 21 22 23" at bounding box center [482, 505] width 27 height 25
select select "7"
click at [469, 494] on select "00 01 02 03 04 05 06 07 08 09 10 11 12 13 14 15 16 17 18 19 20 21 22 23" at bounding box center [482, 505] width 27 height 25
type input "04/09/2025, 07:00"
click at [512, 511] on select "00 01 02 03 04 05 06 07 08 09 10 11 12 13 14 15 16 17 18 19 20 21 22 23 24 25 2…" at bounding box center [515, 505] width 27 height 25
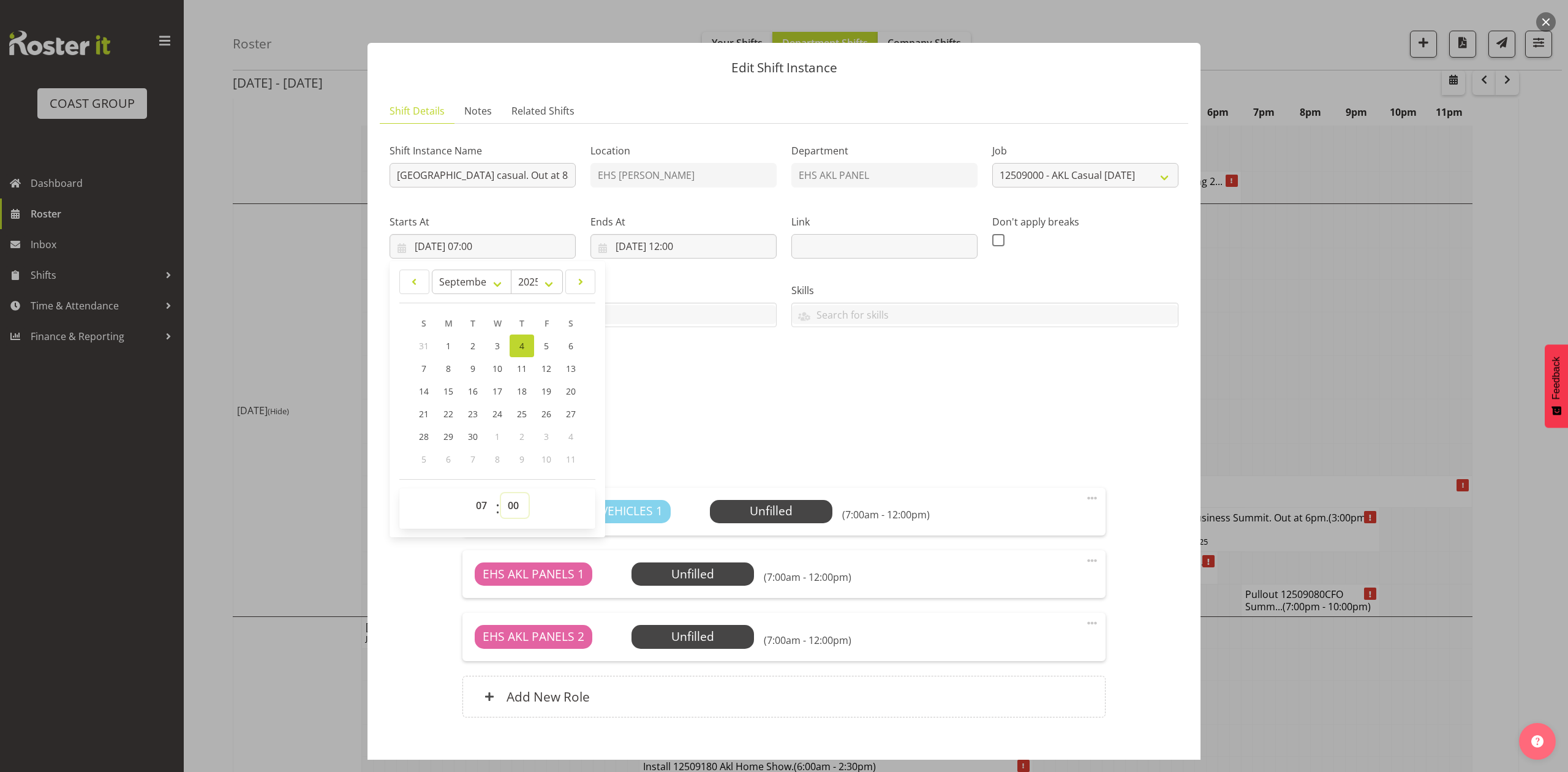
select select "30"
click at [501, 494] on select "00 01 02 03 04 05 06 07 08 09 10 11 12 13 14 15 16 17 18 19 20 21 22 23 24 25 2…" at bounding box center [515, 505] width 27 height 25
type input "04/09/2025, 07:30"
click at [727, 387] on div "Shift Instance Name Pullout AUT City Campus casual. Out at 8am. Location EHS RY…" at bounding box center [784, 261] width 804 height 268
click at [683, 235] on input "04/09/2025, 12:00" at bounding box center [683, 246] width 186 height 25
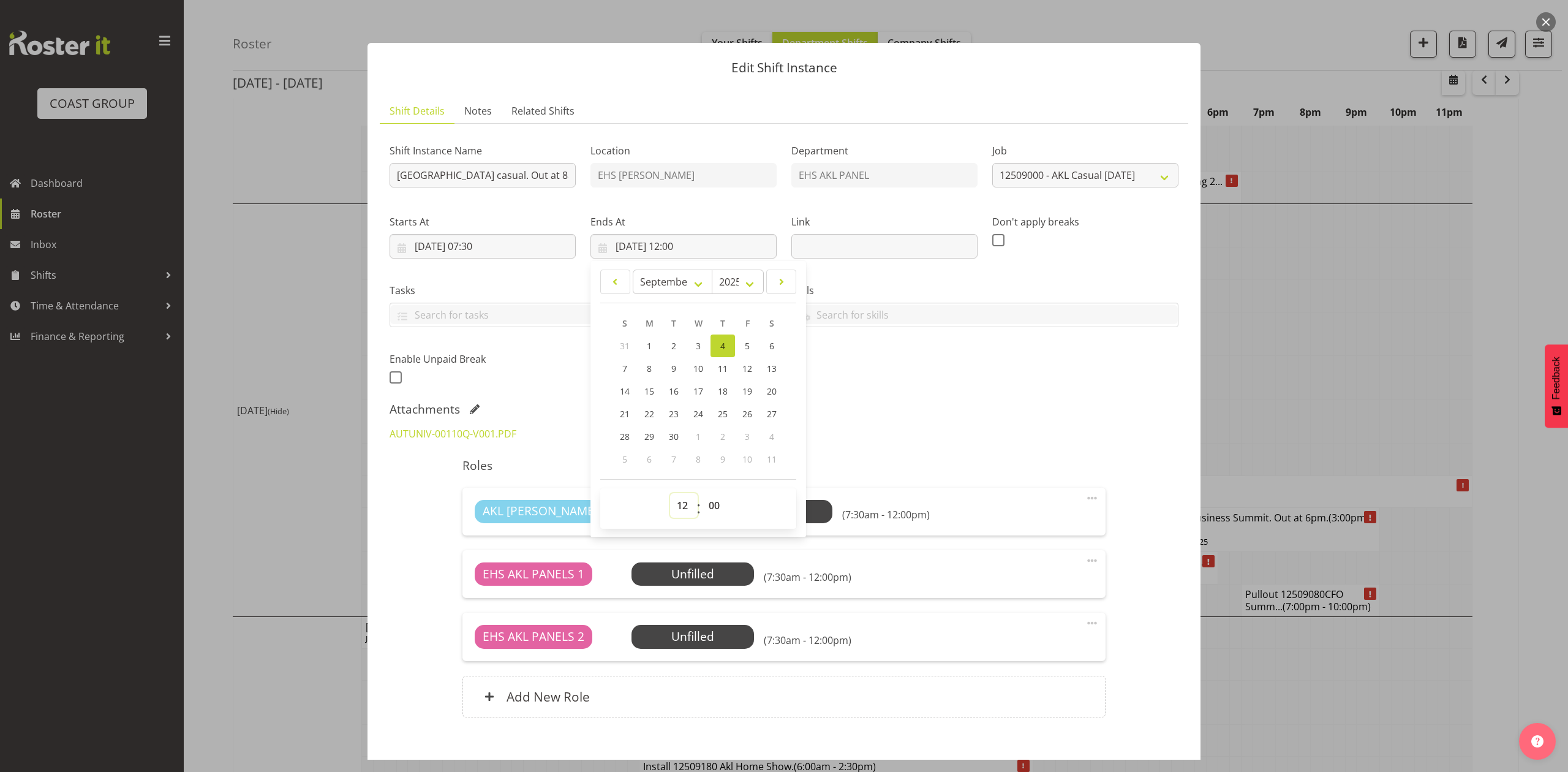
click at [685, 510] on select "00 01 02 03 04 05 06 07 08 09 10 11 12 13 14 15 16 17 18 19 20 21 22 23" at bounding box center [683, 505] width 27 height 25
select select "9"
click at [670, 494] on select "00 01 02 03 04 05 06 07 08 09 10 11 12 13 14 15 16 17 18 19 20 21 22 23" at bounding box center [683, 505] width 27 height 25
type input "04/09/2025, 09:00"
click at [846, 442] on div "AUTUNIV-00110Q-V001.PDF" at bounding box center [784, 434] width 804 height 30
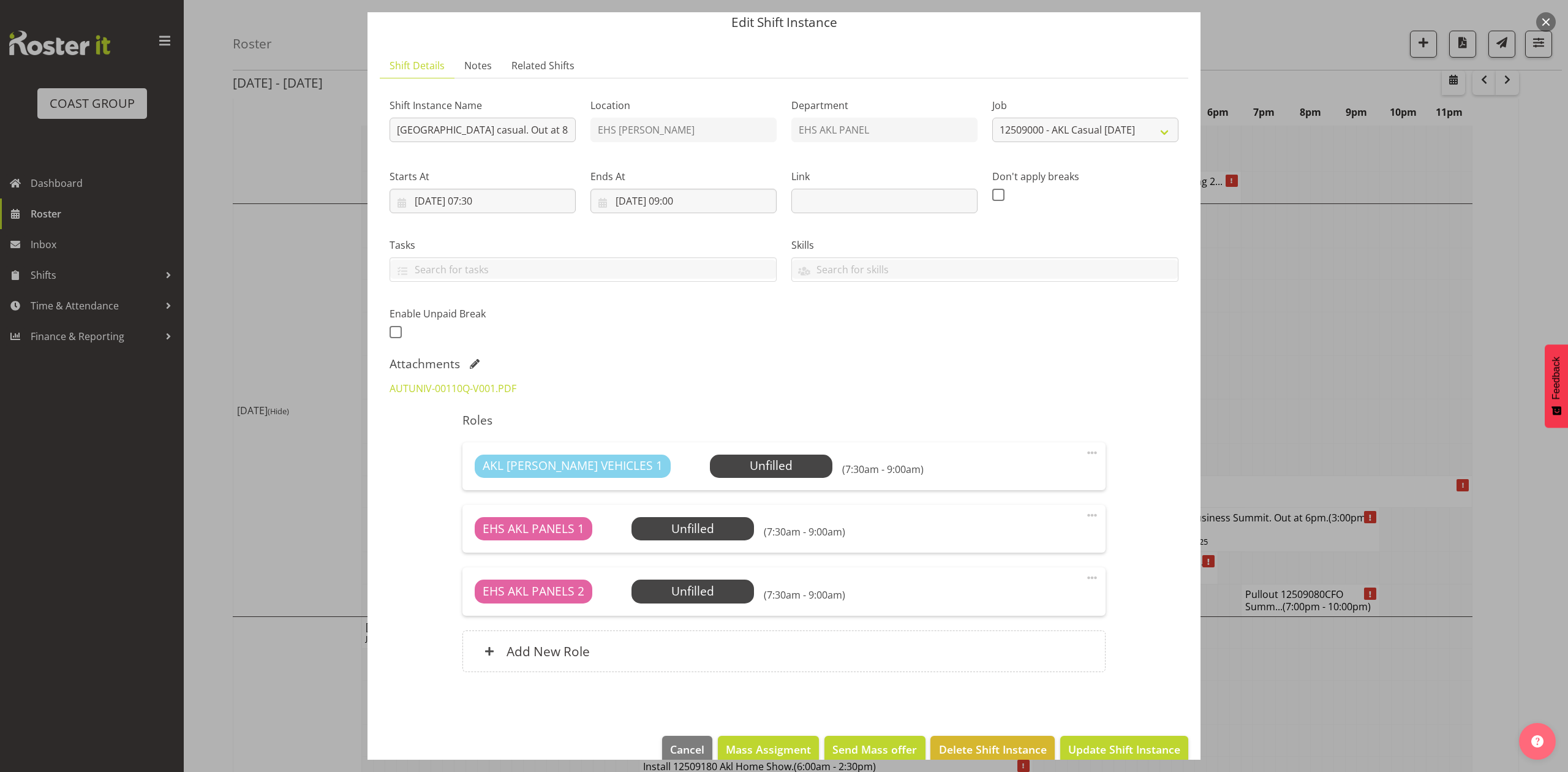
scroll to position [69, 0]
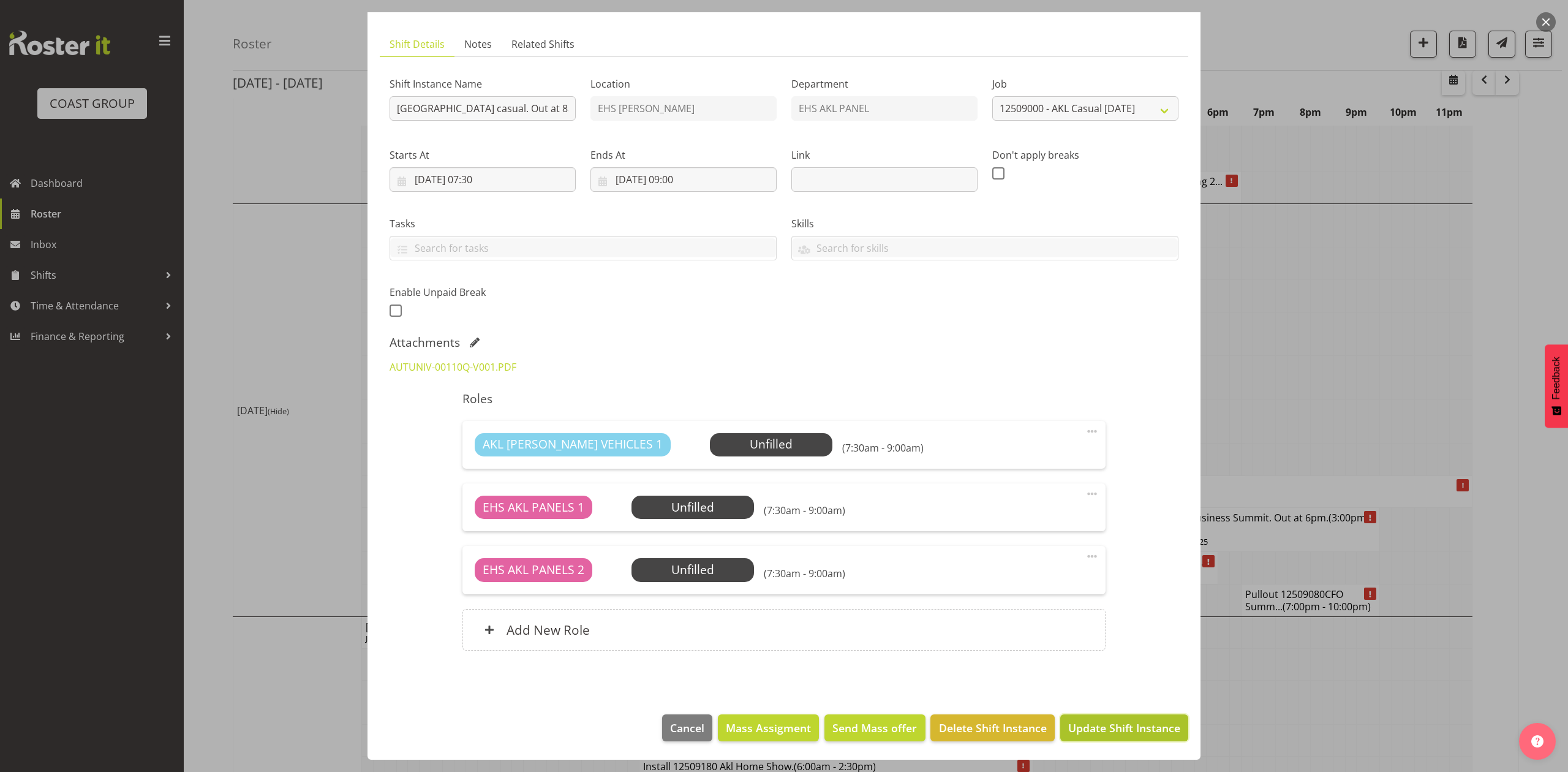
click at [1160, 727] on span "Update Shift Instance" at bounding box center [1125, 728] width 112 height 16
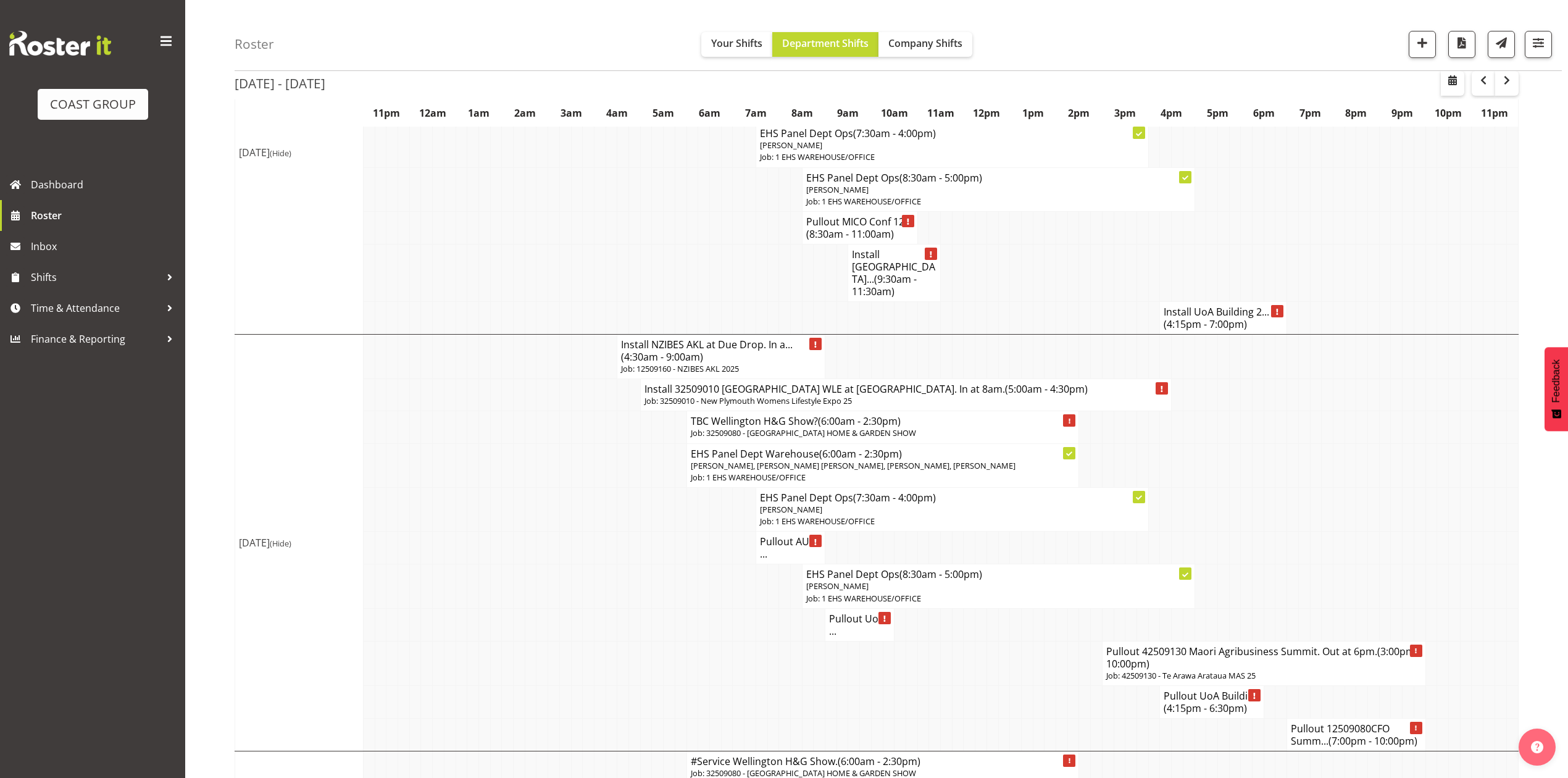
scroll to position [988, 0]
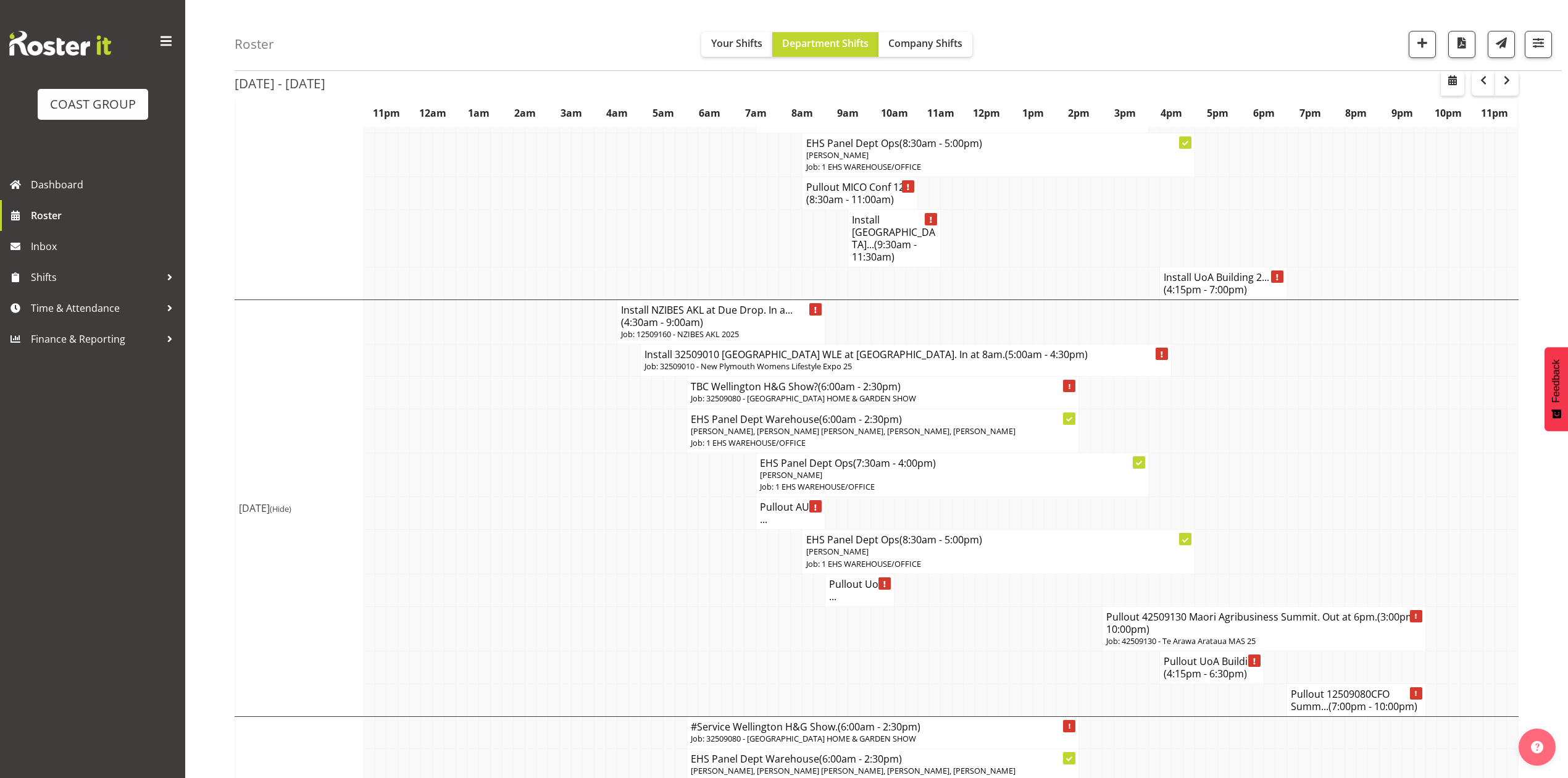
click at [838, 590] on h4 "Pullout UoA ..." at bounding box center [860, 590] width 61 height 25
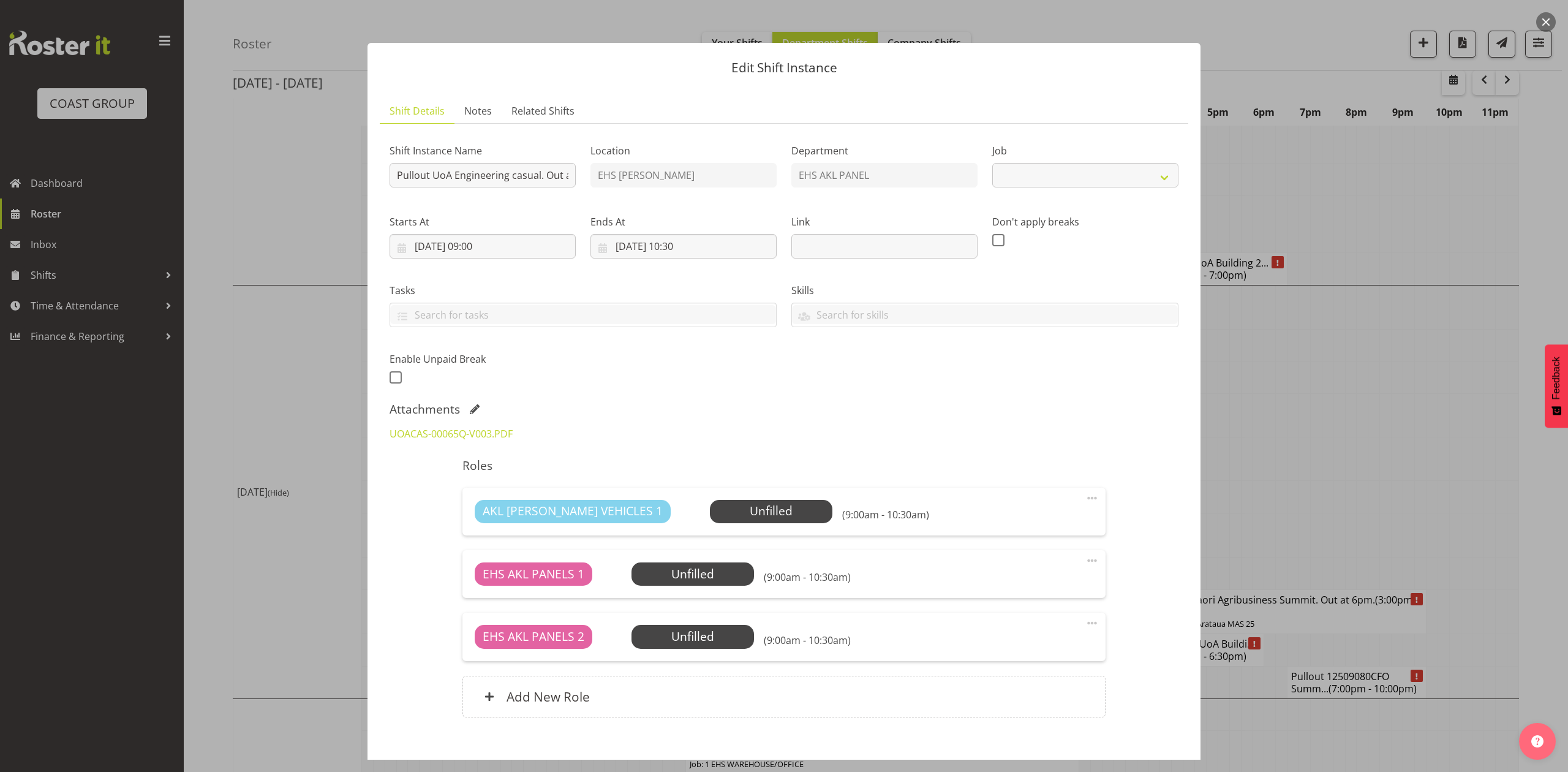
select select "8653"
drag, startPoint x: 1324, startPoint y: 432, endPoint x: 1329, endPoint y: 513, distance: 81.2
click at [1324, 433] on div at bounding box center [784, 386] width 1568 height 772
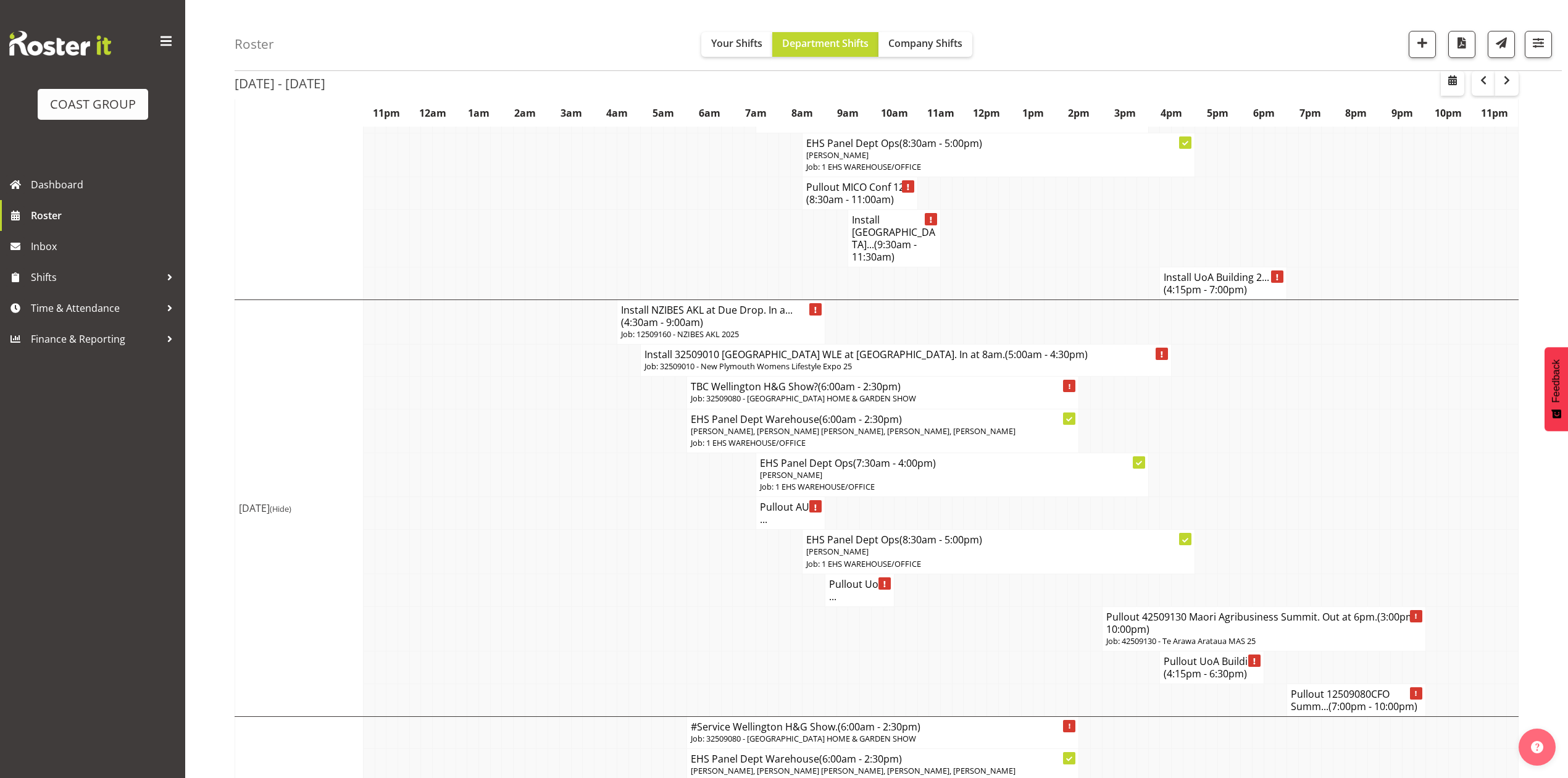
click at [1217, 667] on span "(4:15pm - 6:30pm)" at bounding box center [1206, 673] width 83 height 13
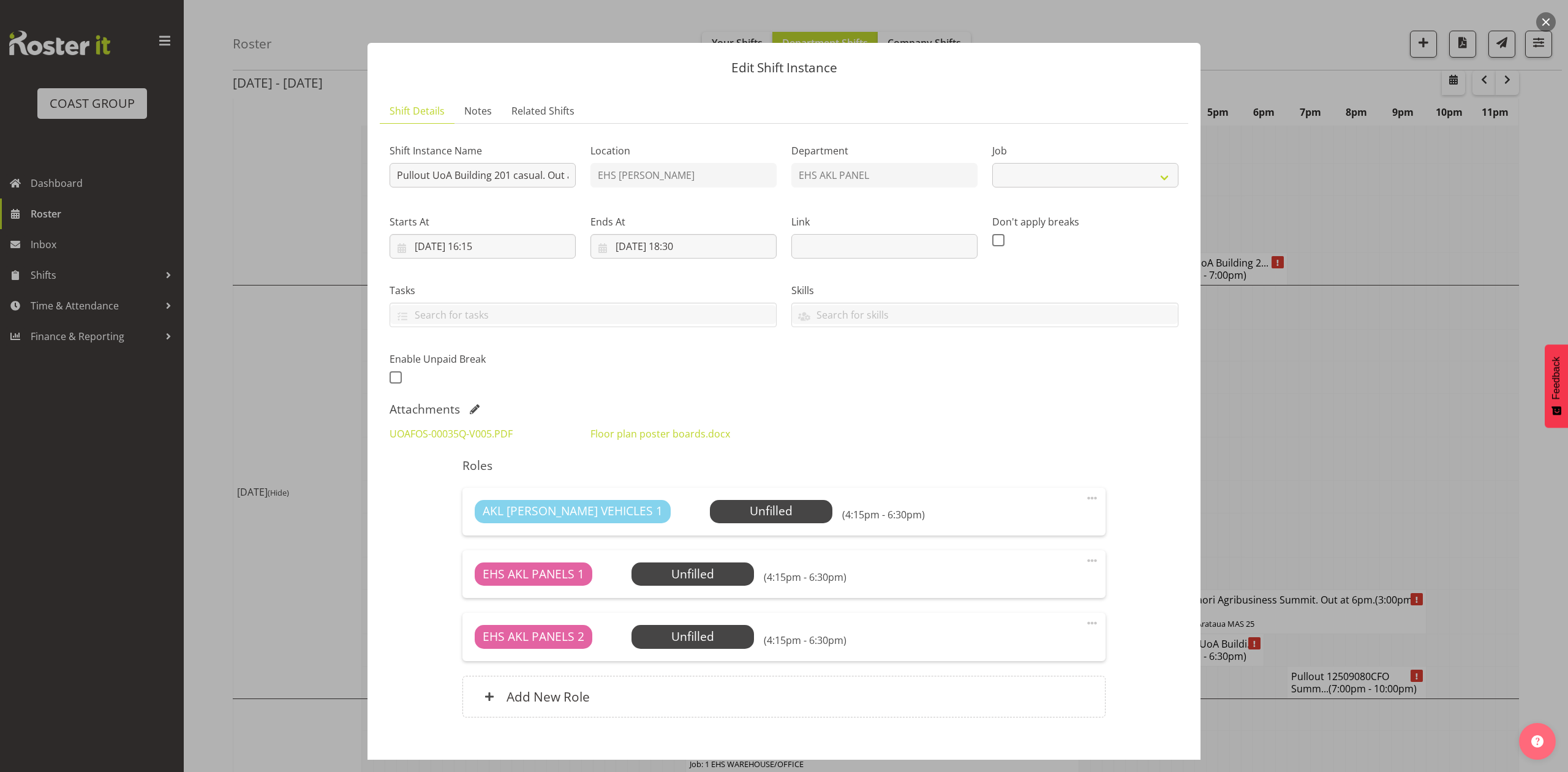
select select "8653"
click at [1272, 471] on div at bounding box center [784, 386] width 1568 height 772
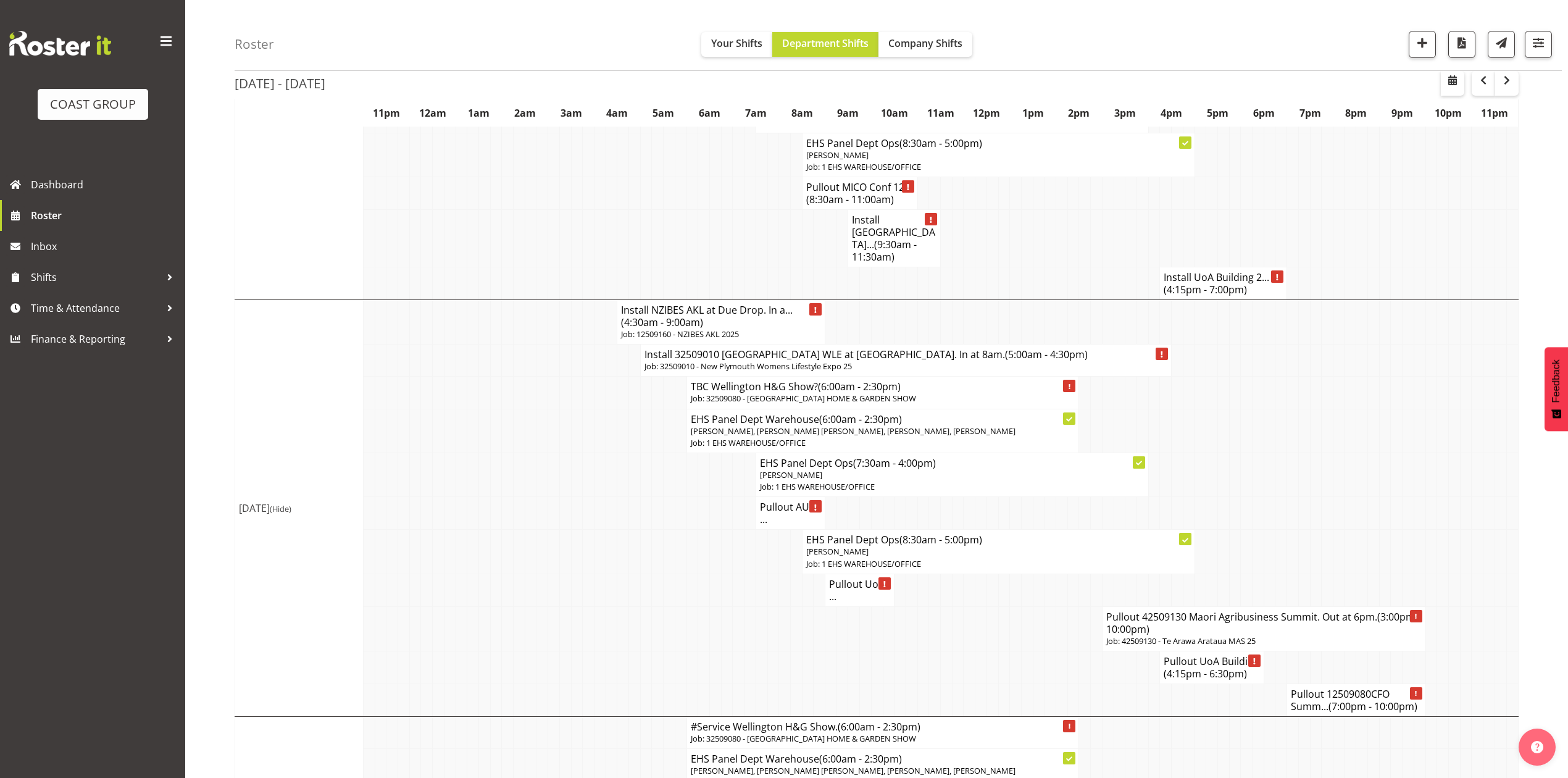
click at [807, 651] on td at bounding box center [807, 668] width 12 height 33
click at [968, 655] on td at bounding box center [969, 668] width 12 height 33
click at [1529, 364] on div "Sep 1st - 7th, 2025 September 01 - 07, 2025 Today Day Week Fortnight Month cale…" at bounding box center [901, 355] width 1333 height 2454
click at [1540, 375] on div "Sep 1st - 7th, 2025 September 01 - 07, 2025 Today Day Week Fortnight Month cale…" at bounding box center [901, 355] width 1333 height 2454
drag, startPoint x: 1286, startPoint y: 526, endPoint x: 1299, endPoint y: 556, distance: 32.7
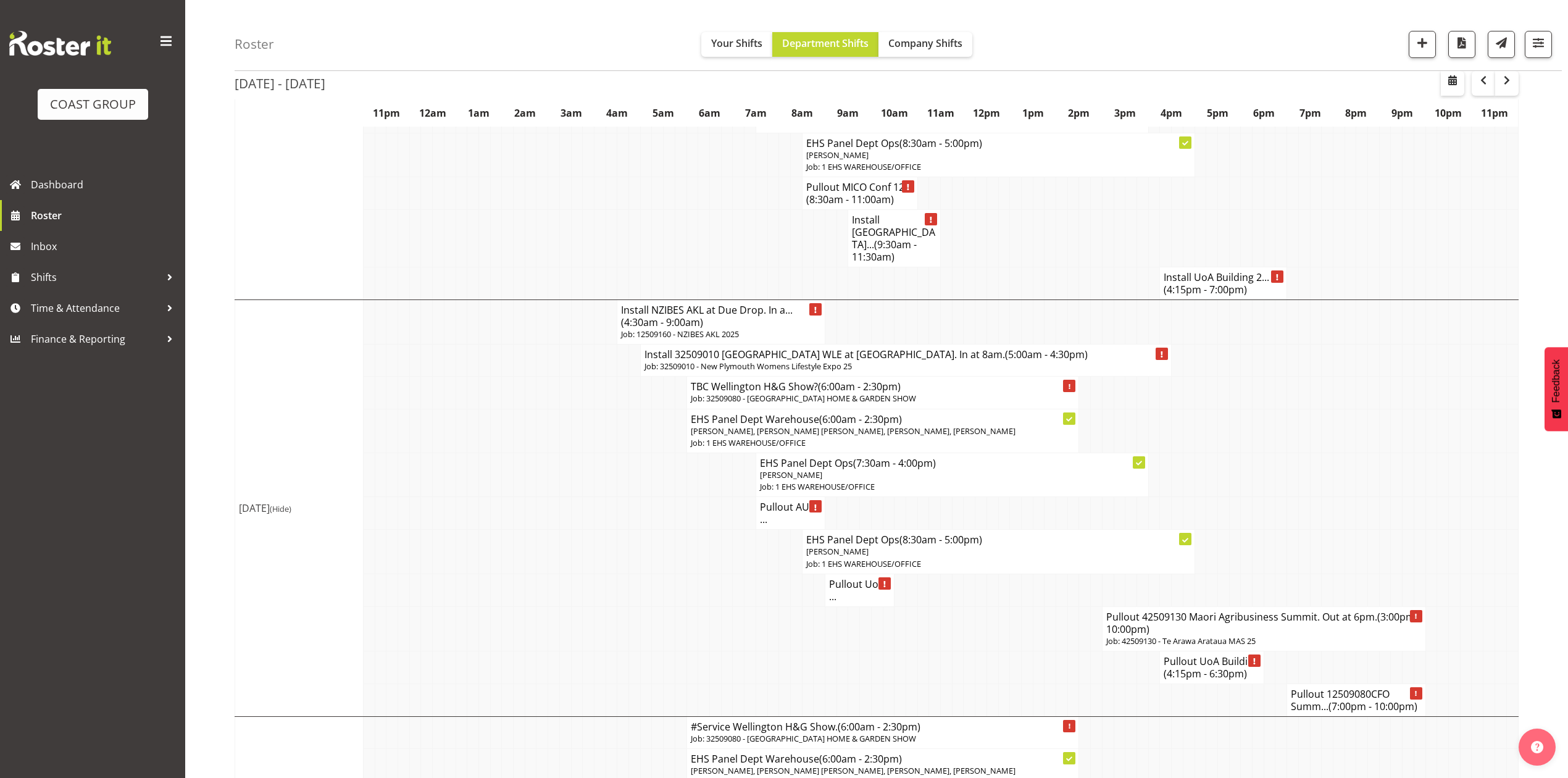
click at [1287, 530] on td at bounding box center [1293, 552] width 12 height 44
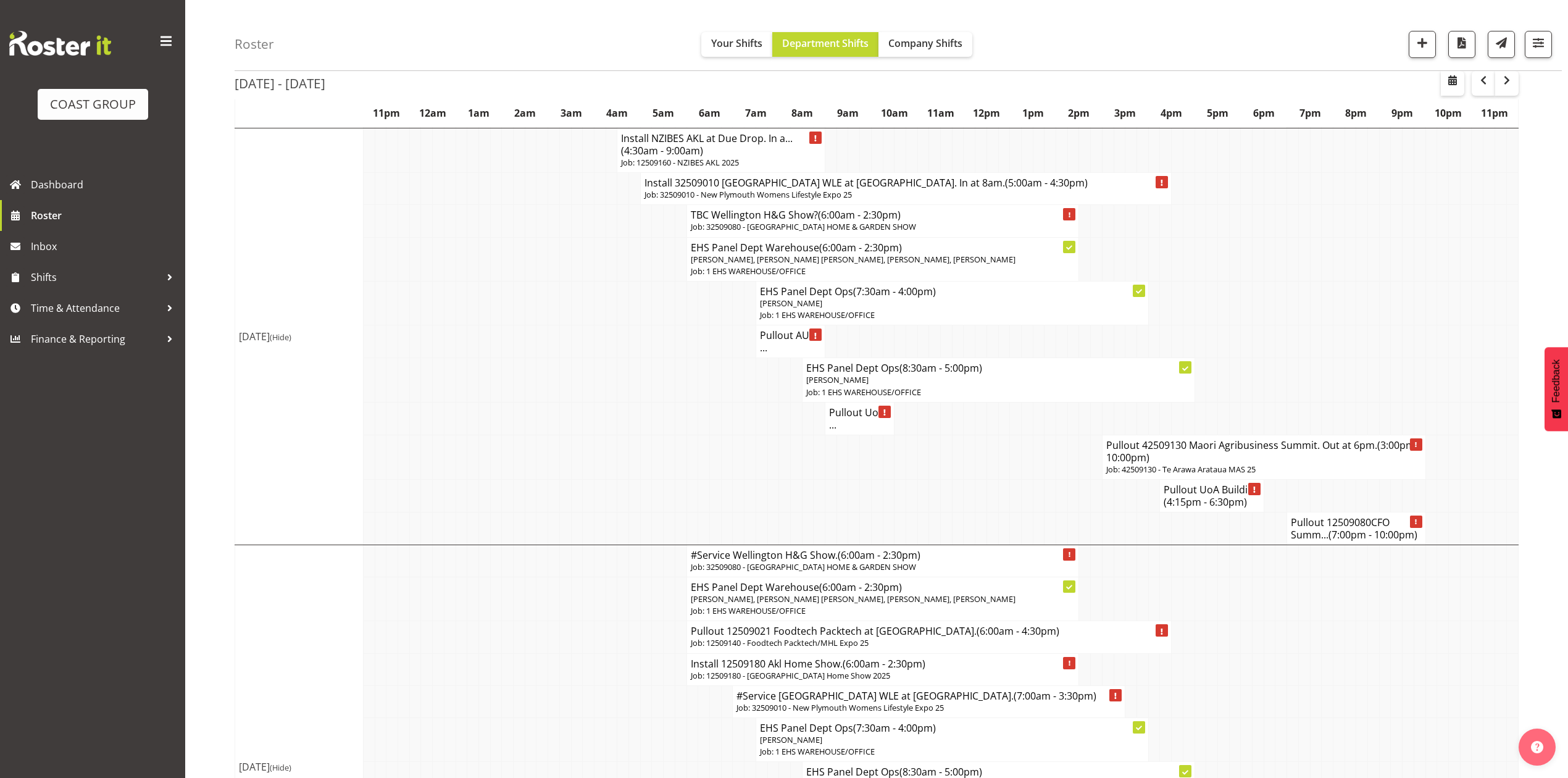
scroll to position [1070, 0]
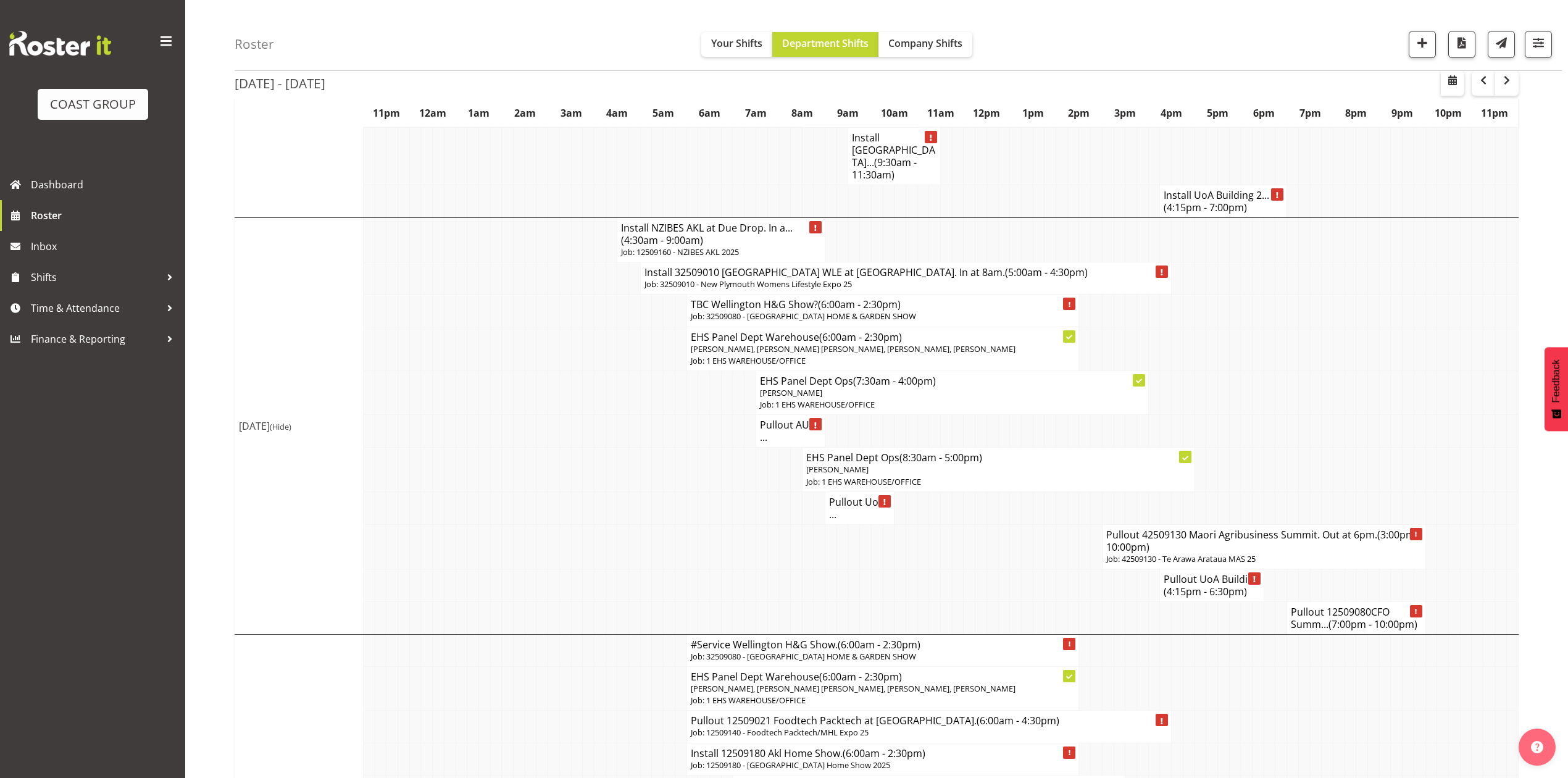
click at [1255, 411] on tbody "Show Mon 1st Sep 2025 Mon 1st Sep 2025 (Hide) Travel to Wellington H&G Show. (6…" at bounding box center [877, 309] width 1284 height 2364
click at [1423, 371] on td at bounding box center [1419, 392] width 12 height 44
click at [877, 609] on td at bounding box center [877, 618] width 12 height 33
drag, startPoint x: 897, startPoint y: 596, endPoint x: 1049, endPoint y: 576, distance: 153.3
click at [899, 602] on td at bounding box center [900, 618] width 12 height 33
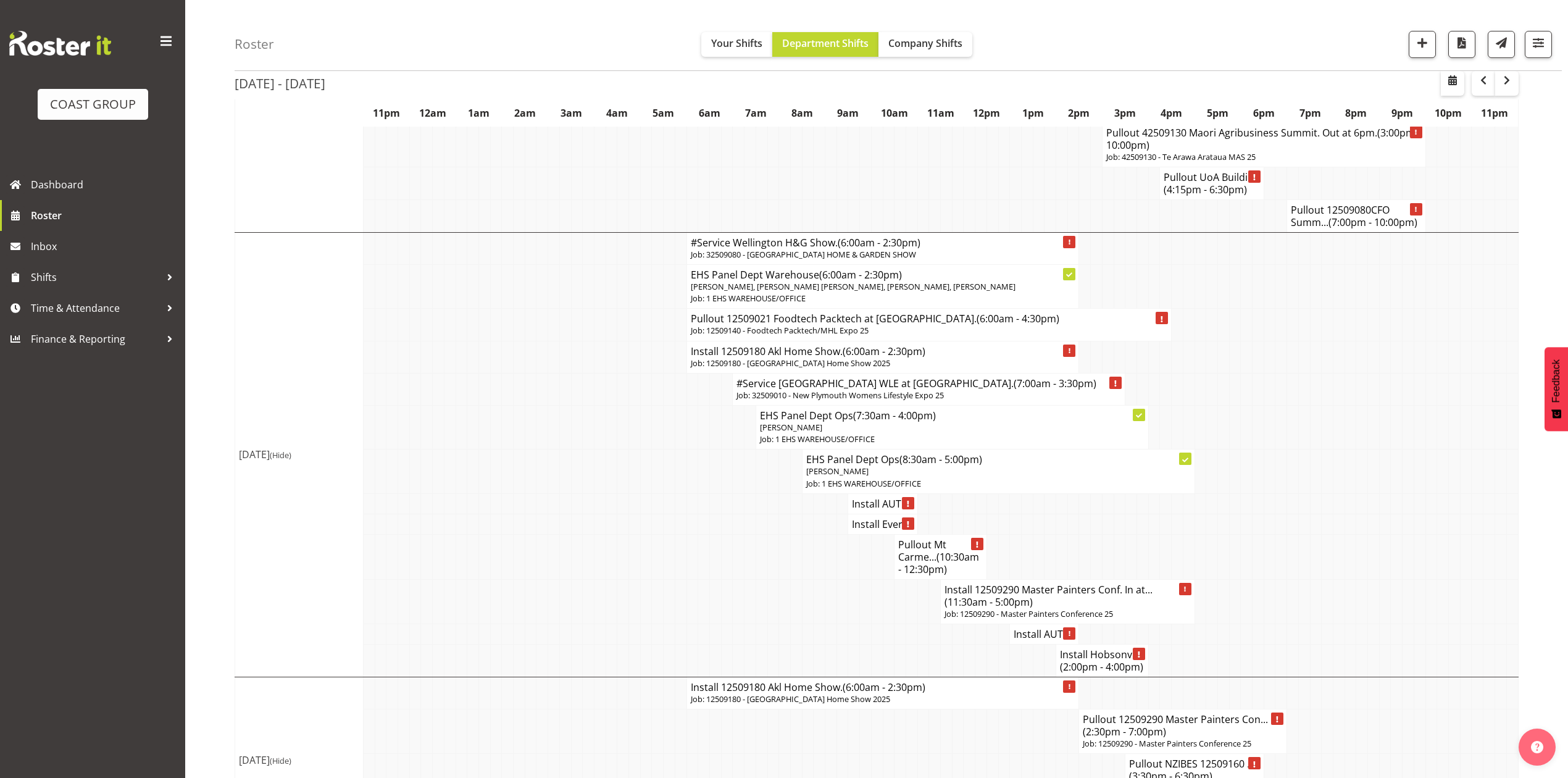
scroll to position [1564, 0]
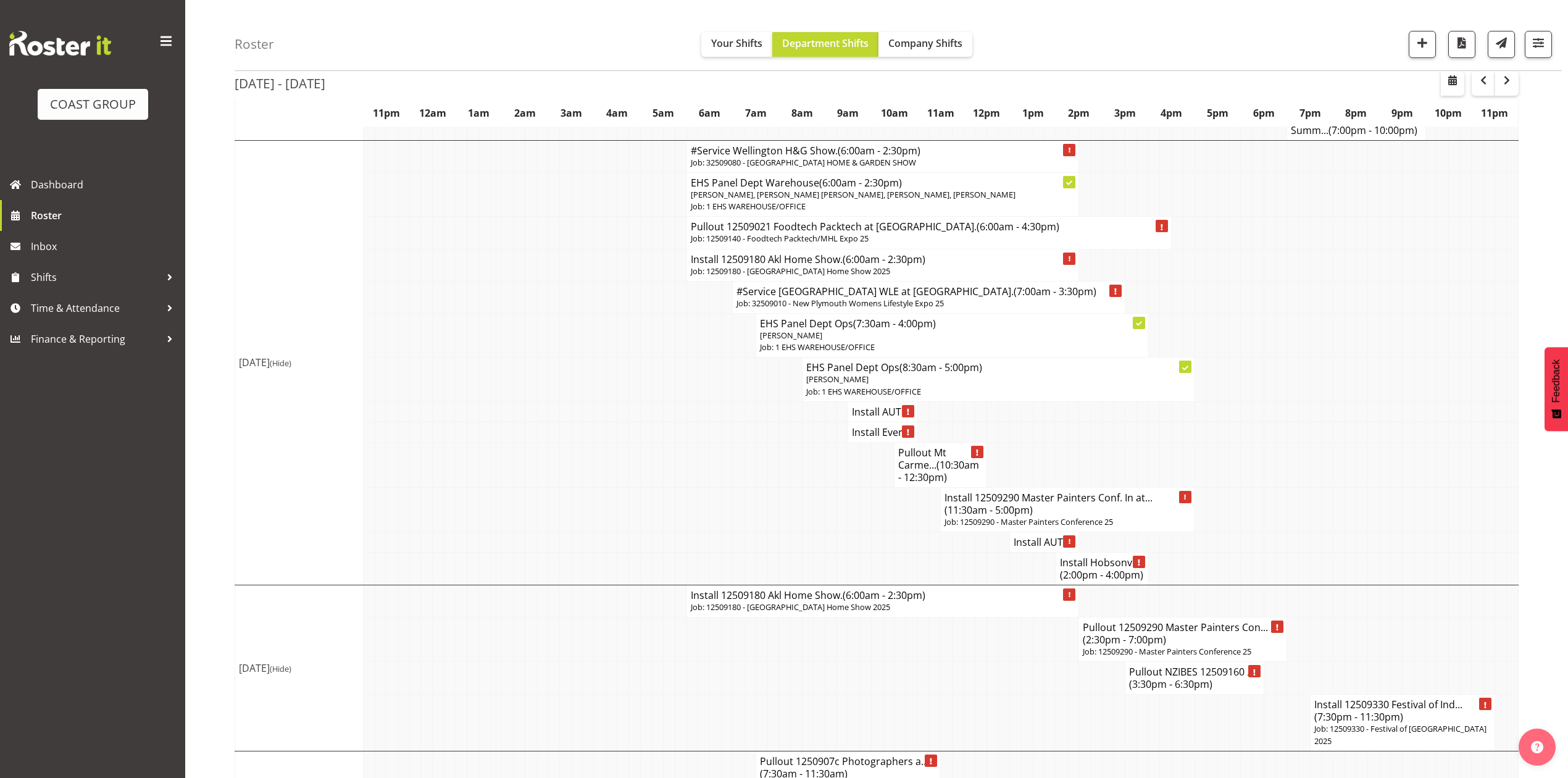
drag, startPoint x: 1378, startPoint y: 576, endPoint x: 1373, endPoint y: 587, distance: 12.1
click at [1376, 585] on tr "Install Hobsonvi... (2:00pm - 4:00pm)" at bounding box center [877, 568] width 1284 height 33
click at [1288, 524] on td at bounding box center [1293, 509] width 12 height 45
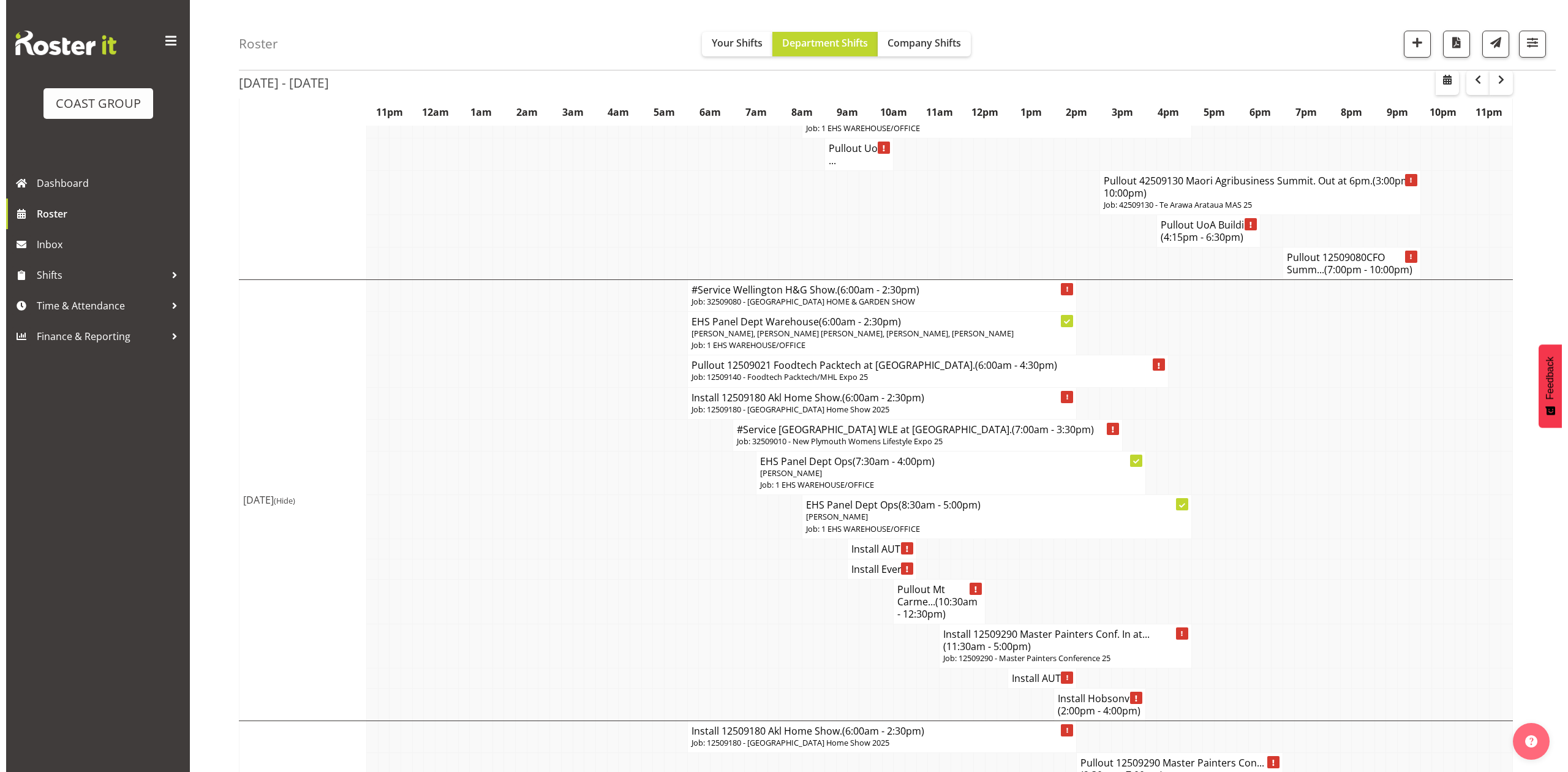
scroll to position [1389, 0]
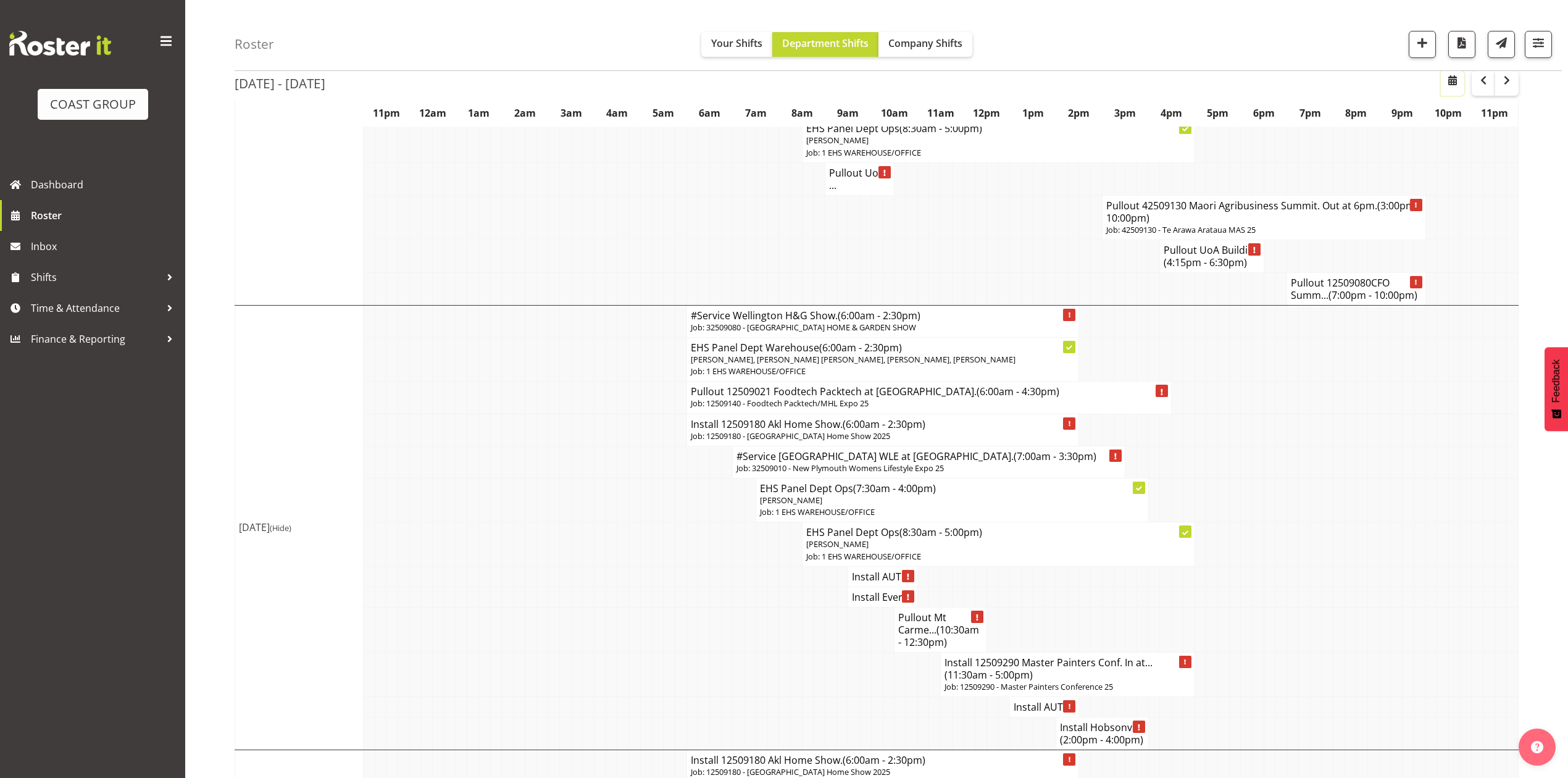
click at [1454, 83] on span "button" at bounding box center [1452, 80] width 15 height 15
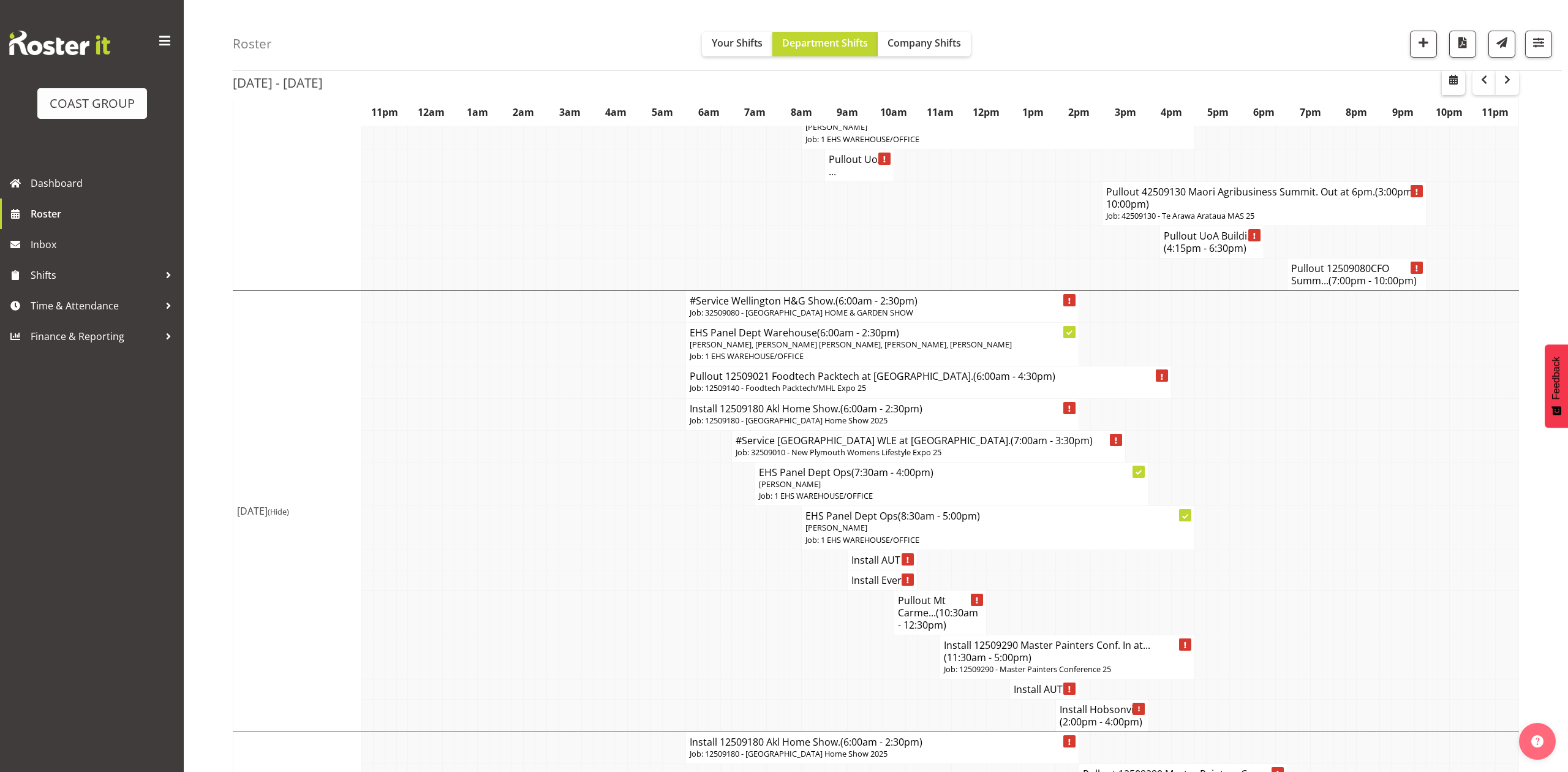
select select "7"
select select "2025"
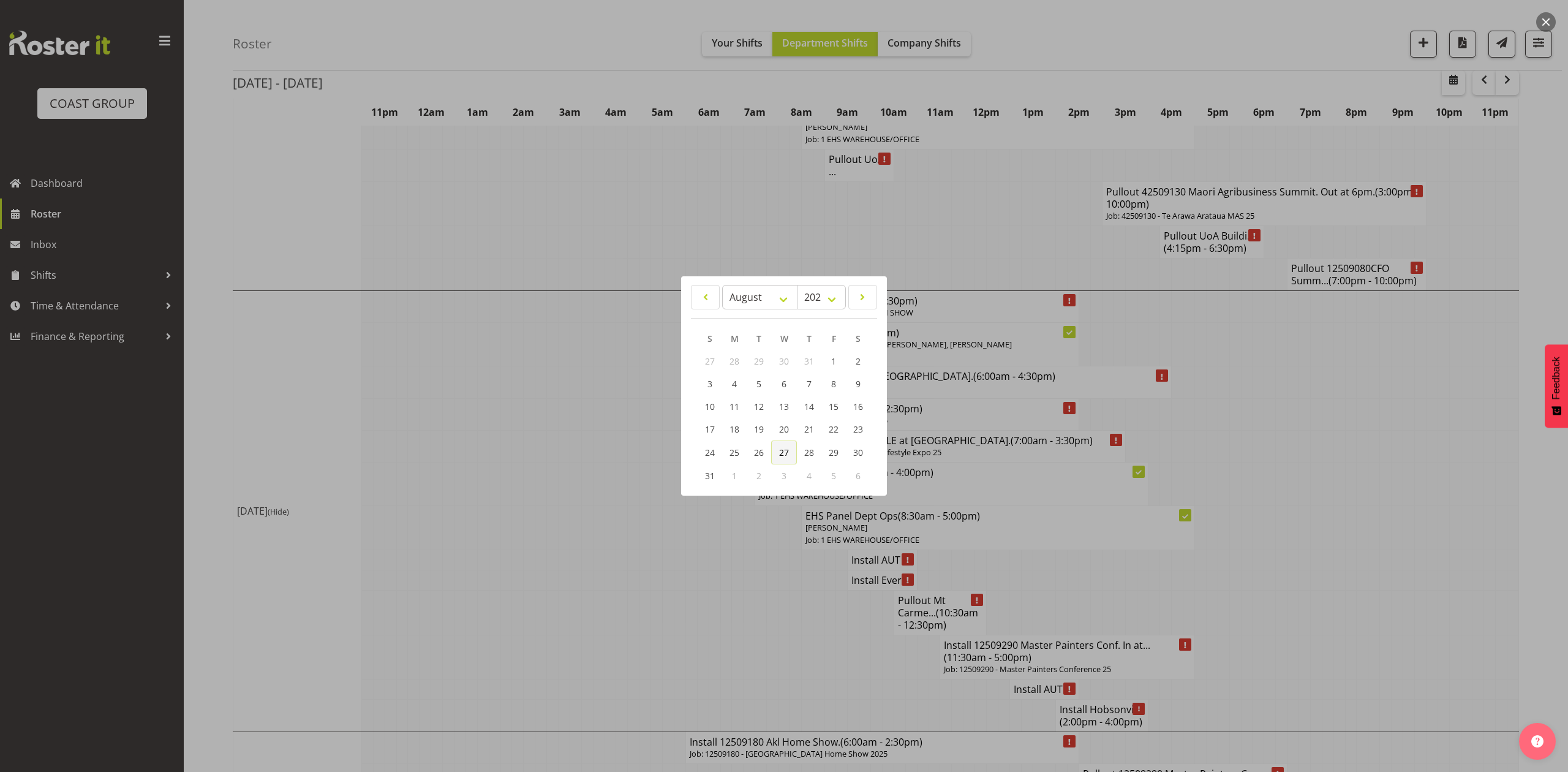
click at [786, 447] on span "27" at bounding box center [784, 452] width 10 height 12
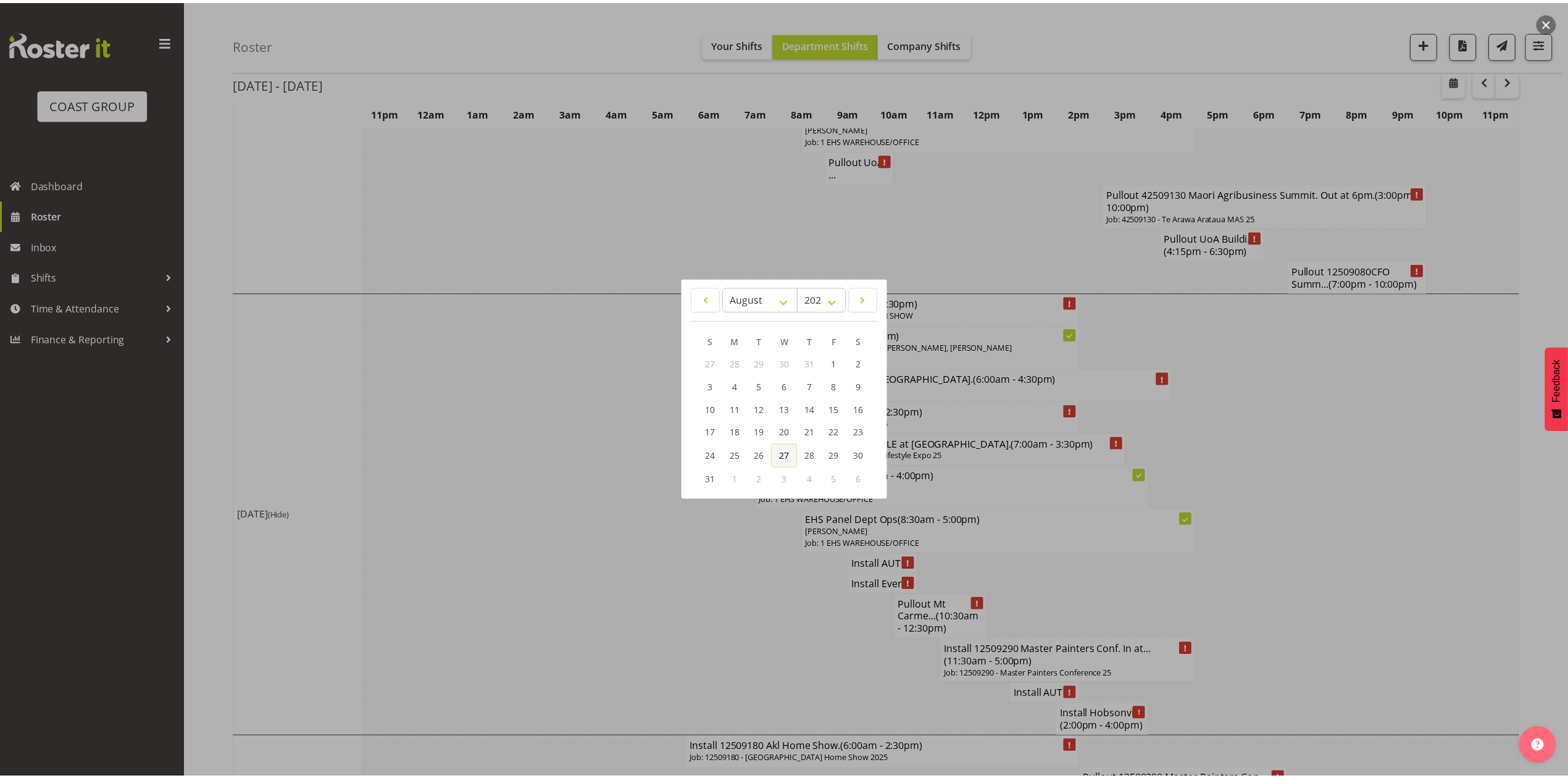
scroll to position [0, 0]
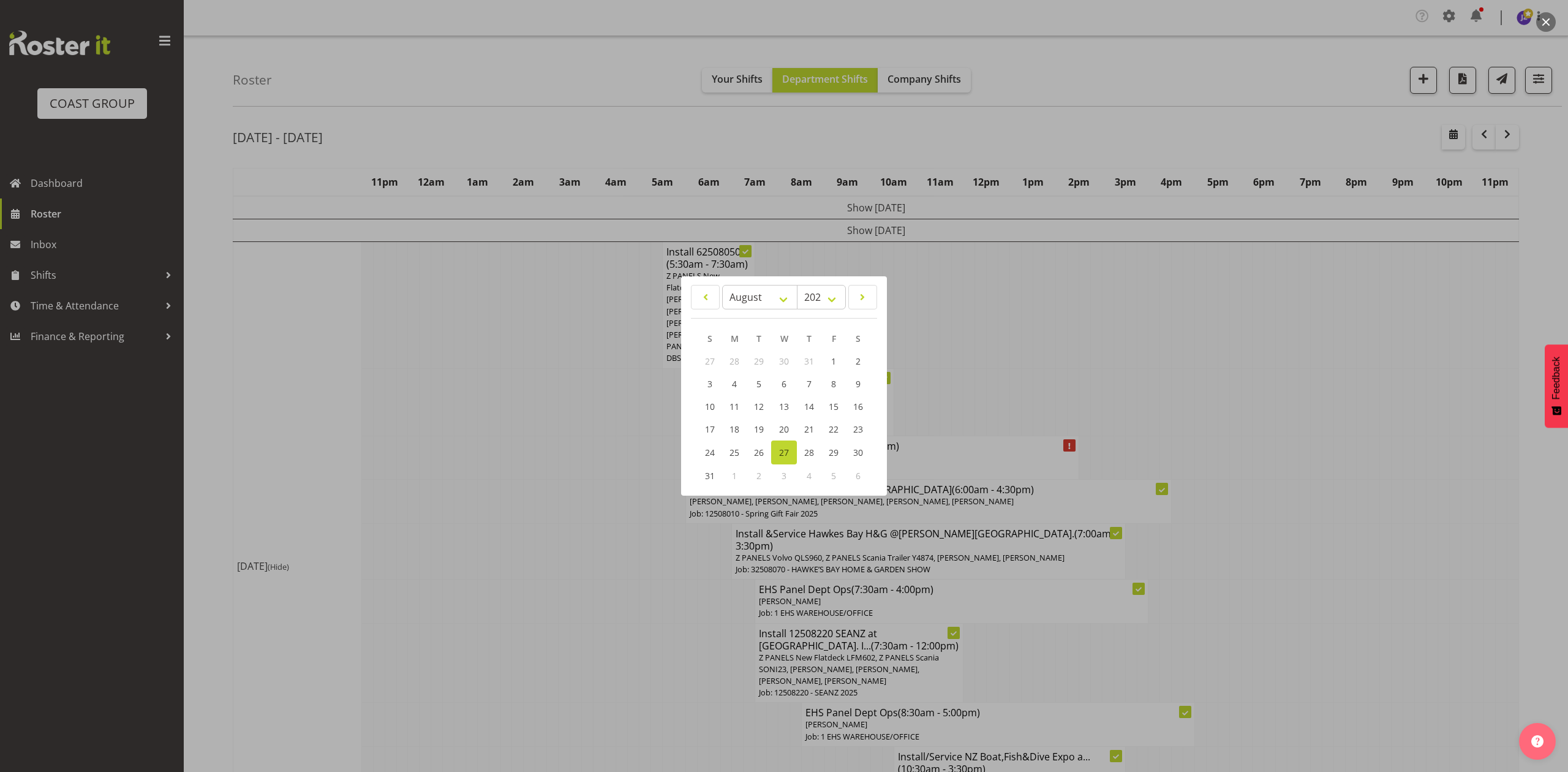
drag, startPoint x: 1079, startPoint y: 353, endPoint x: 1084, endPoint y: 362, distance: 10.3
click at [1079, 353] on div at bounding box center [784, 386] width 1568 height 772
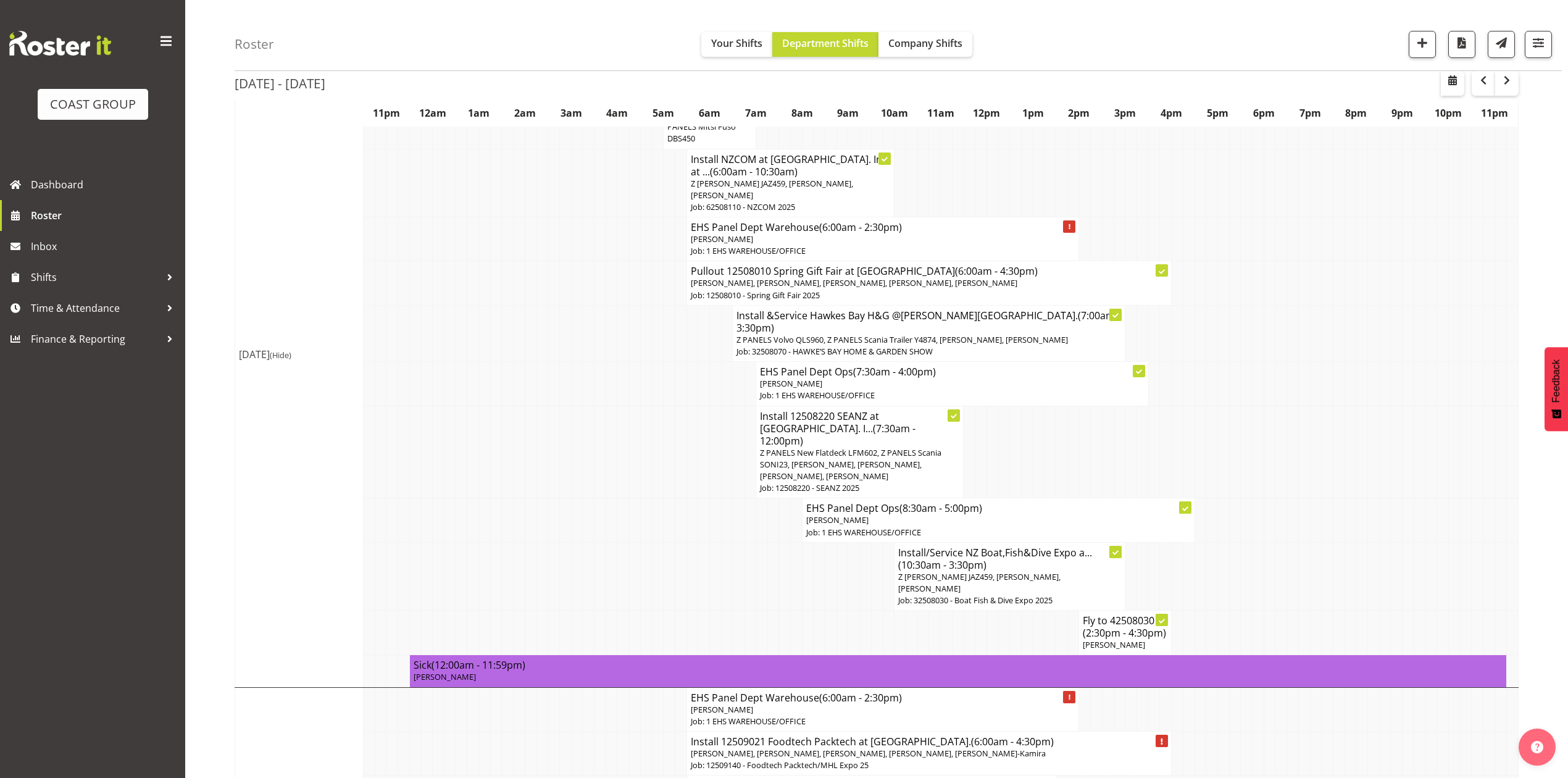
scroll to position [247, 0]
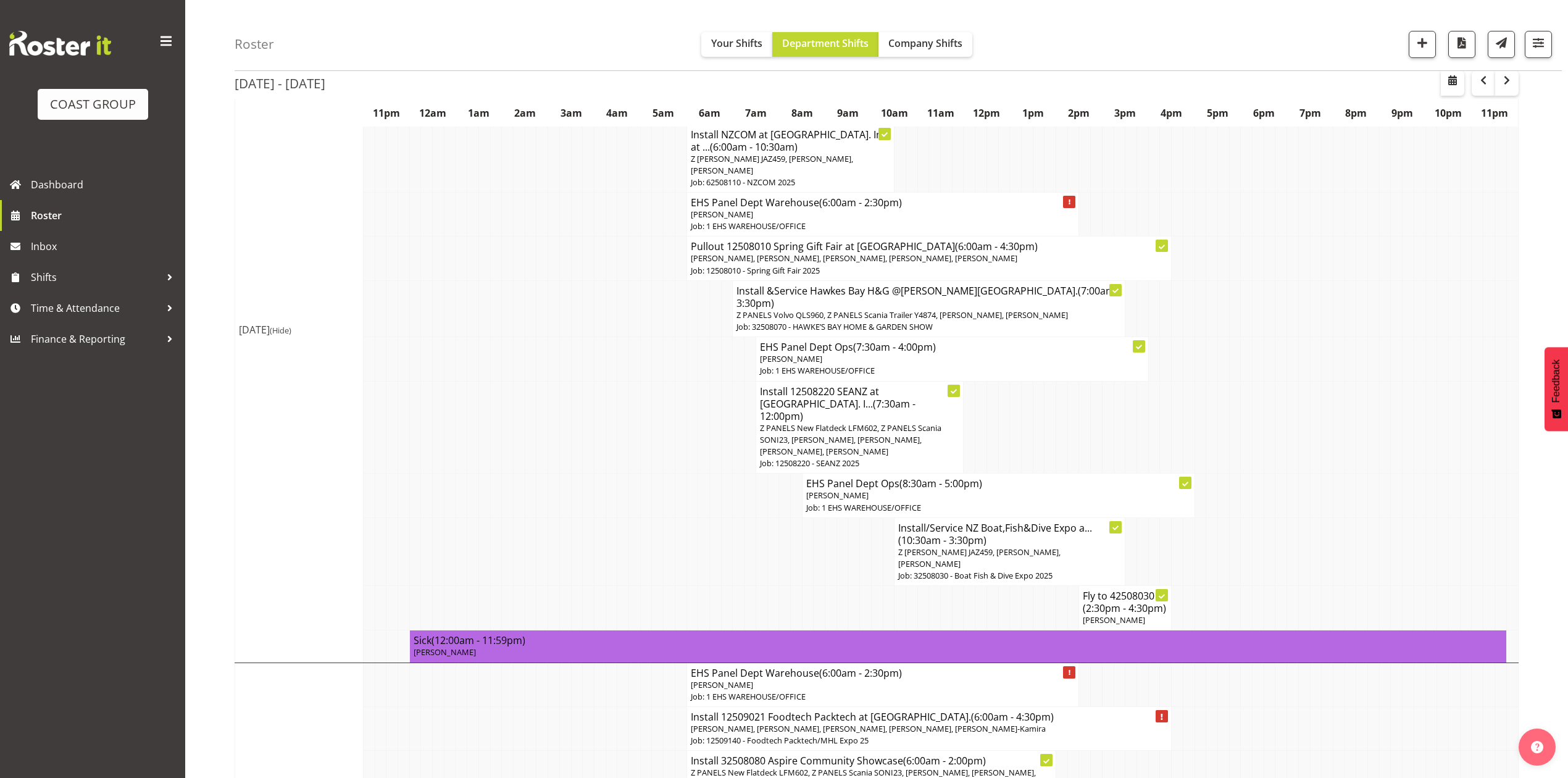
click at [1127, 614] on span "[PERSON_NAME]" at bounding box center [1114, 620] width 62 height 11
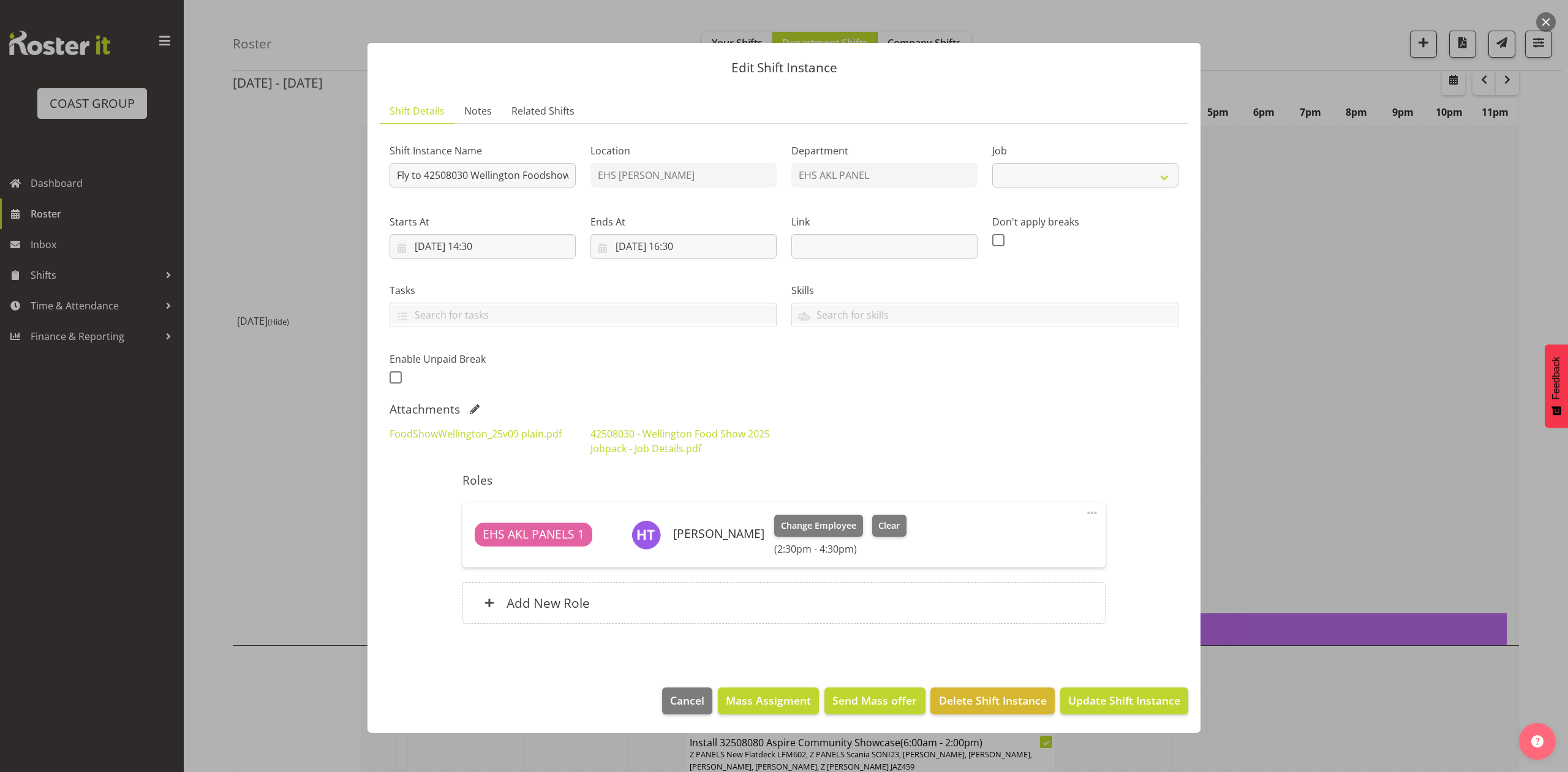
select select "9141"
click at [1385, 400] on div at bounding box center [784, 386] width 1568 height 772
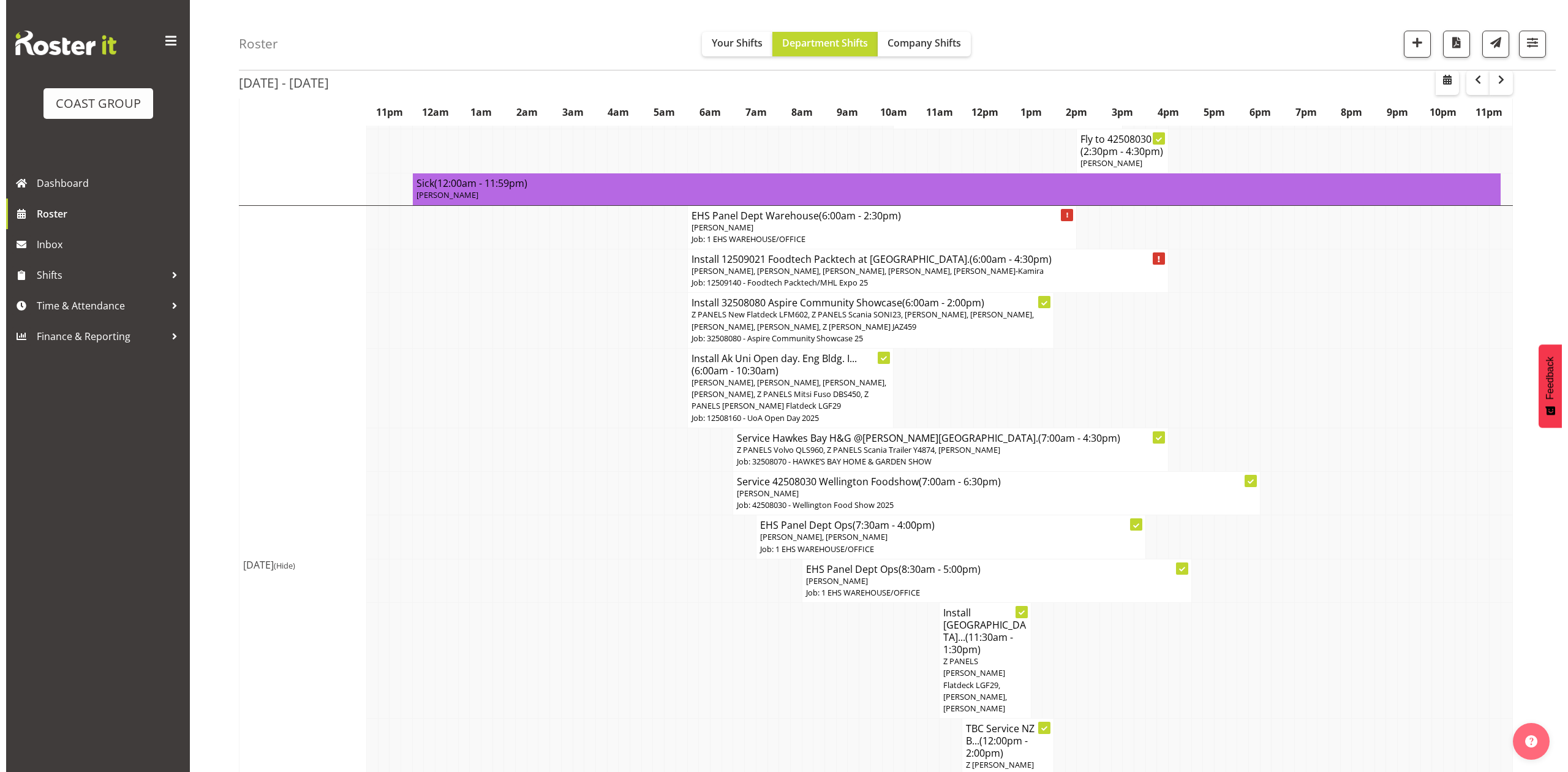
scroll to position [735, 0]
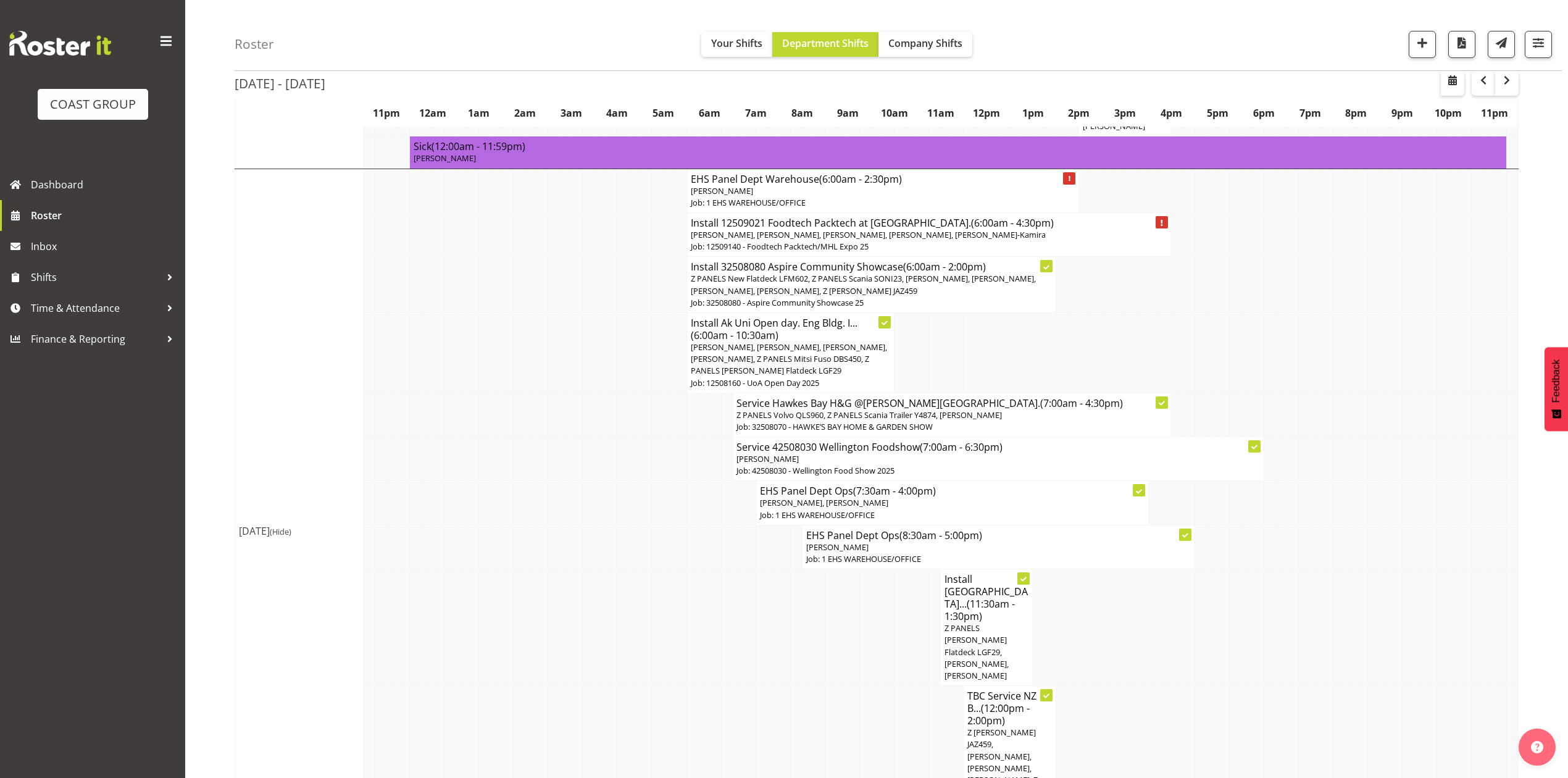
click at [956, 312] on td at bounding box center [957, 352] width 12 height 80
click at [820, 341] on span "[PERSON_NAME], [PERSON_NAME], [PERSON_NAME], [PERSON_NAME], Z PANELS Mitsi Fuso…" at bounding box center [788, 358] width 196 height 35
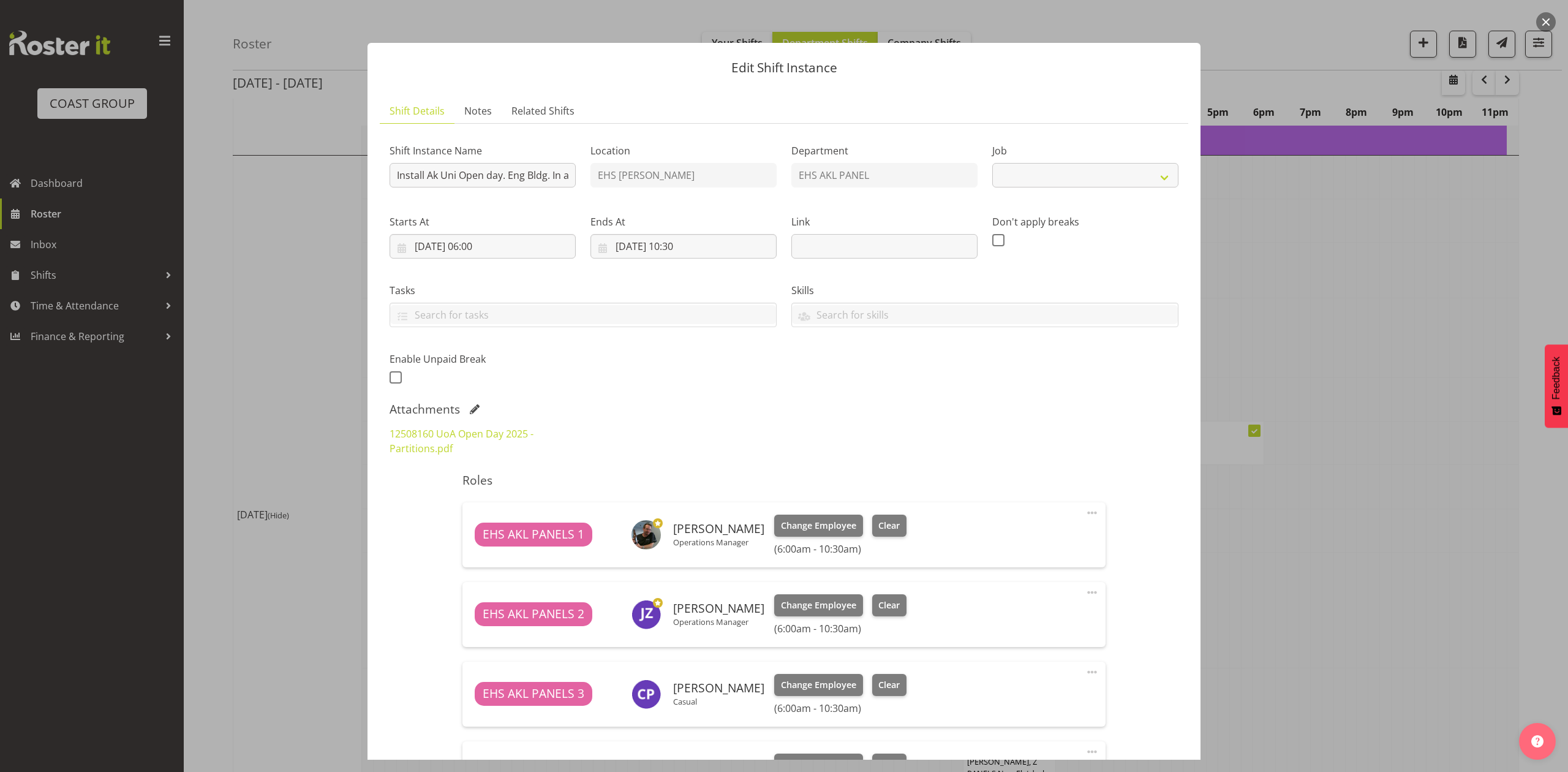
select select "9993"
click at [425, 439] on link "12508160 UoA Open Day 2025 - Partitions.pdf" at bounding box center [461, 441] width 144 height 28
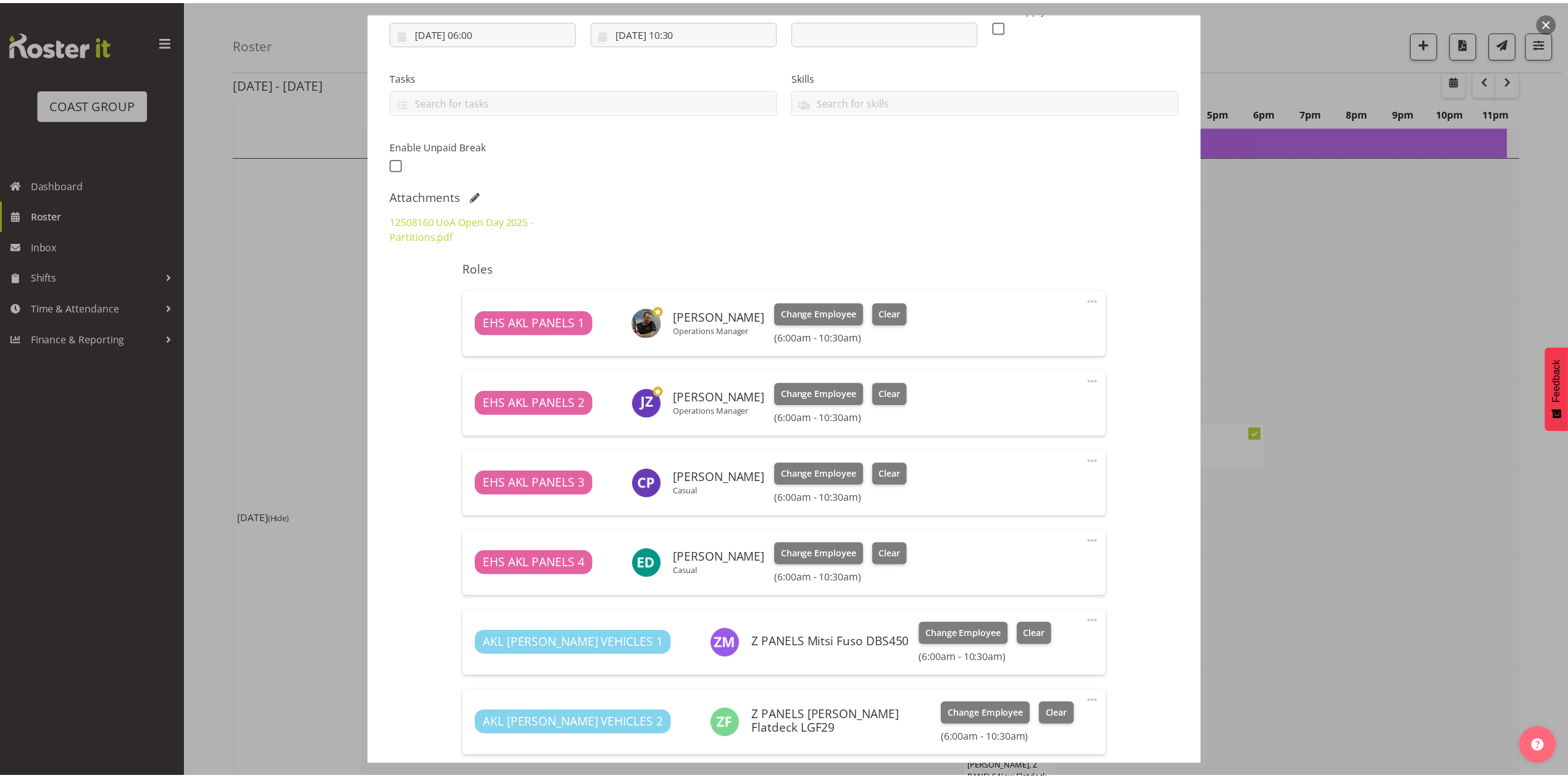
scroll to position [375, 0]
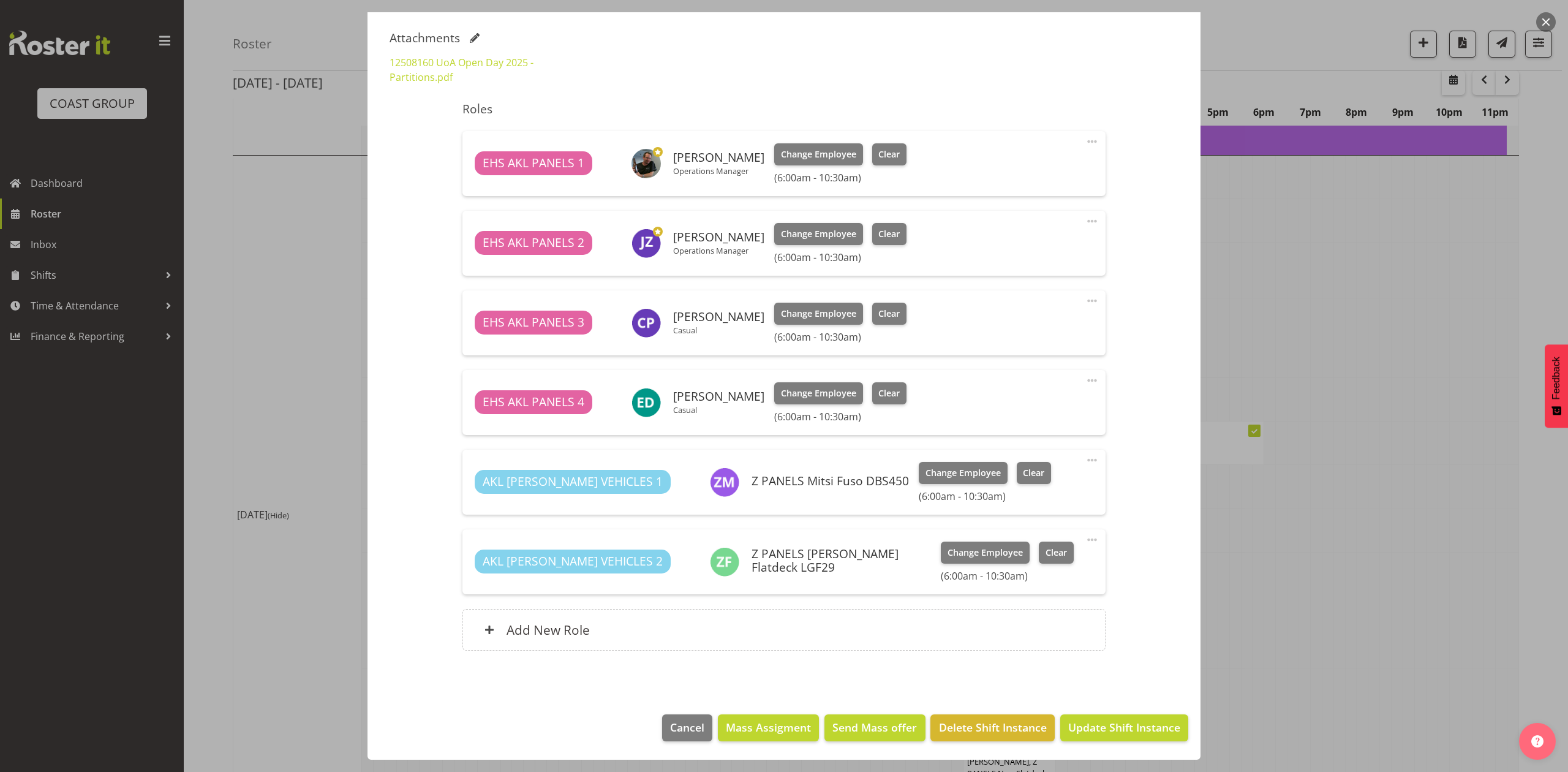
drag, startPoint x: 1293, startPoint y: 351, endPoint x: 1322, endPoint y: 342, distance: 30.4
click at [1298, 356] on div at bounding box center [784, 386] width 1568 height 772
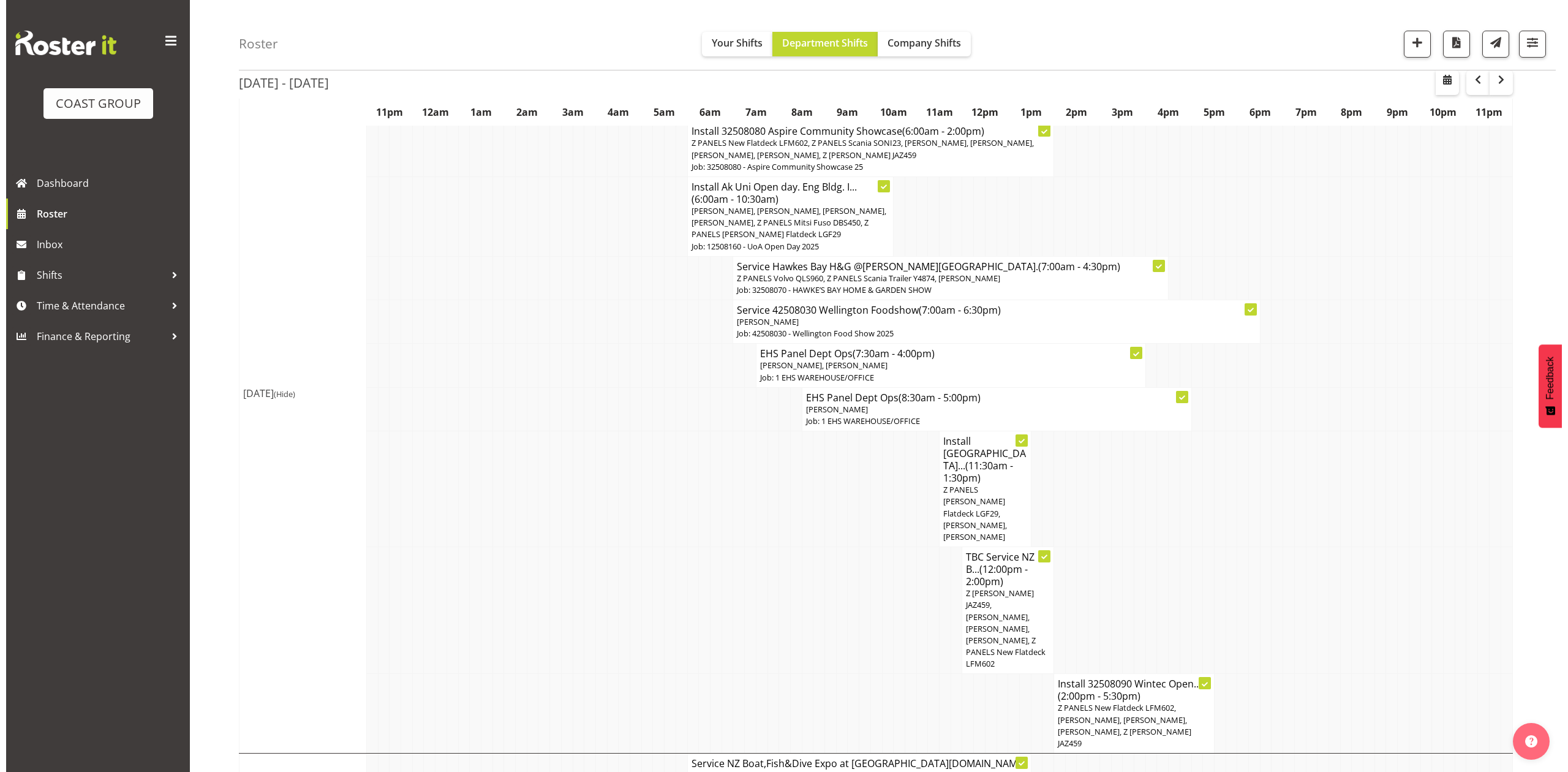
scroll to position [898, 0]
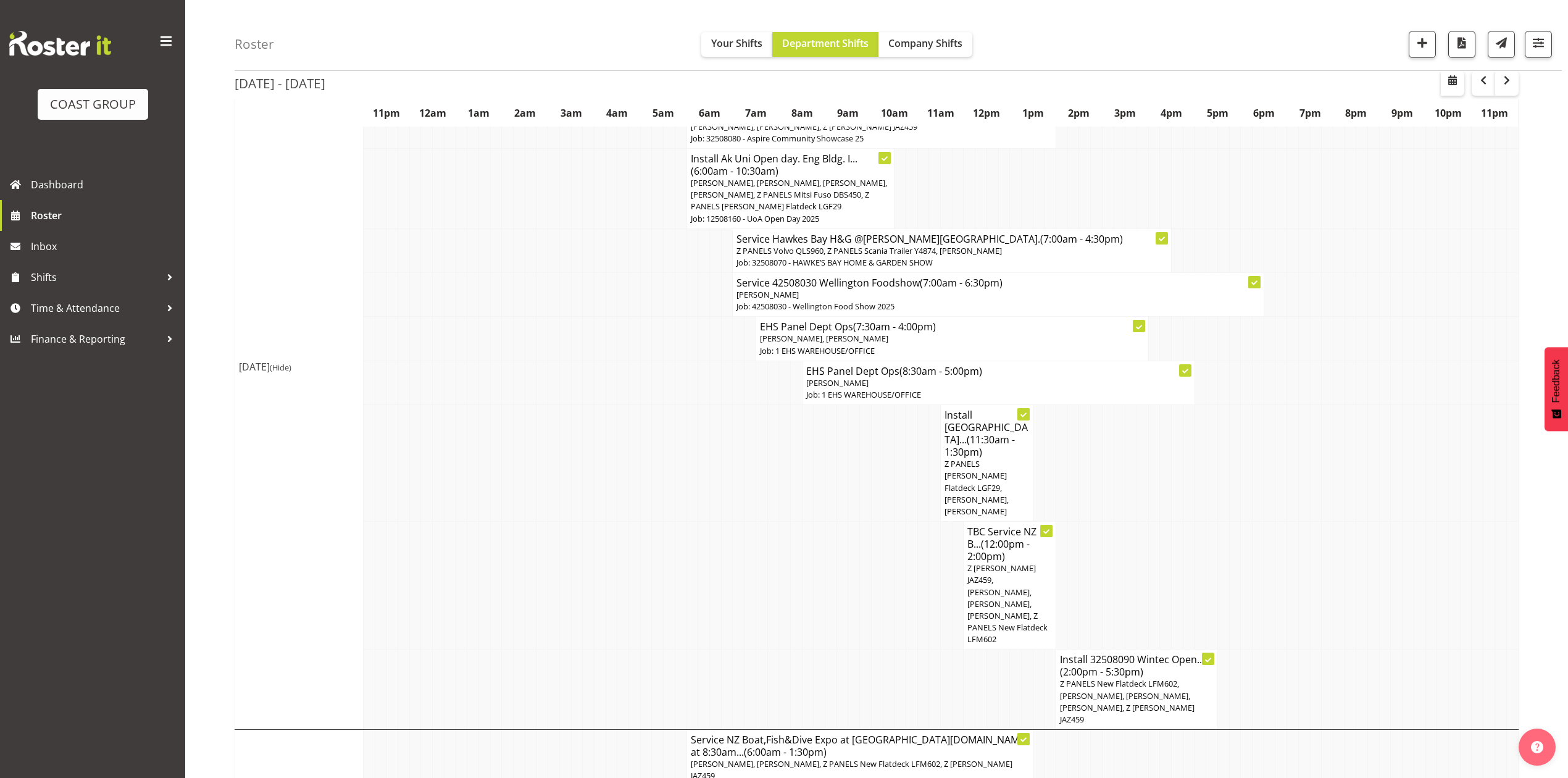
click at [959, 458] on span "Z PANELS [PERSON_NAME] Flatdeck LGF29, [PERSON_NAME], [PERSON_NAME]" at bounding box center [976, 487] width 64 height 59
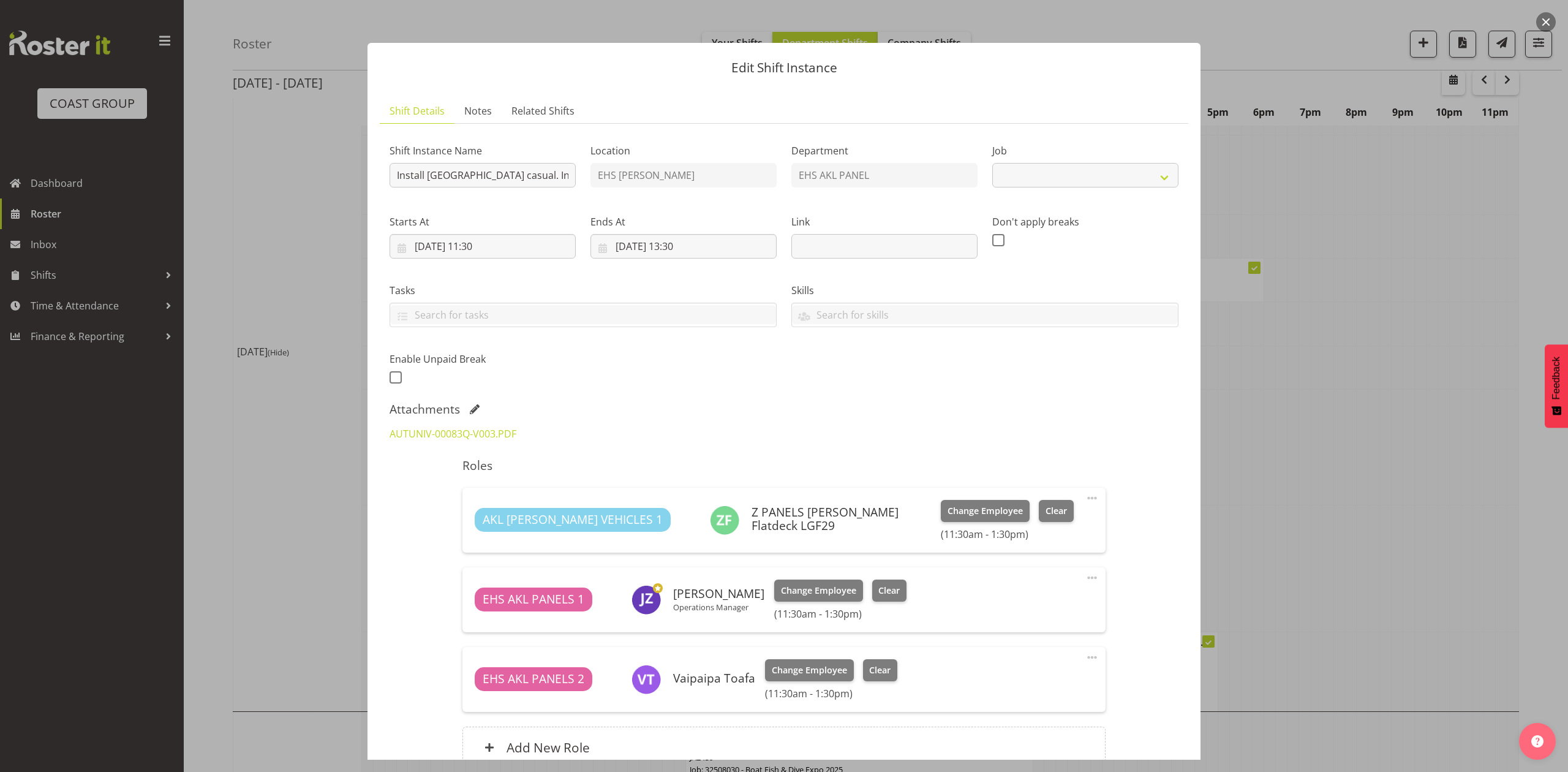
select select "8652"
click at [463, 435] on link "AUTUNIV-00083Q-V003.PDF" at bounding box center [453, 433] width 127 height 13
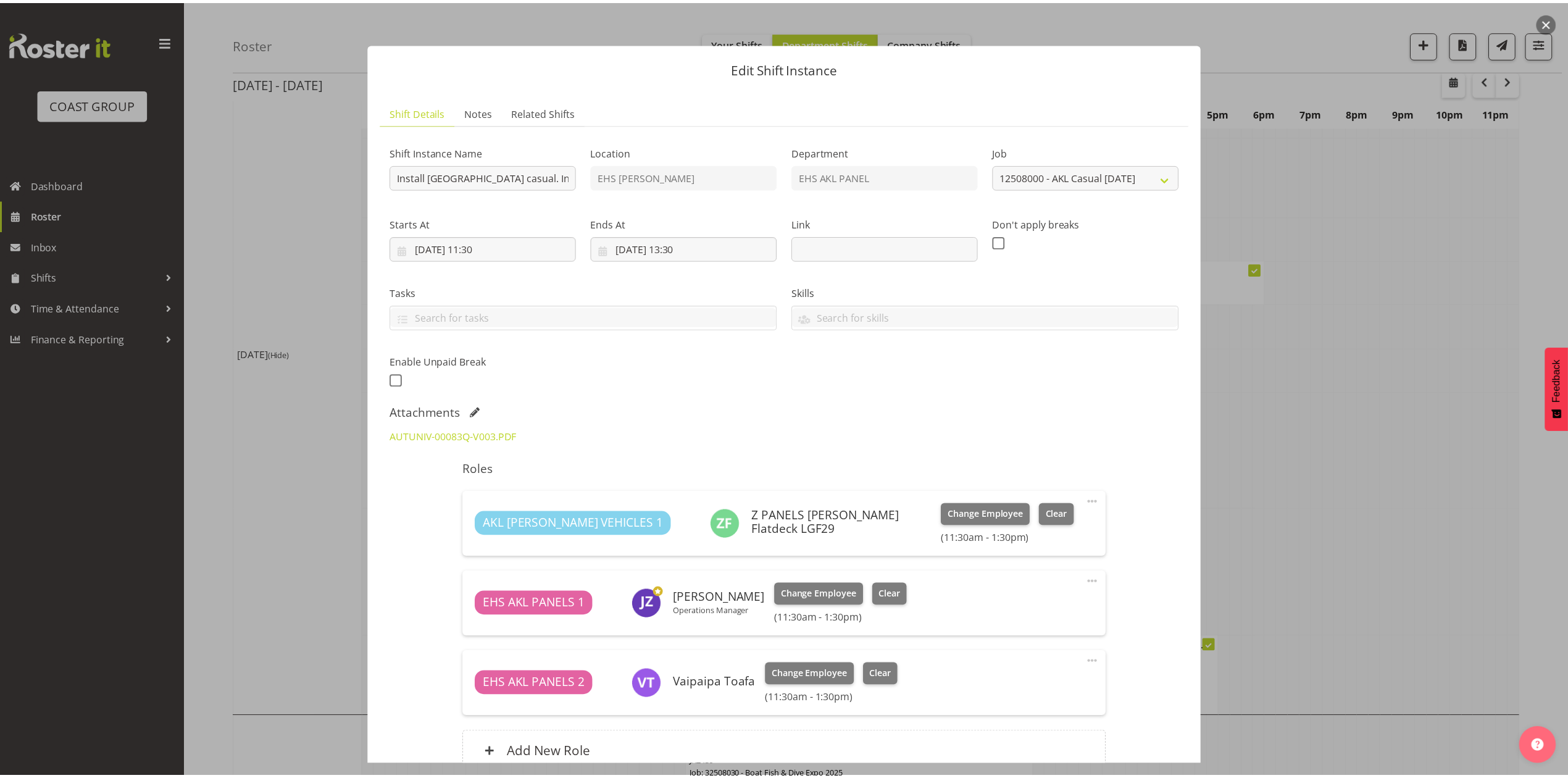
scroll to position [120, 0]
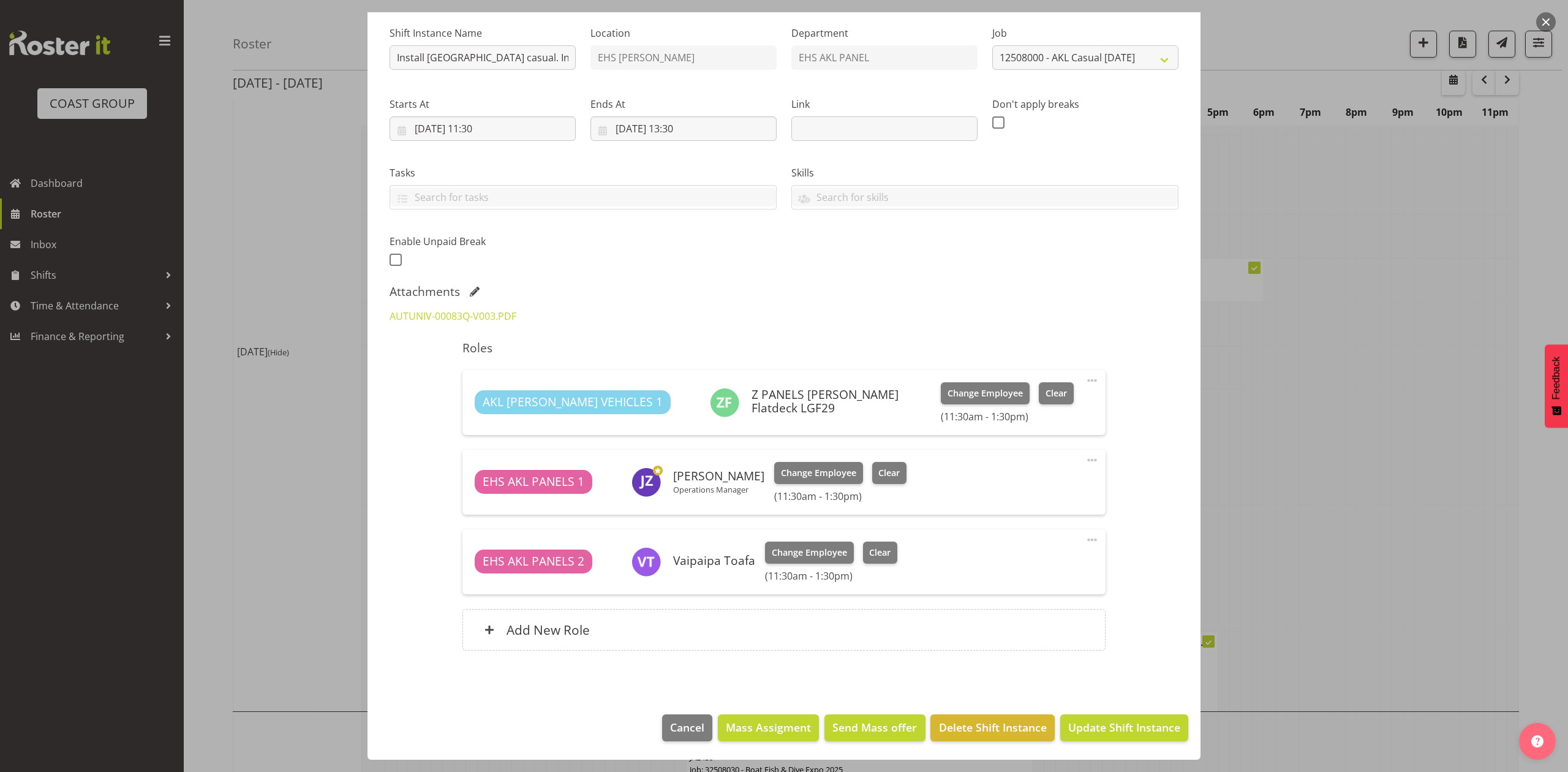
click at [1285, 412] on div at bounding box center [784, 386] width 1568 height 772
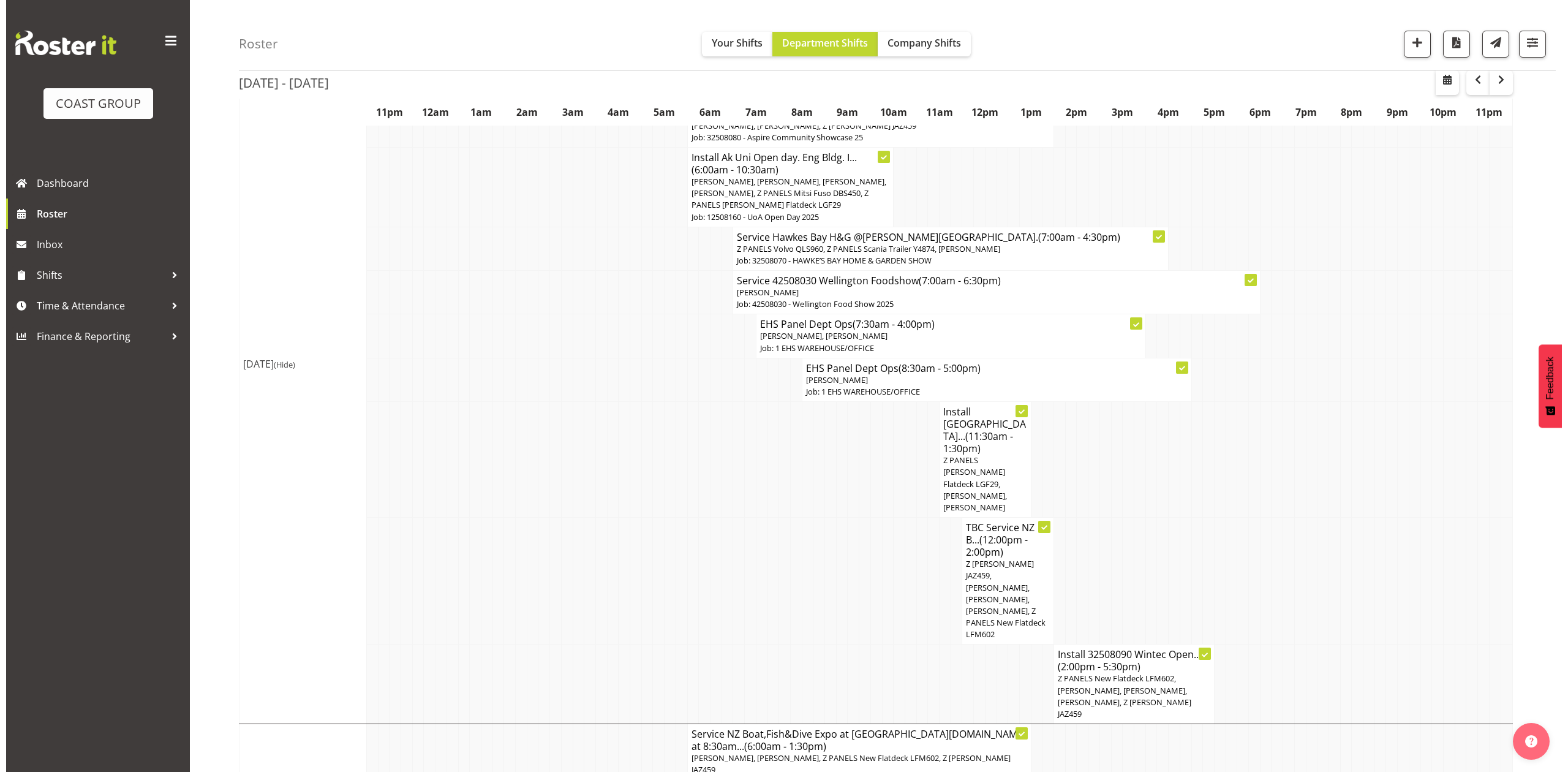
scroll to position [1062, 0]
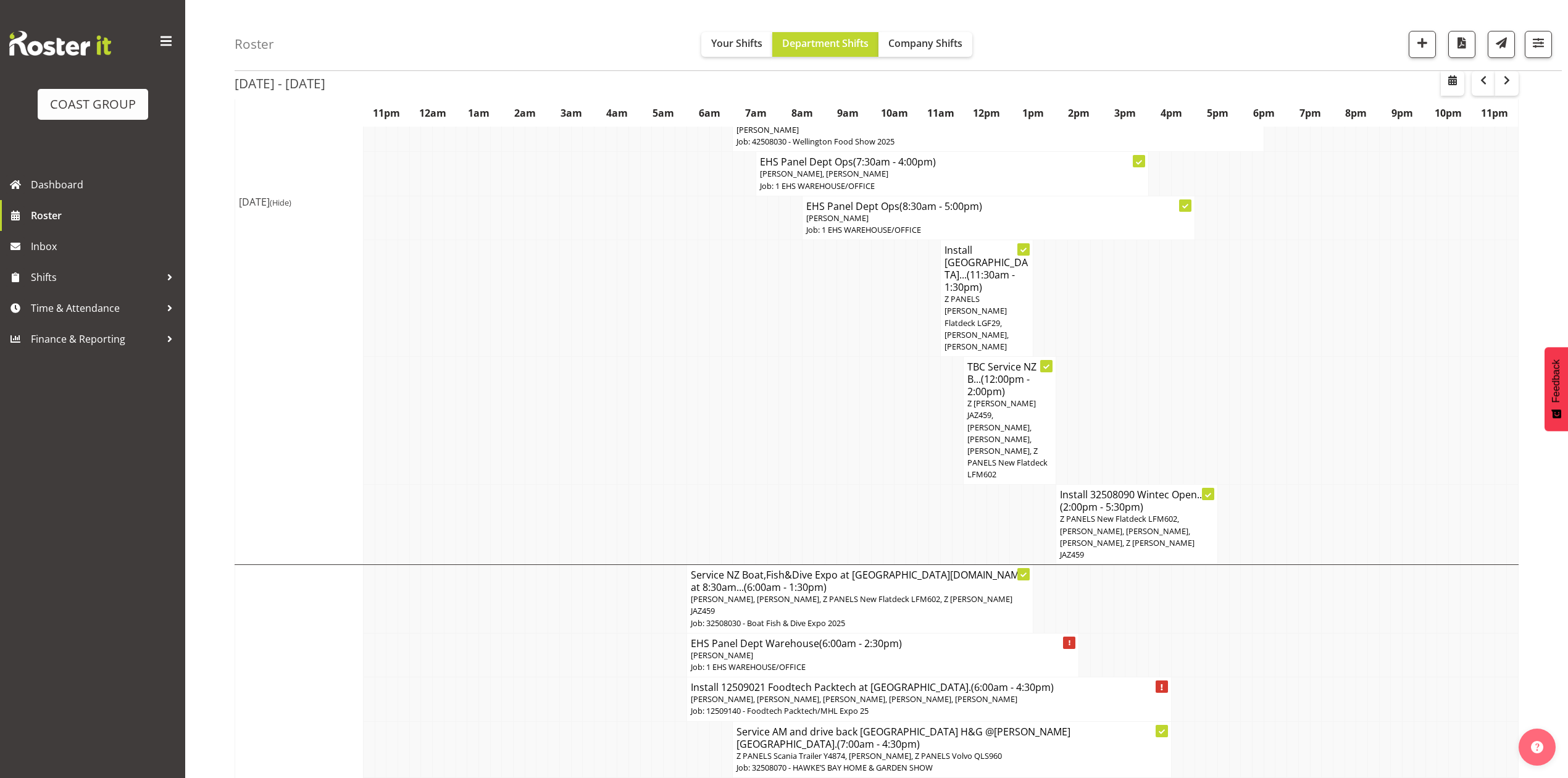
click at [1300, 485] on td at bounding box center [1304, 525] width 12 height 80
click at [1125, 513] on span "Z PANELS New Flatdeck LFM602, [PERSON_NAME], [PERSON_NAME], [PERSON_NAME], Z [P…" at bounding box center [1127, 537] width 134 height 47
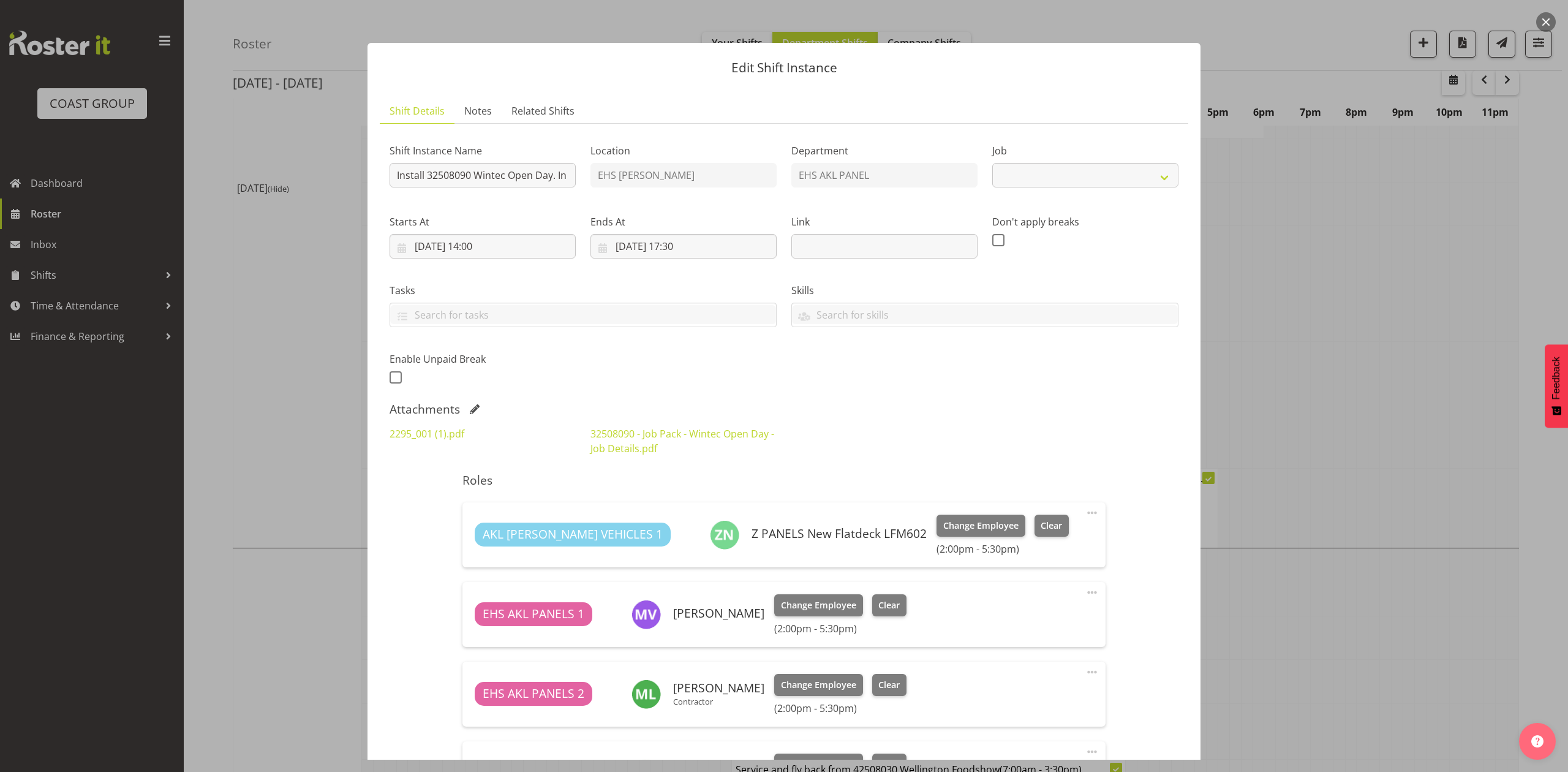
select select "10302"
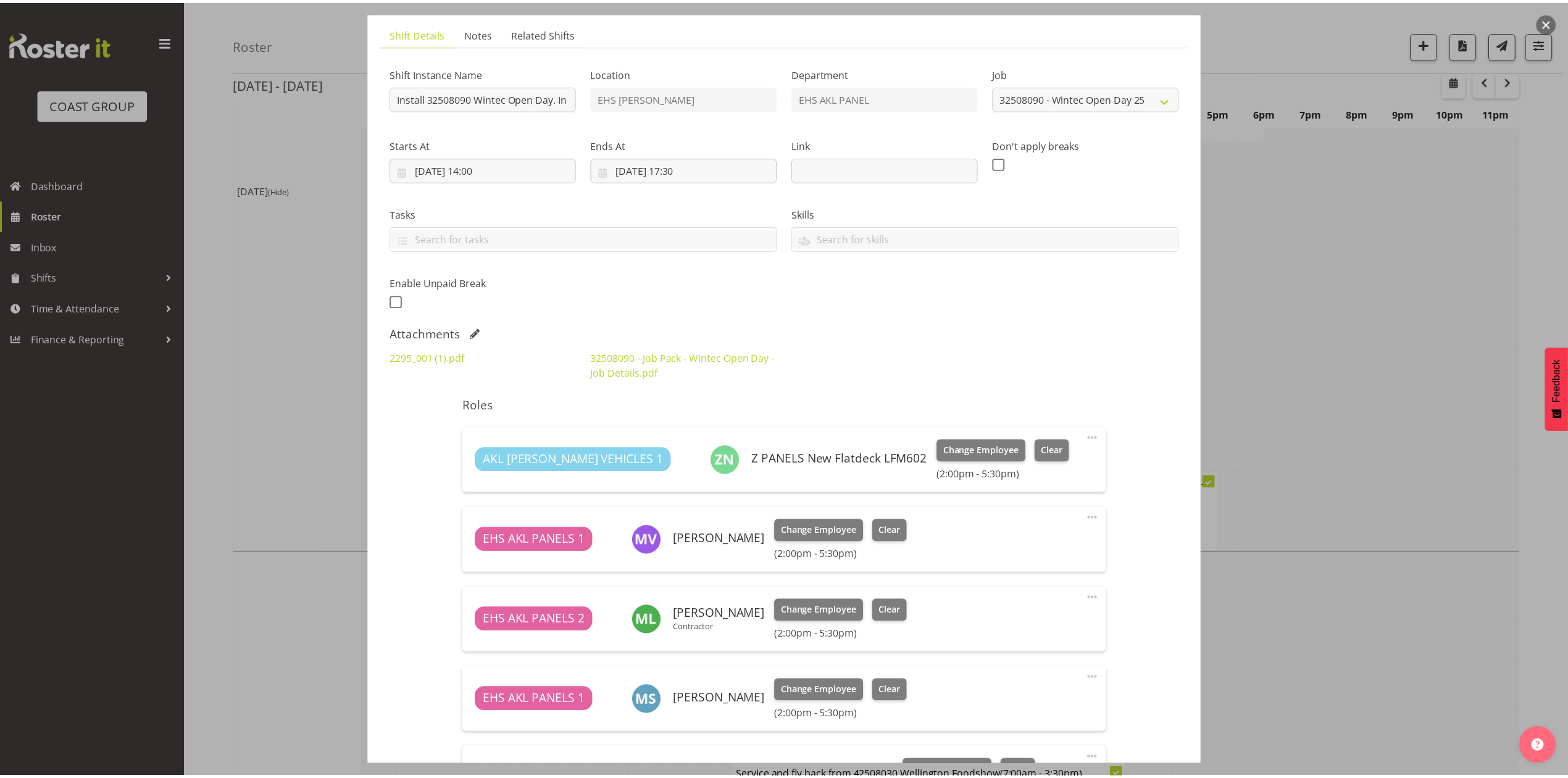
scroll to position [0, 0]
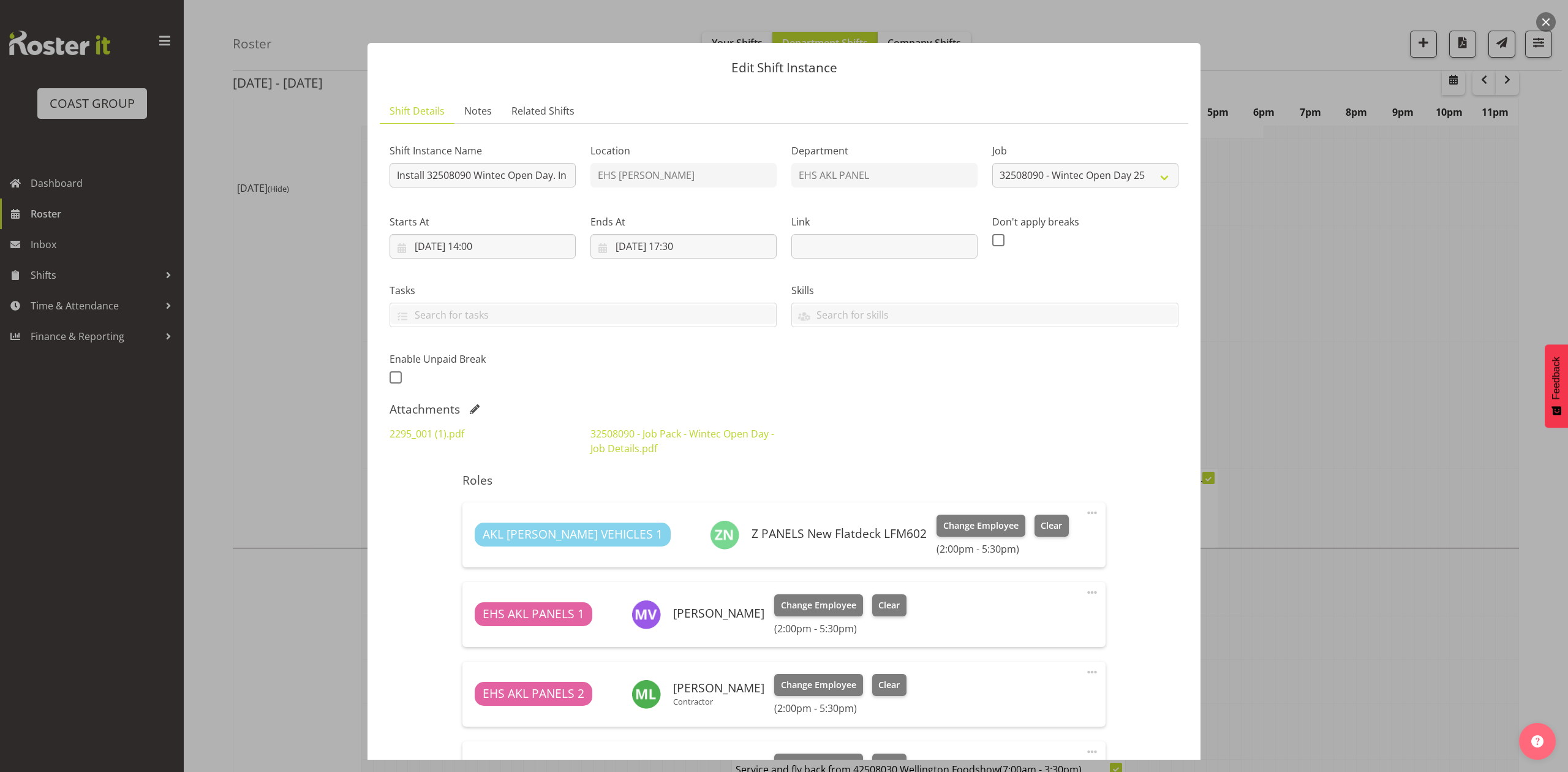
click at [1310, 334] on div at bounding box center [784, 386] width 1568 height 772
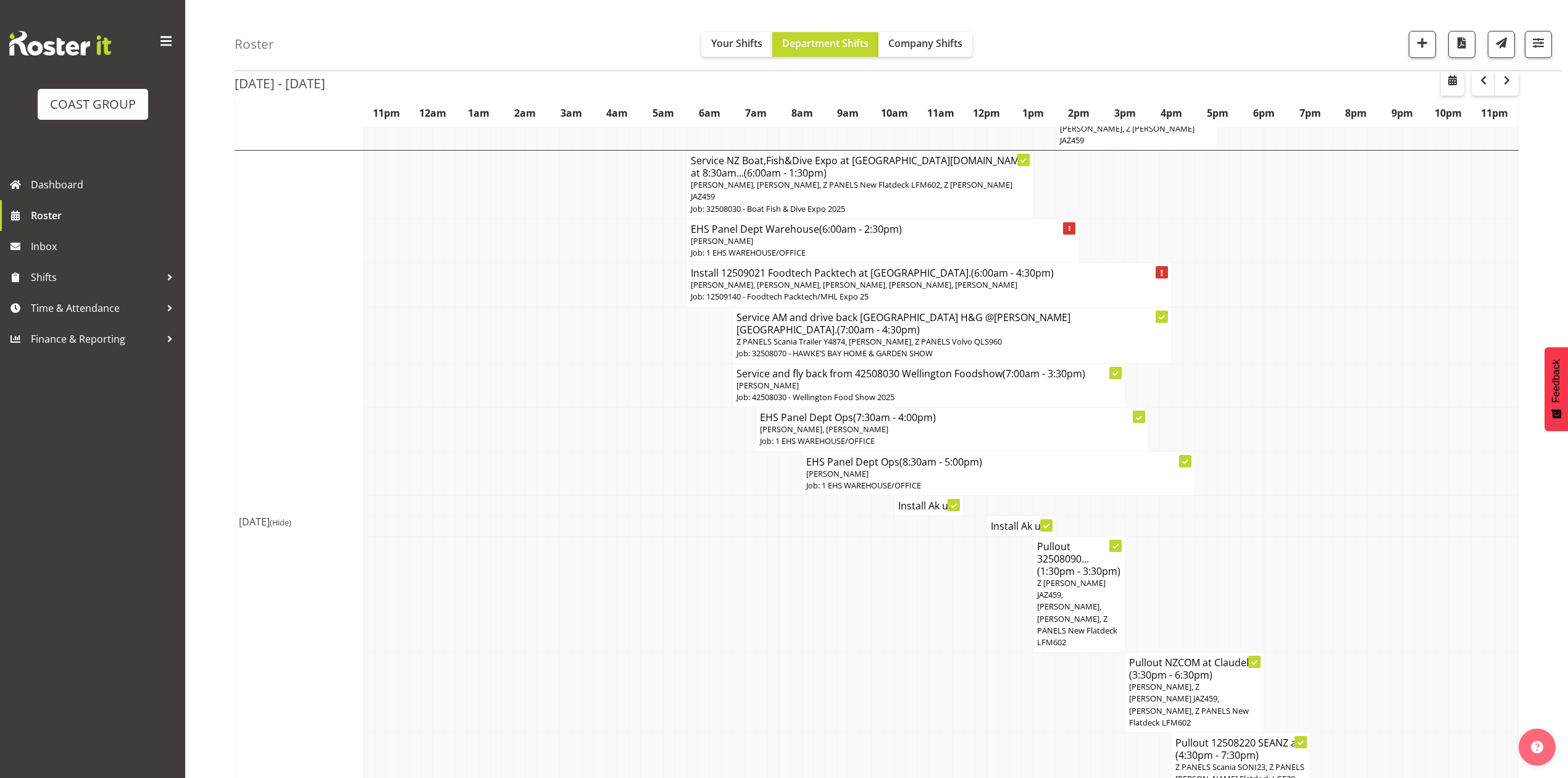
scroll to position [1564, 0]
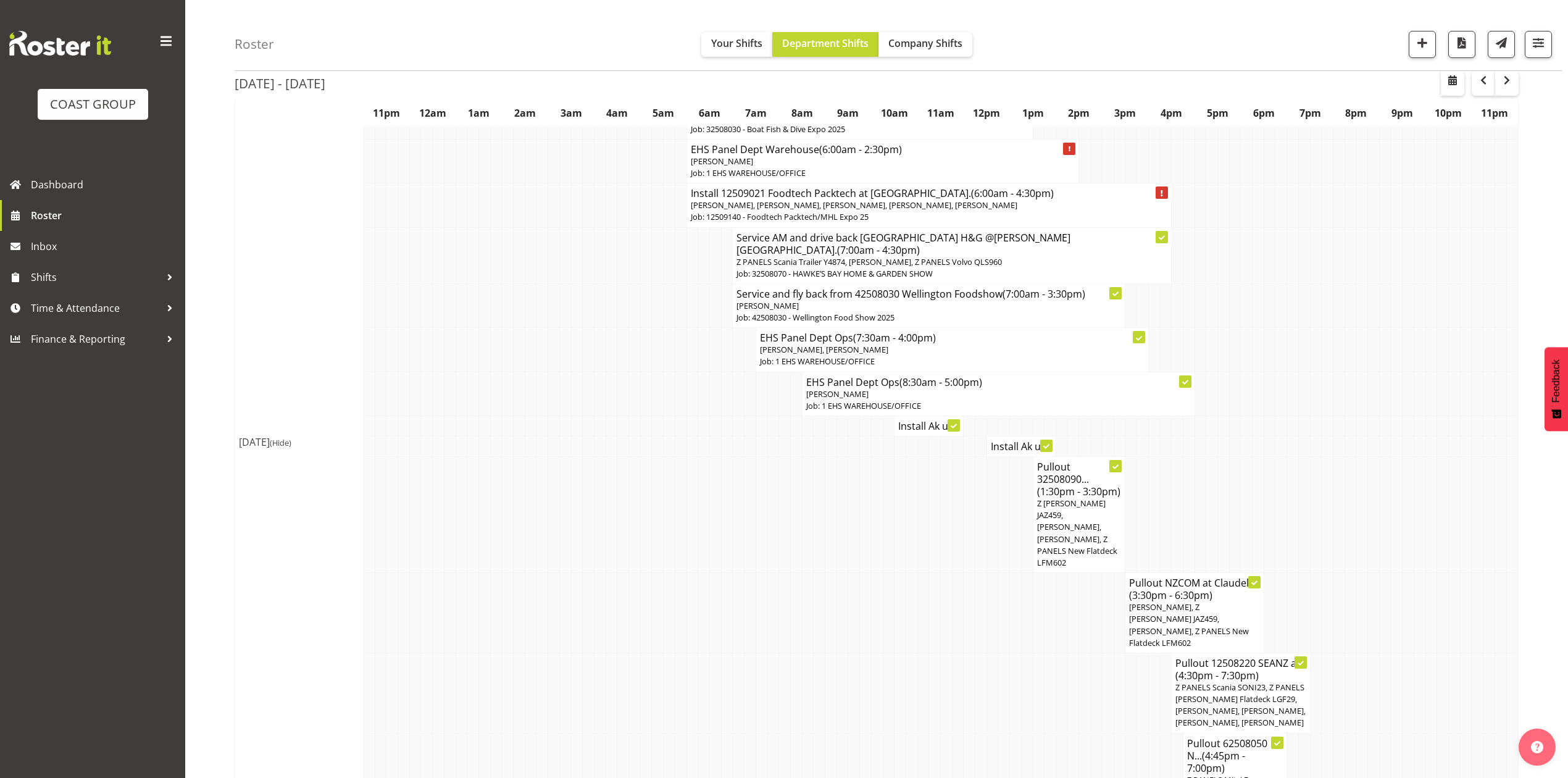
click at [958, 653] on td at bounding box center [957, 692] width 12 height 80
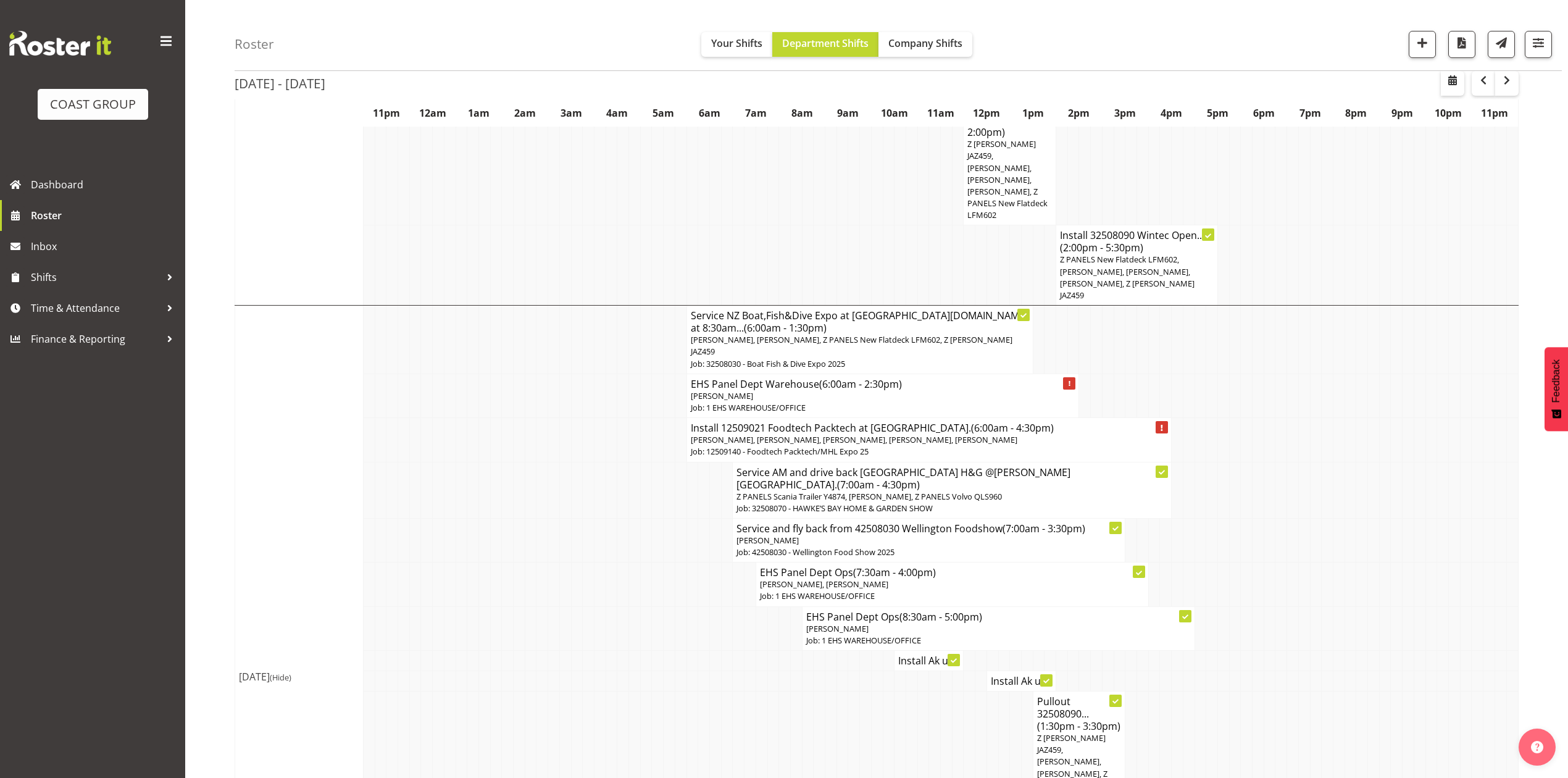
scroll to position [1317, 0]
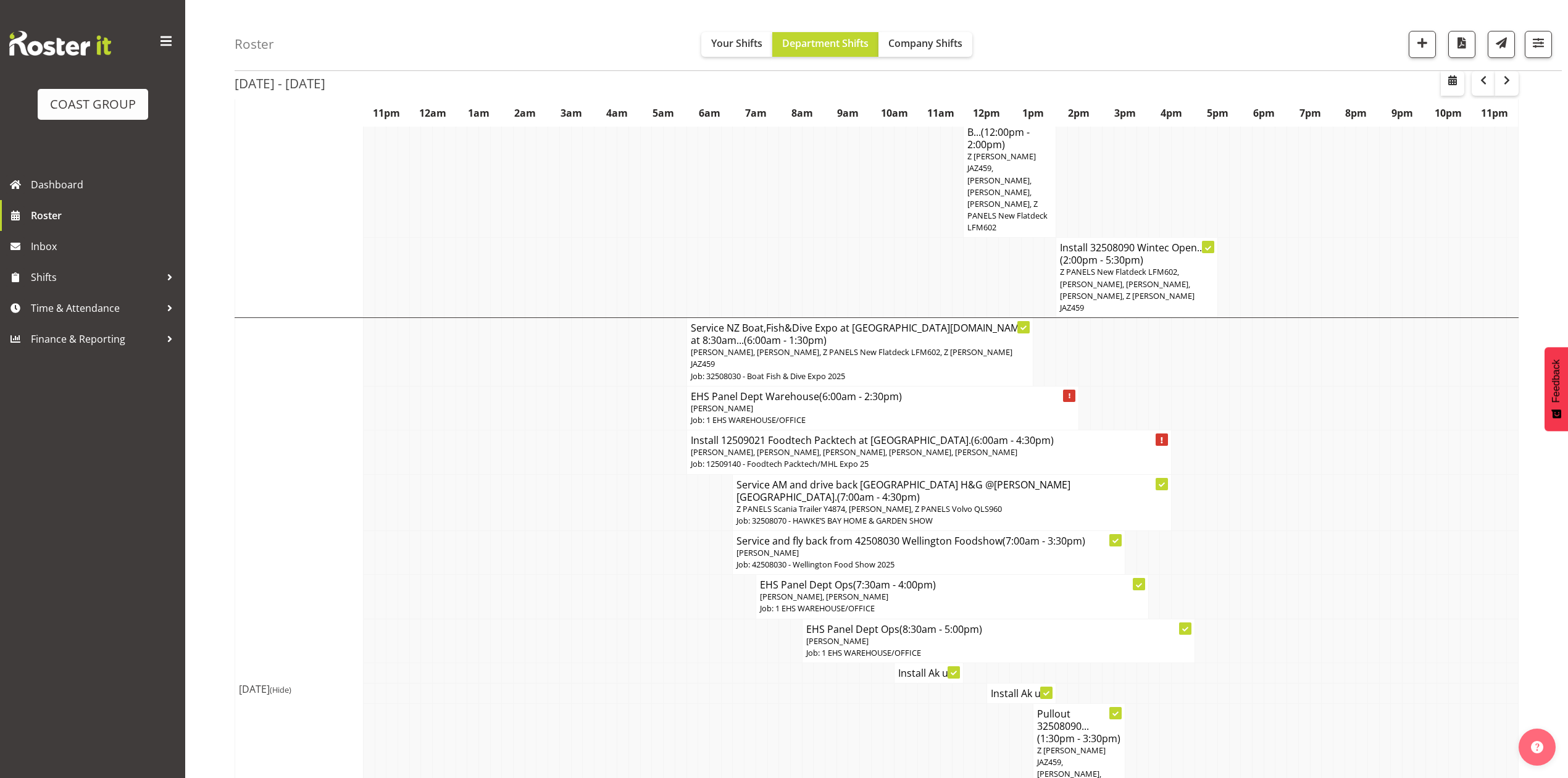
click at [1448, 474] on td at bounding box center [1454, 502] width 12 height 56
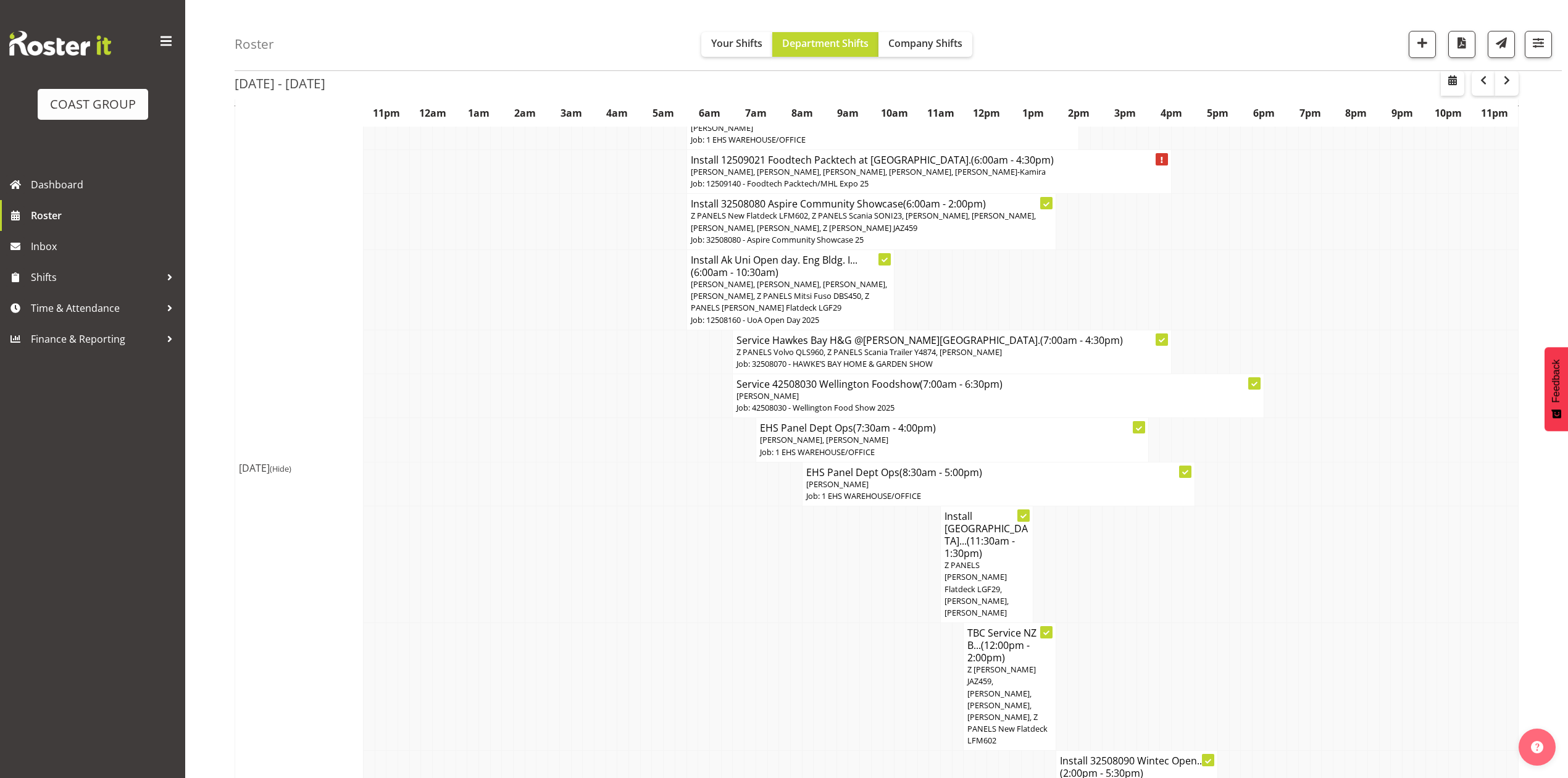
scroll to position [823, 0]
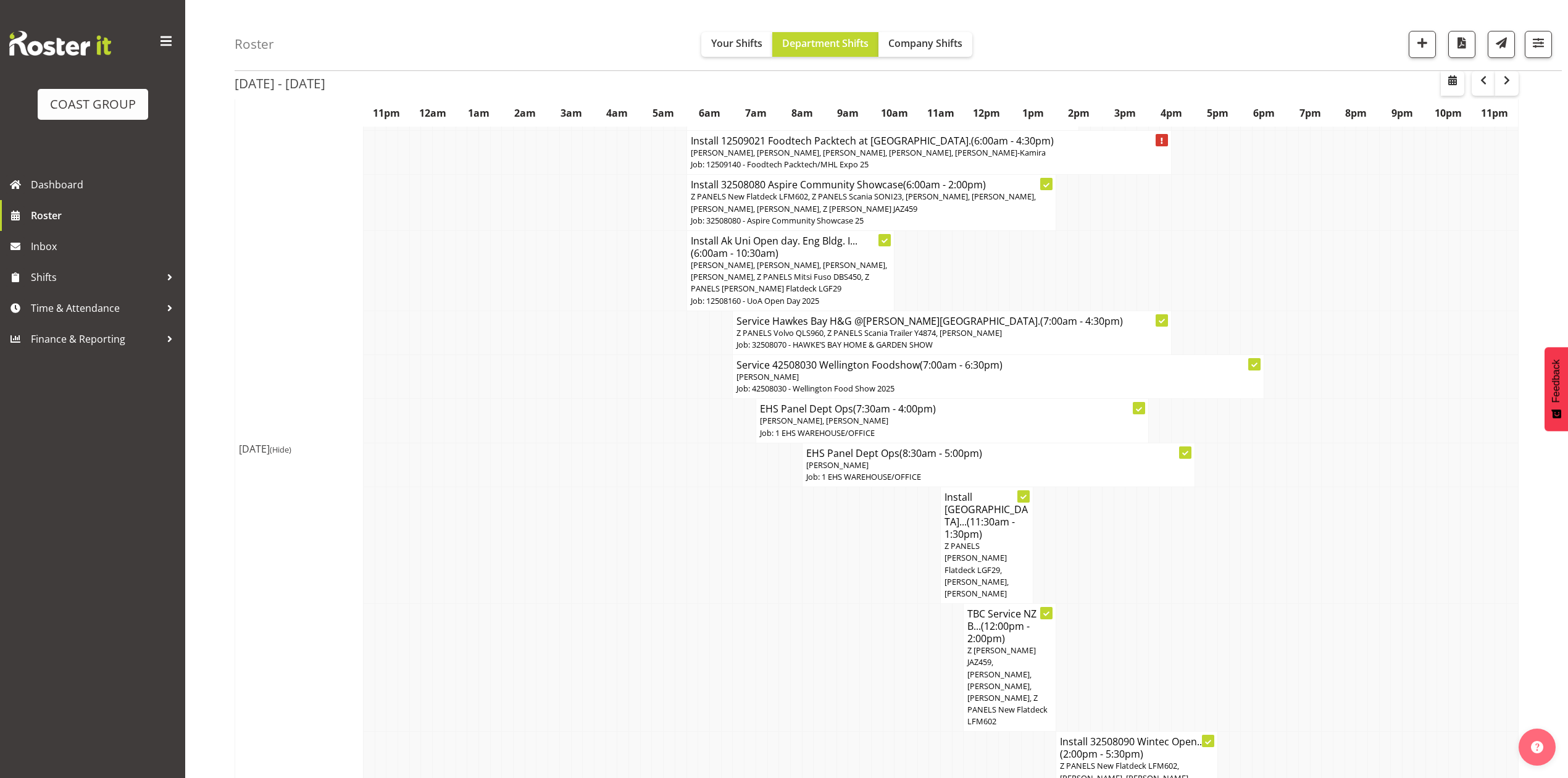
click at [993, 540] on p "Z PANELS [PERSON_NAME] Flatdeck LGF29, [PERSON_NAME], [PERSON_NAME]" at bounding box center [987, 570] width 85 height 59
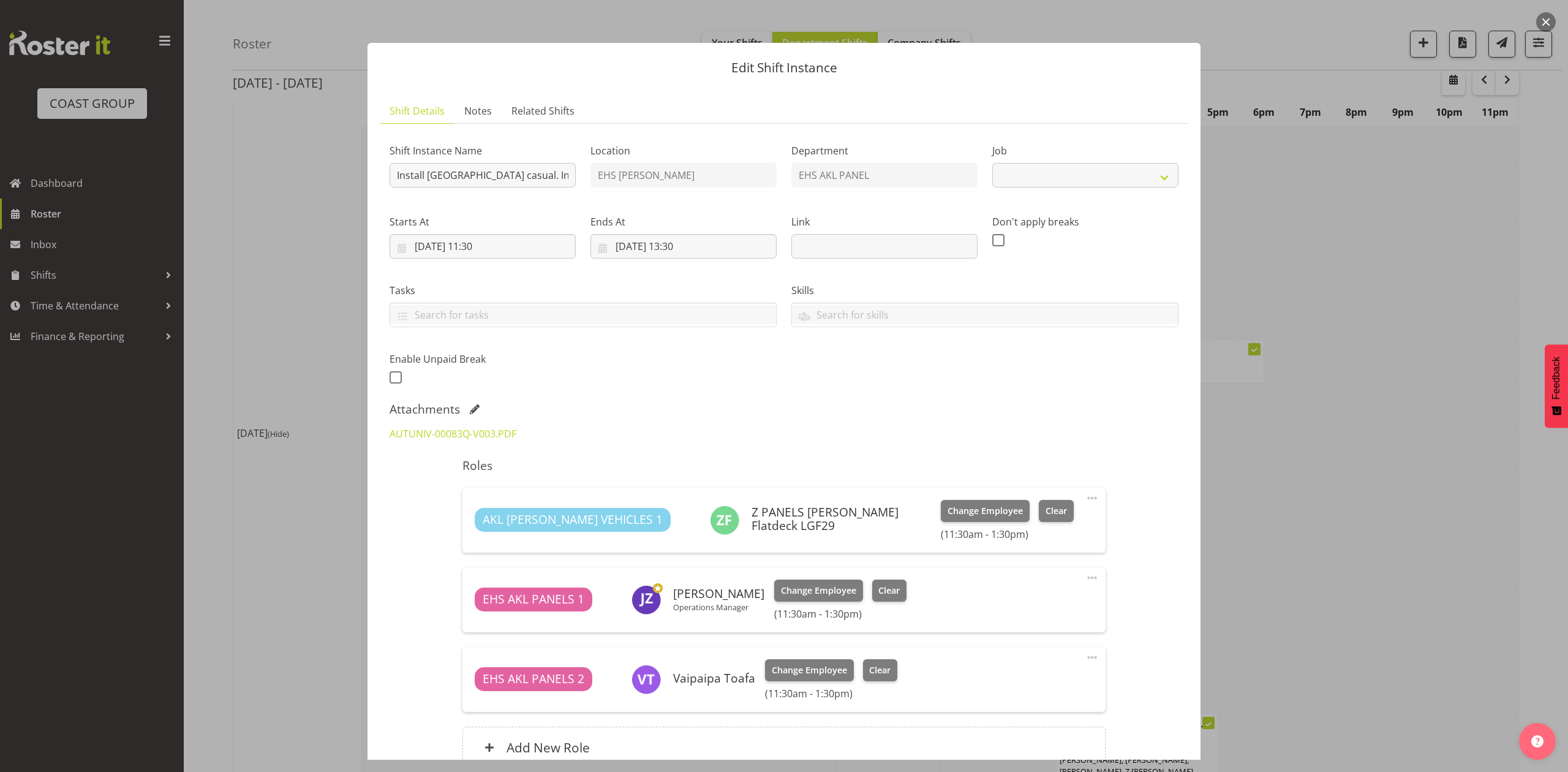
select select "8652"
click at [486, 437] on link "AUTUNIV-00083Q-V003.PDF" at bounding box center [453, 433] width 127 height 13
click at [1062, 371] on div "Shift Instance Name Install AUT City Campus casual. In at 12pm. Location EHS RY…" at bounding box center [784, 261] width 804 height 268
click at [1408, 422] on div at bounding box center [784, 386] width 1568 height 772
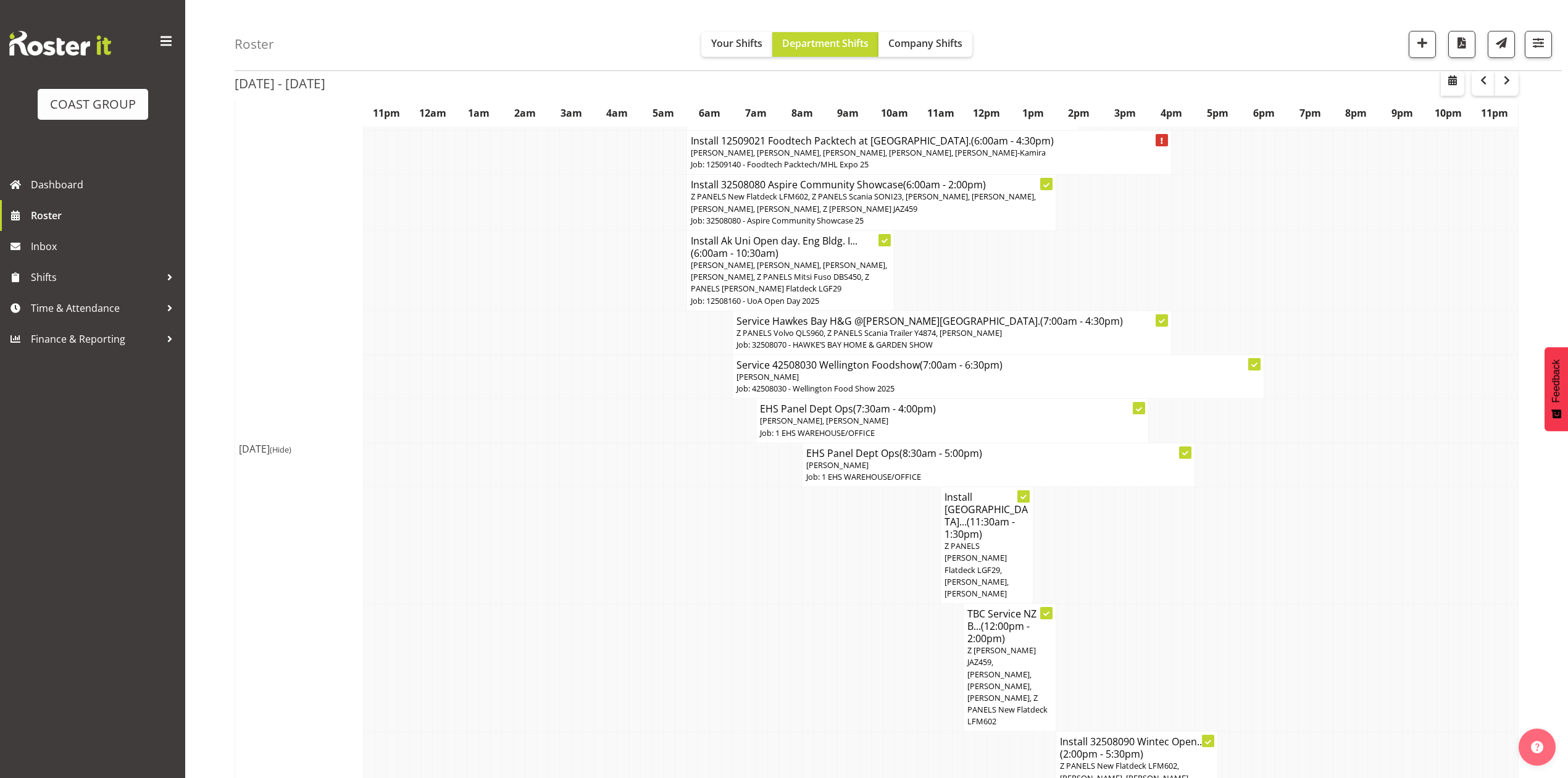
click at [1064, 493] on td at bounding box center [1062, 545] width 12 height 117
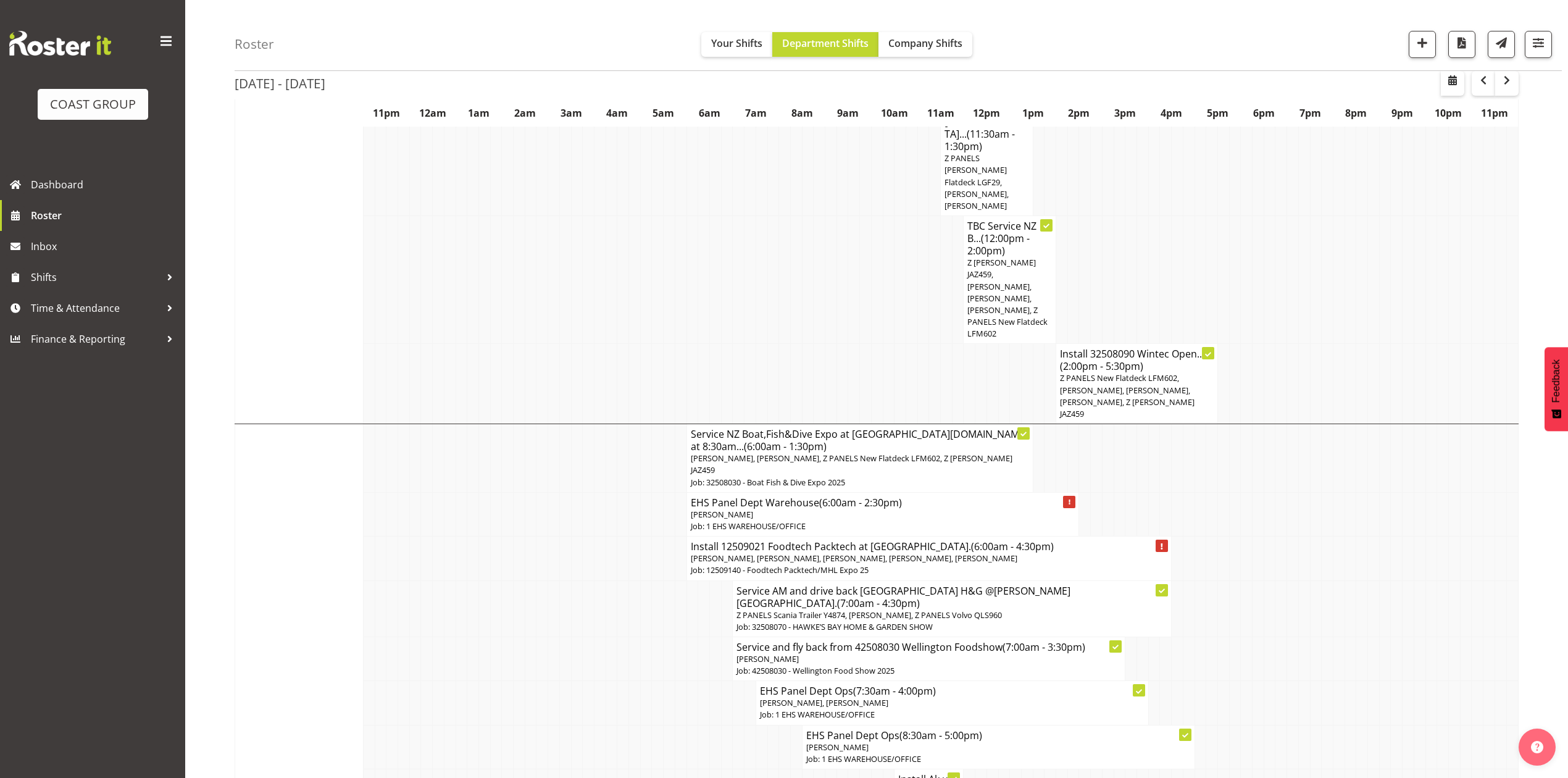
scroll to position [1235, 0]
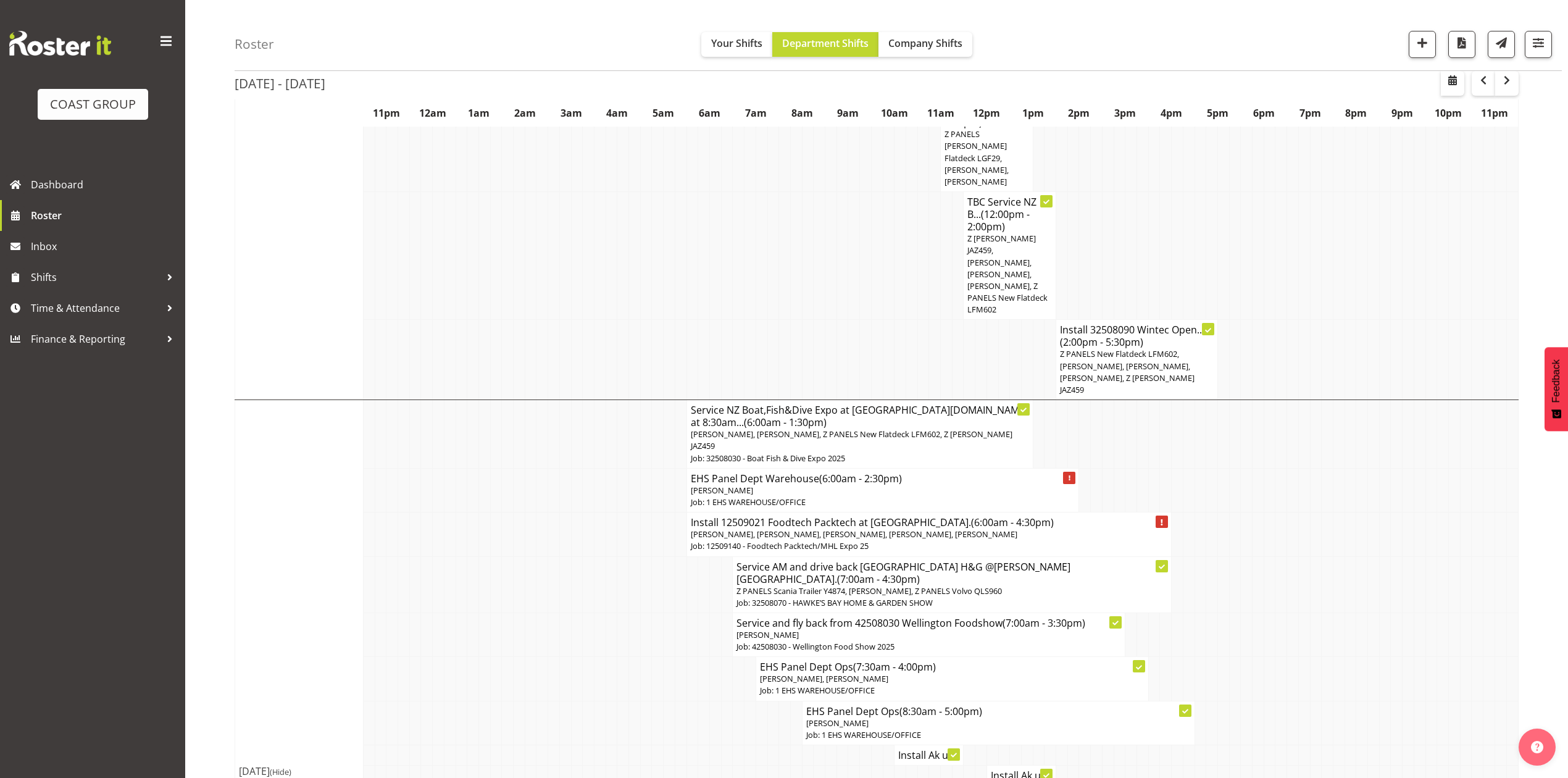
click at [1266, 556] on td at bounding box center [1269, 584] width 12 height 56
click at [1177, 468] on td at bounding box center [1177, 490] width 12 height 44
click at [1211, 468] on td at bounding box center [1212, 490] width 12 height 44
click at [1287, 468] on td at bounding box center [1293, 490] width 12 height 44
click at [1292, 468] on td at bounding box center [1293, 490] width 12 height 44
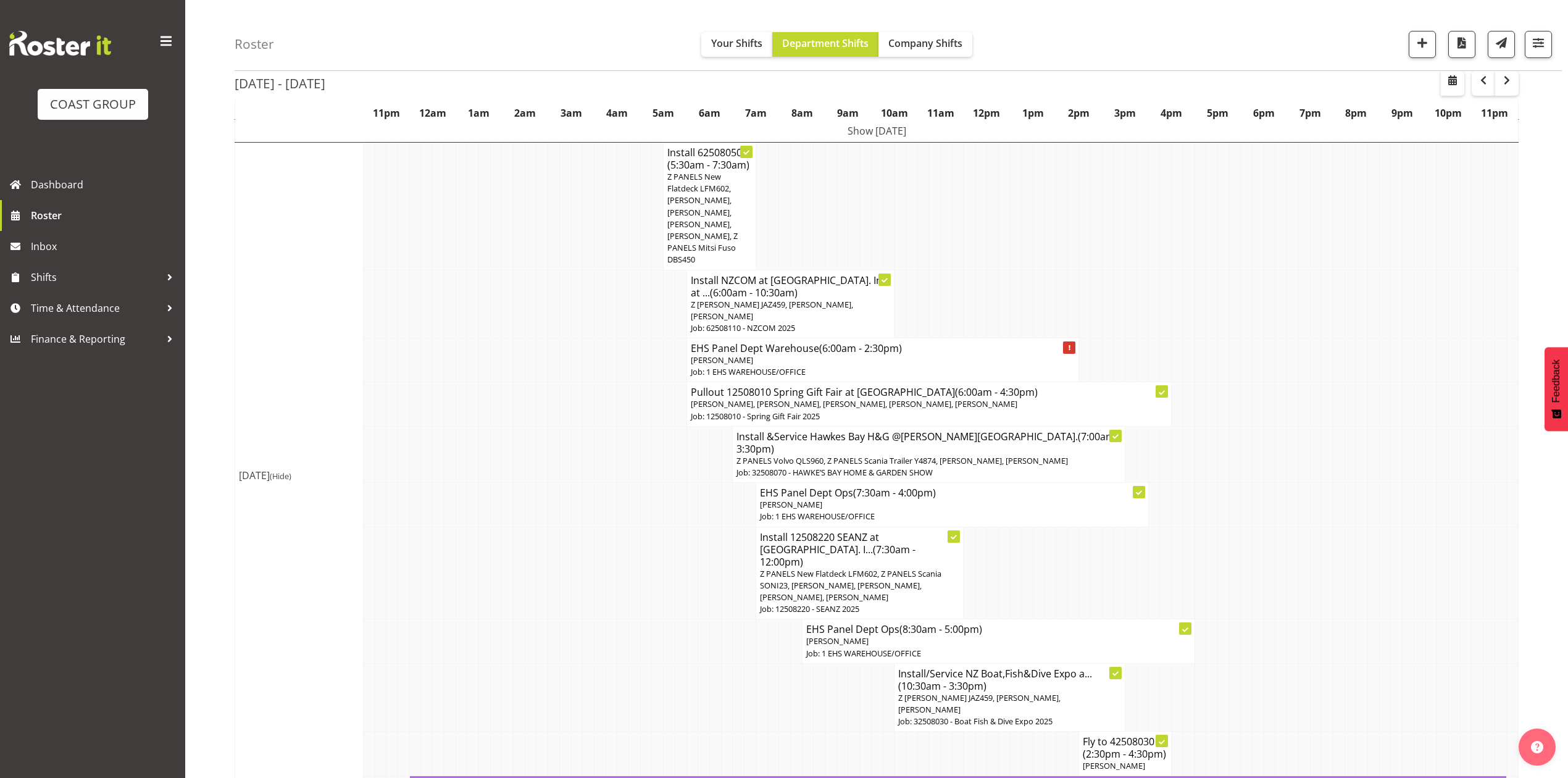
scroll to position [0, 0]
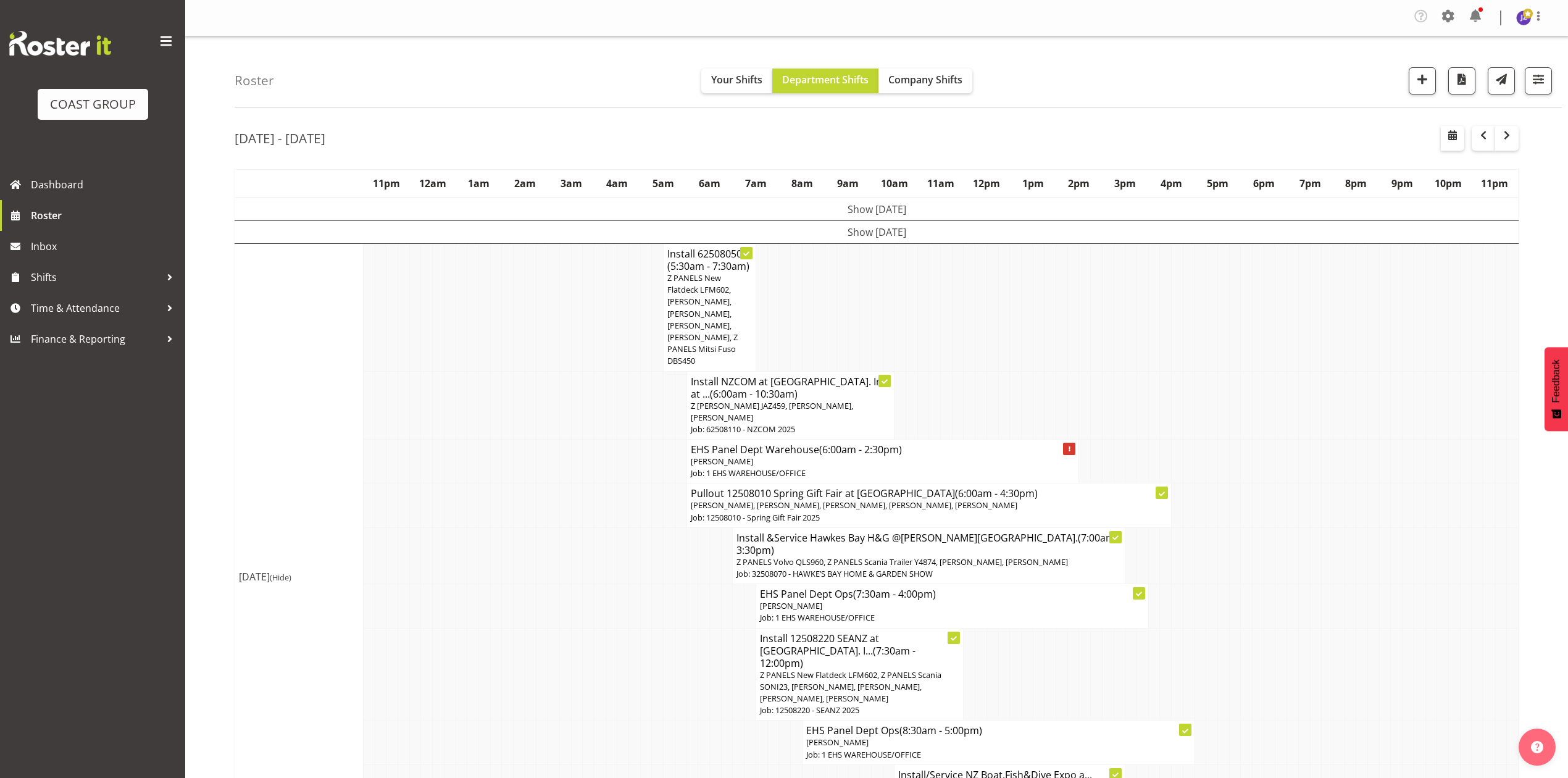
click at [1021, 405] on td at bounding box center [1027, 405] width 12 height 69
click at [1038, 372] on td at bounding box center [1039, 405] width 12 height 69
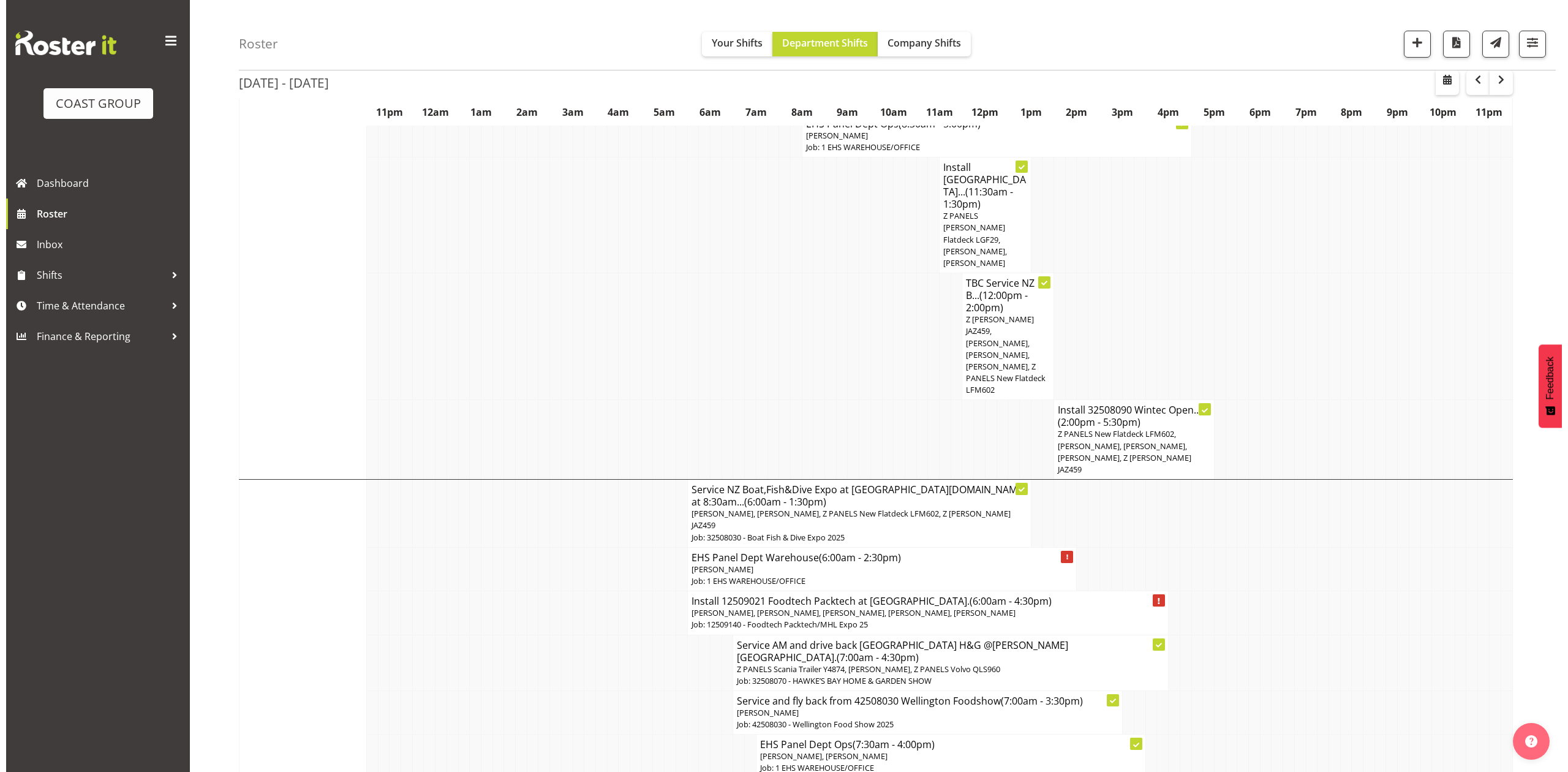
scroll to position [1144, 0]
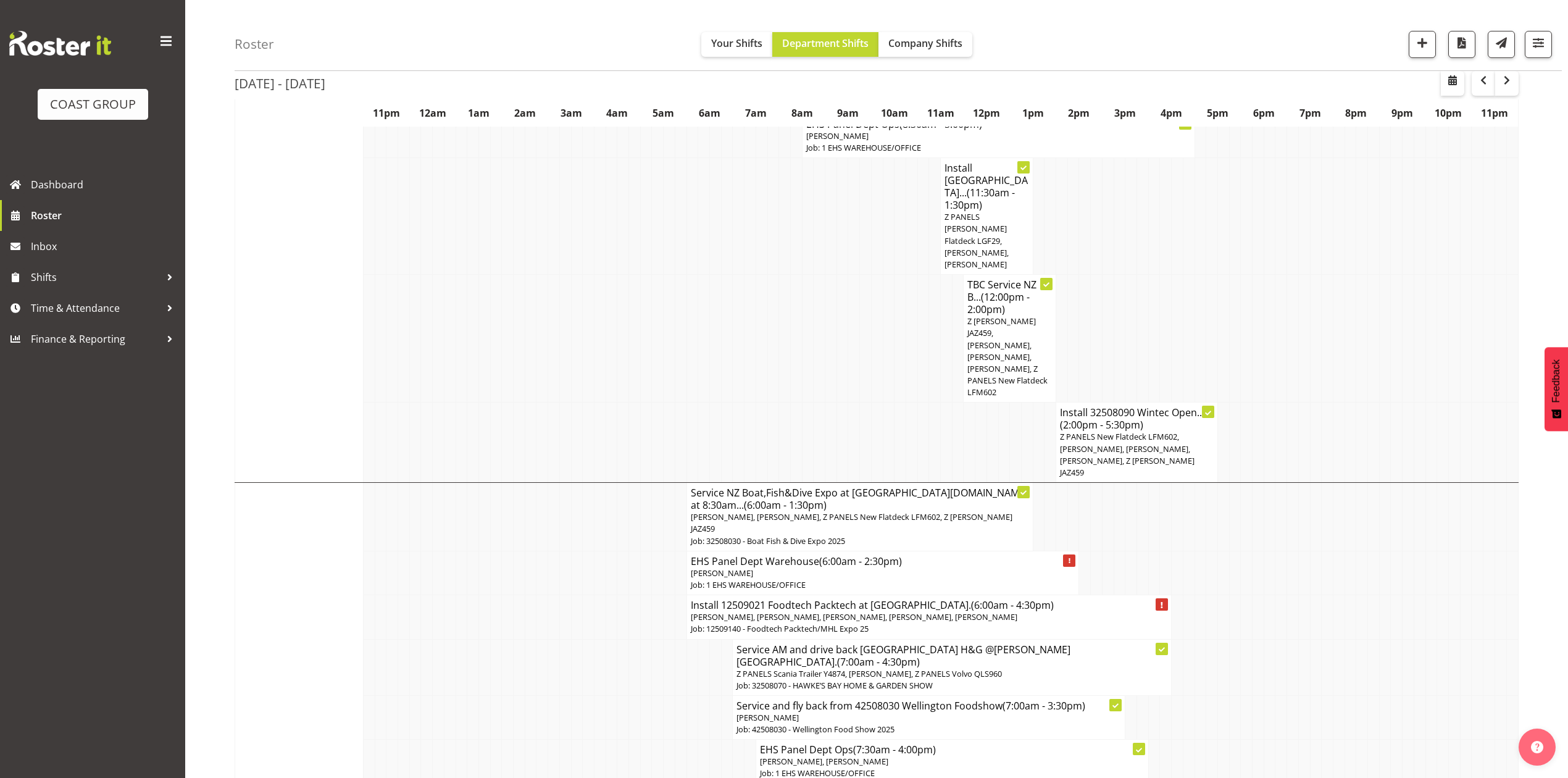
click at [1107, 431] on span "Z PANELS New Flatdeck LFM602, [PERSON_NAME], [PERSON_NAME], [PERSON_NAME], Z [P…" at bounding box center [1127, 454] width 134 height 47
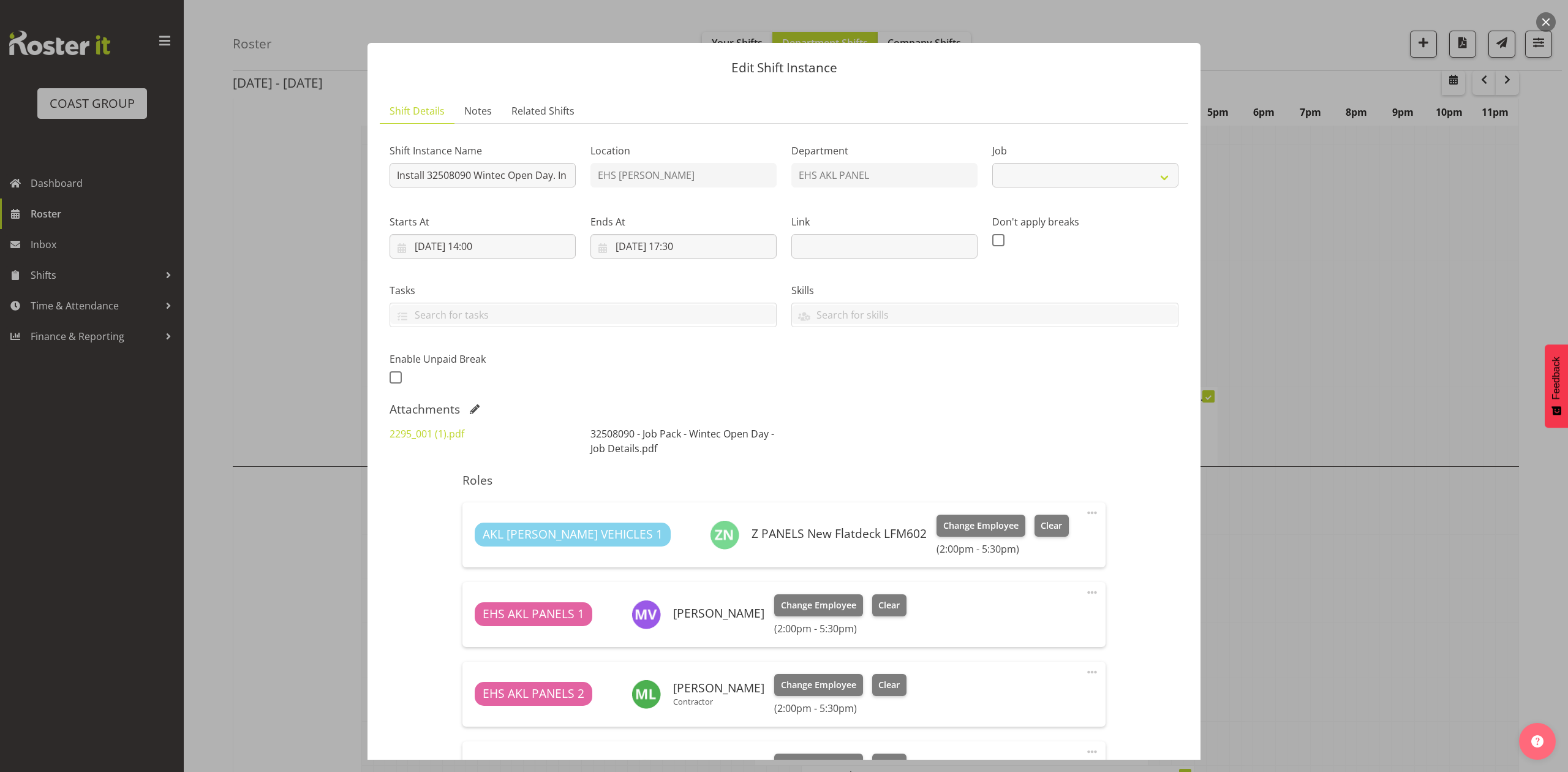
select select "10302"
click at [407, 431] on link "2295_001 (1).pdf" at bounding box center [427, 433] width 74 height 13
click at [1109, 353] on div "Shift Instance Name Install 32508090 Wintec Open Day. In at 2pm. Location EHS R…" at bounding box center [784, 261] width 804 height 268
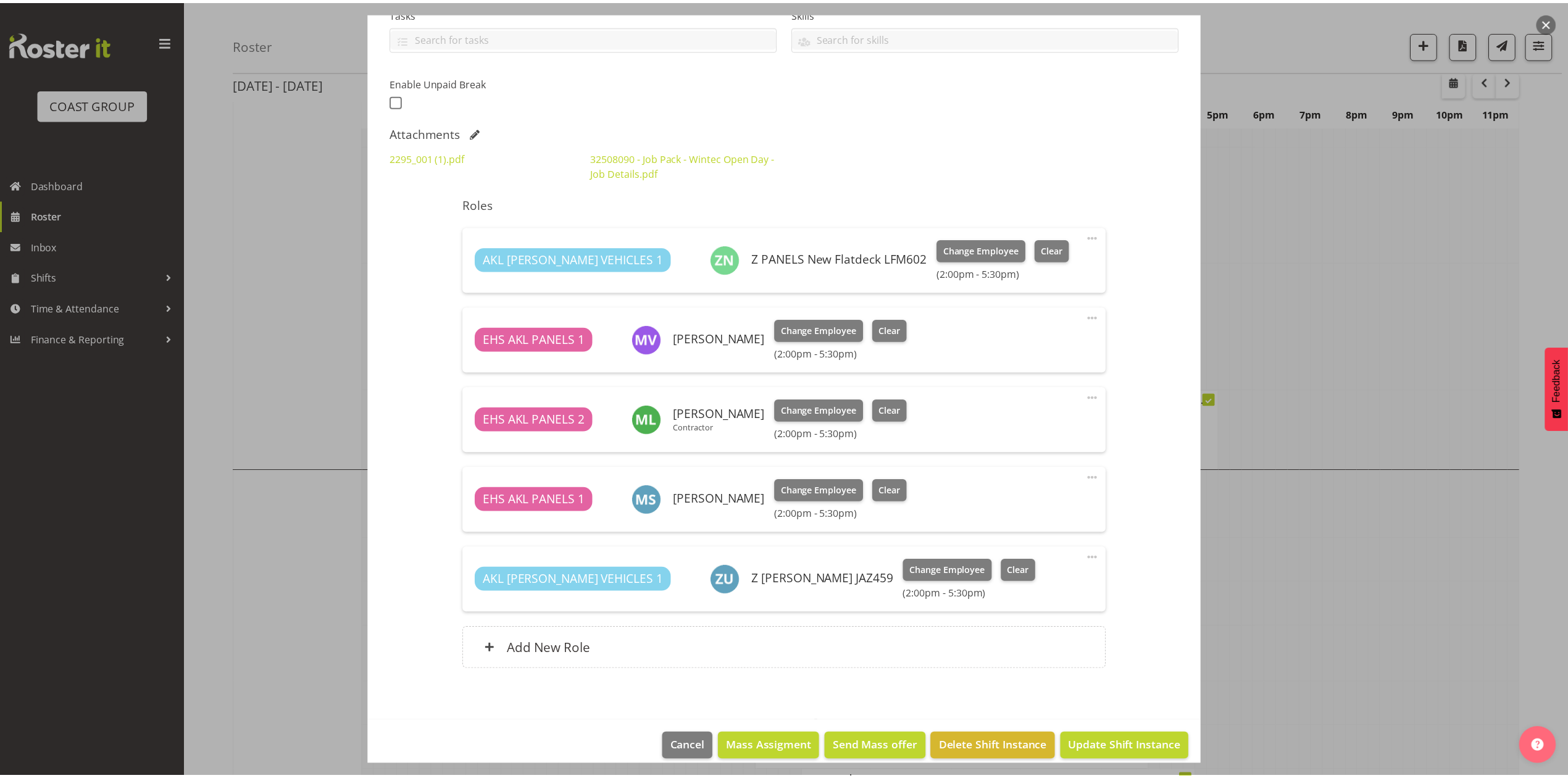
scroll to position [295, 0]
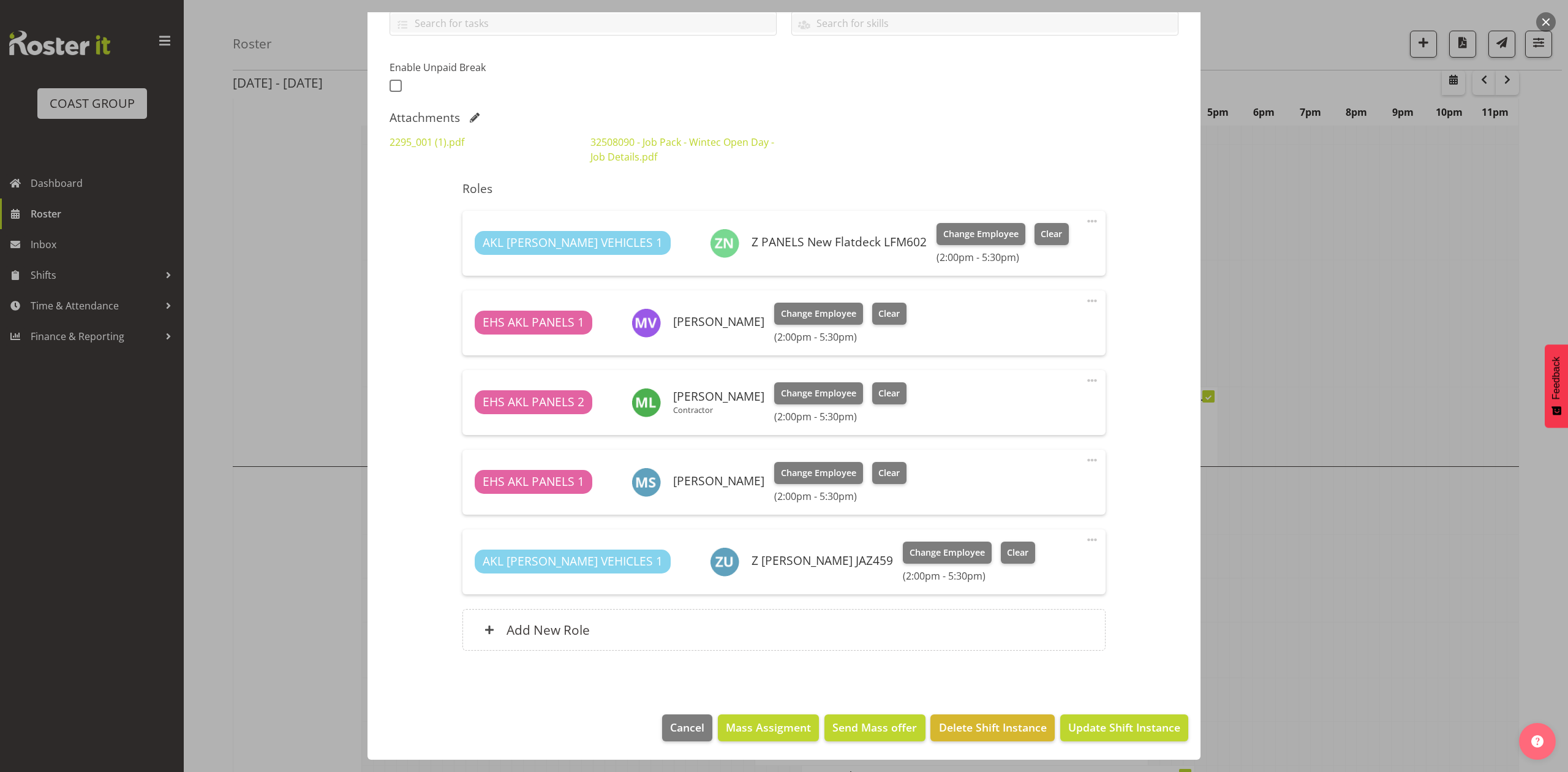
click at [1429, 452] on div at bounding box center [784, 386] width 1568 height 772
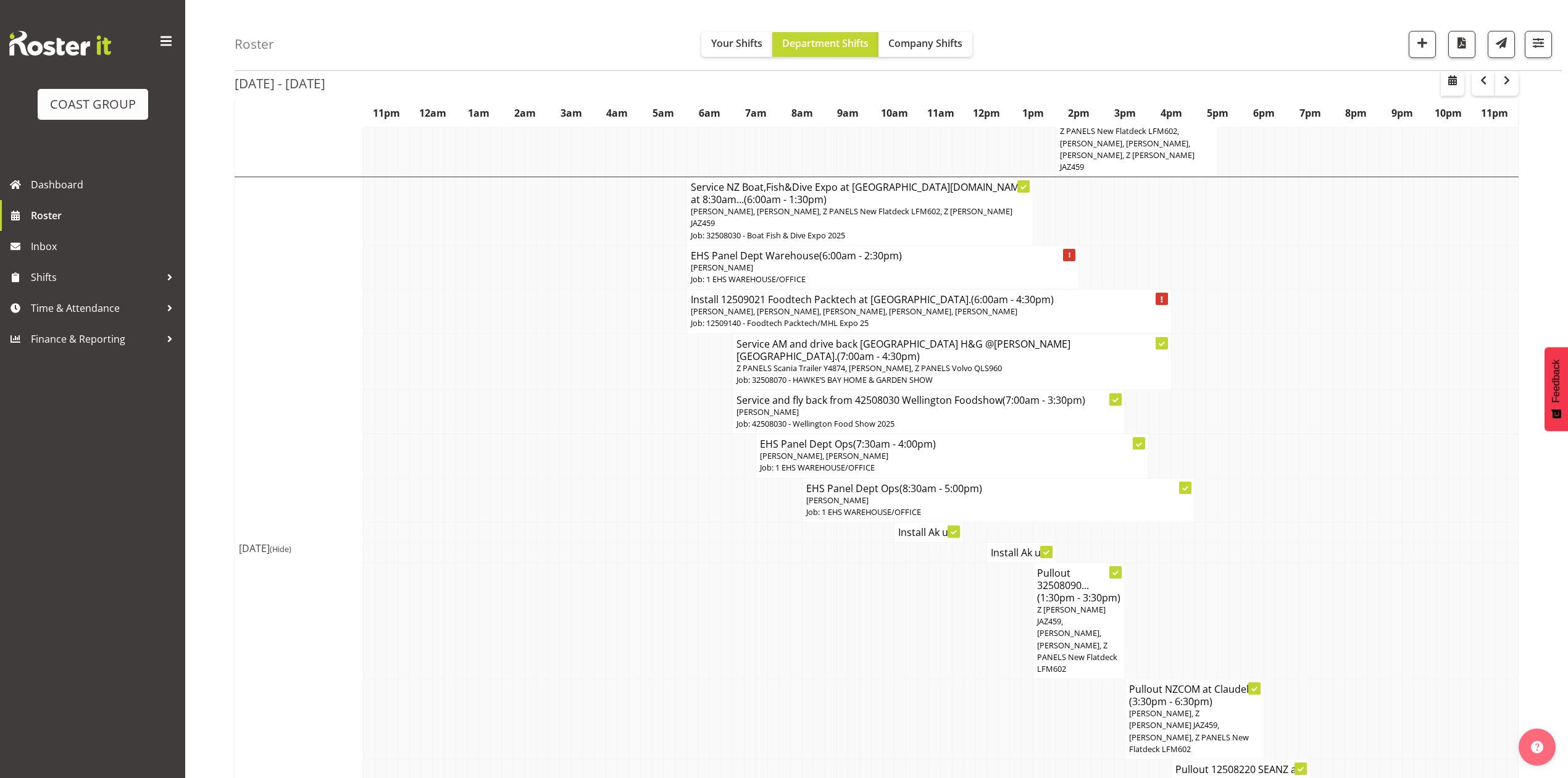
scroll to position [1482, 0]
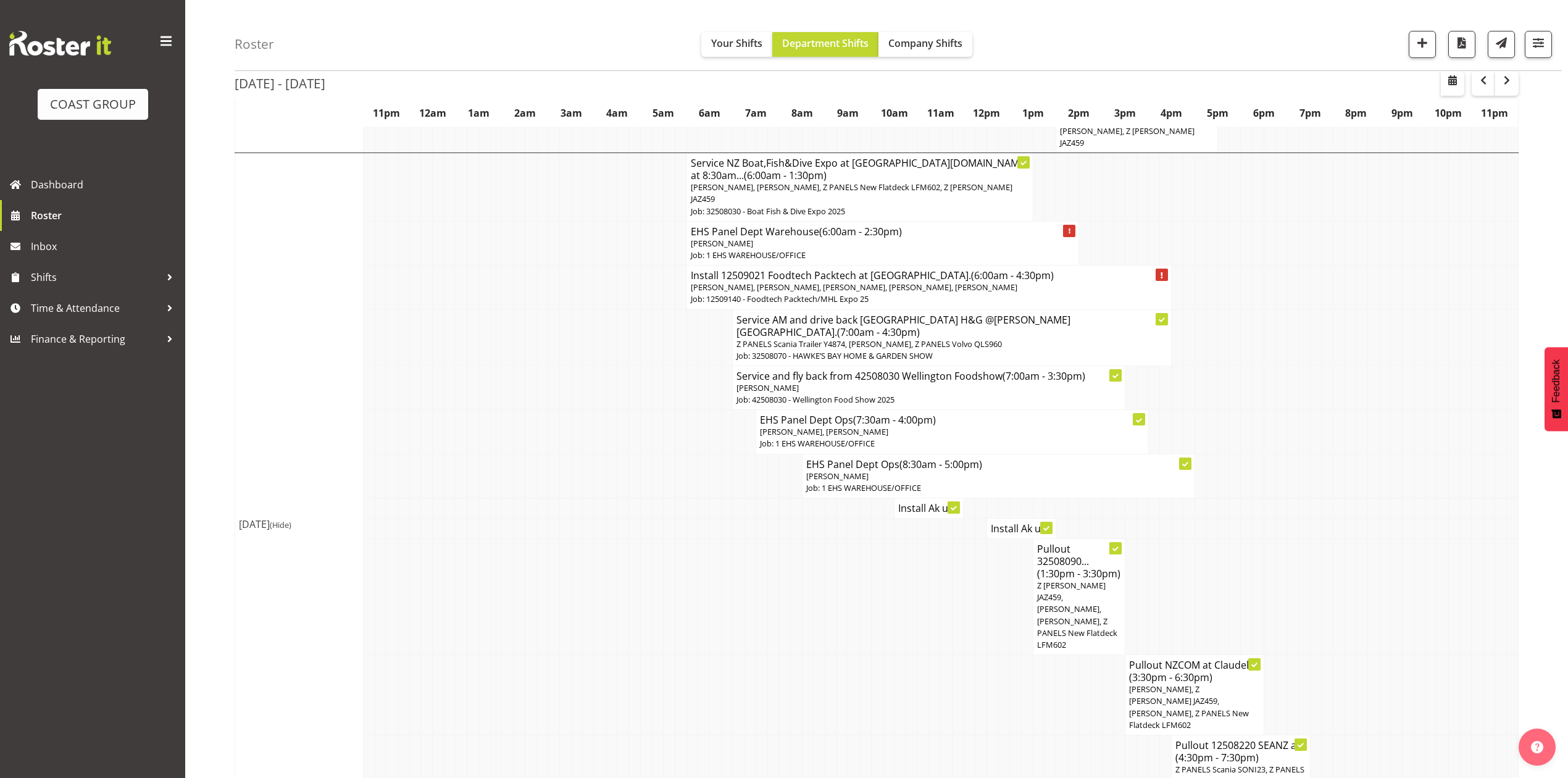
click at [932, 502] on h4 "Install Ak u..." at bounding box center [928, 508] width 61 height 12
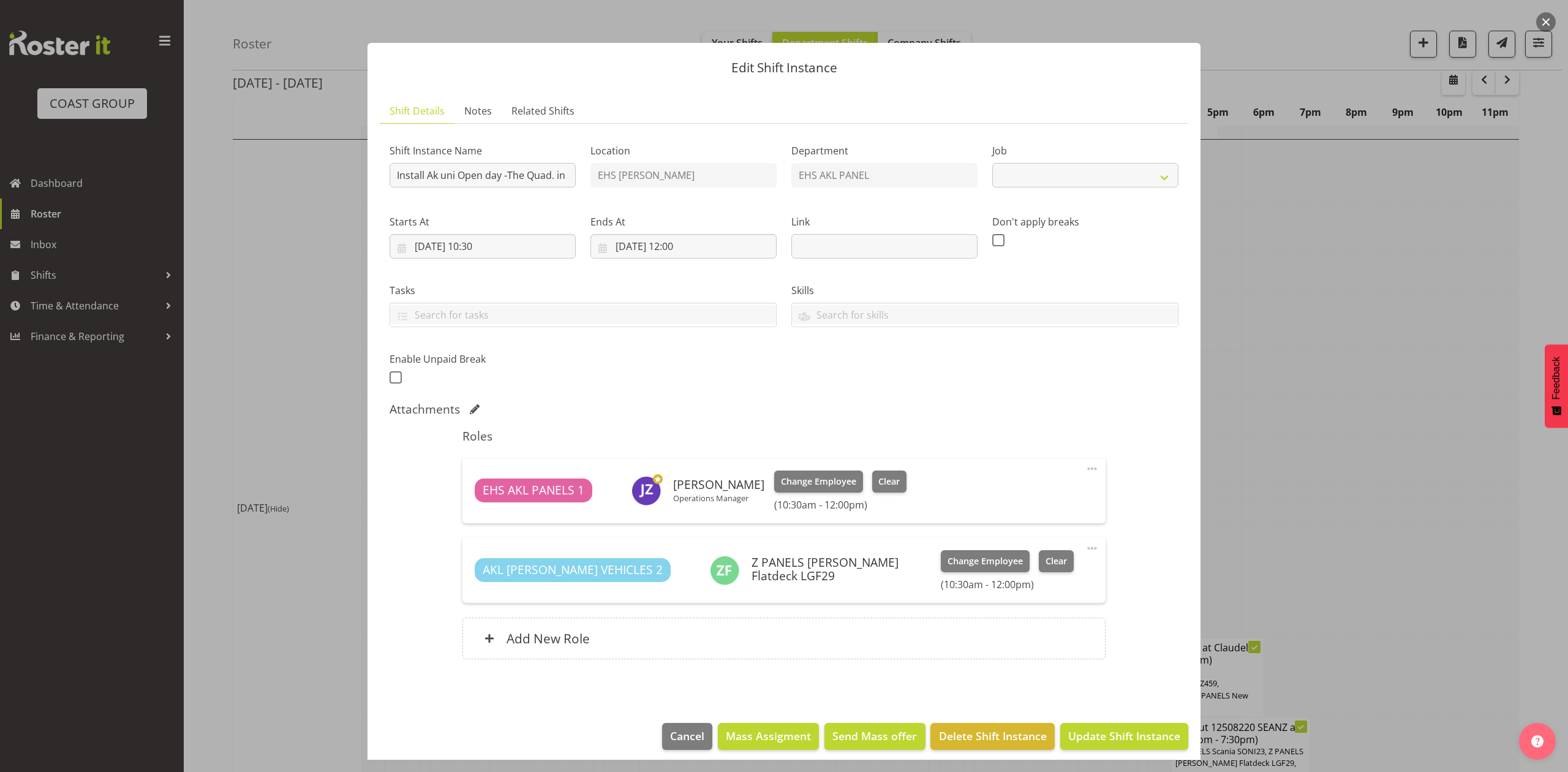
select select "9993"
click at [1370, 349] on div at bounding box center [784, 386] width 1568 height 772
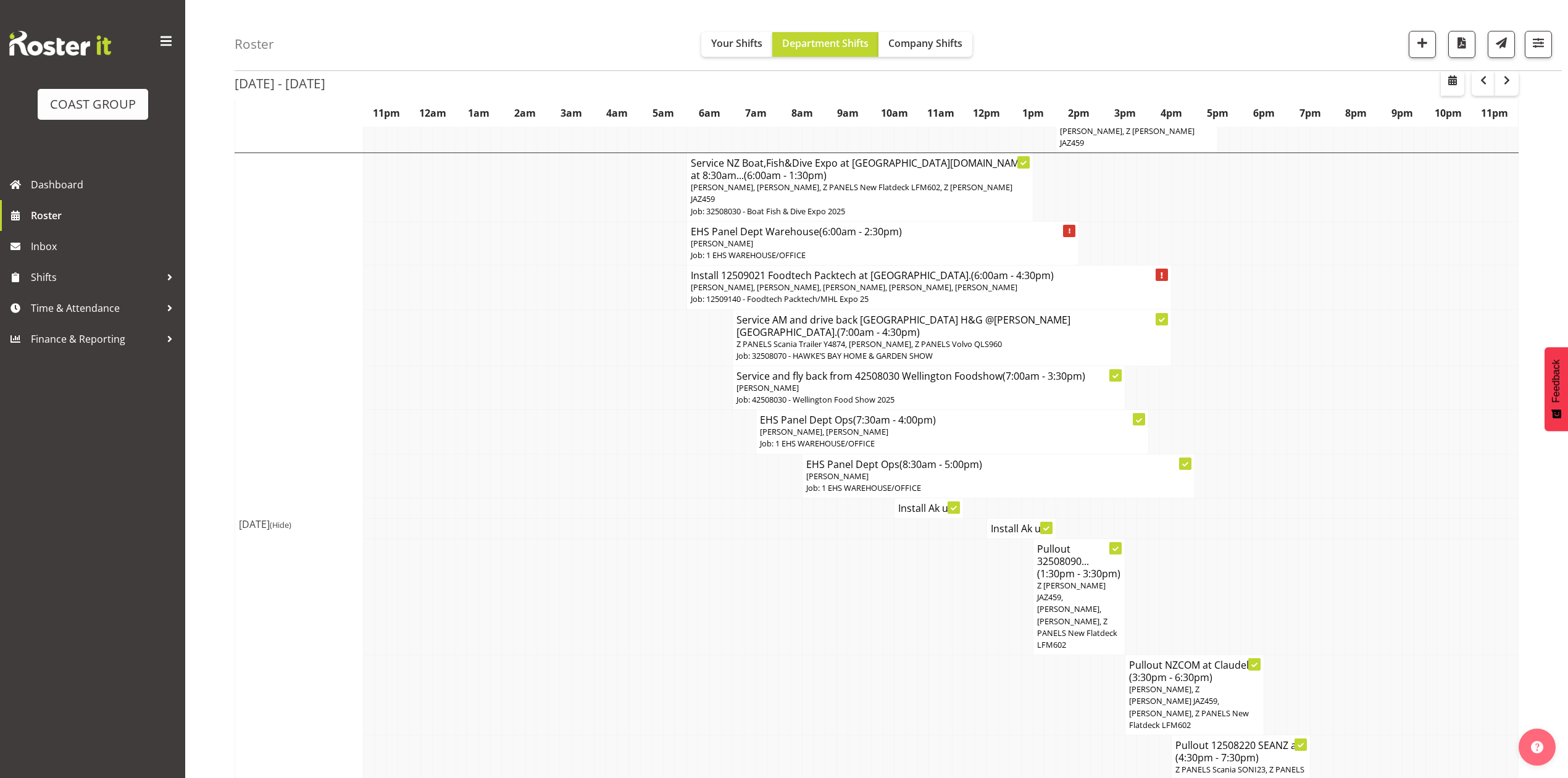
click at [998, 522] on h4 "Install Ak u..." at bounding box center [1021, 528] width 61 height 12
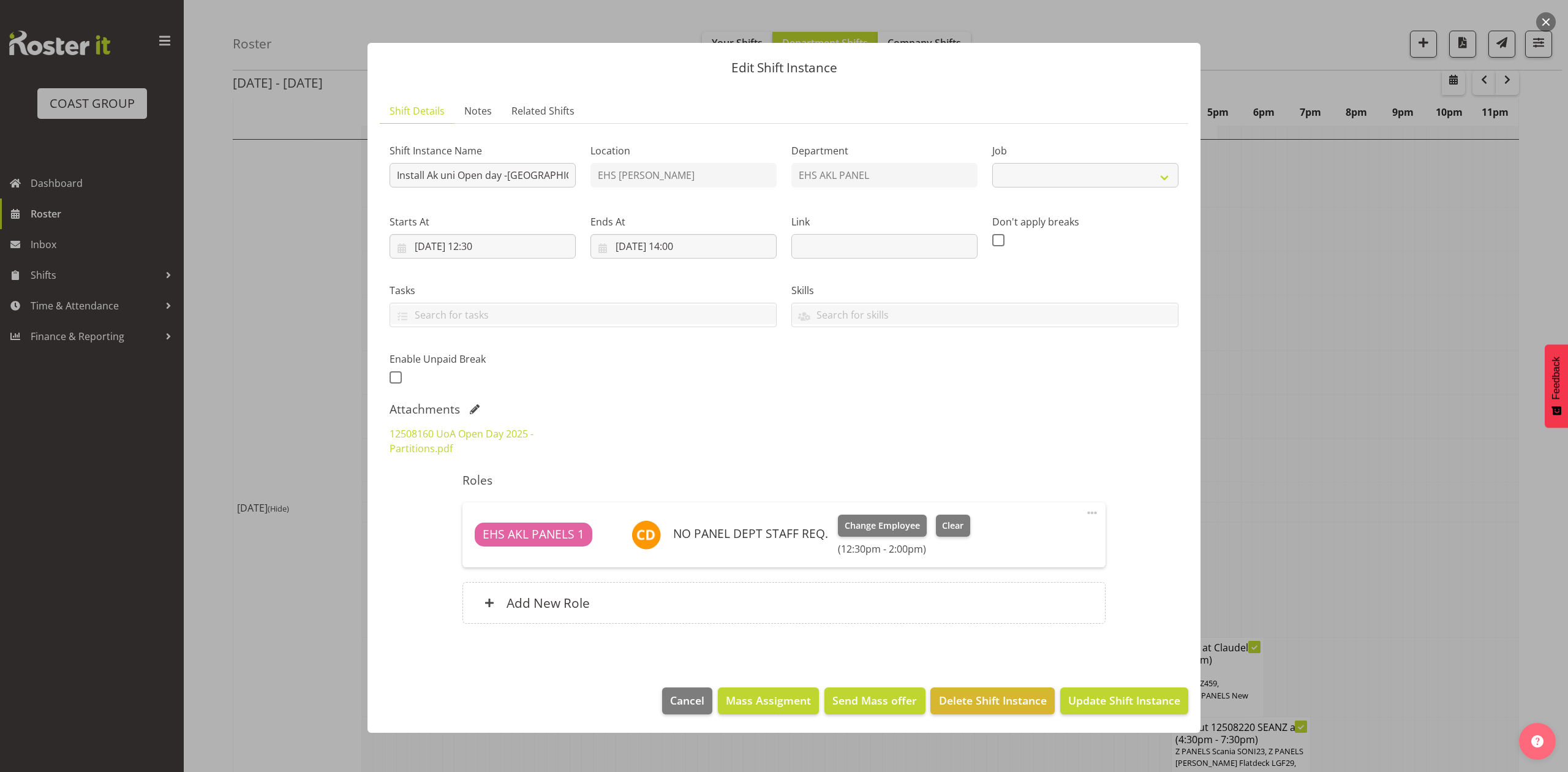
select select "9993"
click at [1204, 408] on div "Edit Shift Instance Shift Details Notes Related Shifts Shift Instance Name Inst…" at bounding box center [784, 386] width 857 height 747
click at [1230, 407] on div at bounding box center [784, 386] width 1568 height 772
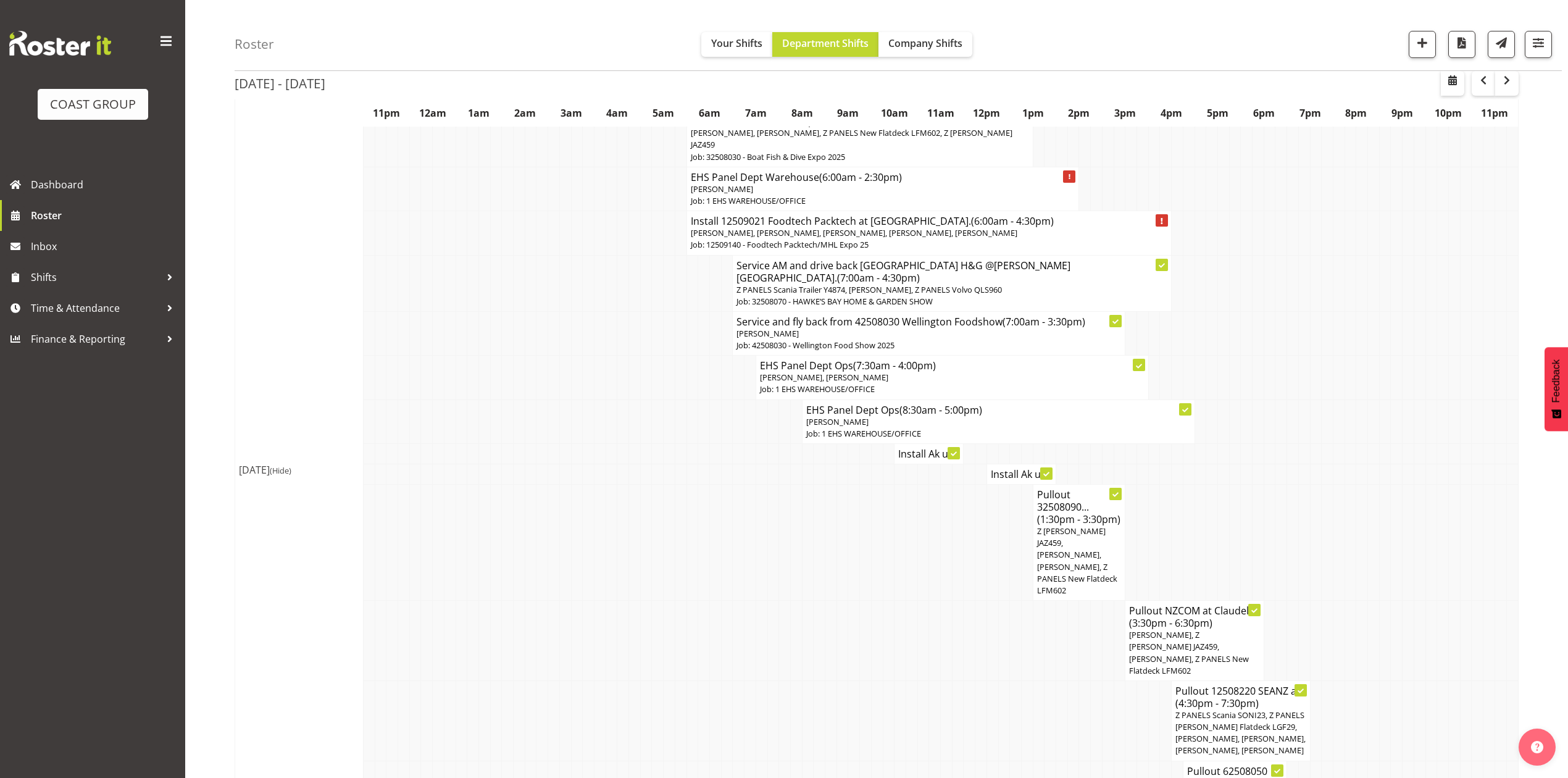
scroll to position [1564, 0]
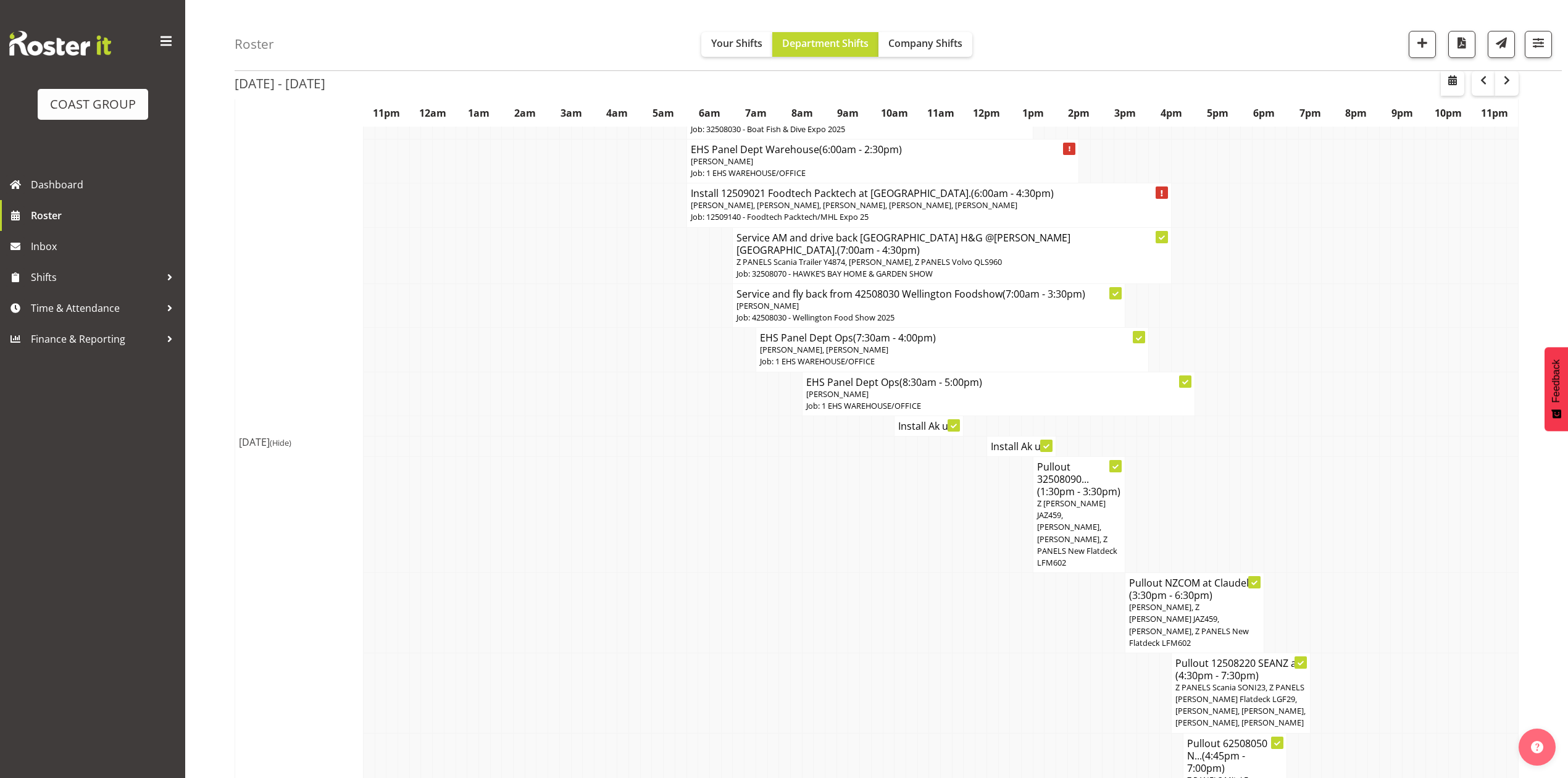
click at [1047, 573] on td at bounding box center [1050, 613] width 12 height 80
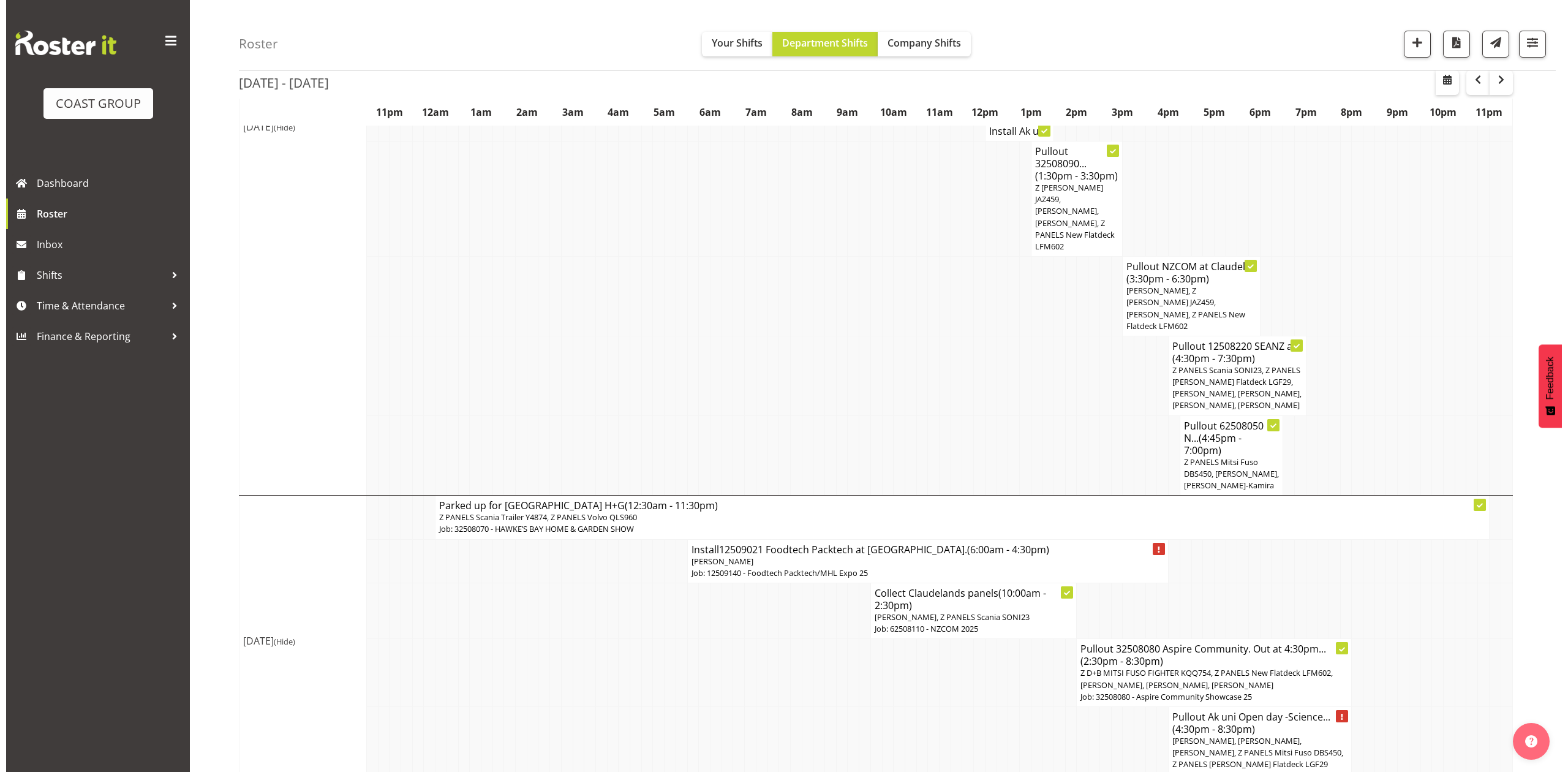
scroll to position [1879, 0]
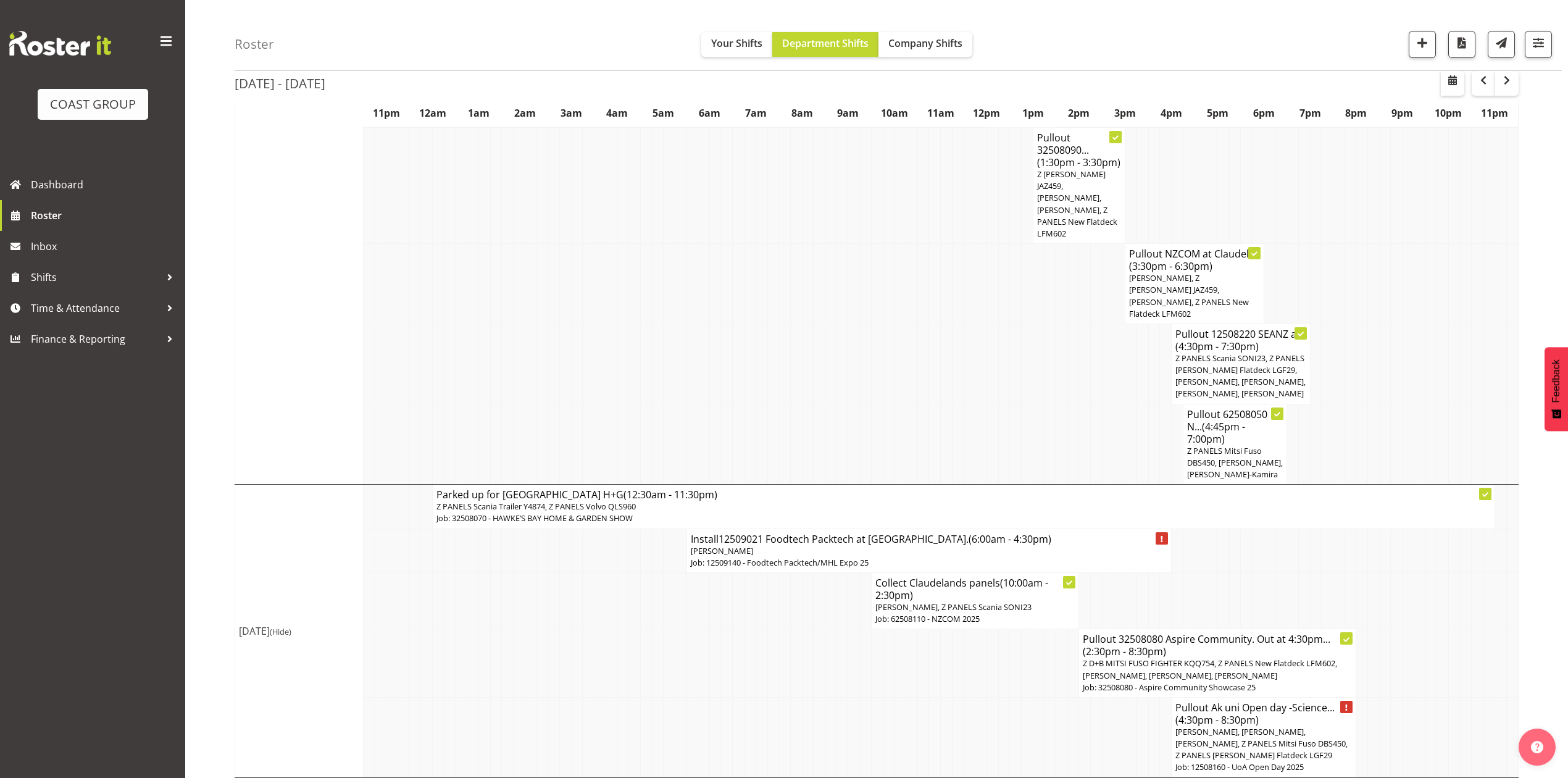
click at [1259, 726] on span "[PERSON_NAME], [PERSON_NAME], [PERSON_NAME], Z PANELS Mitsi Fuso DBS450, Z PANE…" at bounding box center [1261, 743] width 172 height 35
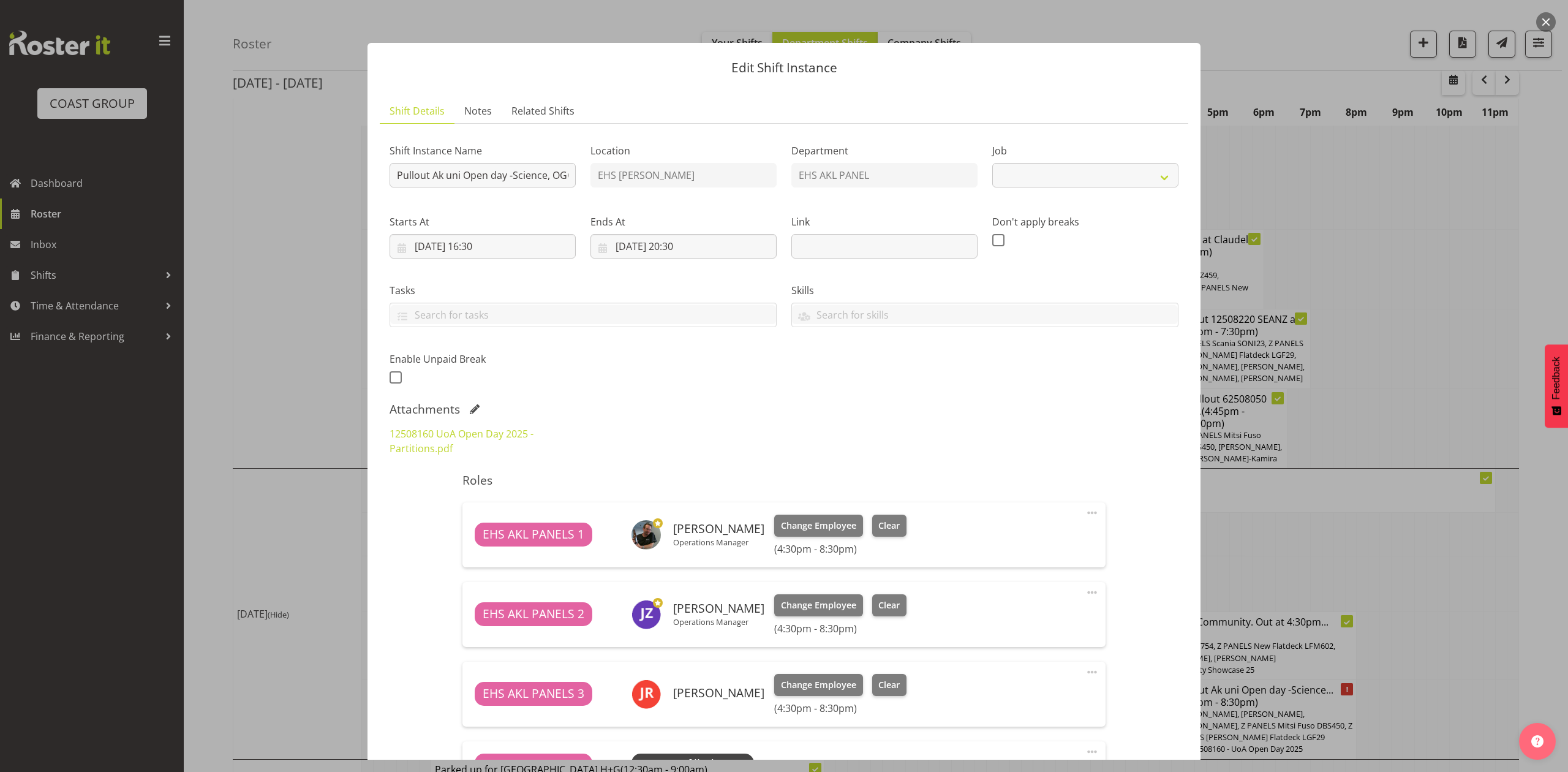
select select "9993"
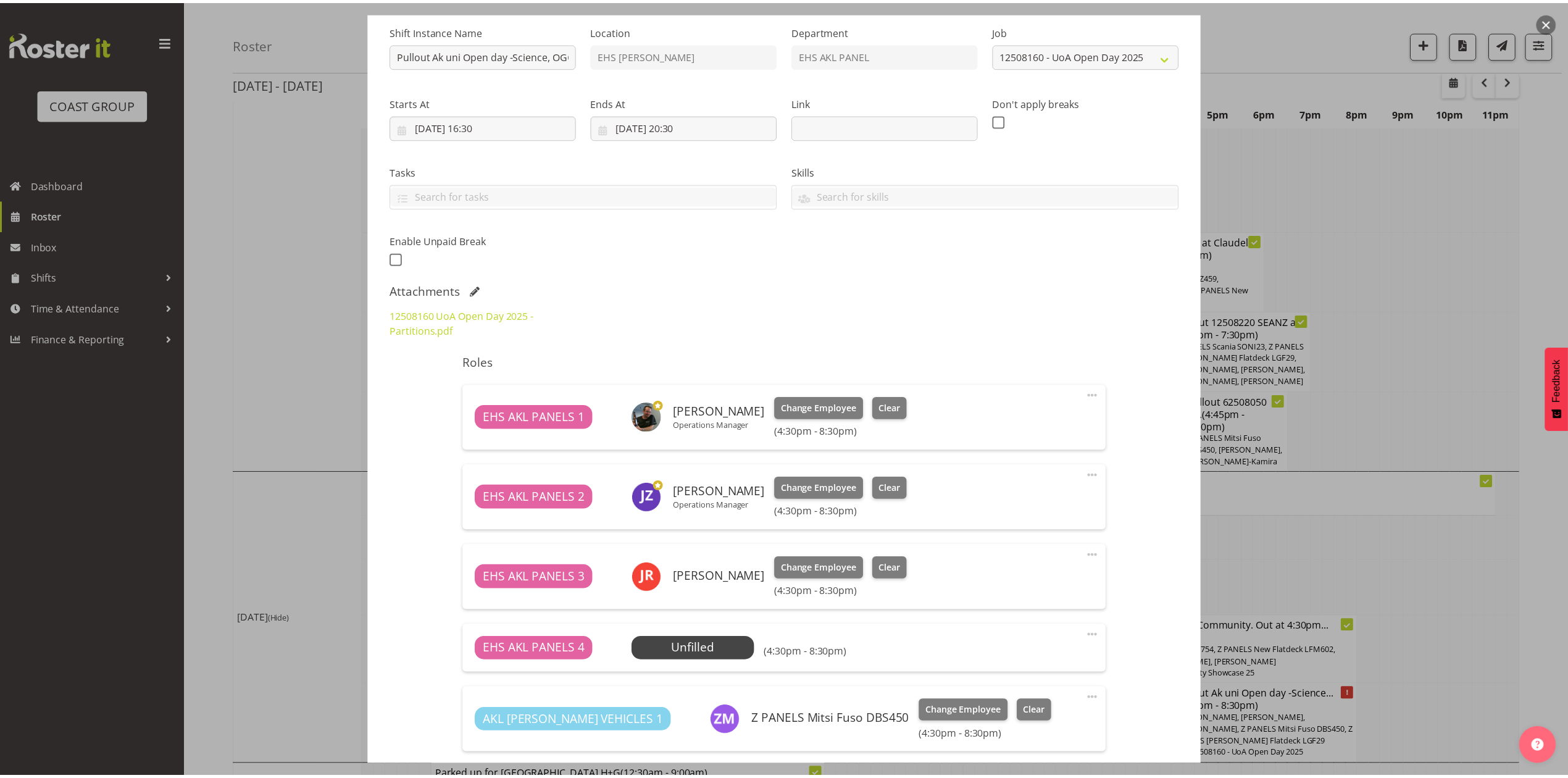
scroll to position [82, 0]
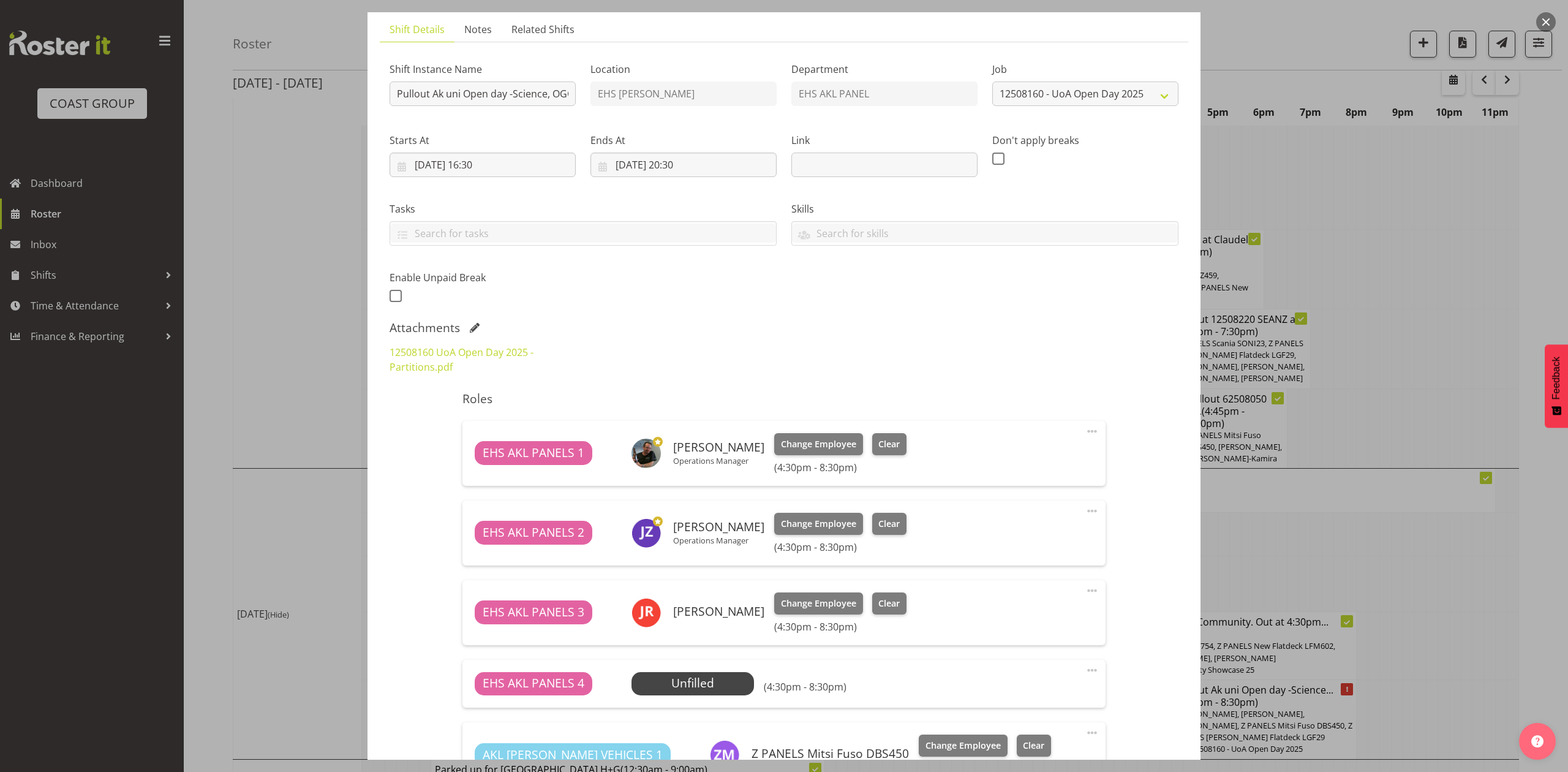
click at [1403, 412] on div at bounding box center [784, 386] width 1568 height 772
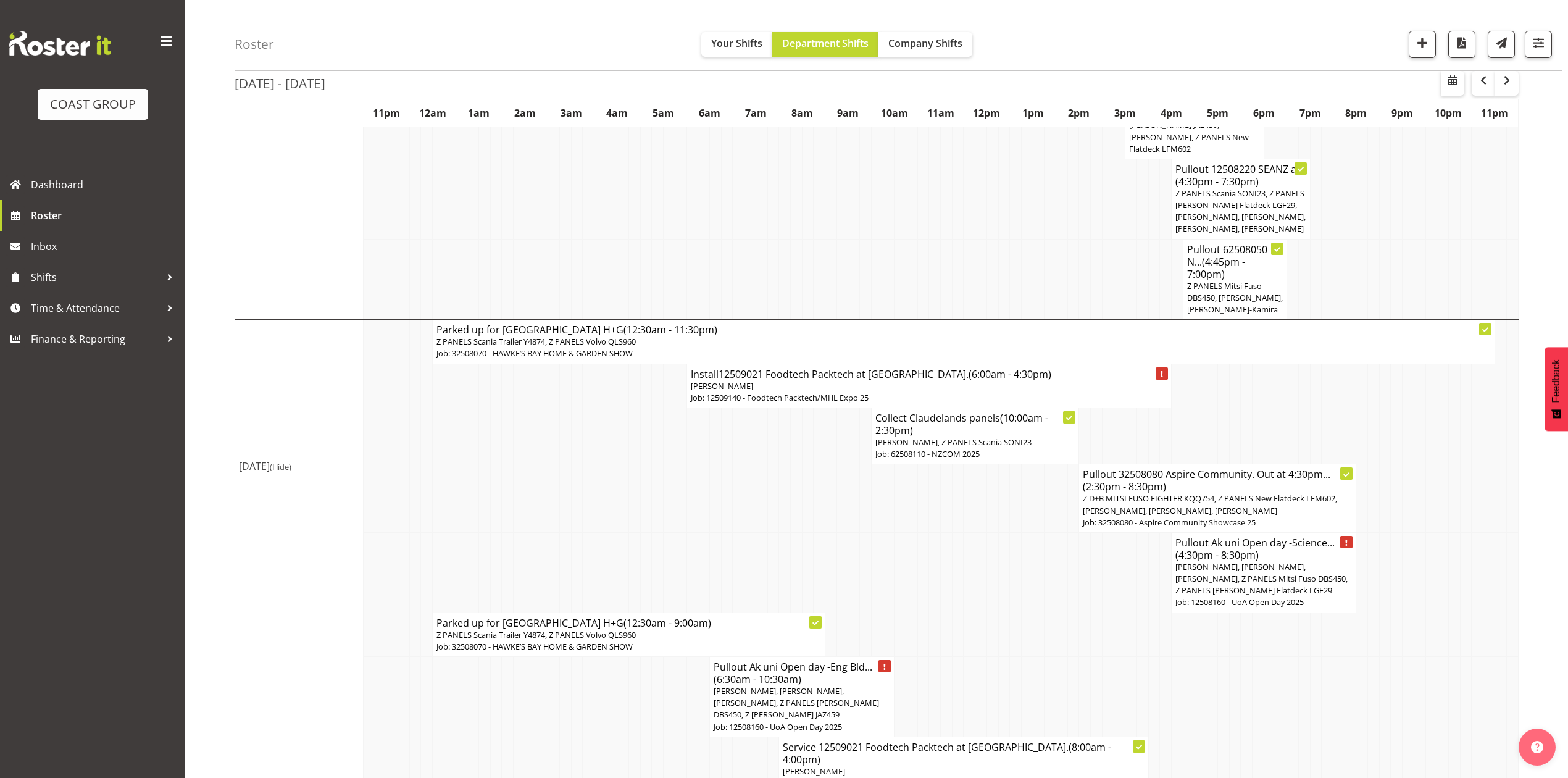
scroll to position [2094, 0]
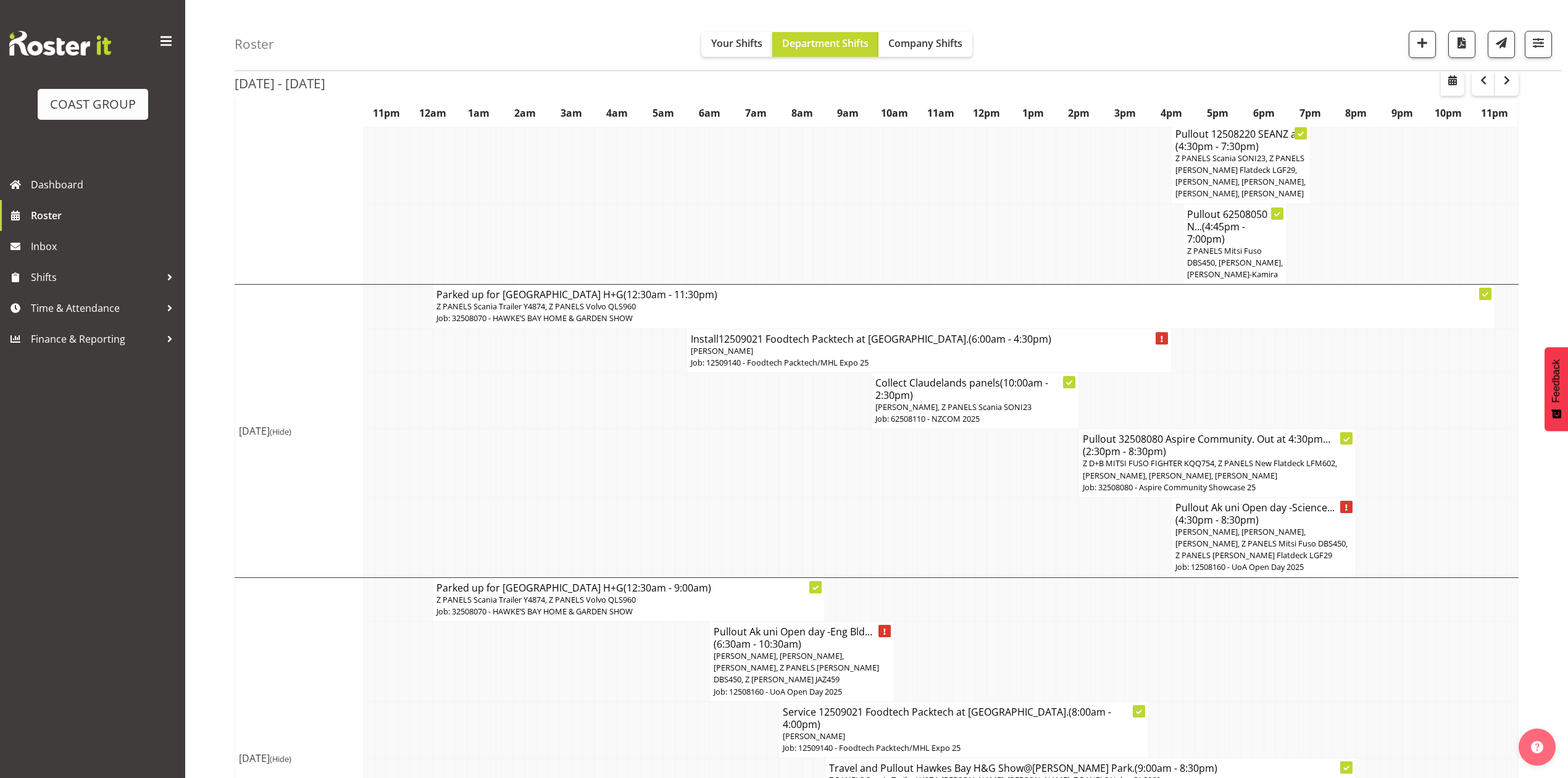
click at [1037, 622] on td at bounding box center [1039, 662] width 12 height 80
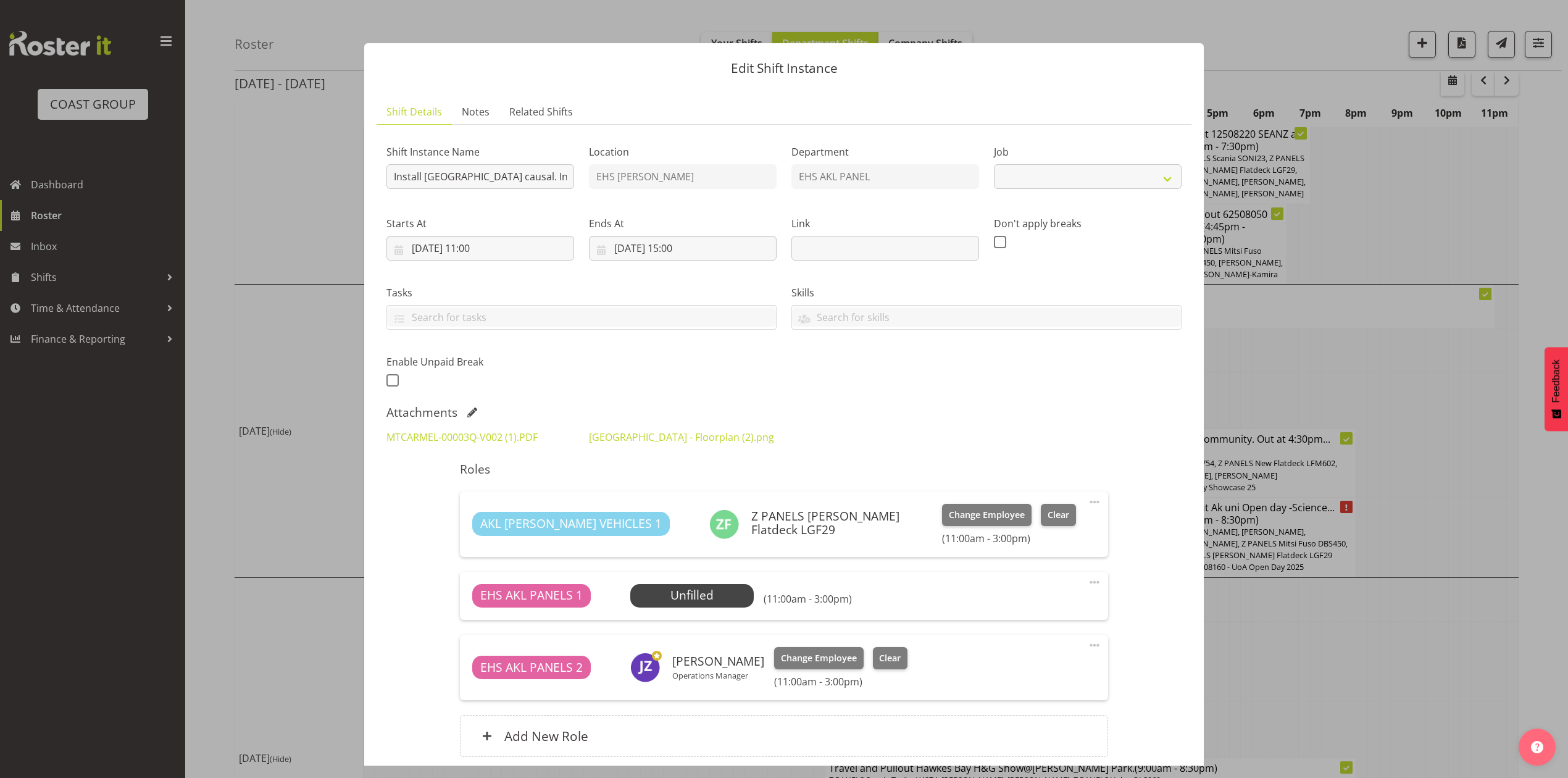
scroll to position [2083, 0]
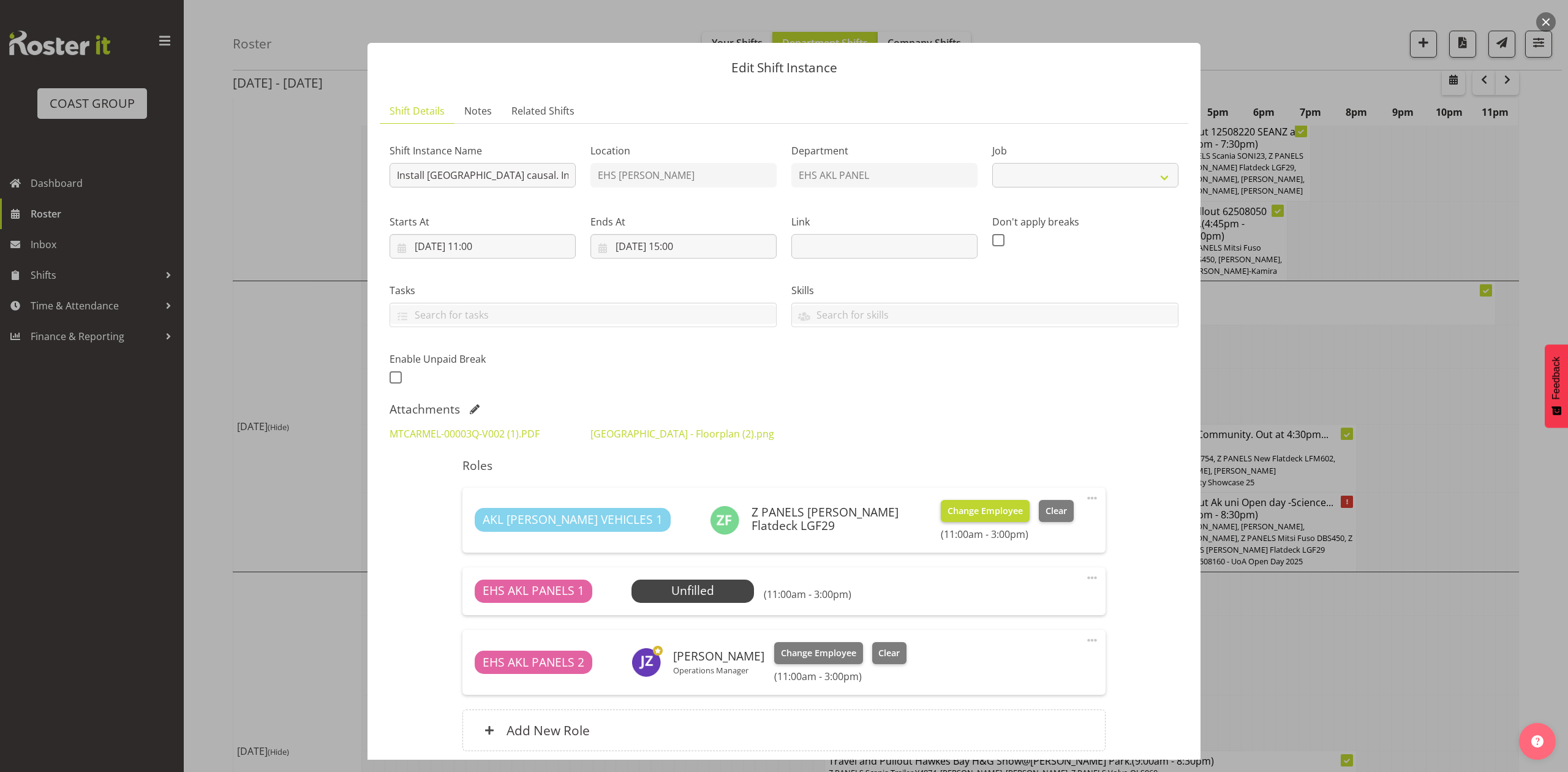
select select "8652"
click at [467, 430] on link "MTCARMEL-00003Q-V002 (1).PDF" at bounding box center [465, 433] width 150 height 13
click at [793, 417] on div "Attachments" at bounding box center [784, 409] width 789 height 15
drag, startPoint x: 1339, startPoint y: 550, endPoint x: 1322, endPoint y: 554, distance: 17.5
click at [1340, 552] on div at bounding box center [784, 386] width 1568 height 772
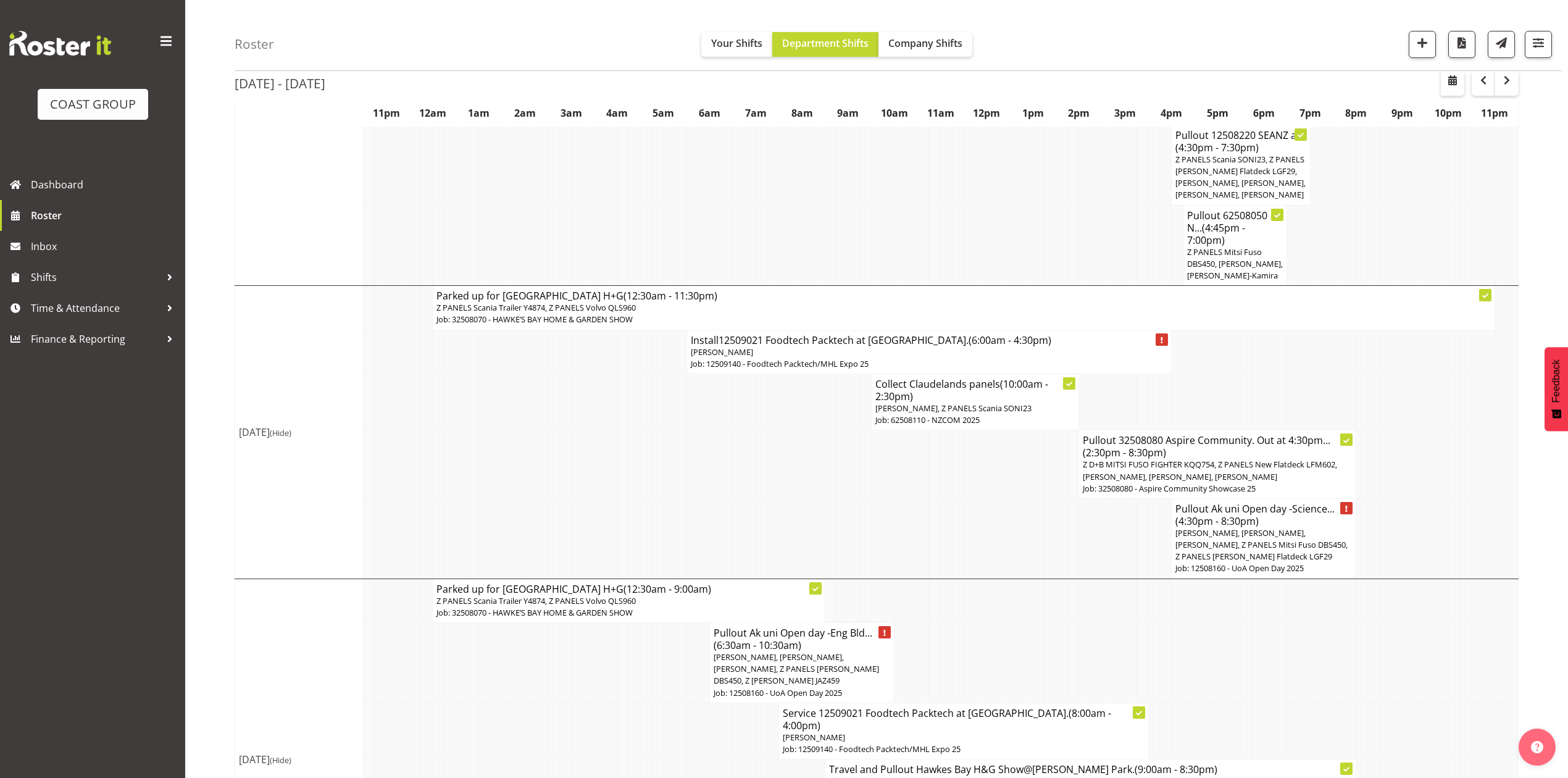
scroll to position [2094, 0]
click at [1406, 429] on td at bounding box center [1408, 463] width 12 height 69
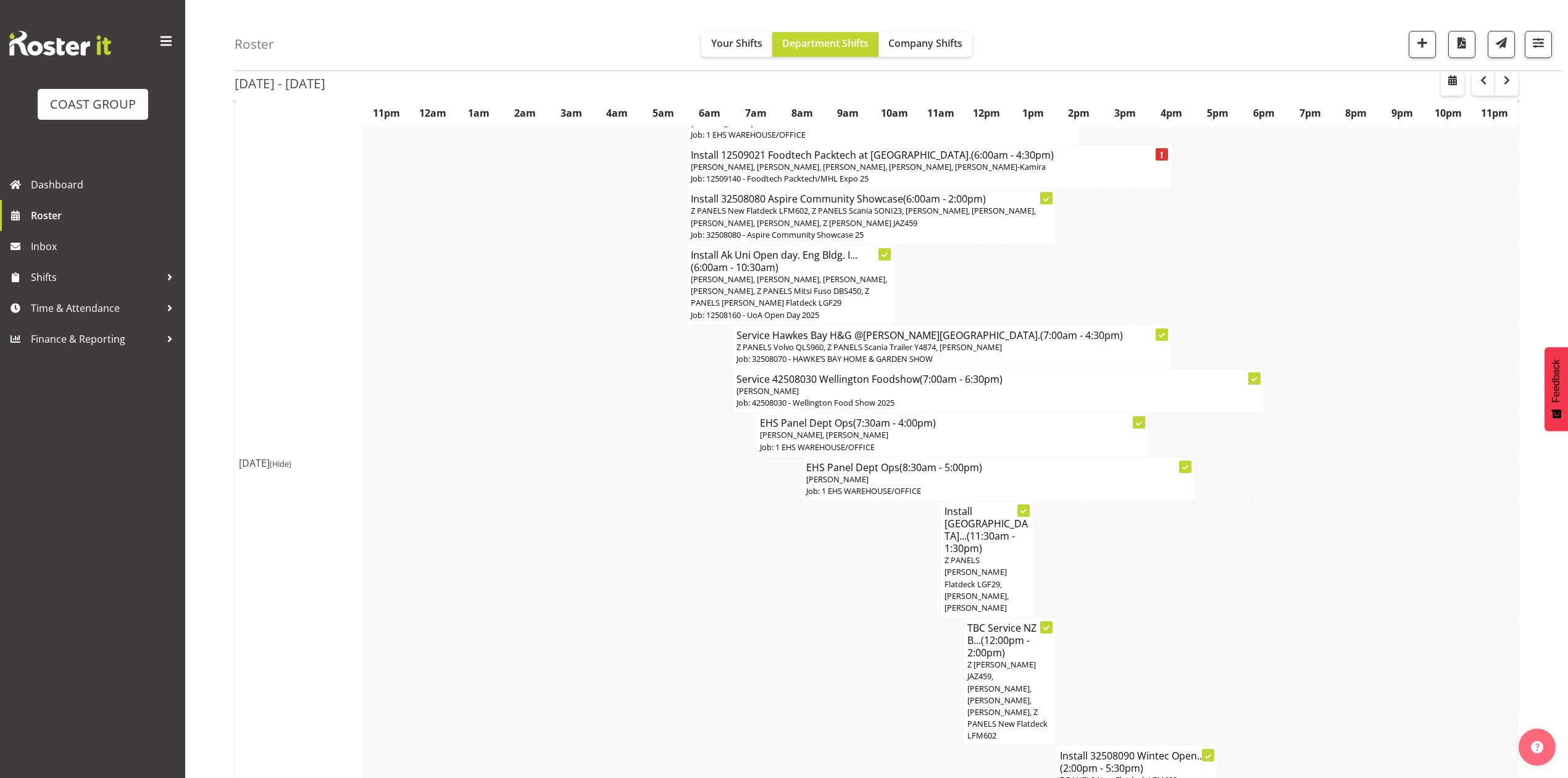
scroll to position [694, 0]
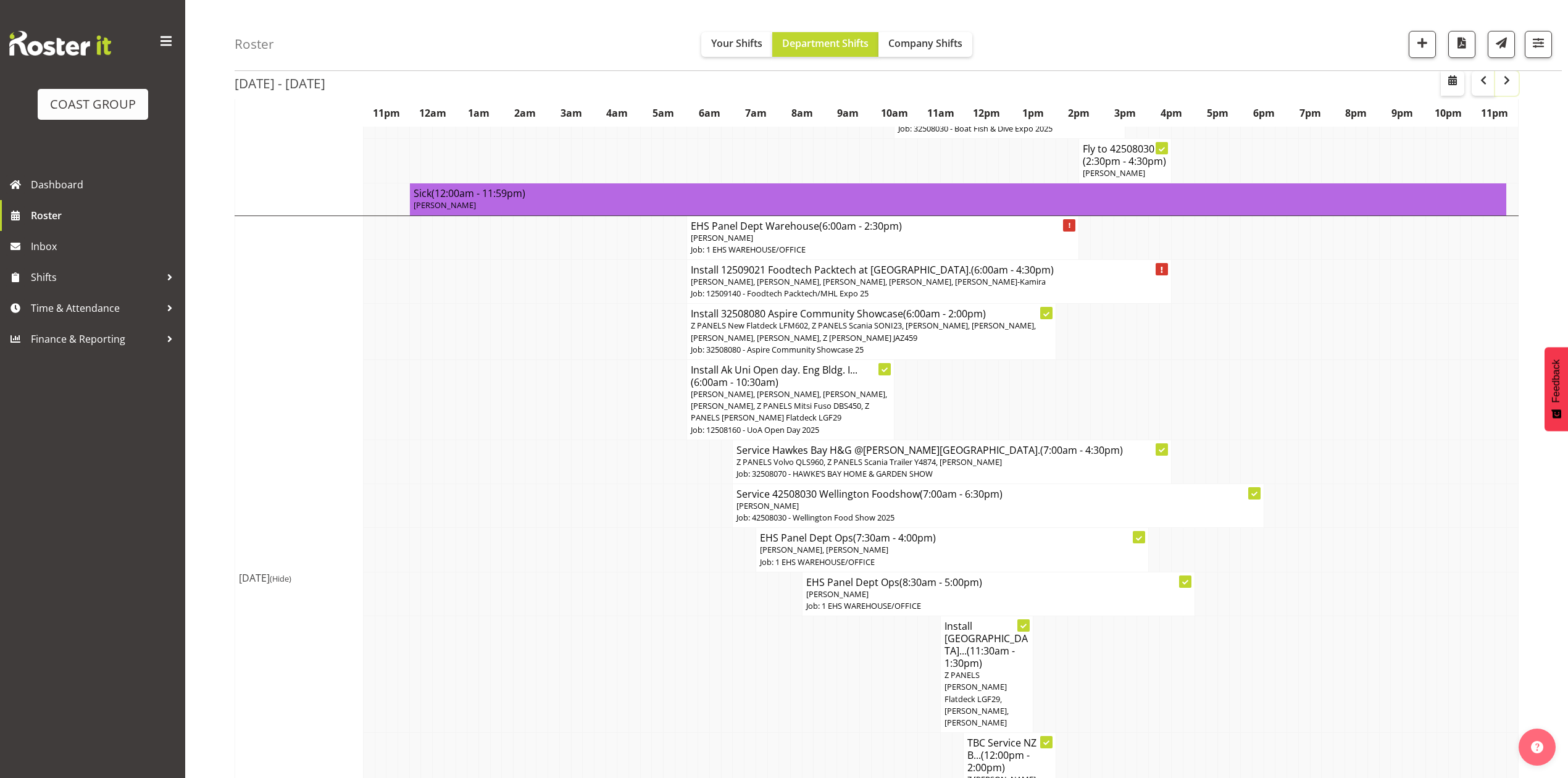
click at [1504, 80] on span "button" at bounding box center [1506, 80] width 15 height 15
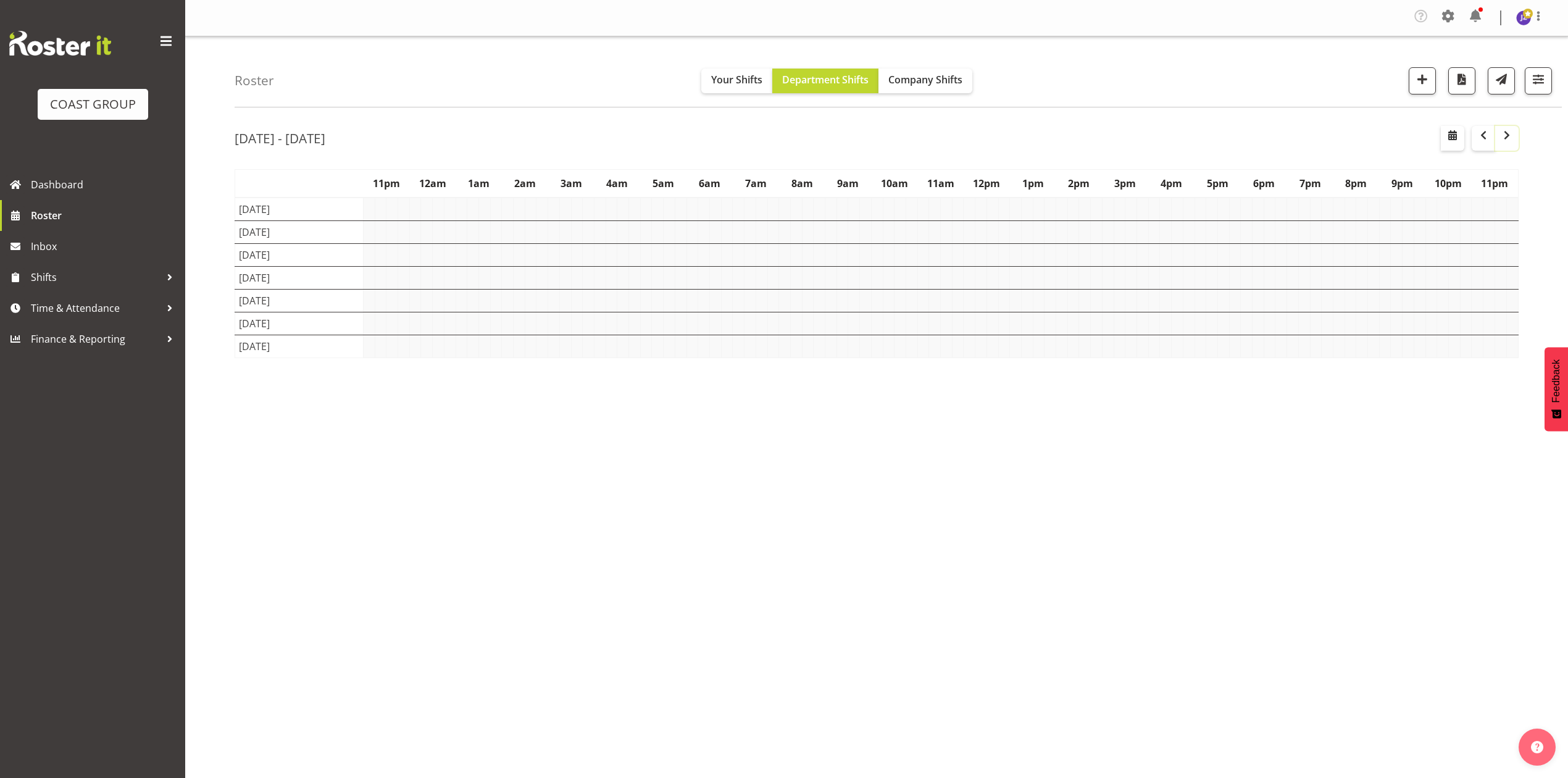
scroll to position [0, 0]
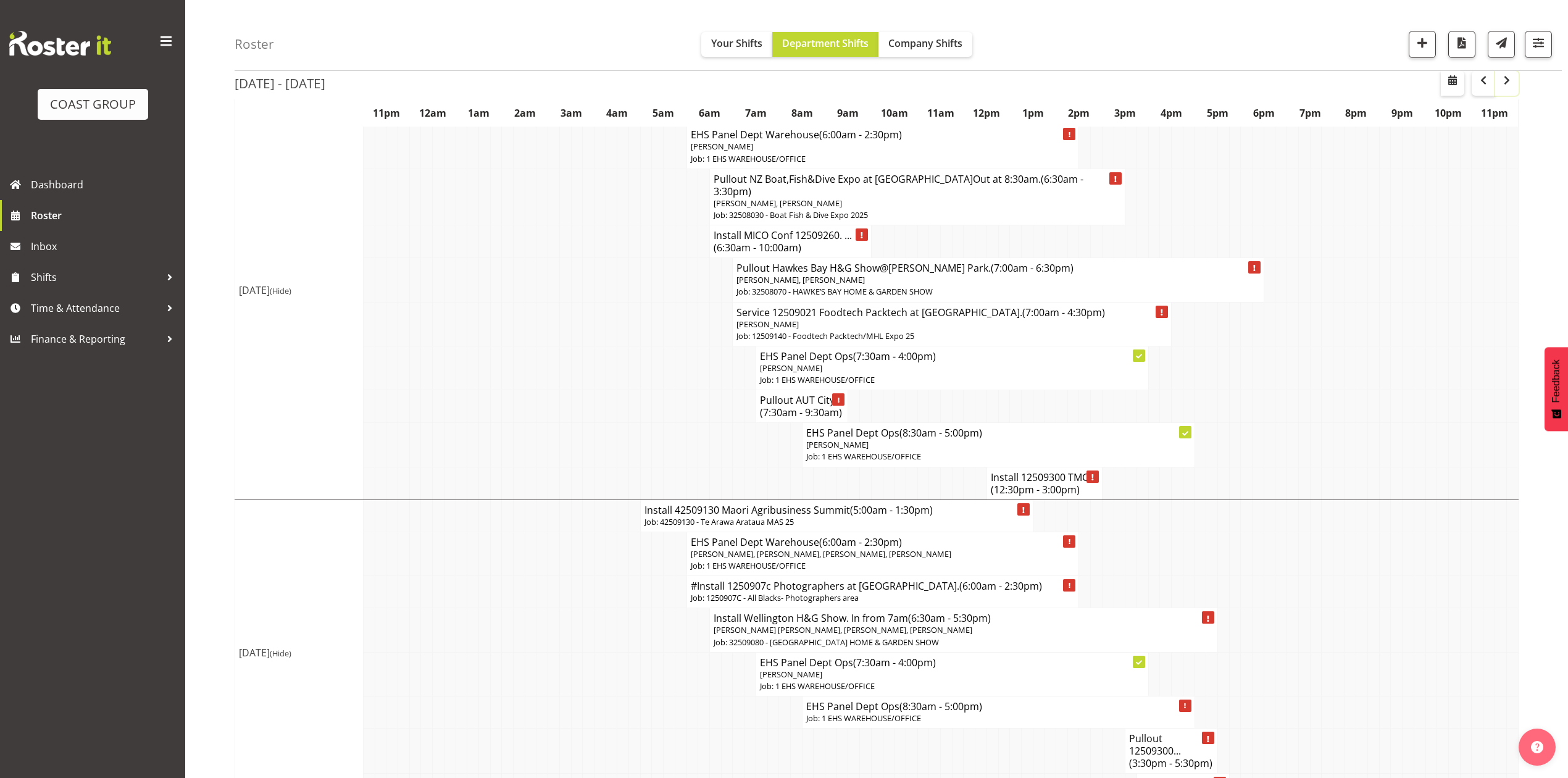
scroll to position [164, 0]
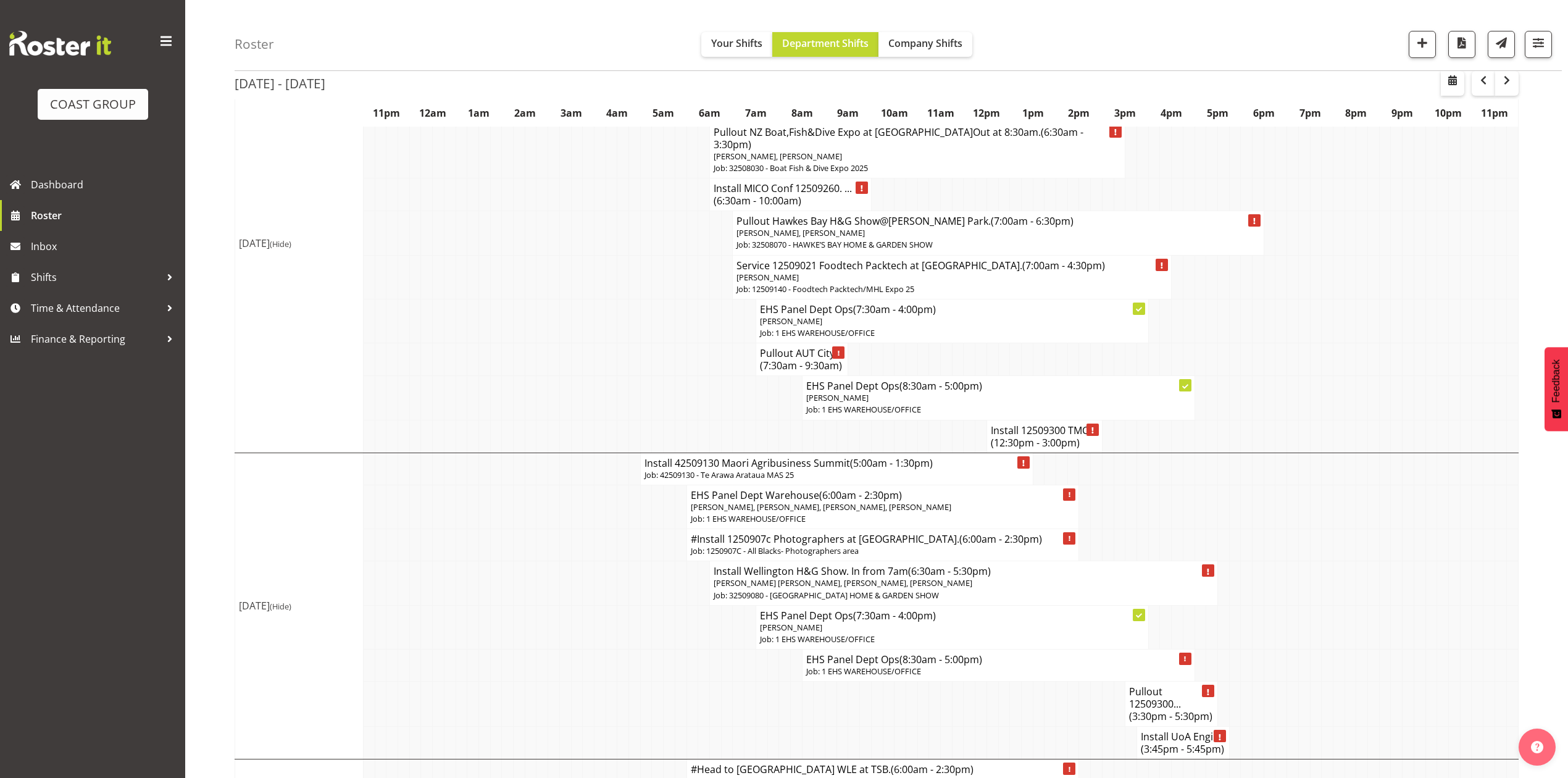
click at [1035, 424] on h4 "Install 12509300 TMC... (12:30pm - 3:00pm)" at bounding box center [1044, 436] width 108 height 25
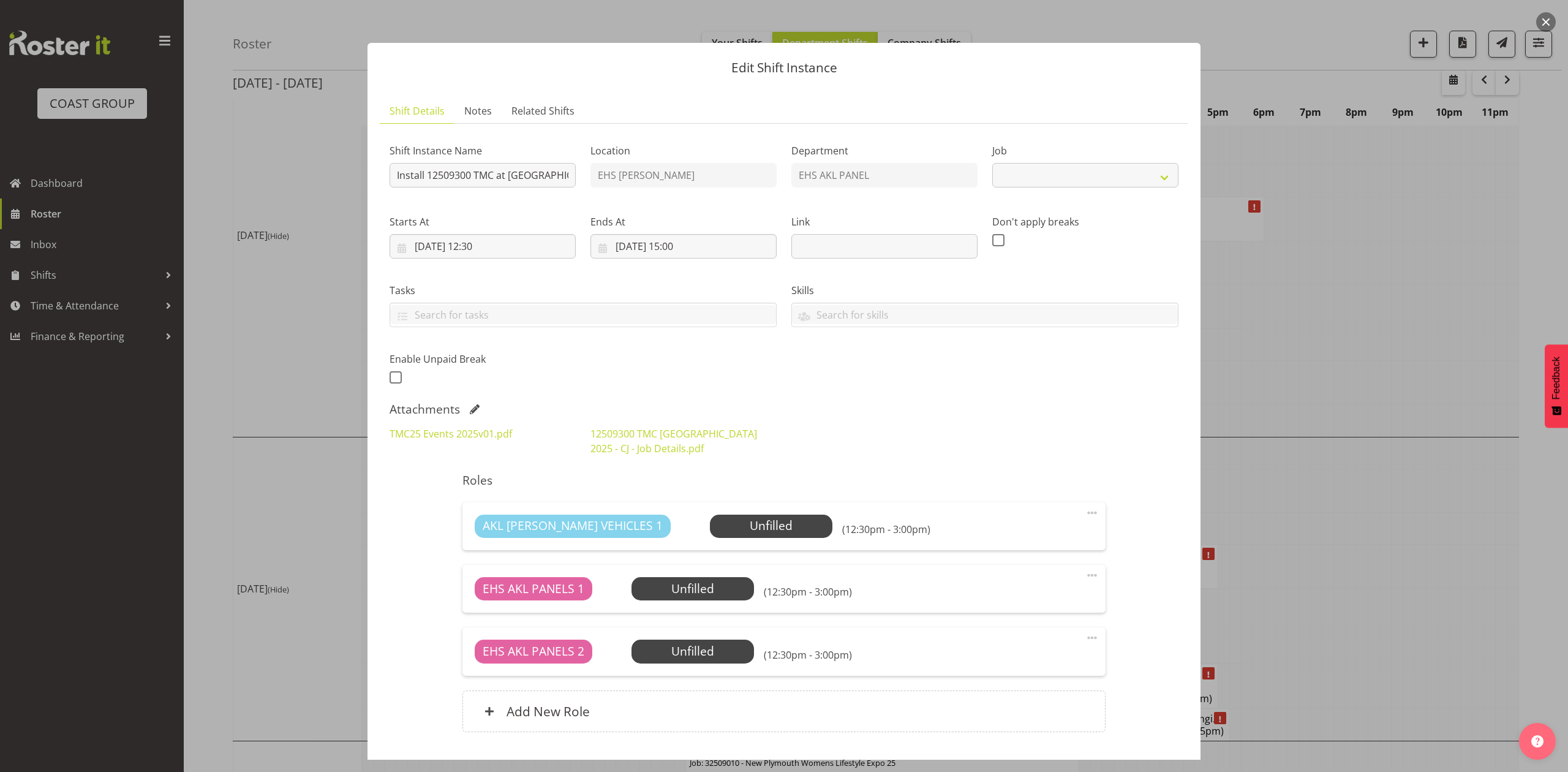
select select "10396"
click at [469, 435] on link "TMC25 Events 2025v01.pdf" at bounding box center [451, 433] width 122 height 13
click at [1285, 299] on div at bounding box center [784, 386] width 1568 height 772
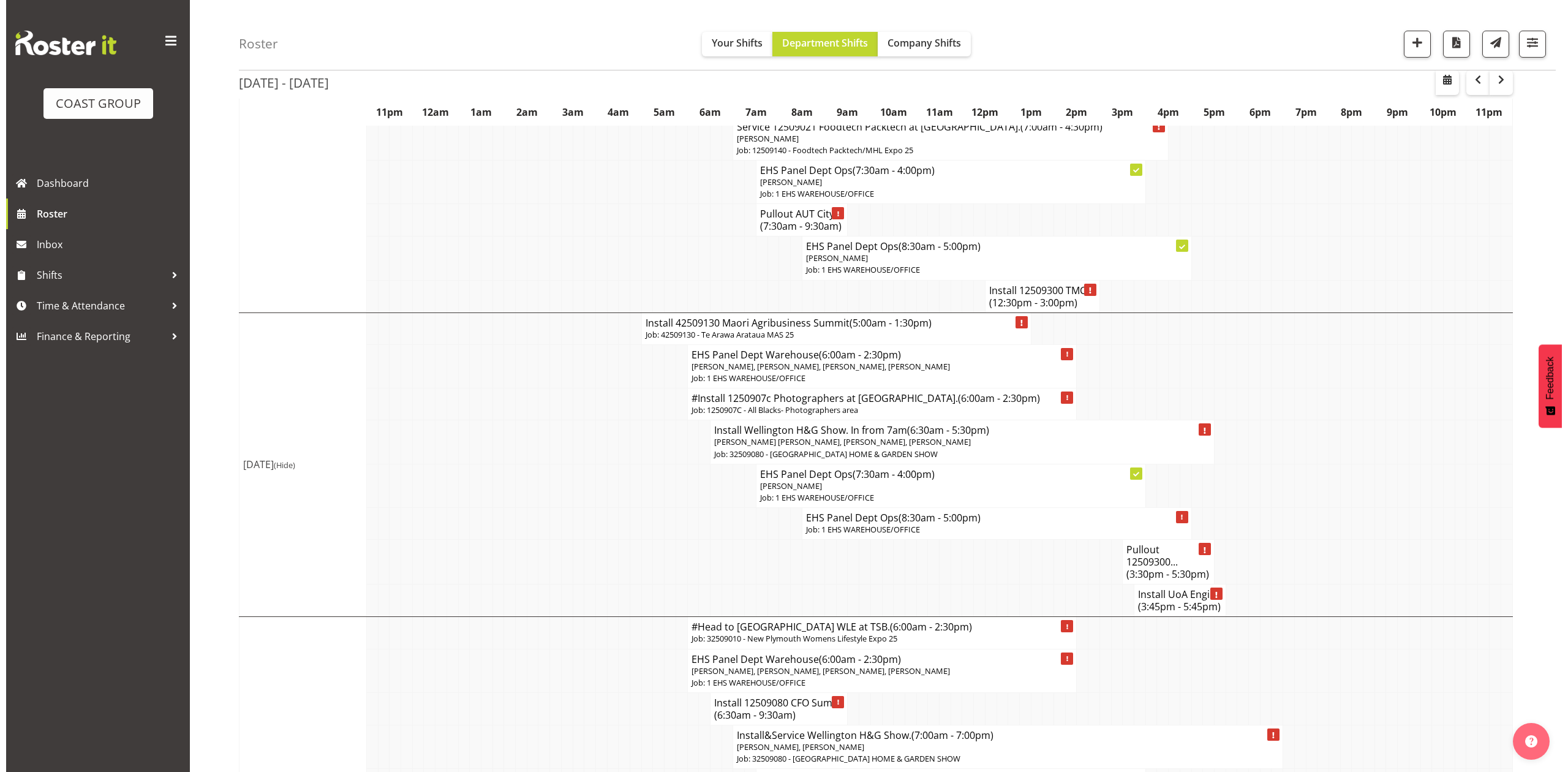
scroll to position [327, 0]
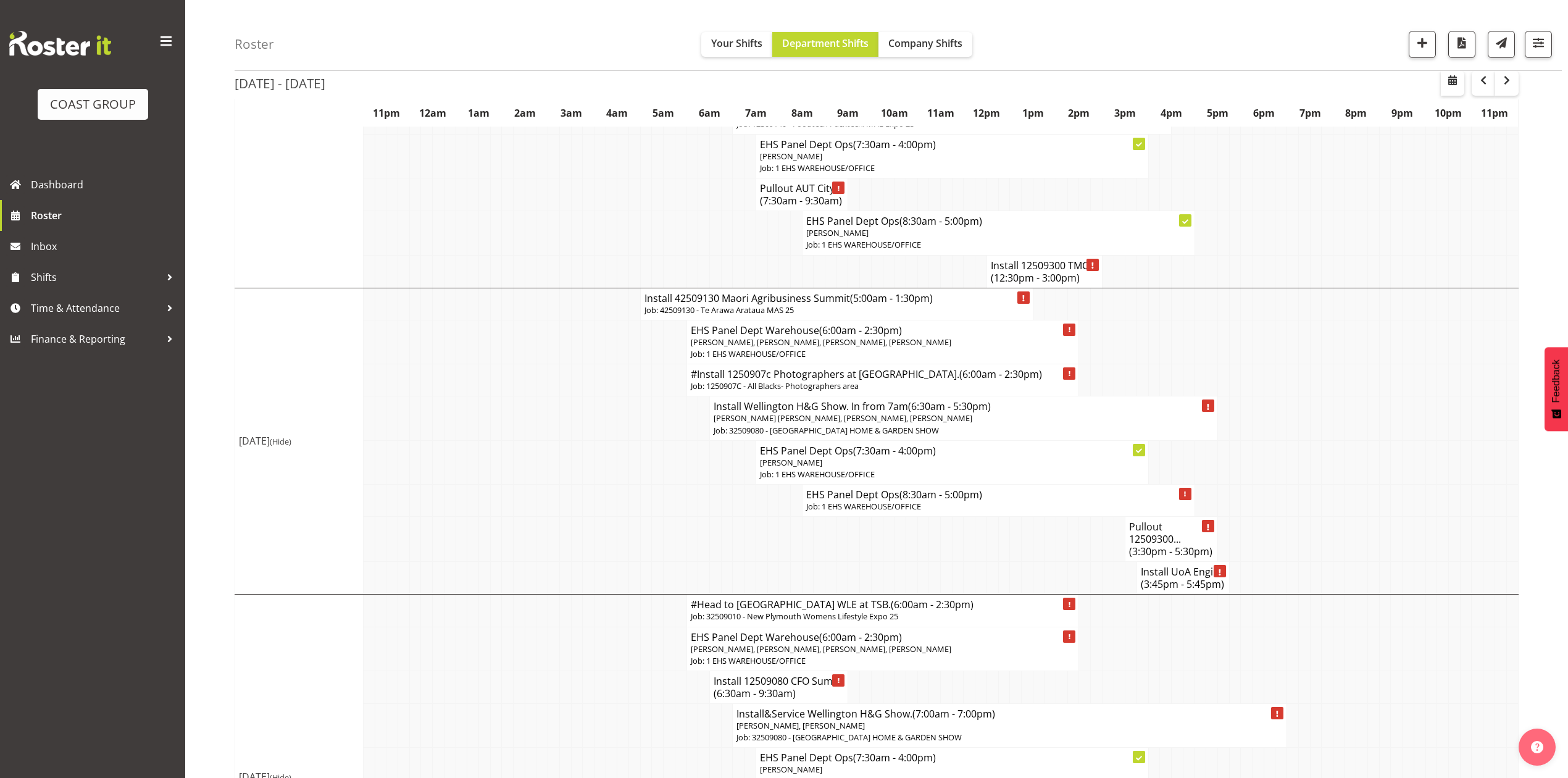
click at [813, 292] on h4 "Install 42509130 Maori Agribusiness Summit (5:00am - 1:30pm)" at bounding box center [837, 298] width 385 height 12
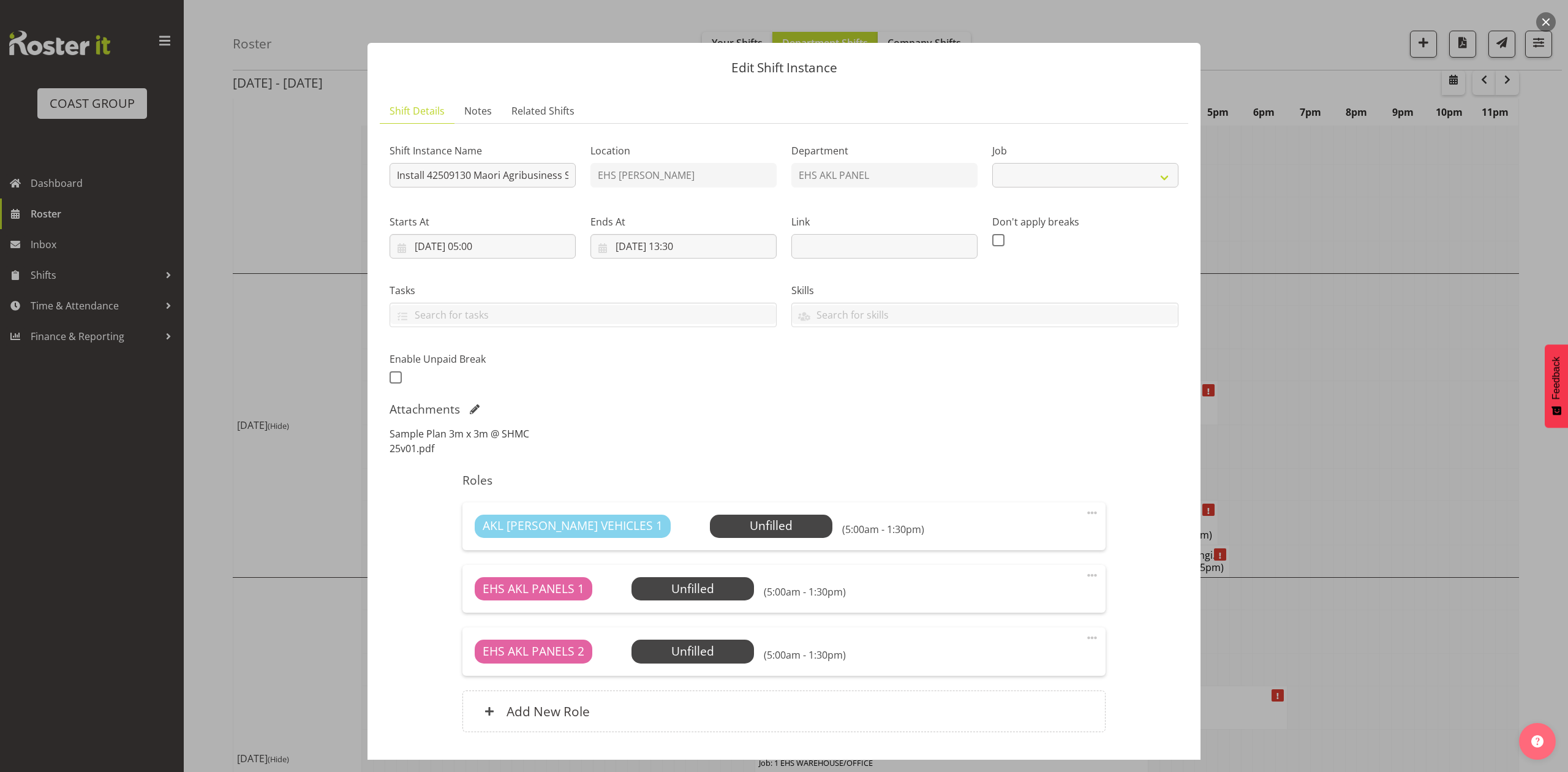
select select "10387"
click at [478, 438] on link "Sample Plan 3m x 3m @ SHMC 25v01.pdf" at bounding box center [459, 441] width 140 height 28
click at [784, 432] on div "Sample Plan 3m x 3m @ SHMC 25v01.pdf" at bounding box center [784, 441] width 804 height 44
click at [1280, 374] on div at bounding box center [784, 386] width 1568 height 772
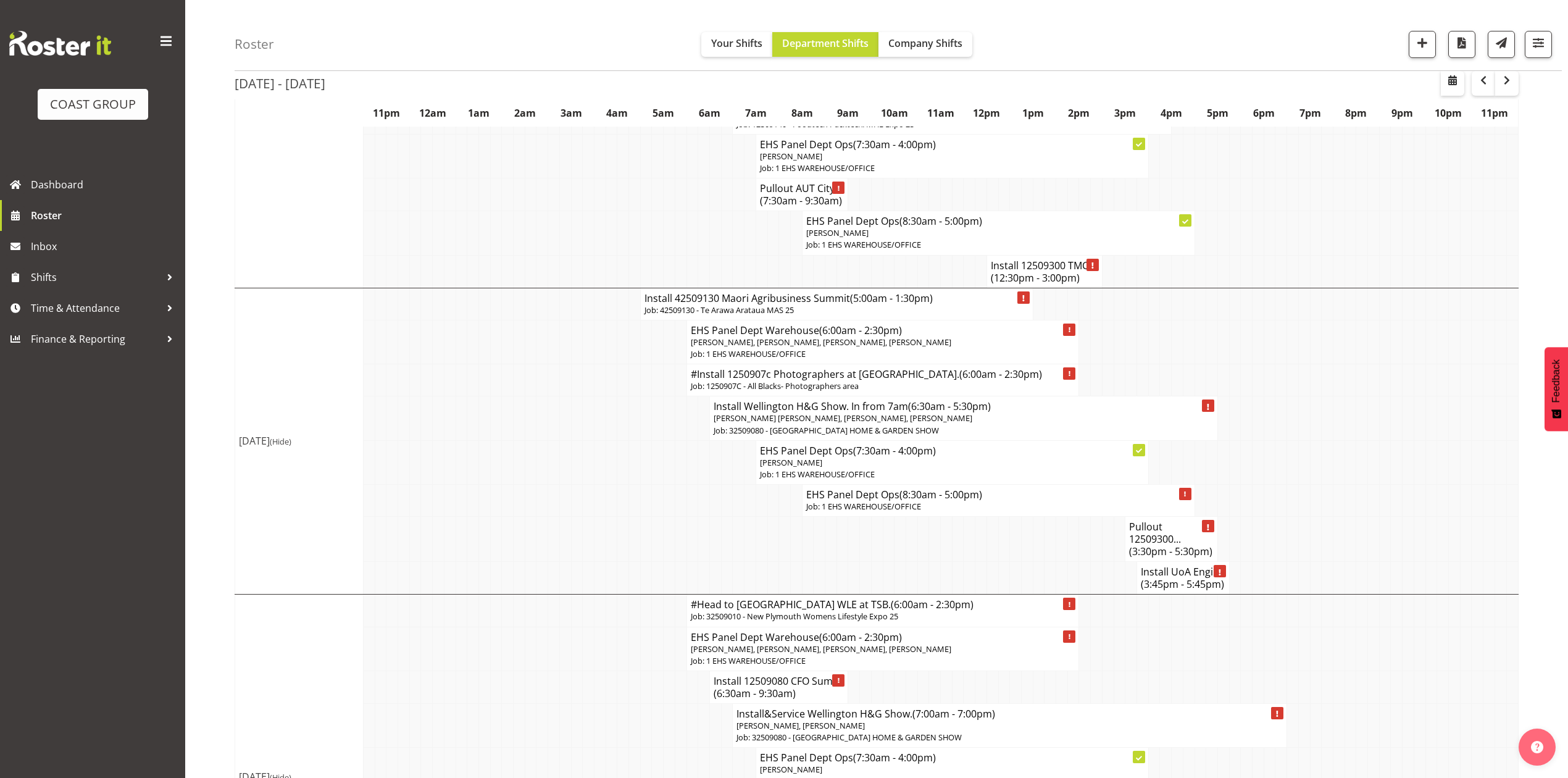
click at [833, 380] on p "Job: 1250907C - All Blacks- Photographers area" at bounding box center [883, 386] width 385 height 12
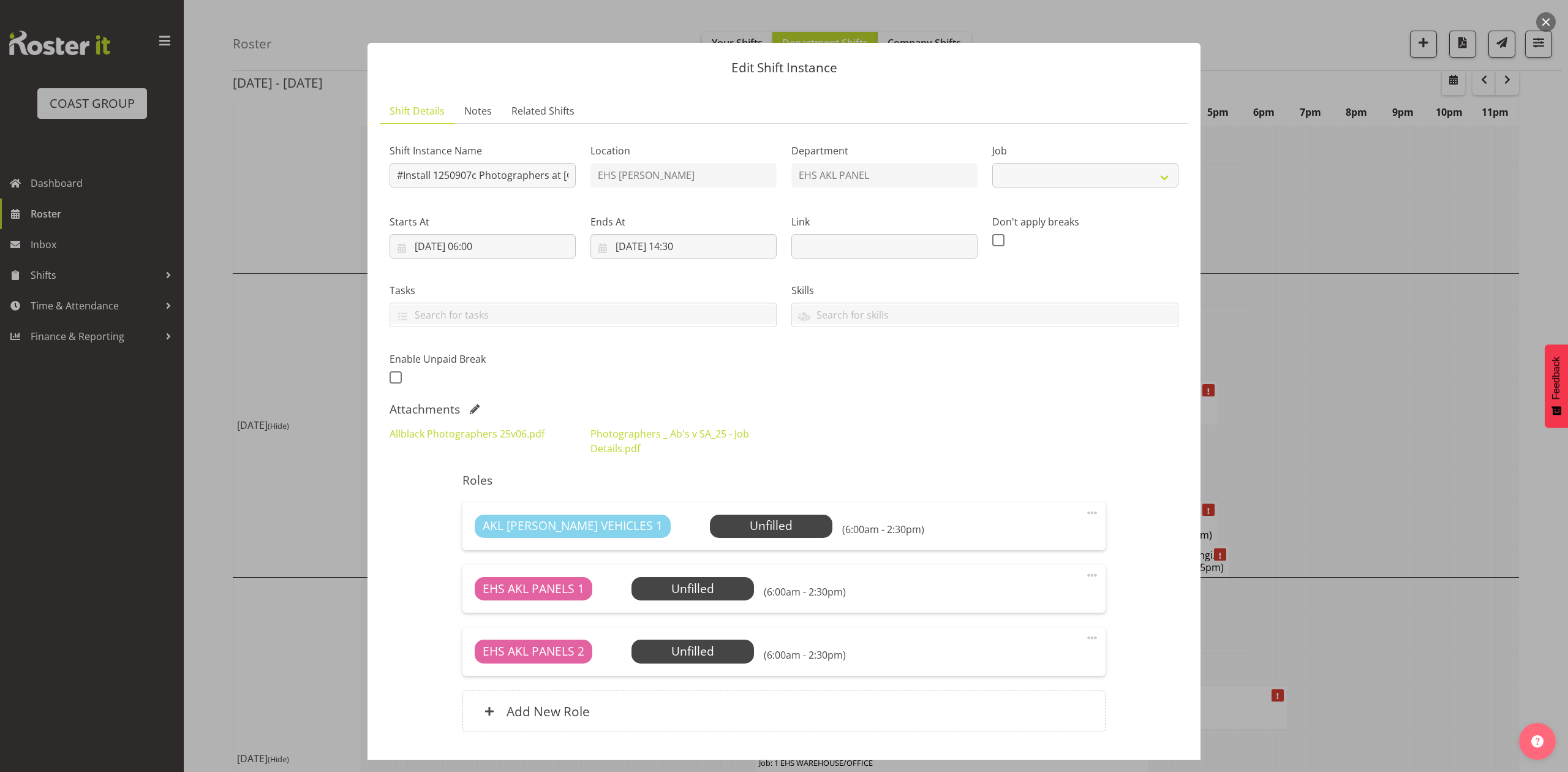
select select "10553"
click at [510, 436] on link "Allblack Photographers 25v06.pdf" at bounding box center [467, 433] width 155 height 13
click at [686, 438] on link "Photographers _ Ab's v SA_25 - Job Details.pdf" at bounding box center [670, 441] width 159 height 28
click at [1395, 442] on div at bounding box center [784, 386] width 1568 height 772
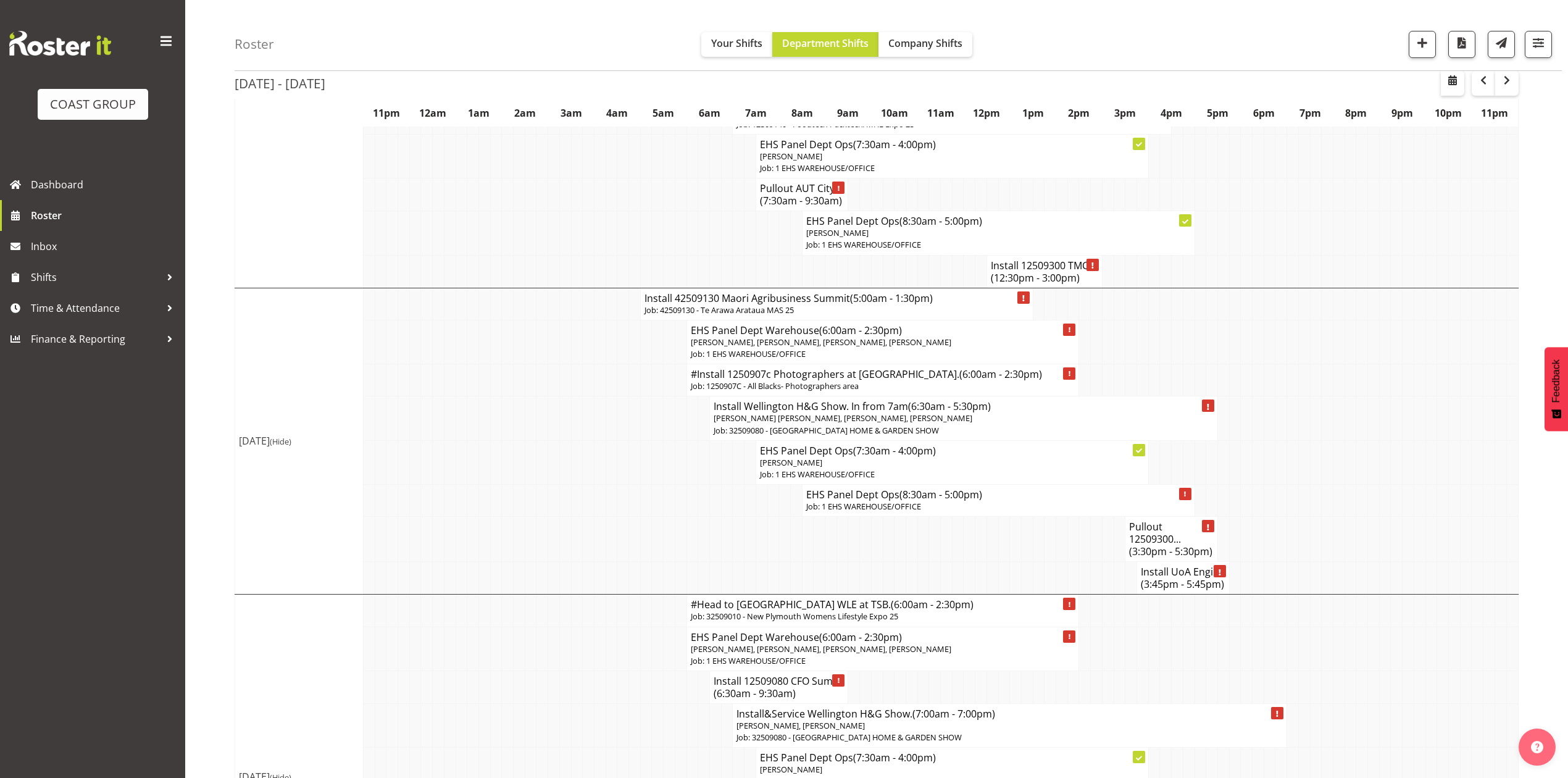
click at [800, 368] on h4 "#Install 1250907c Photographers at Eden Park. (6:00am - 2:30pm)" at bounding box center [883, 374] width 385 height 12
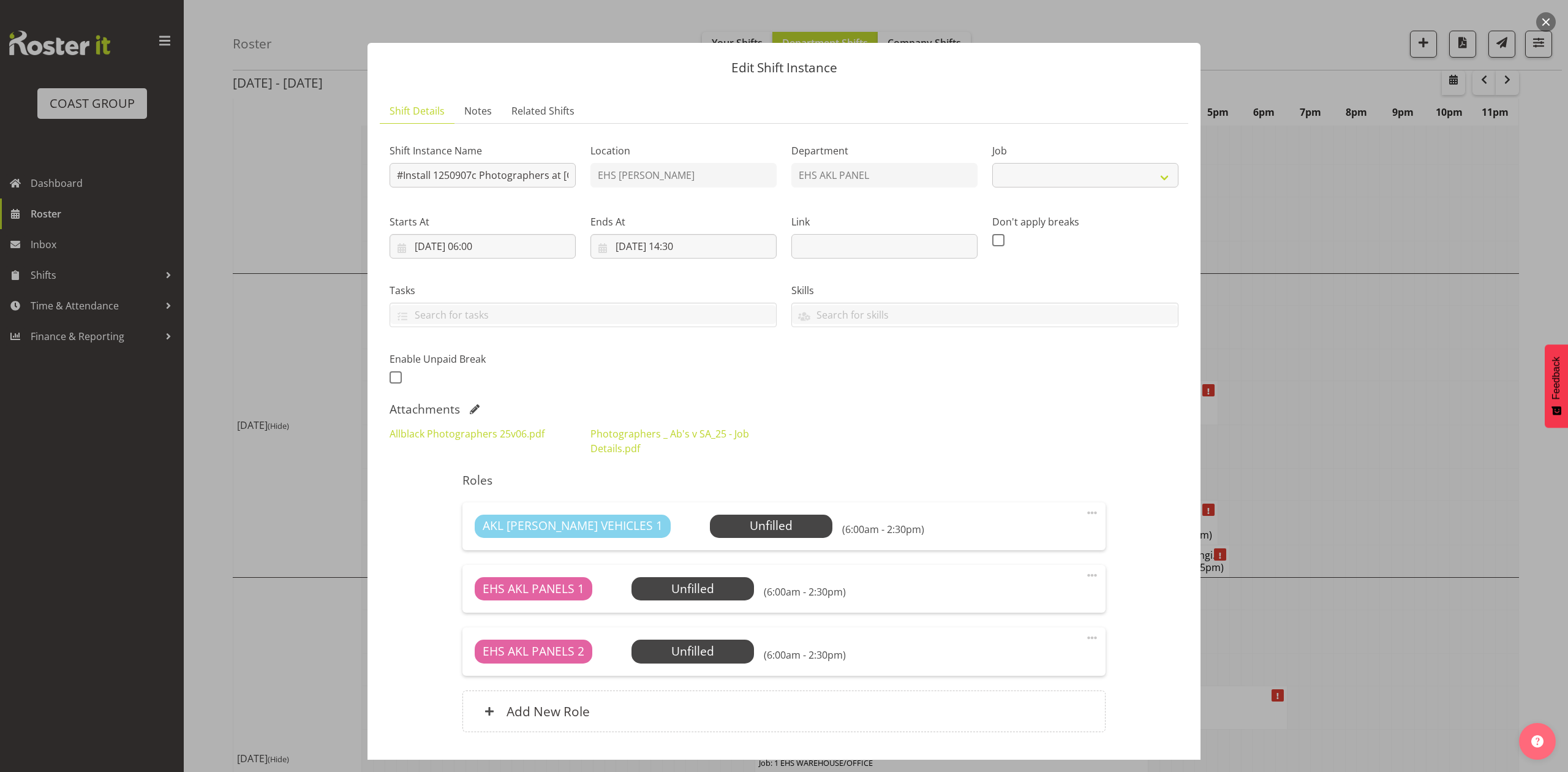
select select "10553"
click at [679, 427] on link "Photographers _ Ab's v SA_25 - Job Details.pdf" at bounding box center [670, 441] width 159 height 28
click at [466, 436] on link "Allblack Photographers 25v06.pdf" at bounding box center [467, 433] width 155 height 13
click at [1540, 15] on button "button" at bounding box center [1546, 22] width 20 height 20
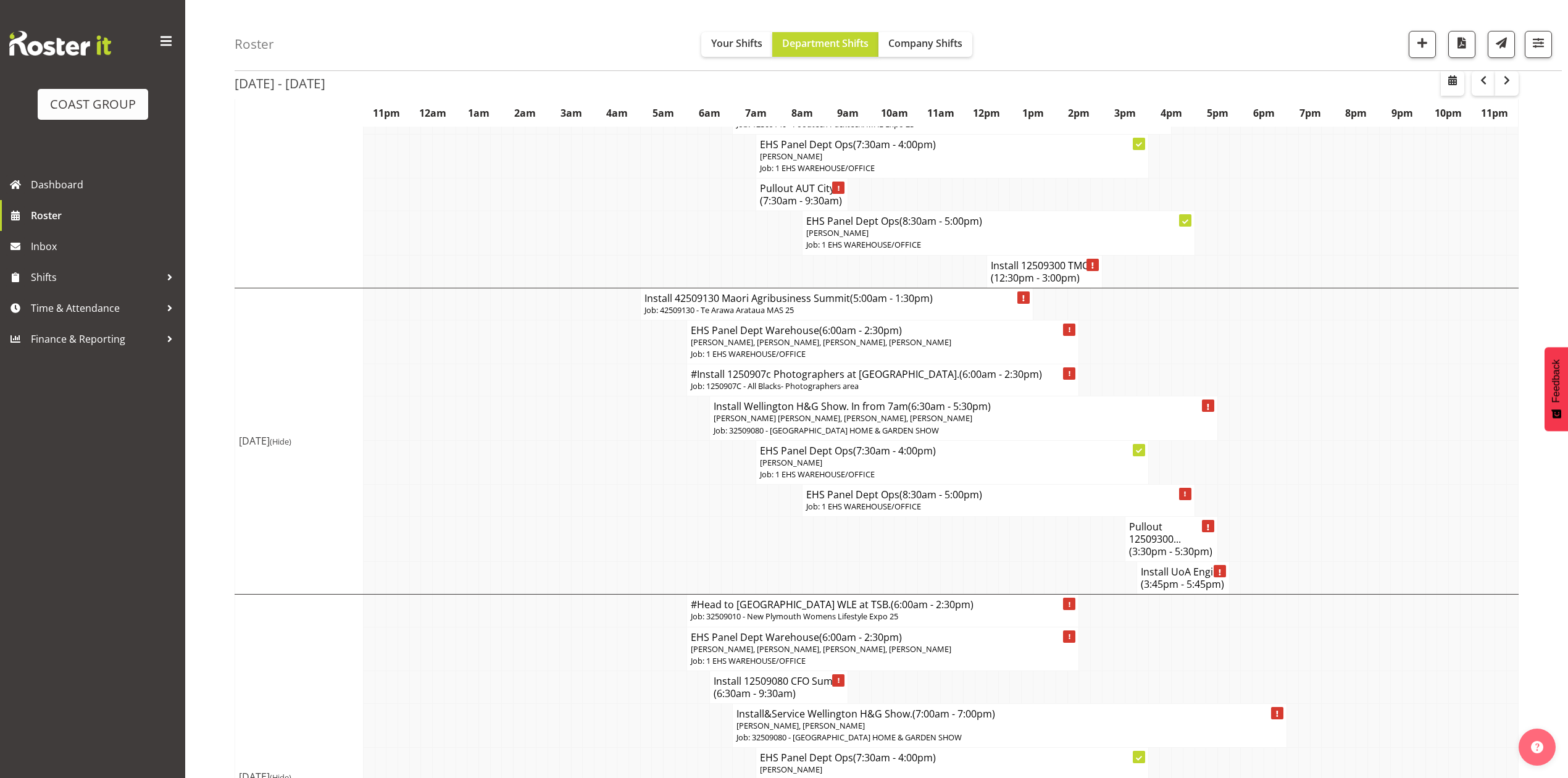
click at [1241, 341] on td at bounding box center [1247, 342] width 12 height 44
click at [1289, 348] on td at bounding box center [1293, 342] width 12 height 44
click at [918, 413] on span "Hemi Tomlinson, Freddieric Fiel, Abe Denton, Takaria Leleimua-Kamira" at bounding box center [843, 418] width 259 height 11
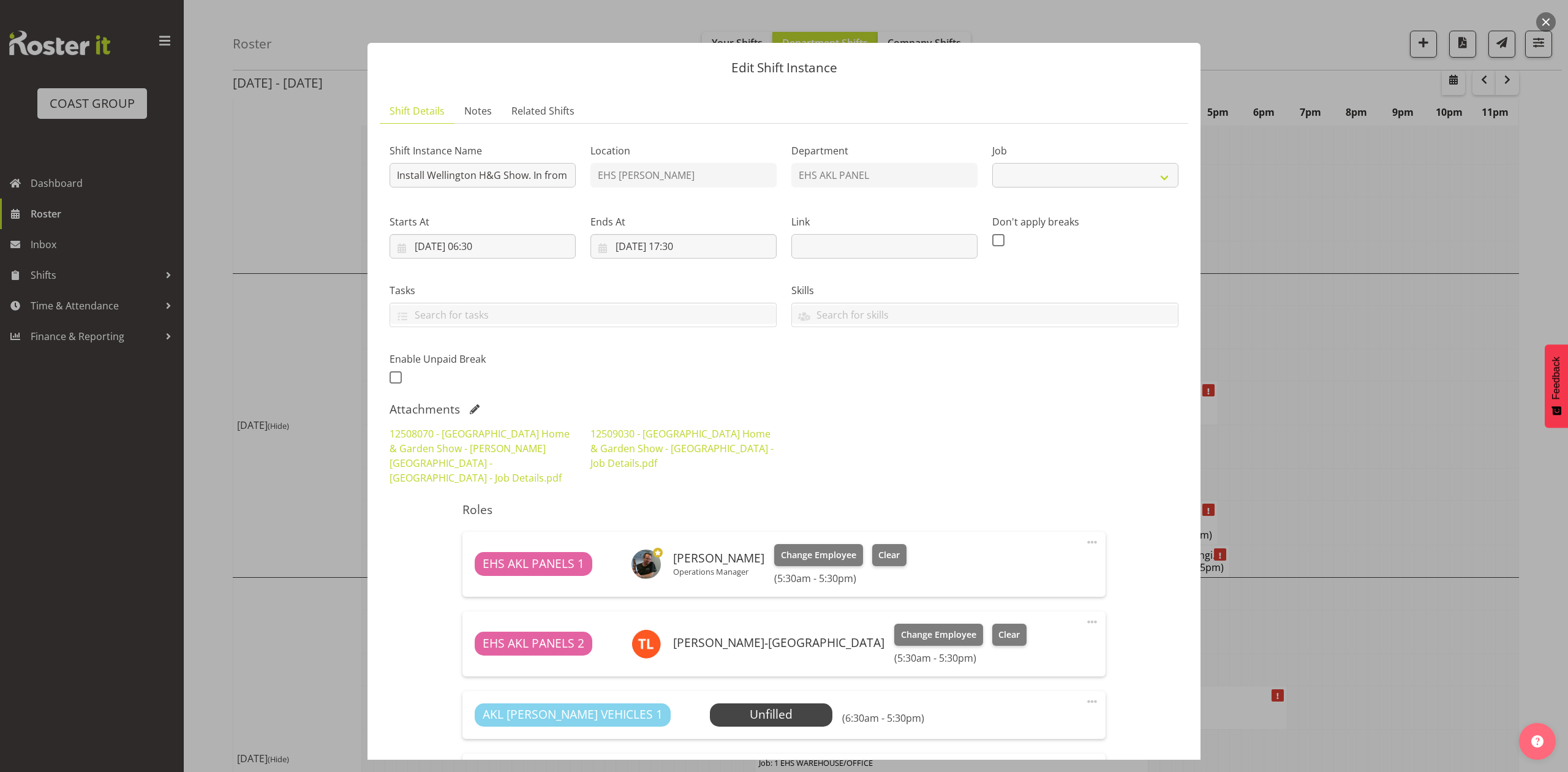
select select "9237"
click at [645, 428] on link "12509030 - Wellington Home & Garden Show - Devon - Job Details.pdf" at bounding box center [682, 448] width 183 height 43
click at [459, 447] on link "12508070 - Hawkes Bay Home & Garden Show - Mclean park - Devon - Job Details.pdf" at bounding box center [480, 456] width 180 height 58
click at [490, 445] on link "12508070 - Hawkes Bay Home & Garden Show - Mclean park - Devon - Job Details.pdf" at bounding box center [480, 456] width 180 height 58
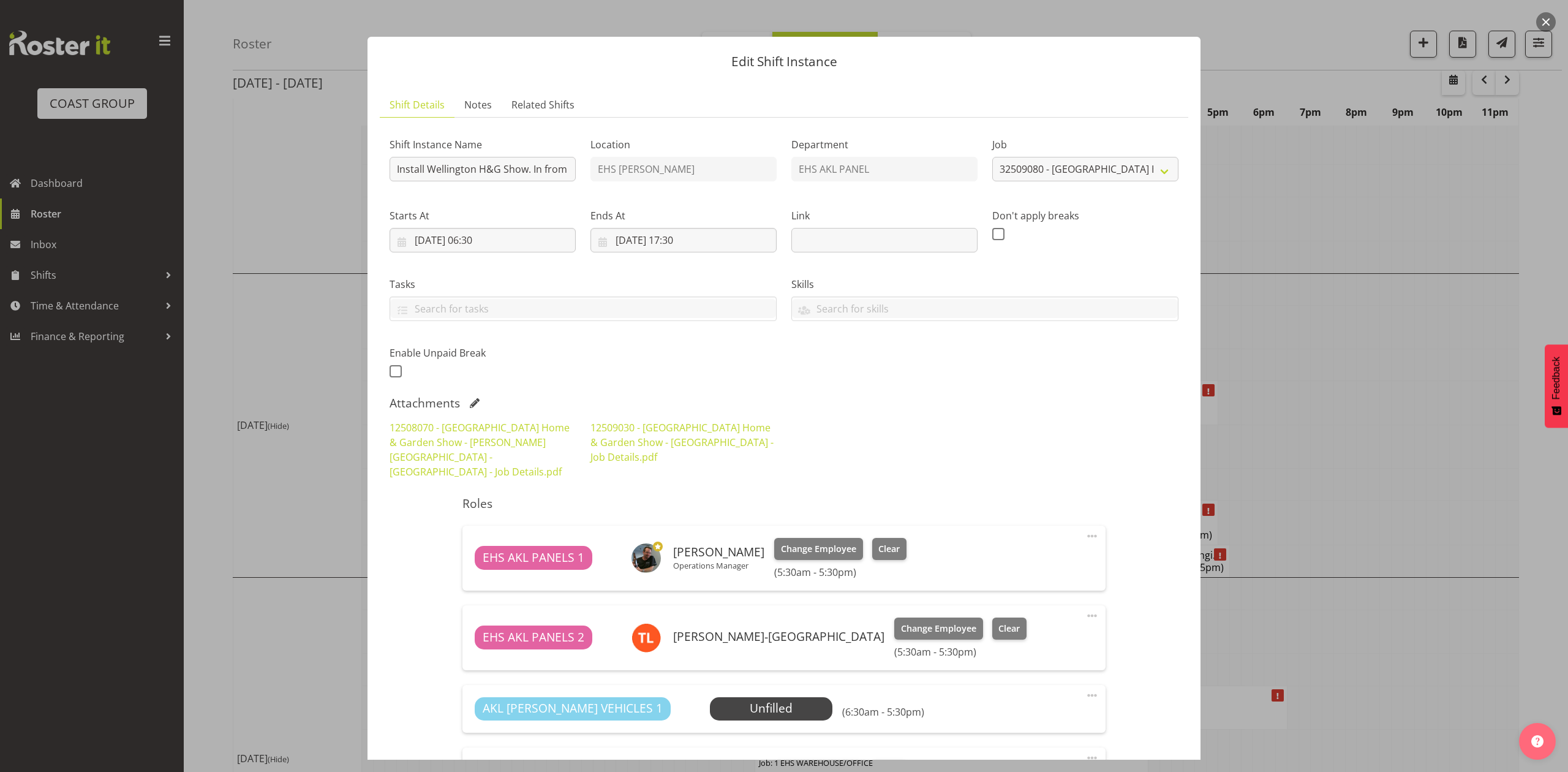
scroll to position [0, 0]
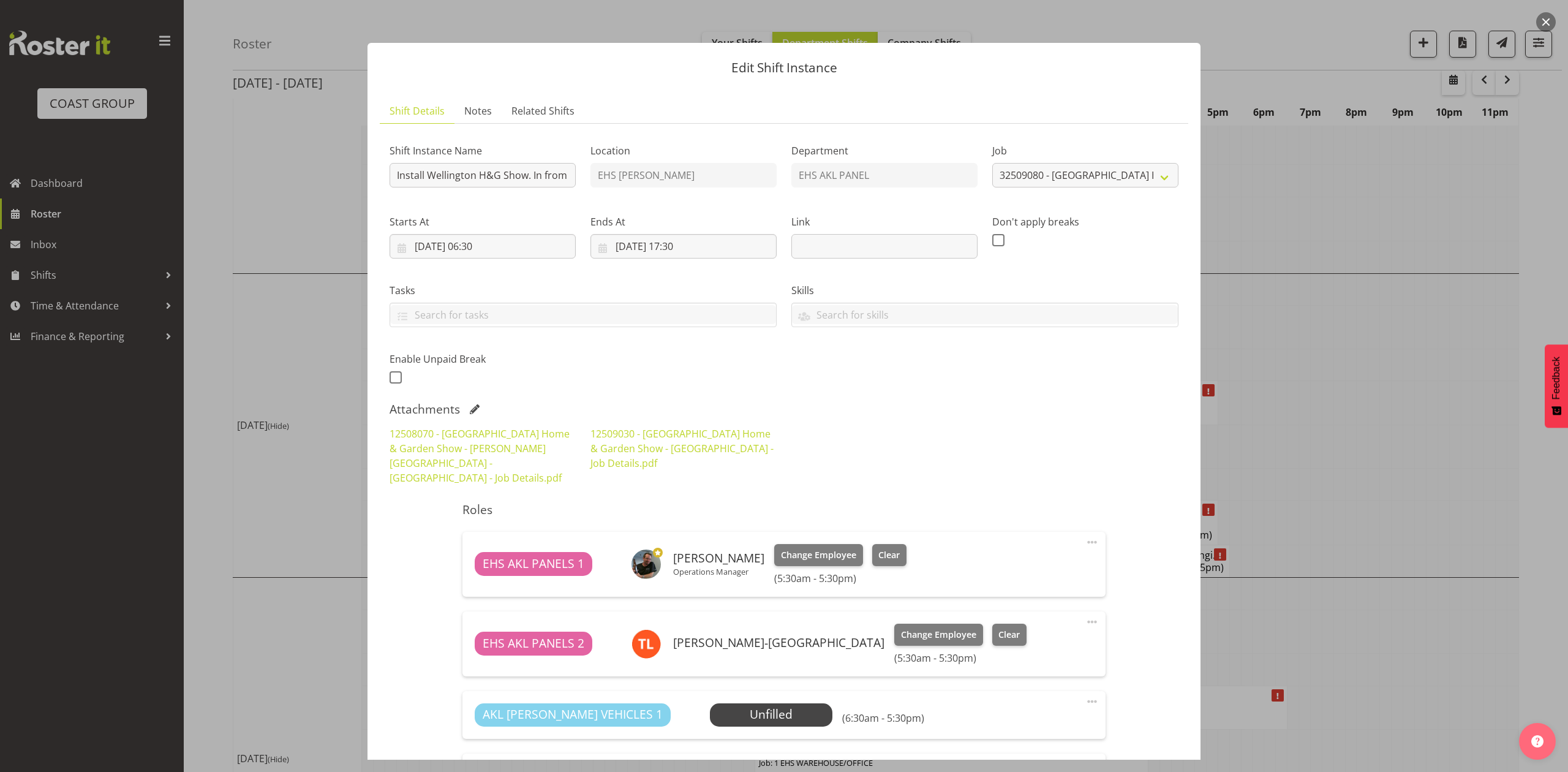
click at [475, 407] on span at bounding box center [475, 410] width 10 height 10
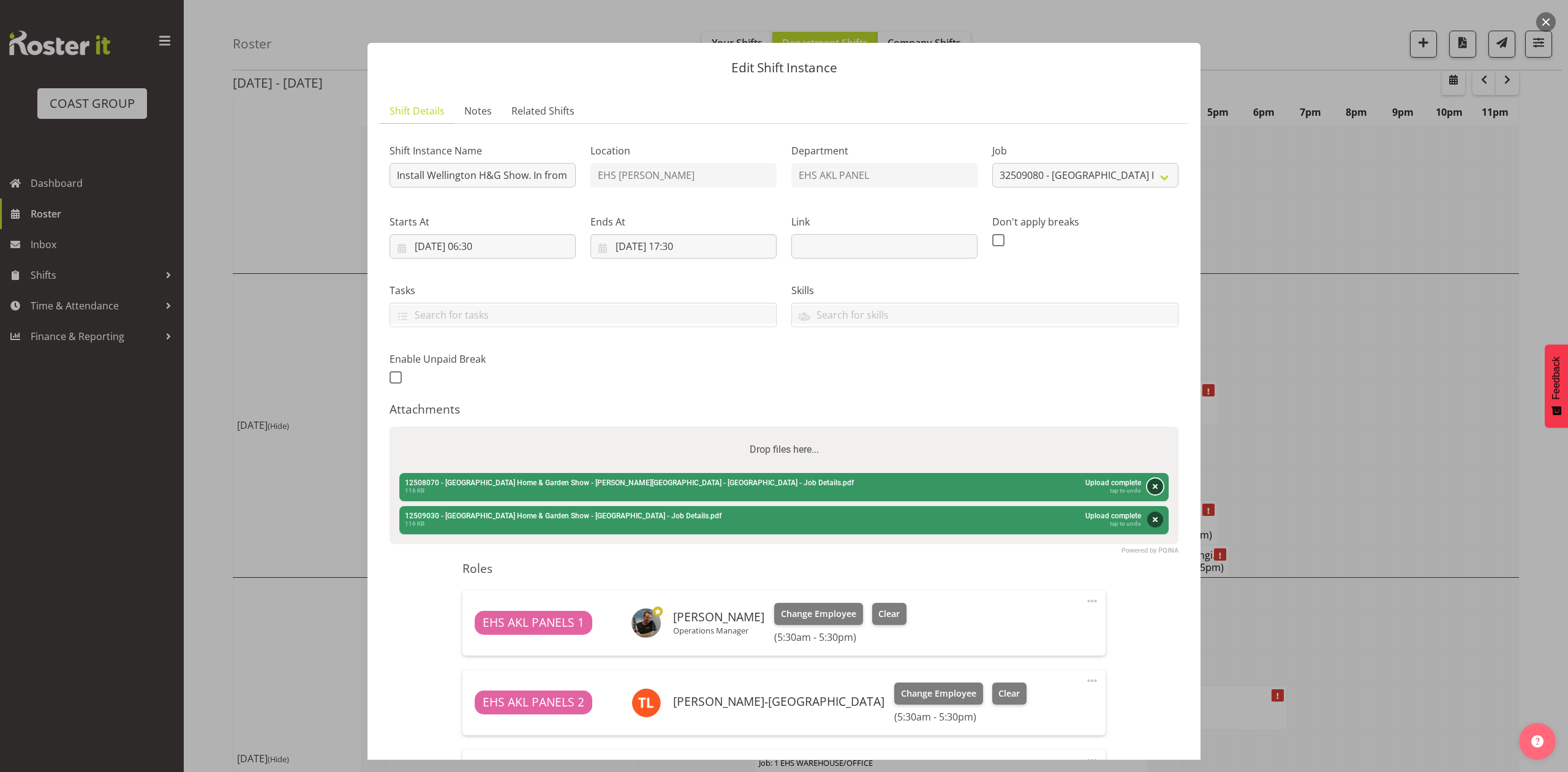
click at [1147, 485] on button "Remove" at bounding box center [1155, 486] width 16 height 16
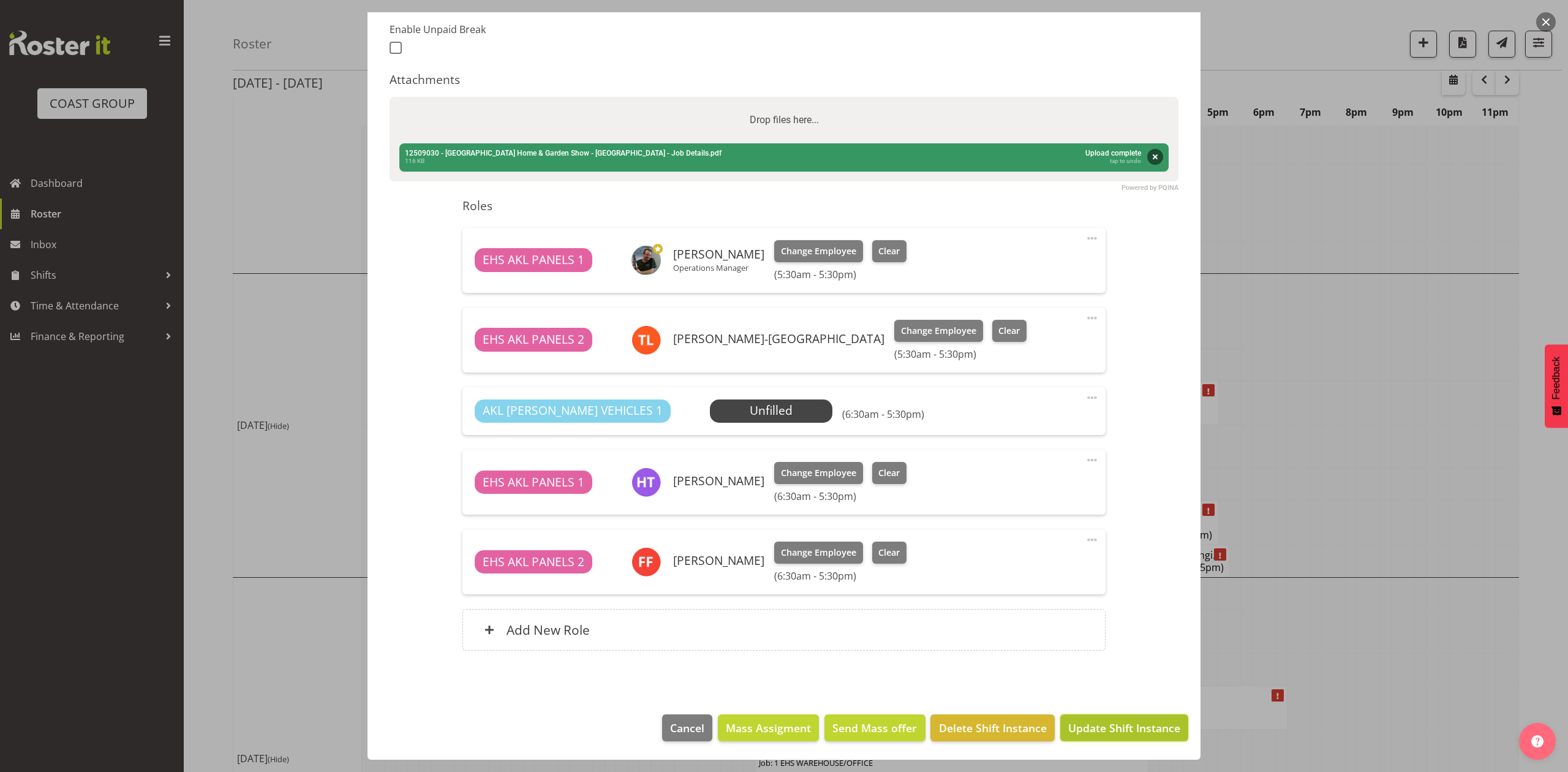
click at [1120, 721] on span "Update Shift Instance" at bounding box center [1125, 728] width 112 height 16
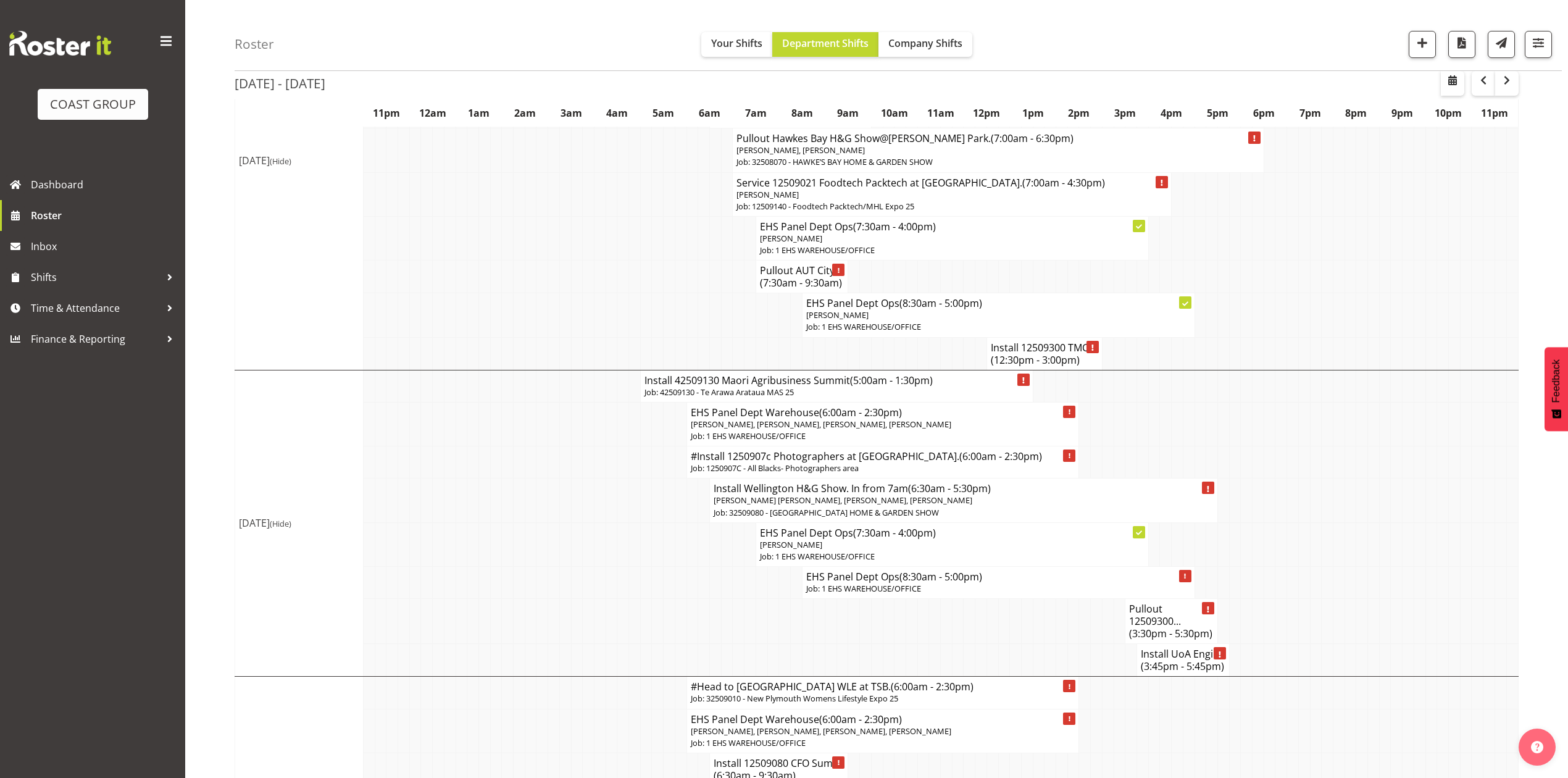
scroll to position [329, 0]
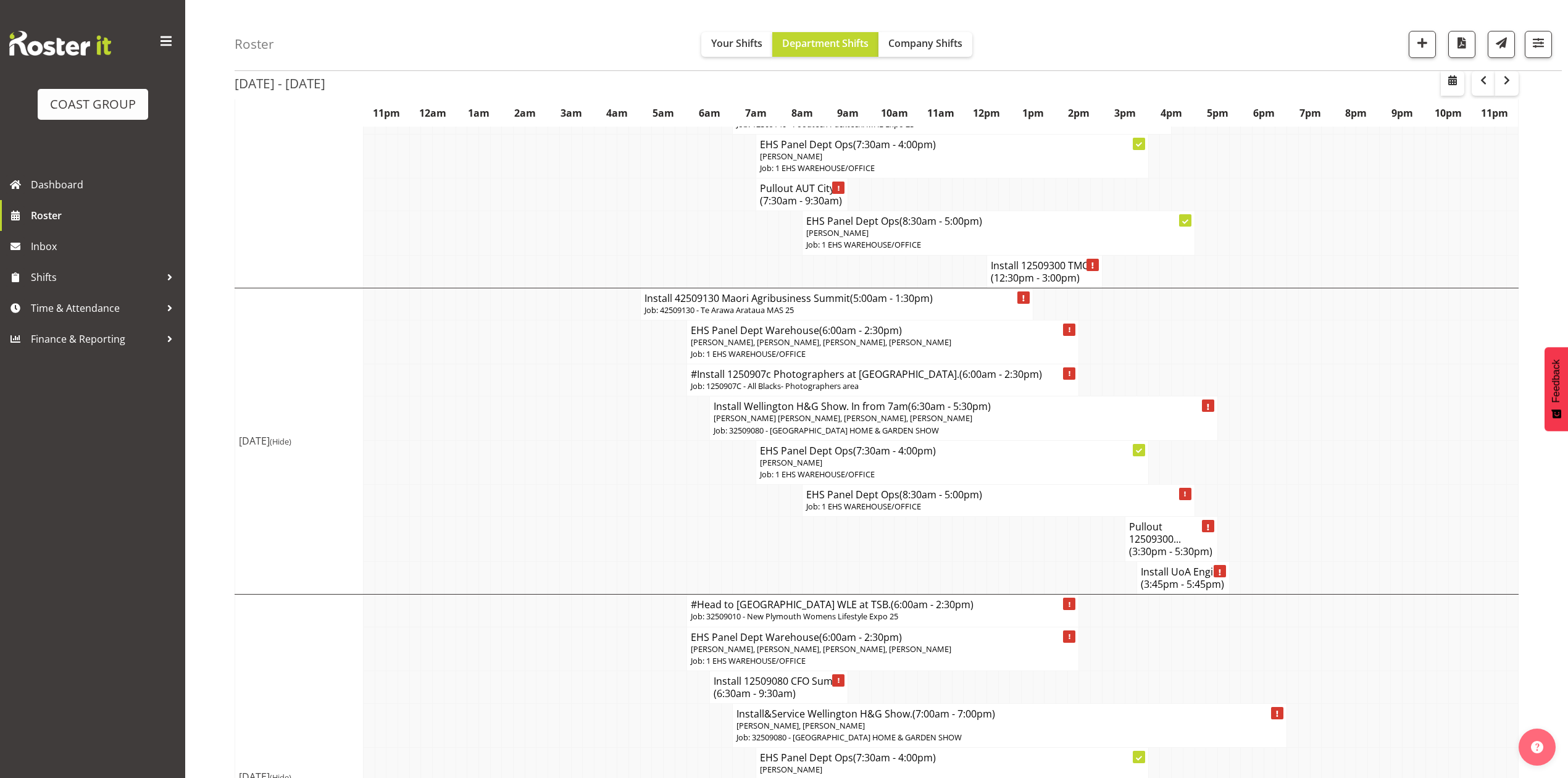
click at [962, 562] on td at bounding box center [957, 578] width 12 height 33
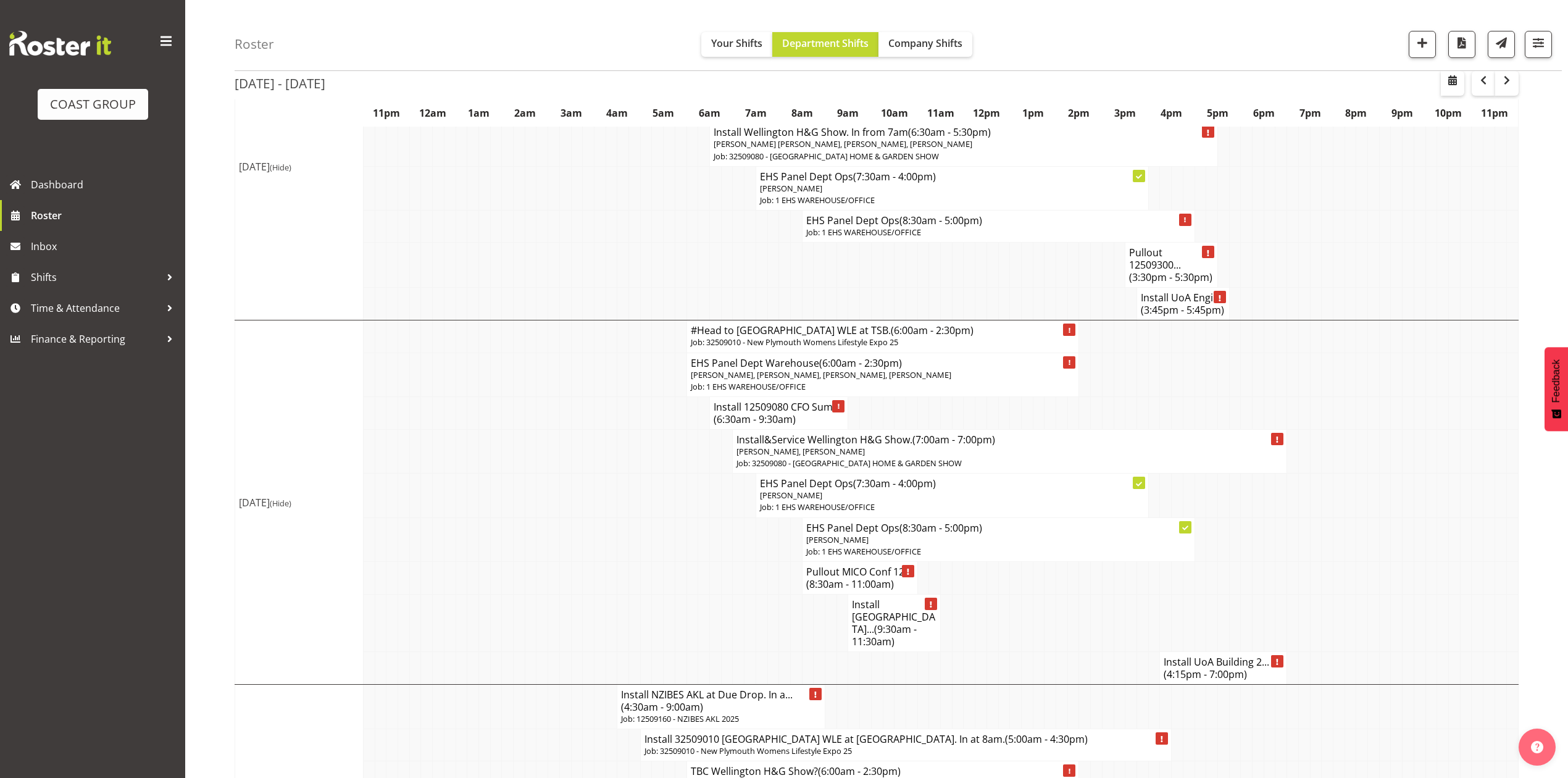
scroll to position [576, 0]
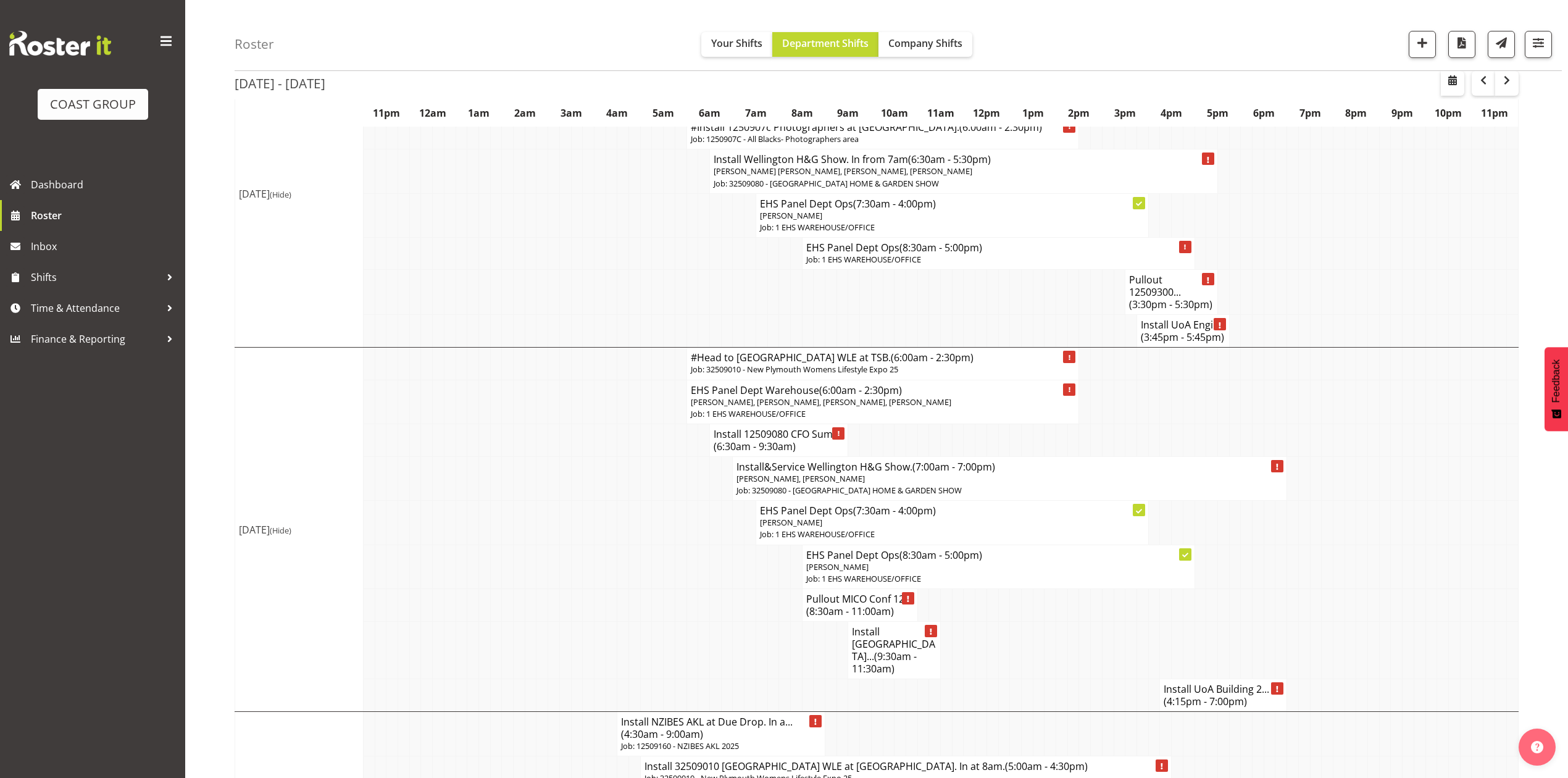
click at [1121, 424] on td at bounding box center [1119, 440] width 12 height 33
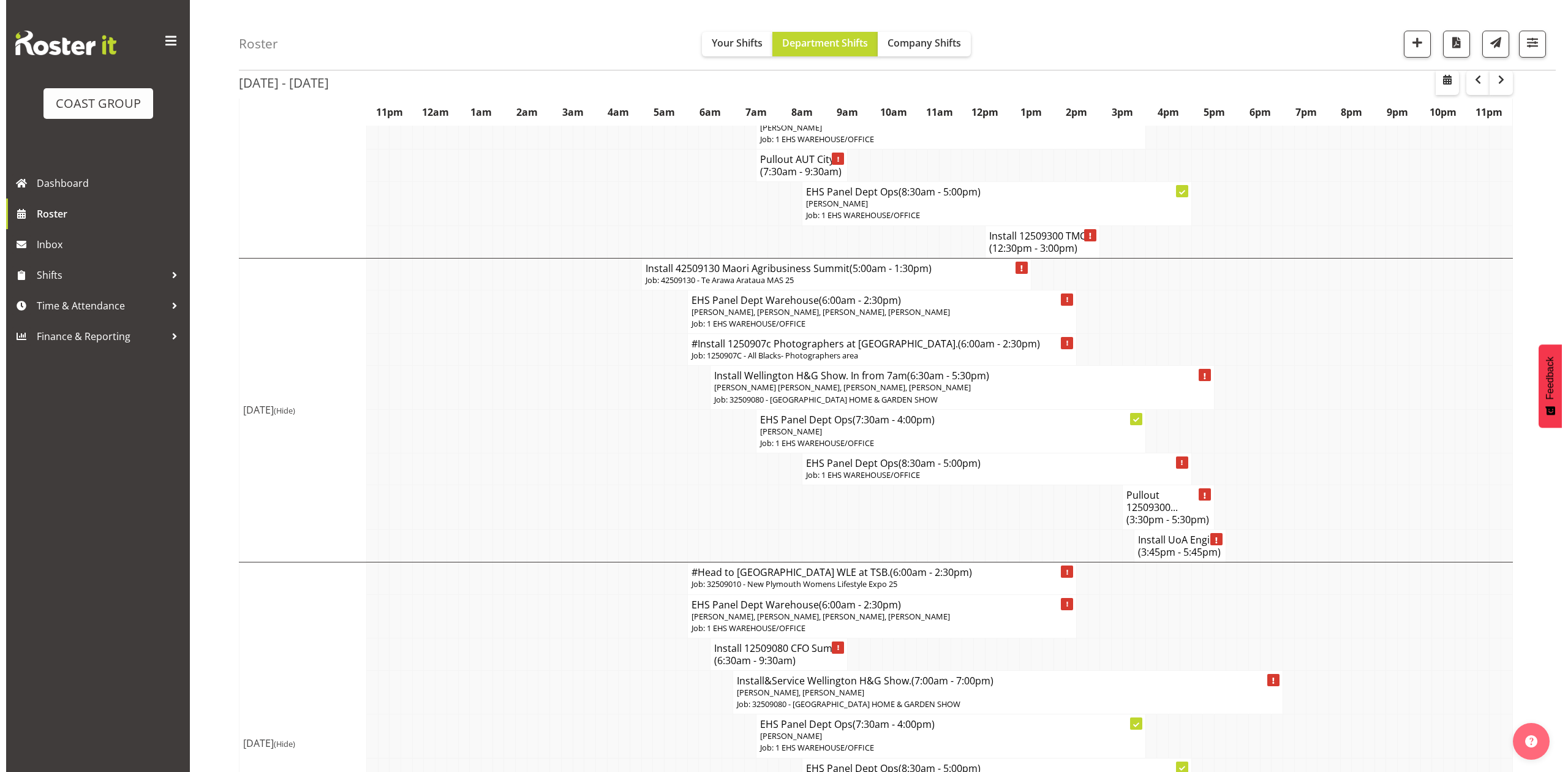
scroll to position [245, 0]
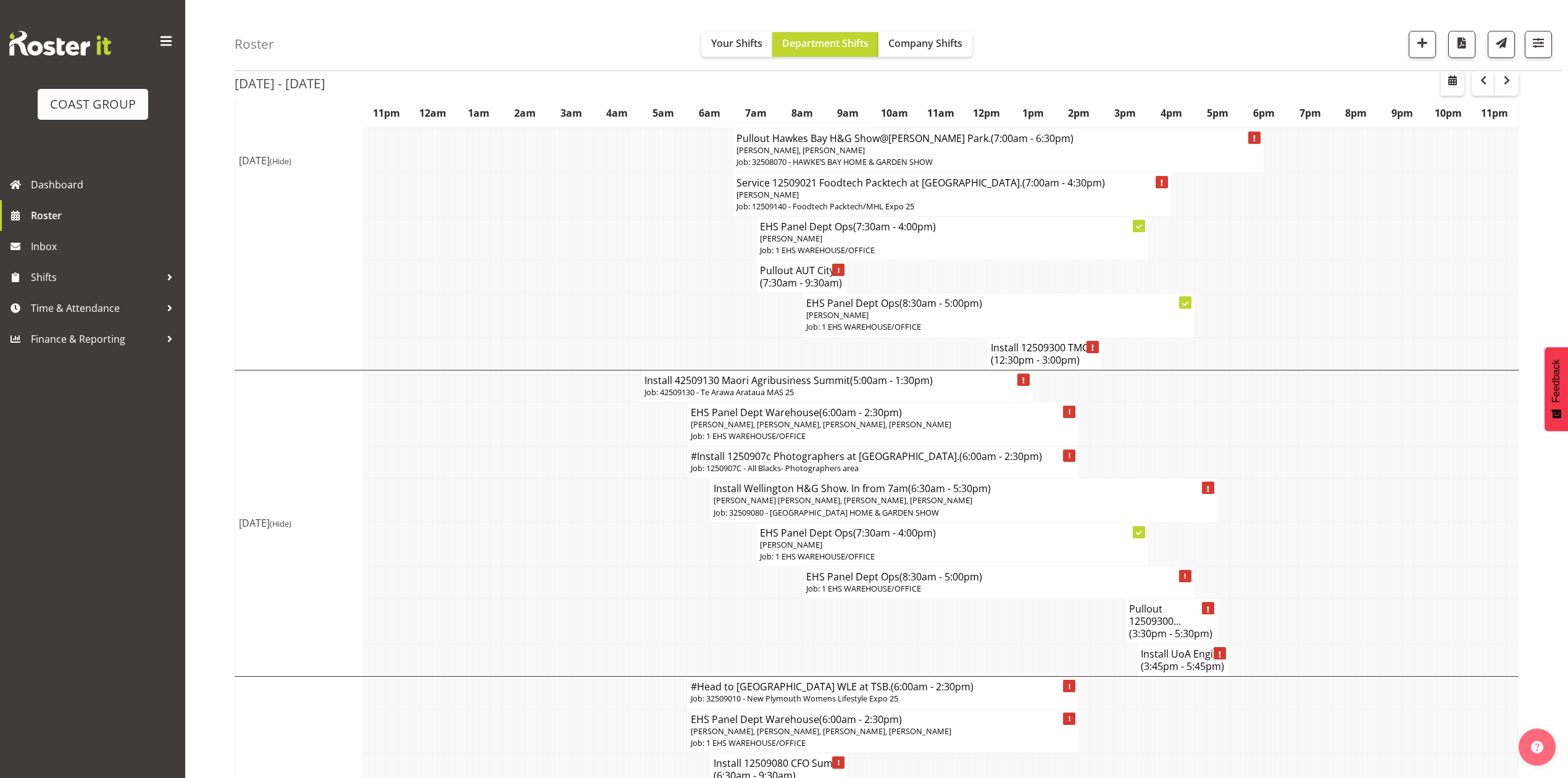
click at [796, 462] on p "Job: 1250907C - All Blacks- Photographers area" at bounding box center [883, 468] width 385 height 12
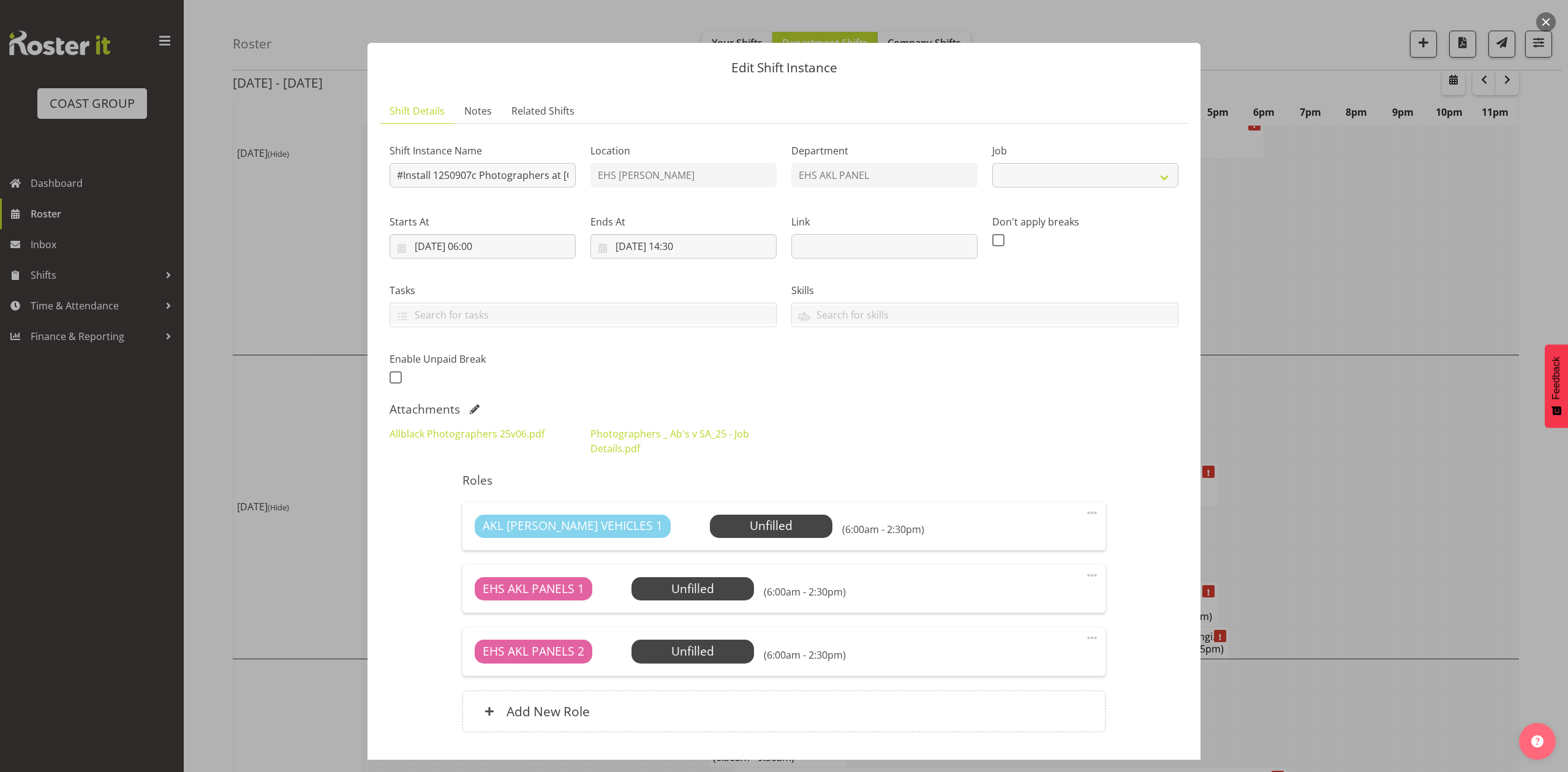
select select "10553"
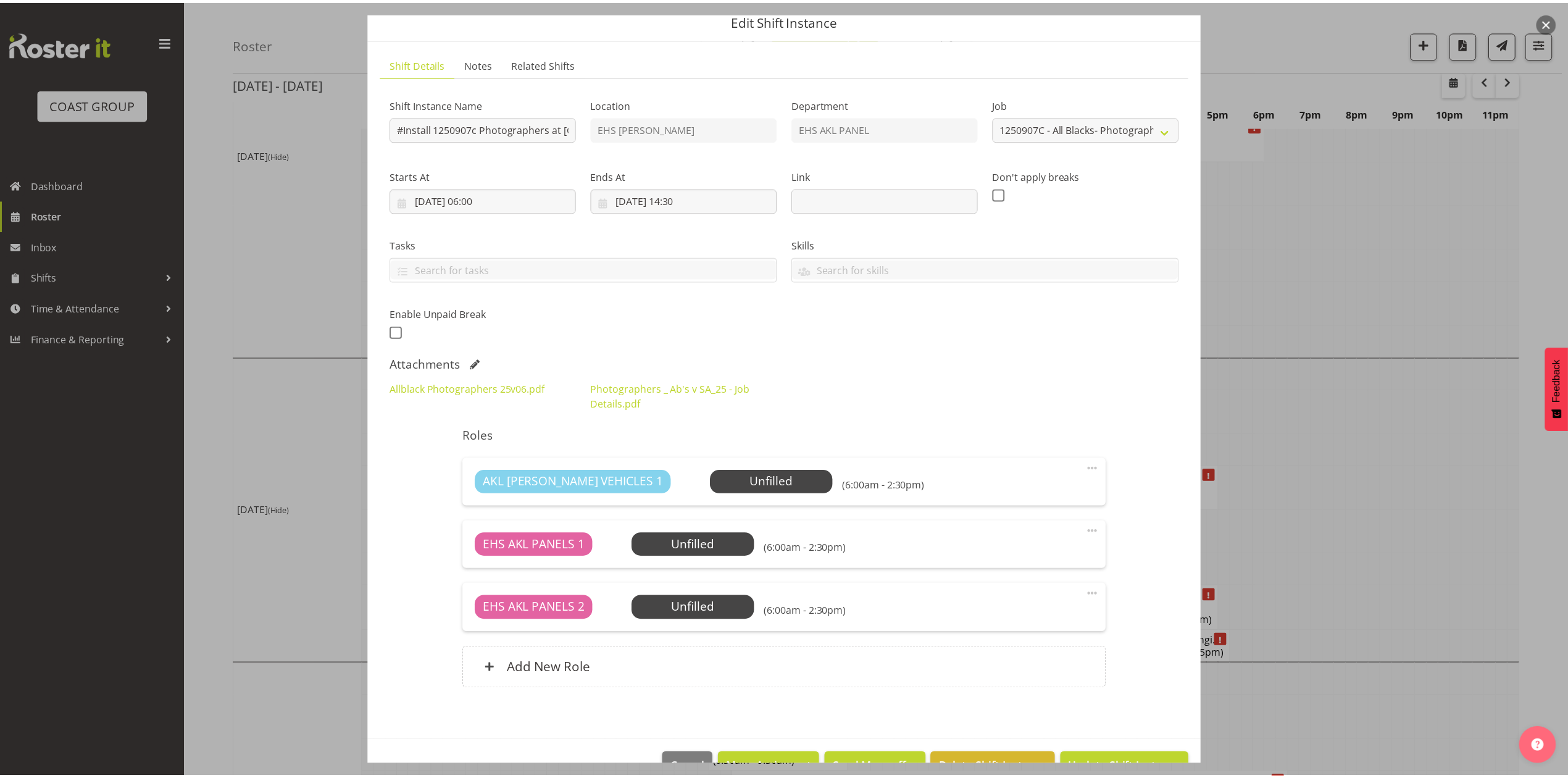
scroll to position [84, 0]
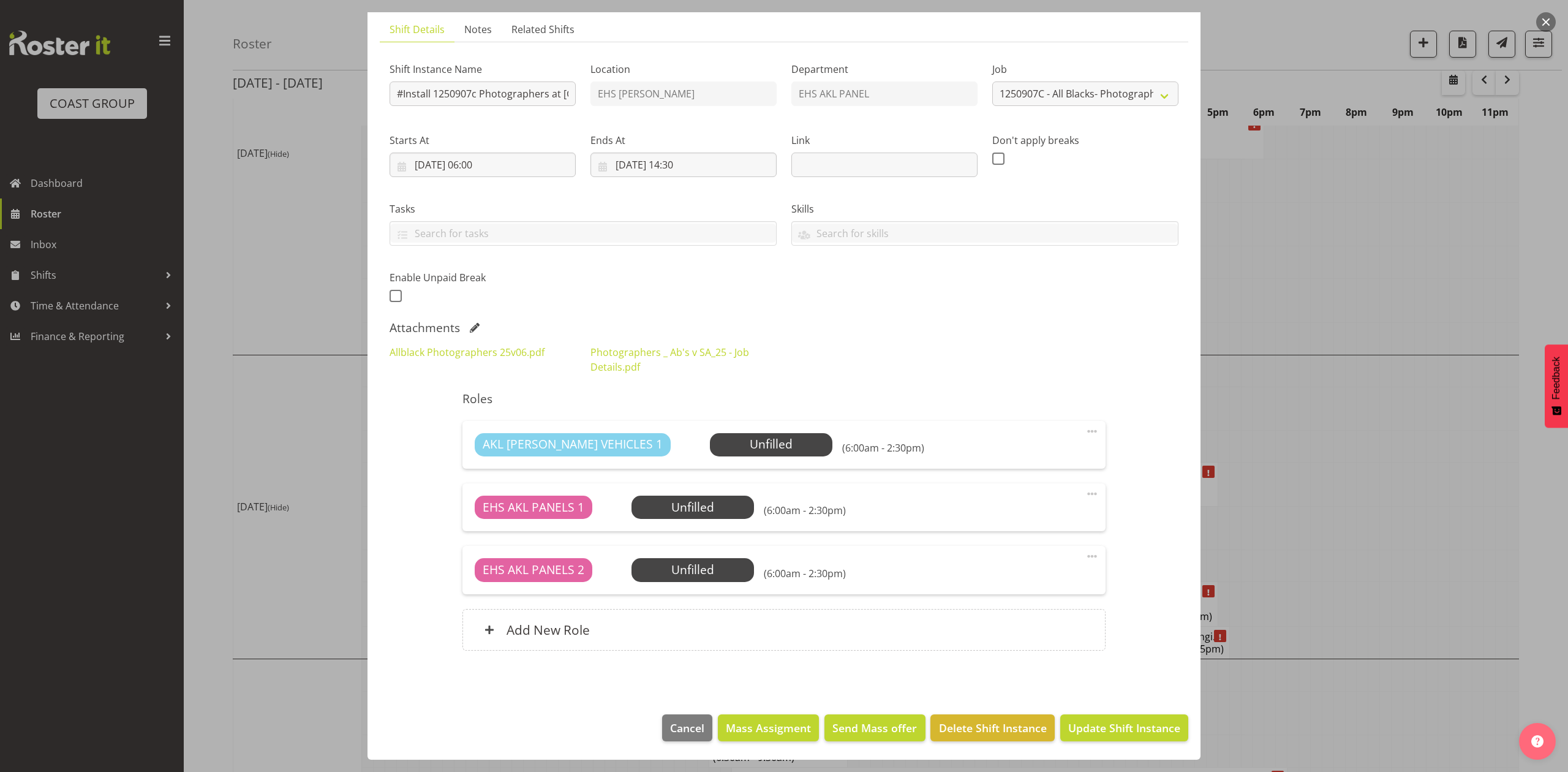
click at [1280, 445] on div at bounding box center [784, 386] width 1568 height 772
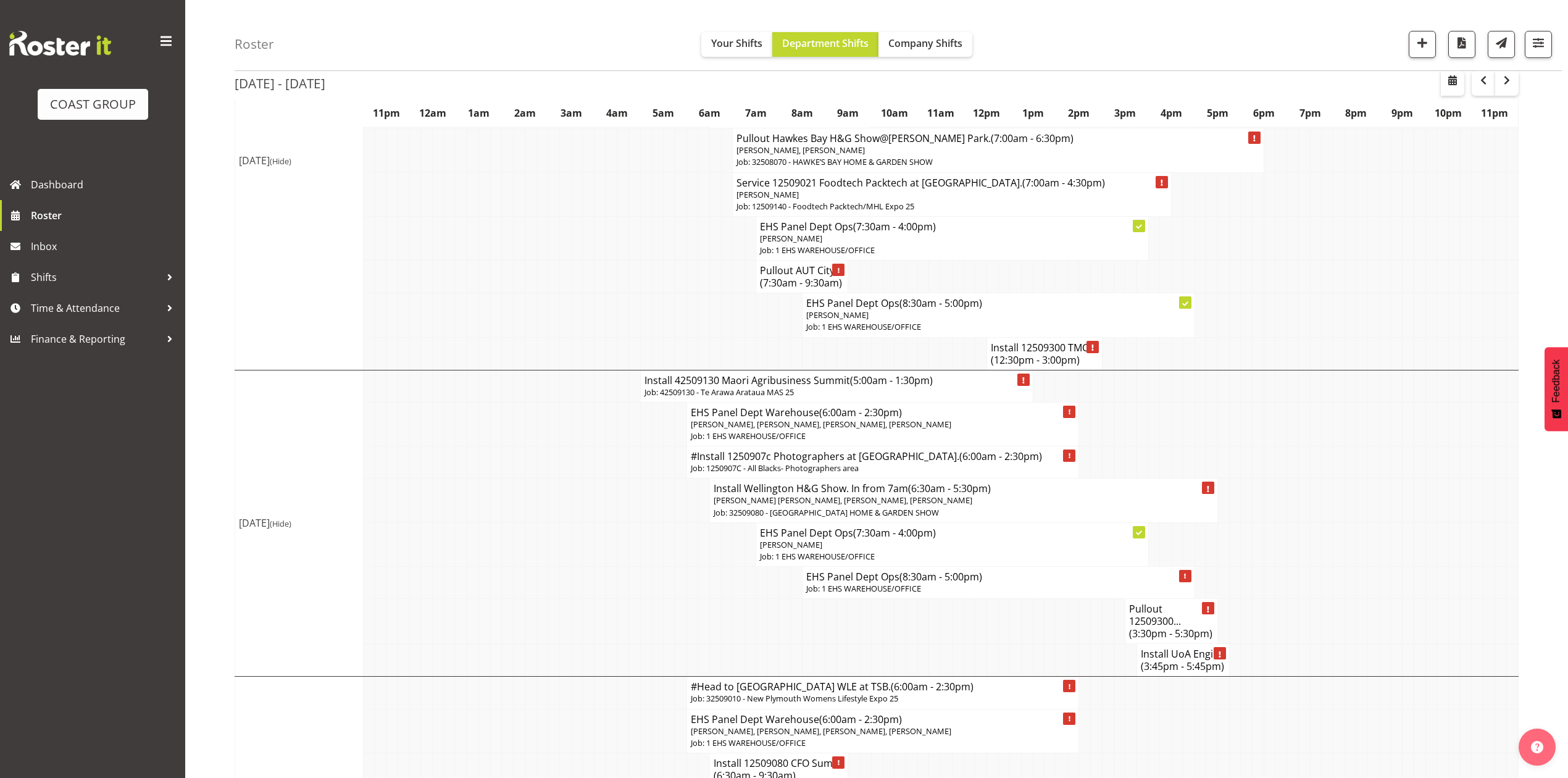
click at [1358, 447] on td at bounding box center [1362, 462] width 12 height 32
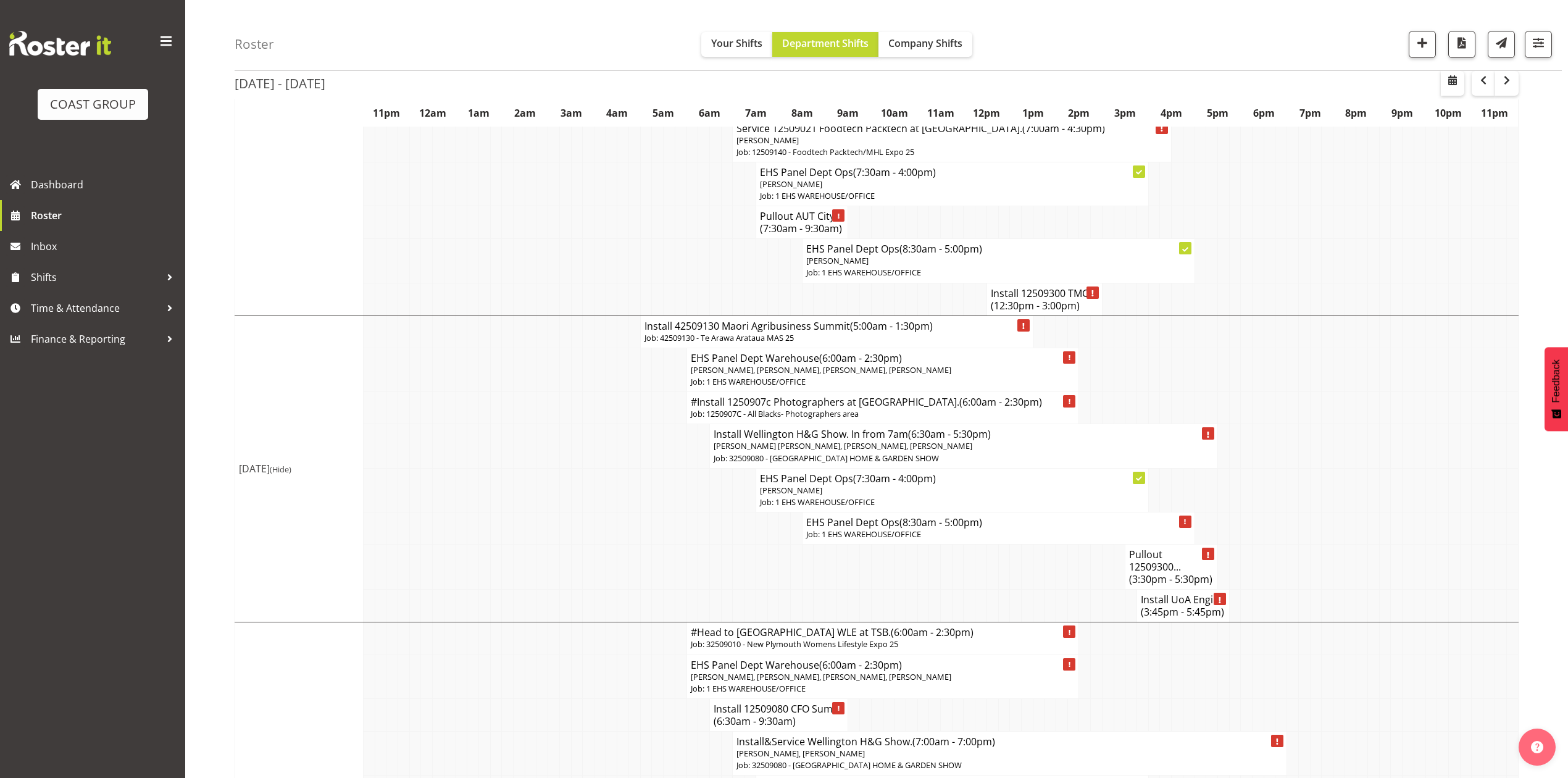
scroll to position [329, 0]
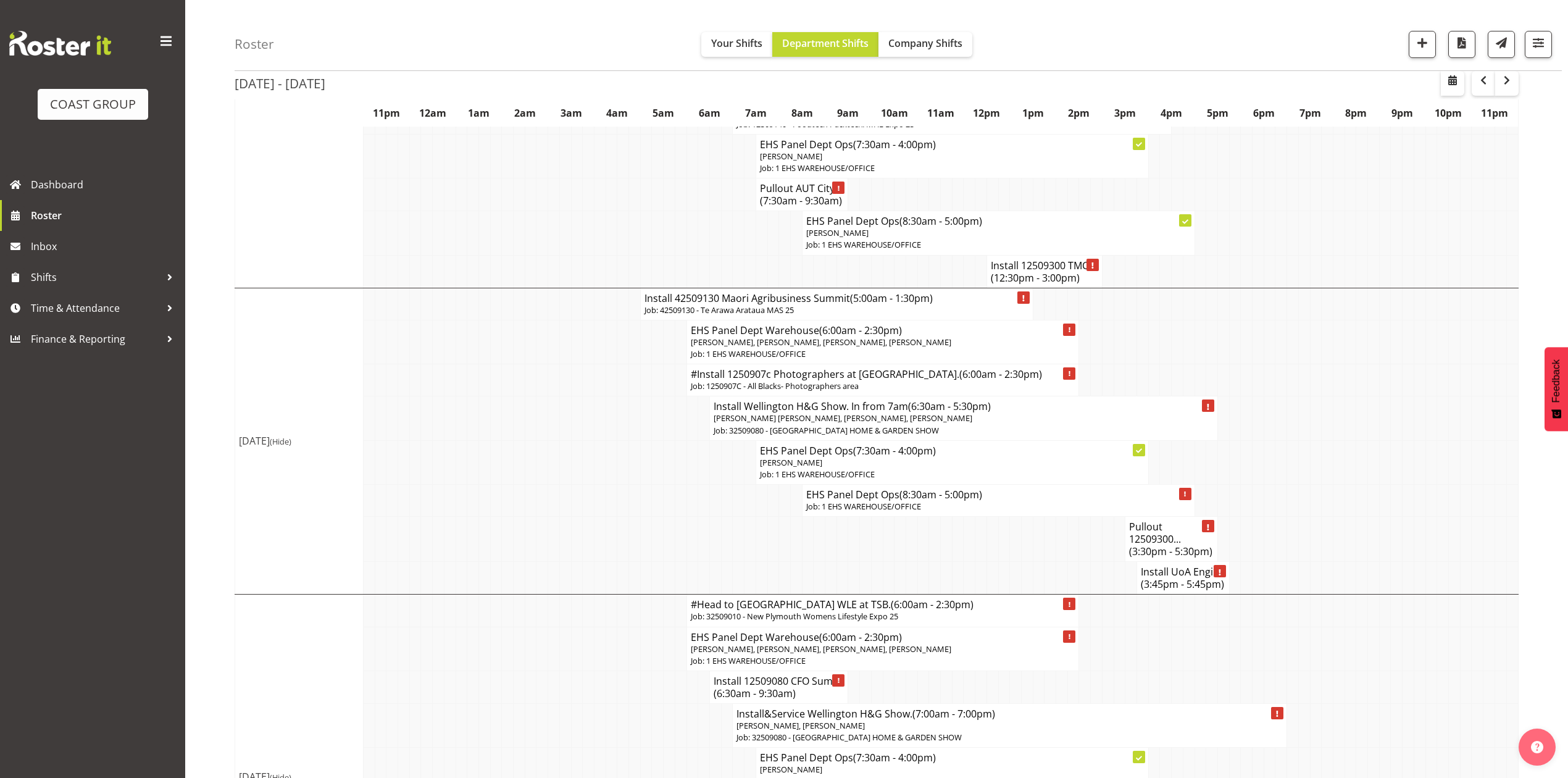
click at [647, 425] on td at bounding box center [646, 418] width 12 height 44
click at [1402, 255] on td at bounding box center [1408, 271] width 12 height 33
click at [1424, 43] on span "button" at bounding box center [1422, 42] width 16 height 16
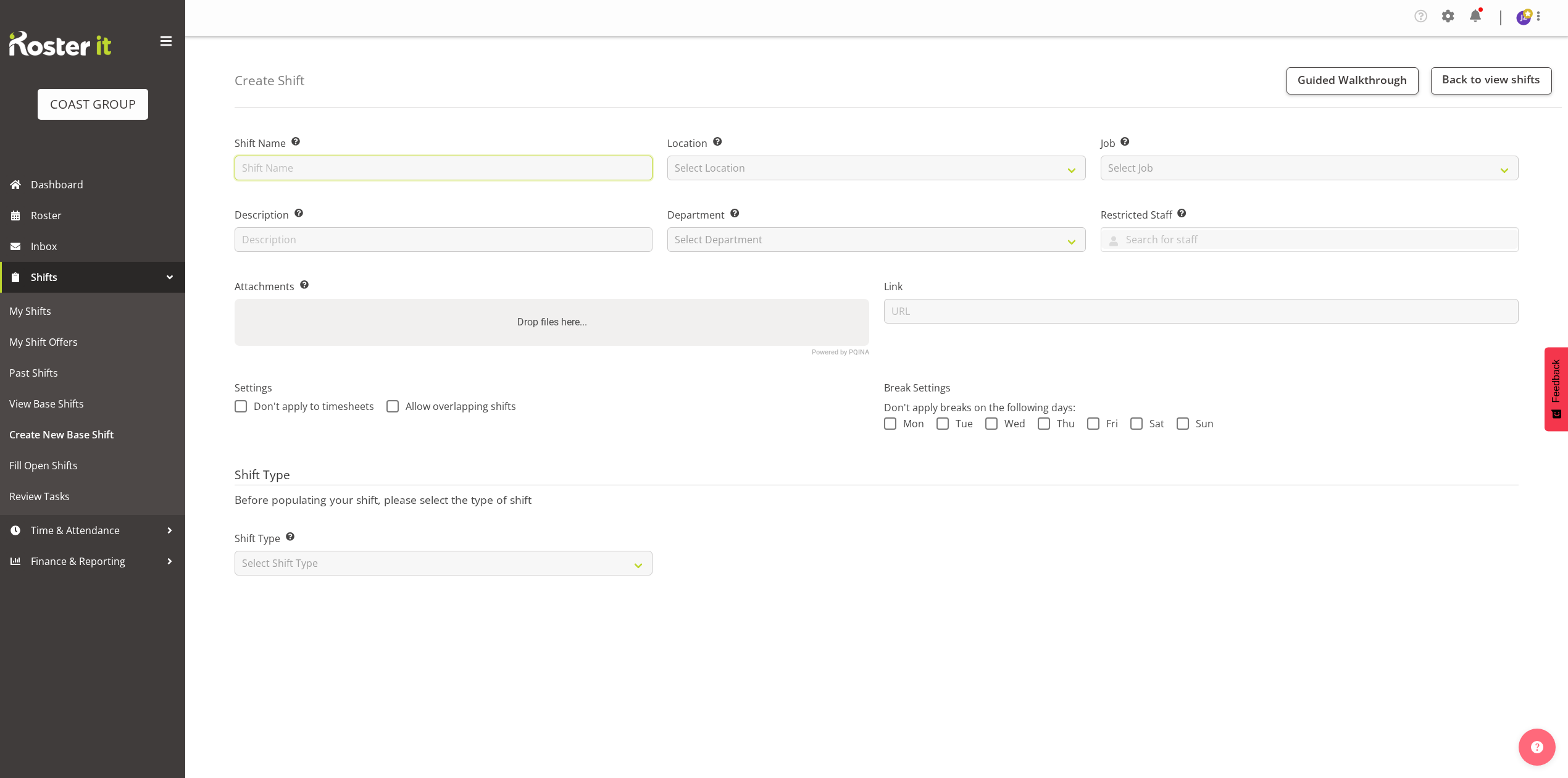
click at [334, 176] on input "text" at bounding box center [444, 168] width 418 height 25
type input "Shed 10 casual"
click at [763, 159] on select "Select Location EHS [PERSON_NAME]" at bounding box center [876, 168] width 418 height 25
select select "35"
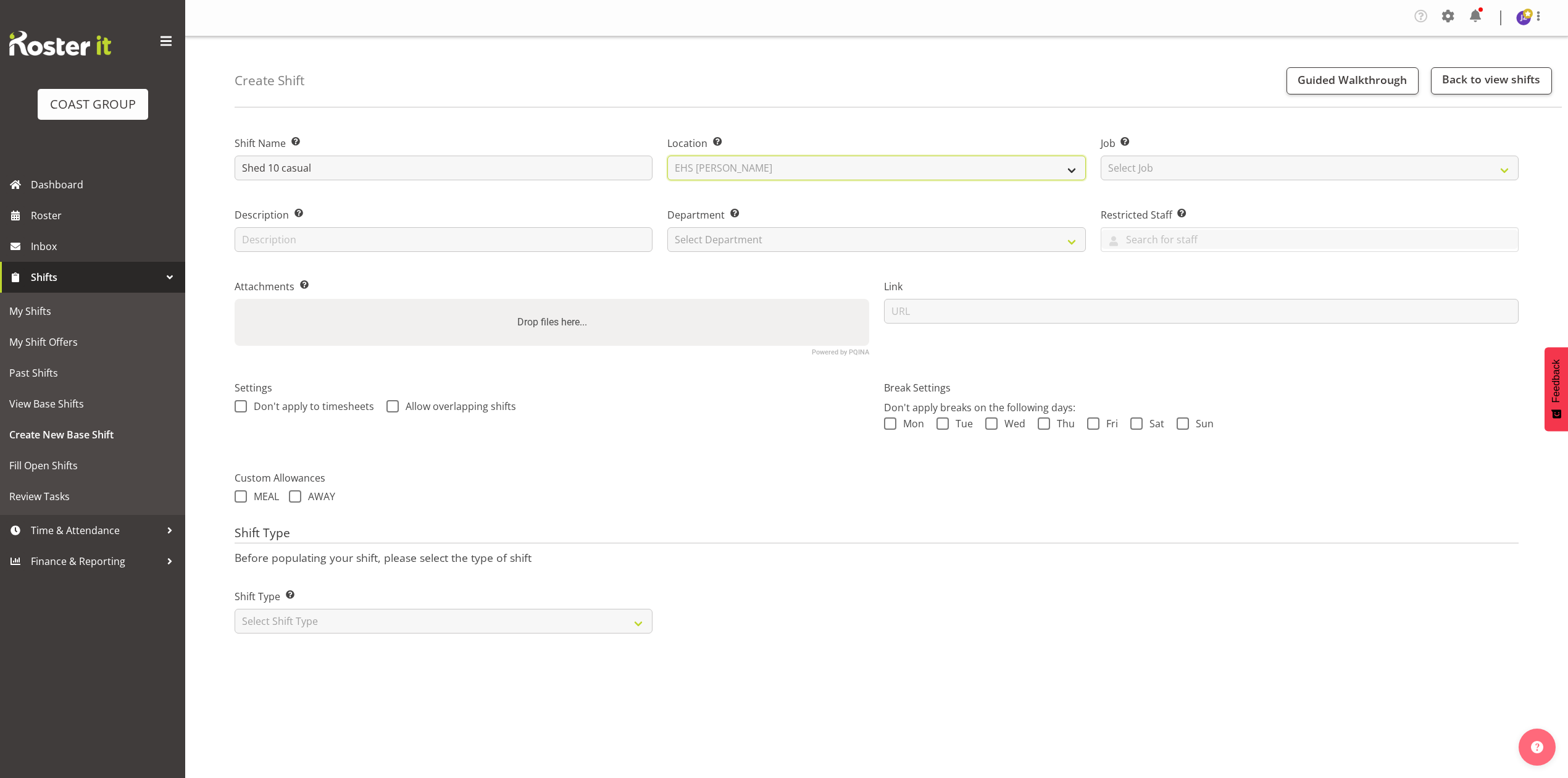
click at [667, 156] on select "Select Location EHS [PERSON_NAME]" at bounding box center [876, 168] width 418 height 25
drag, startPoint x: 1233, startPoint y: 162, endPoint x: 1235, endPoint y: 177, distance: 15.1
click at [1233, 164] on select "Select Job Create new job 1 Carlton Events 1 [PERSON_NAME][GEOGRAPHIC_DATA] 1 […" at bounding box center [1310, 168] width 418 height 25
select select "8652"
click at [1101, 156] on select "Select Job Create new job 1 Carlton Events 1 [PERSON_NAME][GEOGRAPHIC_DATA] 1 […" at bounding box center [1310, 168] width 418 height 25
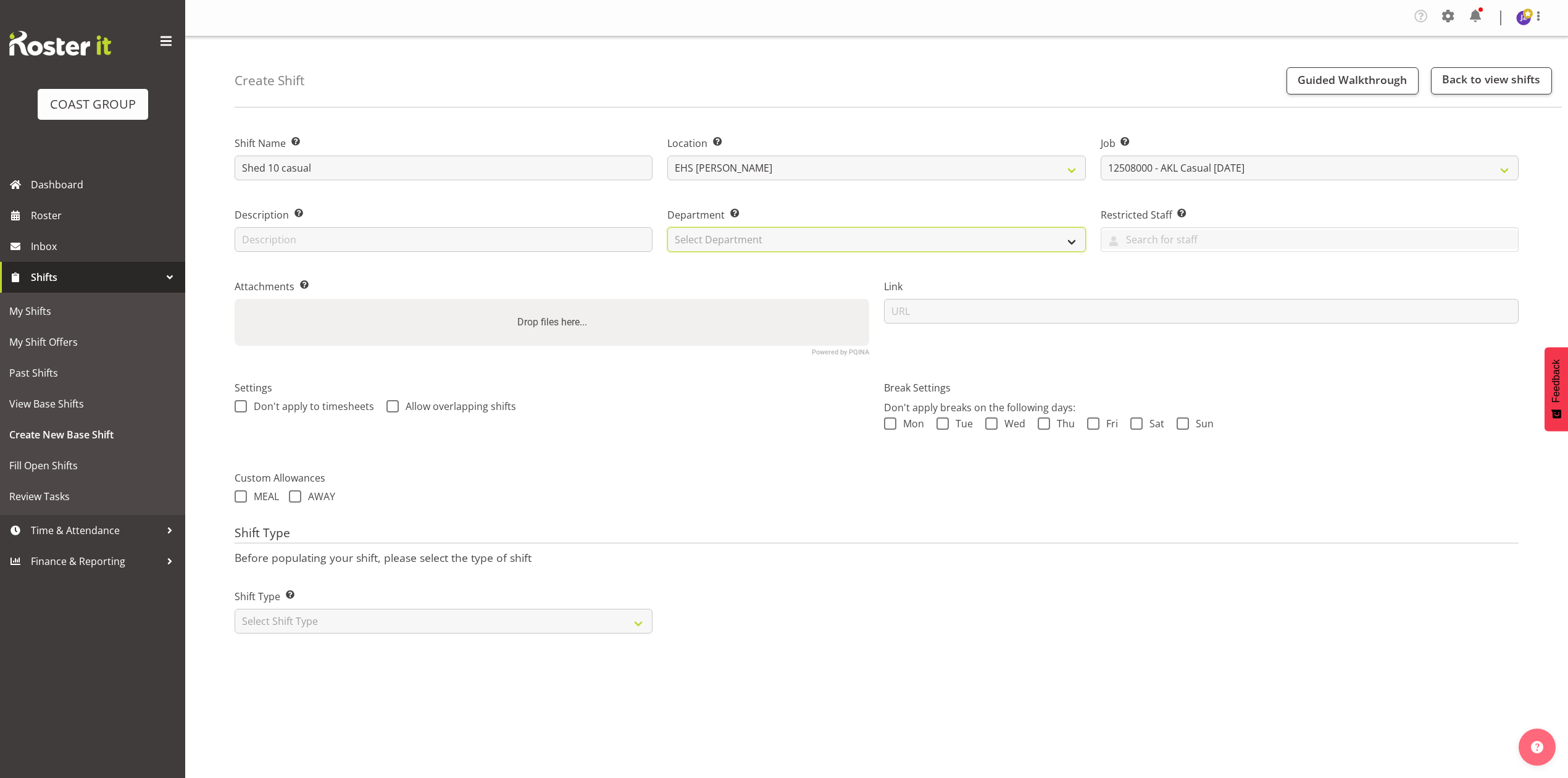
click at [731, 251] on select "Select Department EHS AKL PANEL EHS AKL PANEL" at bounding box center [876, 239] width 418 height 25
select select "39"
click at [667, 228] on select "Select Department EHS AKL PANEL EHS AKL PANEL" at bounding box center [876, 239] width 418 height 25
click at [695, 348] on div "Attachments Add any relevant attachments to the shift (e.g. Health & Safety Pla…" at bounding box center [552, 312] width 650 height 101
click at [674, 326] on div "Drop files here..." at bounding box center [552, 322] width 635 height 47
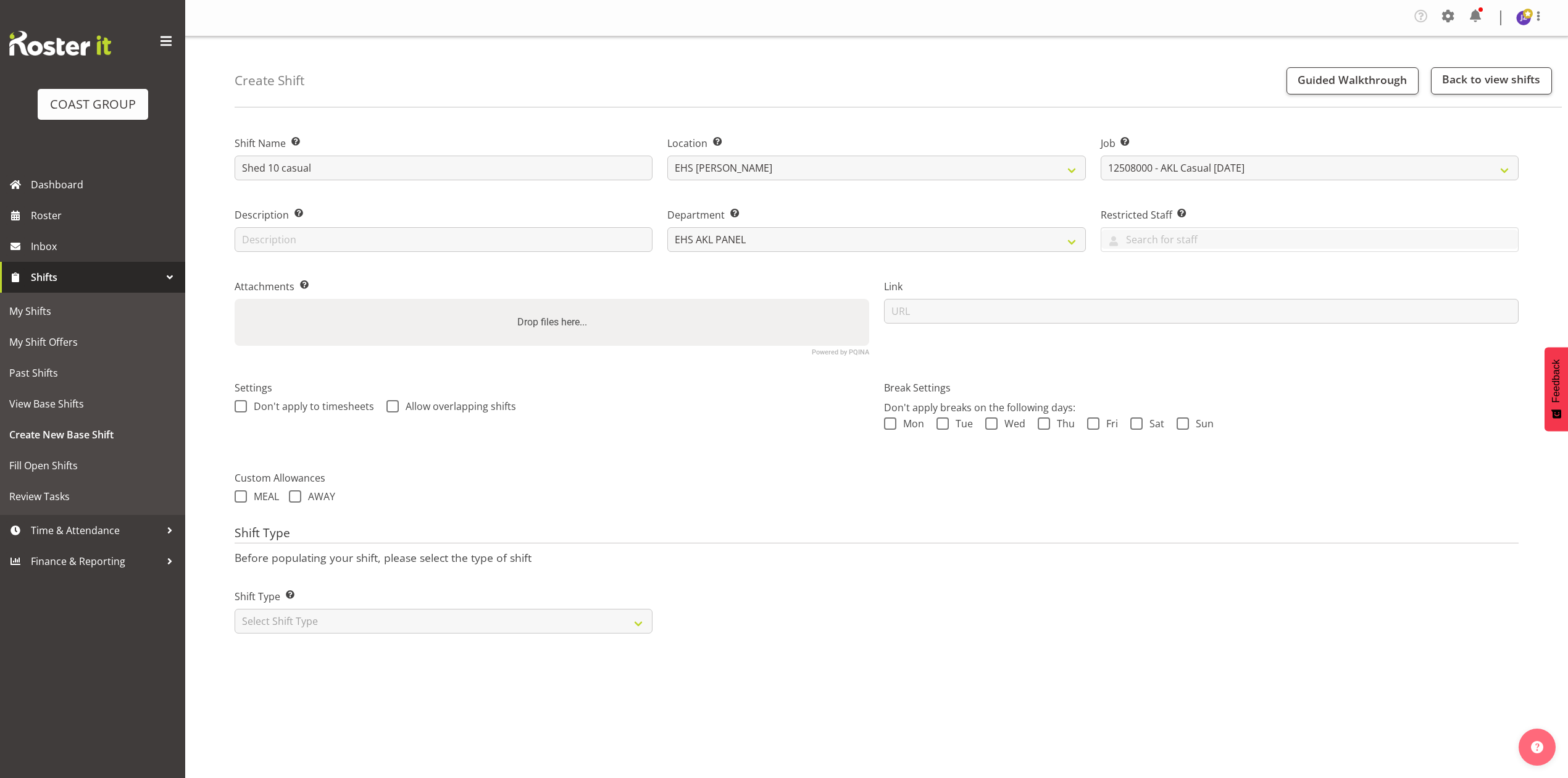
click at [235, 299] on input "Drop files here..." at bounding box center [552, 300] width 635 height 4
click at [527, 310] on label "Drop files here..." at bounding box center [552, 322] width 80 height 25
click at [527, 303] on input "Drop files here..." at bounding box center [552, 300] width 635 height 4
type input "C:\fakepath\ANGUSMUI-00011Q-V004.PDF"
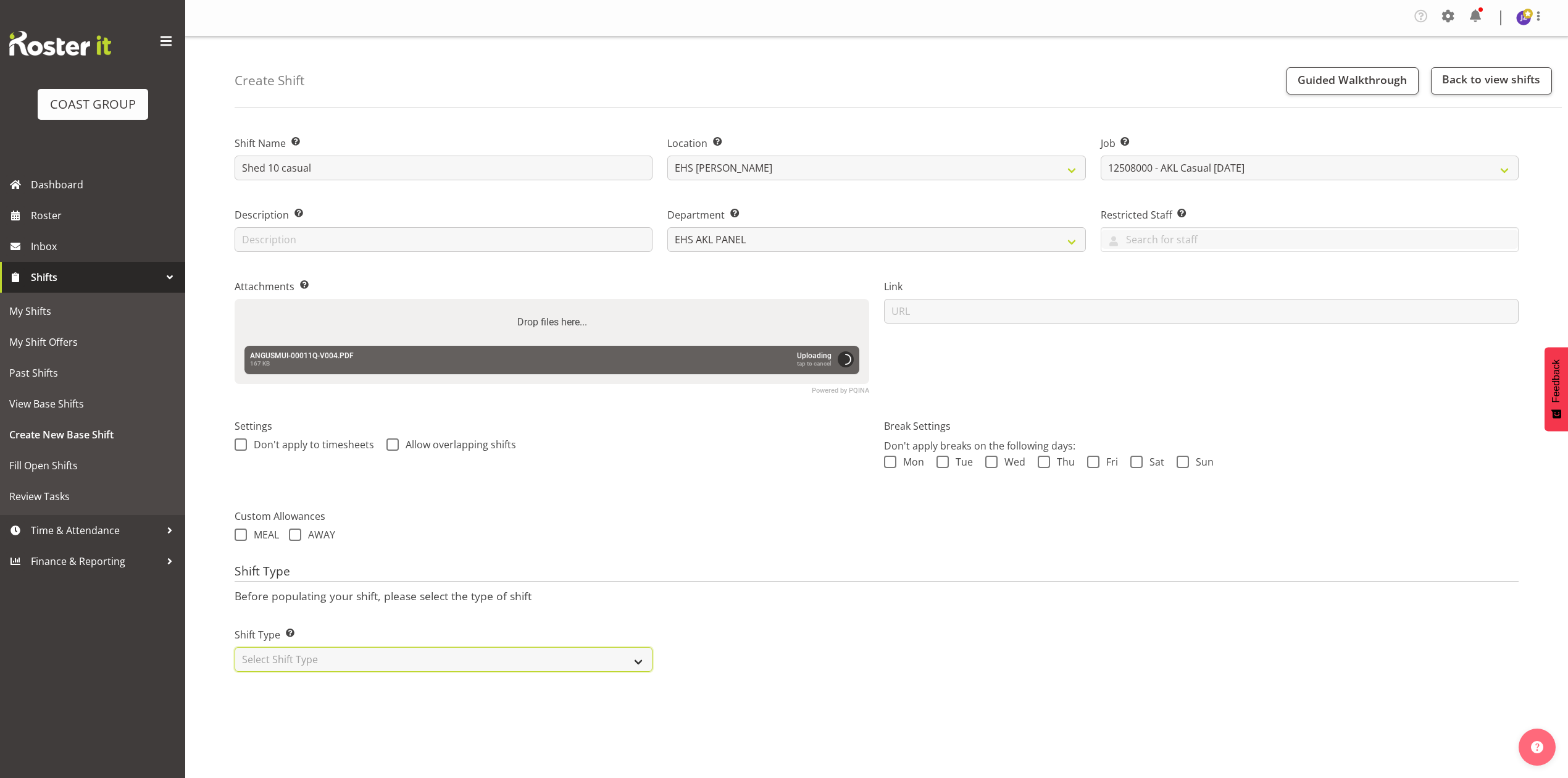
drag, startPoint x: 437, startPoint y: 657, endPoint x: 436, endPoint y: 666, distance: 9.1
click at [436, 657] on select "Select Shift Type One Off Shift Recurring Shift Rotating Shift" at bounding box center [444, 659] width 418 height 25
select select "recurring"
click at [235, 648] on select "Select Shift Type One Off Shift Recurring Shift Rotating Shift" at bounding box center [444, 659] width 418 height 25
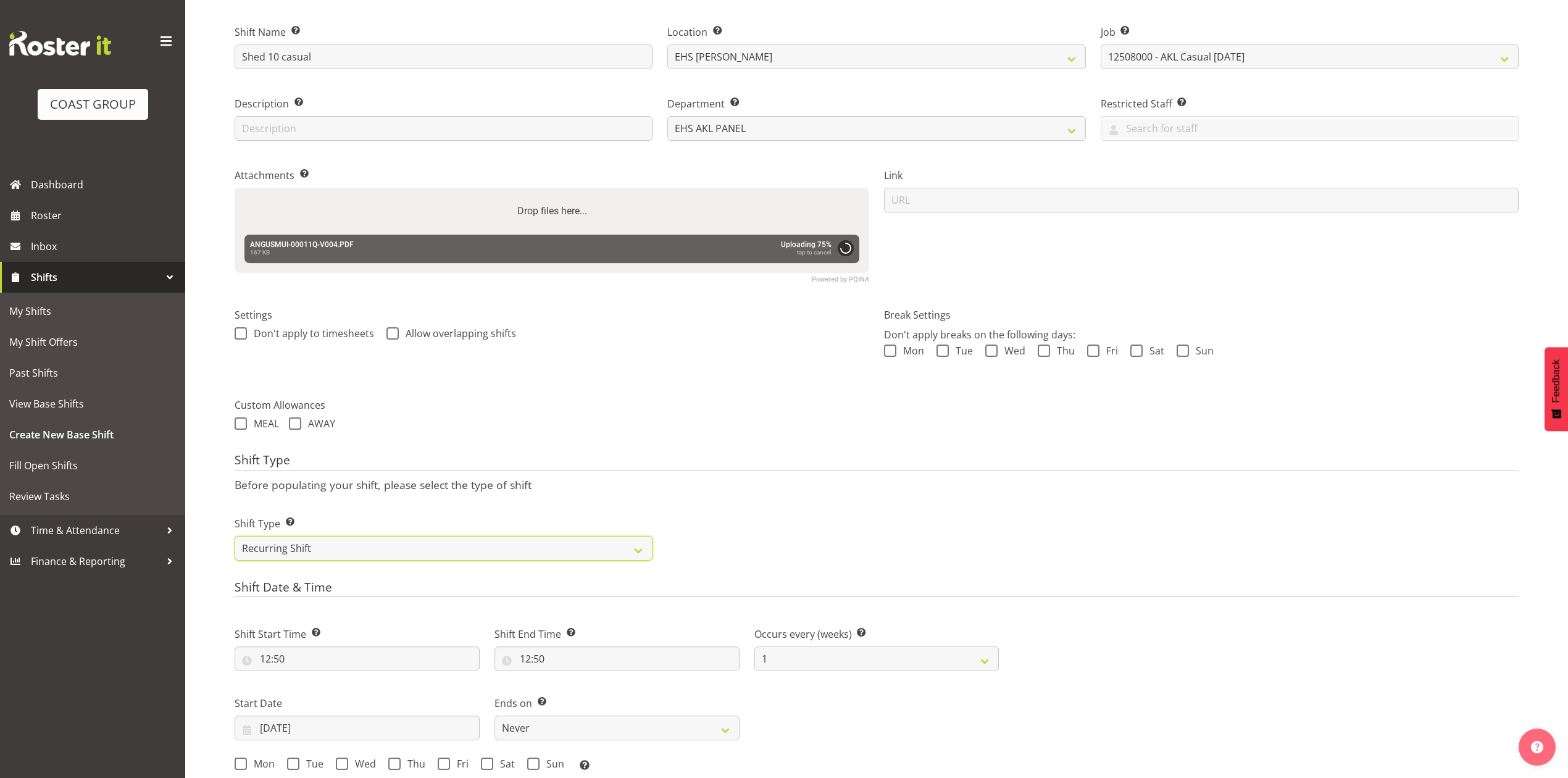
scroll to position [329, 0]
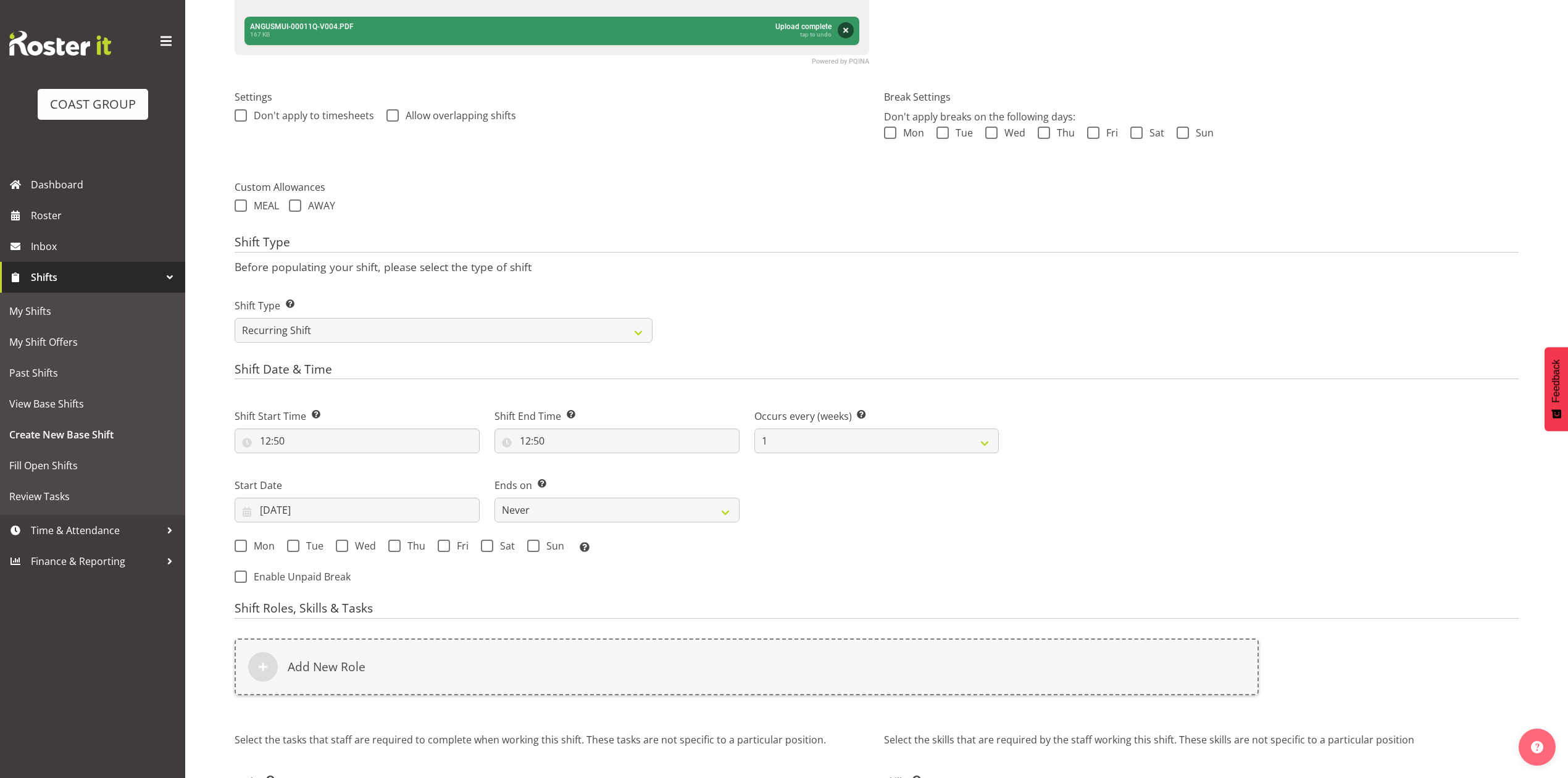
click at [706, 472] on div "Ends on This is the end of the recurring period. Selecting ‘Never’ means that t…" at bounding box center [616, 496] width 260 height 69
click at [687, 512] on select "Never On Date" at bounding box center [617, 510] width 245 height 25
select select "date"
click at [495, 500] on select "Never On Date" at bounding box center [617, 510] width 245 height 25
click at [787, 508] on input "27/08/2025" at bounding box center [877, 510] width 245 height 25
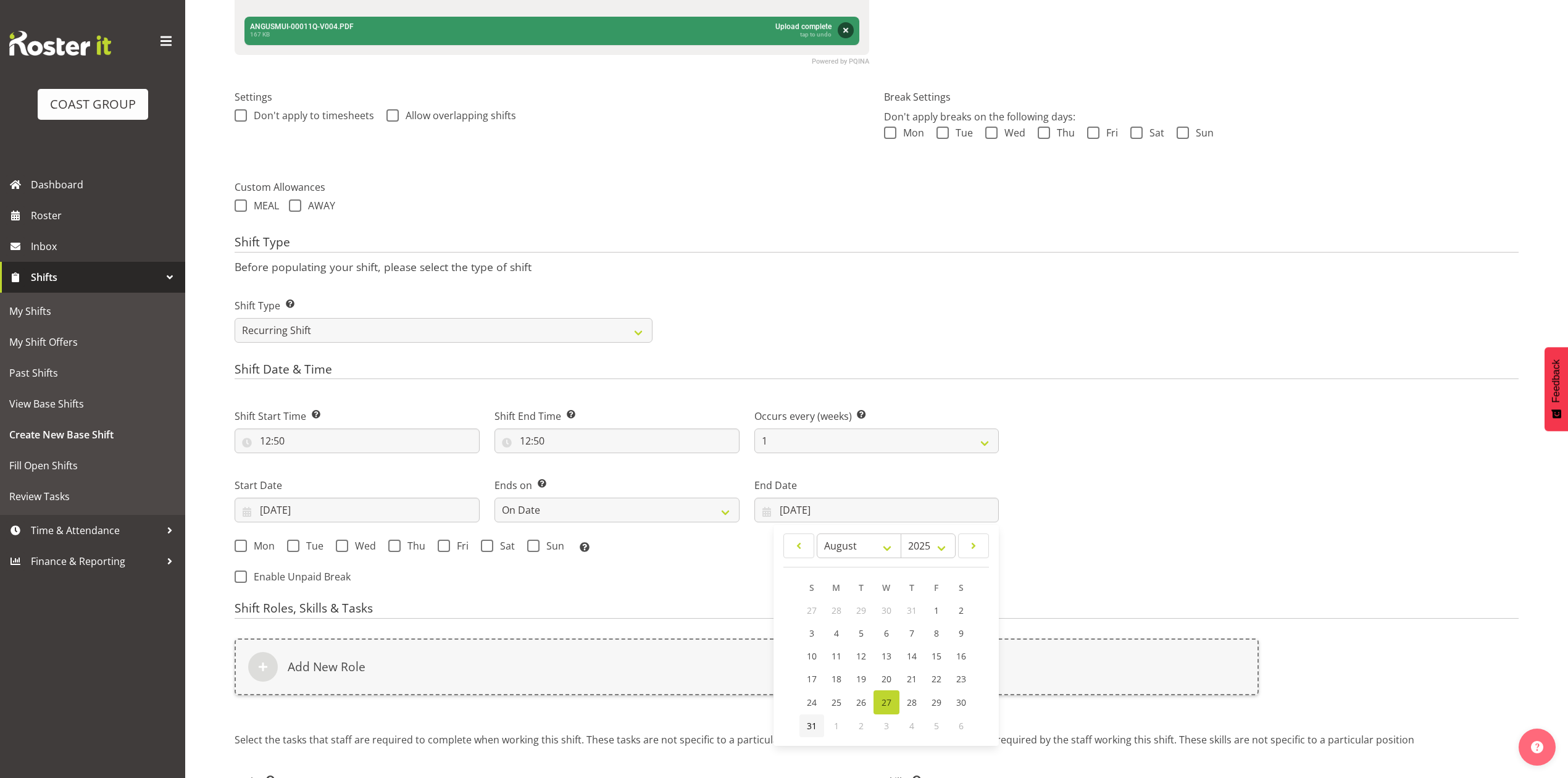
click at [807, 724] on span "31" at bounding box center [812, 726] width 10 height 12
type input "31/08/2025"
click at [336, 510] on input "27/08/2025" at bounding box center [357, 510] width 245 height 25
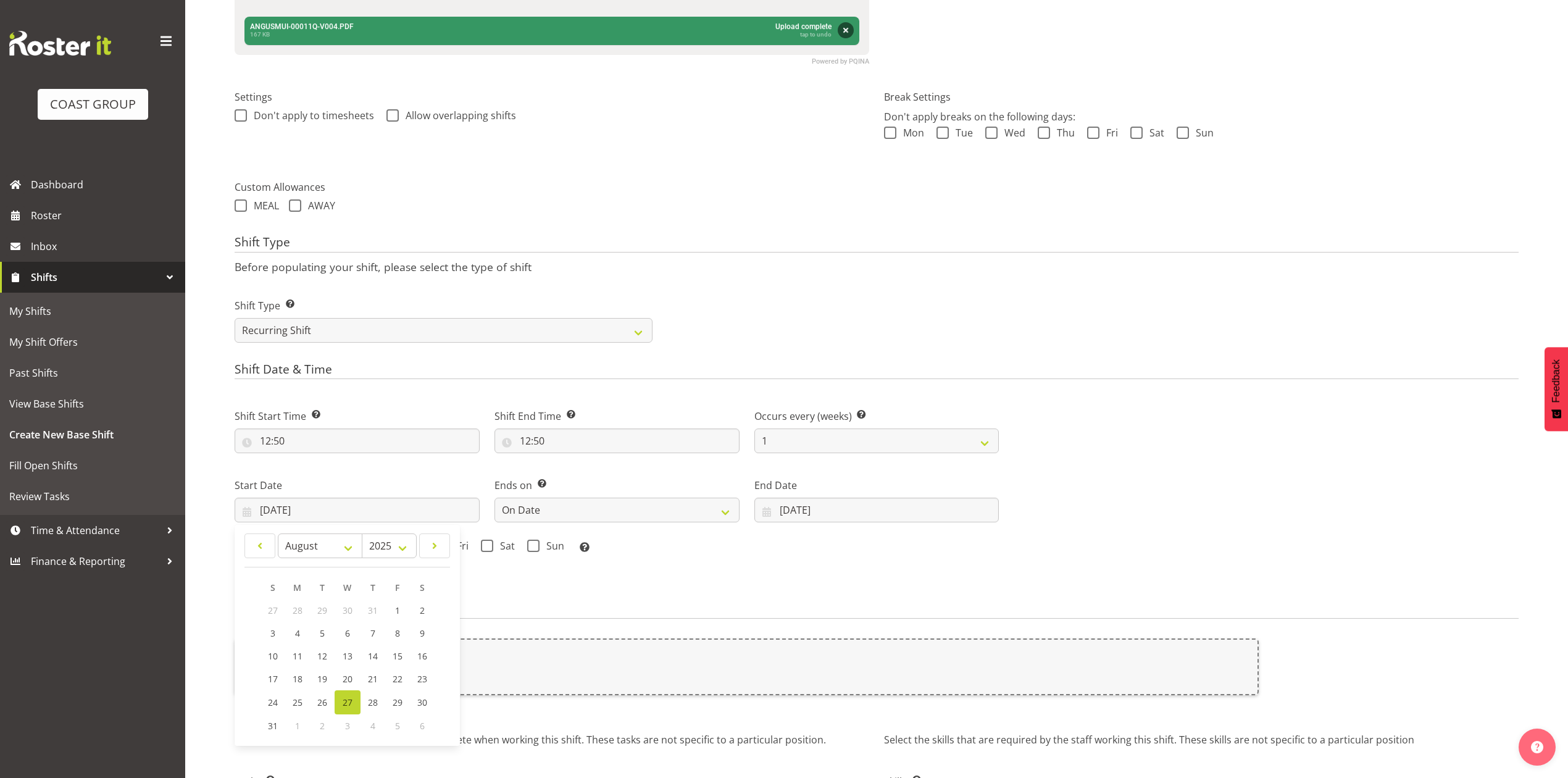
drag, startPoint x: 663, startPoint y: 556, endPoint x: 573, endPoint y: 549, distance: 90.3
click at [665, 556] on div "Mon Tue Wed Thu Fri Sat Sun Select the days of the week you wish to create this…" at bounding box center [617, 548] width 764 height 16
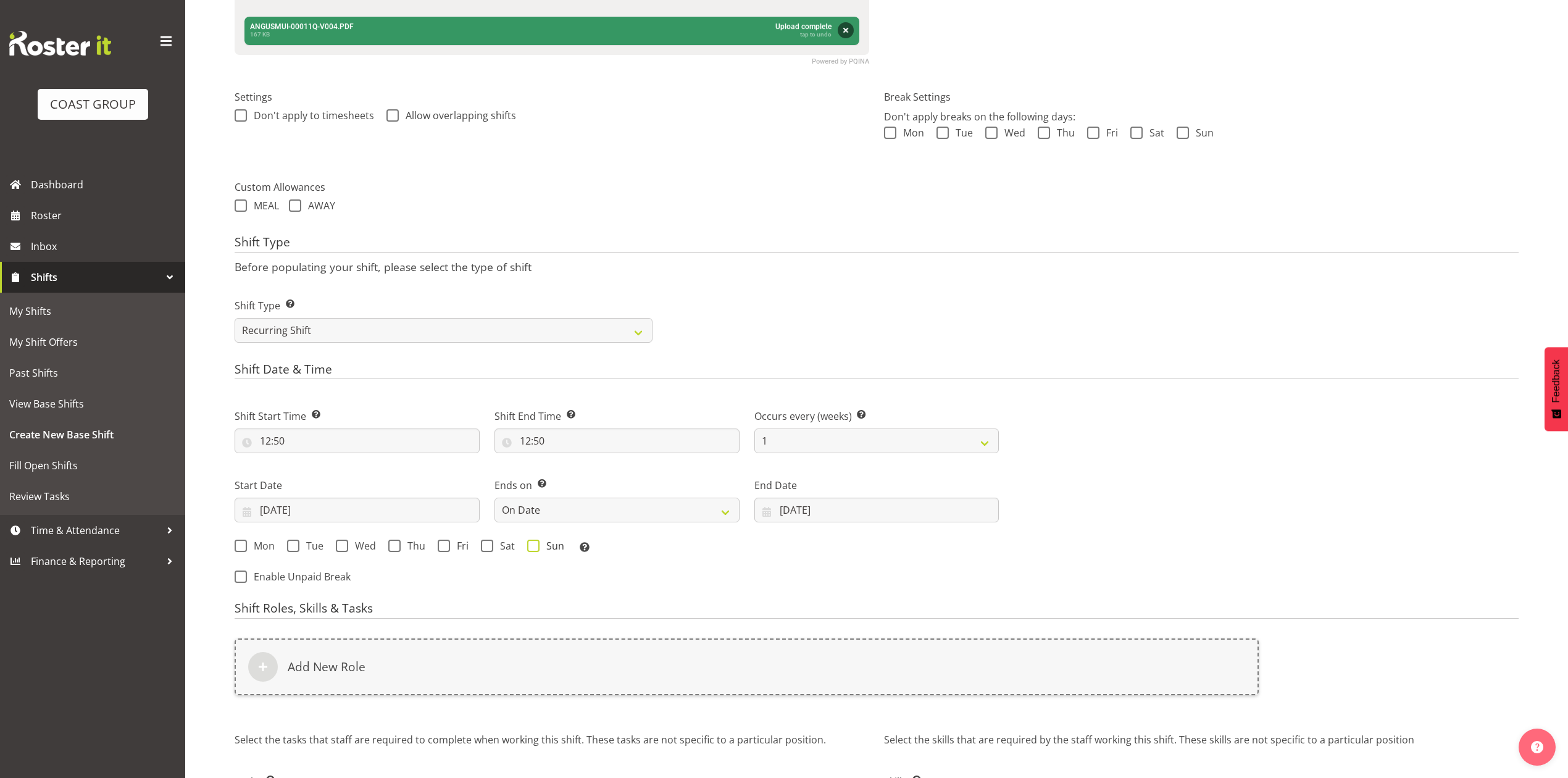
click at [540, 545] on span "Sun" at bounding box center [552, 546] width 25 height 12
click at [535, 545] on input "Sun" at bounding box center [531, 546] width 8 height 8
checkbox input "true"
click at [346, 552] on span at bounding box center [342, 546] width 12 height 12
click at [344, 550] on input "Wed" at bounding box center [340, 546] width 8 height 8
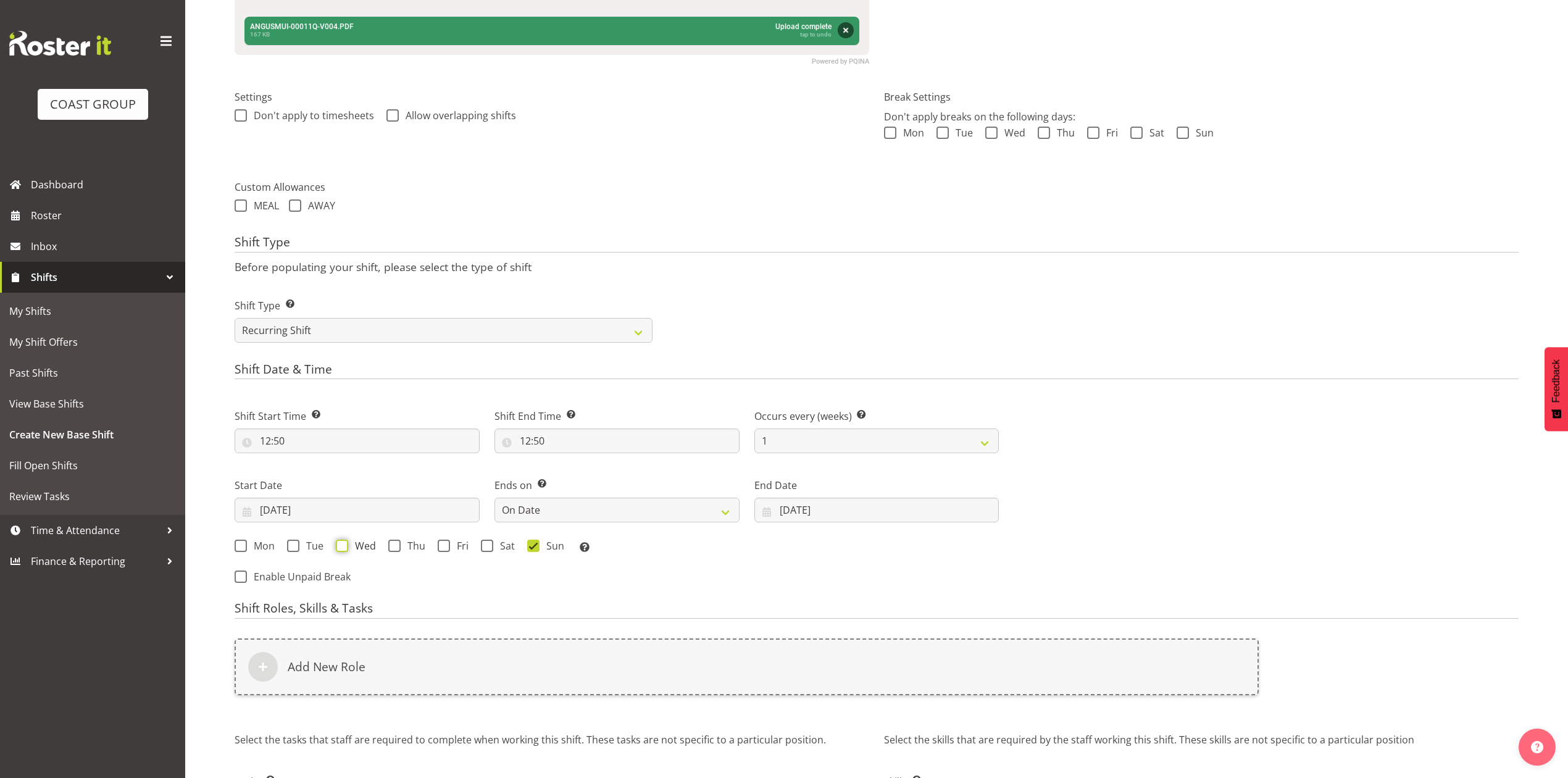
checkbox input "true"
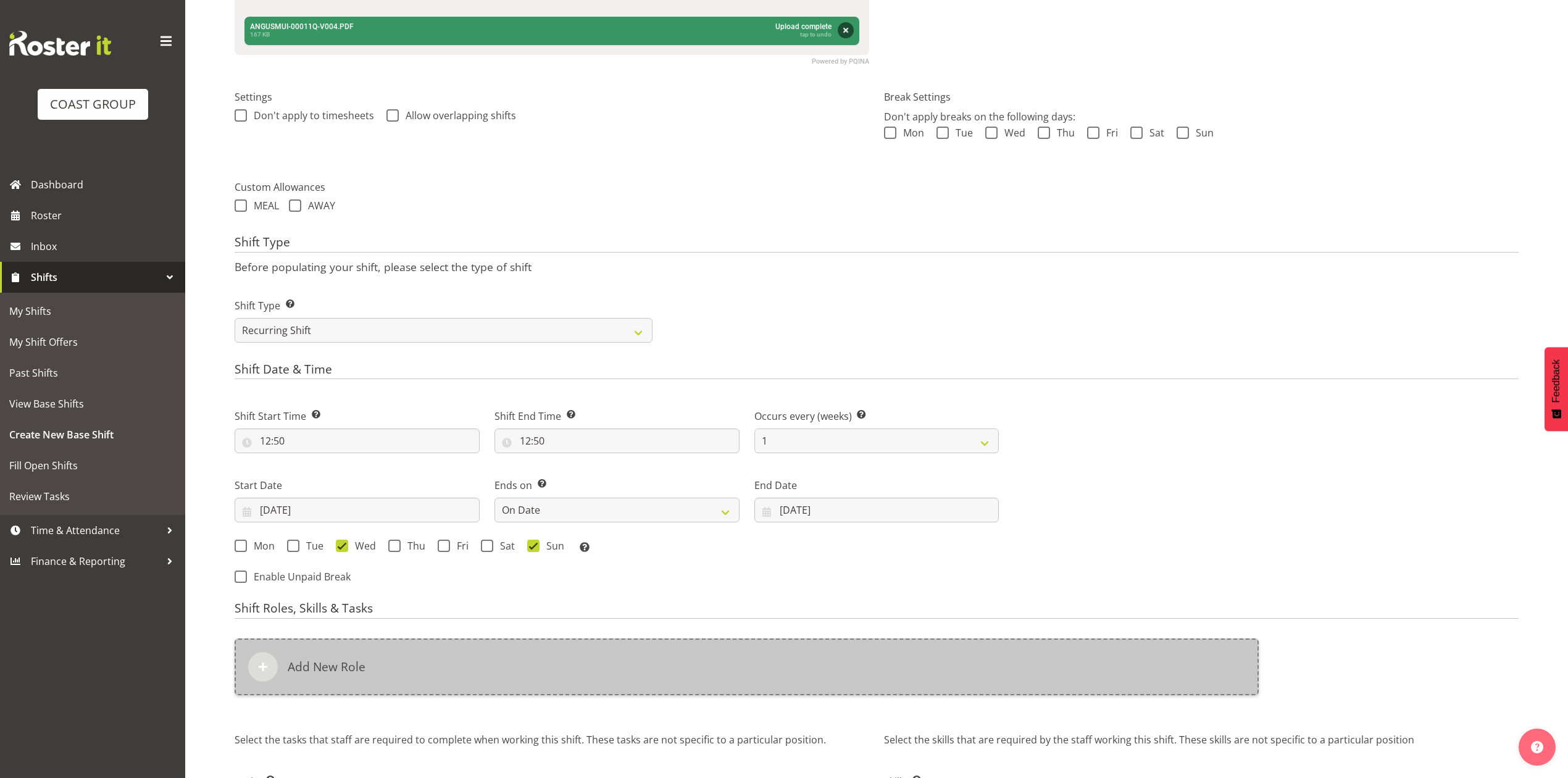
click at [479, 663] on div "Add New Role" at bounding box center [746, 667] width 1024 height 57
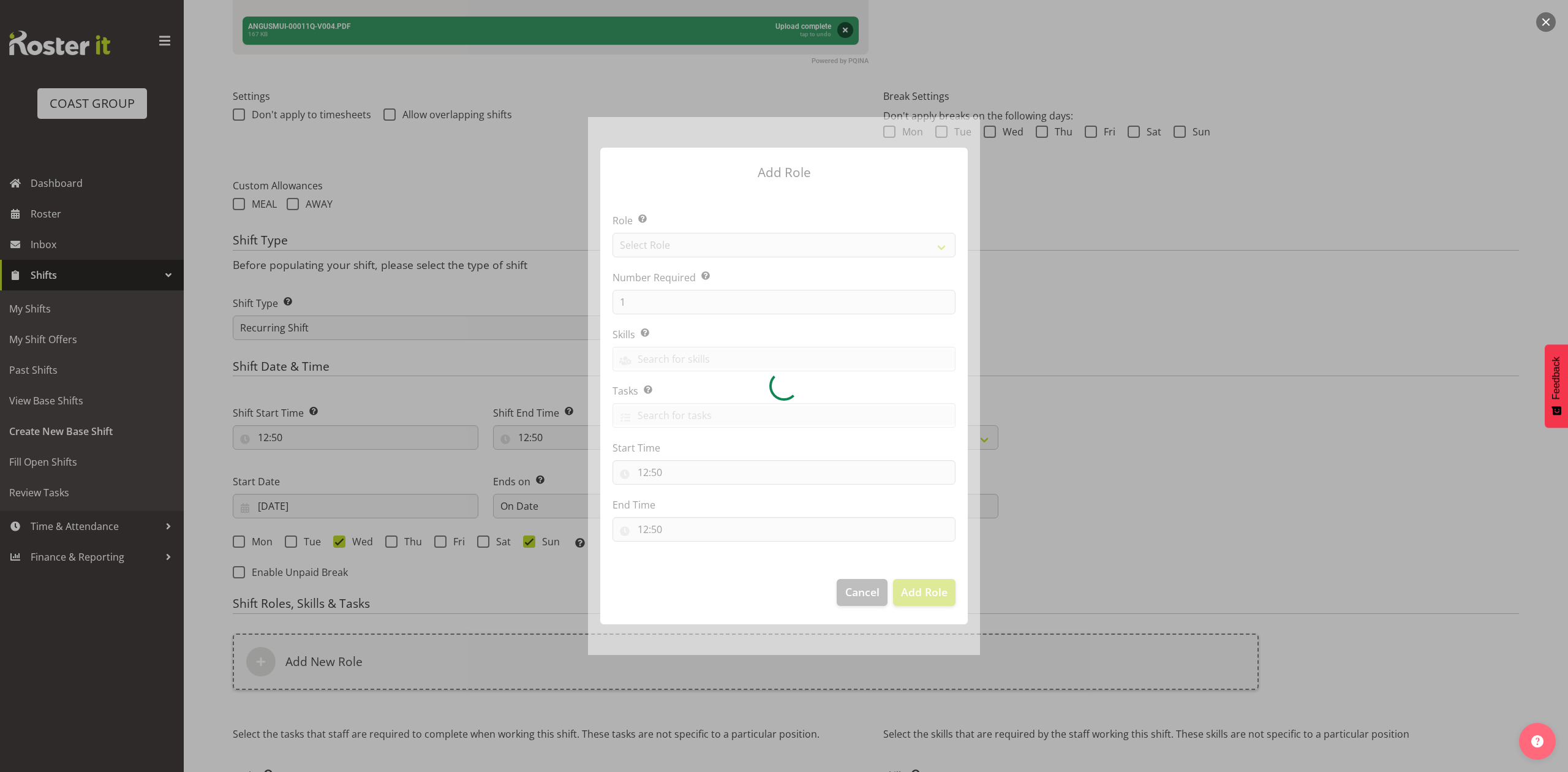
click at [734, 251] on div at bounding box center [784, 386] width 392 height 537
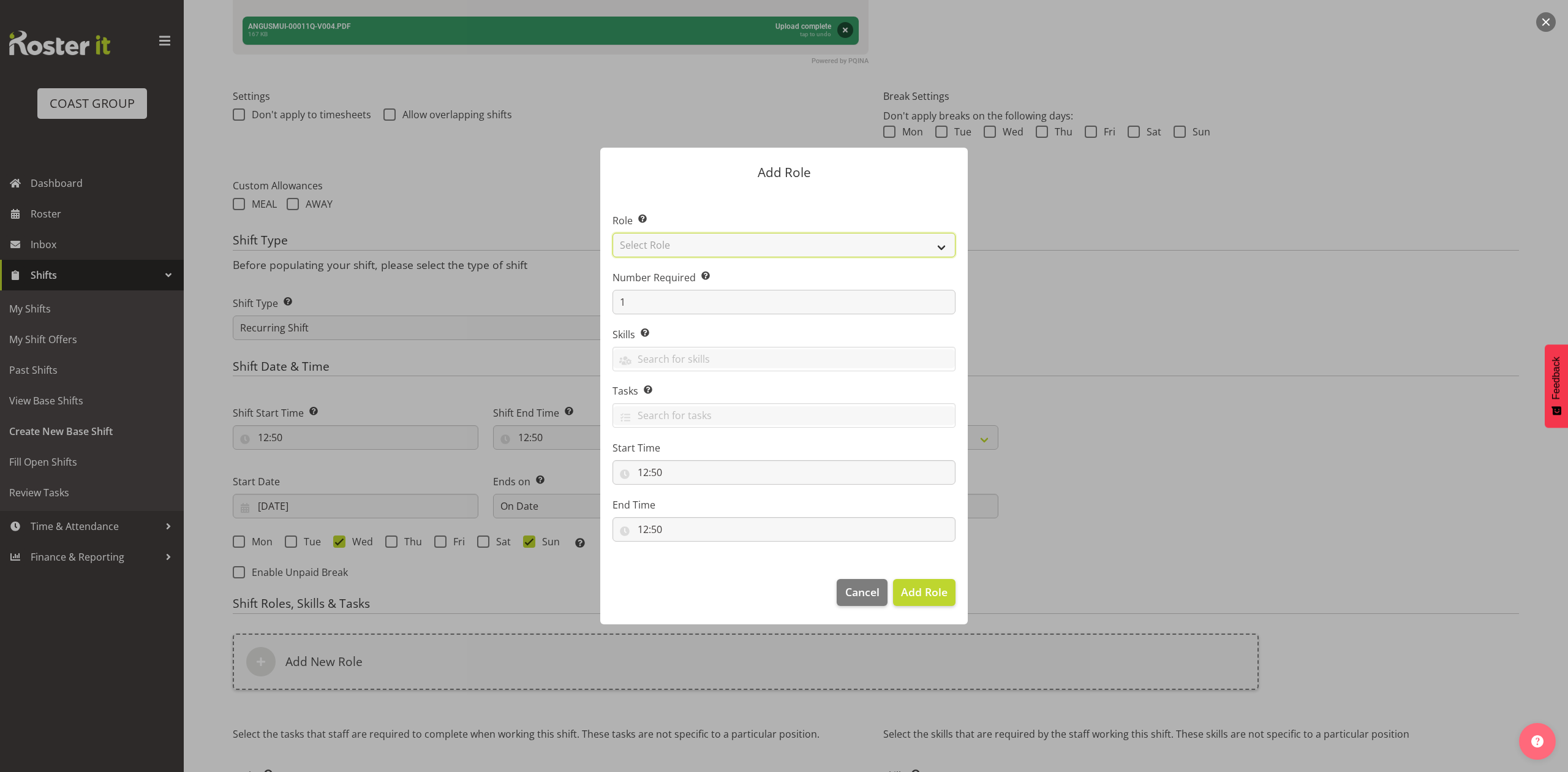
click at [734, 251] on select "Select Role ACCOUNT MANAGER ACCOUNT MANAGER DW ACCOUNTS AKL DIANNA VEHICLES AKL…" at bounding box center [784, 245] width 343 height 25
select select "81"
click at [612, 233] on select "Select Role ACCOUNT MANAGER ACCOUNT MANAGER DW ACCOUNTS AKL DIANNA VEHICLES AKL…" at bounding box center [784, 245] width 343 height 25
click at [926, 589] on span "Add Role" at bounding box center [924, 591] width 46 height 15
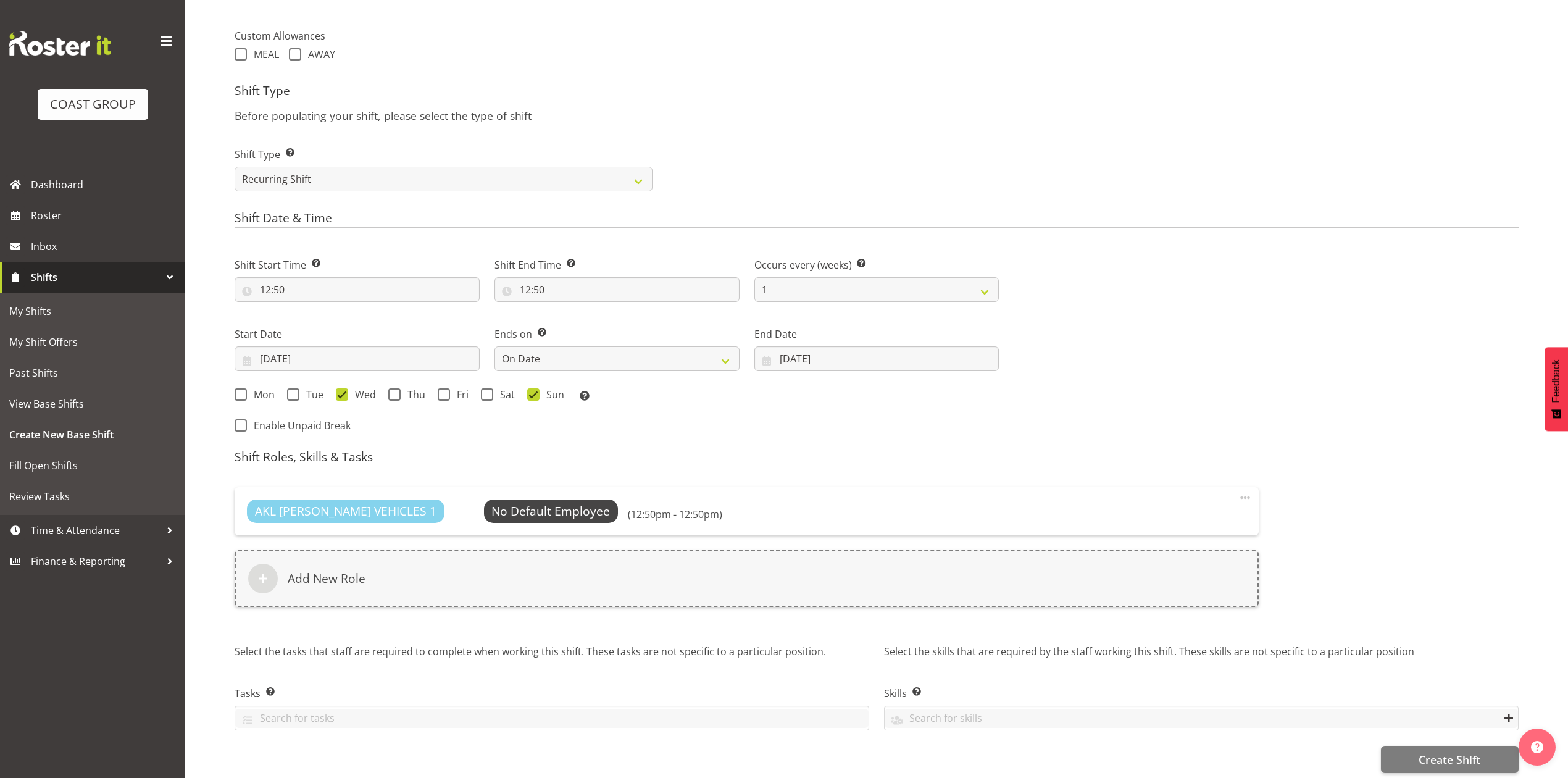
scroll to position [494, 0]
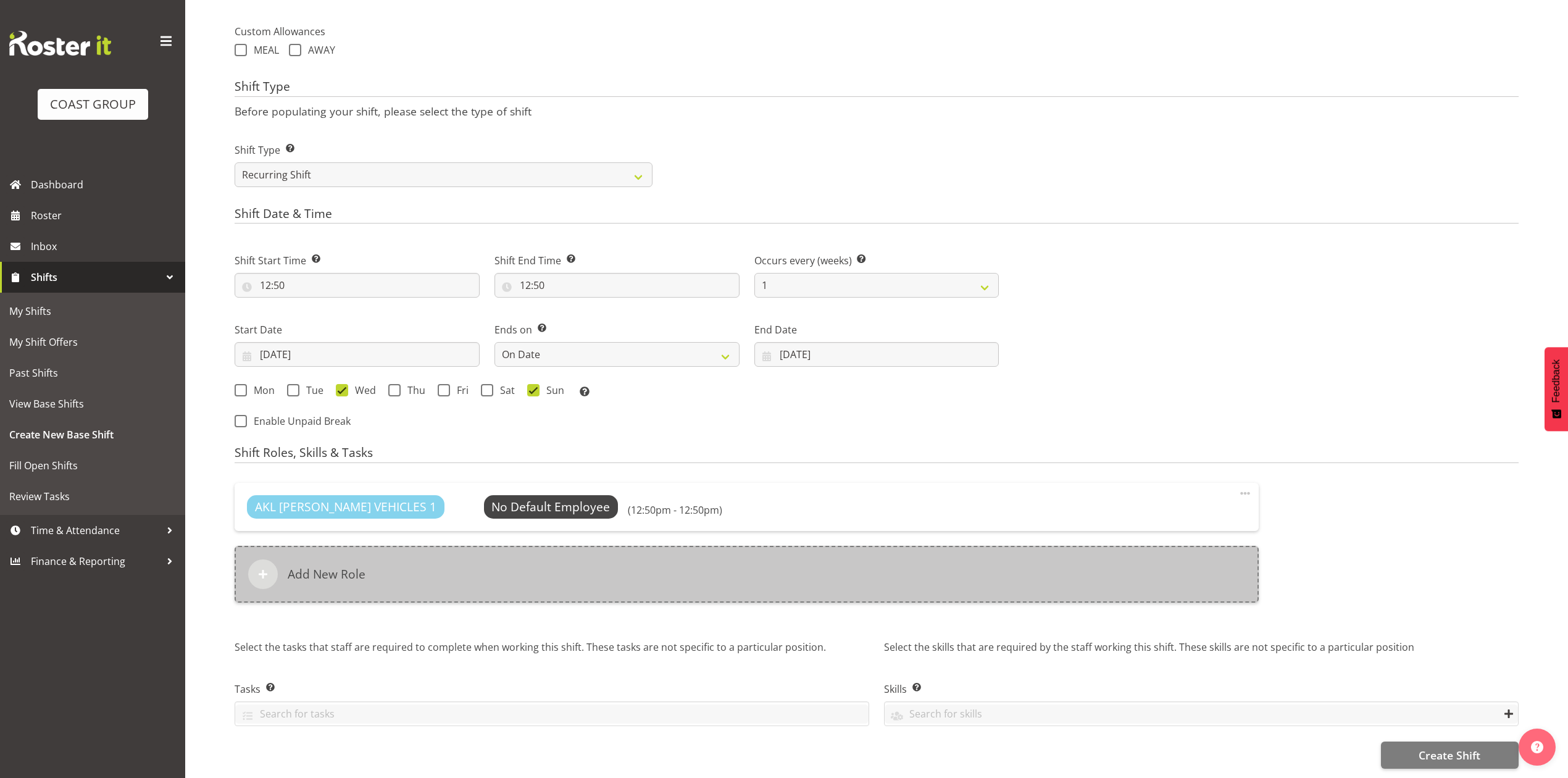
click at [640, 576] on div "Add New Role" at bounding box center [746, 574] width 1024 height 57
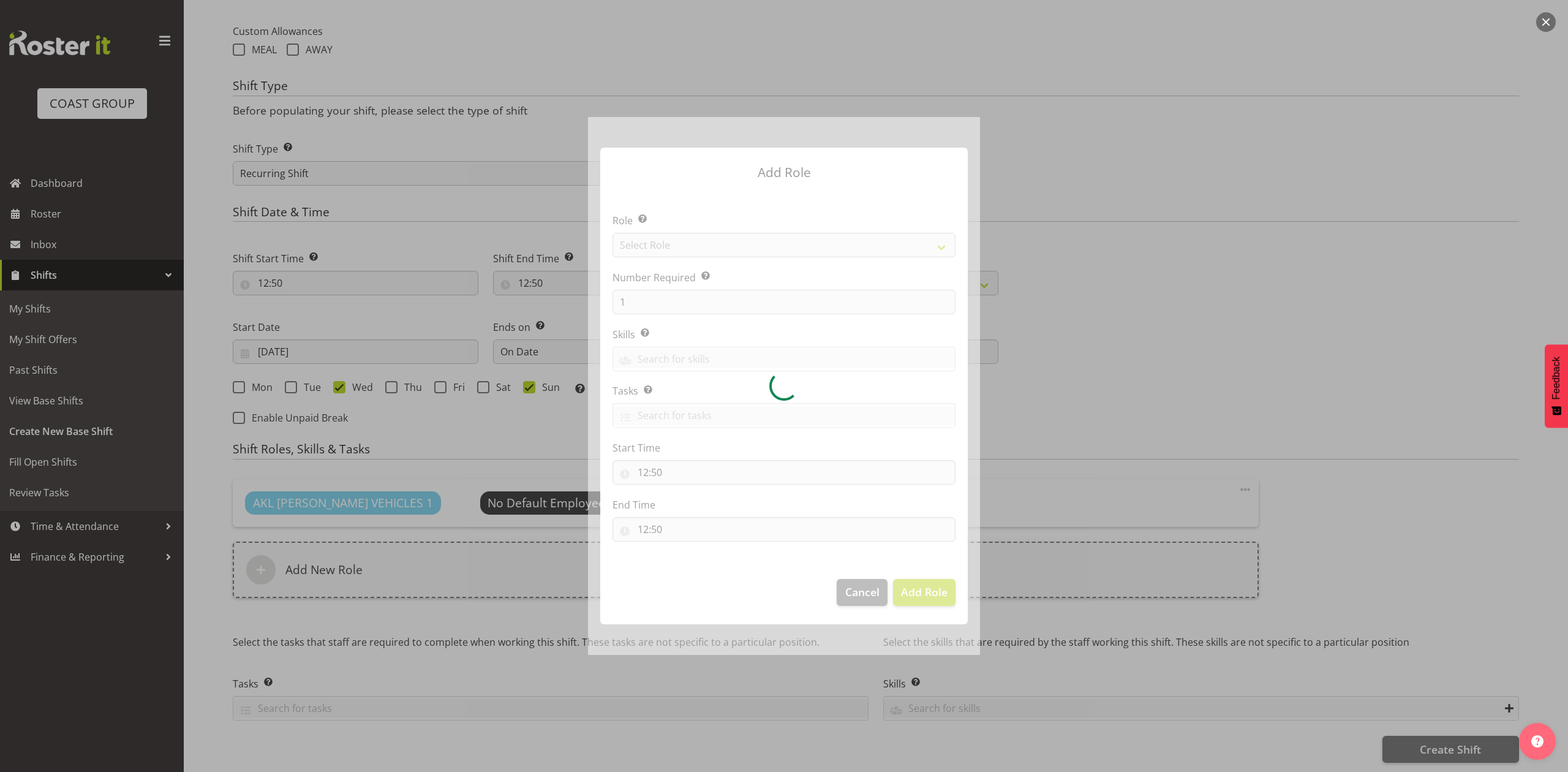
click at [714, 242] on div at bounding box center [784, 386] width 392 height 537
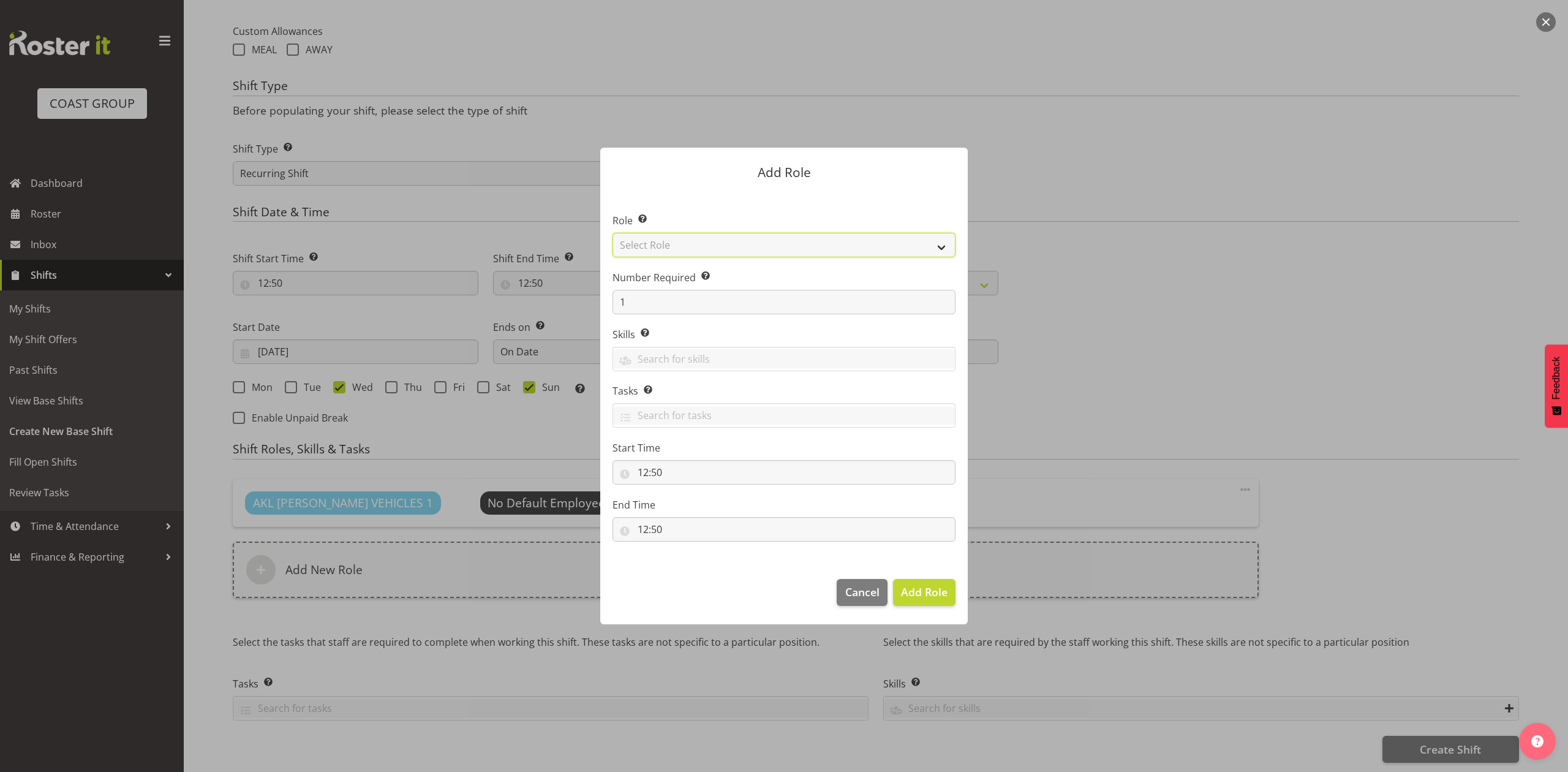
click at [714, 242] on select "Select Role ACCOUNT MANAGER ACCOUNT MANAGER DW ACCOUNTS AKL DIANNA VEHICLES AKL…" at bounding box center [784, 245] width 343 height 25
select select "188"
click at [612, 233] on select "Select Role ACCOUNT MANAGER ACCOUNT MANAGER DW ACCOUNTS AKL DIANNA VEHICLES AKL…" at bounding box center [784, 245] width 343 height 25
click at [927, 598] on span "Add Role" at bounding box center [924, 591] width 46 height 15
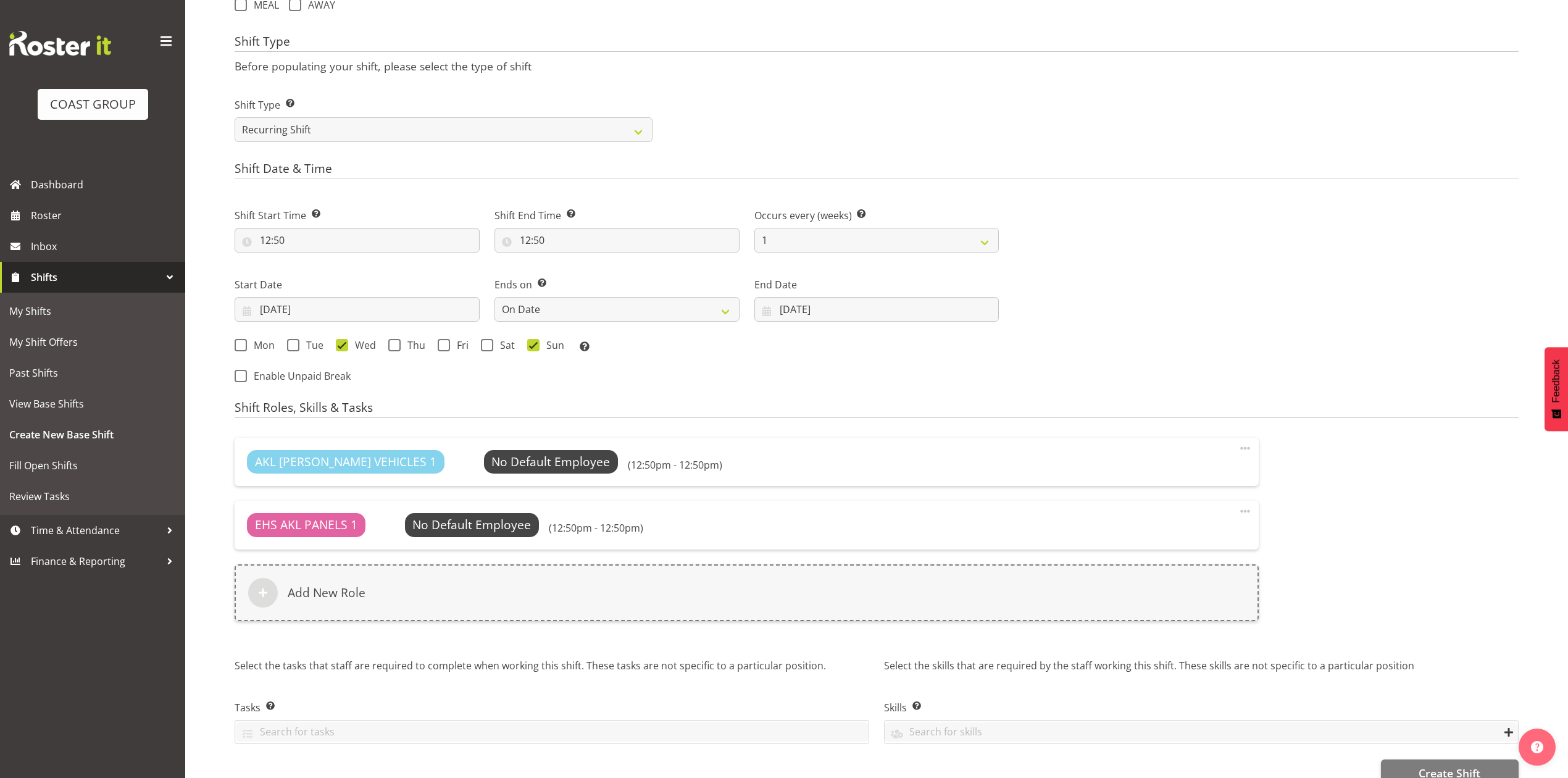
scroll to position [564, 0]
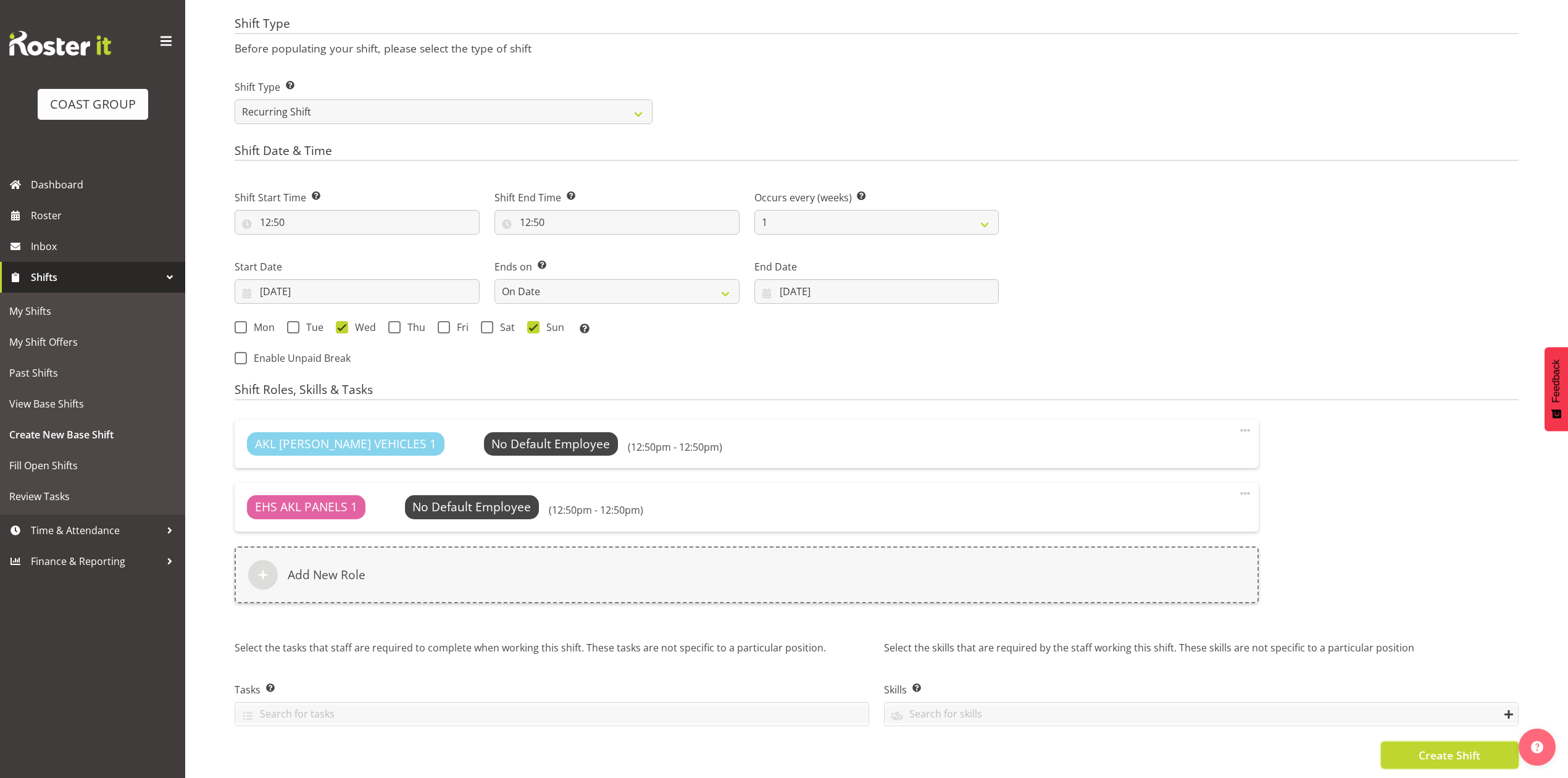
click at [1448, 748] on span "Create Shift" at bounding box center [1449, 755] width 62 height 16
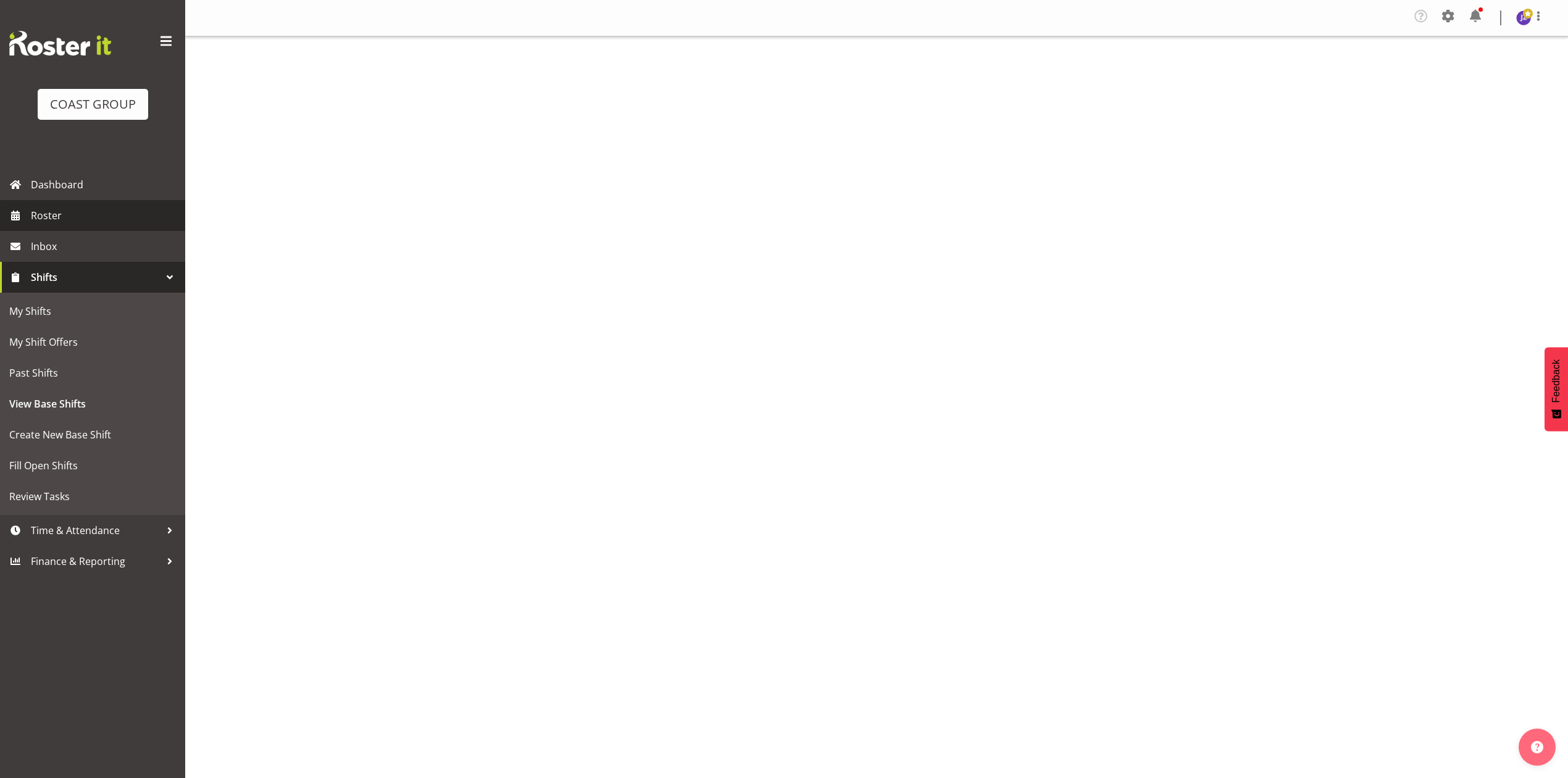
drag, startPoint x: 0, startPoint y: 0, endPoint x: 78, endPoint y: 217, distance: 230.6
click at [78, 217] on span "Roster" at bounding box center [105, 215] width 148 height 18
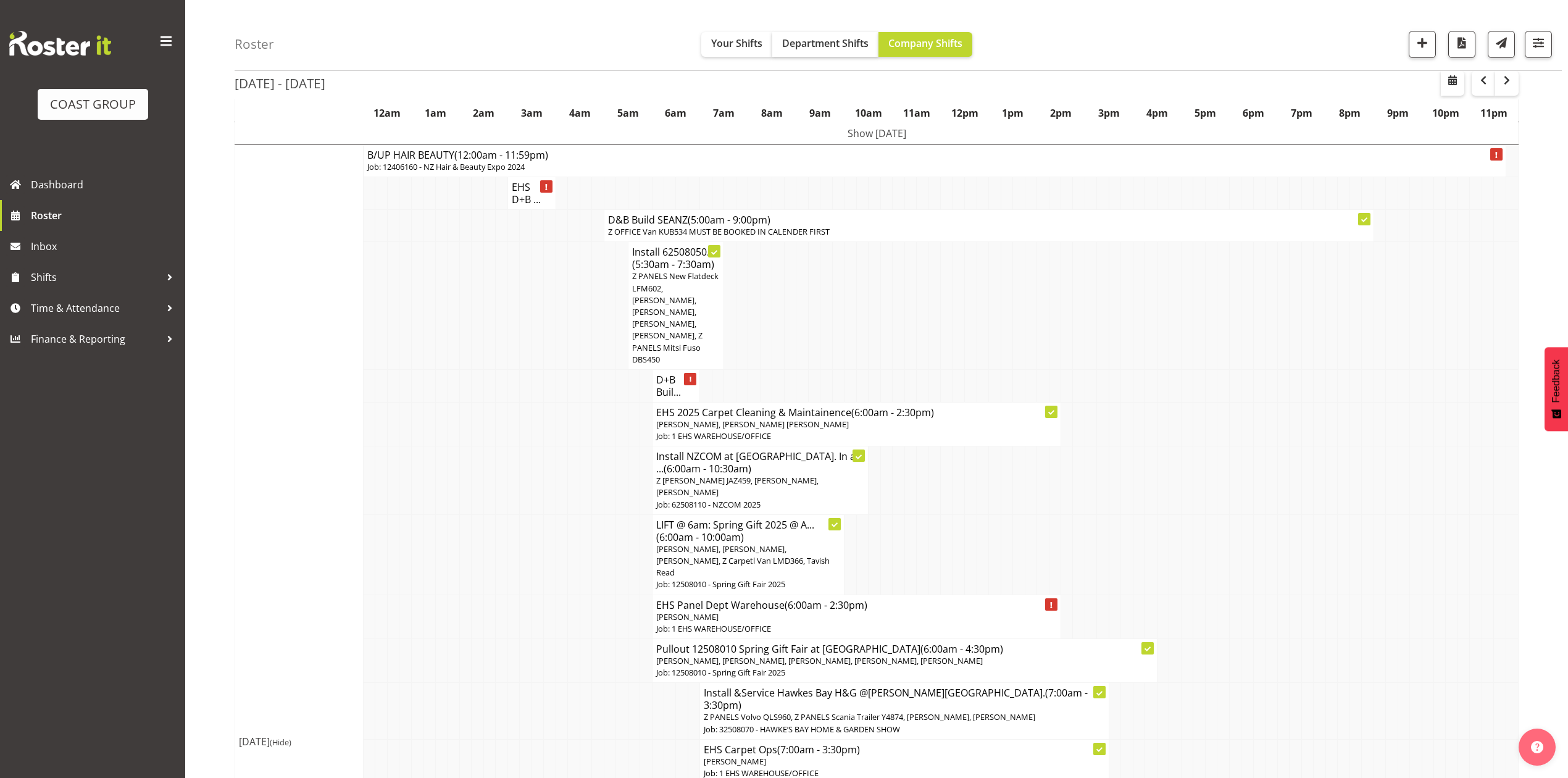
scroll to position [82, 0]
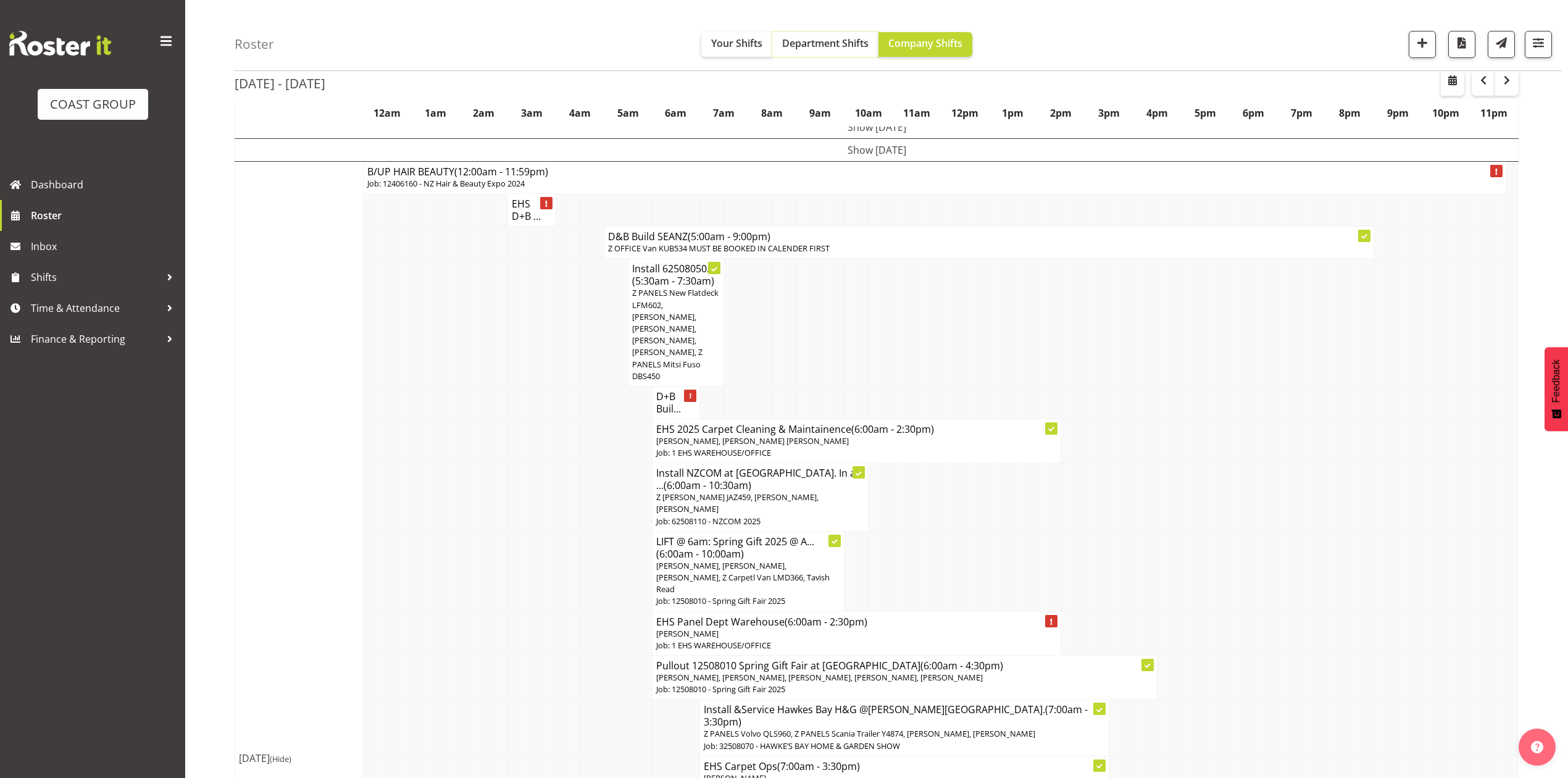
click at [817, 38] on span "Department Shifts" at bounding box center [825, 42] width 86 height 13
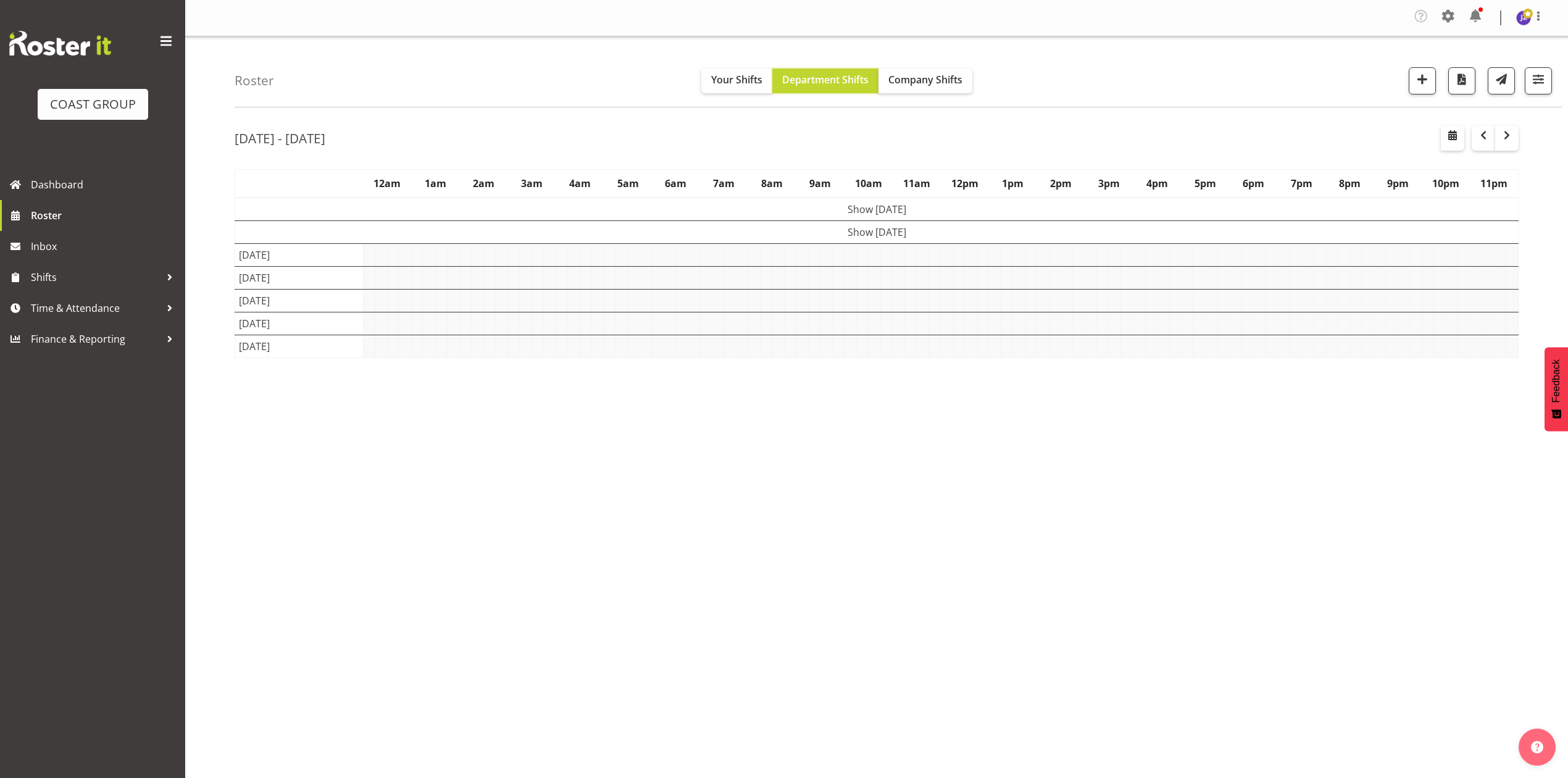
scroll to position [0, 0]
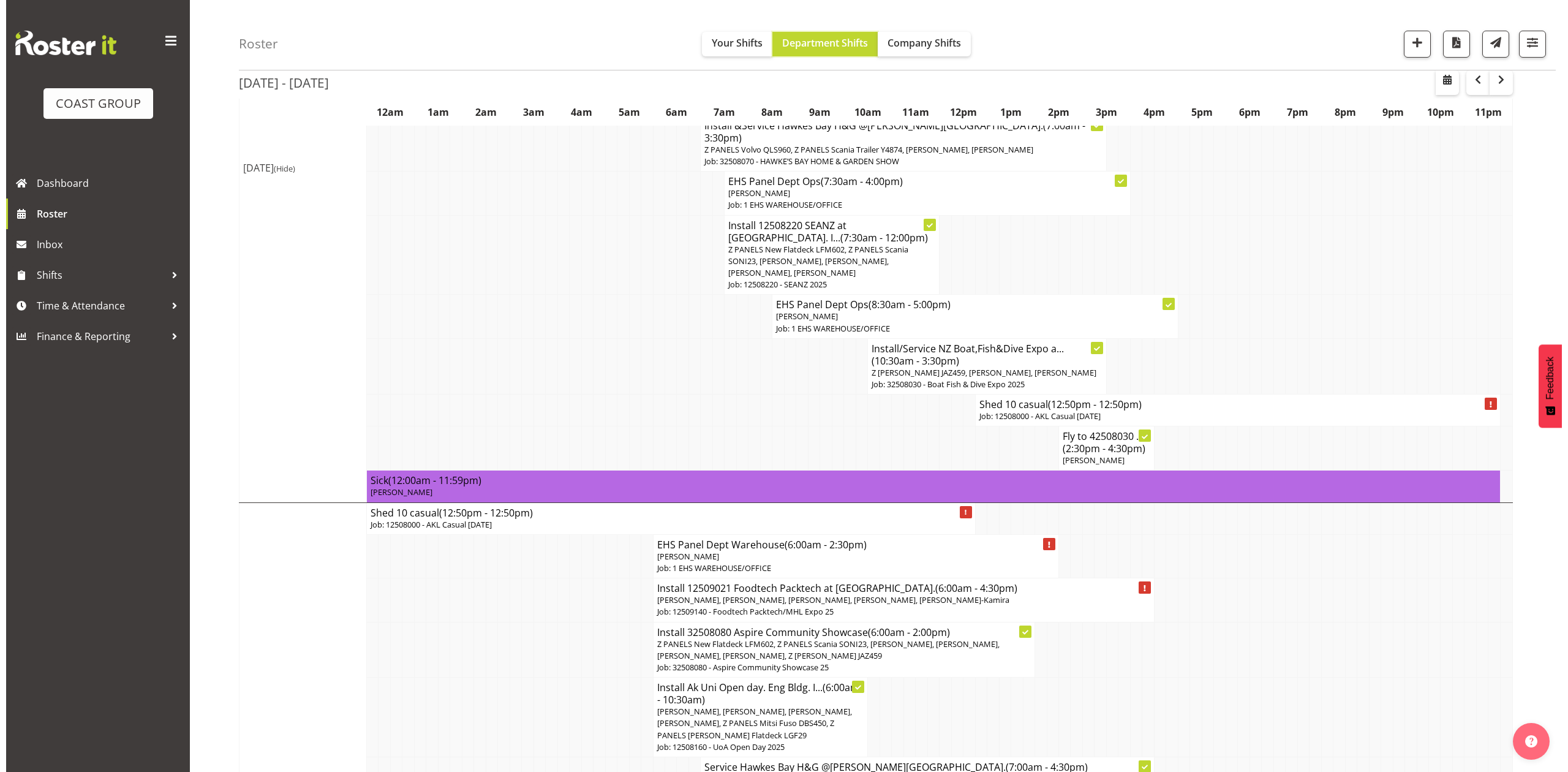
scroll to position [163, 0]
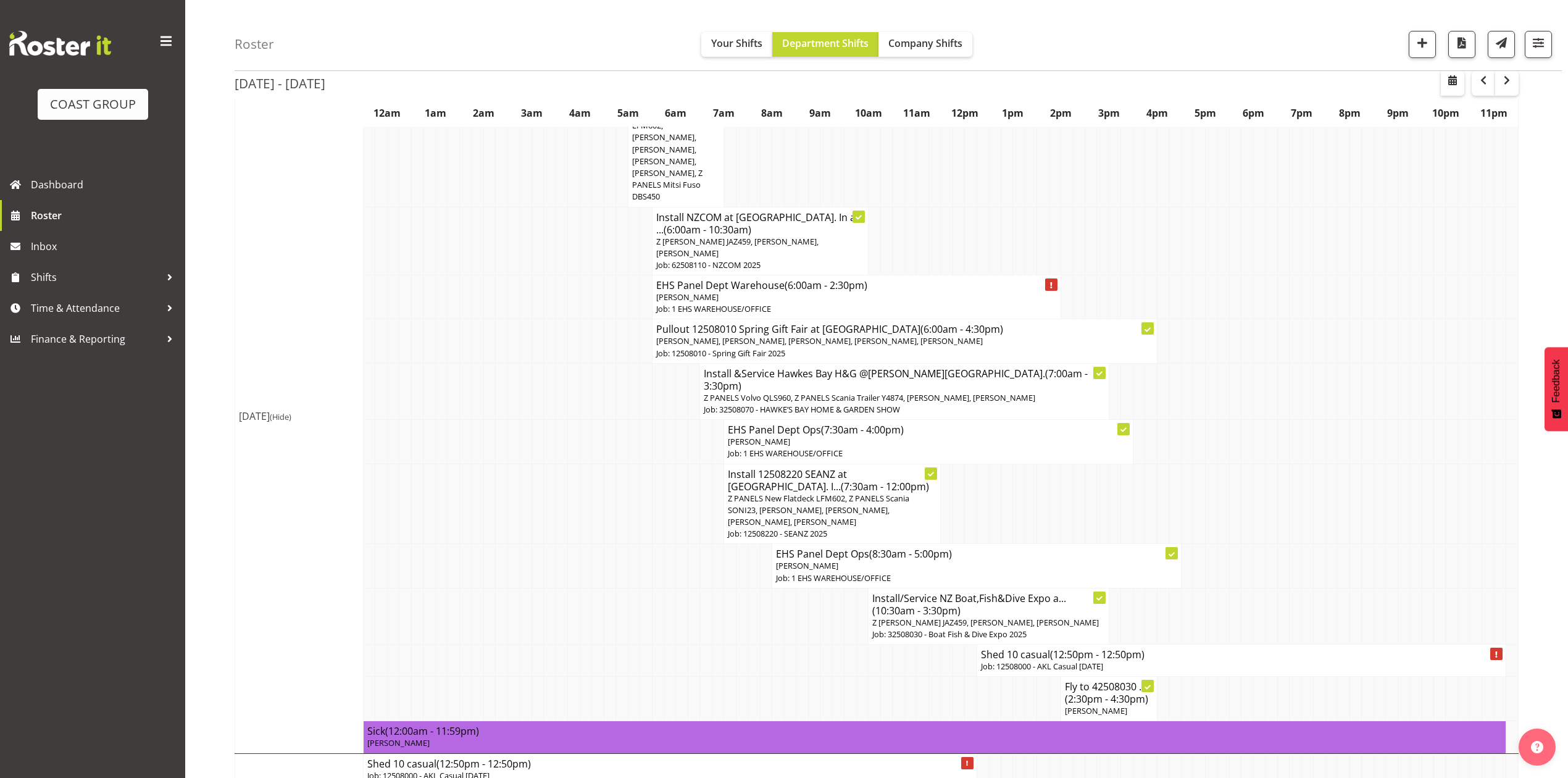
click at [1223, 661] on p "Job: 12508000 - AKL Casual [DATE]" at bounding box center [1241, 667] width 521 height 12
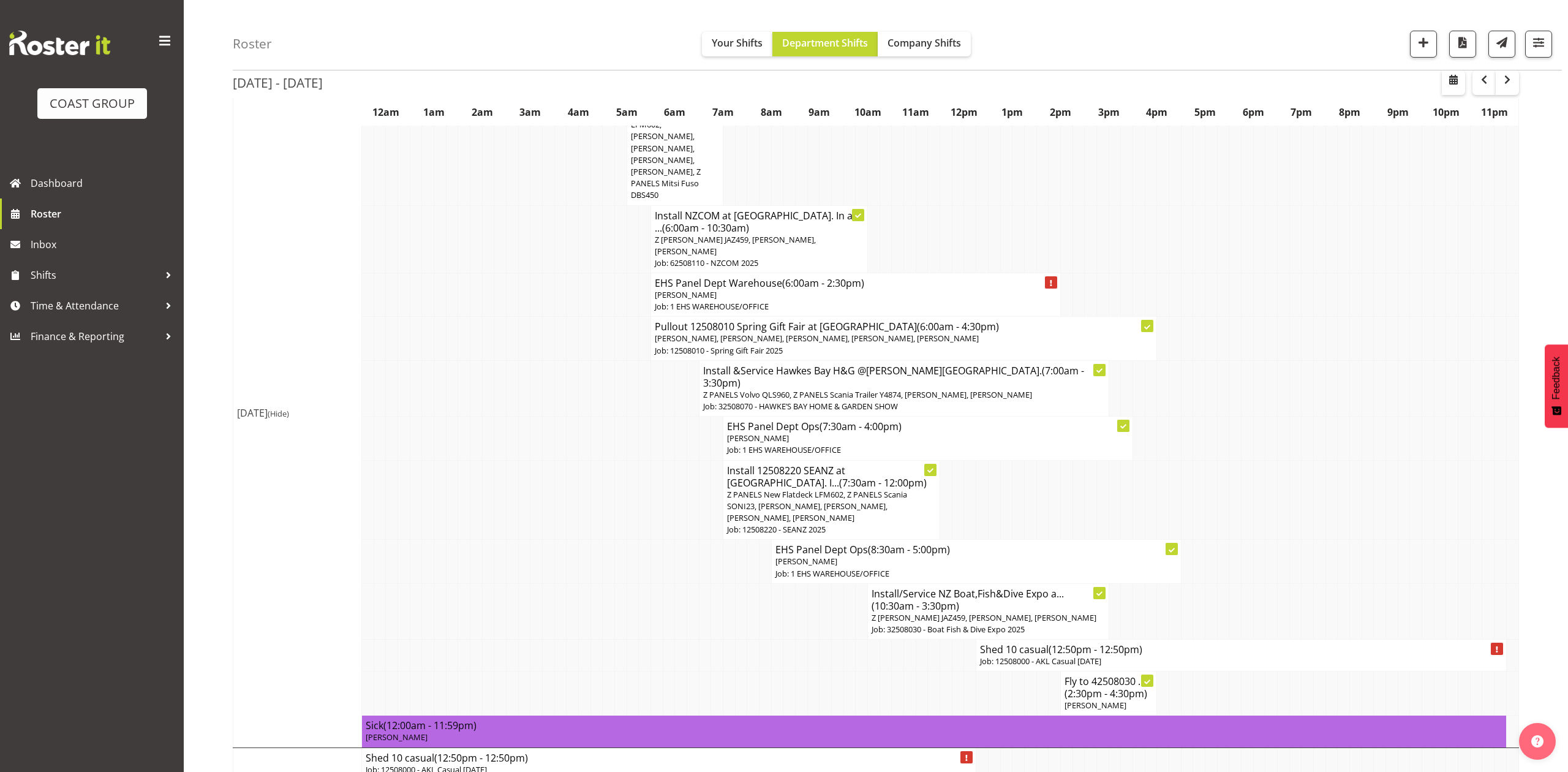
select select
select select "7"
select select "2025"
select select "12"
select select "50"
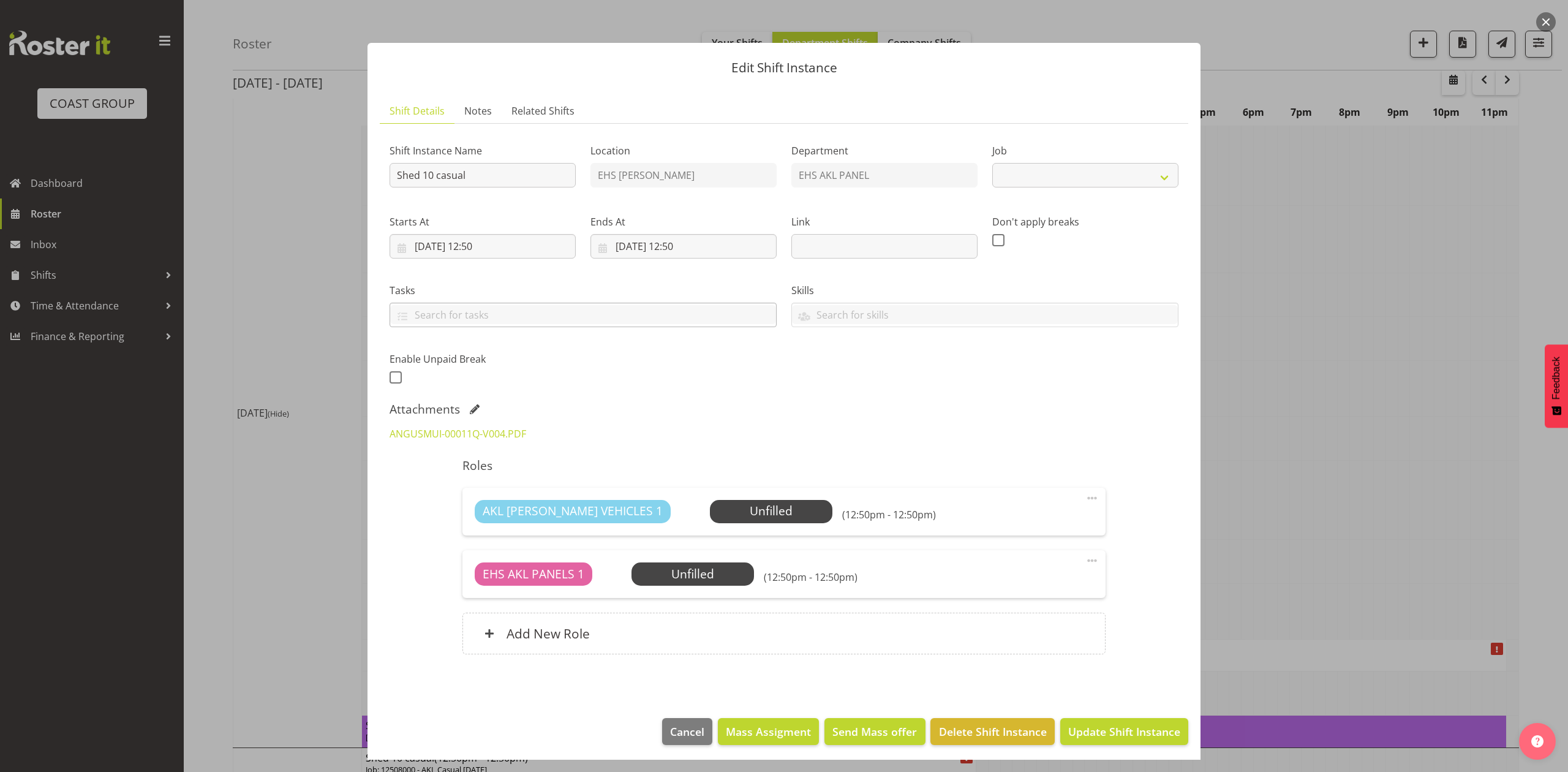
select select "8652"
click at [632, 245] on input "[DATE] 12:50" at bounding box center [683, 246] width 186 height 25
click at [680, 440] on link "26" at bounding box center [673, 437] width 25 height 24
click at [699, 440] on span "27" at bounding box center [699, 437] width 10 height 12
type input "[DATE] 12:50"
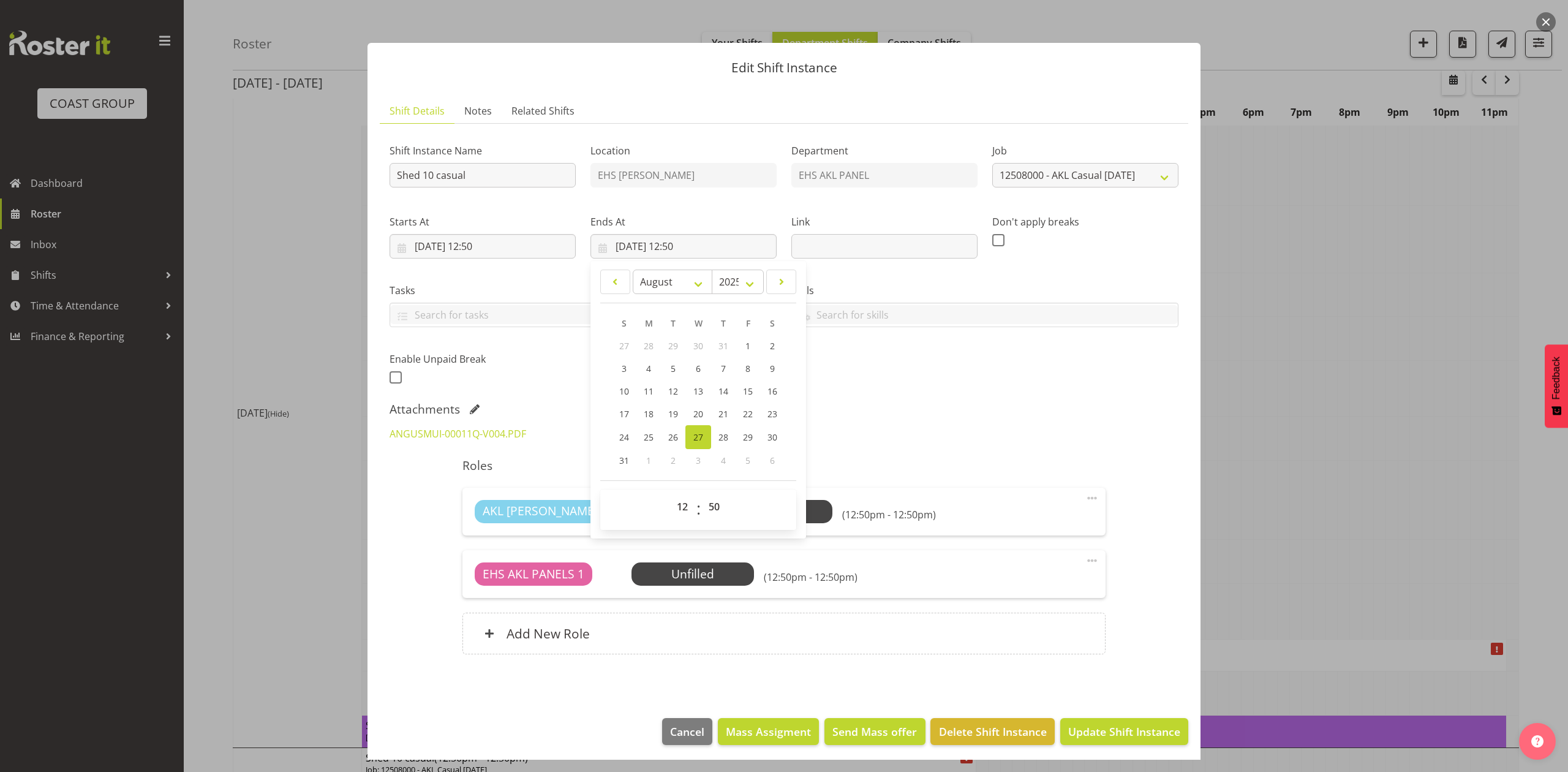
click at [944, 413] on div "Attachments" at bounding box center [784, 409] width 789 height 15
click at [396, 174] on input "Shed 10 casual" at bounding box center [482, 175] width 186 height 25
click at [515, 173] on input "Install Shed 10 casual" at bounding box center [482, 175] width 186 height 25
type input "Install Shed 10 casual. In at 2pm."
click at [488, 243] on input "[DATE] 12:50" at bounding box center [482, 246] width 186 height 25
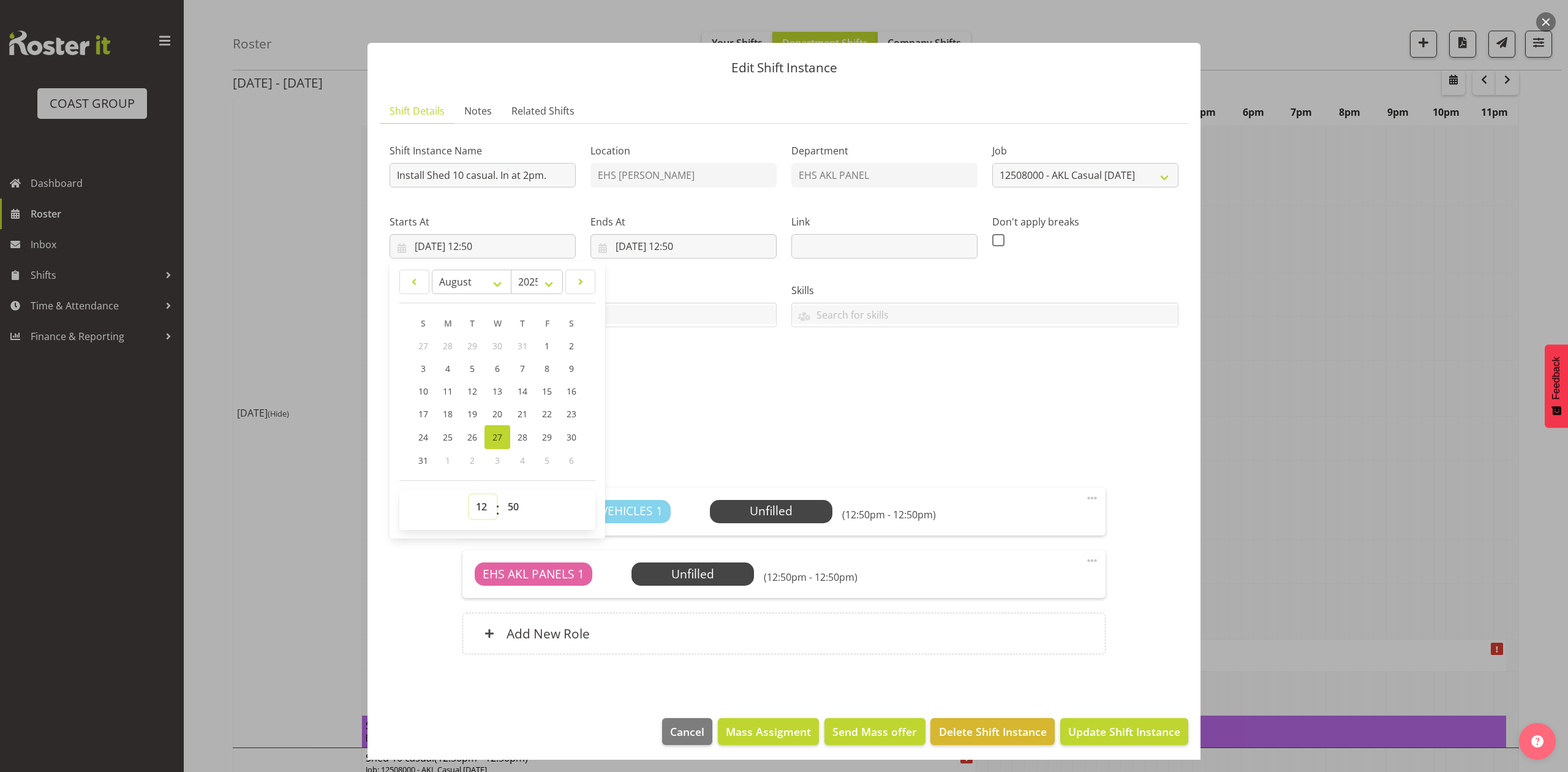
click at [484, 510] on select "00 01 02 03 04 05 06 07 08 09 10 11 12 13 14 15 16 17 18 19 20 21 22 23" at bounding box center [482, 506] width 27 height 25
select select "13"
click at [469, 495] on select "00 01 02 03 04 05 06 07 08 09 10 11 12 13 14 15 16 17 18 19 20 21 22 23" at bounding box center [482, 506] width 27 height 25
type input "[DATE] 13:50"
click at [513, 504] on select "00 01 02 03 04 05 06 07 08 09 10 11 12 13 14 15 16 17 18 19 20 21 22 23 24 25 2…" at bounding box center [515, 506] width 27 height 25
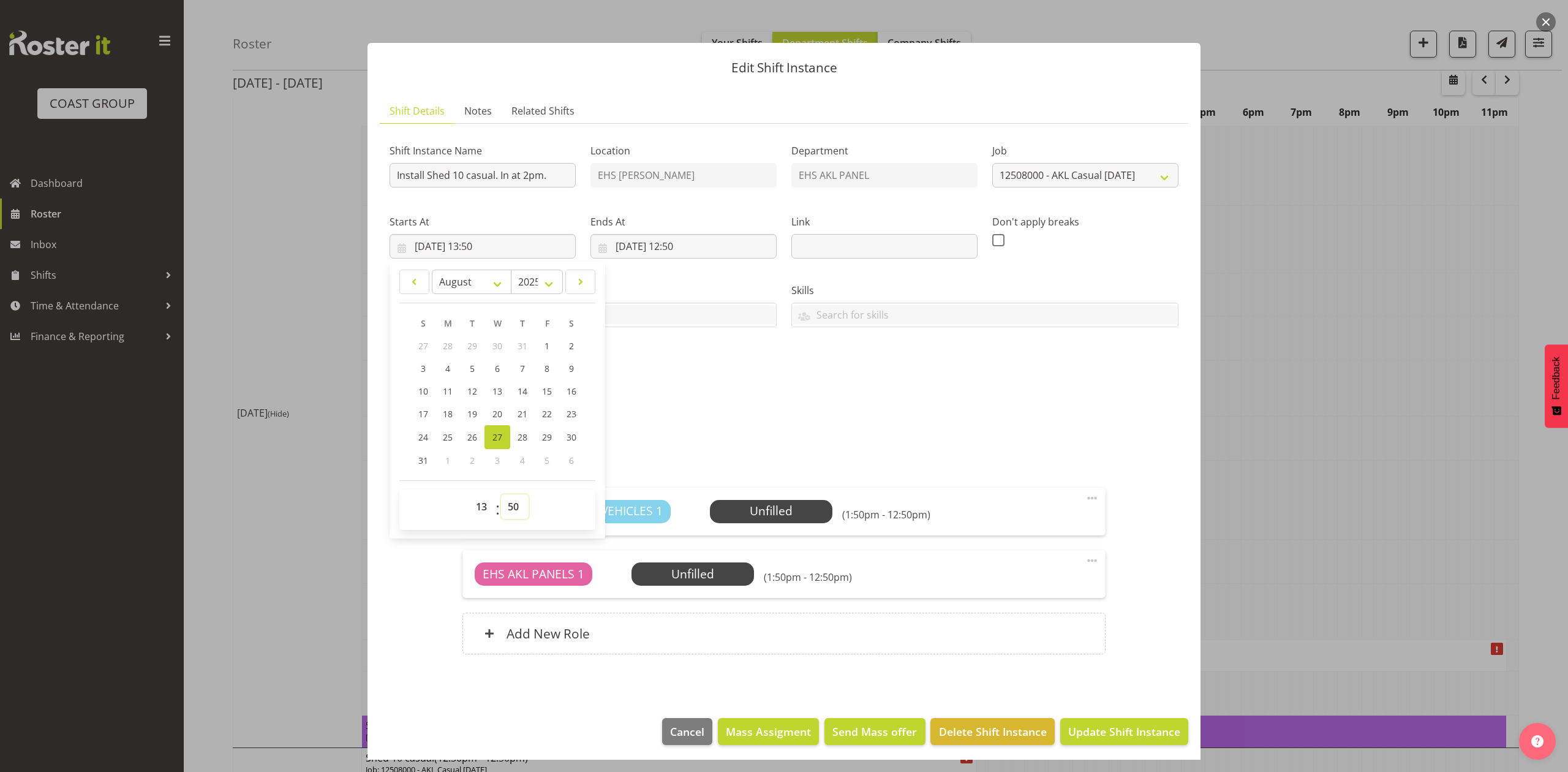
select select "30"
click at [501, 495] on select "00 01 02 03 04 05 06 07 08 09 10 11 12 13 14 15 16 17 18 19 20 21 22 23 24 25 2…" at bounding box center [515, 506] width 27 height 25
type input "[DATE] 13:30"
click at [771, 445] on div "ANGUSMUI-00011Q-V004.PDF" at bounding box center [784, 434] width 804 height 30
click at [680, 248] on input "[DATE] 12:50" at bounding box center [683, 246] width 186 height 25
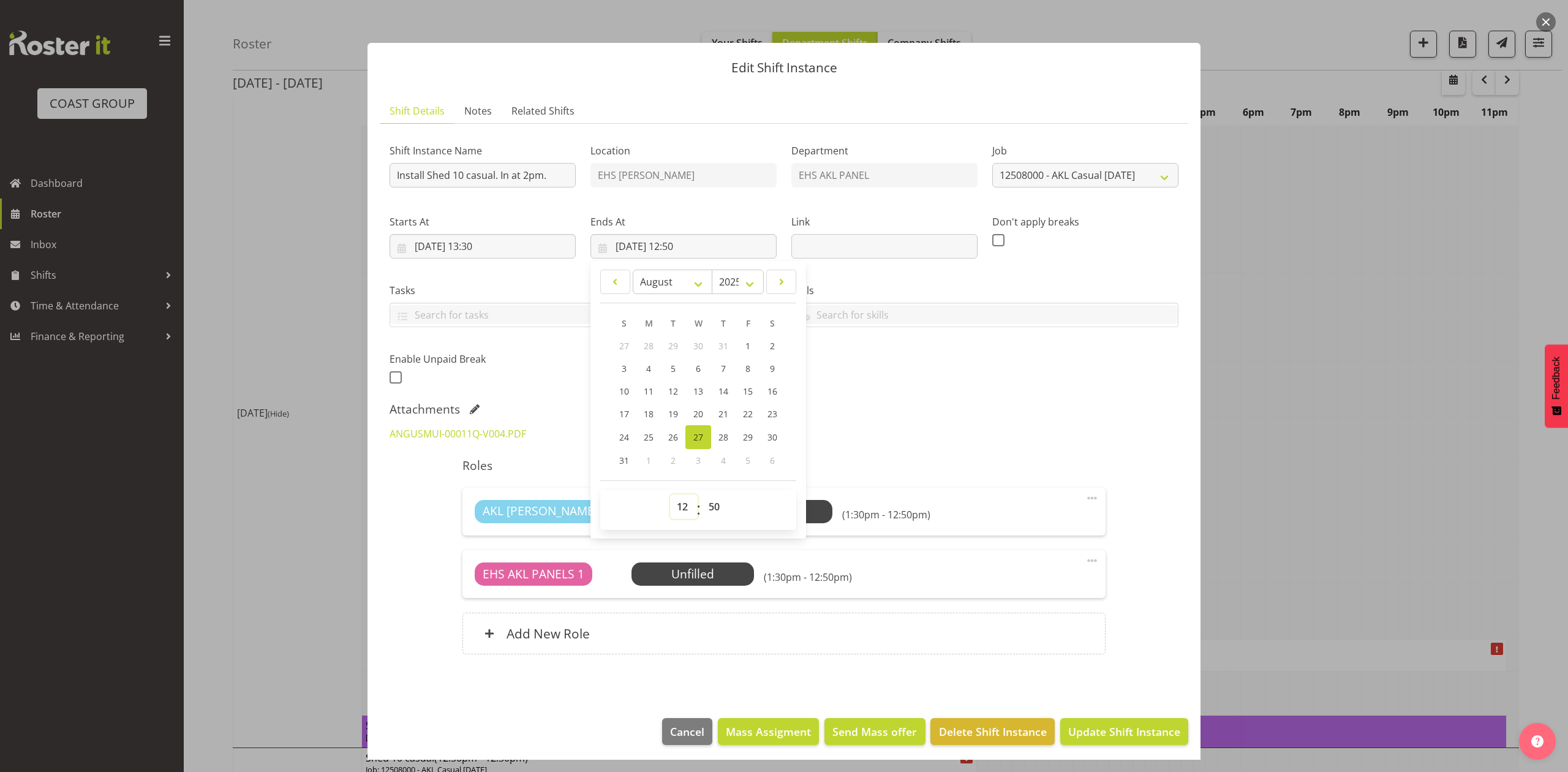
click at [685, 513] on select "00 01 02 03 04 05 06 07 08 09 10 11 12 13 14 15 16 17 18 19 20 21 22 23" at bounding box center [683, 506] width 27 height 25
select select "15"
click at [670, 495] on select "00 01 02 03 04 05 06 07 08 09 10 11 12 13 14 15 16 17 18 19 20 21 22 23" at bounding box center [683, 506] width 27 height 25
type input "[DATE] 15:50"
click at [720, 505] on select "00 01 02 03 04 05 06 07 08 09 10 11 12 13 14 15 16 17 18 19 20 21 22 23 24 25 2…" at bounding box center [716, 506] width 27 height 25
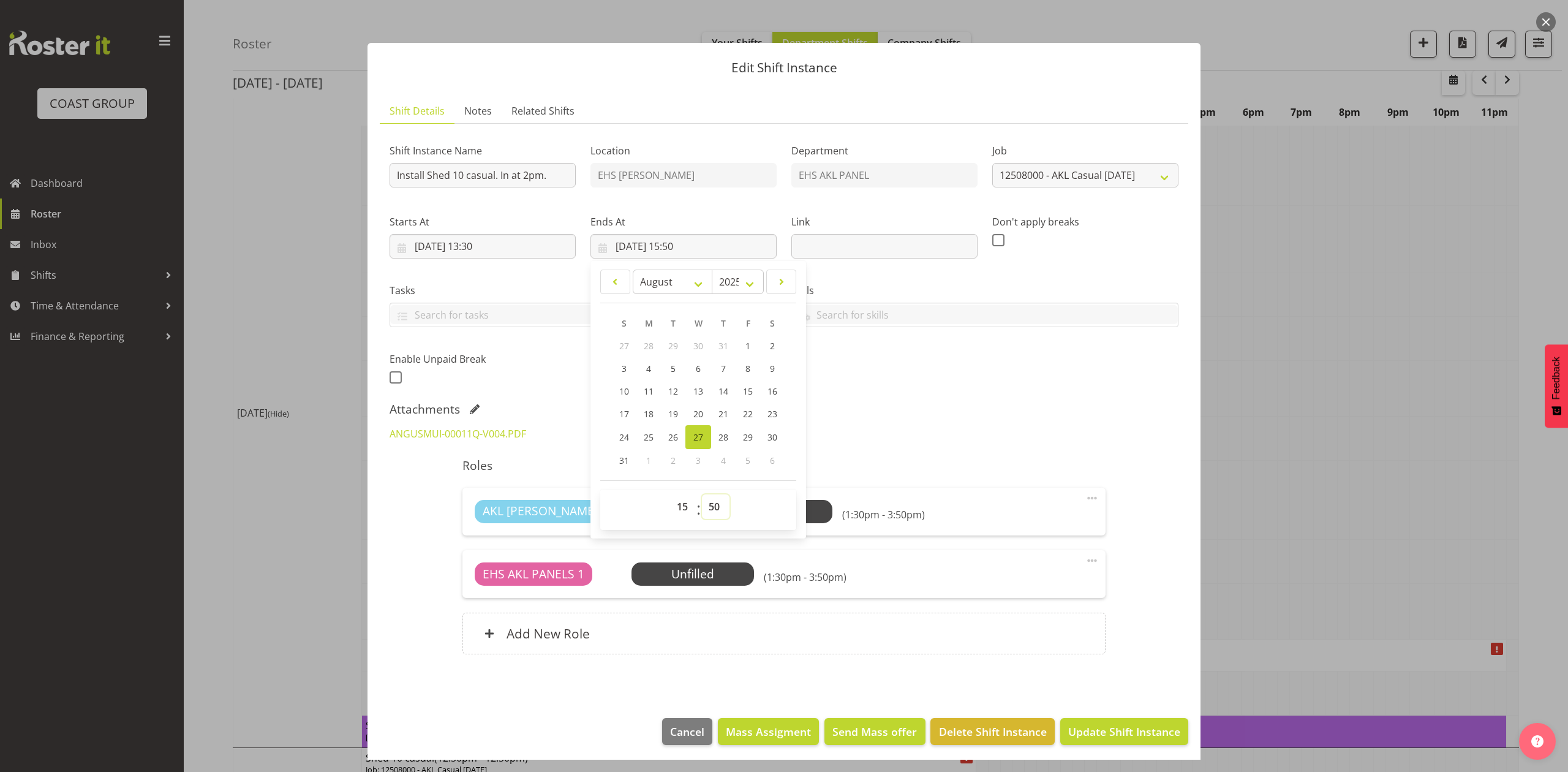
select select "0"
click at [702, 495] on select "00 01 02 03 04 05 06 07 08 09 10 11 12 13 14 15 16 17 18 19 20 21 22 23 24 25 2…" at bounding box center [716, 506] width 27 height 25
type input "[DATE] 15:00"
click at [893, 377] on div "Shift Instance Name Install Shed 10 casual. In at 2pm. Location EHS [PERSON_NAM…" at bounding box center [784, 261] width 804 height 268
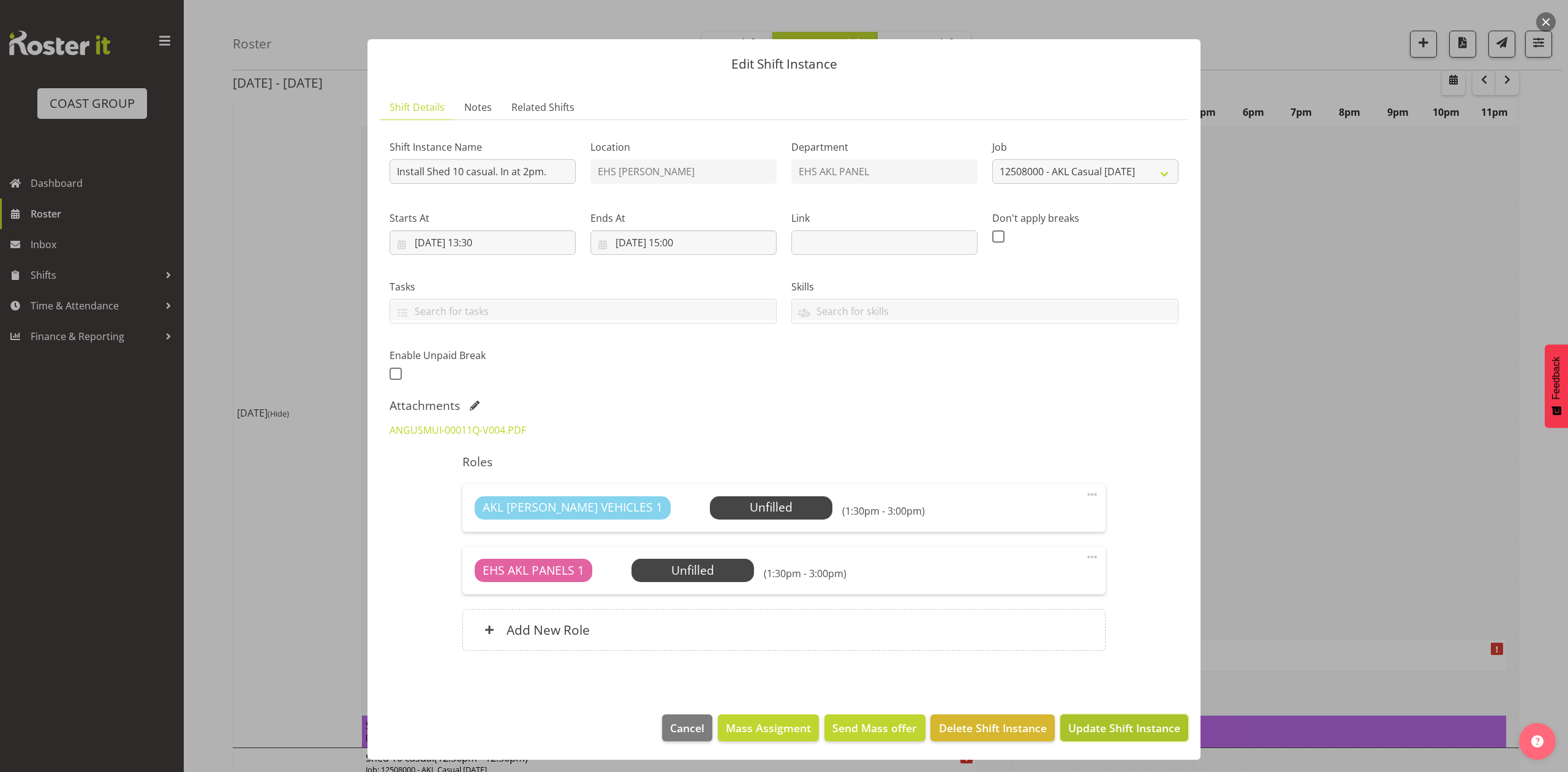
click at [1131, 720] on span "Update Shift Instance" at bounding box center [1125, 728] width 112 height 16
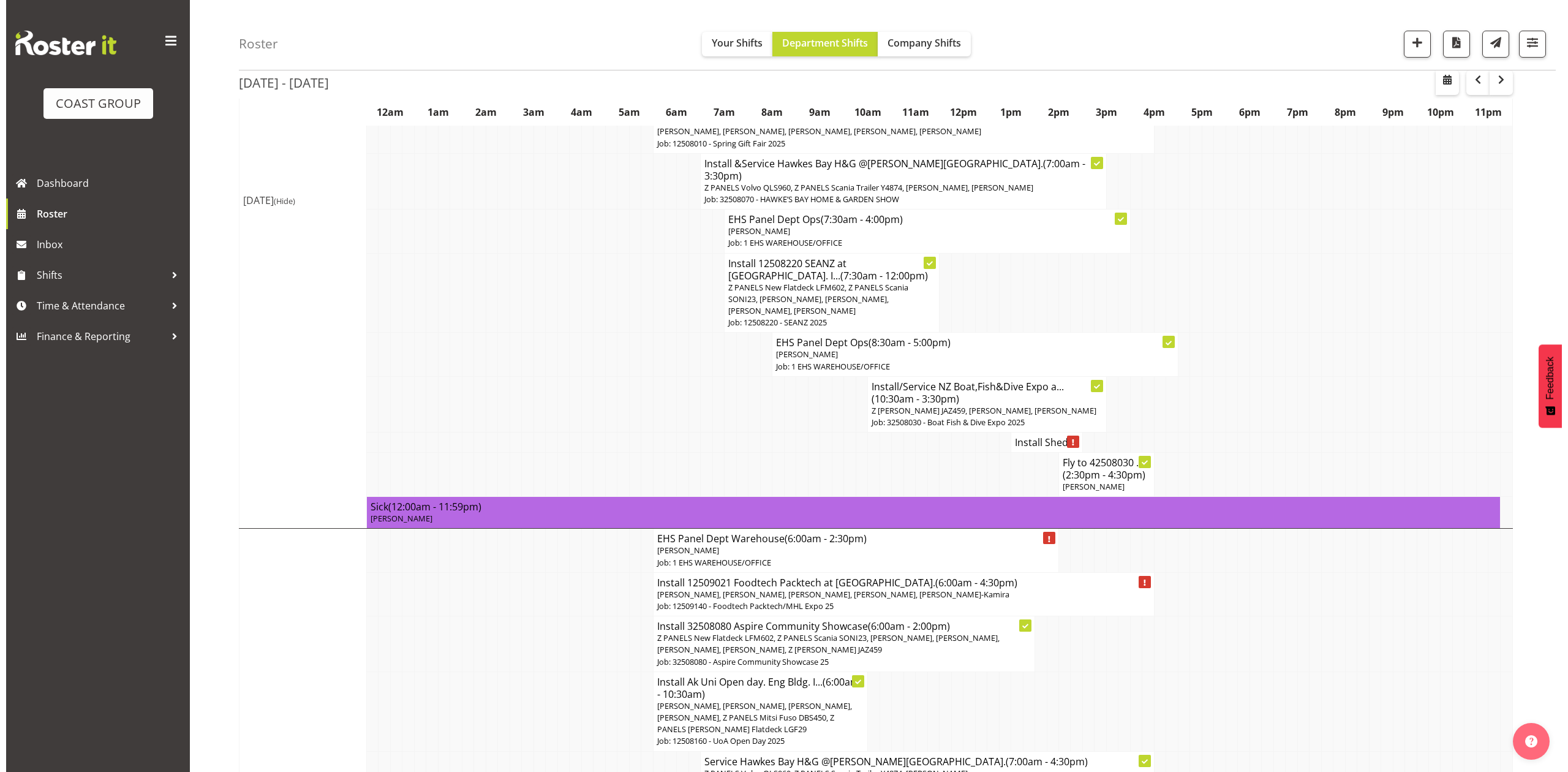
scroll to position [245, 0]
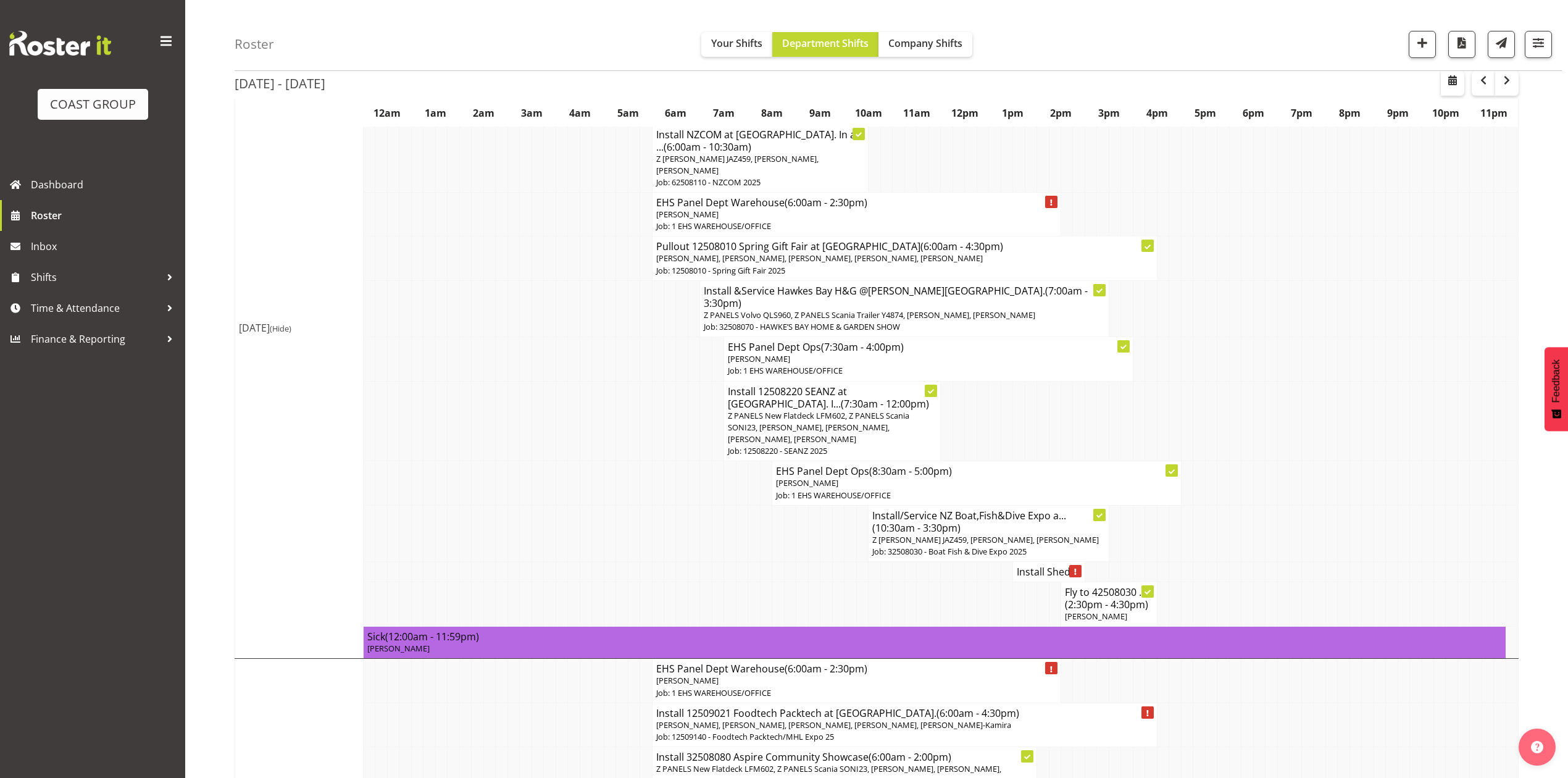
click at [976, 562] on td at bounding box center [982, 572] width 12 height 21
click at [855, 353] on p "[PERSON_NAME]" at bounding box center [928, 359] width 400 height 12
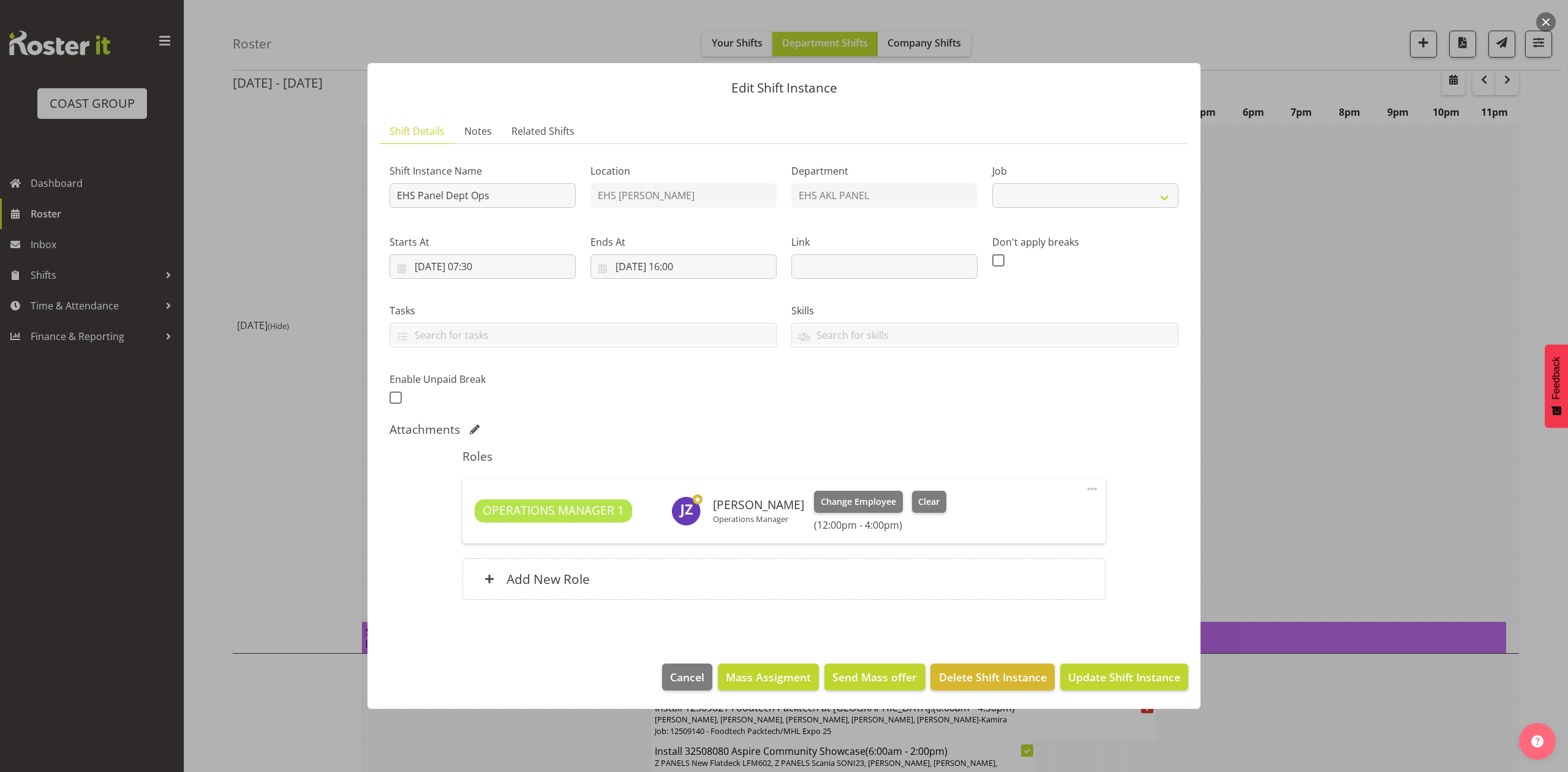
select select "69"
click at [1097, 489] on span at bounding box center [1092, 489] width 15 height 15
click at [1040, 516] on link "Edit" at bounding box center [1041, 518] width 118 height 22
select select "7"
select select "2025"
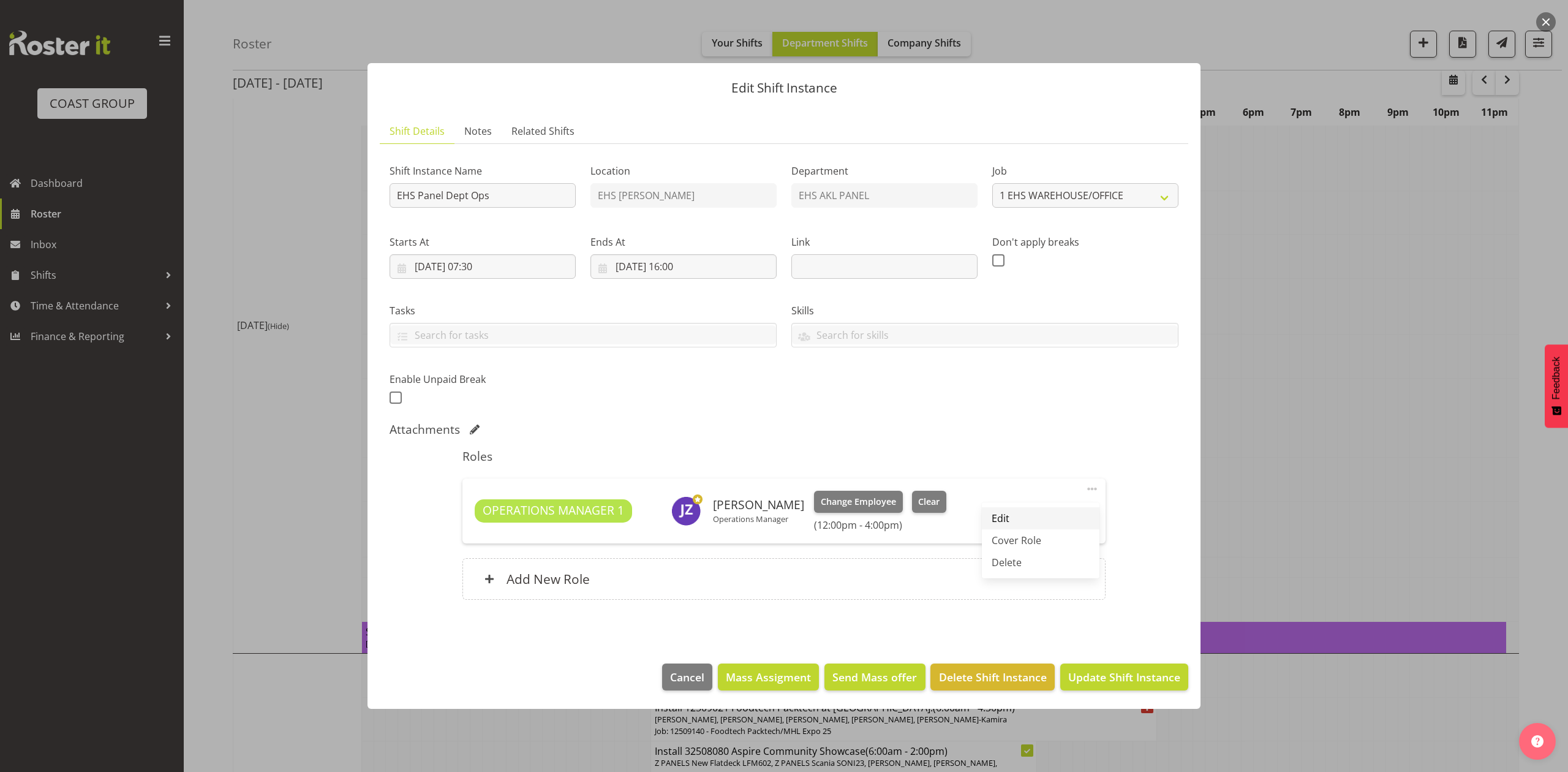
select select "12"
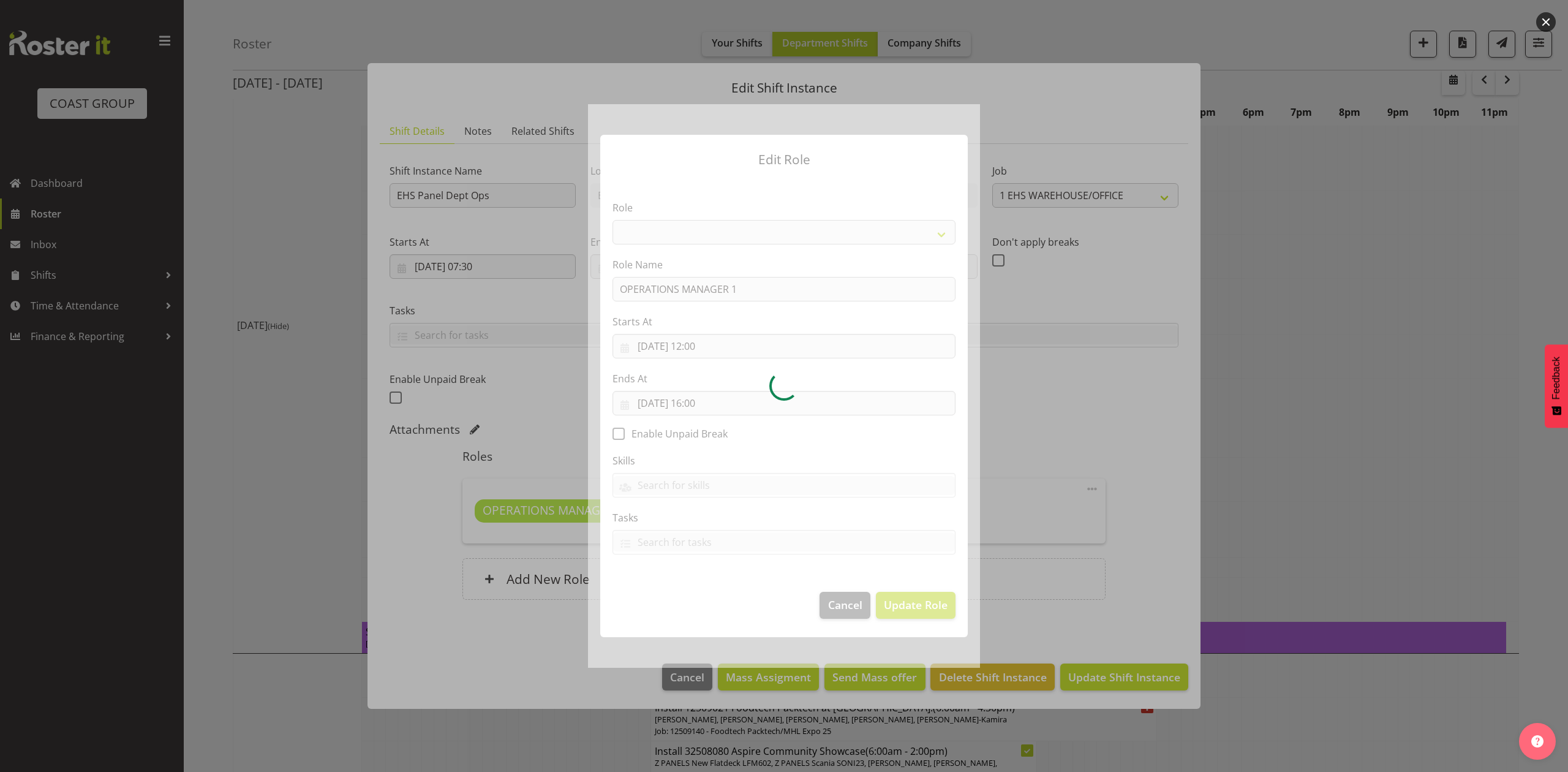
click at [716, 347] on div at bounding box center [784, 386] width 392 height 563
select select "198"
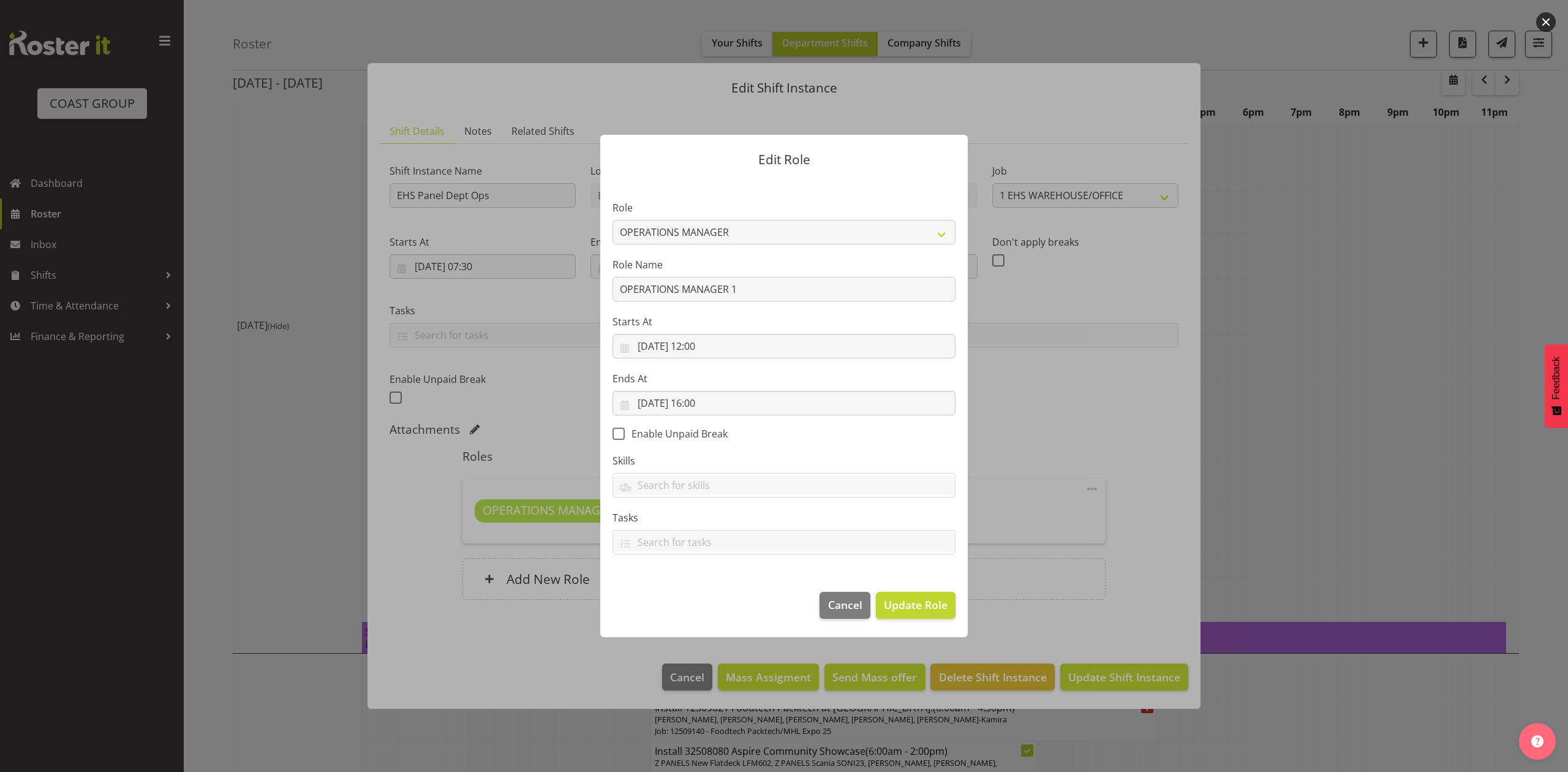
click at [716, 347] on div at bounding box center [784, 386] width 392 height 563
click at [716, 347] on input "[DATE] 12:00" at bounding box center [784, 346] width 343 height 25
click at [694, 344] on input "[DATE] 12:00" at bounding box center [784, 346] width 343 height 25
click at [885, 375] on label "Ends At" at bounding box center [784, 379] width 343 height 15
click at [699, 398] on input "[DATE] 16:00" at bounding box center [784, 403] width 343 height 25
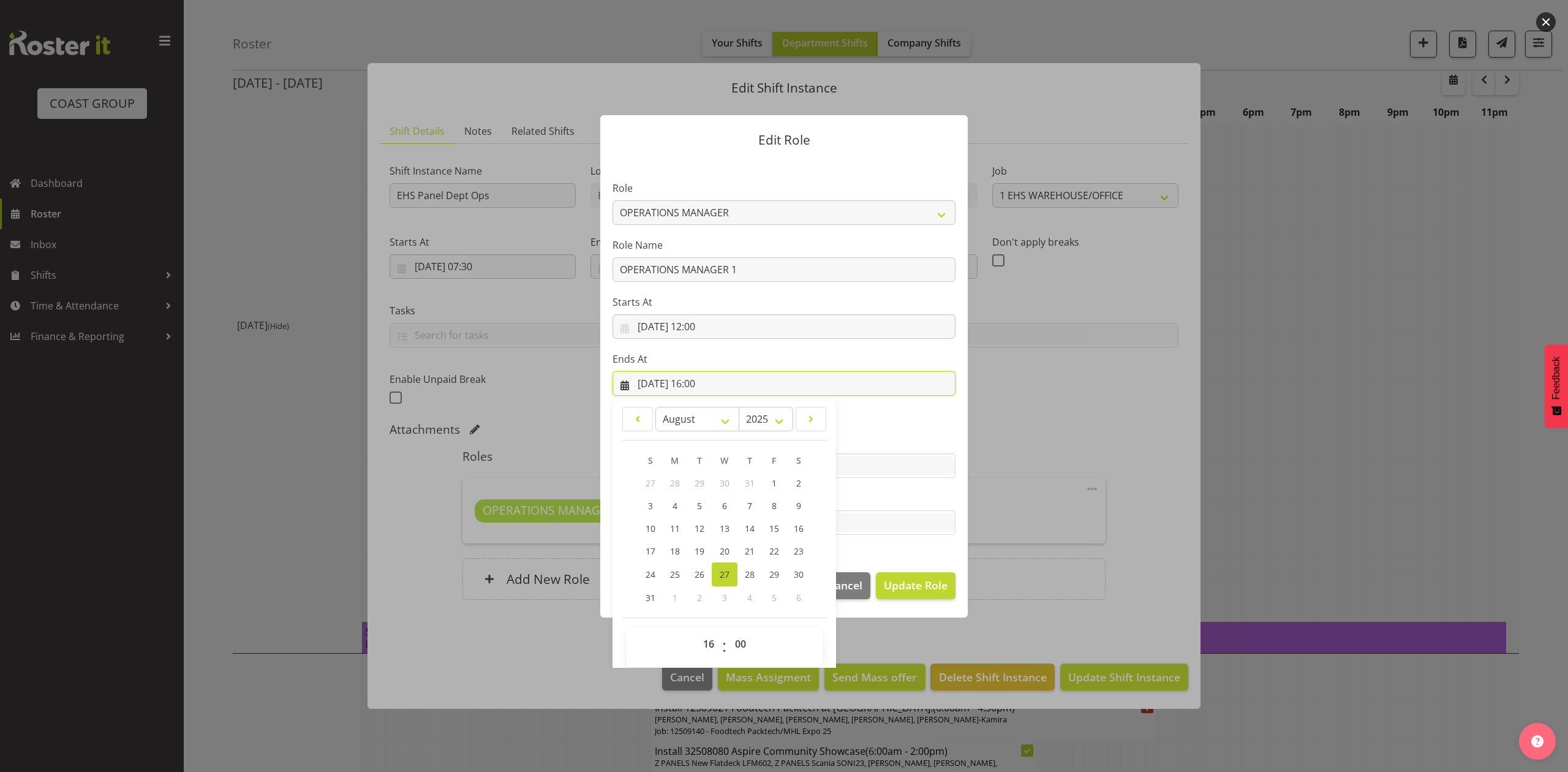
scroll to position [27, 0]
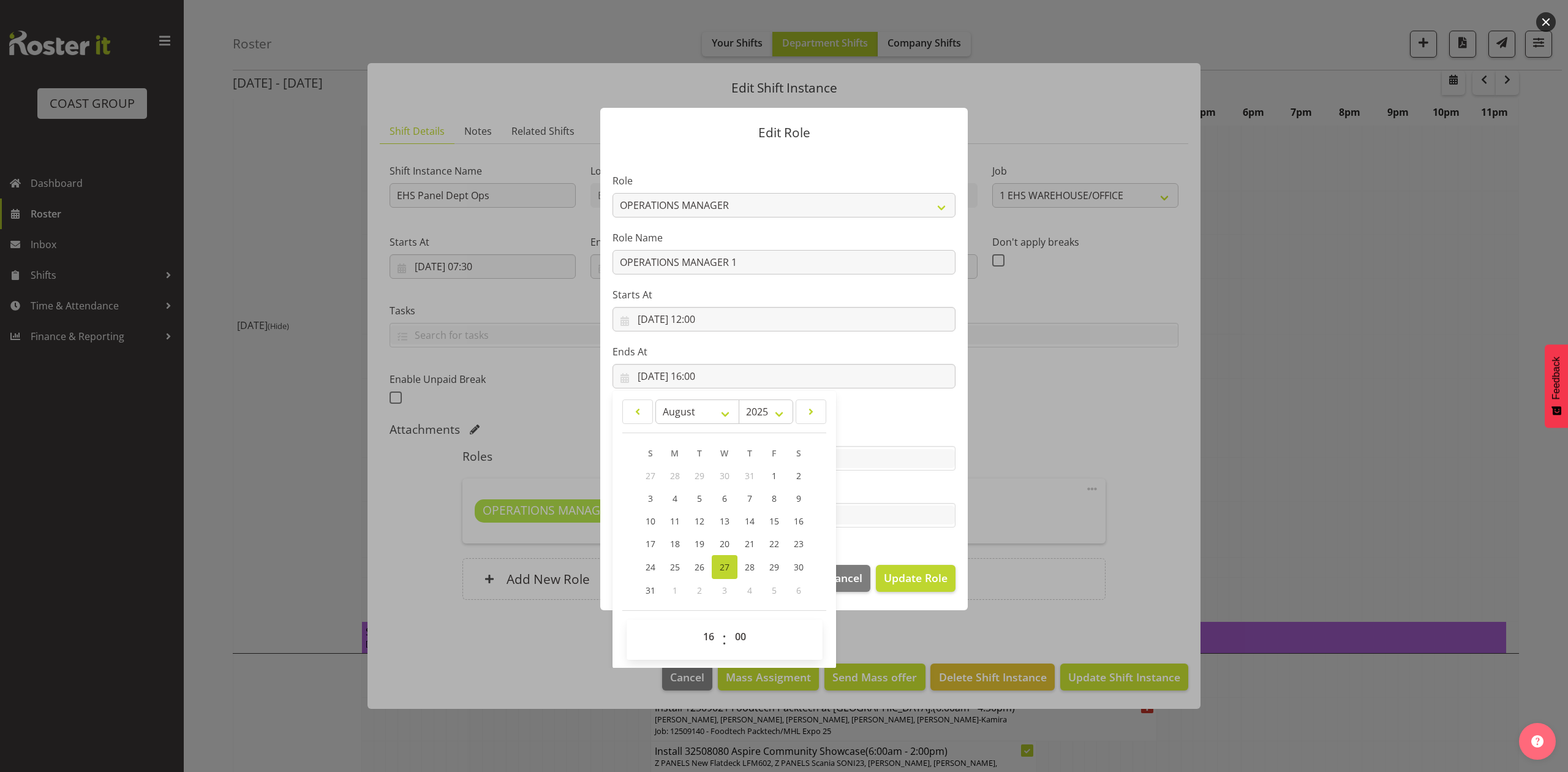
click at [892, 426] on label "Skills" at bounding box center [784, 433] width 343 height 15
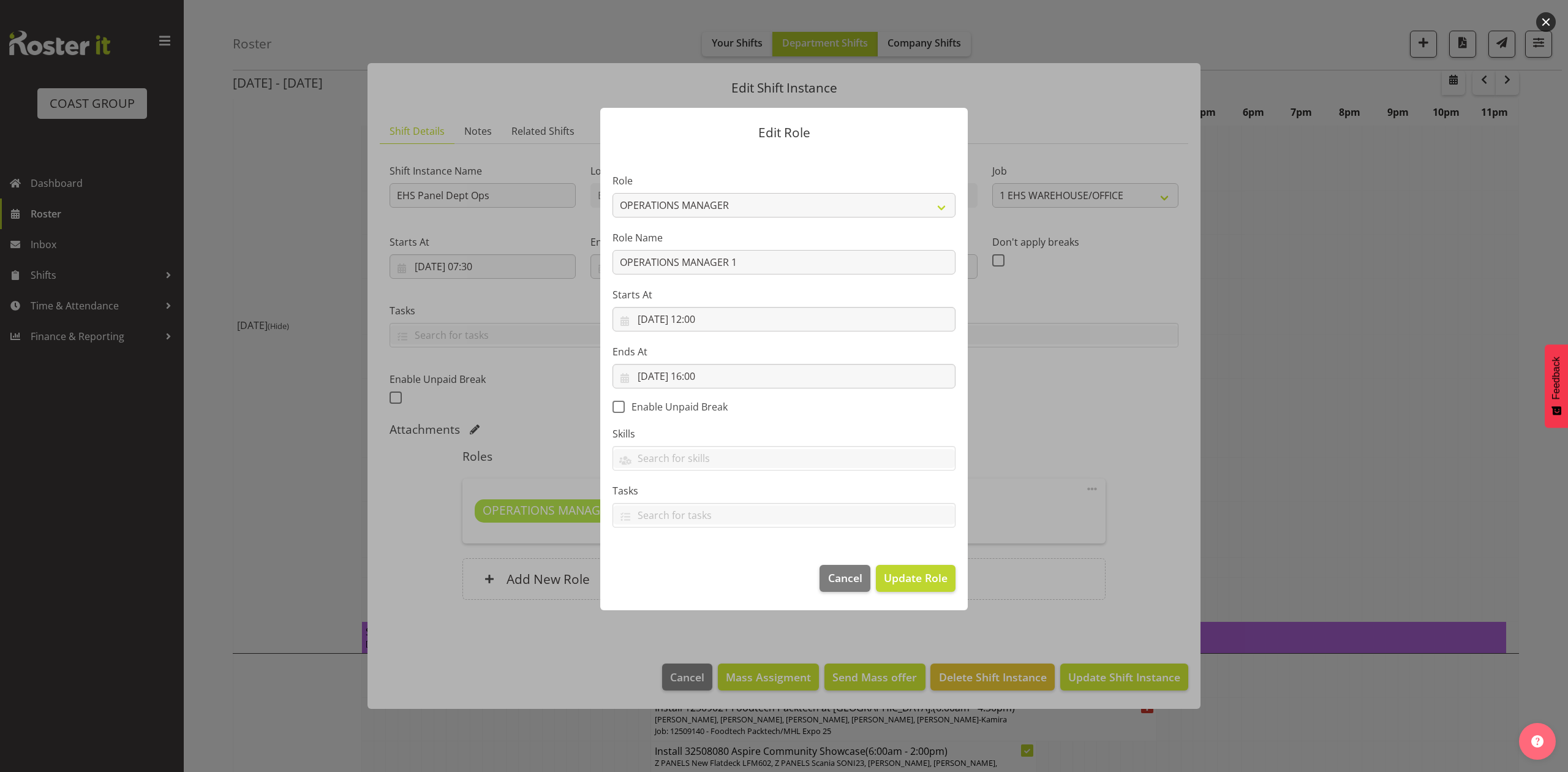
scroll to position [0, 0]
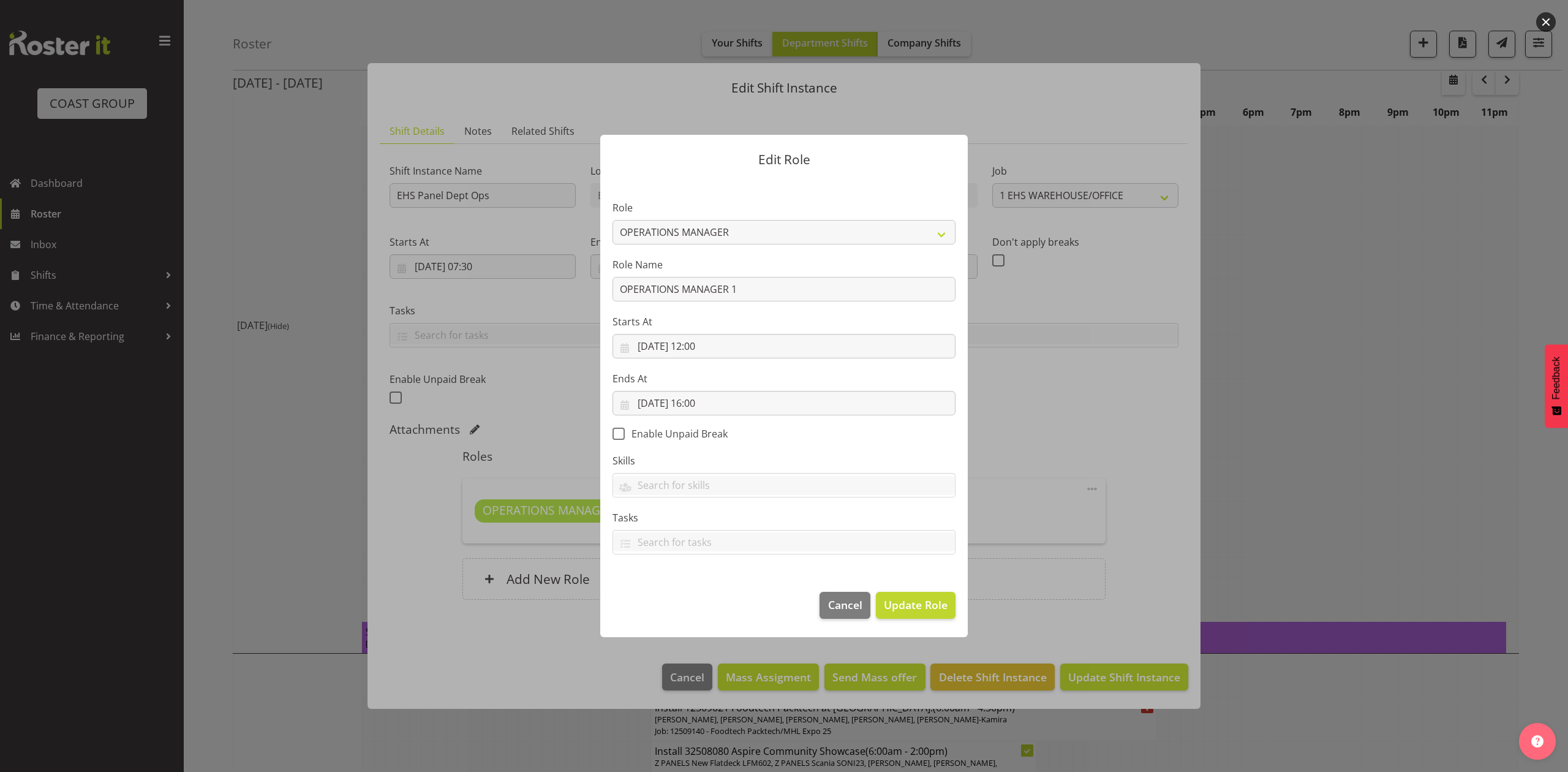
click at [1416, 369] on div at bounding box center [784, 386] width 1568 height 772
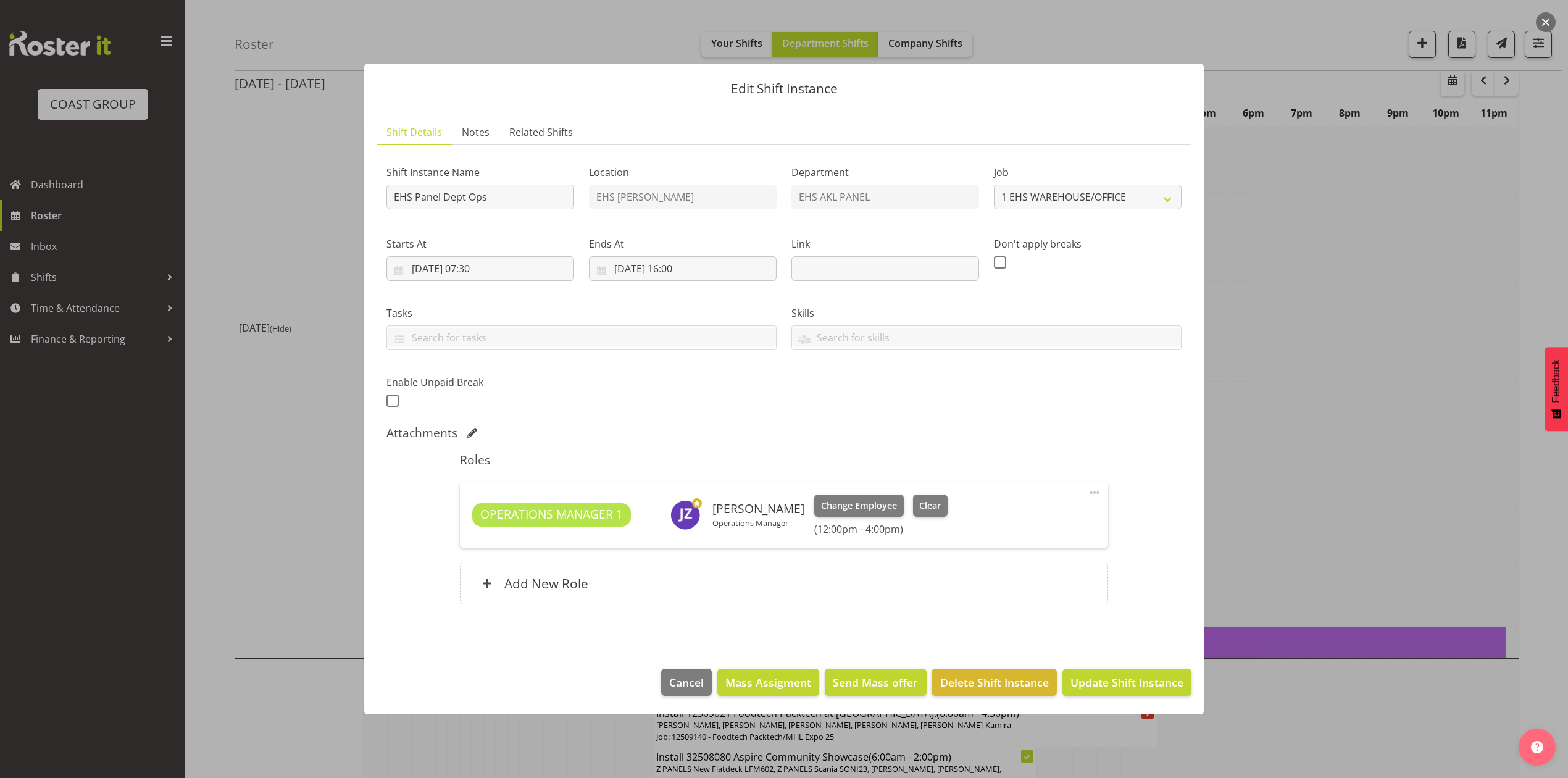
click at [1306, 438] on div at bounding box center [784, 389] width 1568 height 778
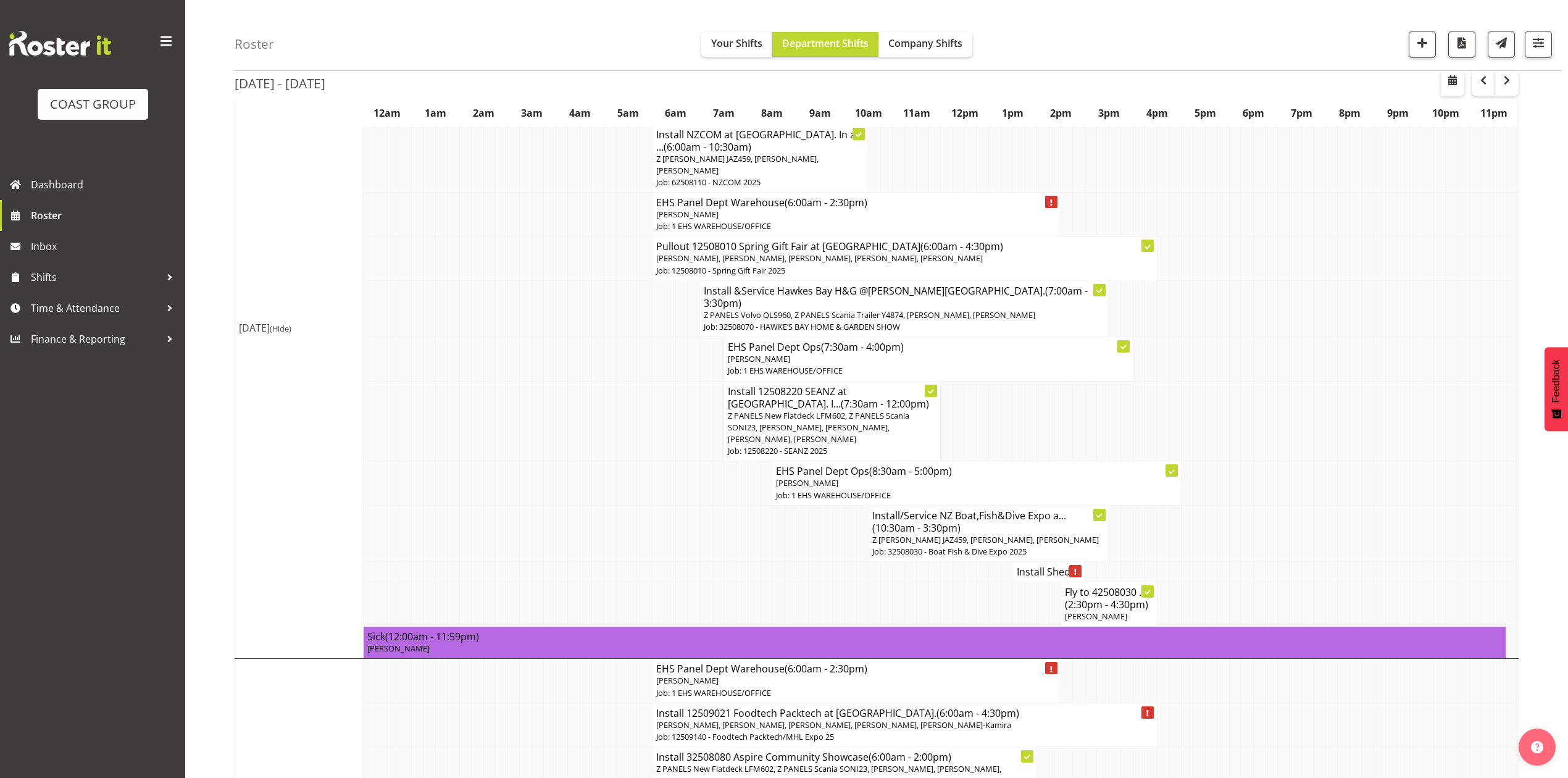
click at [1035, 566] on h4 "Install Shed..." at bounding box center [1049, 571] width 64 height 12
select select
select select "7"
select select "2025"
select select "13"
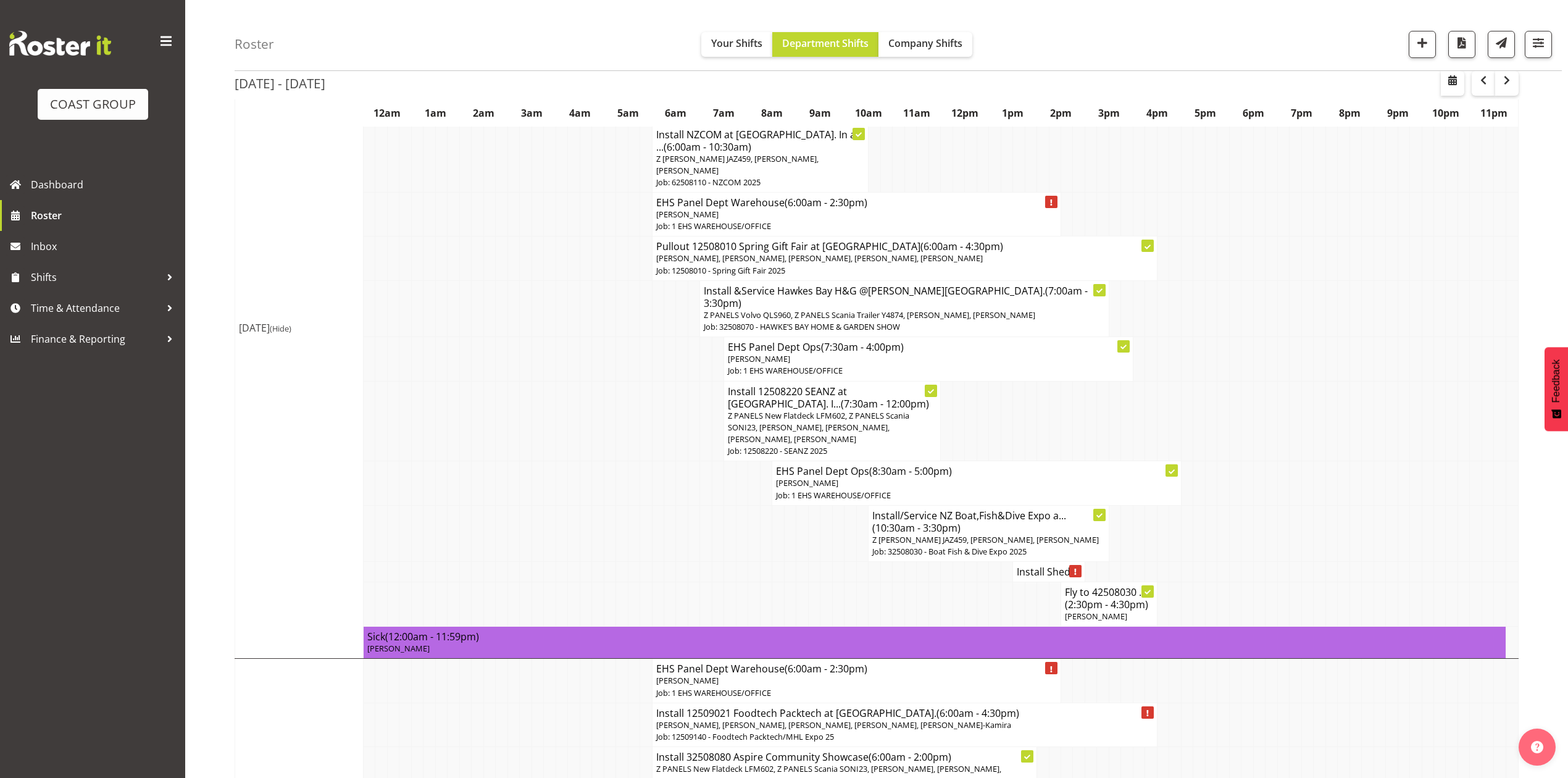
select select "30"
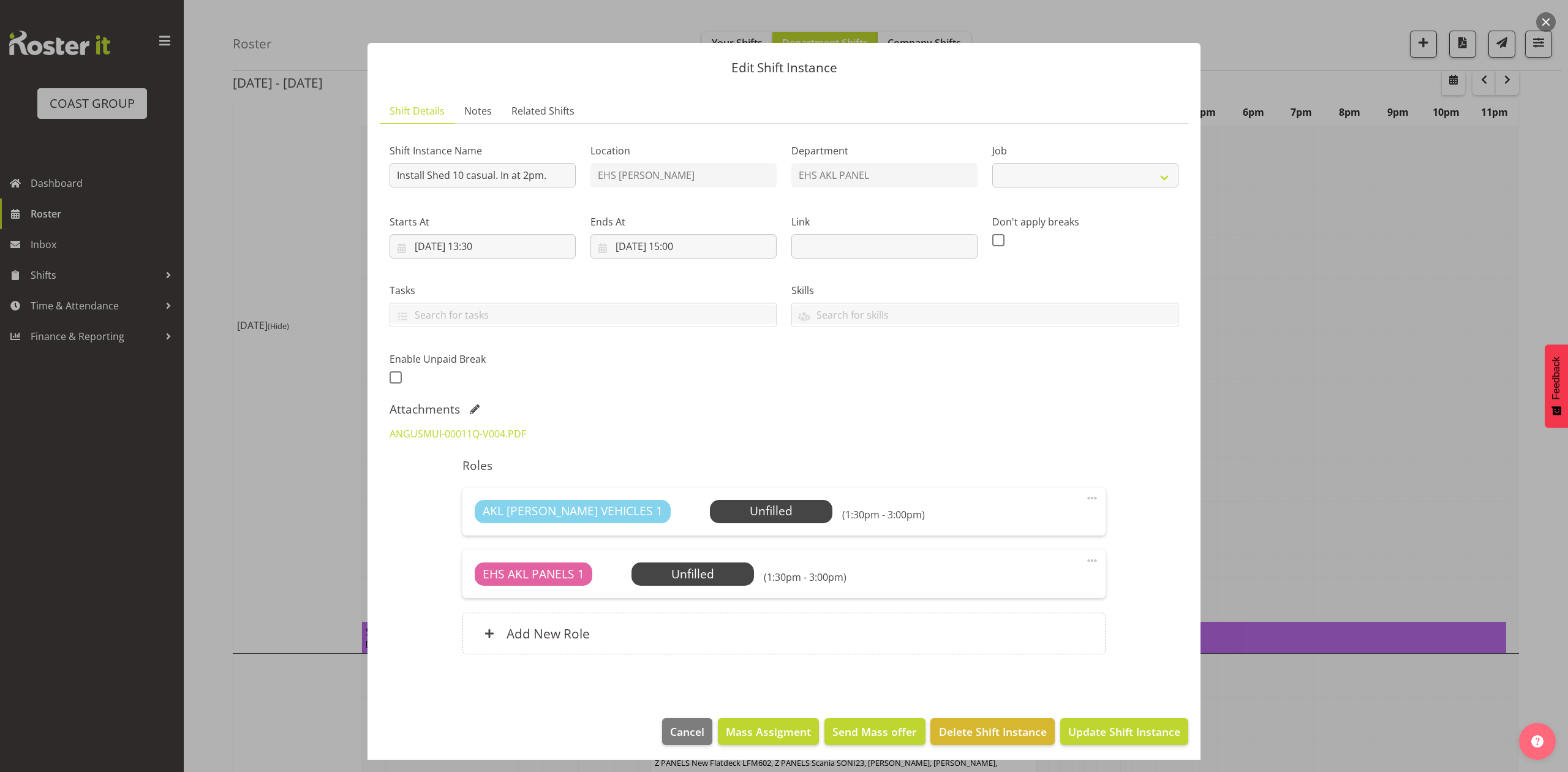
select select "8652"
click at [480, 243] on input "[DATE] 13:30" at bounding box center [482, 246] width 186 height 25
drag, startPoint x: 485, startPoint y: 505, endPoint x: 485, endPoint y: 497, distance: 8.0
click at [485, 505] on select "00 01 02 03 04 05 06 07 08 09 10 11 12 13 14 15 16 17 18 19 20 21 22 23" at bounding box center [482, 506] width 27 height 25
select select "14"
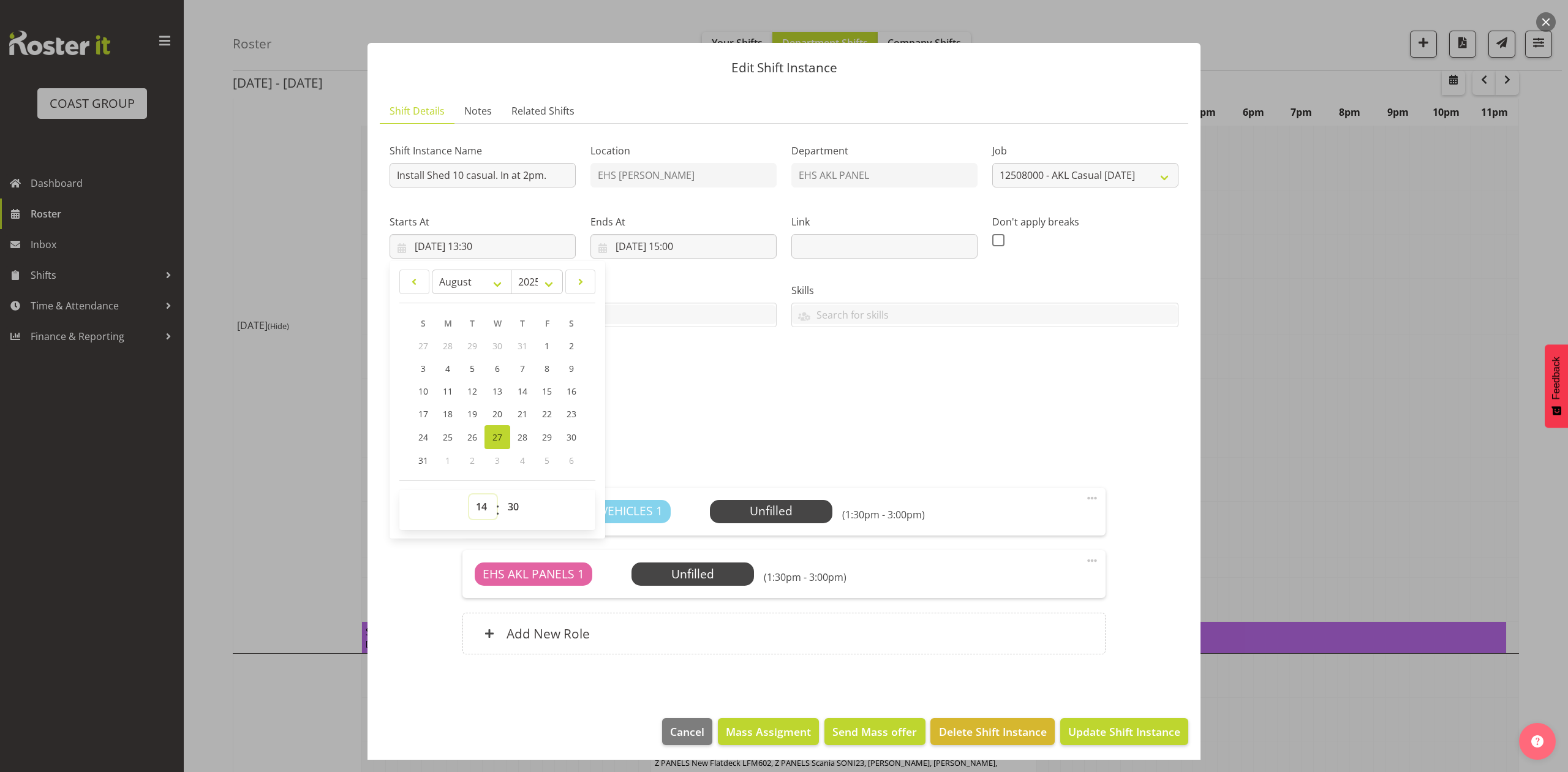
click at [469, 495] on select "00 01 02 03 04 05 06 07 08 09 10 11 12 13 14 15 16 17 18 19 20 21 22 23" at bounding box center [482, 506] width 27 height 25
type input "[DATE] 14:30"
click at [672, 421] on div "ANGUSMUI-00011Q-V004.PDF" at bounding box center [784, 434] width 804 height 30
click at [679, 242] on input "[DATE] 15:00" at bounding box center [683, 246] width 186 height 25
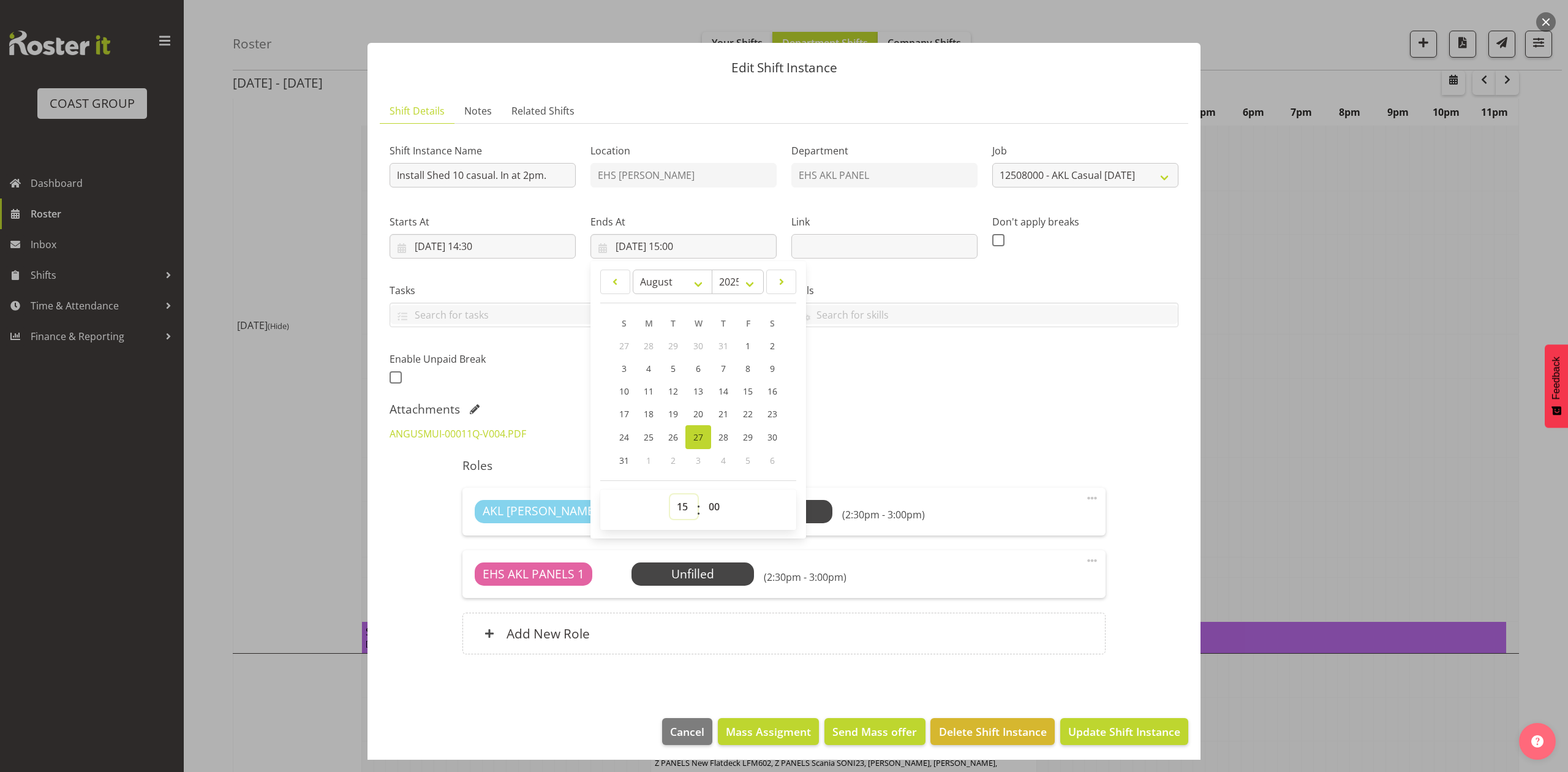
click at [680, 508] on select "00 01 02 03 04 05 06 07 08 09 10 11 12 13 14 15 16 17 18 19 20 21 22 23" at bounding box center [683, 506] width 27 height 25
select select "16"
click at [670, 495] on select "00 01 02 03 04 05 06 07 08 09 10 11 12 13 14 15 16 17 18 19 20 21 22 23" at bounding box center [683, 506] width 27 height 25
type input "[DATE] 16:00"
click at [985, 464] on h5 "Roles" at bounding box center [784, 466] width 643 height 15
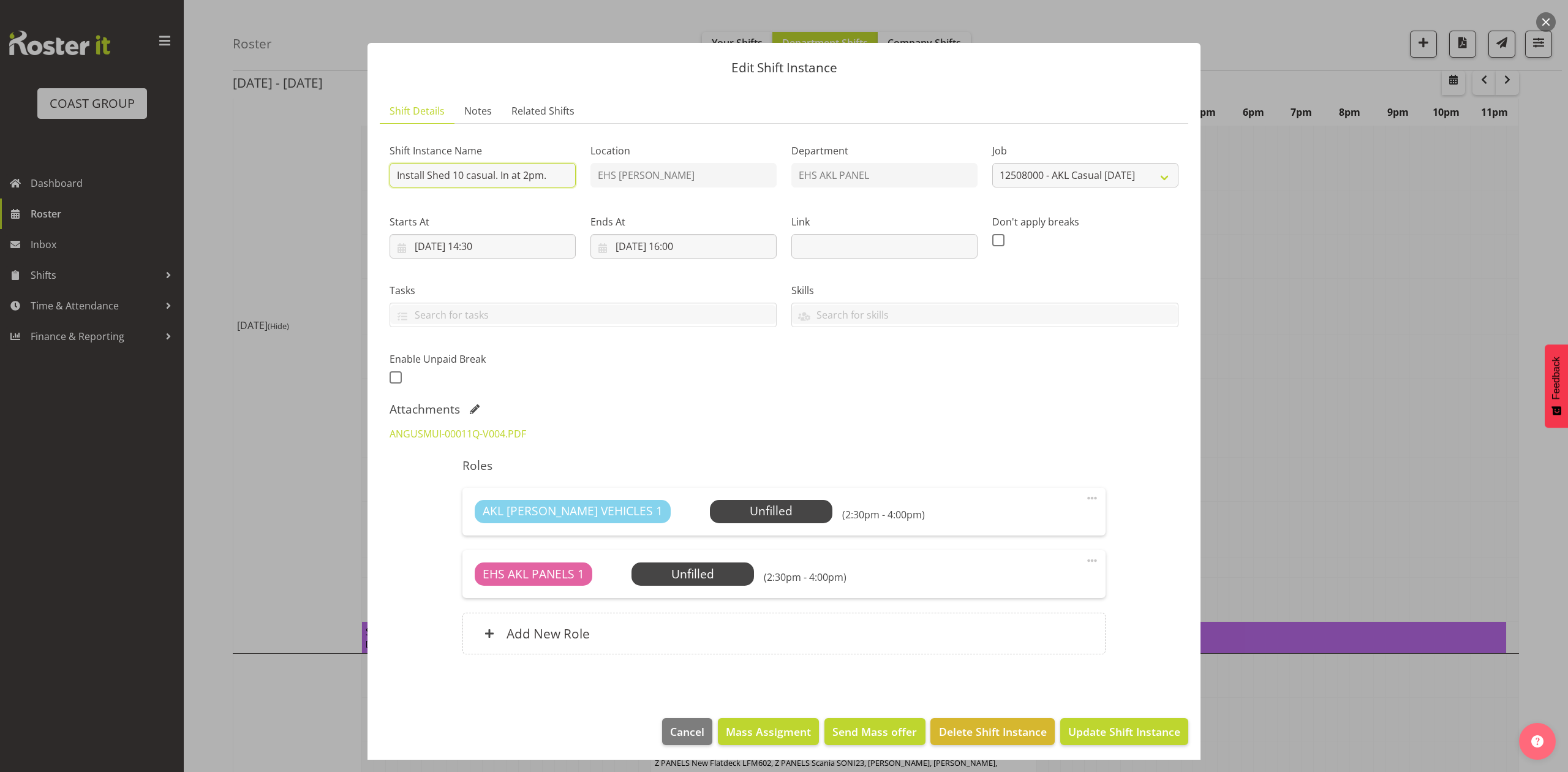
click at [529, 176] on input "Install Shed 10 casual. In at 2pm." at bounding box center [482, 175] width 186 height 25
type input "Install Shed 10 casual. In at 3pm."
click at [1102, 726] on span "Update Shift Instance" at bounding box center [1125, 731] width 112 height 16
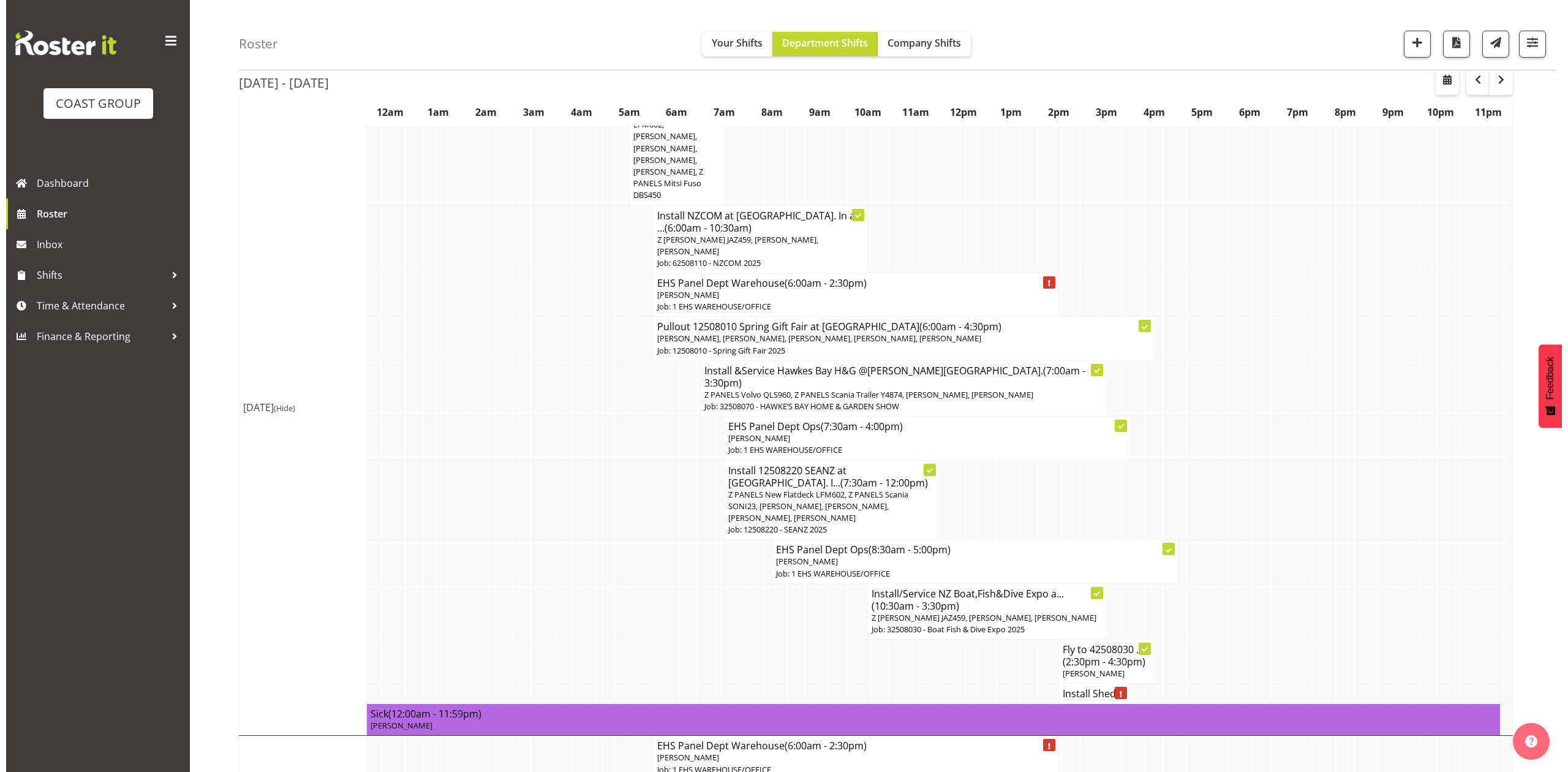
scroll to position [81, 0]
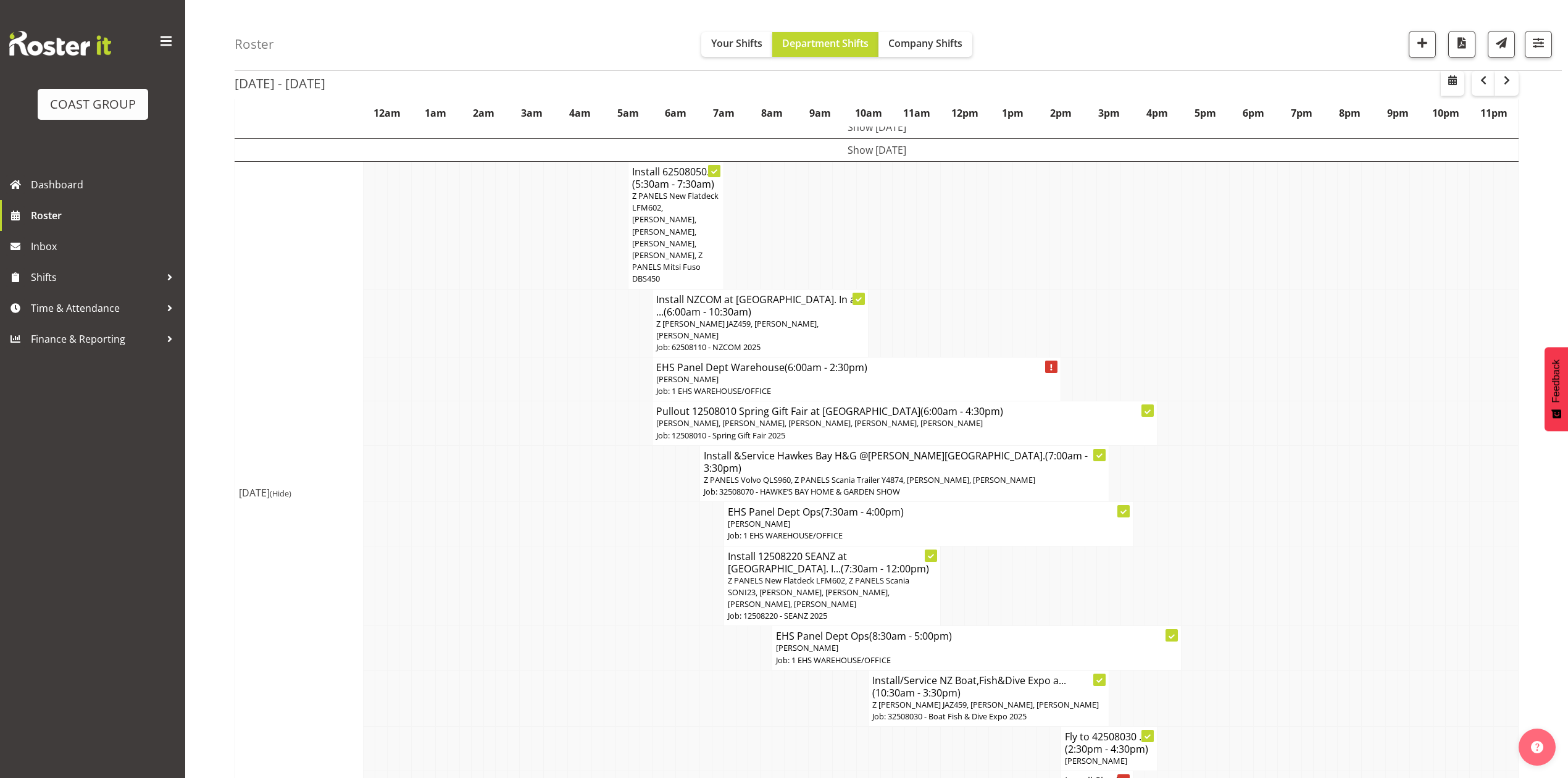
click at [825, 518] on p "[PERSON_NAME]" at bounding box center [928, 524] width 400 height 12
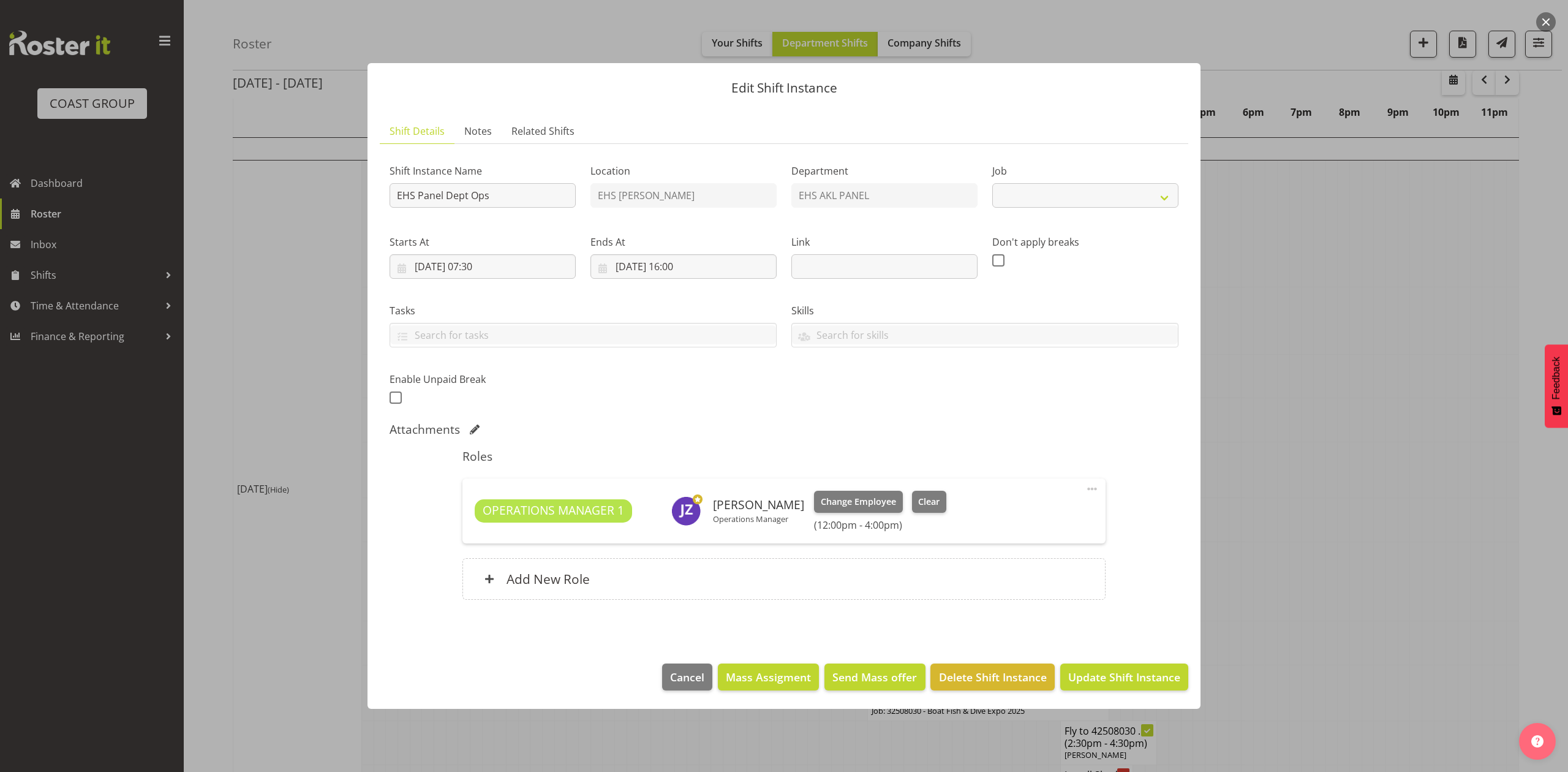
select select "69"
click at [1089, 488] on span at bounding box center [1092, 489] width 15 height 15
click at [1051, 509] on link "Edit" at bounding box center [1041, 518] width 118 height 22
select select "7"
select select "2025"
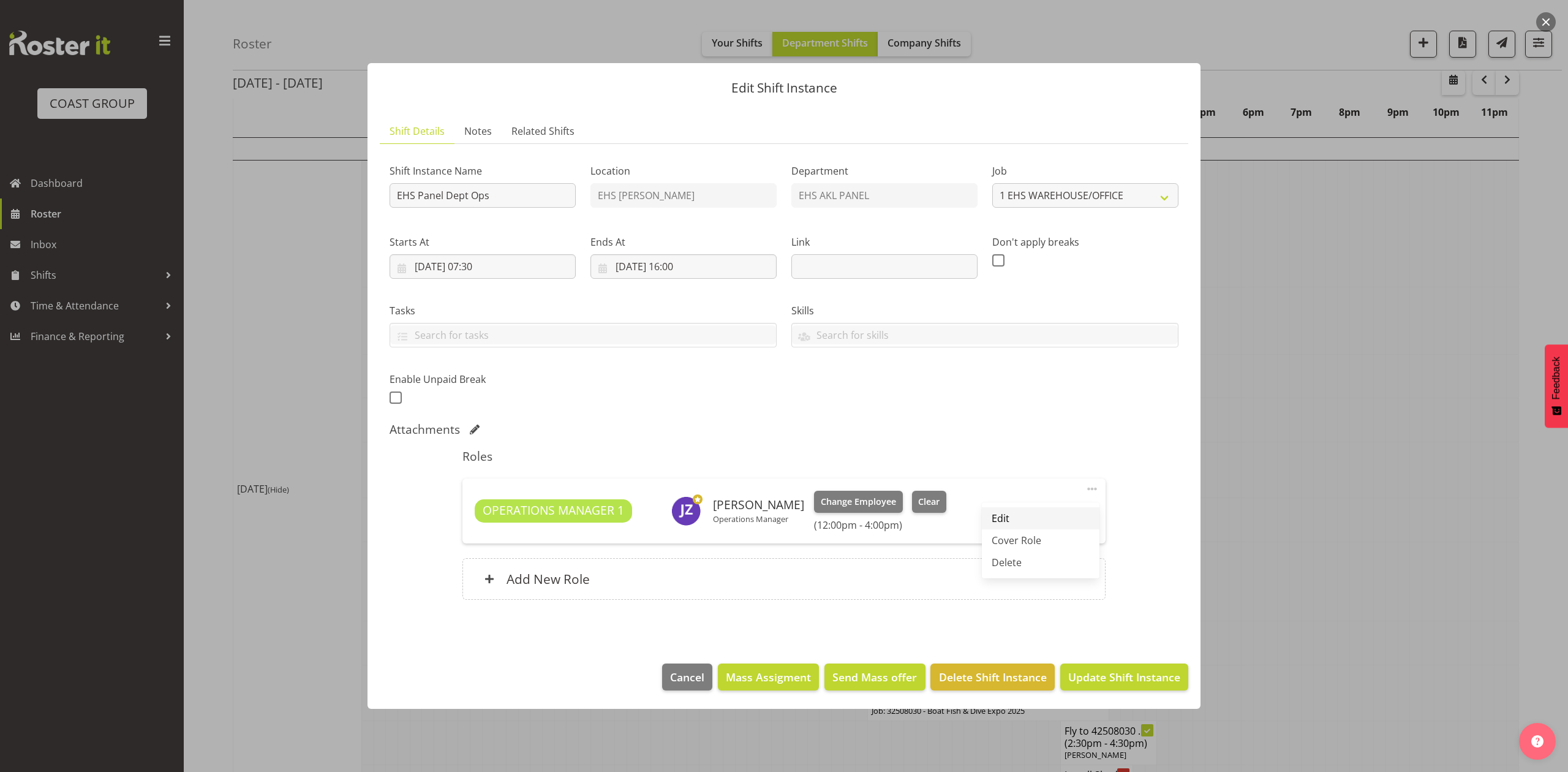
select select "12"
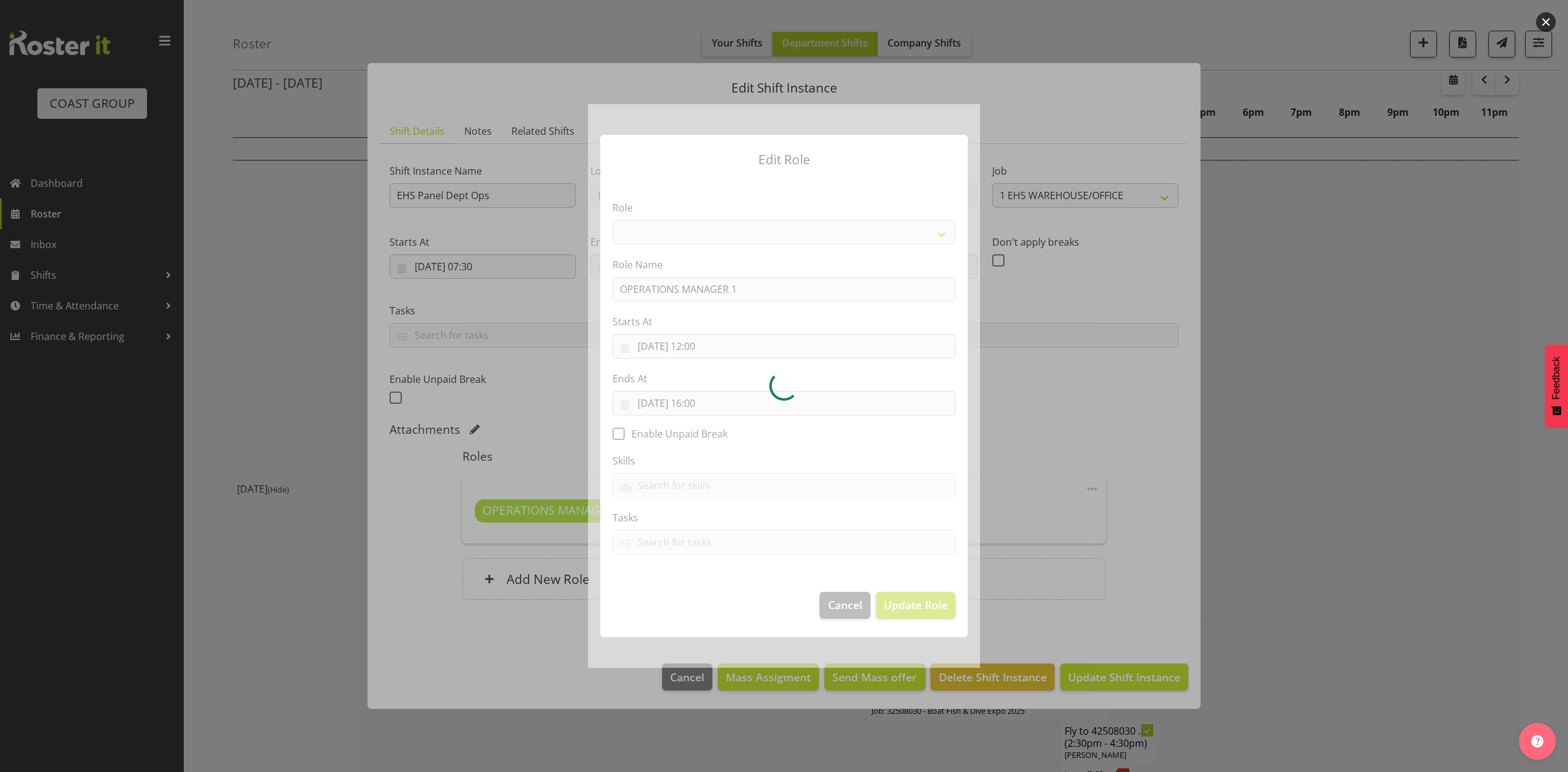
select select "198"
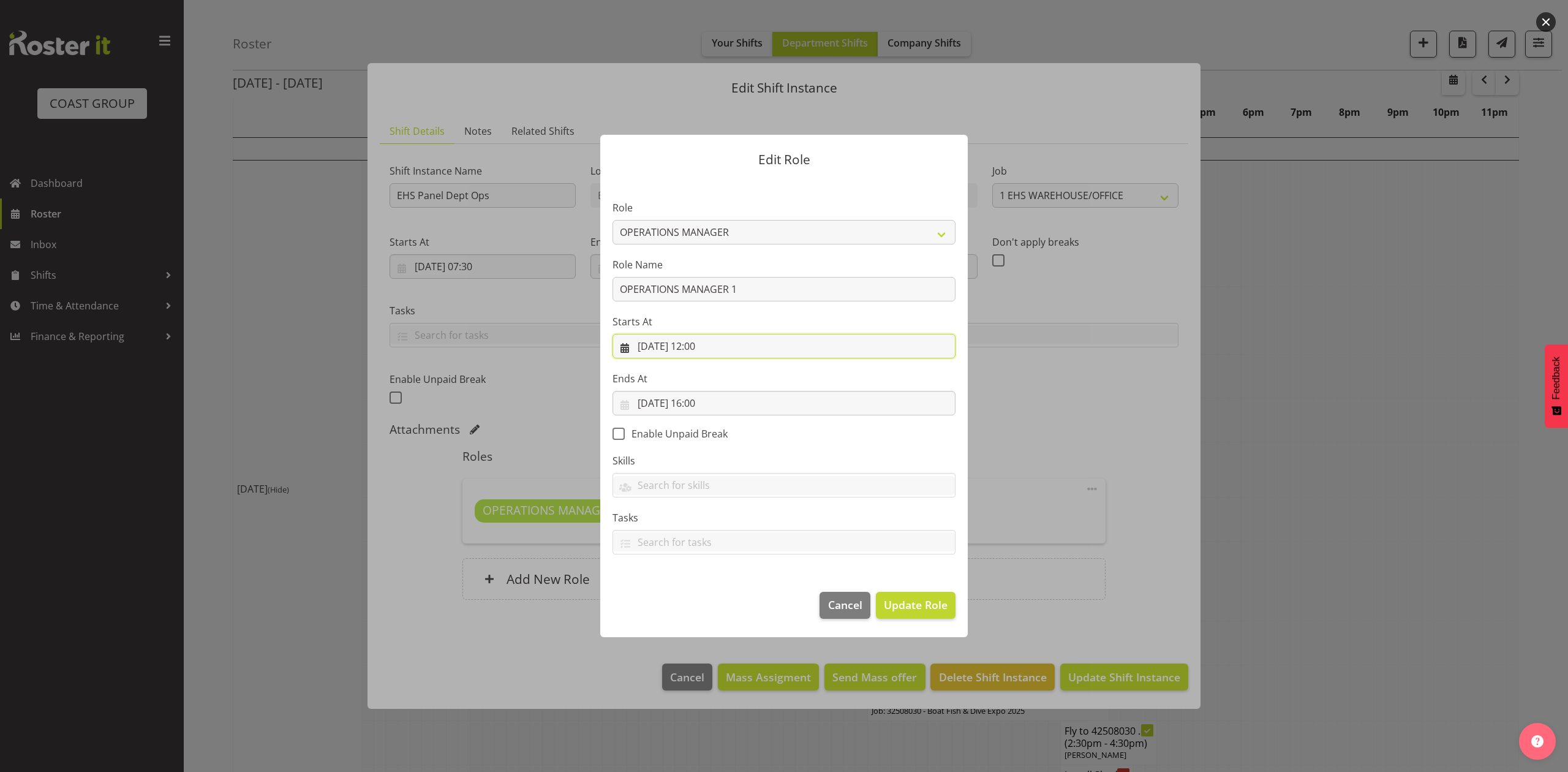
click at [706, 348] on input "[DATE] 12:00" at bounding box center [784, 346] width 343 height 25
click at [706, 608] on select "00 01 02 03 04 05 06 07 08 09 10 11 12 13 14 15 16 17 18 19 20 21 22 23" at bounding box center [710, 606] width 27 height 25
click at [1061, 339] on form "Edit Role Role ACCOUNT MANAGER ACCOUNT MANAGER DW ACCOUNTS [PERSON_NAME] VEHICL…" at bounding box center [784, 386] width 588 height 563
click at [709, 407] on input "[DATE] 16:00" at bounding box center [784, 403] width 343 height 25
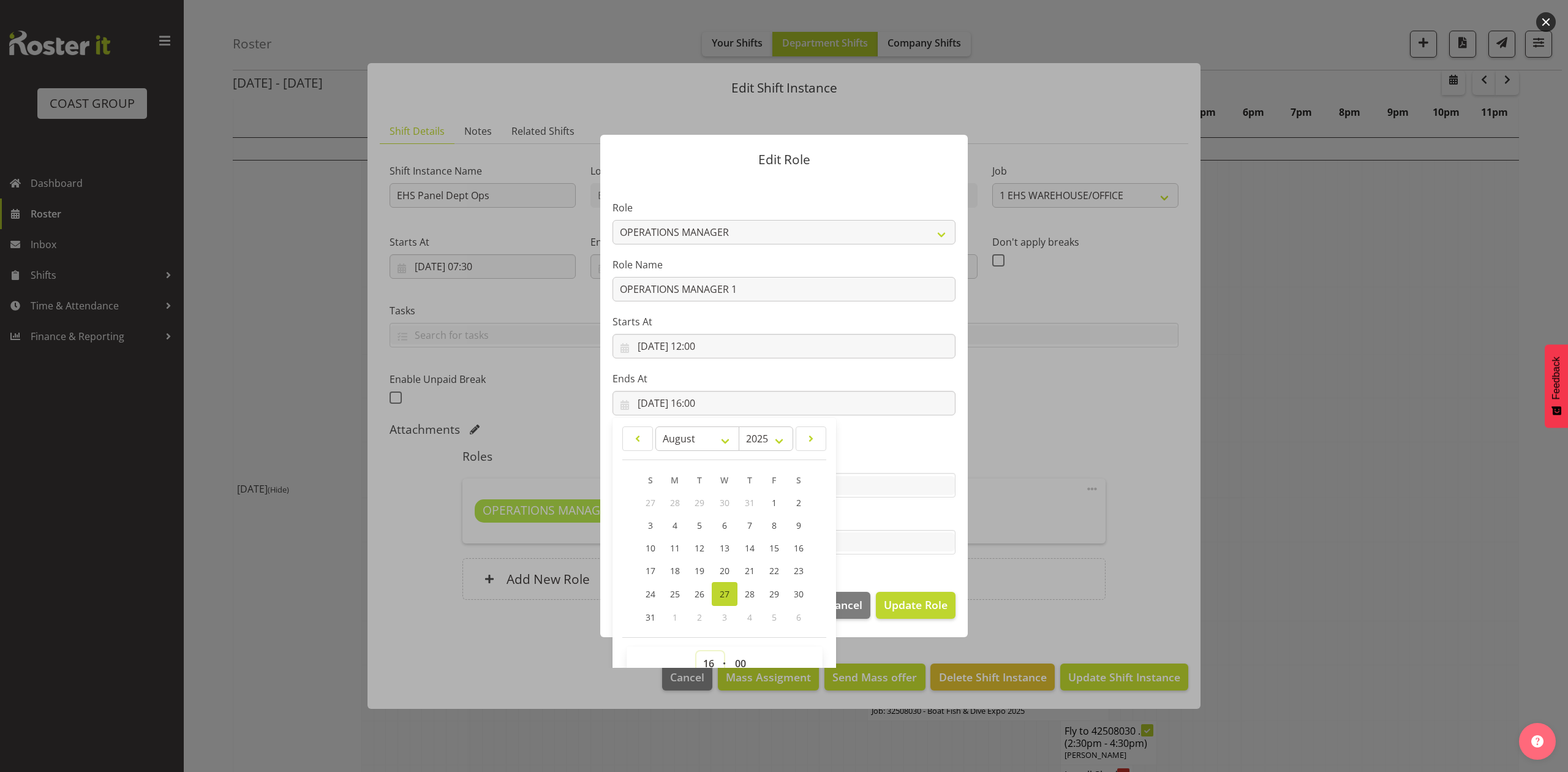
drag, startPoint x: 701, startPoint y: 657, endPoint x: 704, endPoint y: 647, distance: 10.4
click at [701, 657] on select "00 01 02 03 04 05 06 07 08 09 10 11 12 13 14 15 16 17 18 19 20 21 22 23" at bounding box center [710, 663] width 27 height 25
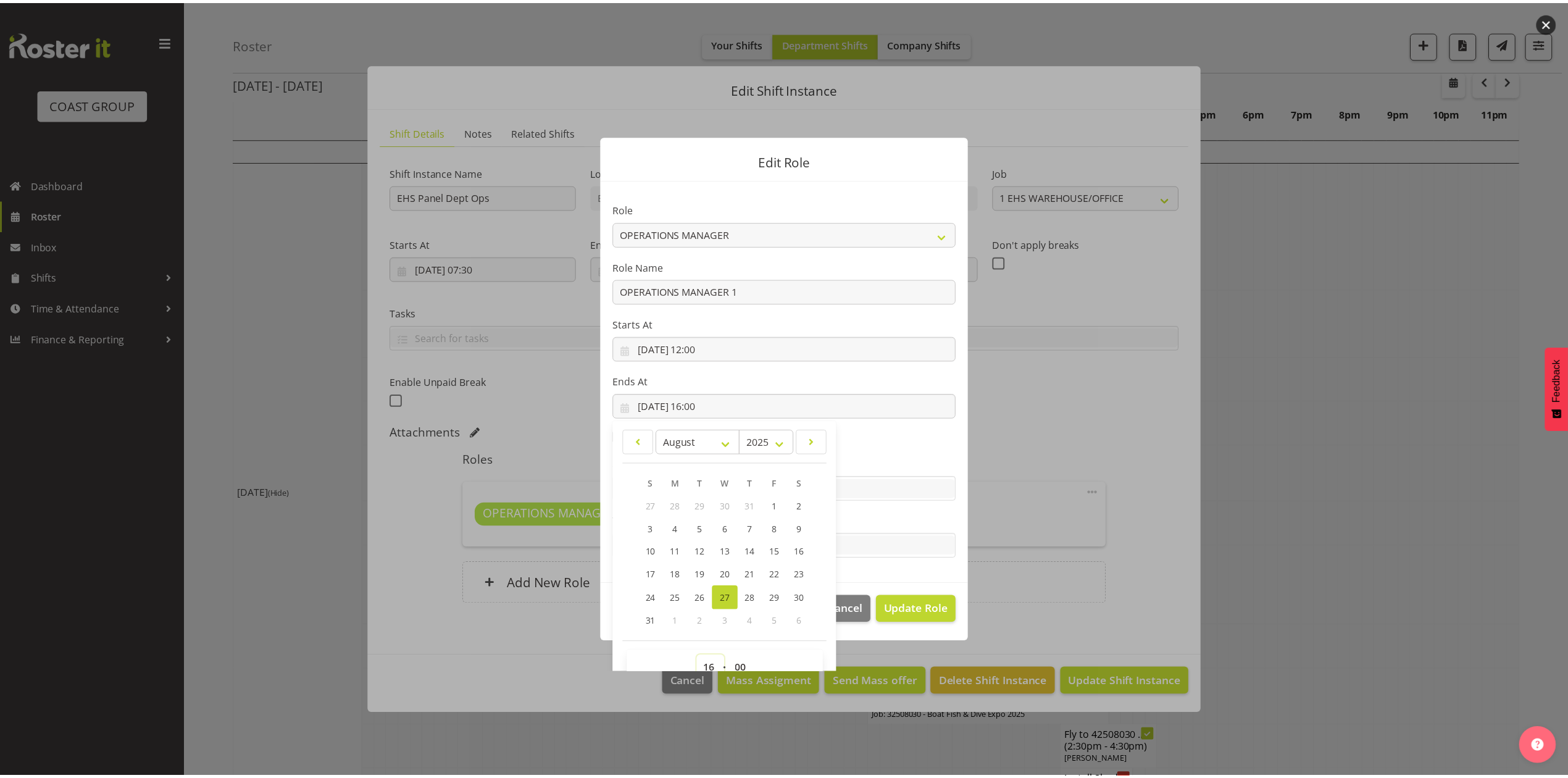
scroll to position [7, 0]
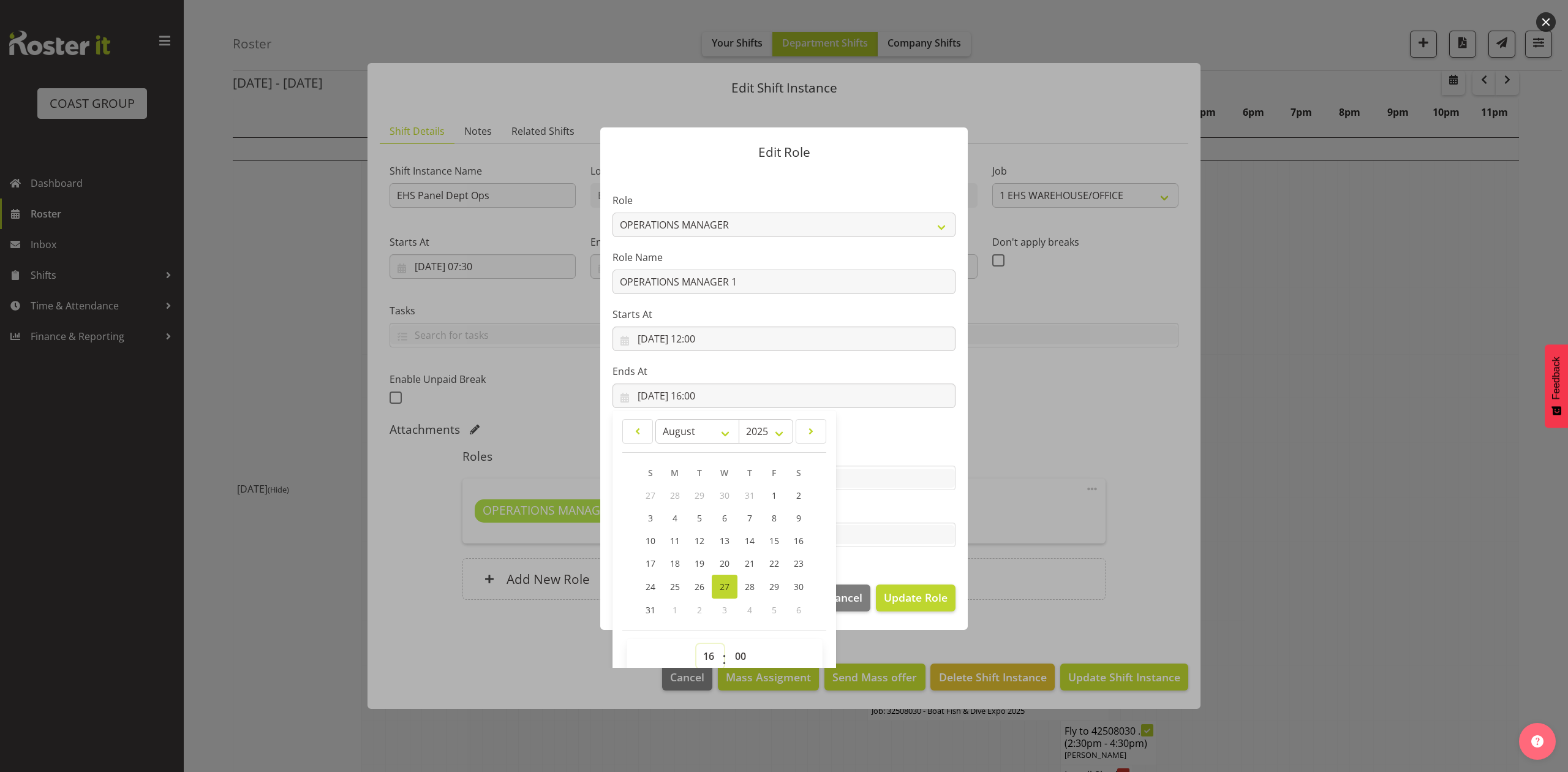
select select "14"
click at [697, 644] on select "00 01 02 03 04 05 06 07 08 09 10 11 12 13 14 15 16 17 18 19 20 21 22 23" at bounding box center [710, 656] width 27 height 25
type input "[DATE] 14:00"
drag, startPoint x: 738, startPoint y: 655, endPoint x: 742, endPoint y: 646, distance: 9.8
click at [738, 655] on select "00 01 02 03 04 05 06 07 08 09 10 11 12 13 14 15 16 17 18 19 20 21 22 23 24 25 2…" at bounding box center [742, 656] width 27 height 25
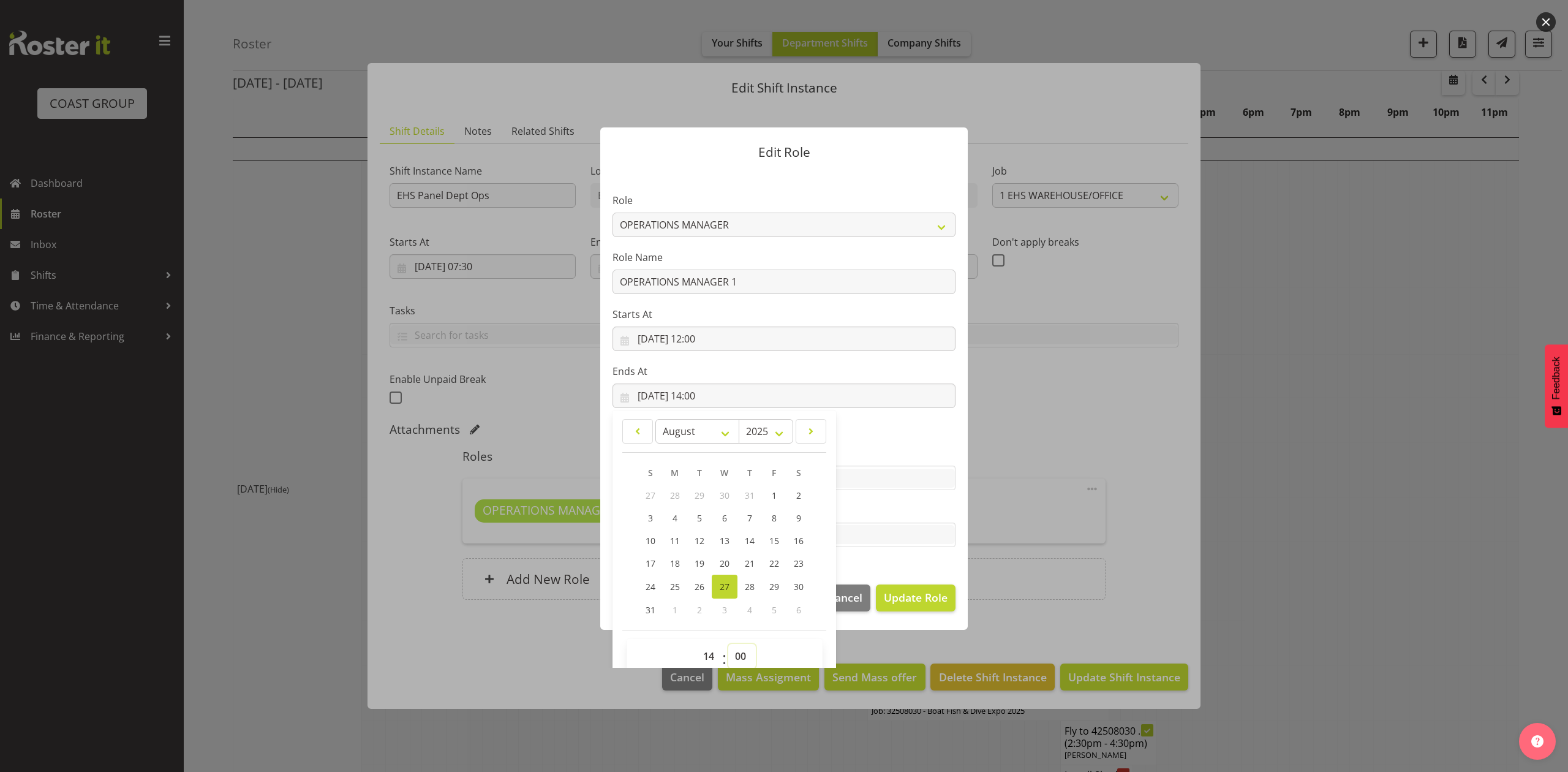
select select "30"
click at [728, 644] on select "00 01 02 03 04 05 06 07 08 09 10 11 12 13 14 15 16 17 18 19 20 21 22 23 24 25 2…" at bounding box center [742, 656] width 27 height 25
type input "[DATE] 14:30"
click at [930, 598] on span "Update Role" at bounding box center [916, 597] width 64 height 16
select select
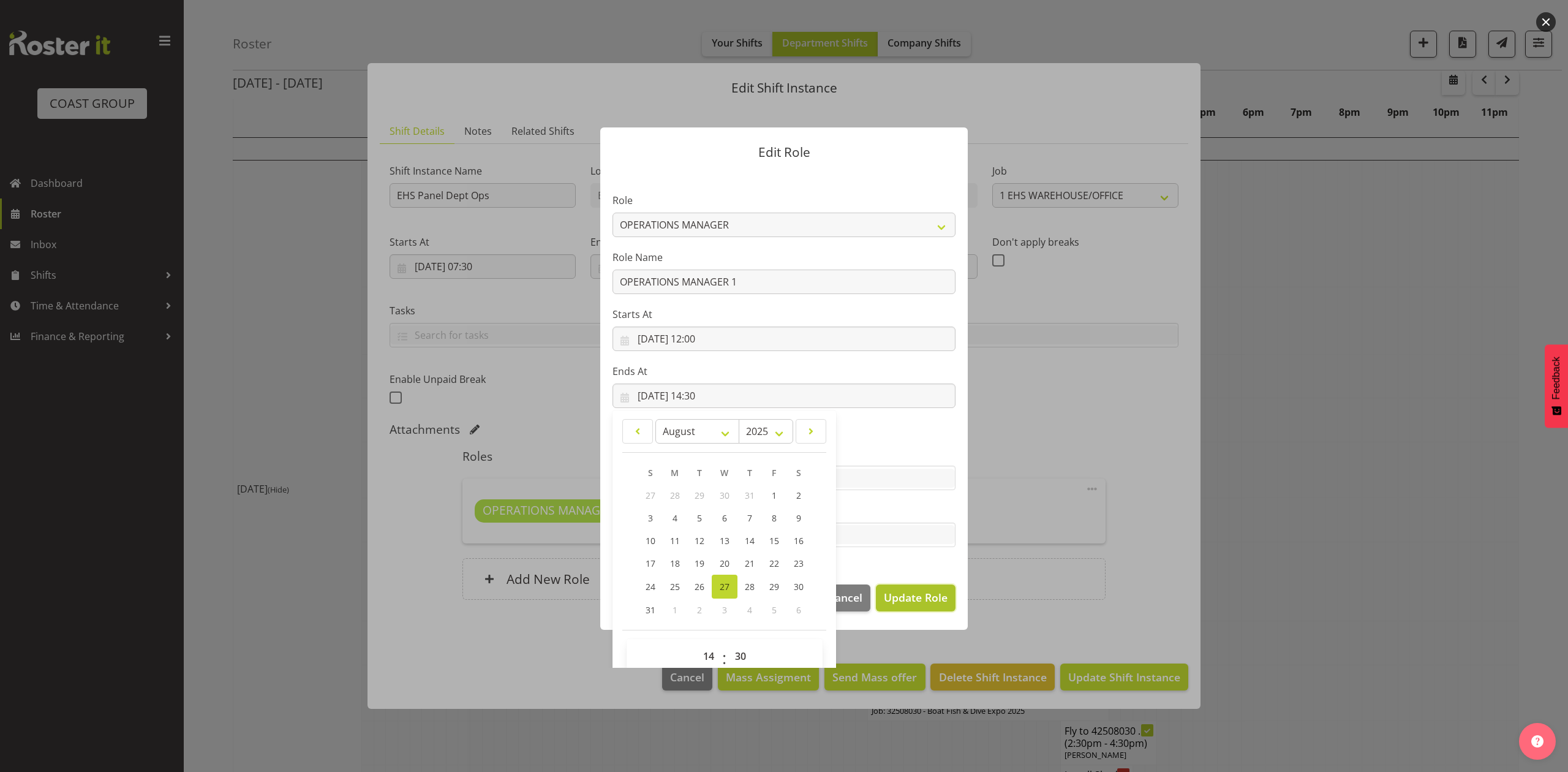
select select
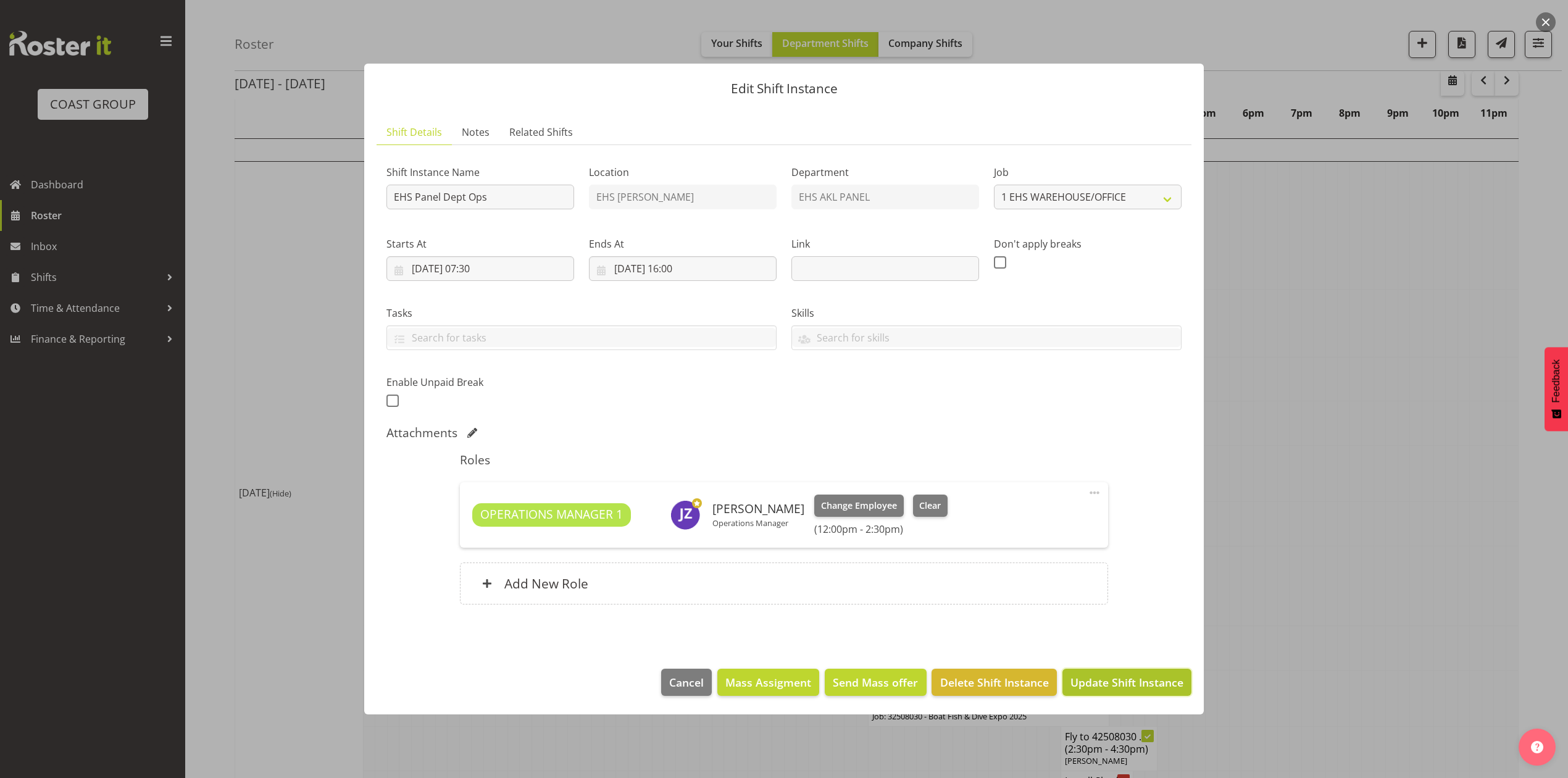
click at [1151, 685] on span "Update Shift Instance" at bounding box center [1127, 682] width 113 height 16
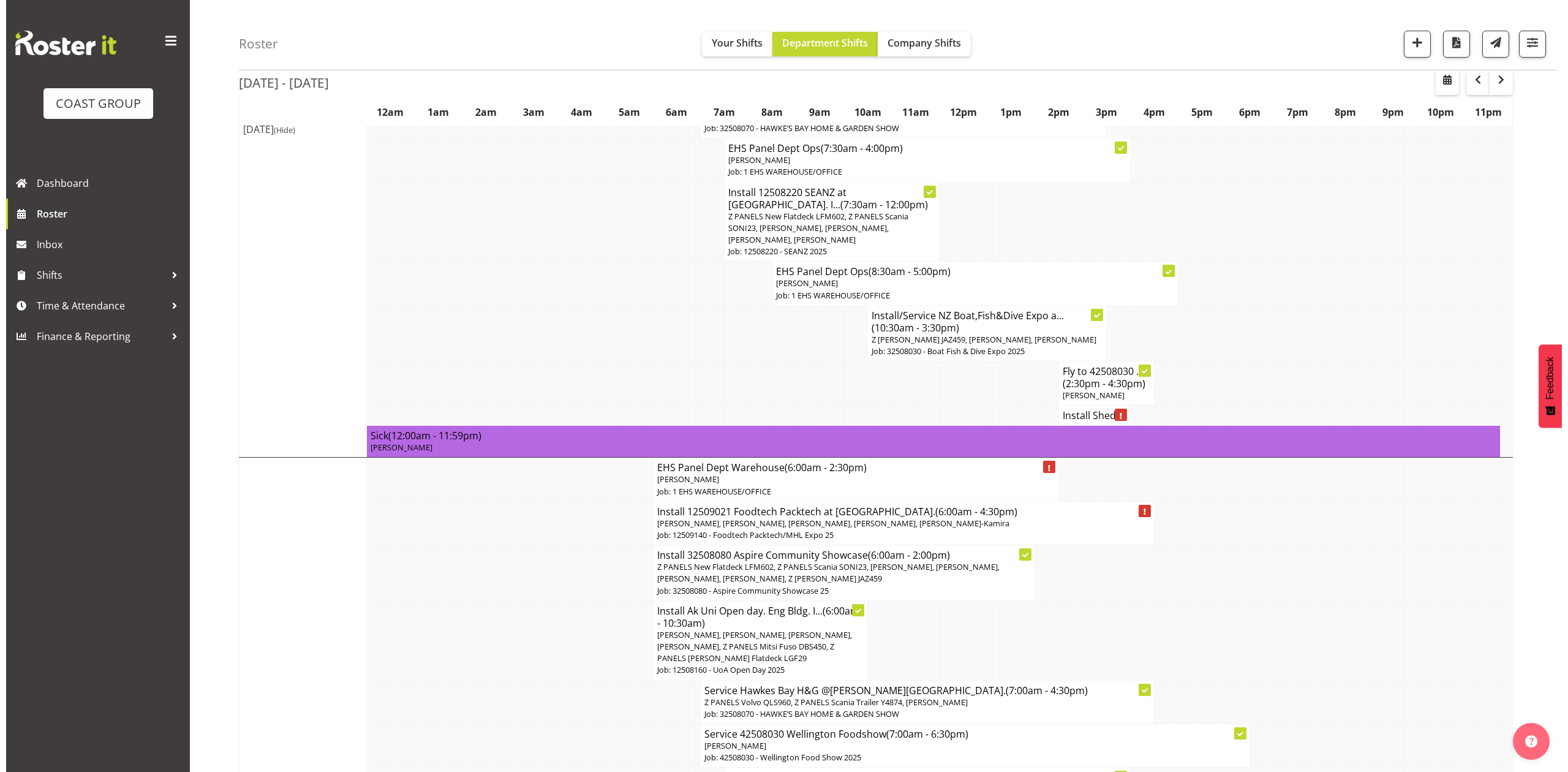
scroll to position [327, 0]
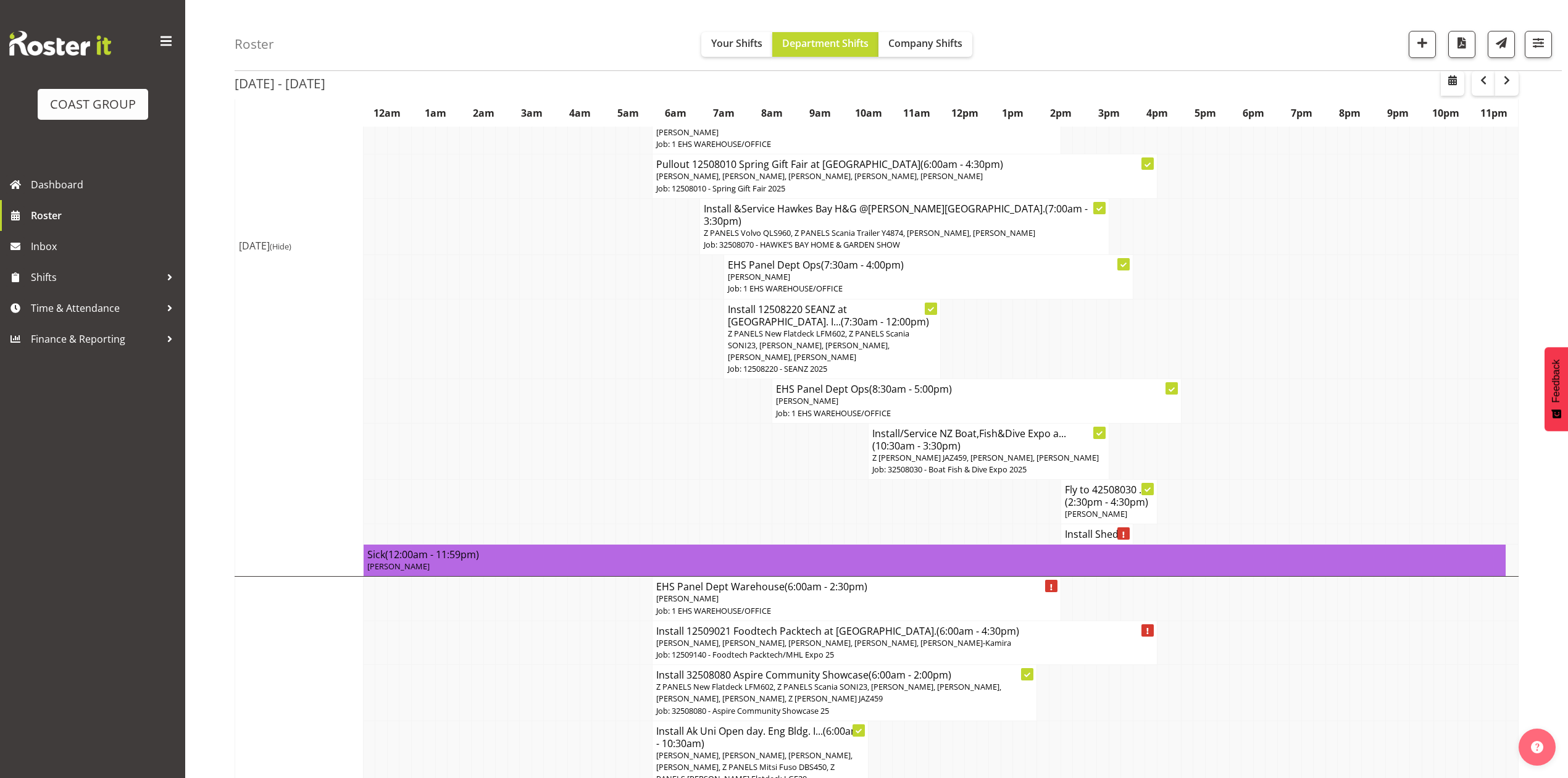
click at [1102, 528] on h4 "Install Shed..." at bounding box center [1097, 534] width 64 height 12
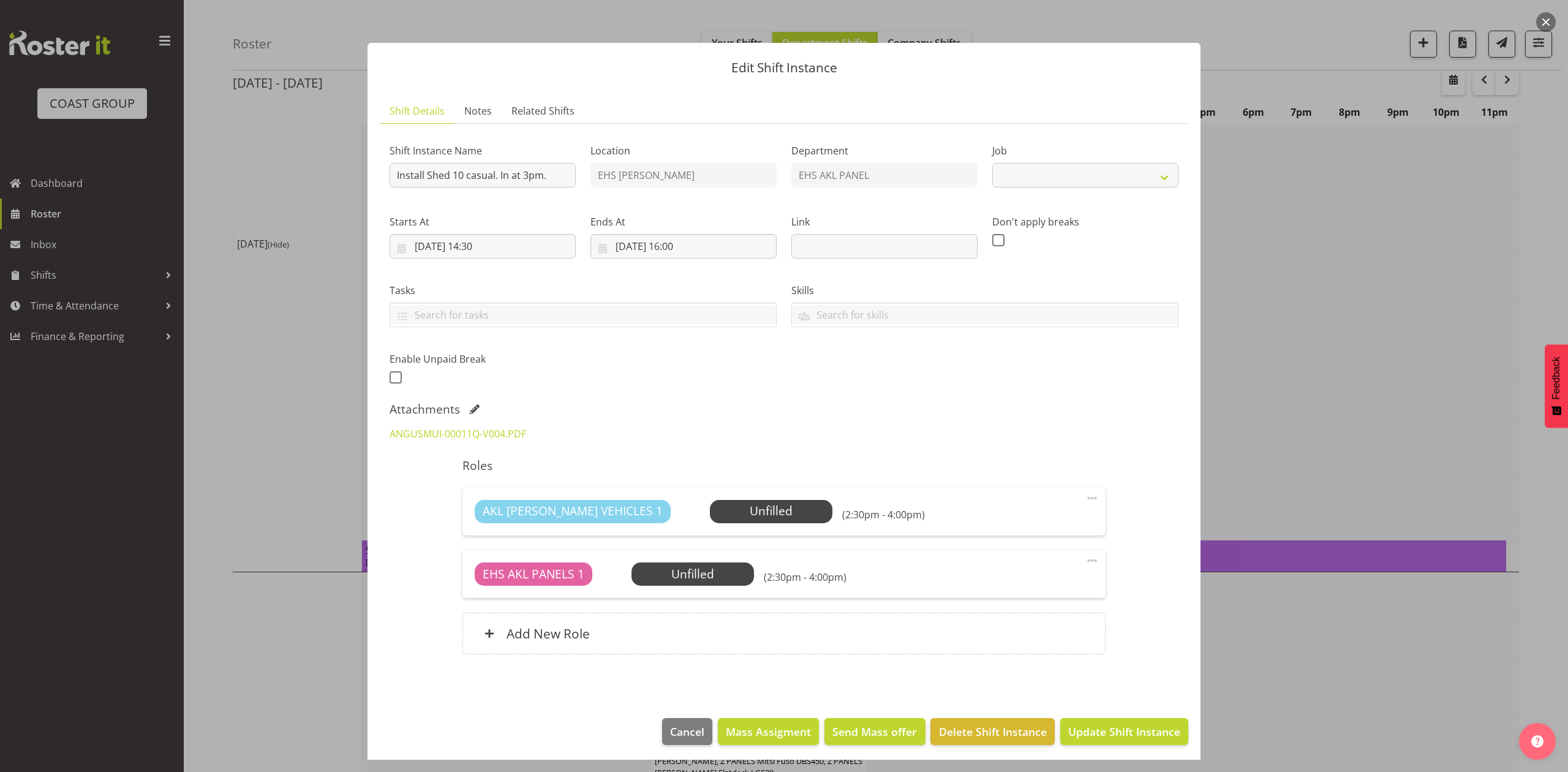
select select "8652"
click at [798, 420] on div "ANGUSMUI-00011Q-V004.PDF" at bounding box center [784, 434] width 804 height 30
click at [725, 516] on span "Select Employee" at bounding box center [771, 511] width 91 height 18
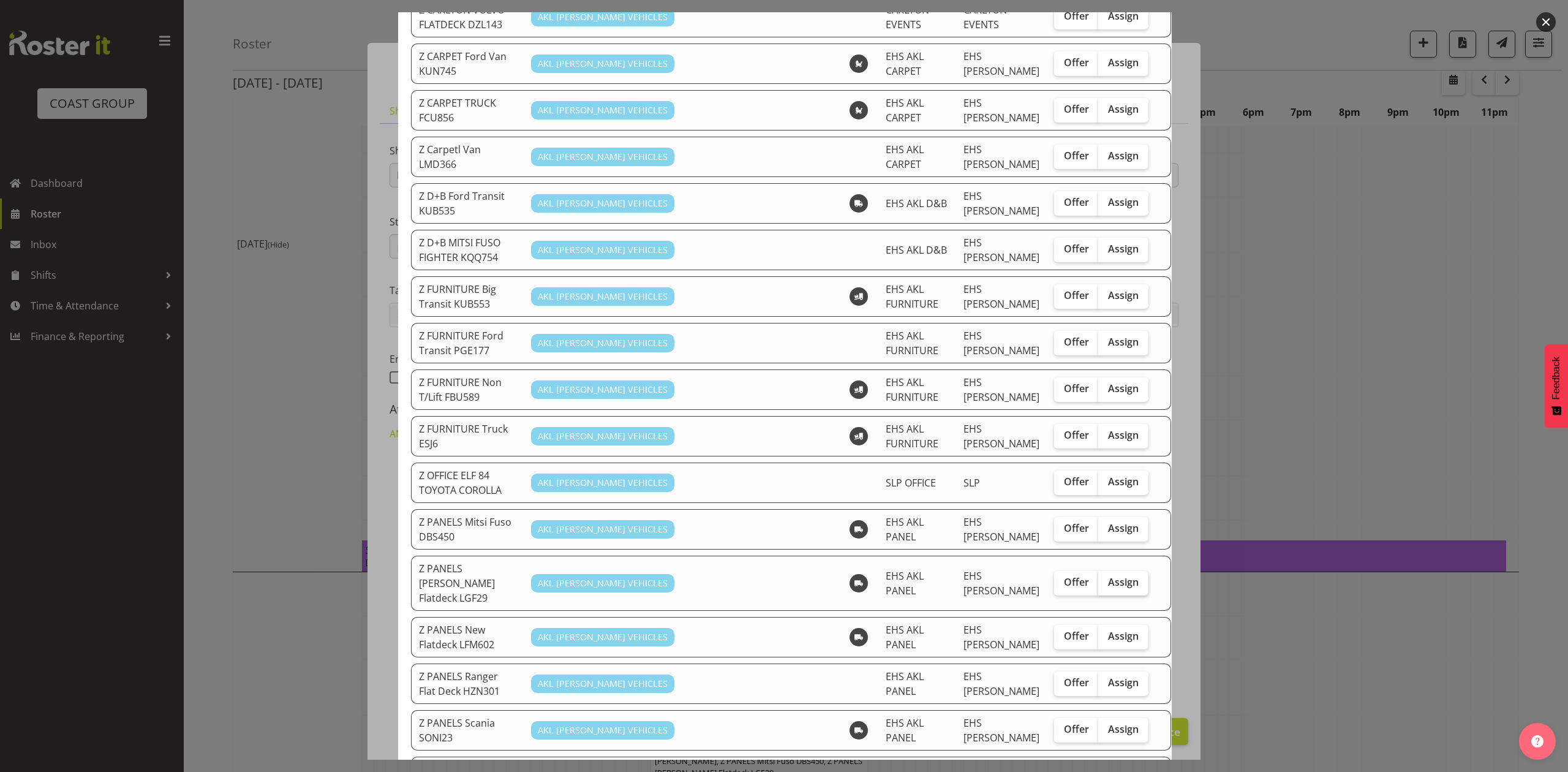
click at [1108, 576] on span "Assign" at bounding box center [1124, 582] width 31 height 12
click at [1098, 579] on input "Assign" at bounding box center [1102, 582] width 8 height 8
checkbox input "true"
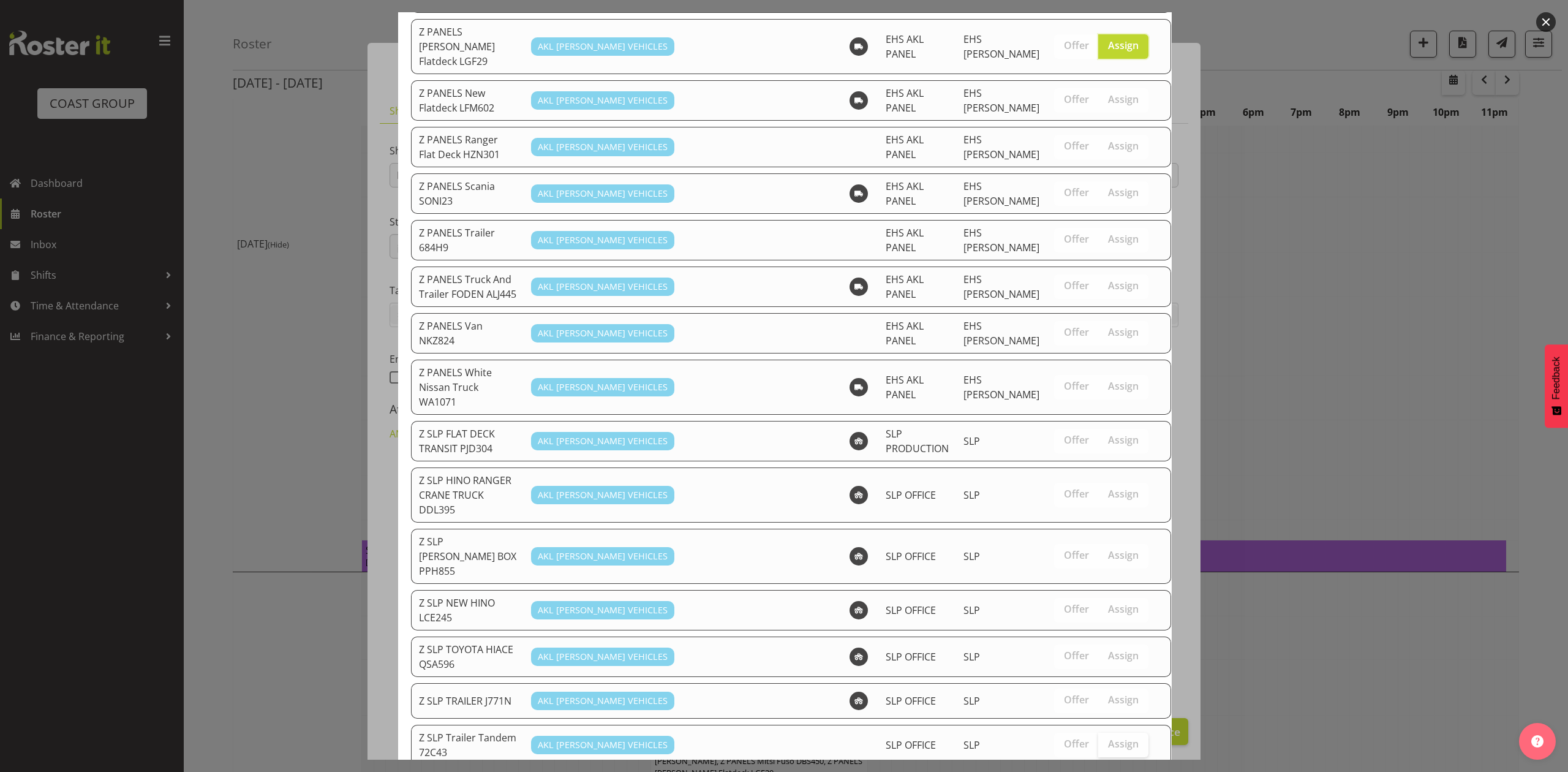
scroll to position [908, 0]
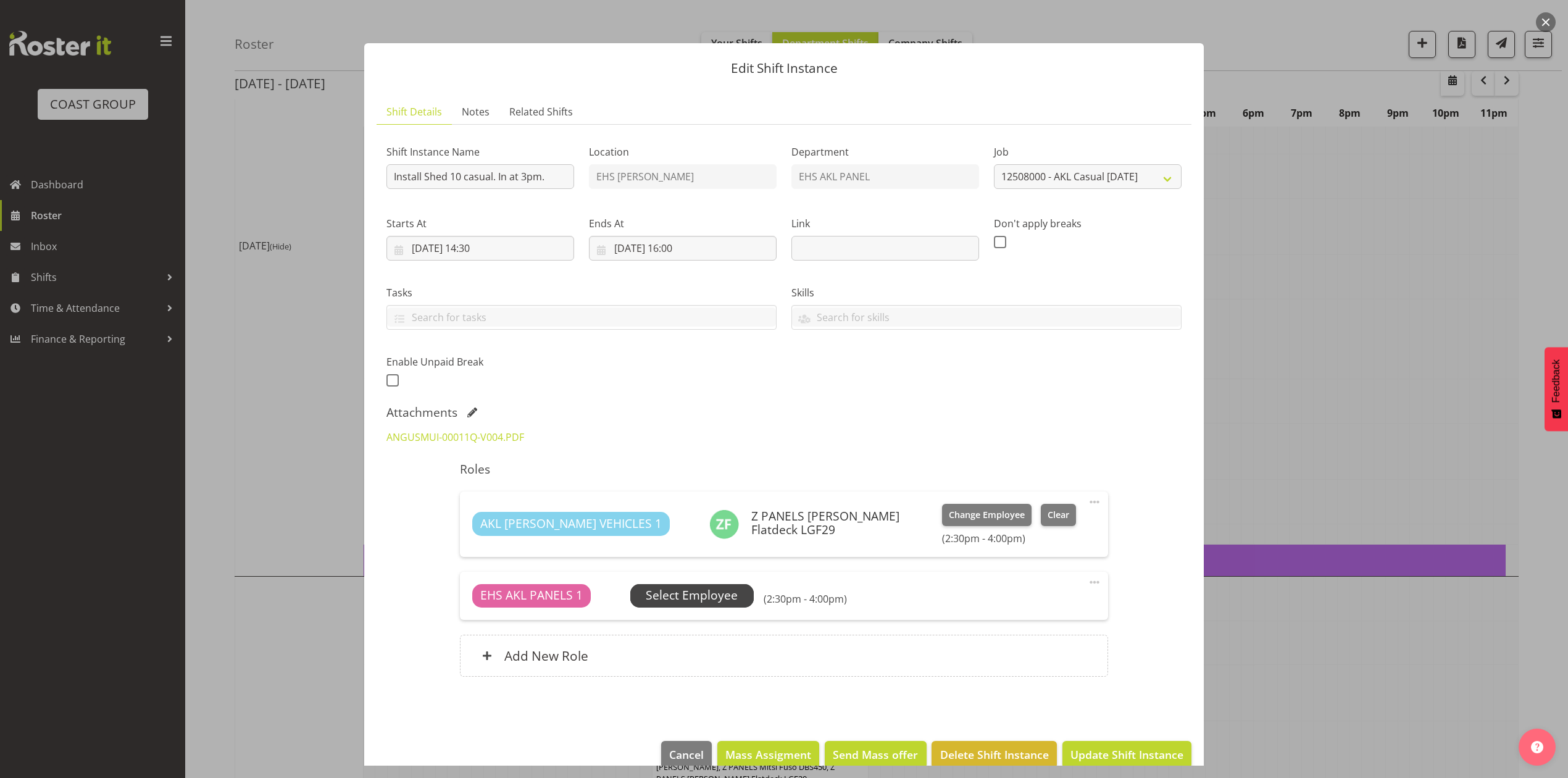
click at [675, 586] on span "Select Employee" at bounding box center [692, 595] width 123 height 23
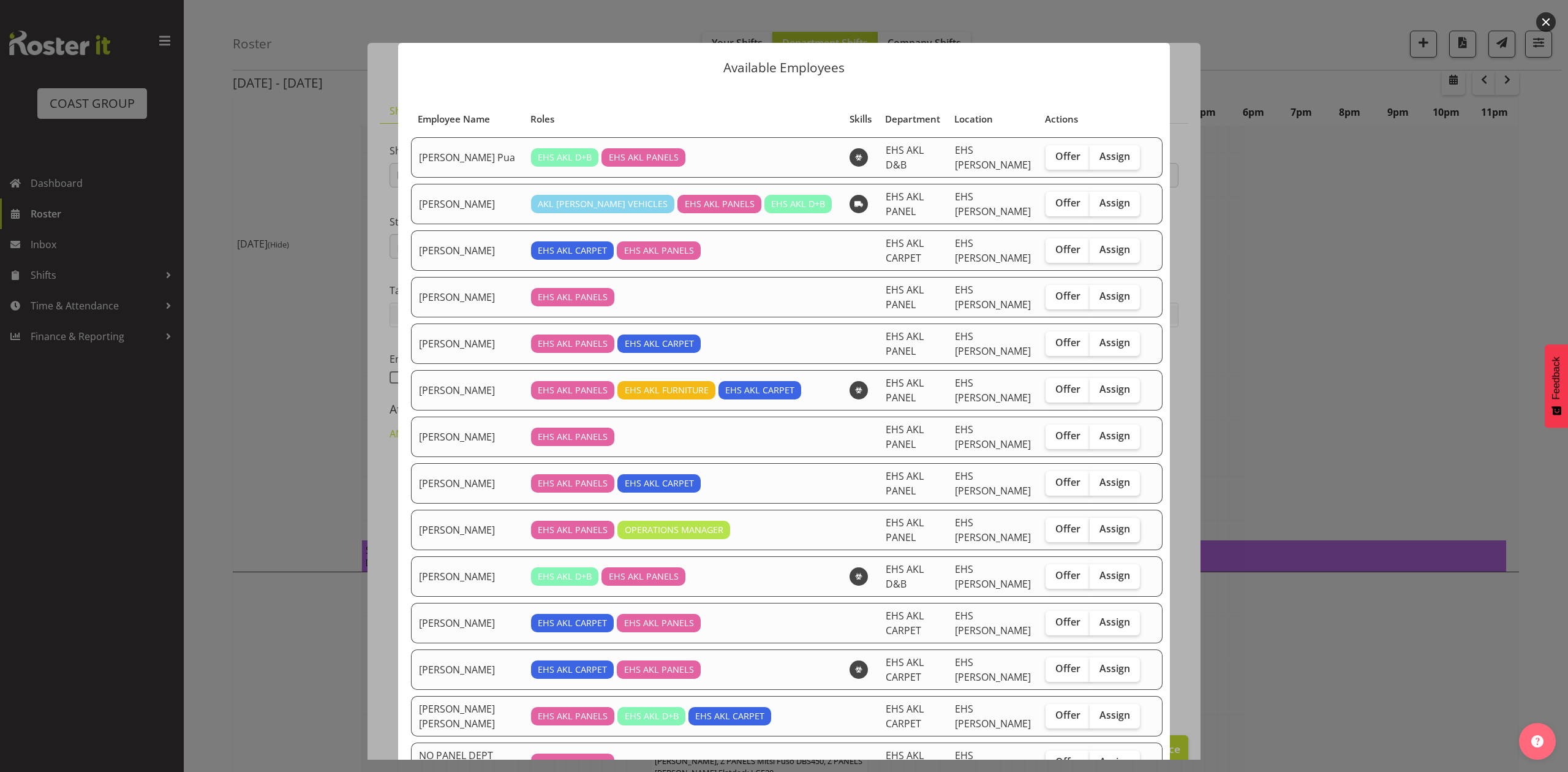
click at [1100, 523] on span "Assign" at bounding box center [1115, 528] width 31 height 12
click at [1090, 525] on input "Assign" at bounding box center [1093, 529] width 8 height 8
checkbox input "true"
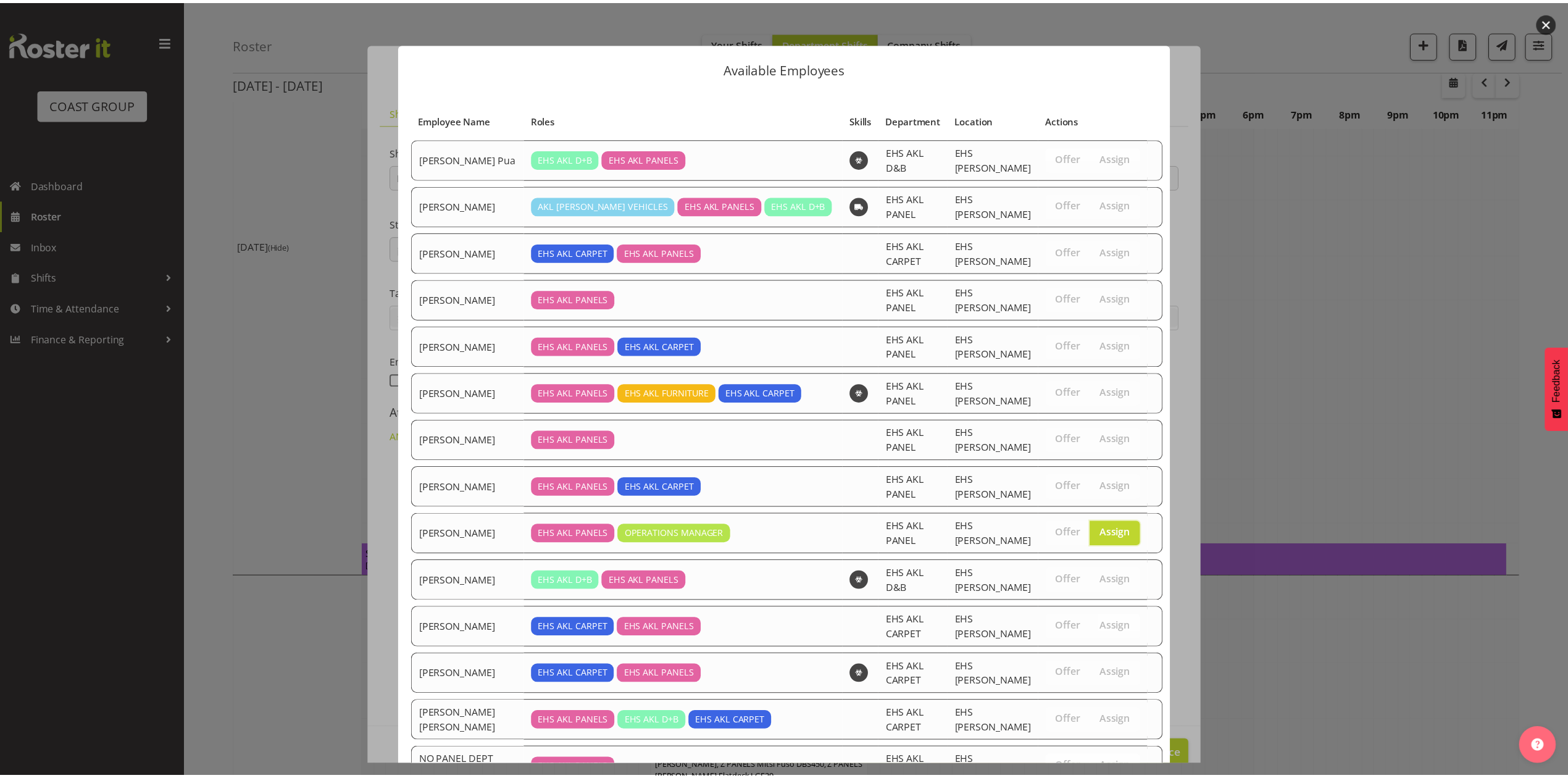
scroll to position [303, 0]
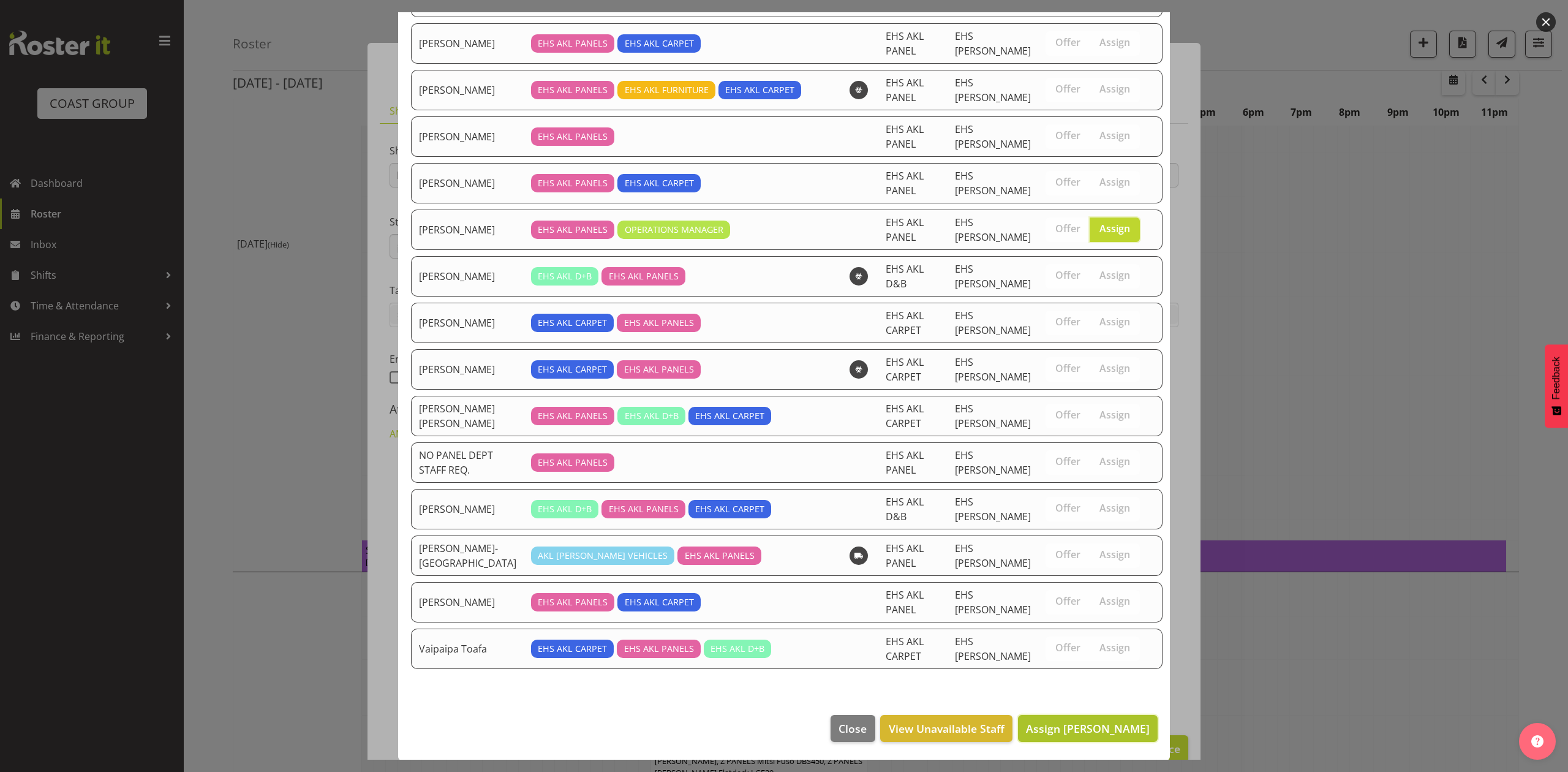
click at [1106, 721] on span "Assign [PERSON_NAME]" at bounding box center [1088, 728] width 124 height 15
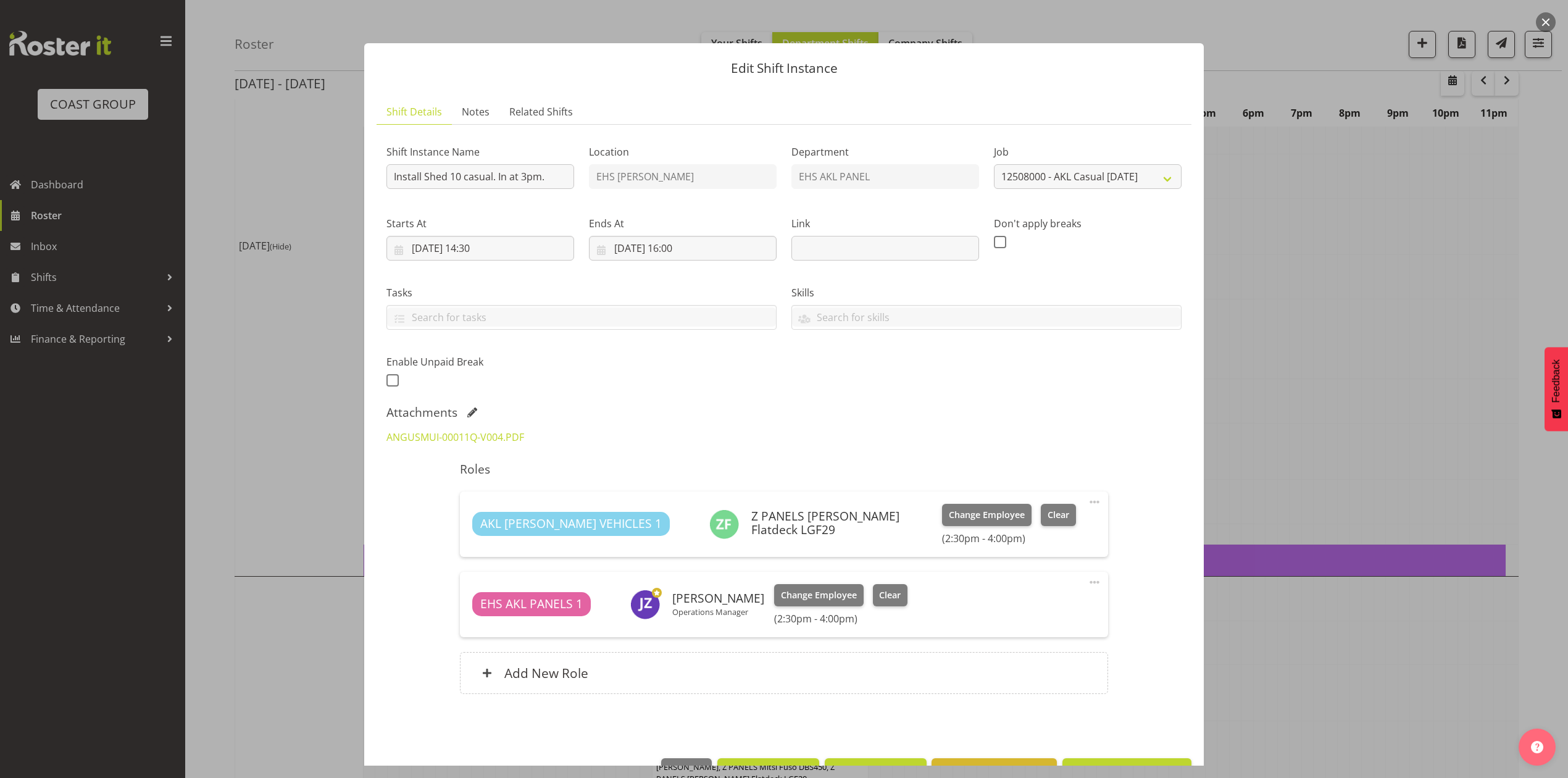
scroll to position [40, 0]
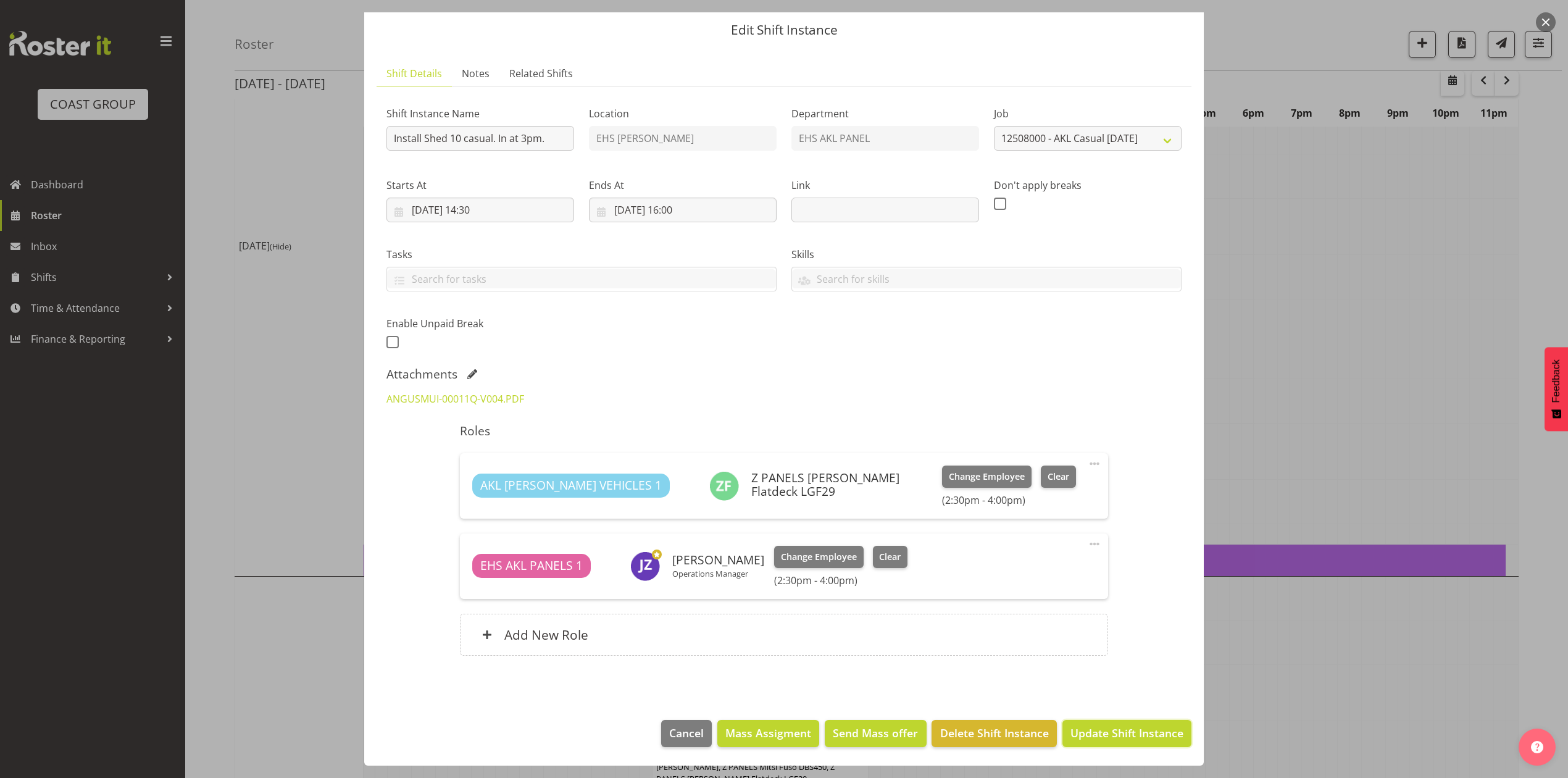
click at [1117, 724] on button "Update Shift Instance" at bounding box center [1126, 733] width 129 height 27
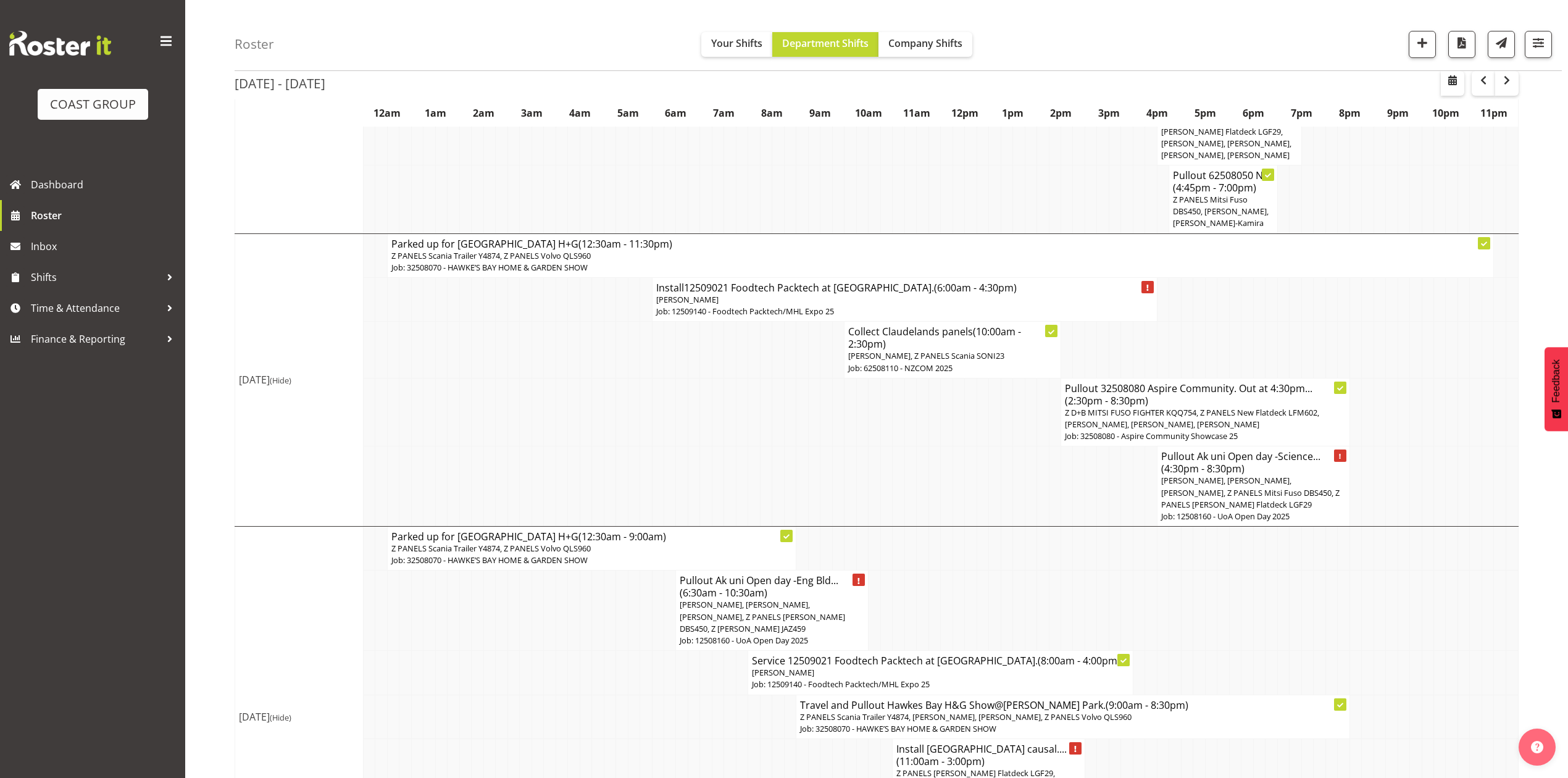
scroll to position [2099, 0]
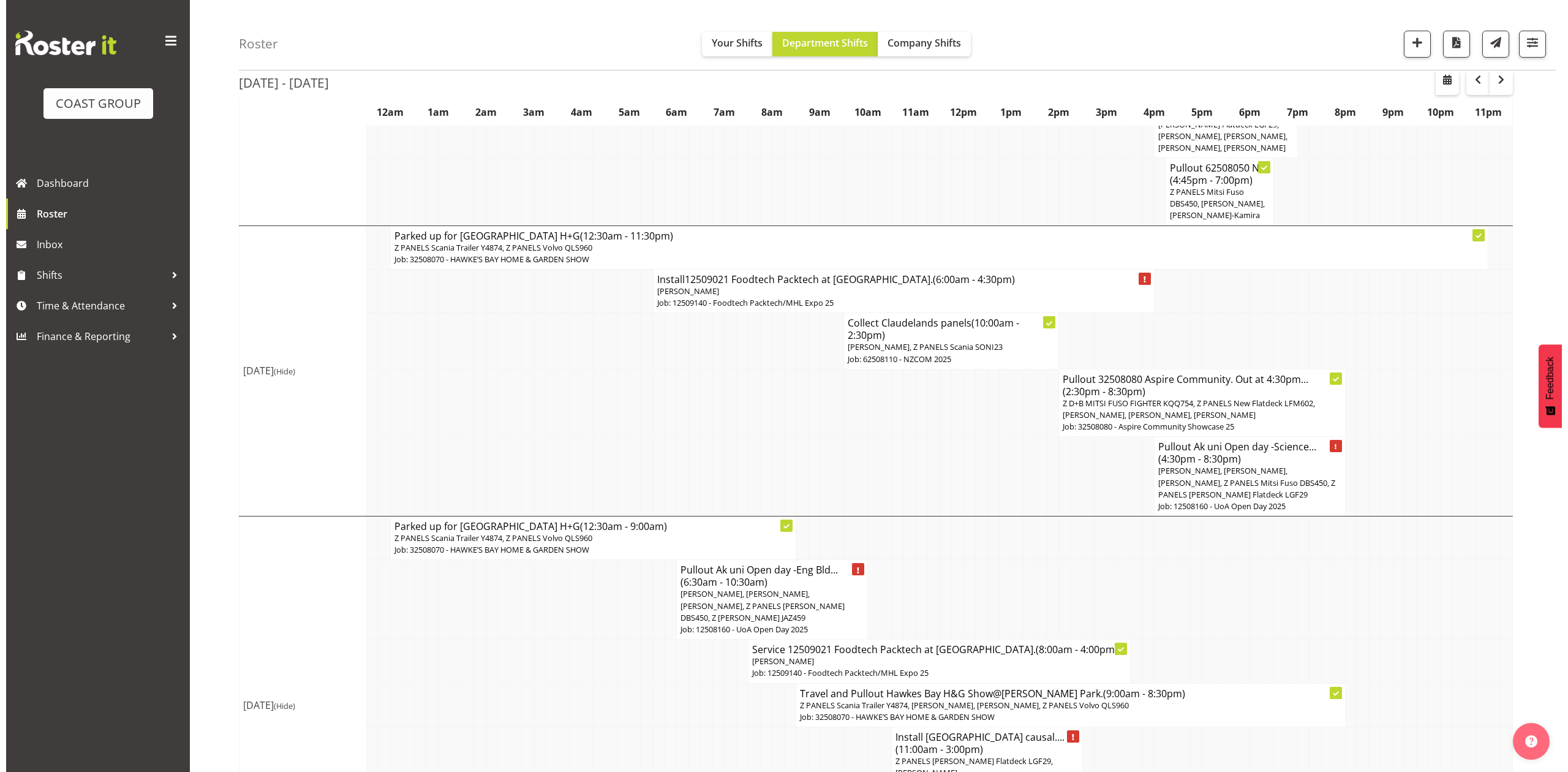
scroll to position [2058, 0]
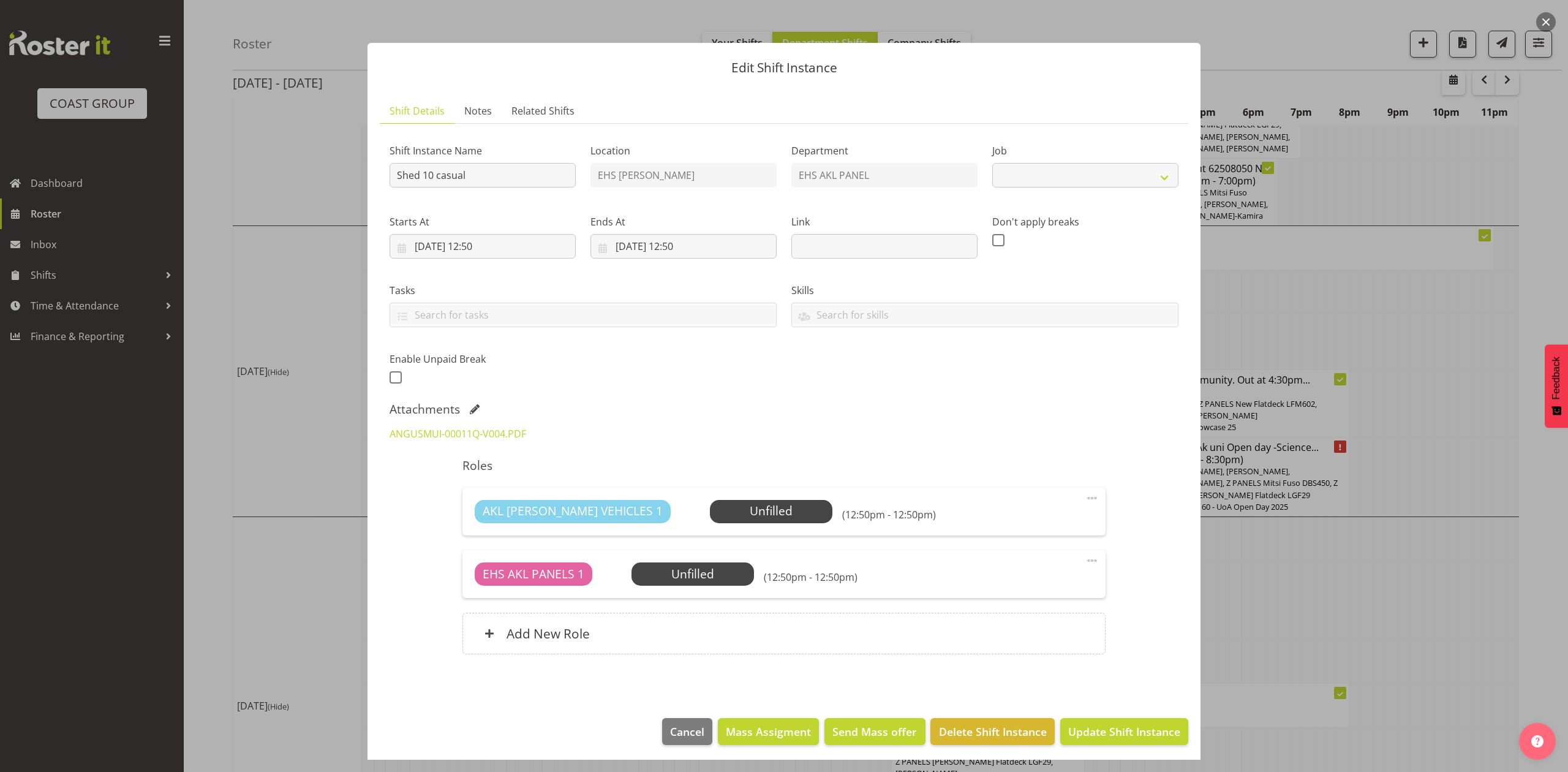
select select "8652"
click at [962, 726] on span "Delete Shift Instance" at bounding box center [993, 731] width 108 height 16
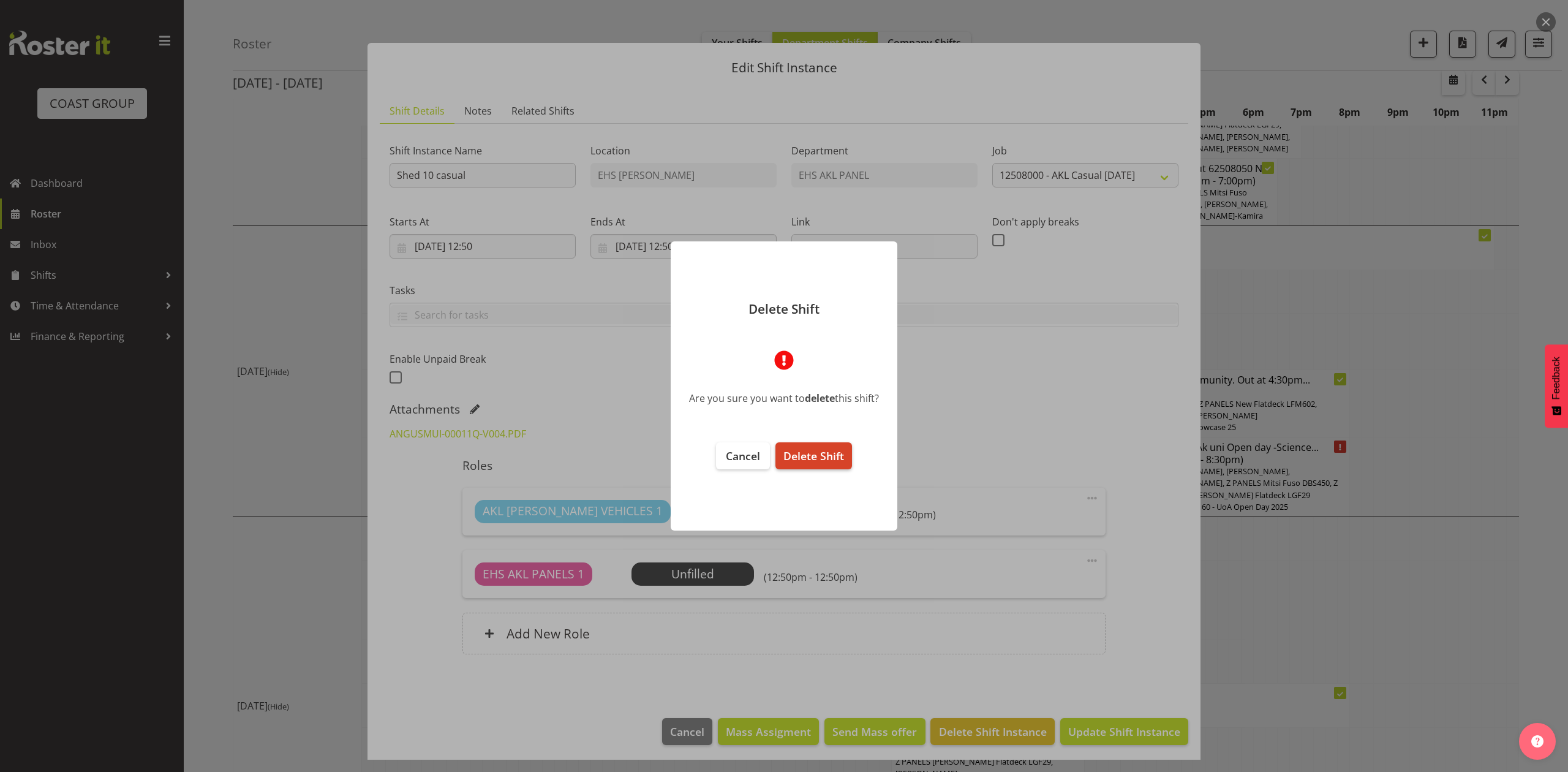
click at [803, 457] on span "Delete Shift" at bounding box center [814, 456] width 60 height 15
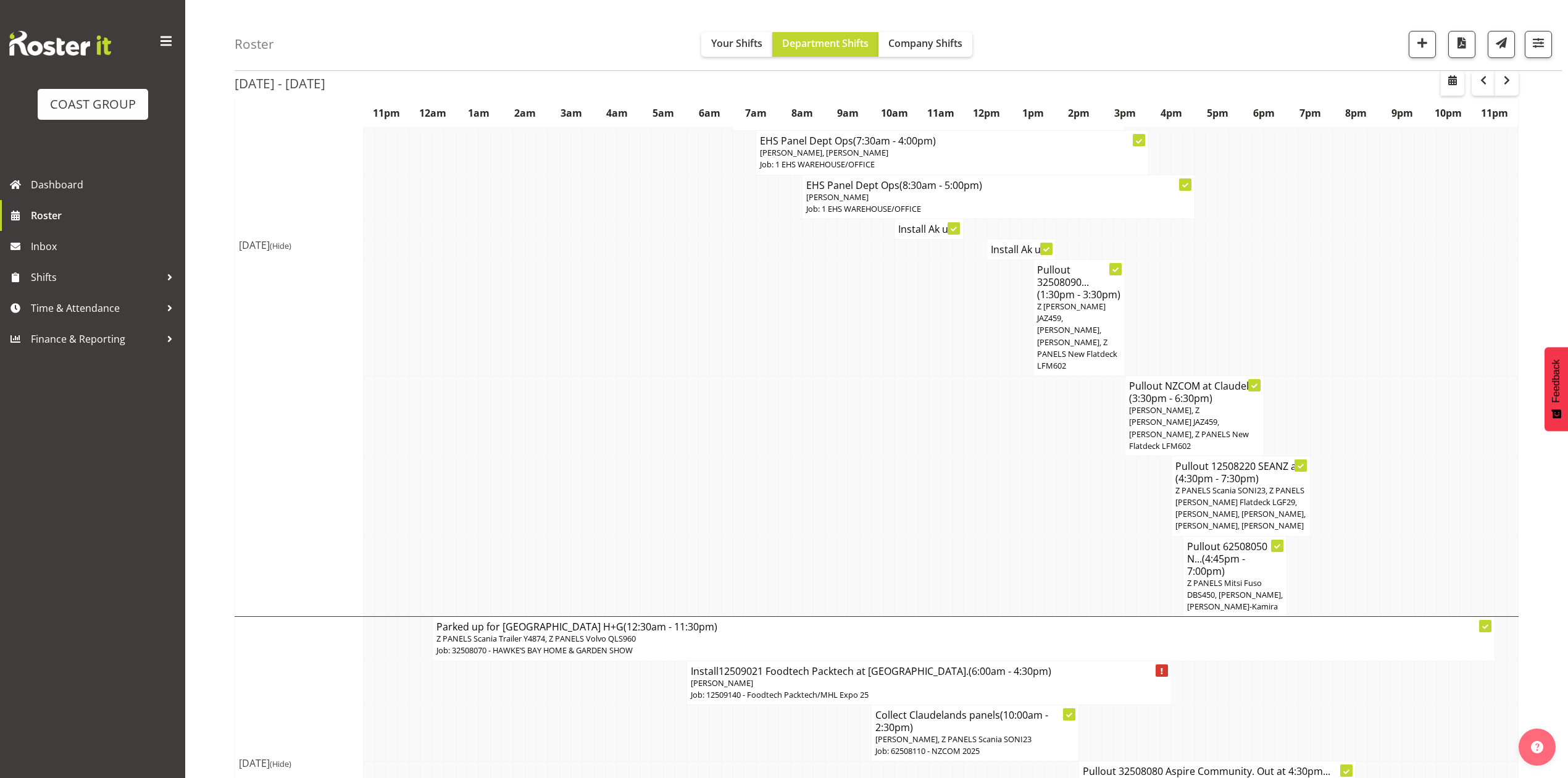
scroll to position [2115, 0]
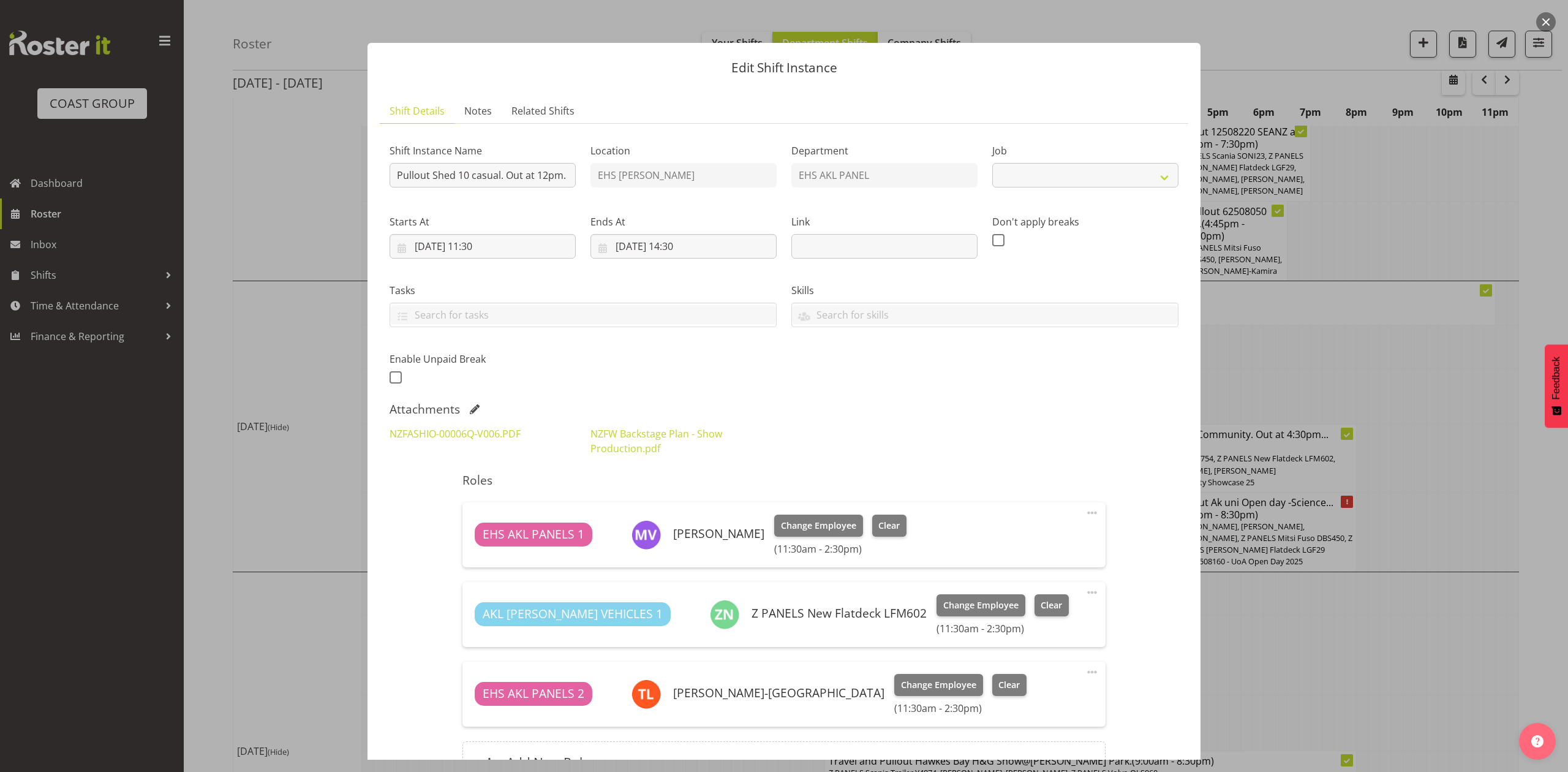
select select "8652"
click at [1340, 521] on div at bounding box center [784, 386] width 1568 height 772
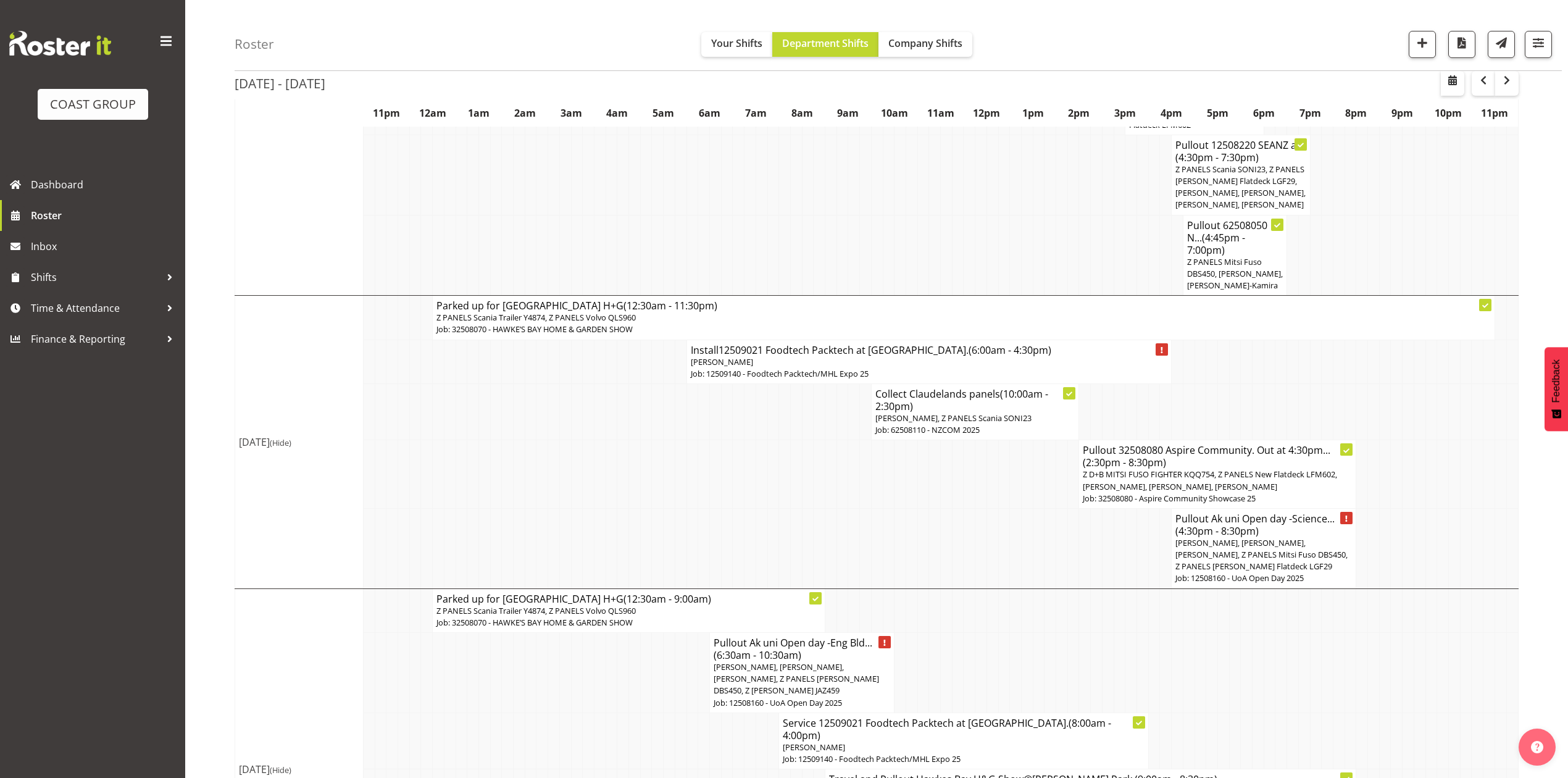
click at [1054, 633] on td at bounding box center [1050, 673] width 12 height 80
click at [1053, 633] on td at bounding box center [1050, 673] width 12 height 80
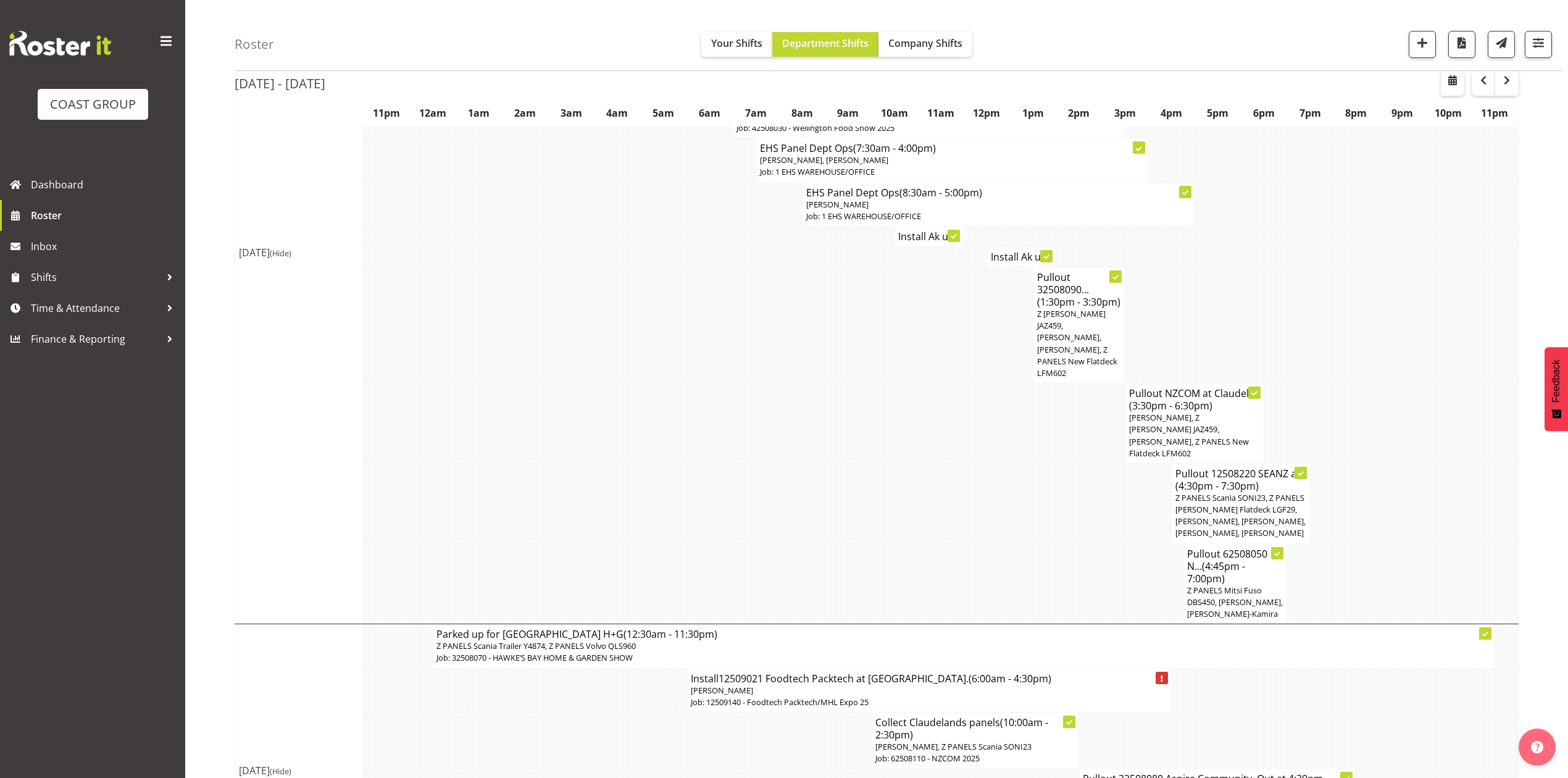
scroll to position [1703, 0]
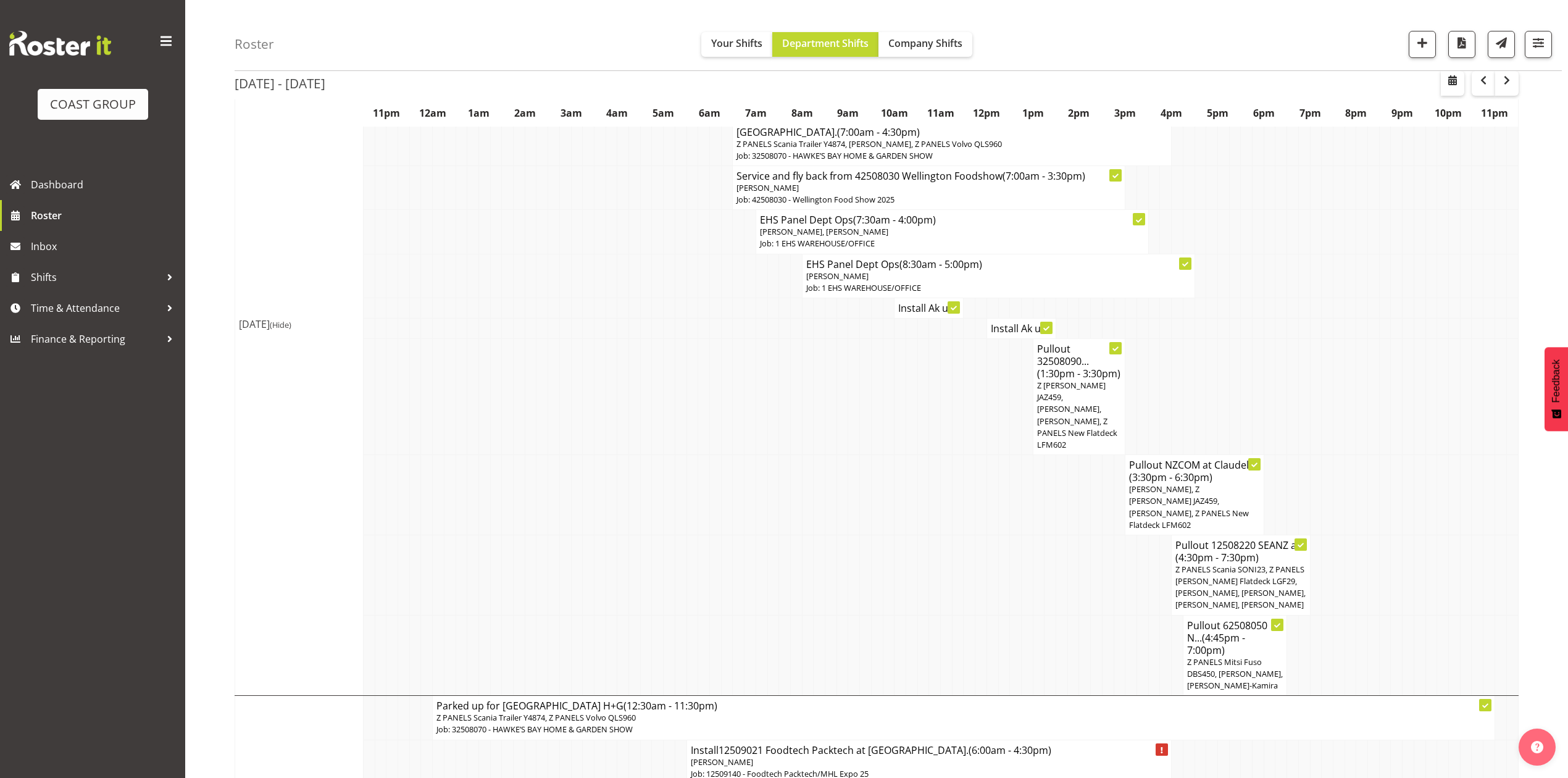
click at [988, 535] on td at bounding box center [992, 575] width 12 height 80
drag, startPoint x: 1305, startPoint y: 305, endPoint x: 1311, endPoint y: 424, distance: 119.2
click at [1305, 339] on td at bounding box center [1304, 397] width 12 height 116
click at [942, 615] on td at bounding box center [947, 656] width 12 height 81
click at [1358, 615] on td at bounding box center [1362, 656] width 12 height 81
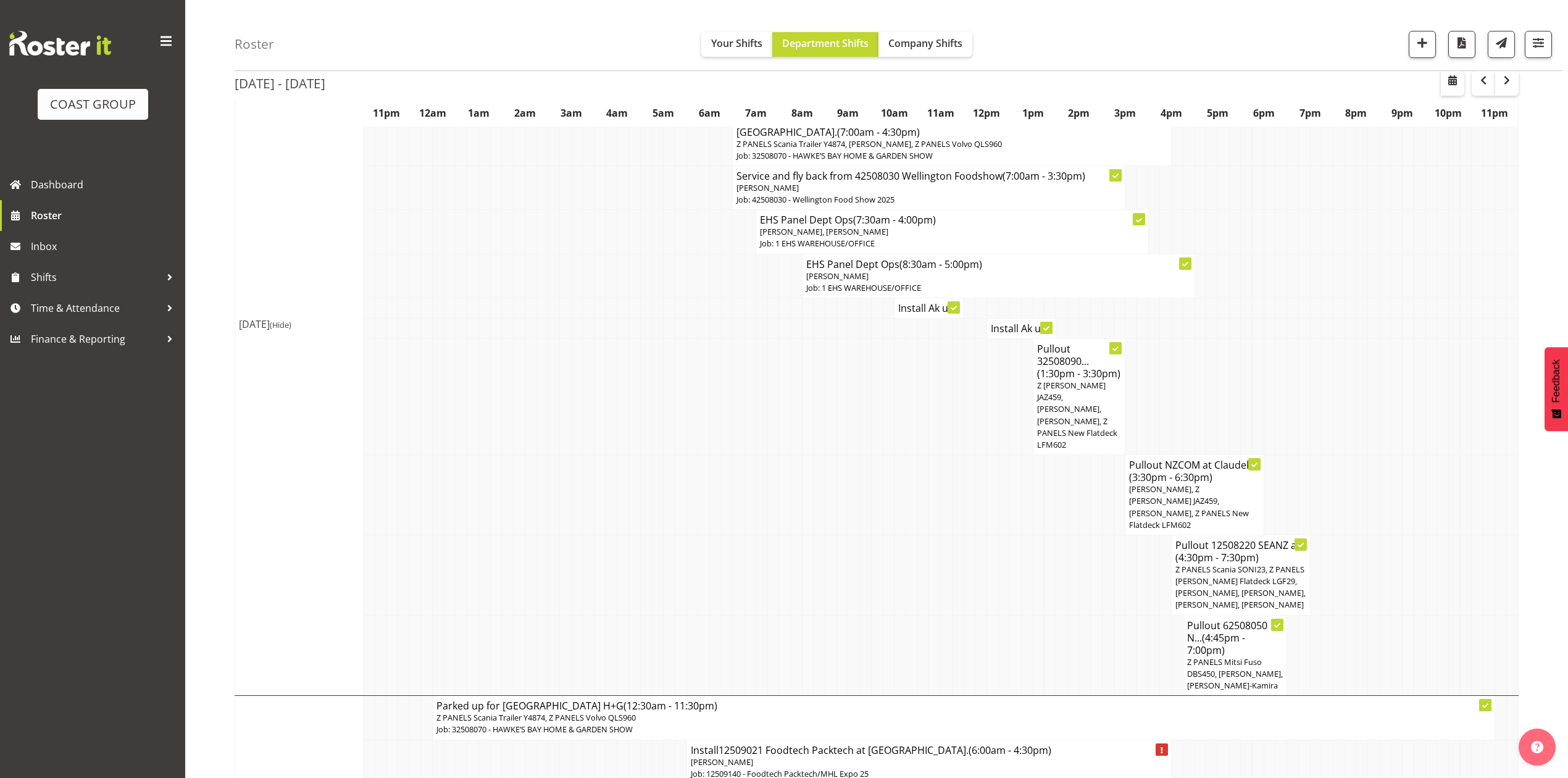
click at [1058, 615] on td at bounding box center [1062, 656] width 12 height 81
click at [1388, 615] on td at bounding box center [1385, 656] width 12 height 81
click at [1402, 535] on td at bounding box center [1408, 575] width 12 height 80
